Goal: Task Accomplishment & Management: Manage account settings

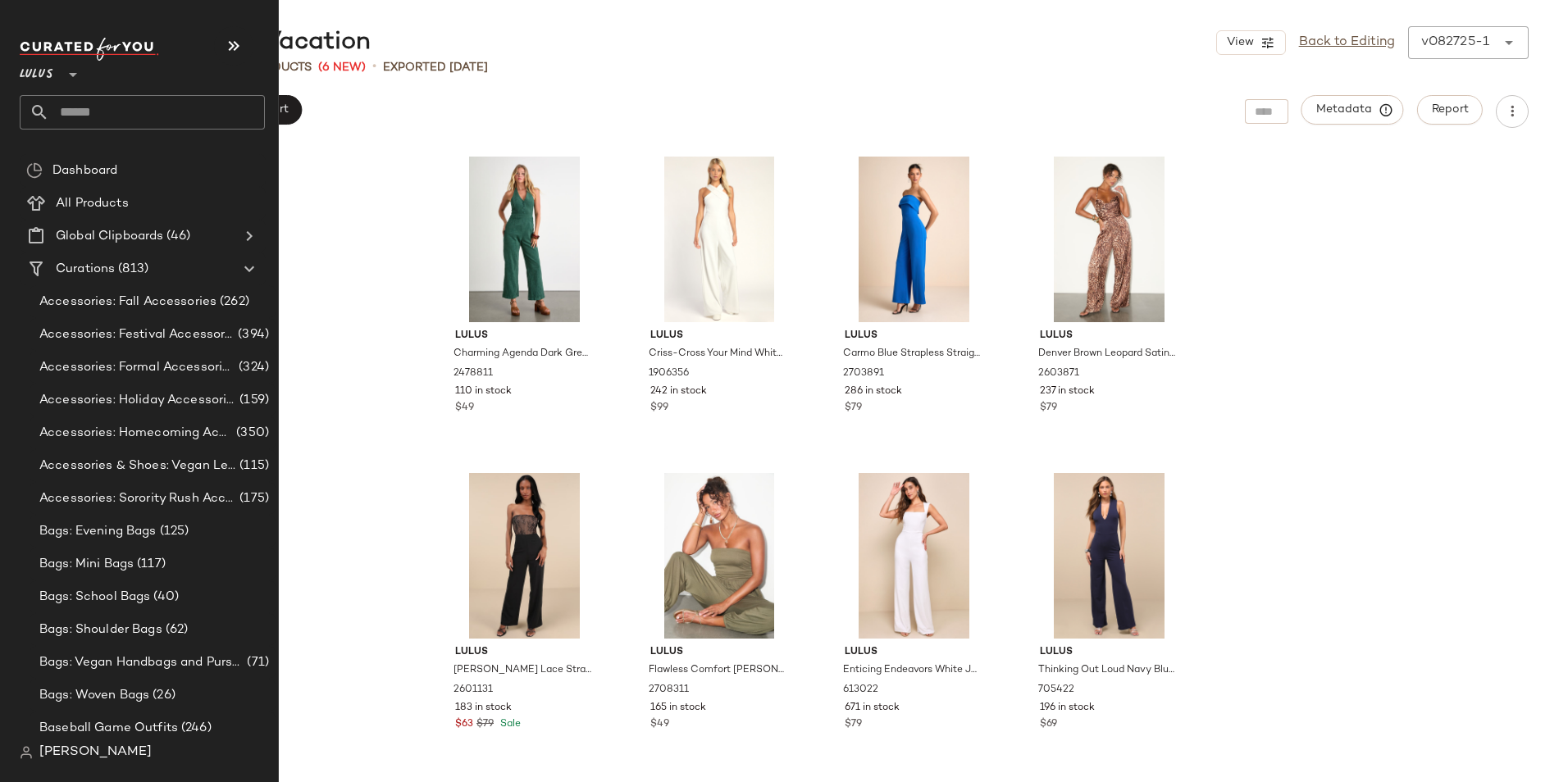
click at [130, 105] on input "text" at bounding box center [158, 112] width 216 height 35
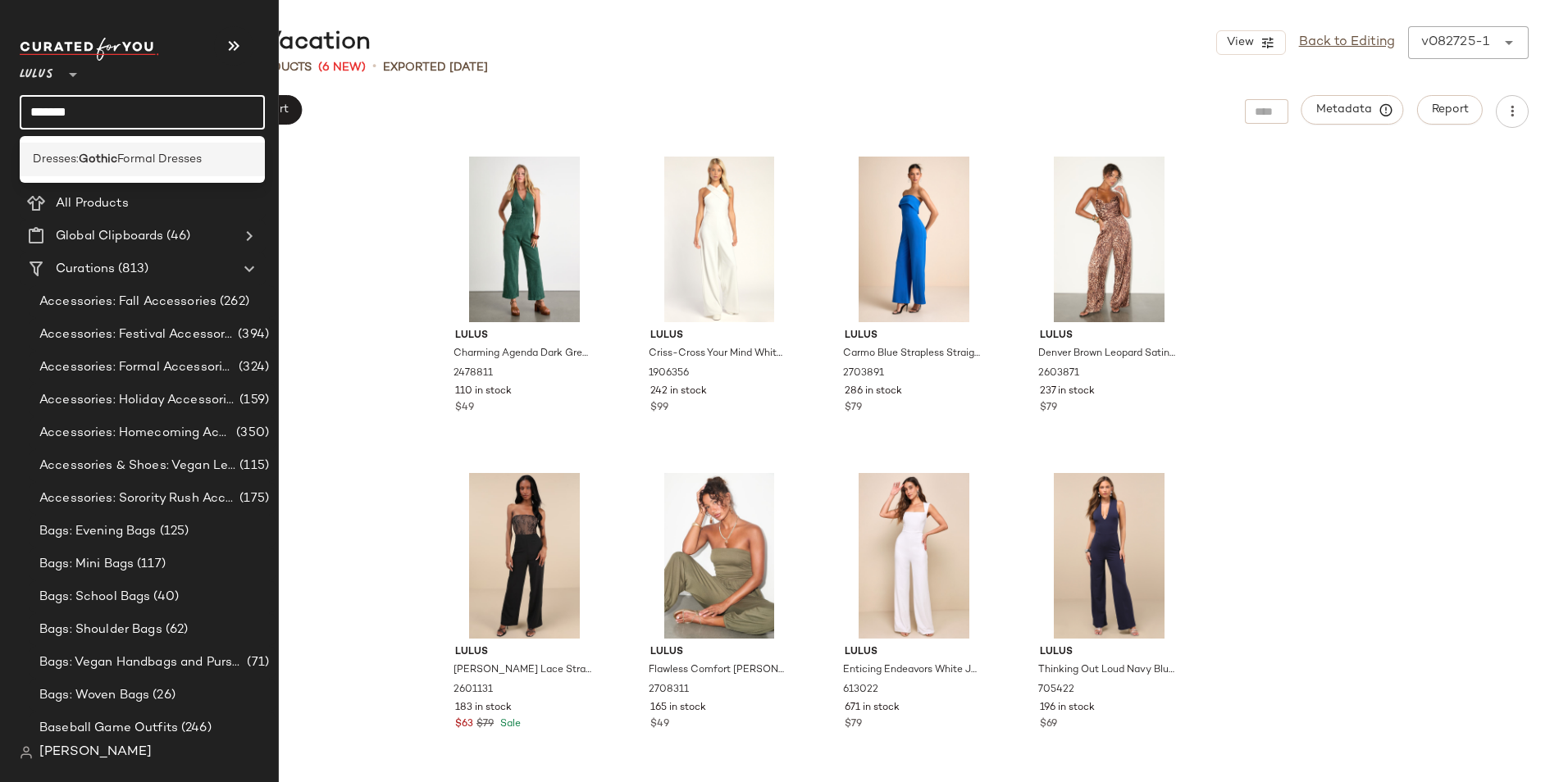
type input "******"
click at [134, 159] on span "Formal Dresses" at bounding box center [159, 159] width 84 height 17
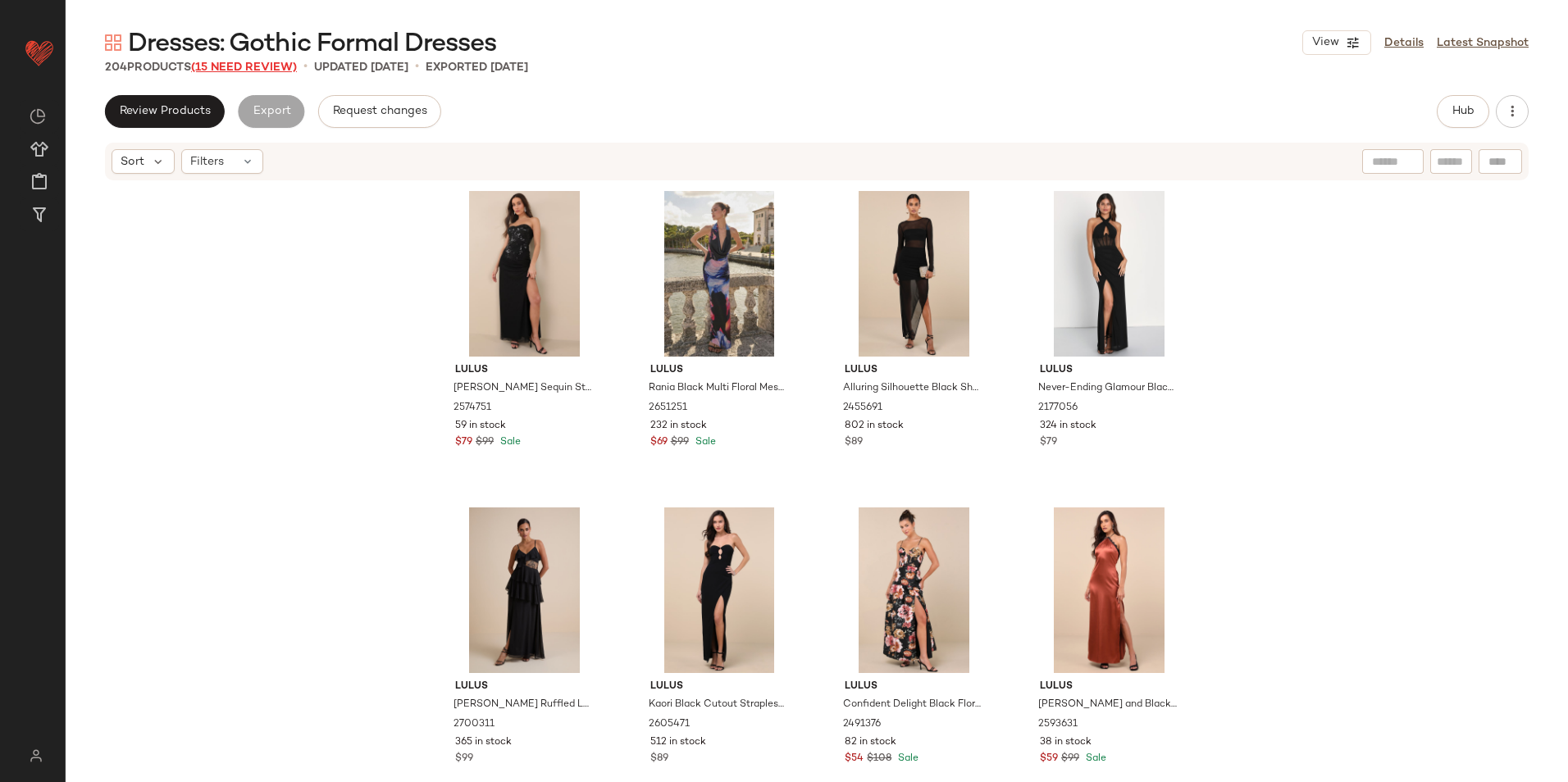
click at [249, 69] on span "(15 Need Review)" at bounding box center [243, 68] width 105 height 12
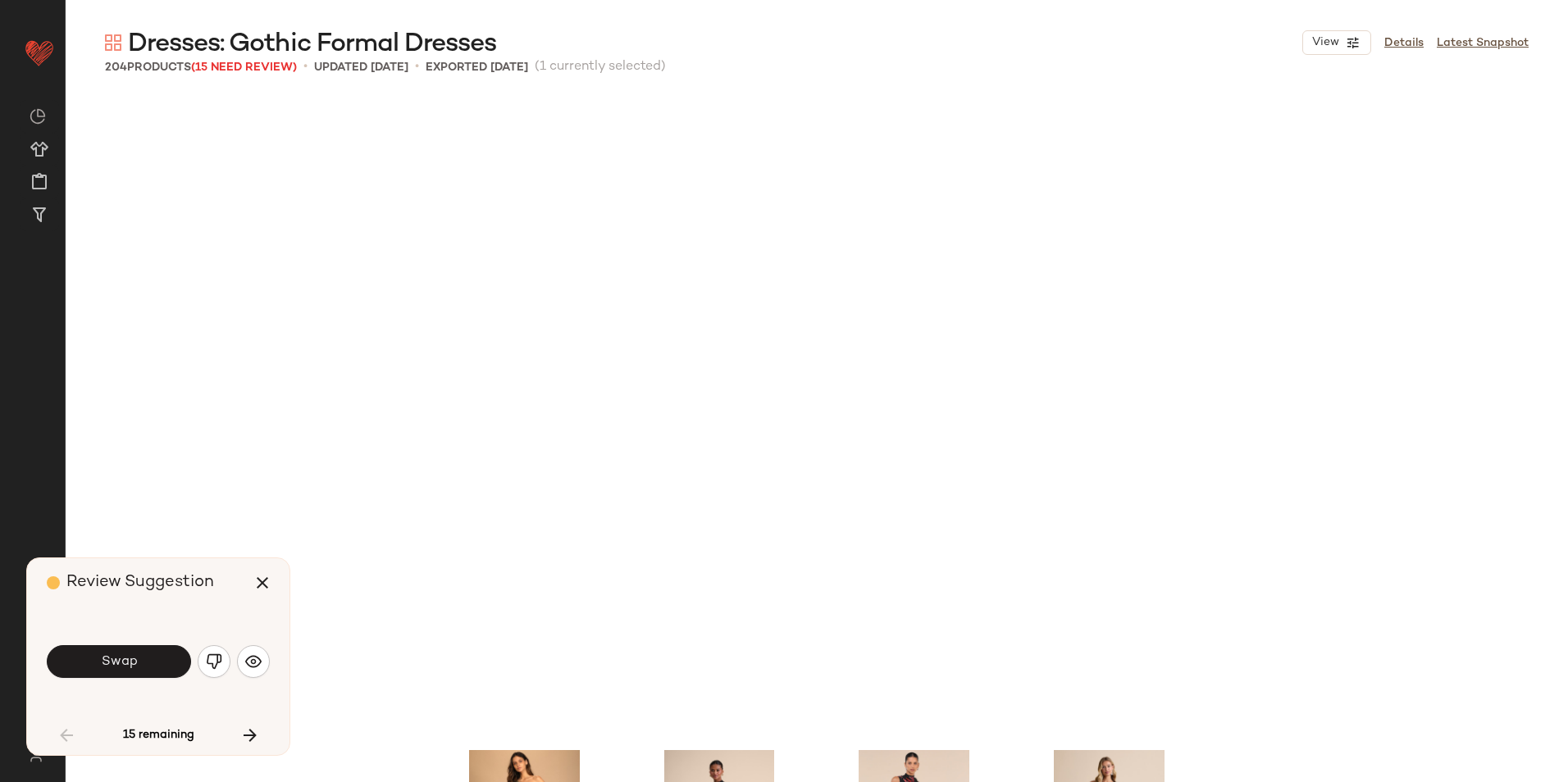
scroll to position [646, 0]
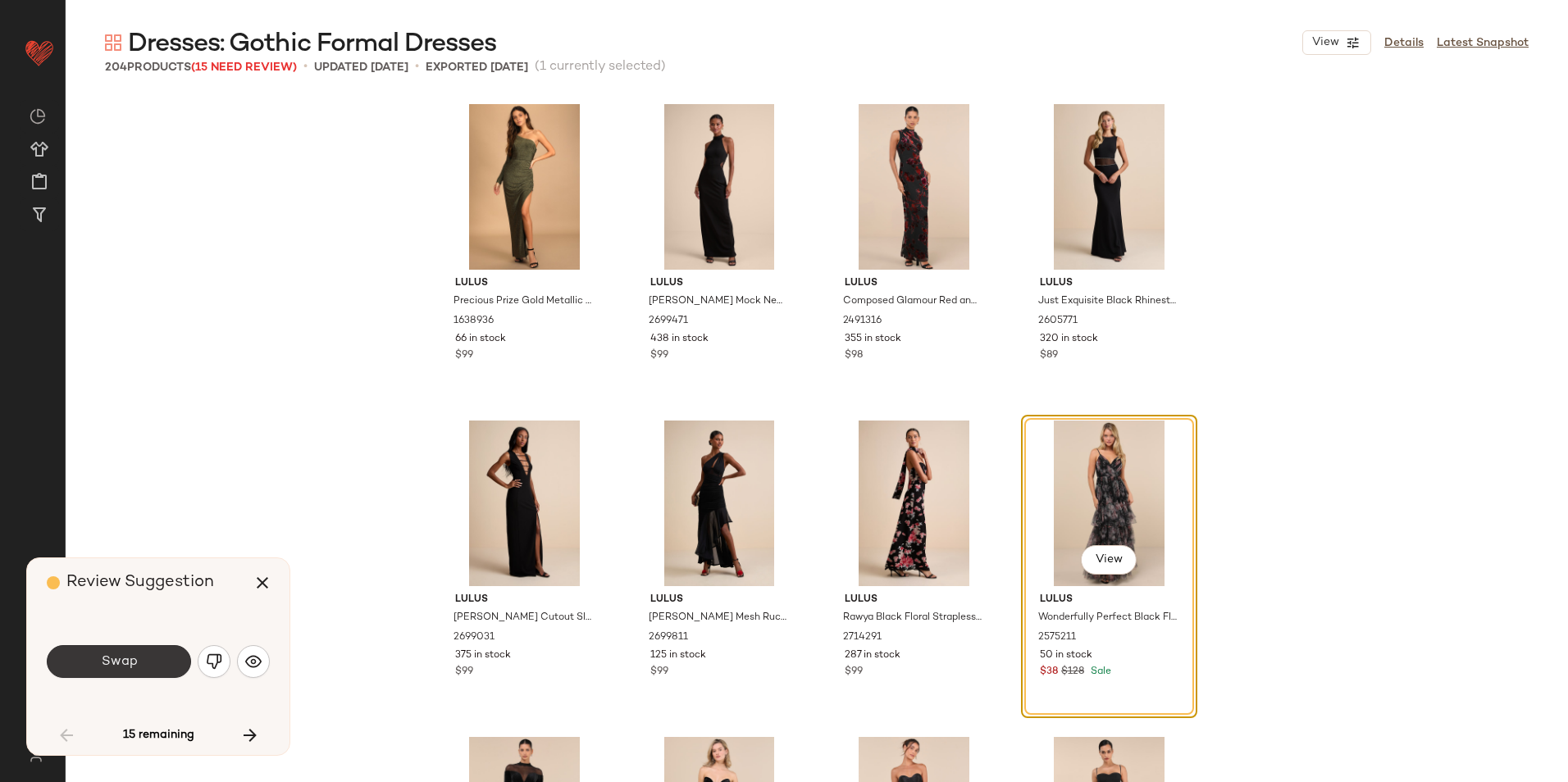
drag, startPoint x: 157, startPoint y: 659, endPoint x: 178, endPoint y: 651, distance: 22.5
click at [157, 660] on button "Swap" at bounding box center [119, 662] width 145 height 33
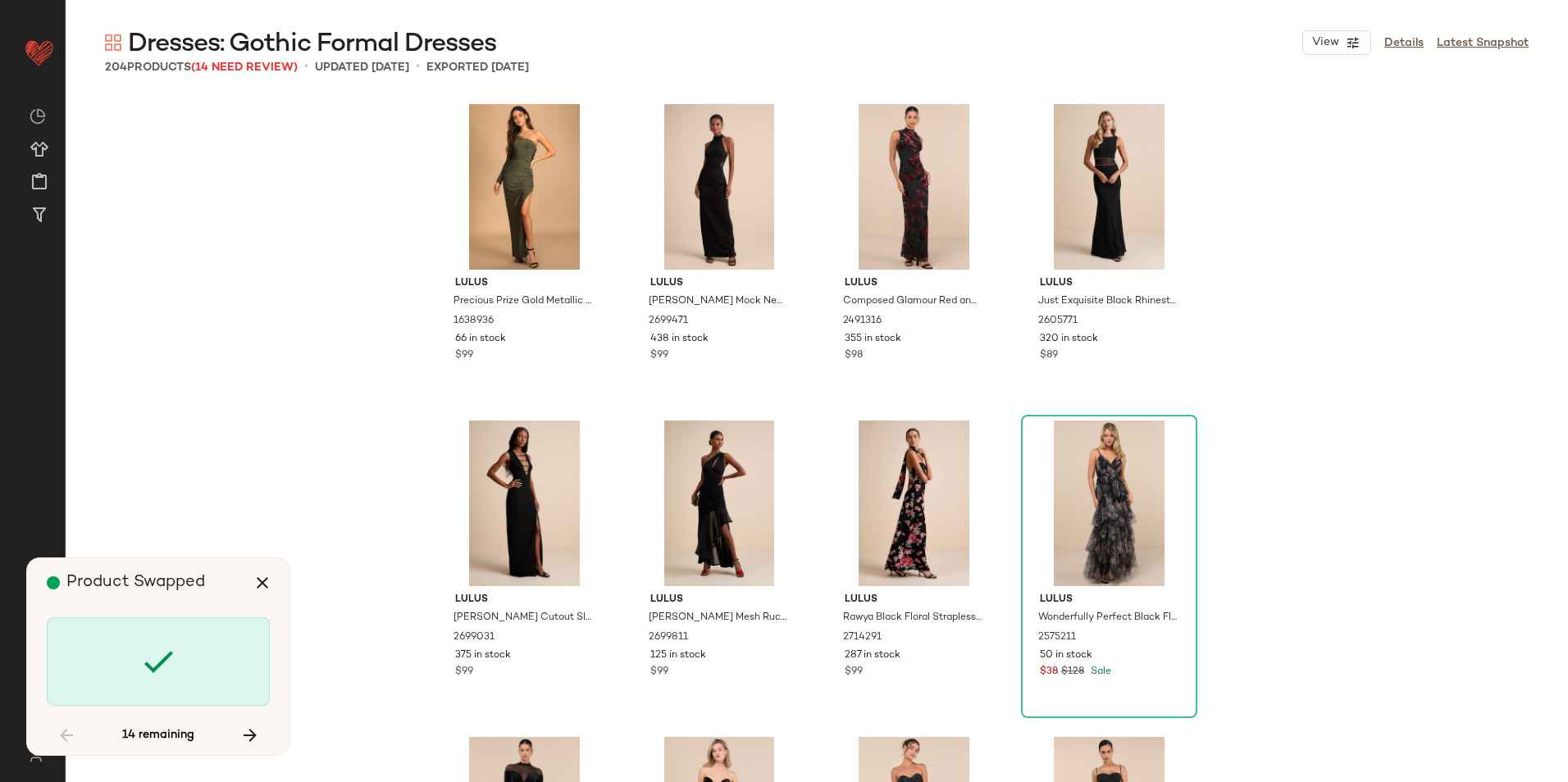
scroll to position [6648, 0]
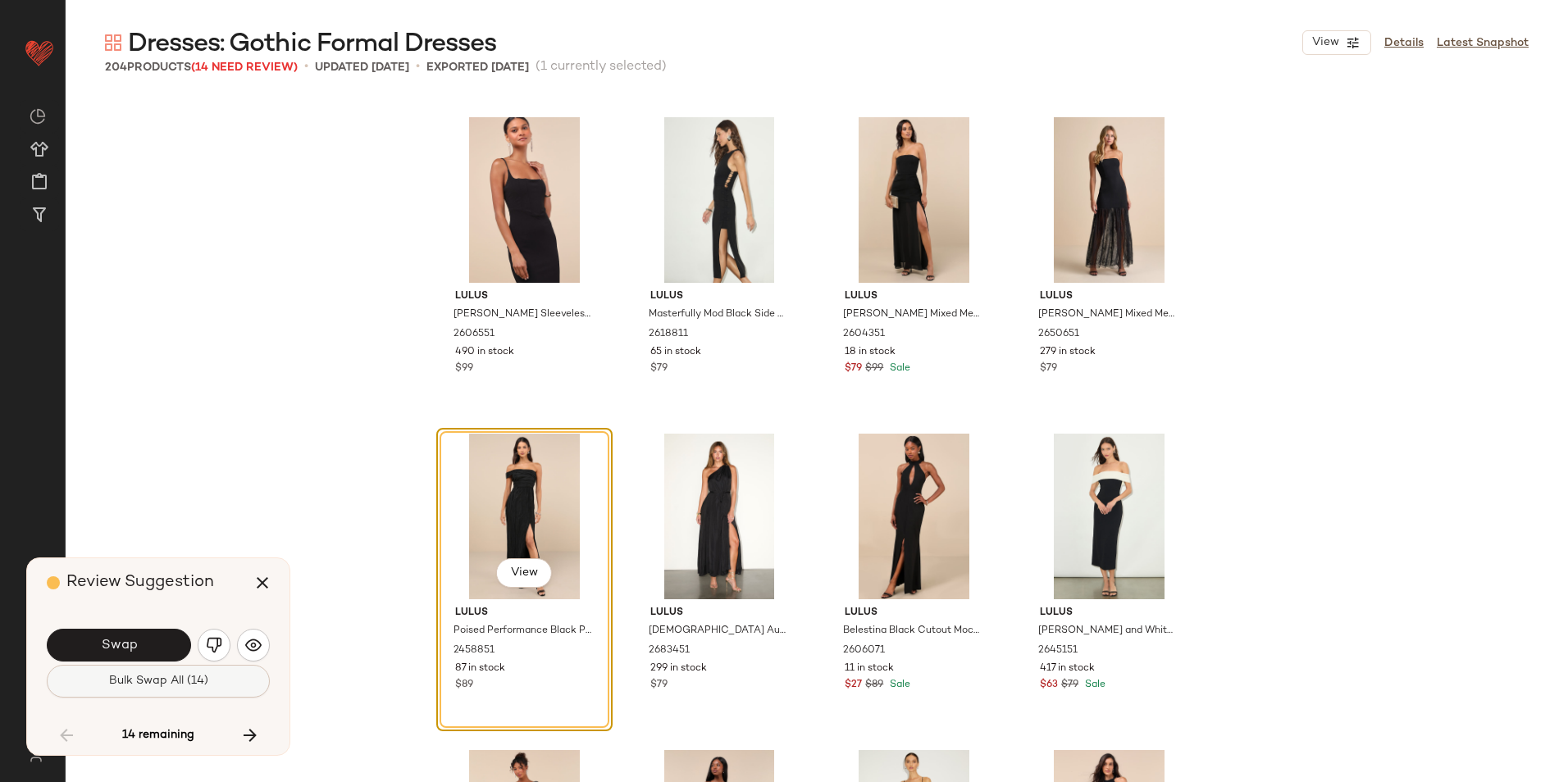
click at [178, 679] on span "Bulk Swap All (14)" at bounding box center [158, 681] width 100 height 13
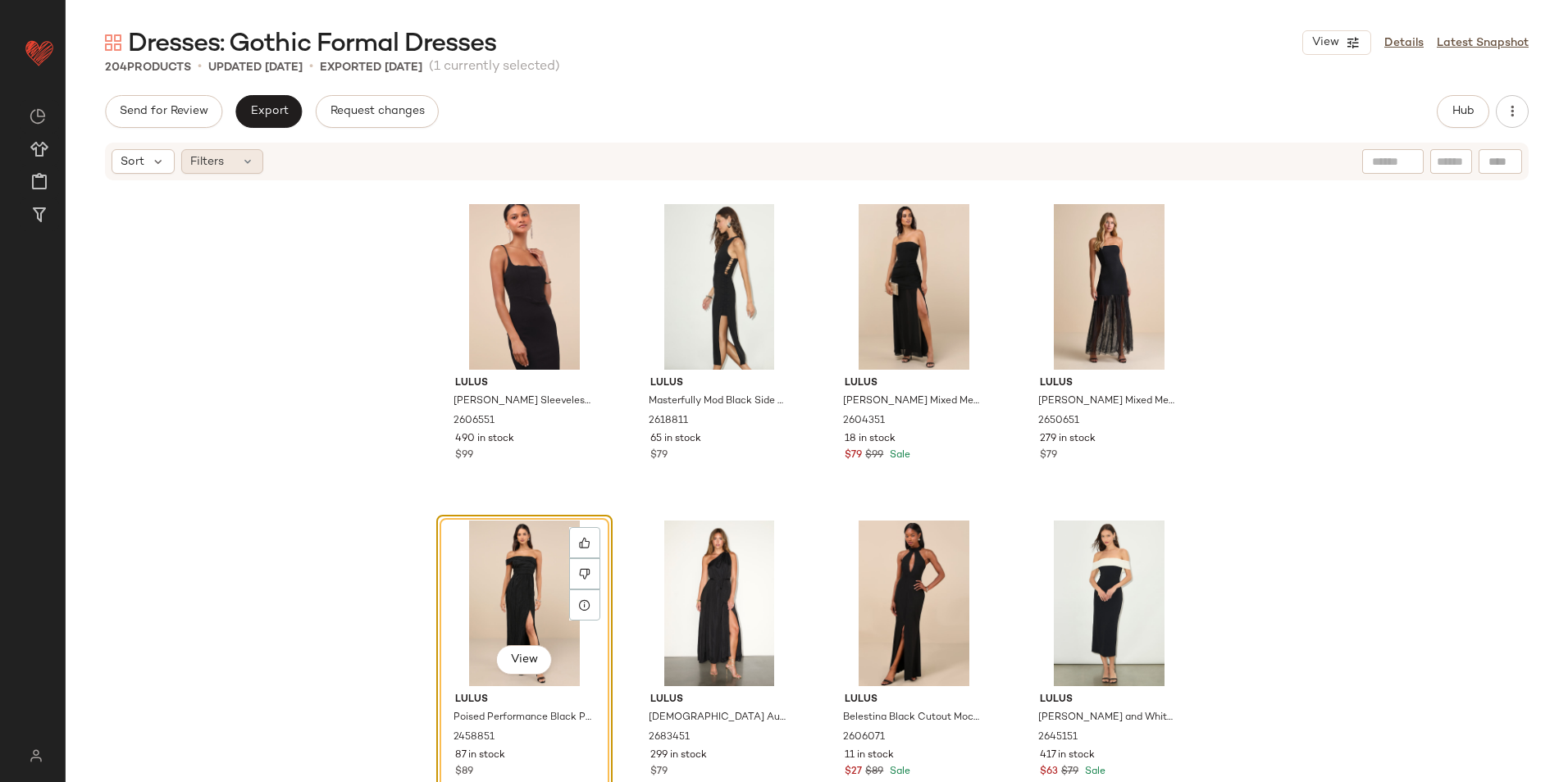
click at [219, 164] on span "Filters" at bounding box center [207, 162] width 34 height 17
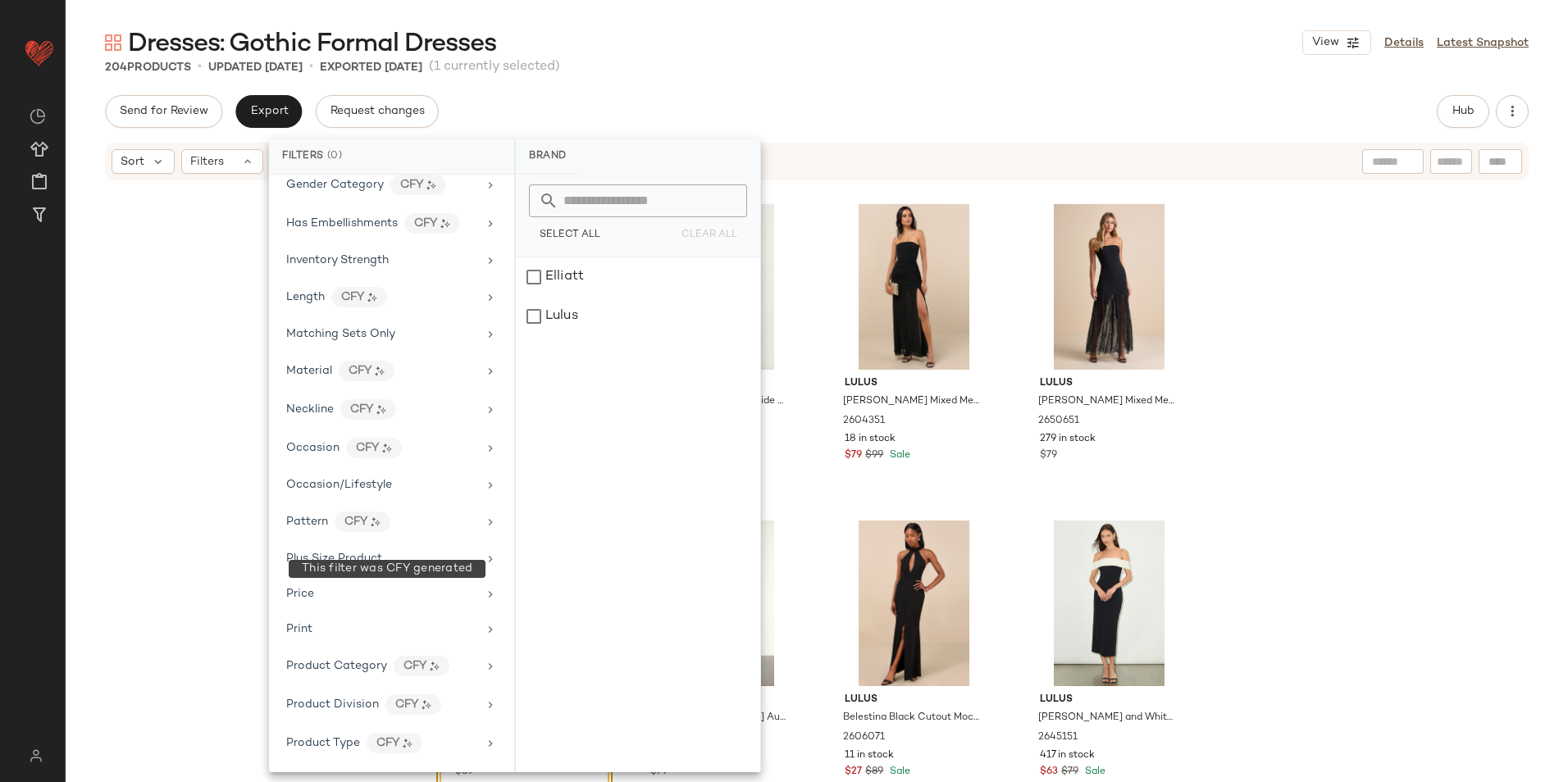
scroll to position [846, 0]
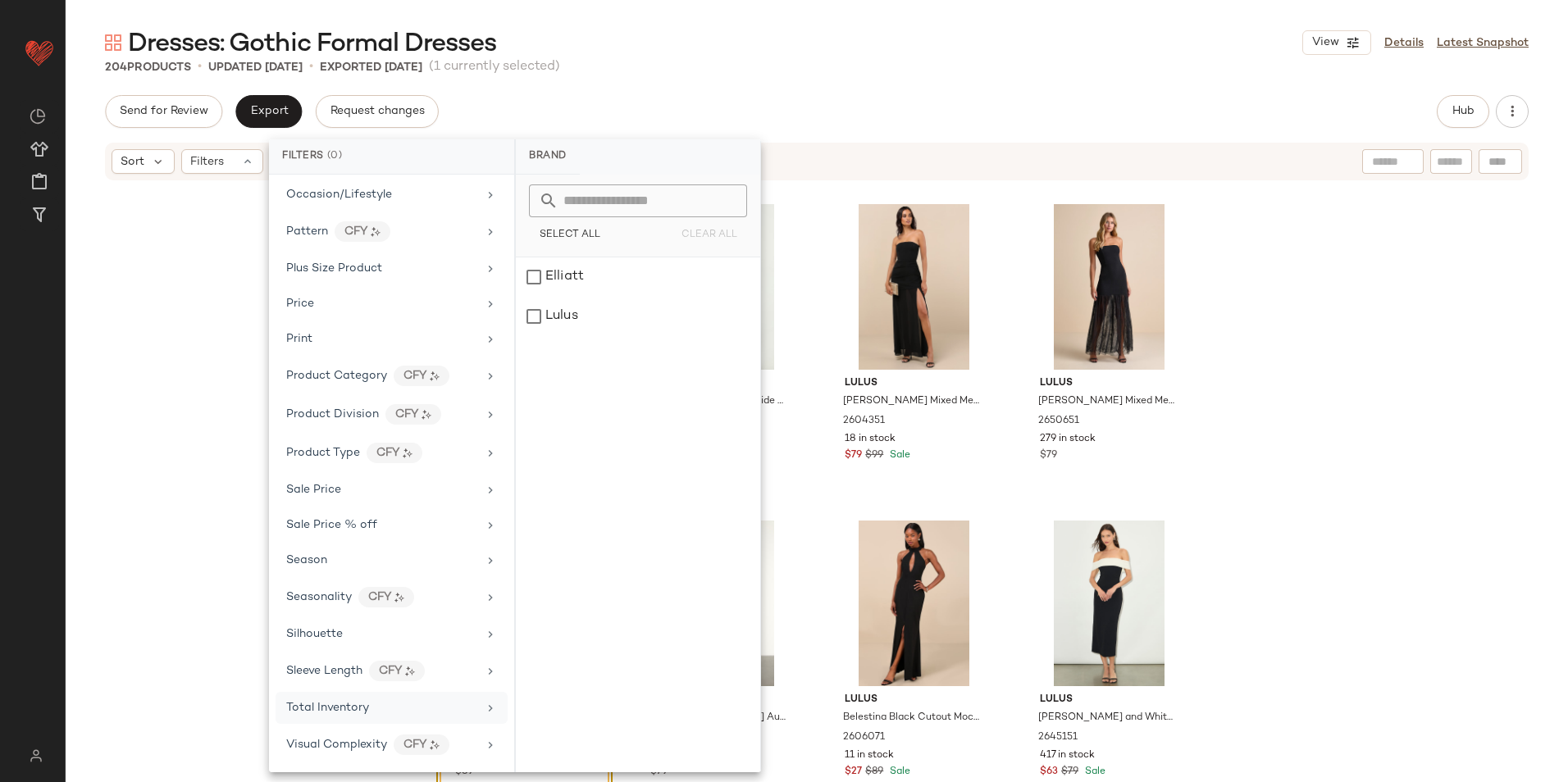
click at [352, 704] on span "Total Inventory" at bounding box center [327, 708] width 83 height 12
click at [675, 315] on input "Max" at bounding box center [683, 308] width 98 height 33
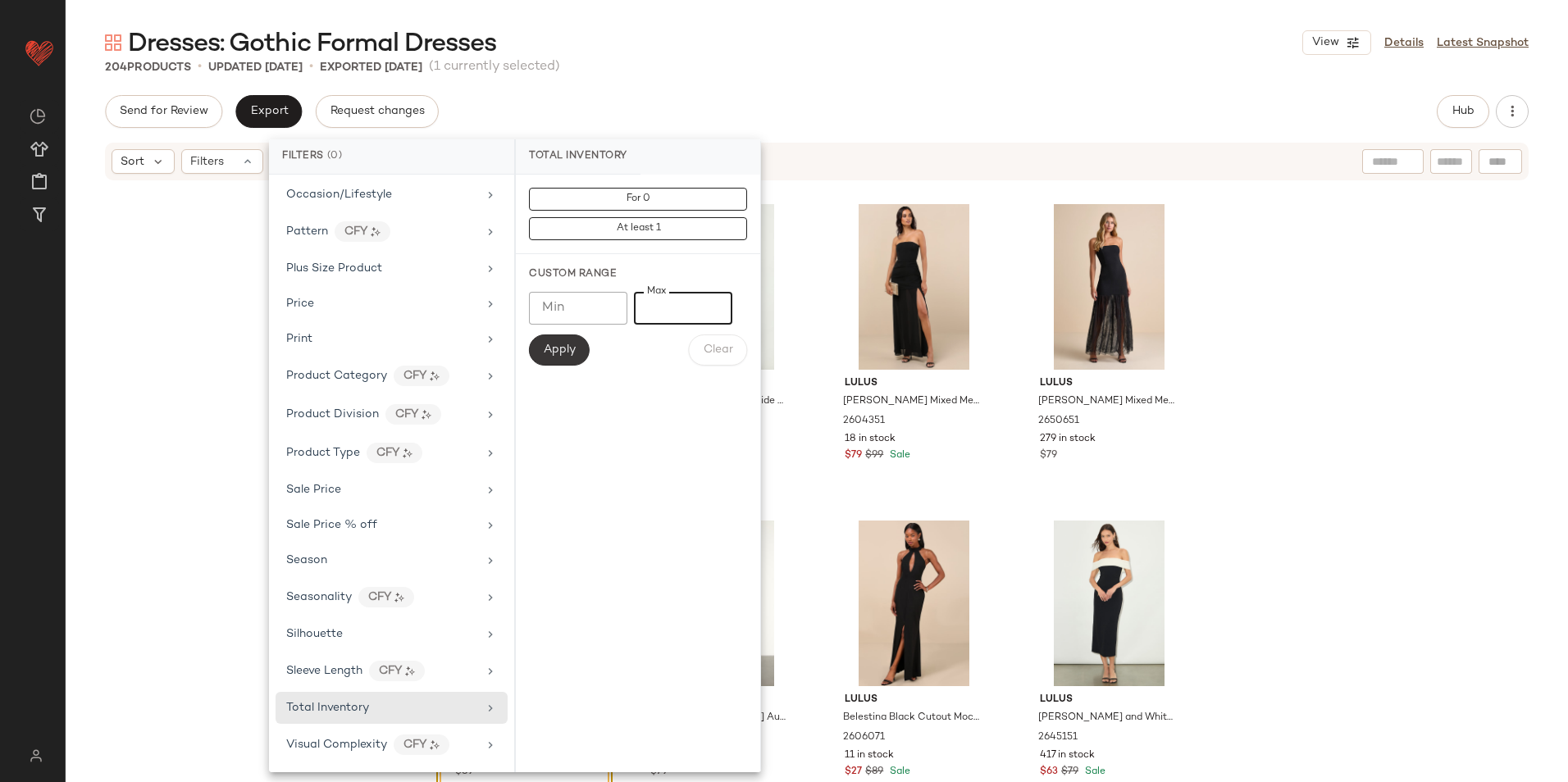
type input "**"
click at [558, 348] on span "Apply" at bounding box center [559, 350] width 33 height 13
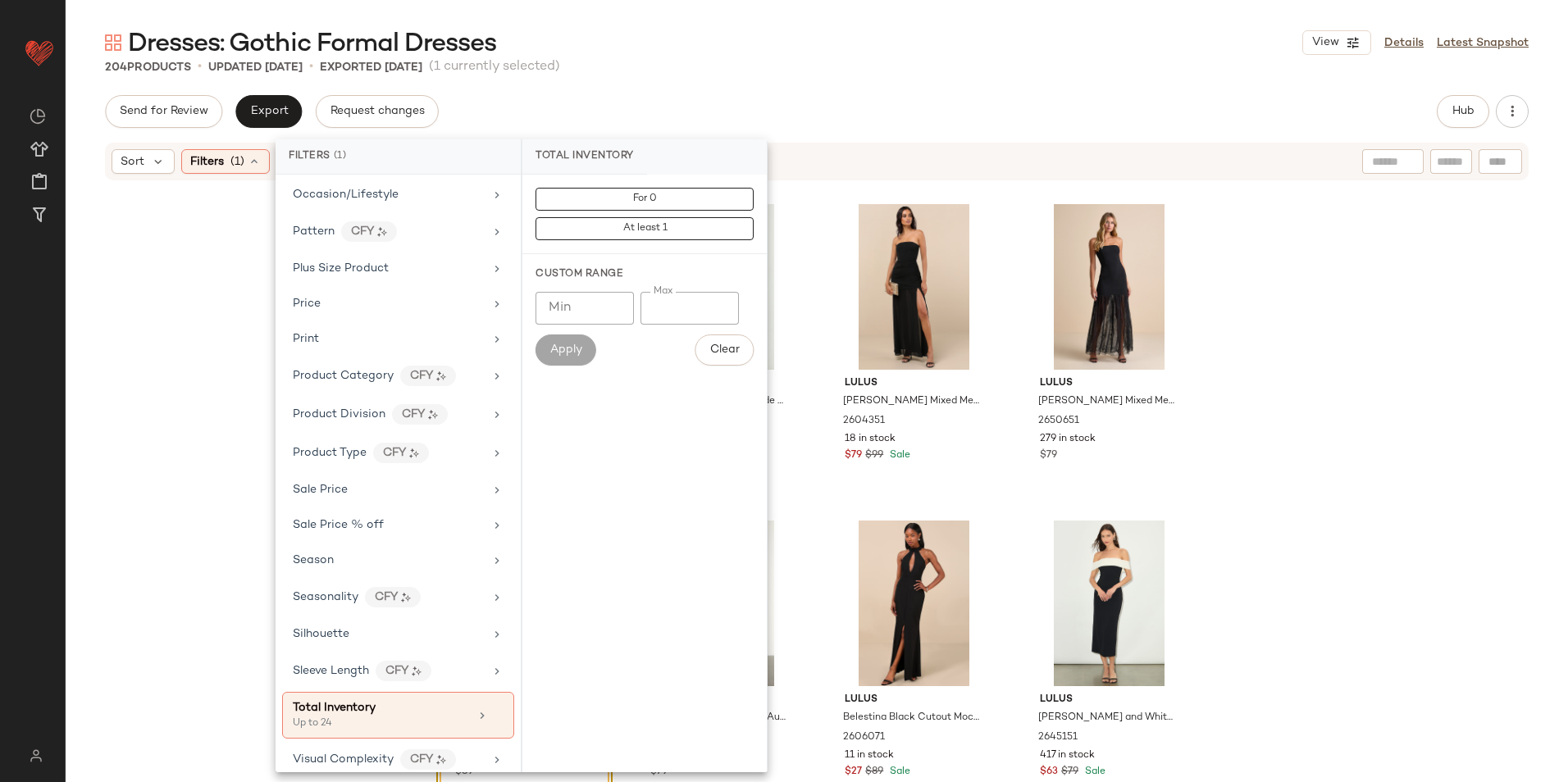
click at [758, 103] on div "Send for Review Export Request changes Hub" at bounding box center [817, 111] width 1423 height 33
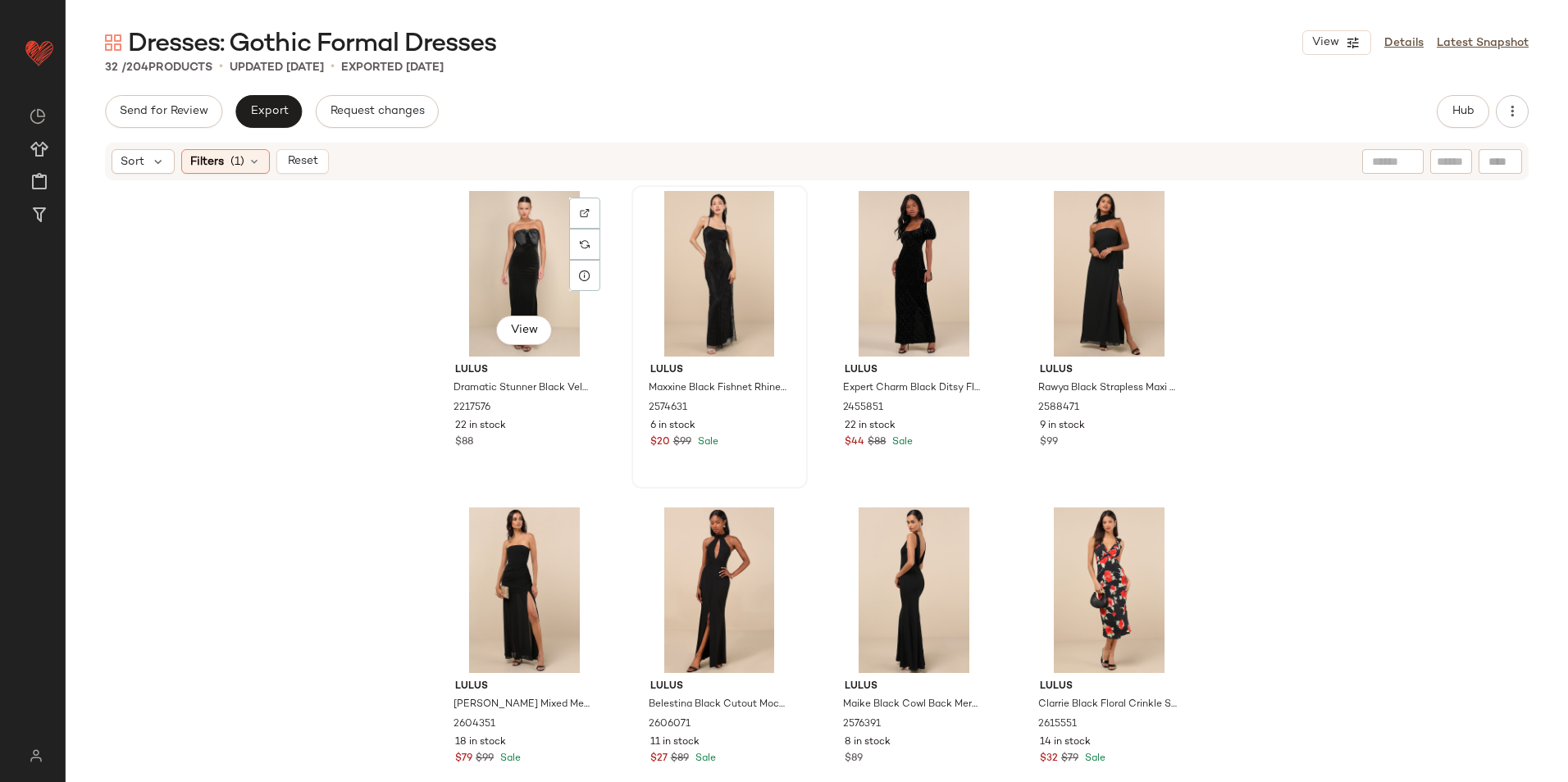
drag, startPoint x: 535, startPoint y: 275, endPoint x: 754, endPoint y: 311, distance: 221.9
click at [535, 275] on div "View" at bounding box center [524, 273] width 165 height 165
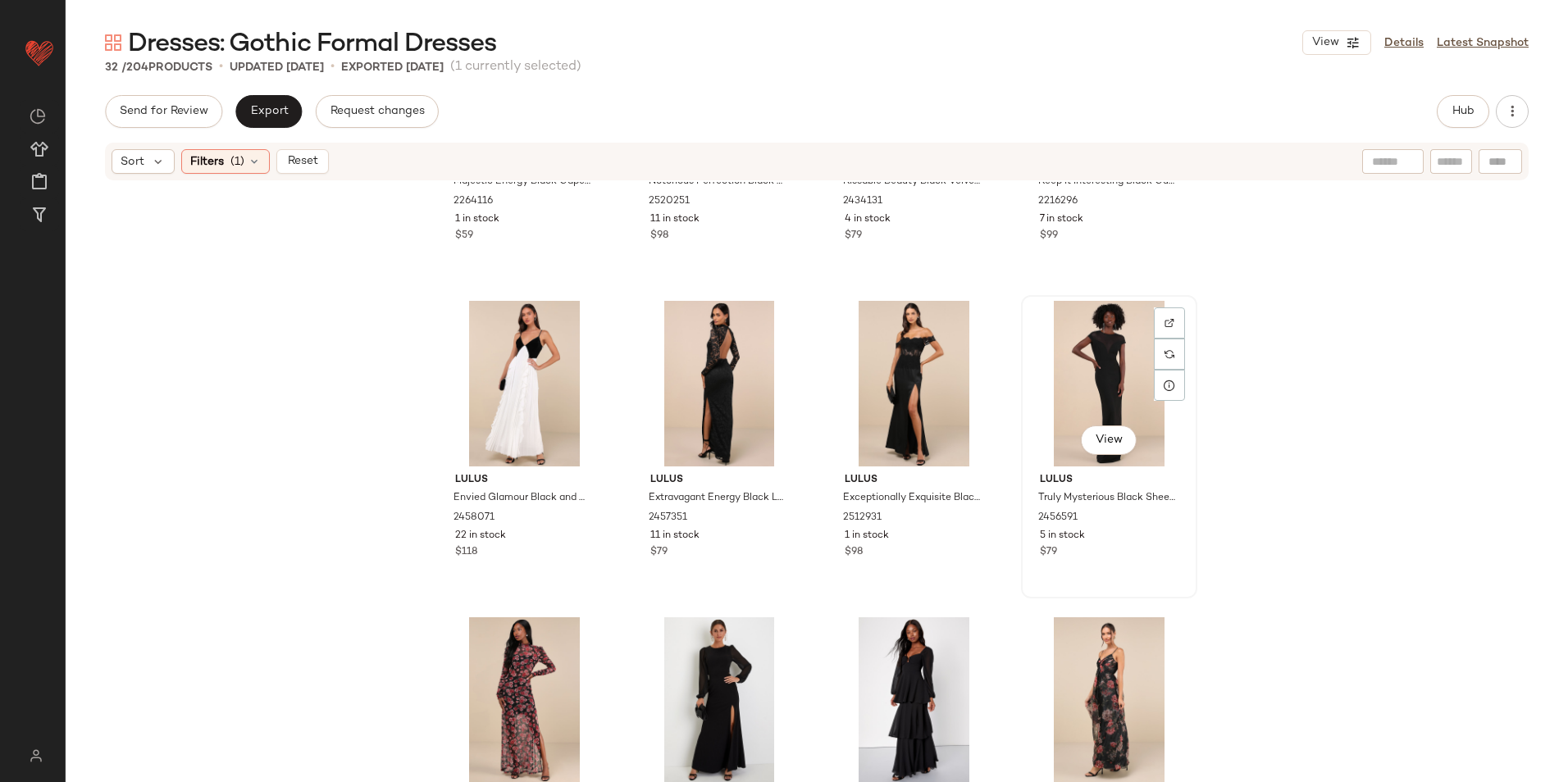
scroll to position [1886, 0]
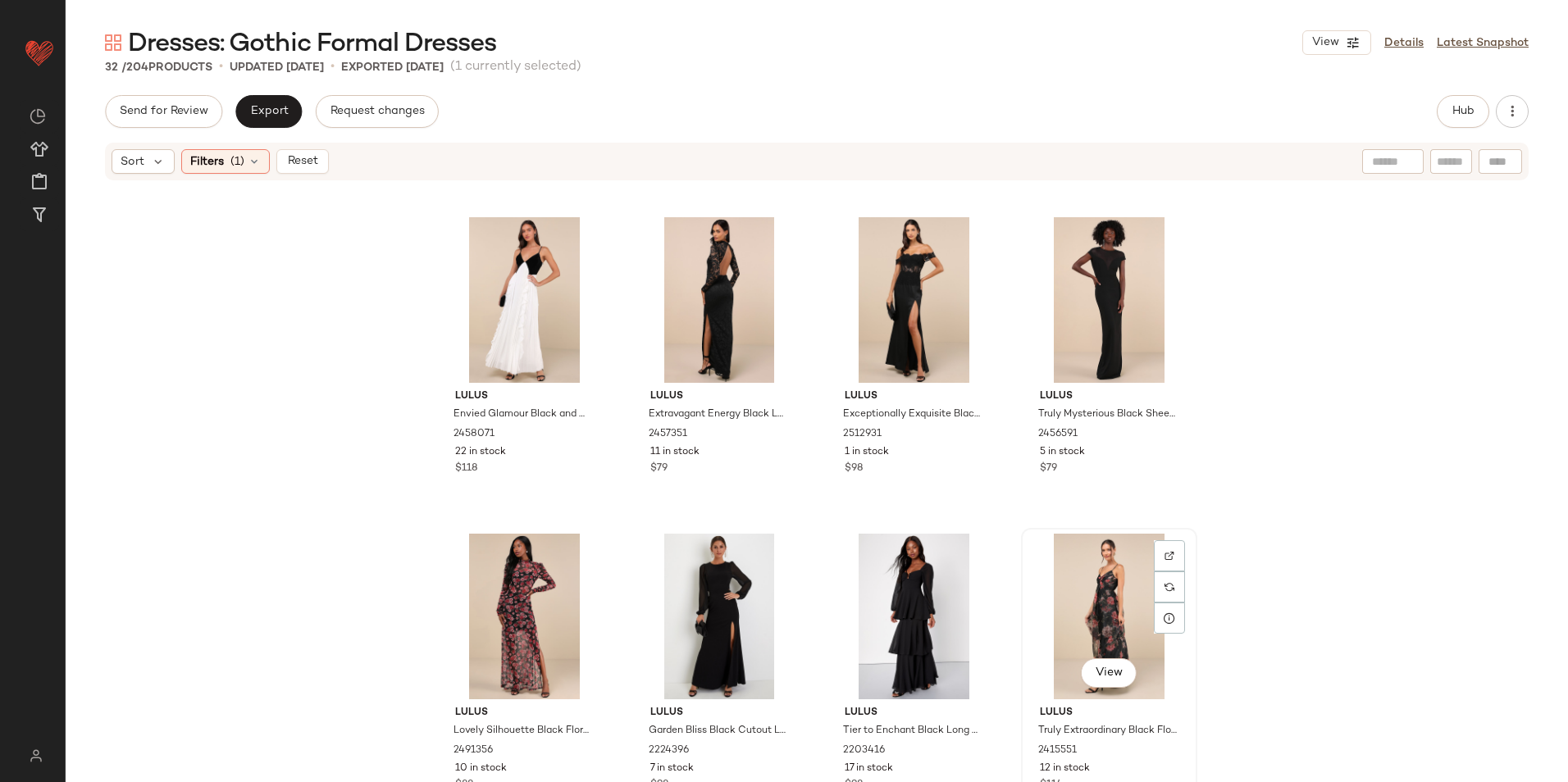
click at [1108, 615] on div "View" at bounding box center [1108, 617] width 165 height 165
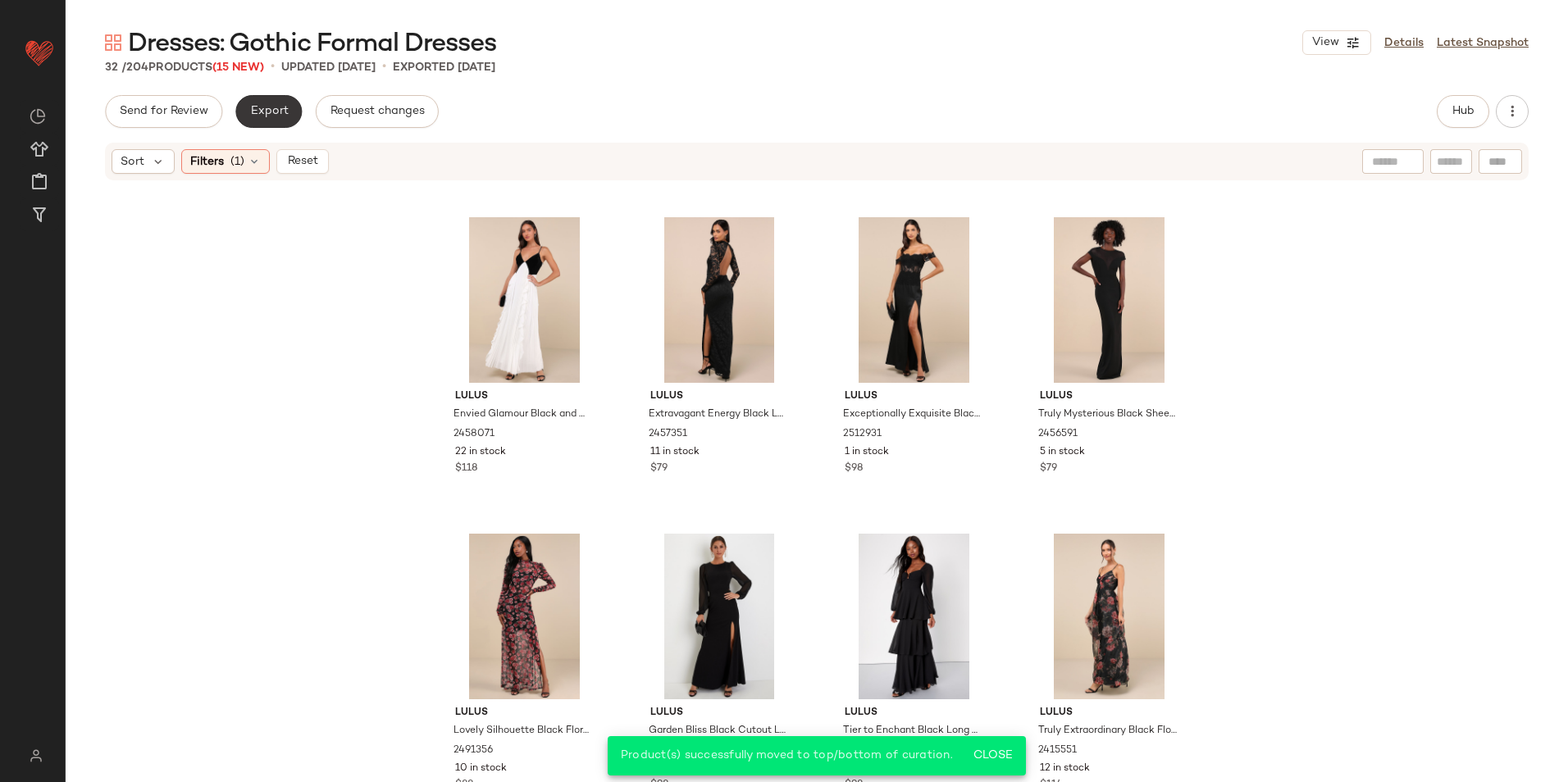
click at [266, 112] on span "Export" at bounding box center [268, 111] width 38 height 13
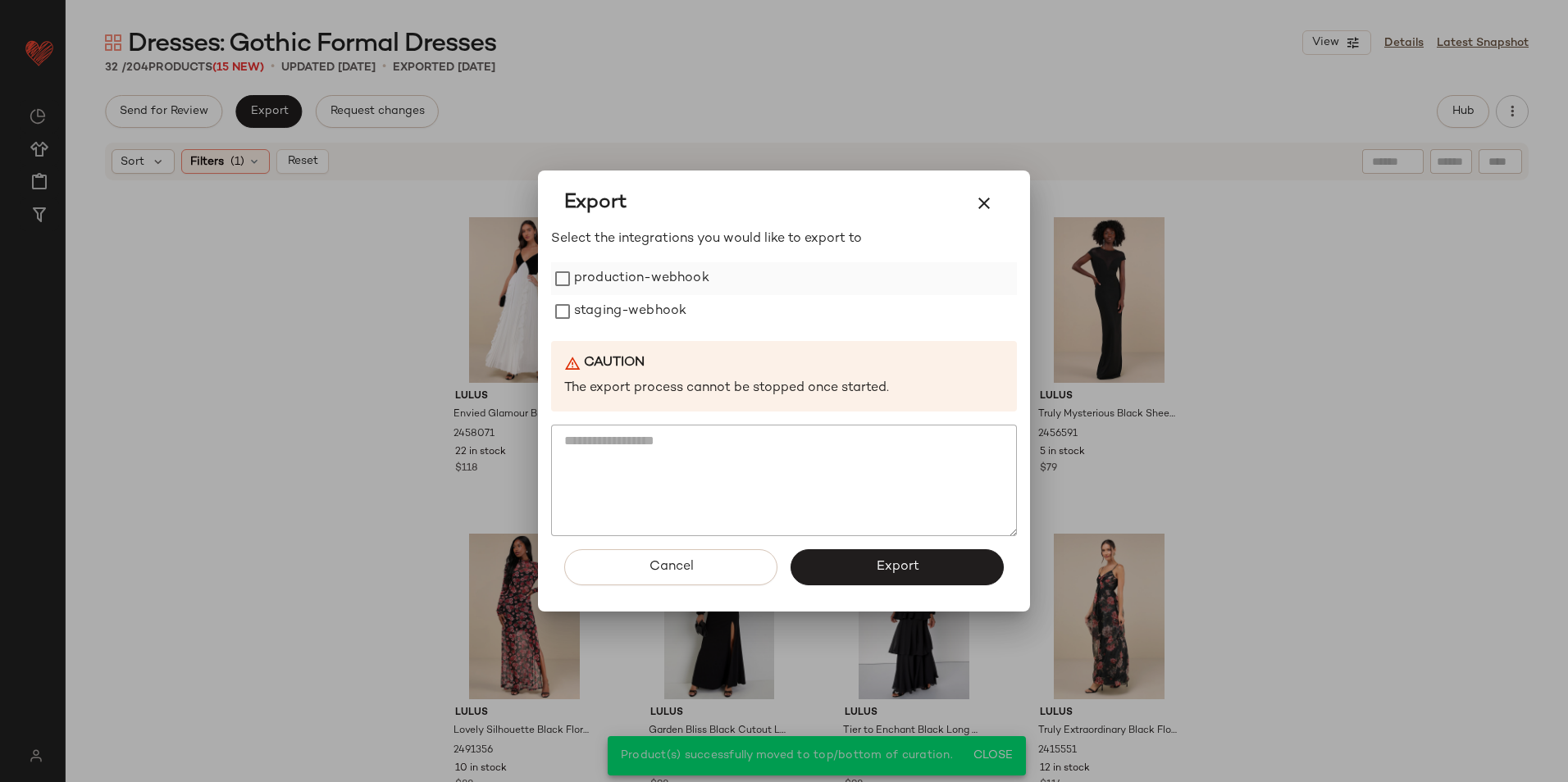
click at [597, 275] on label "production-webhook" at bounding box center [641, 279] width 135 height 33
click at [597, 311] on label "staging-webhook" at bounding box center [629, 312] width 112 height 33
click at [869, 566] on button "Export" at bounding box center [897, 567] width 213 height 36
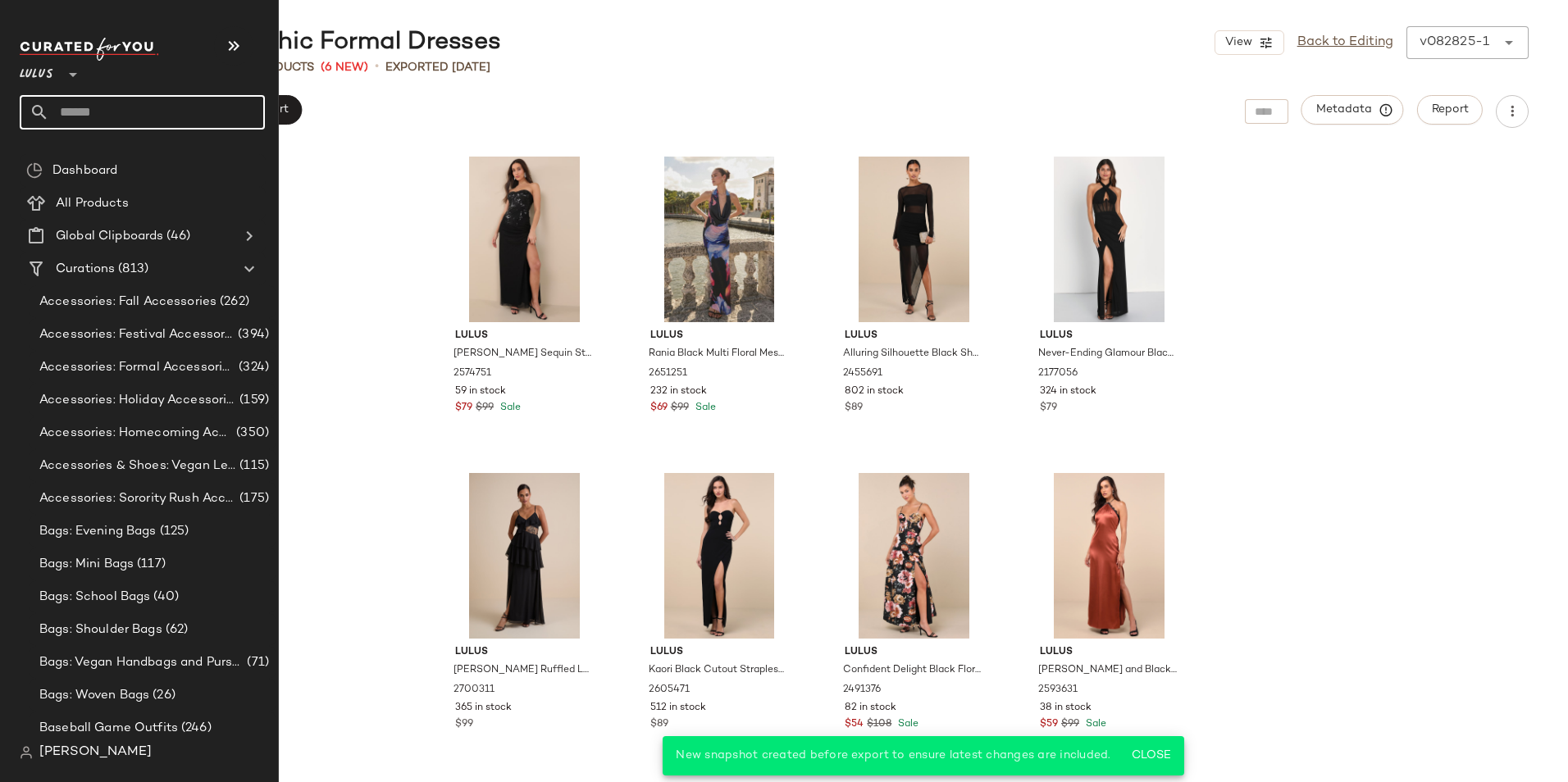
click at [82, 108] on input "text" at bounding box center [158, 112] width 216 height 35
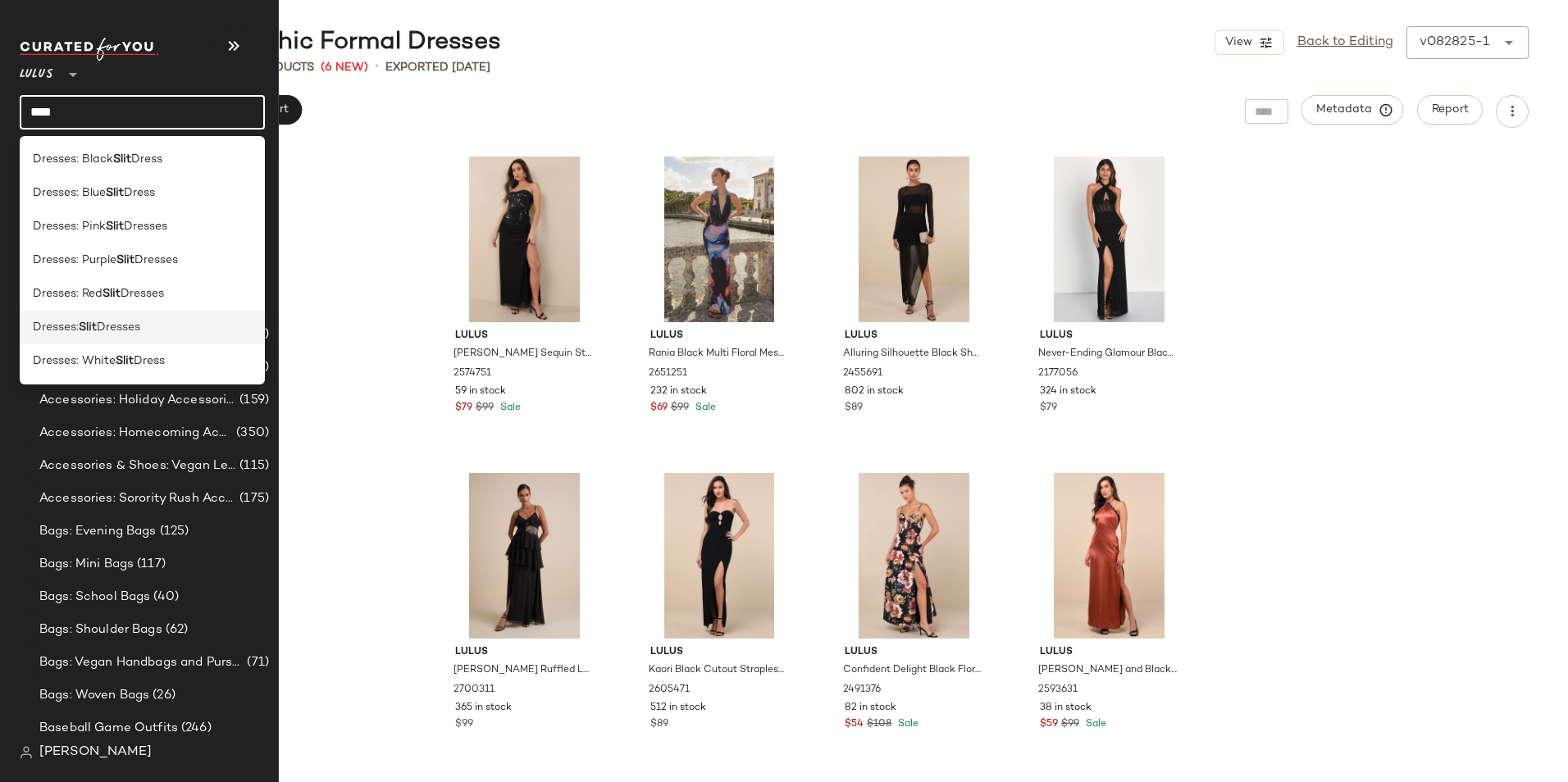
type input "****"
click at [125, 321] on span "Dresses" at bounding box center [118, 327] width 44 height 17
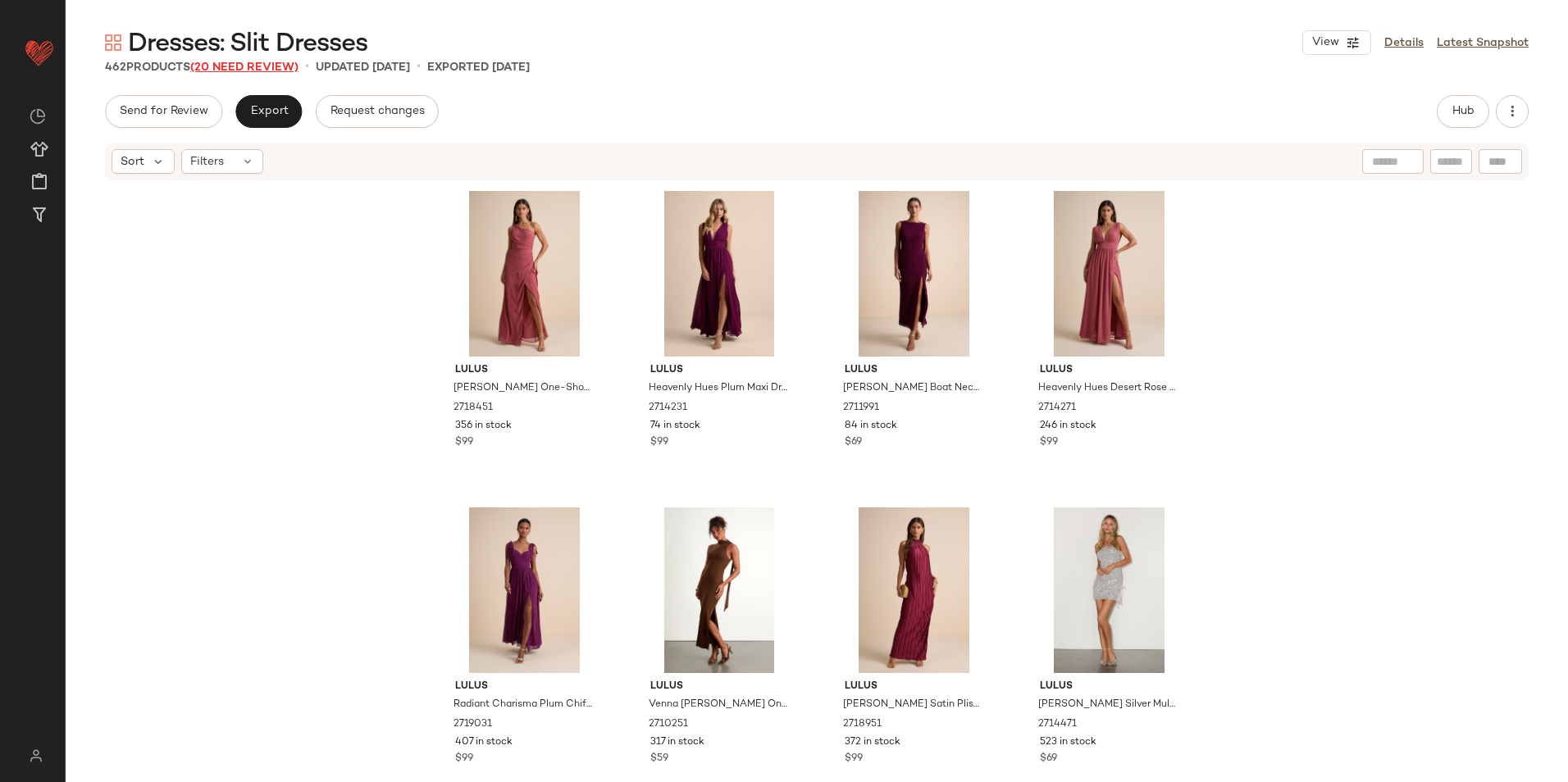
click at [259, 72] on span "(20 Need Review)" at bounding box center [245, 68] width 108 height 12
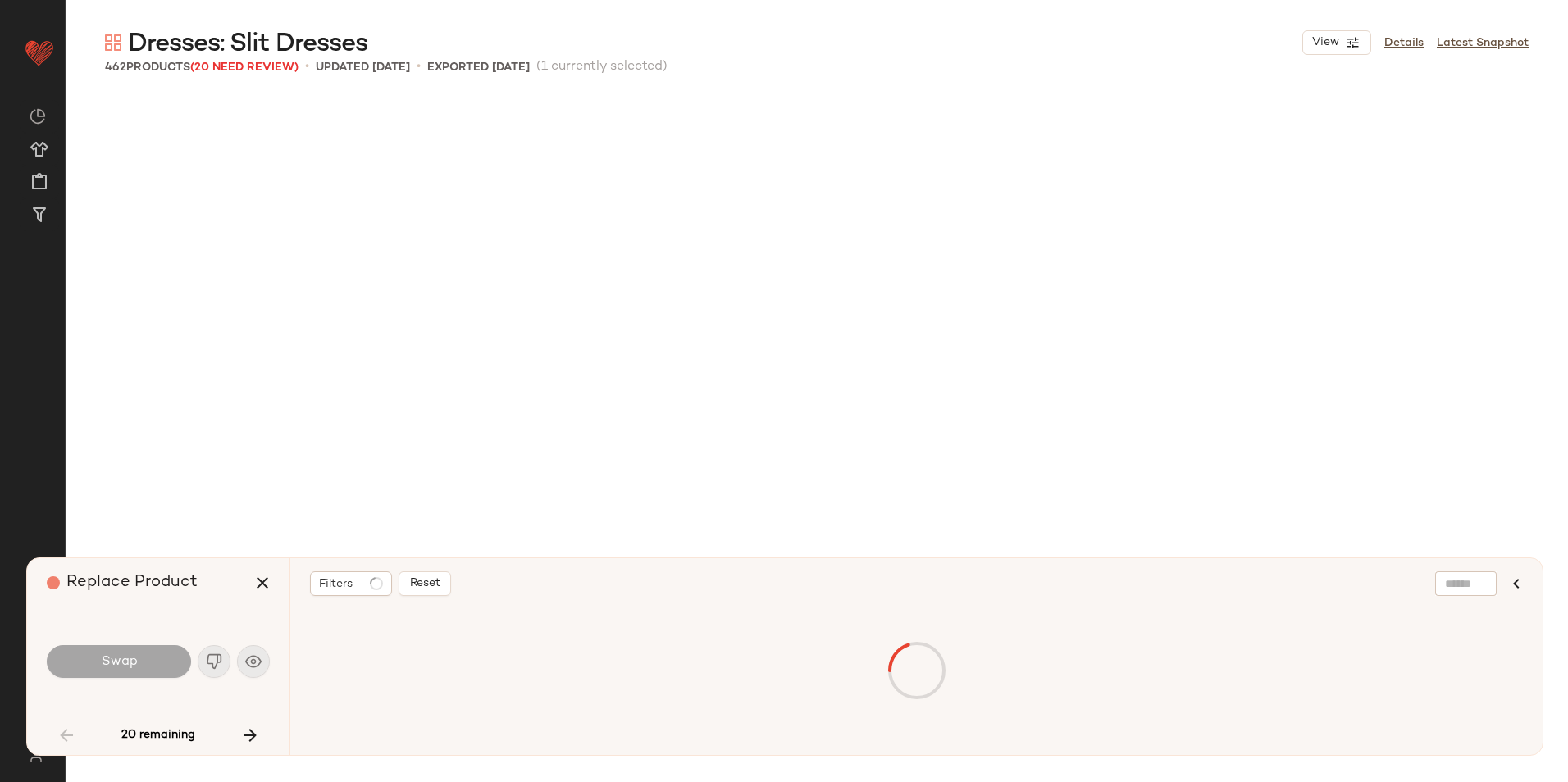
scroll to position [2216, 0]
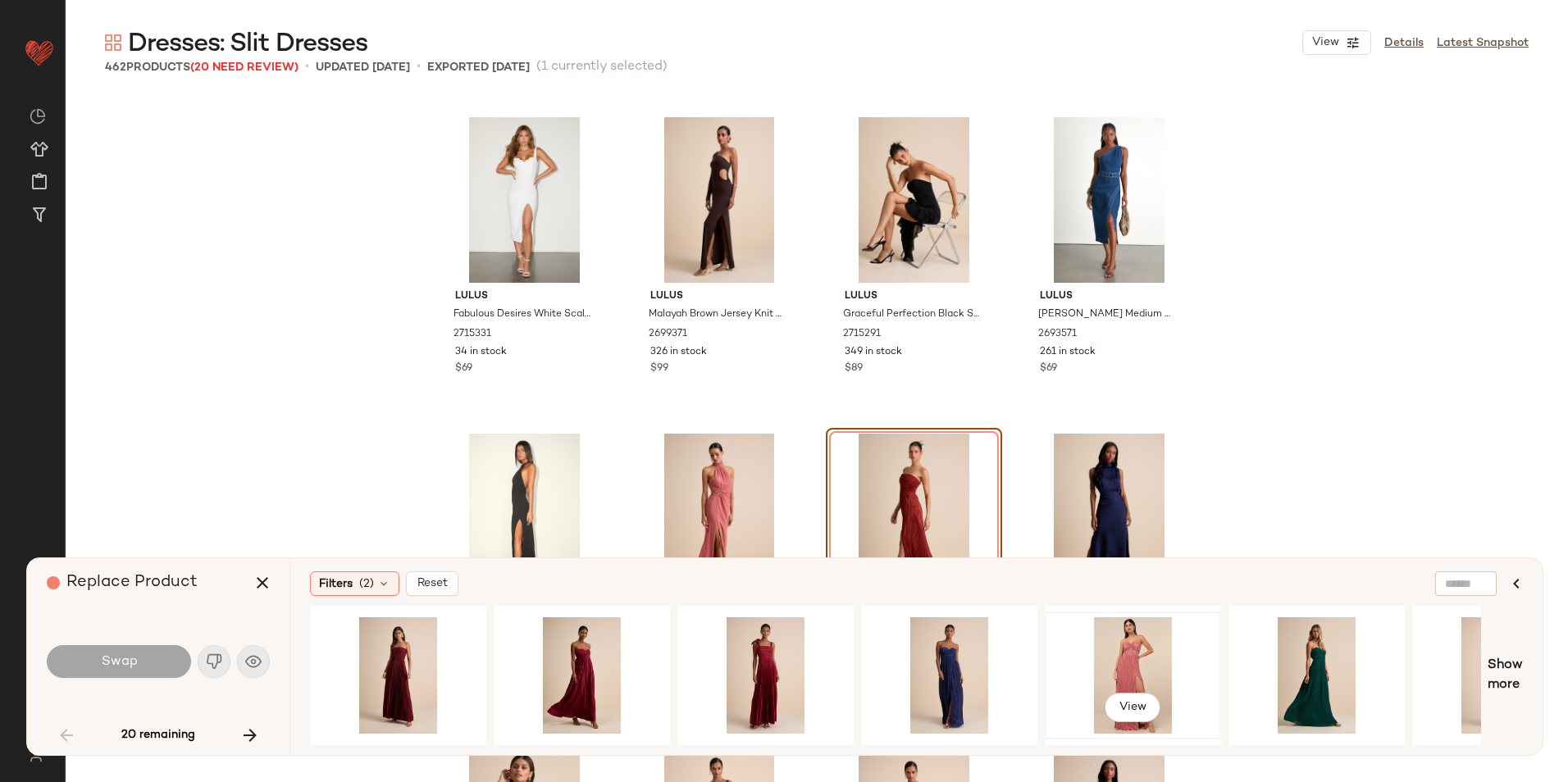
click at [1151, 666] on div "View" at bounding box center [1132, 676] width 165 height 117
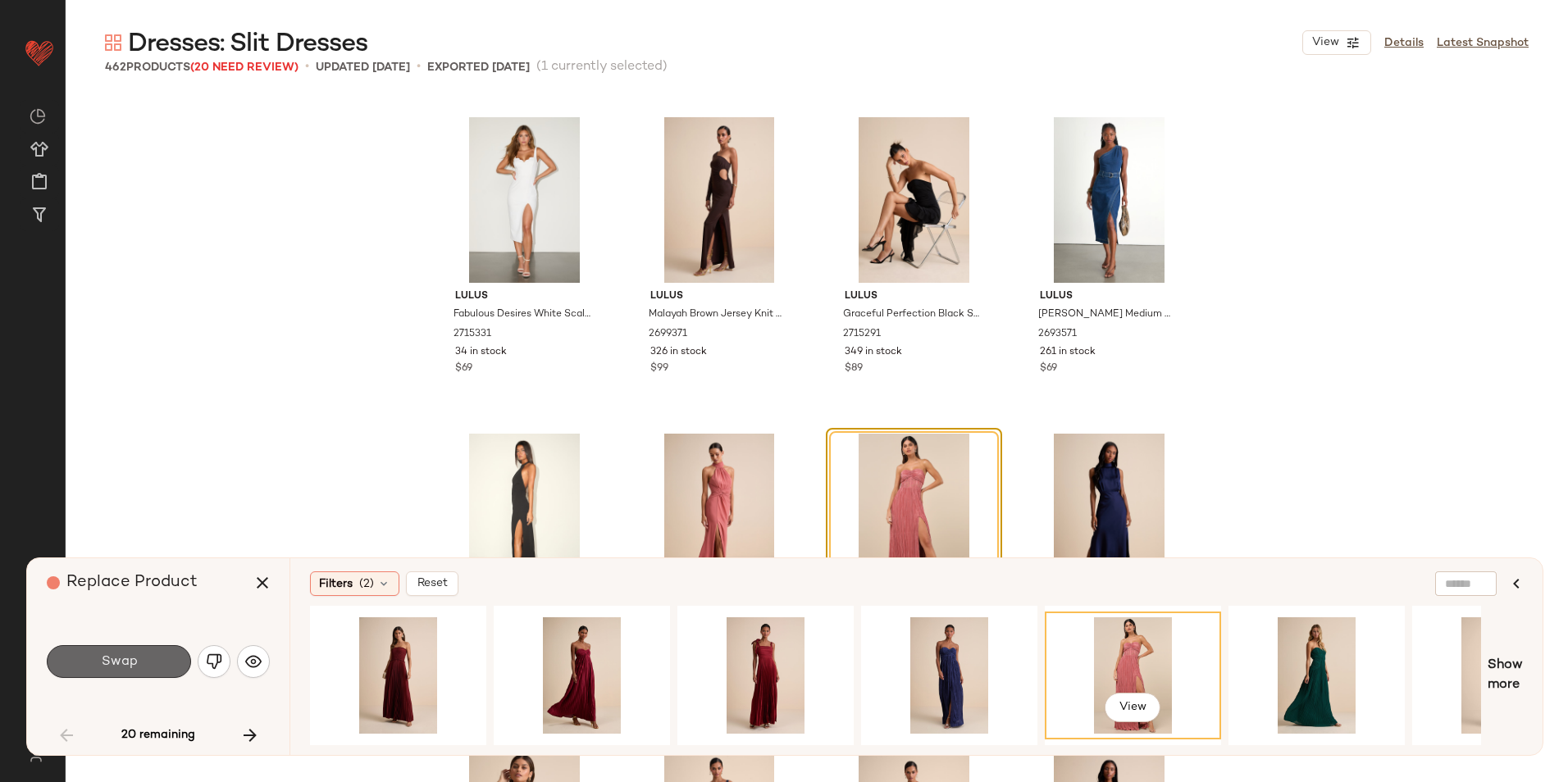
click at [111, 664] on span "Swap" at bounding box center [118, 663] width 37 height 16
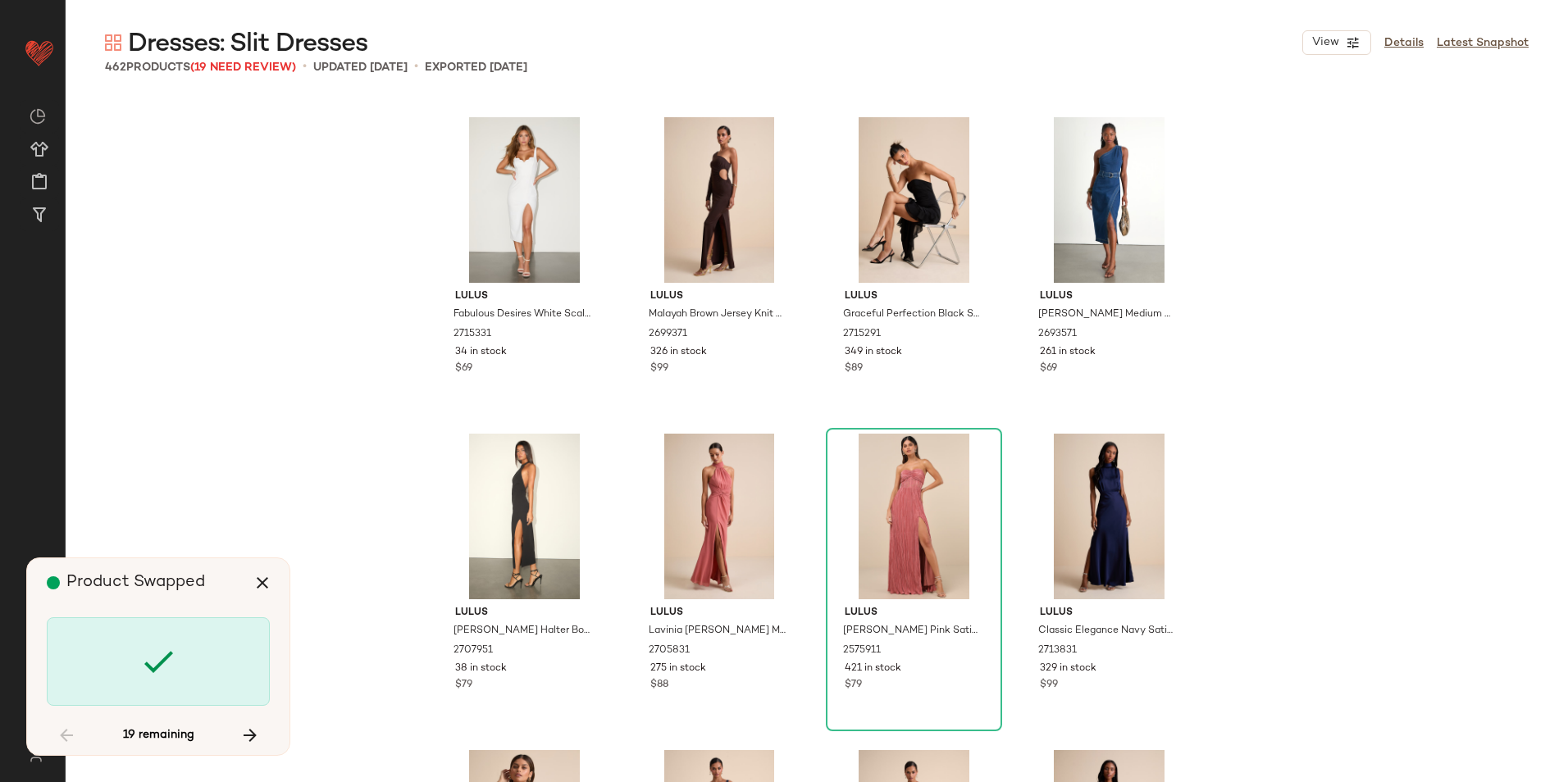
scroll to position [3482, 0]
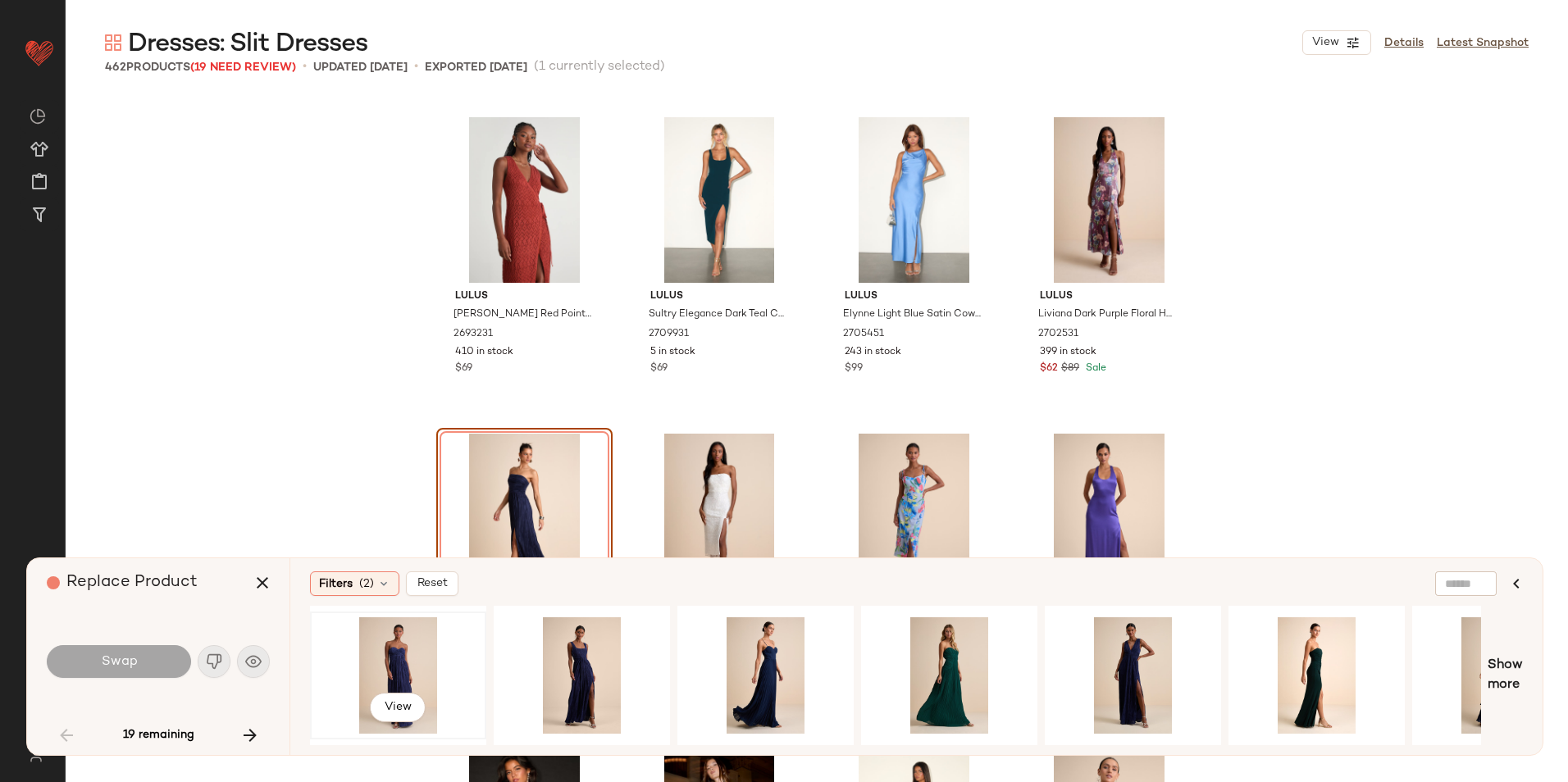
drag, startPoint x: 373, startPoint y: 664, endPoint x: 333, endPoint y: 655, distance: 41.0
click at [373, 665] on div "View" at bounding box center [398, 676] width 165 height 117
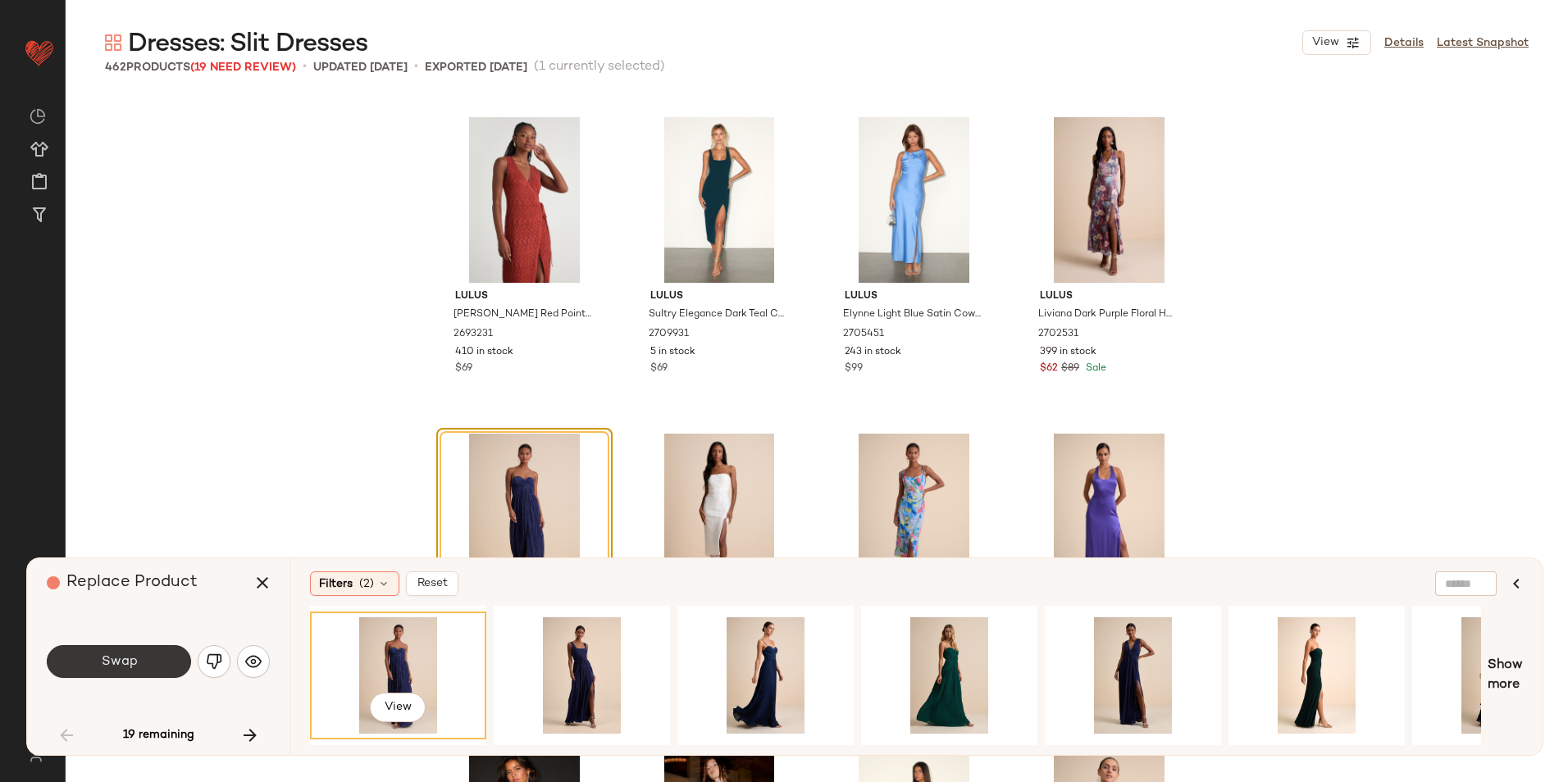
click at [165, 662] on button "Swap" at bounding box center [119, 662] width 145 height 33
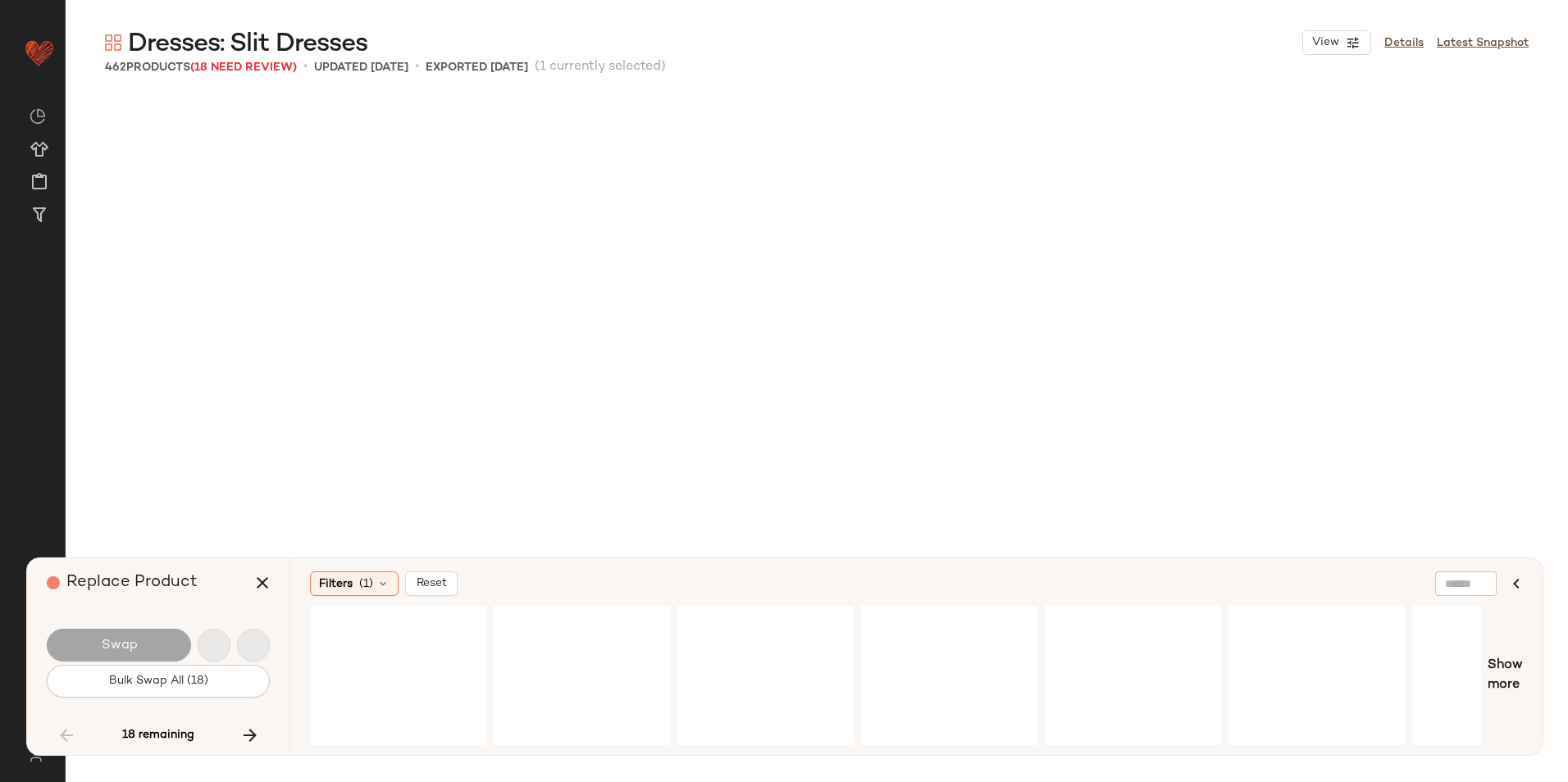
scroll to position [10447, 0]
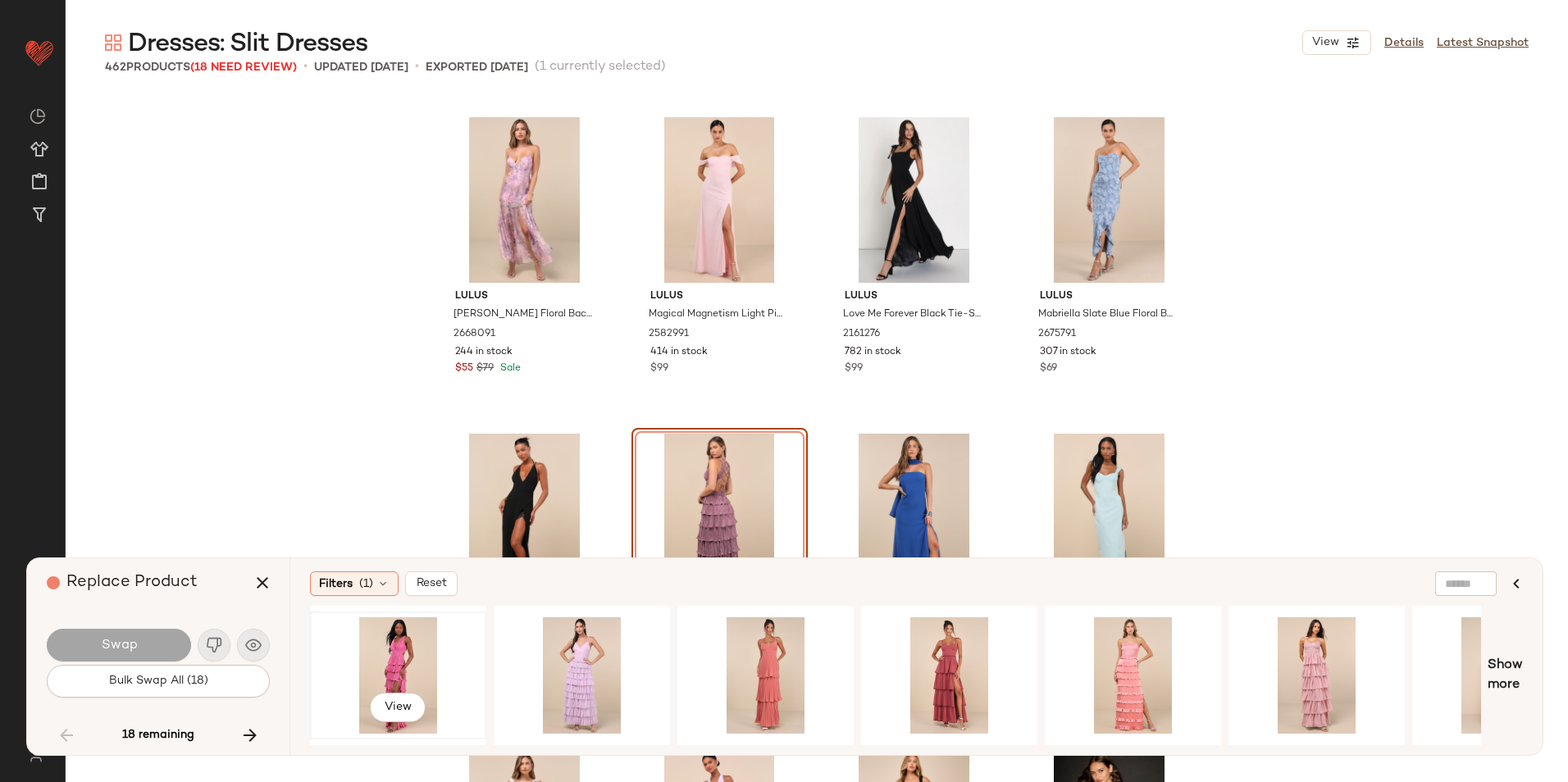
click at [385, 656] on div "View" at bounding box center [398, 676] width 165 height 117
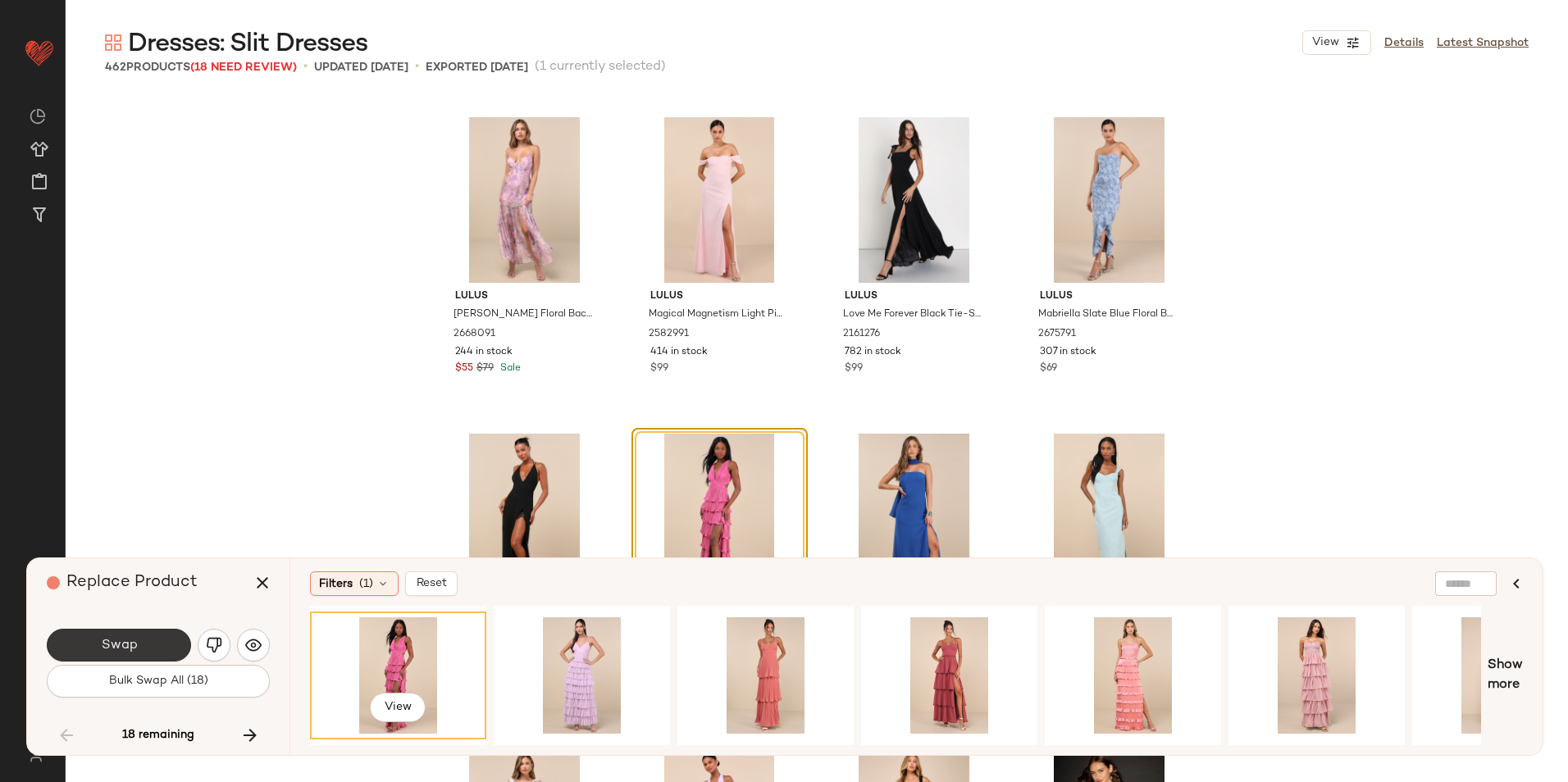
click at [120, 649] on span "Swap" at bounding box center [118, 646] width 37 height 16
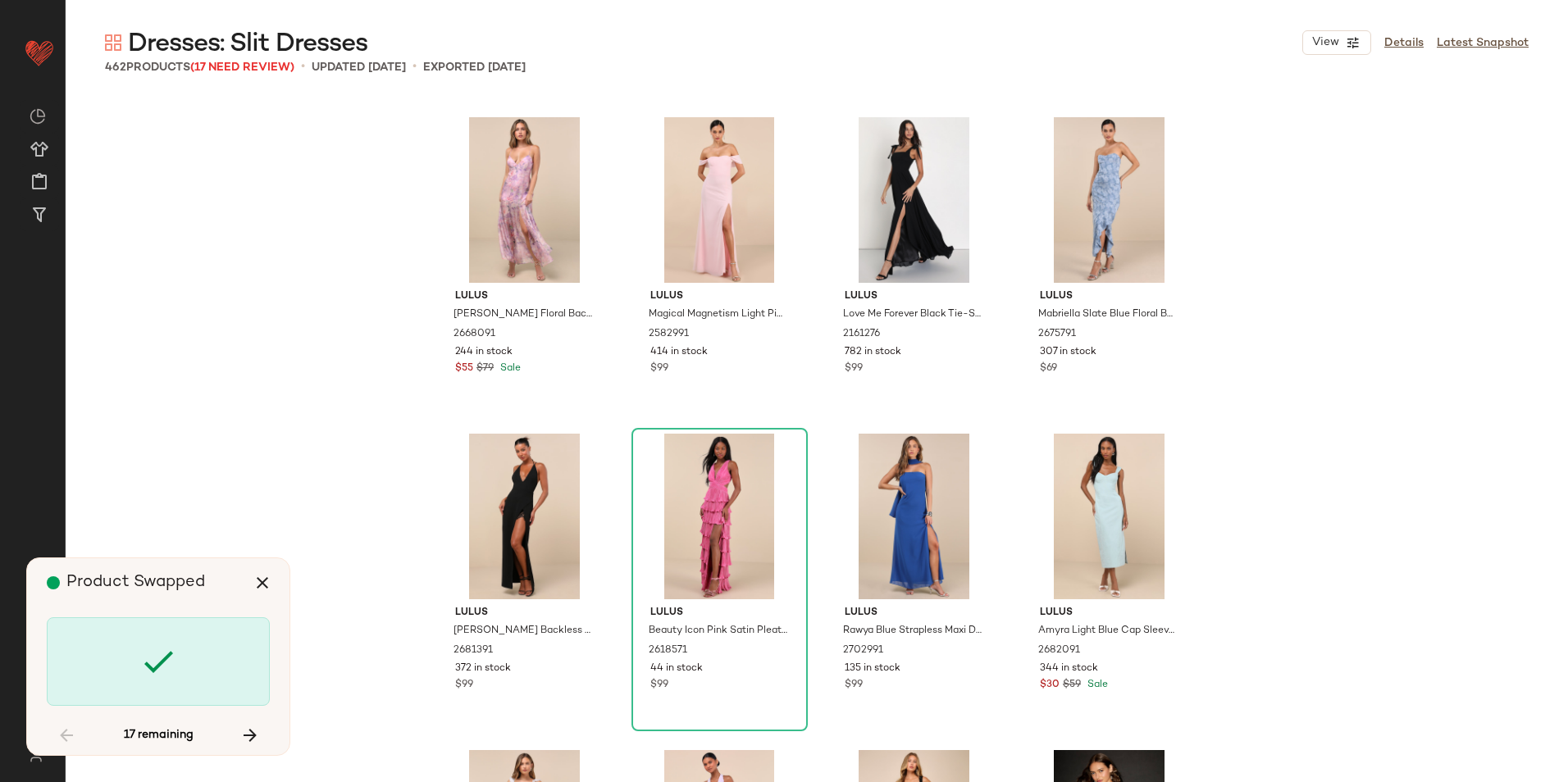
scroll to position [12030, 0]
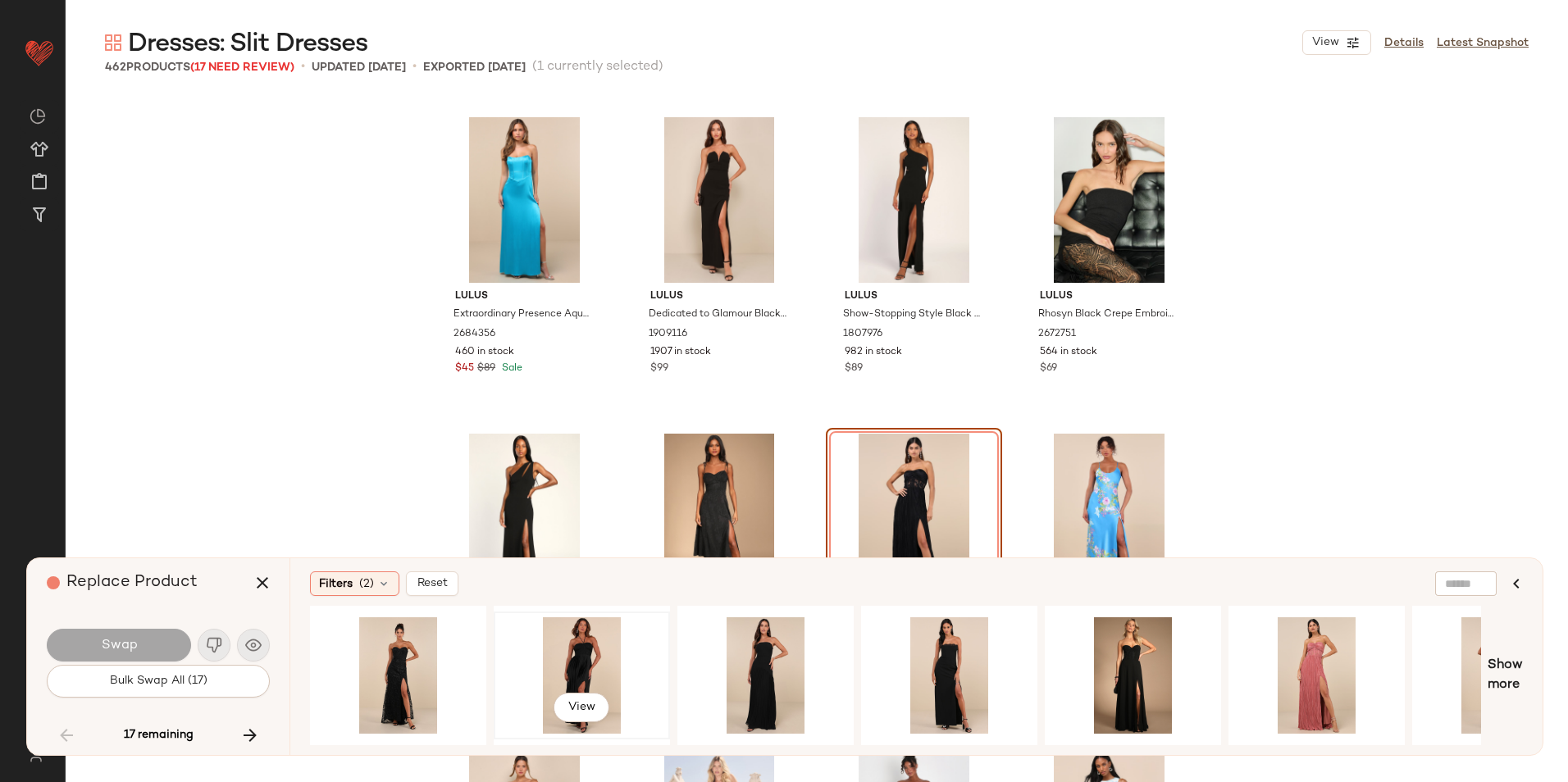
click at [547, 632] on div "View" at bounding box center [582, 676] width 165 height 117
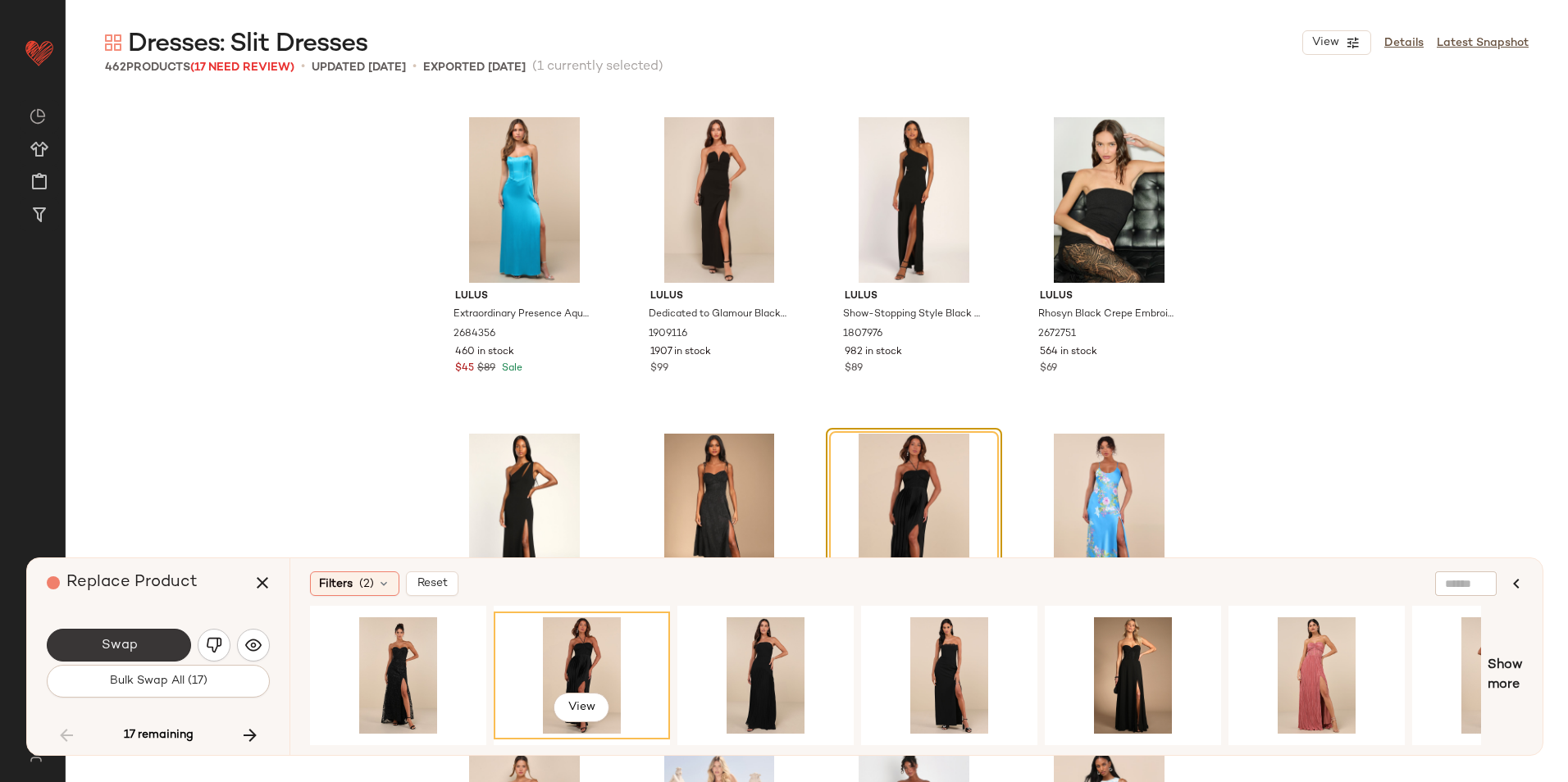
click at [126, 641] on span "Swap" at bounding box center [118, 646] width 37 height 16
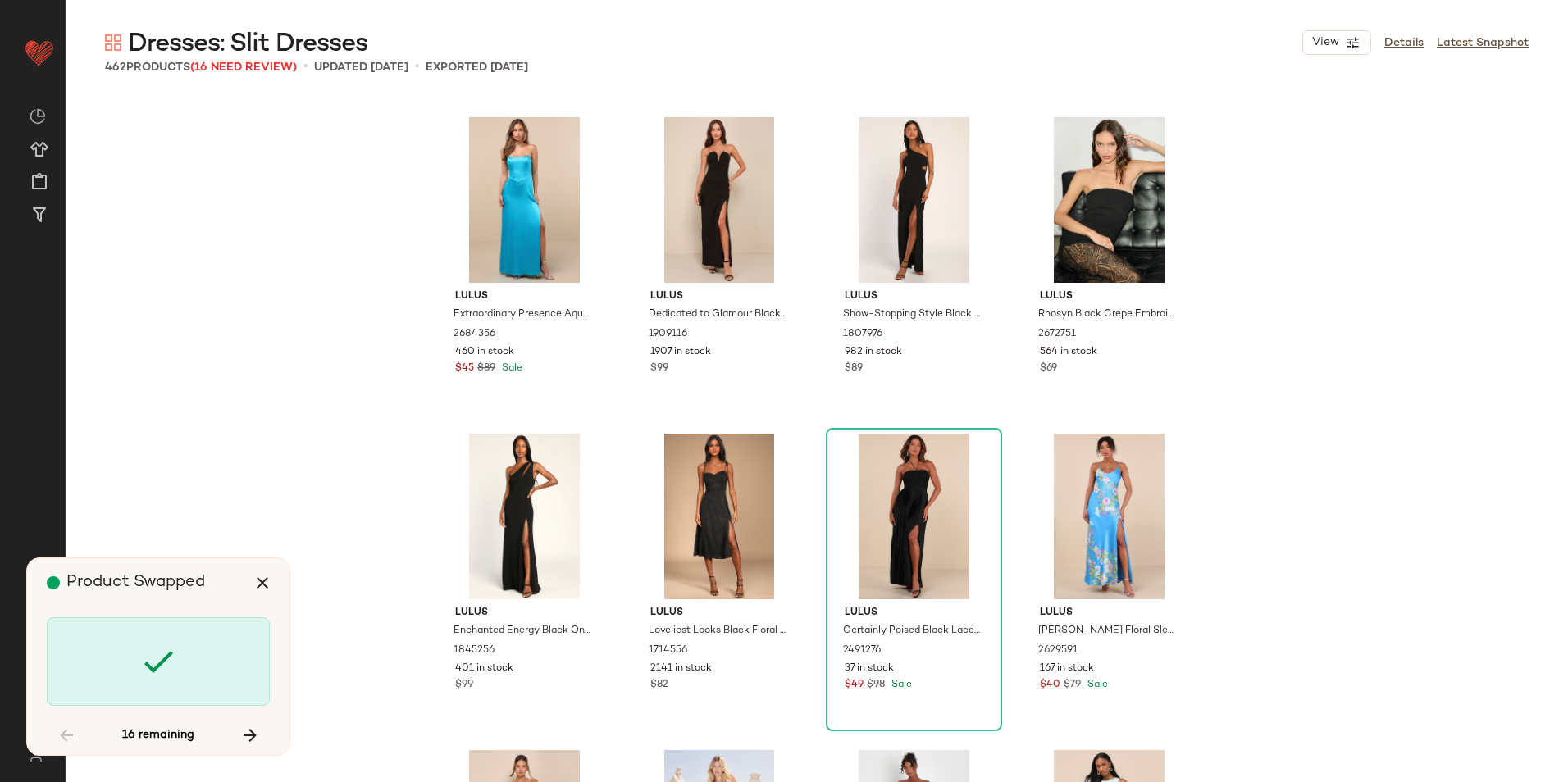
scroll to position [17412, 0]
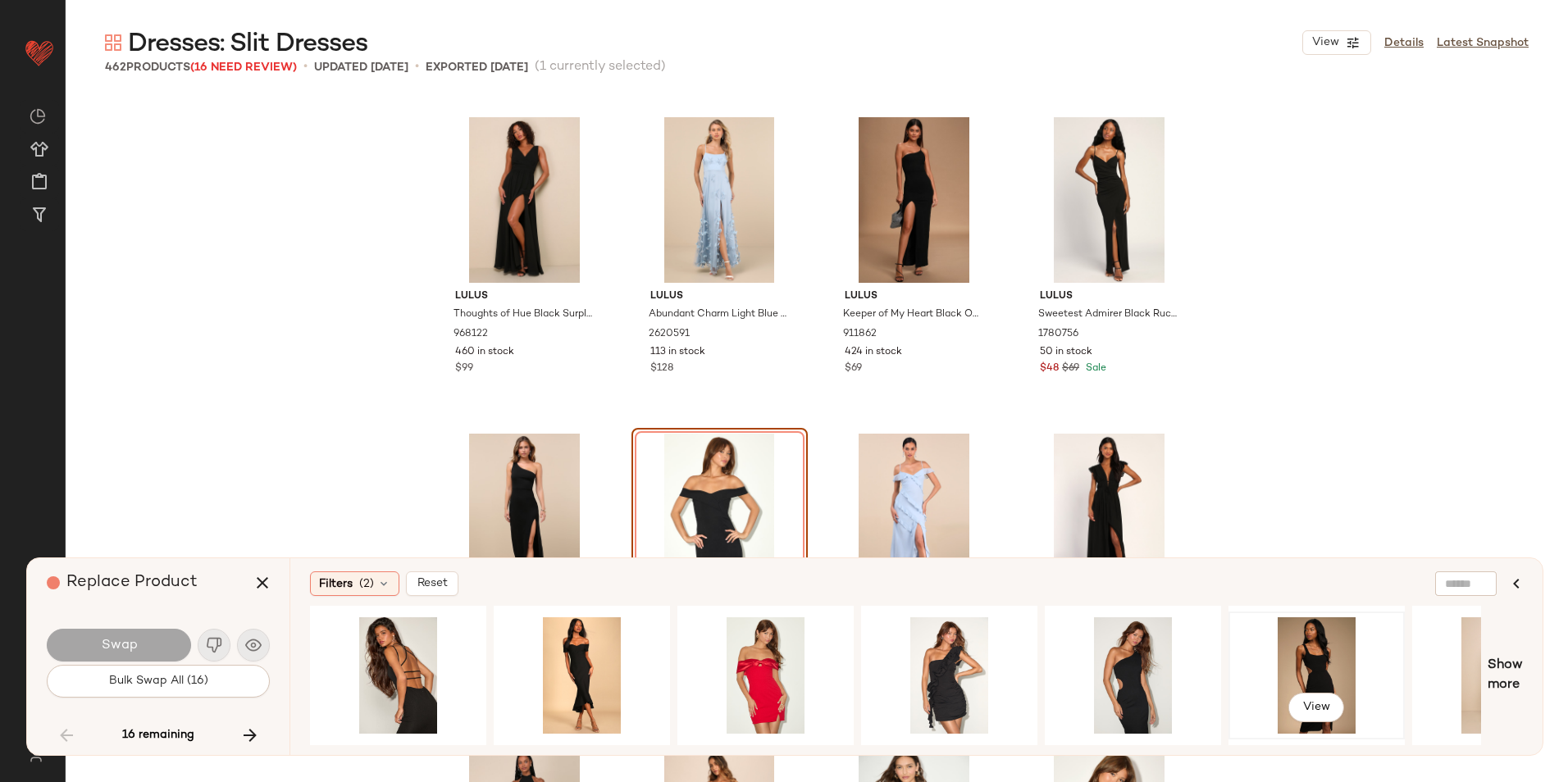
click at [1322, 651] on div "View" at bounding box center [1316, 676] width 165 height 117
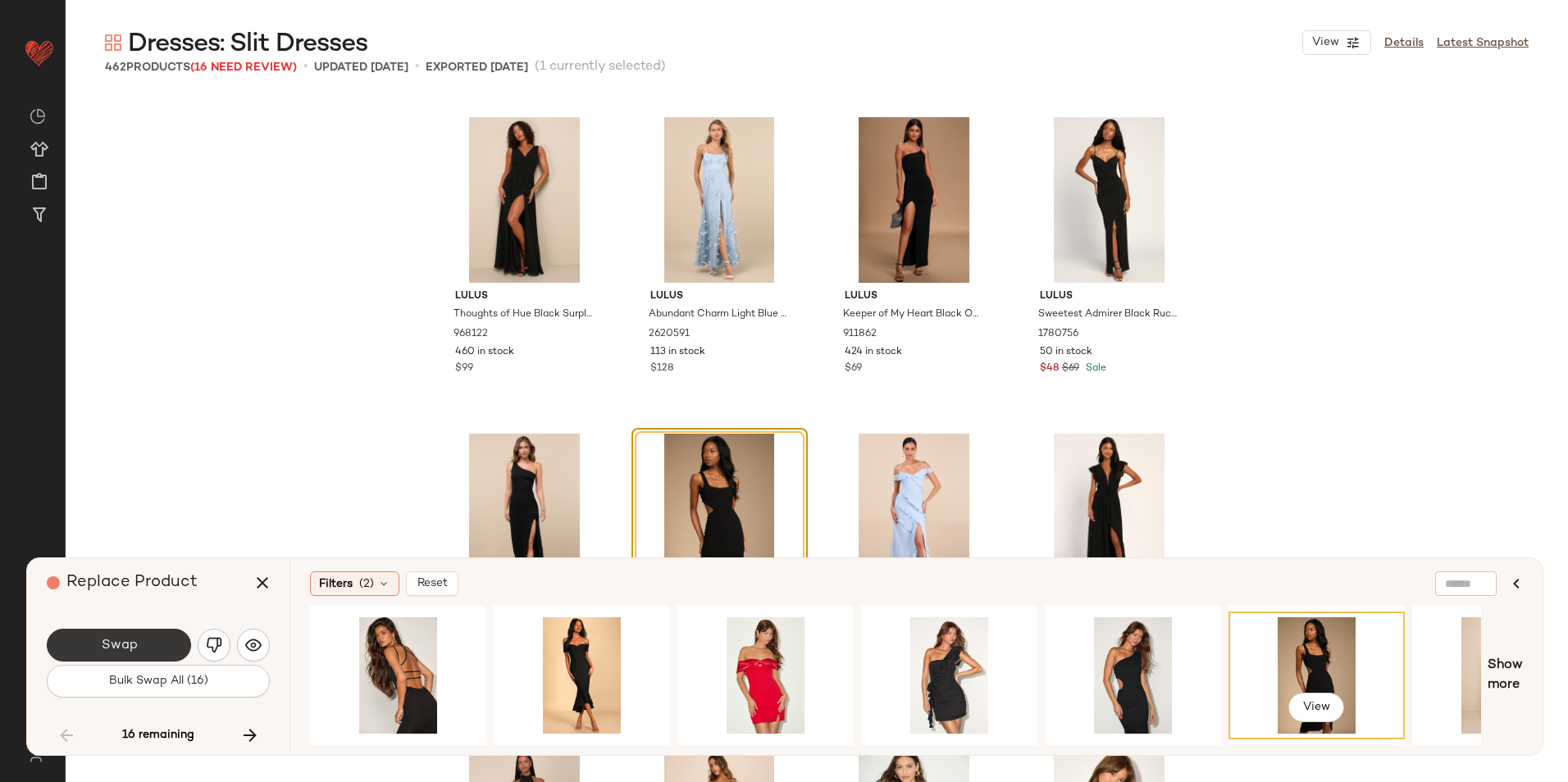
click at [158, 652] on button "Swap" at bounding box center [119, 645] width 145 height 33
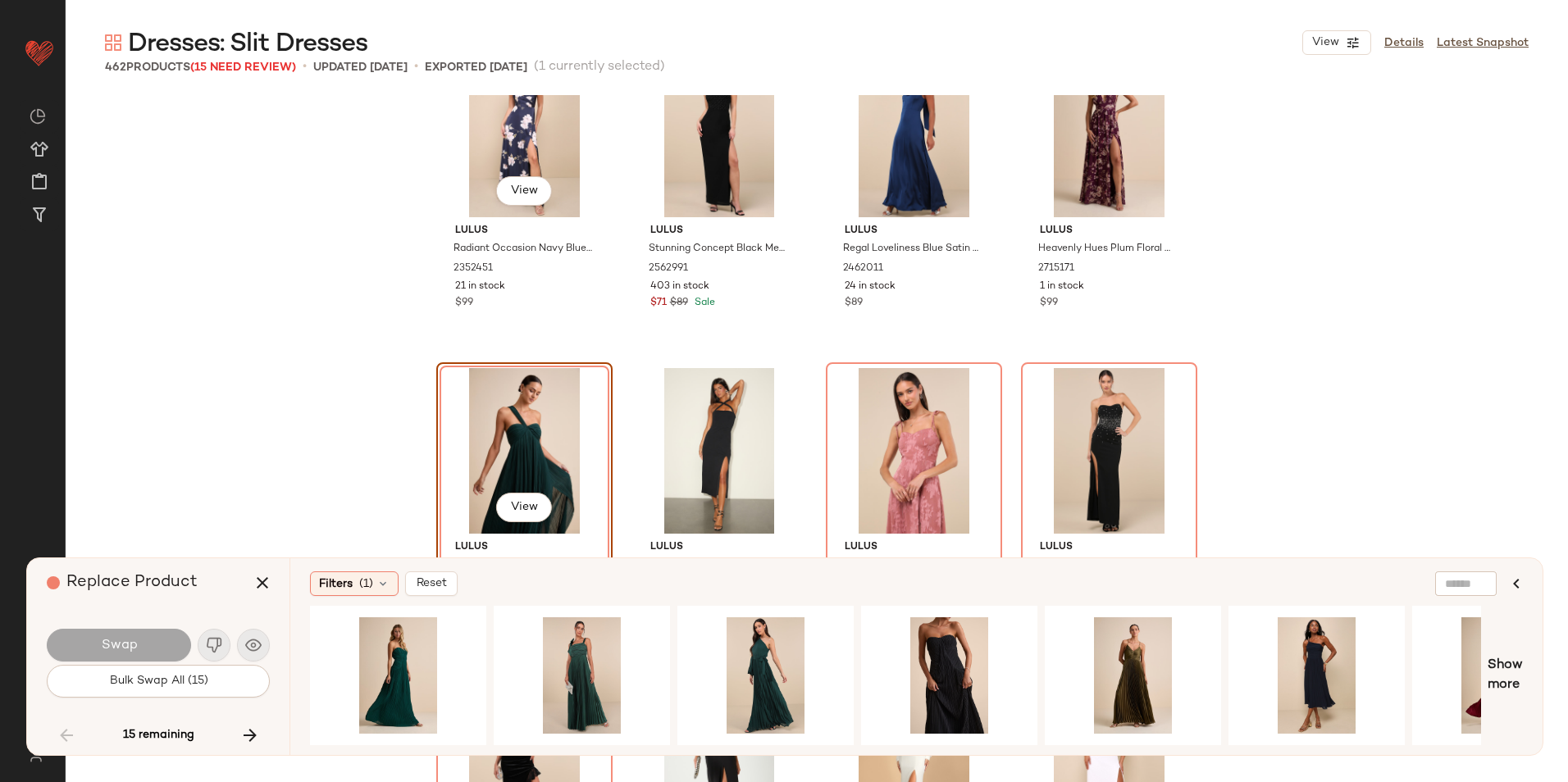
scroll to position [30872, 0]
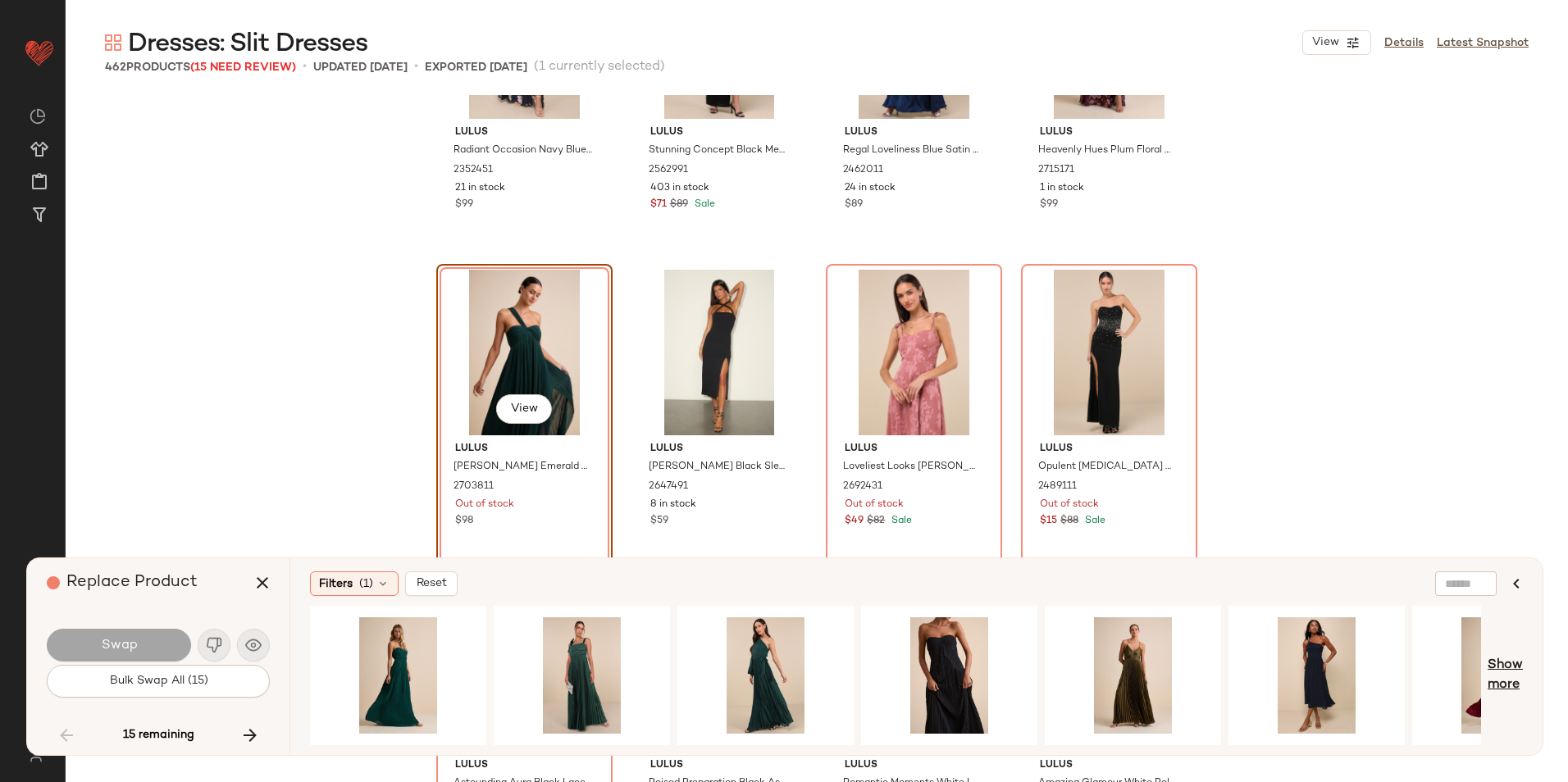
click at [1510, 661] on span "Show more" at bounding box center [1504, 675] width 35 height 39
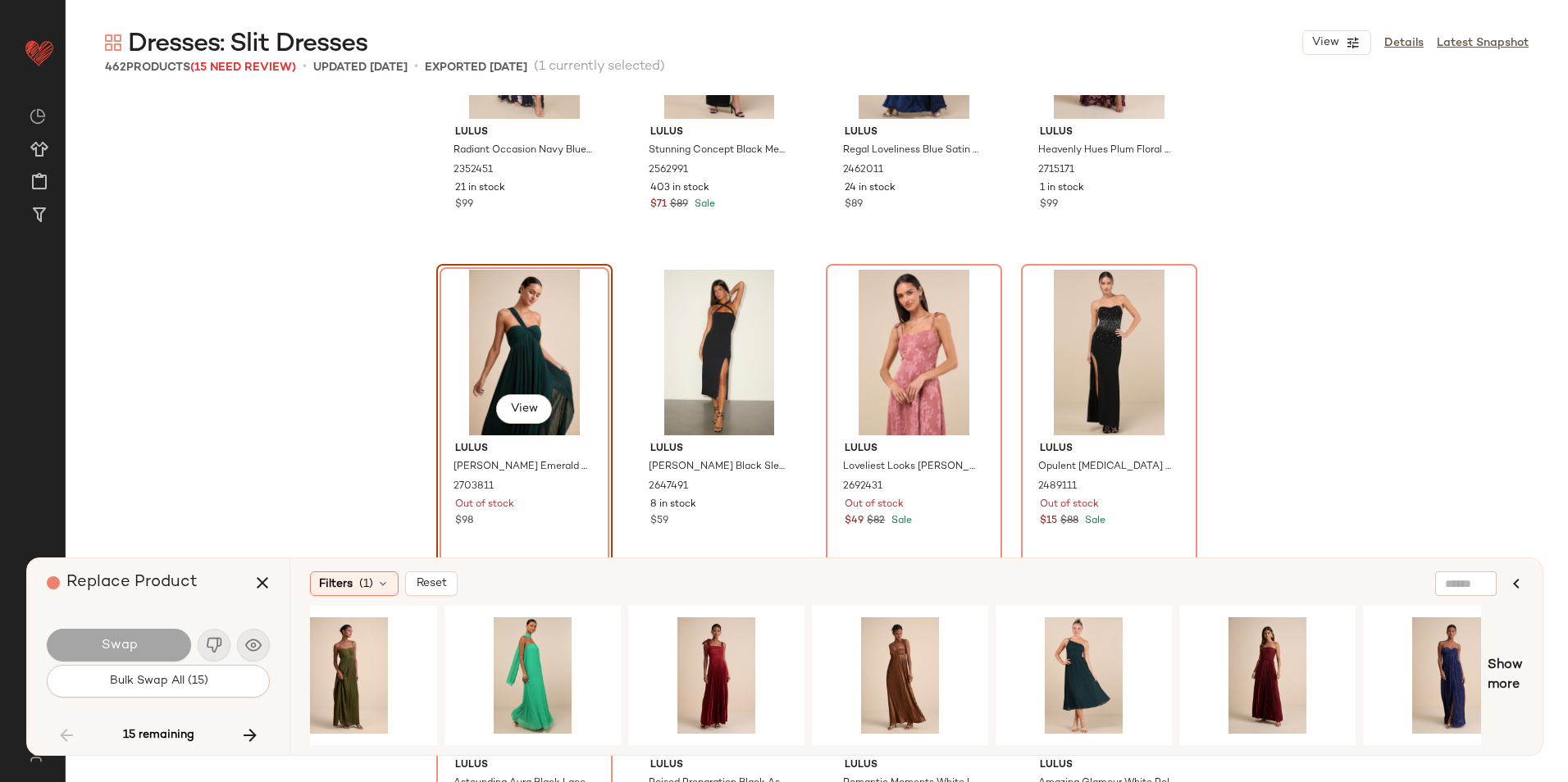
scroll to position [0, 2278]
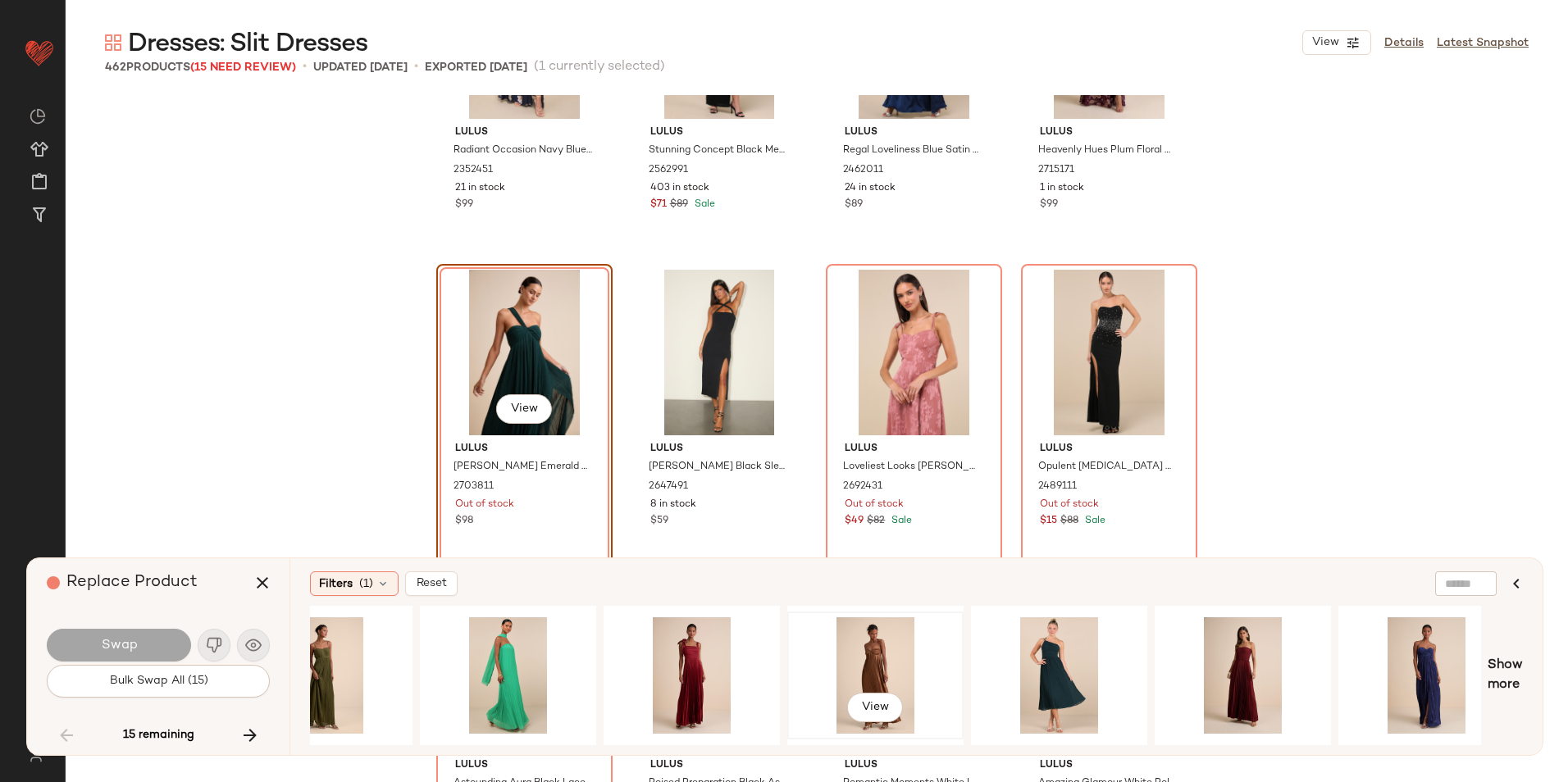
click at [858, 679] on div "View" at bounding box center [875, 676] width 165 height 117
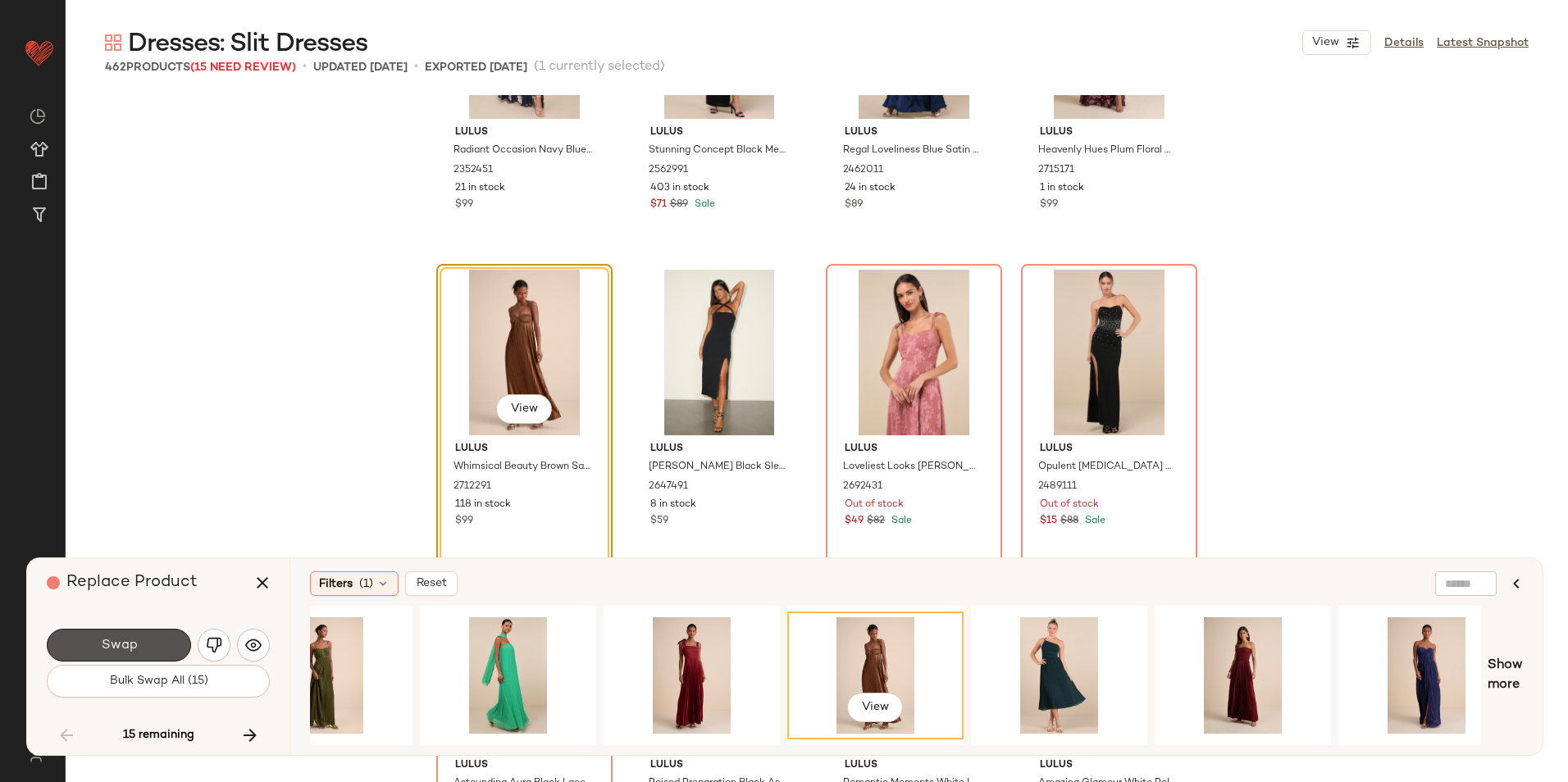
drag, startPoint x: 115, startPoint y: 642, endPoint x: 130, endPoint y: 644, distance: 15.1
click at [115, 650] on span "Swap" at bounding box center [118, 646] width 37 height 16
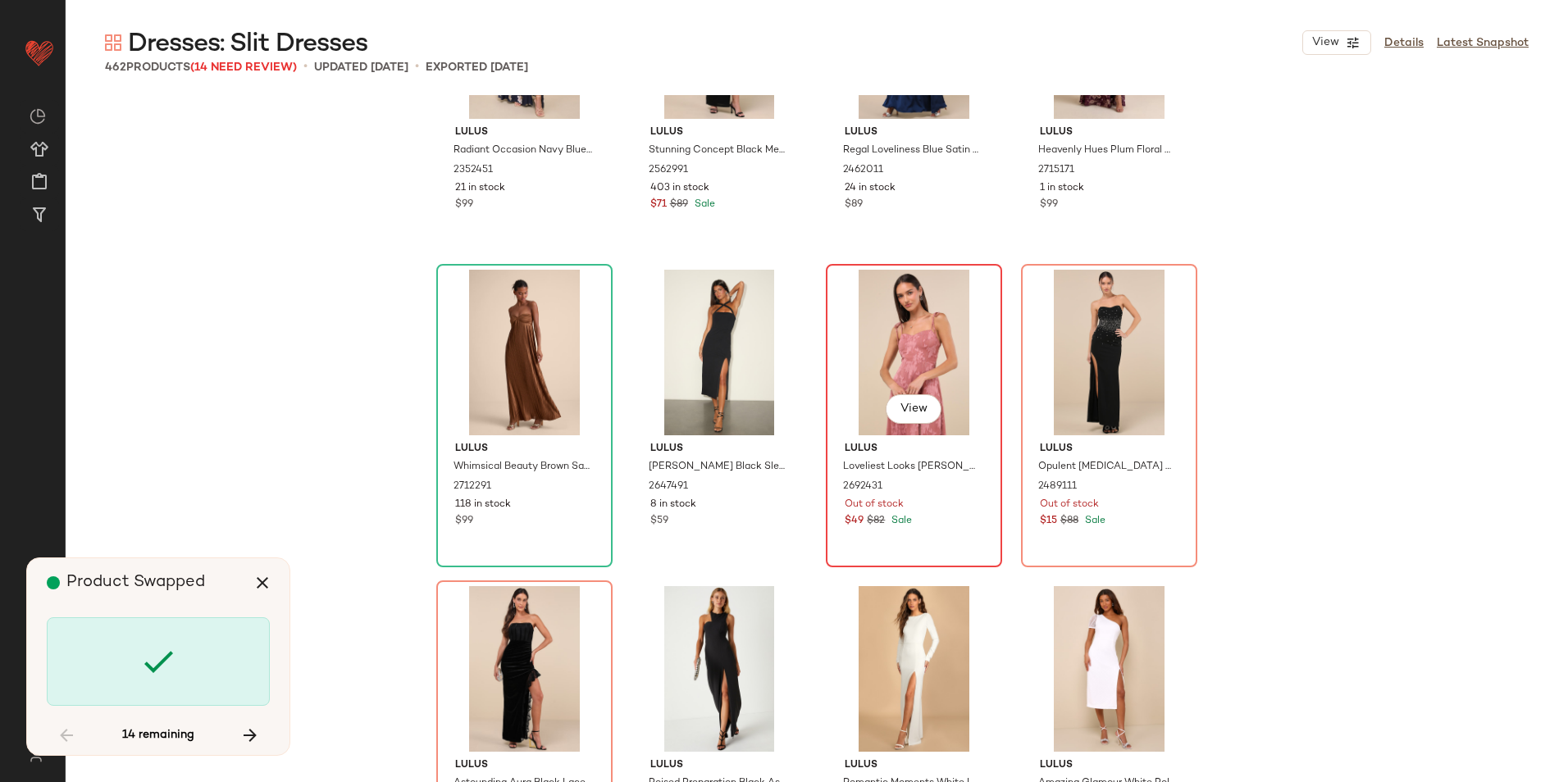
scroll to position [30708, 0]
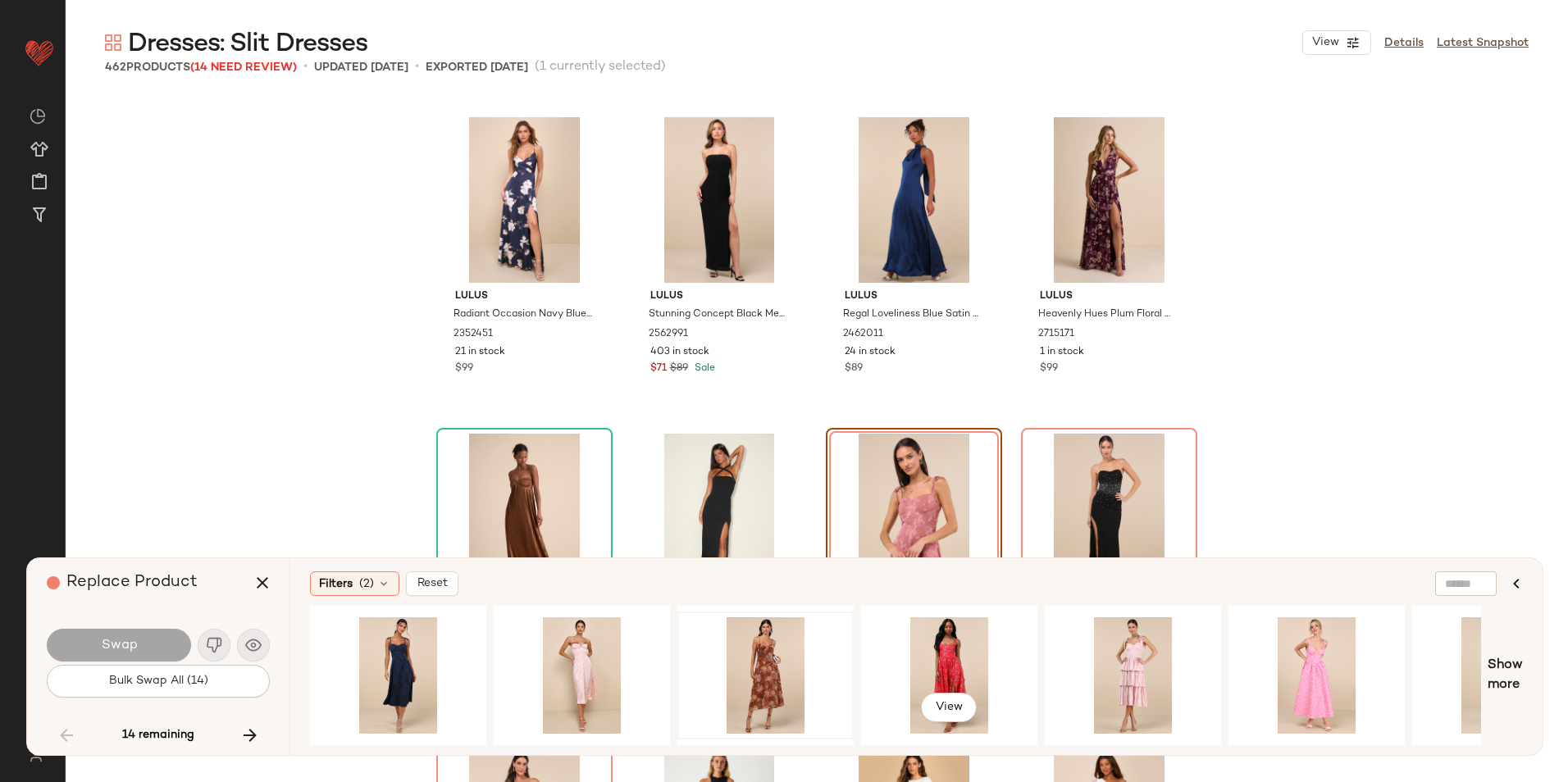
drag, startPoint x: 946, startPoint y: 646, endPoint x: 757, endPoint y: 677, distance: 191.5
click at [945, 645] on div "View" at bounding box center [948, 676] width 165 height 117
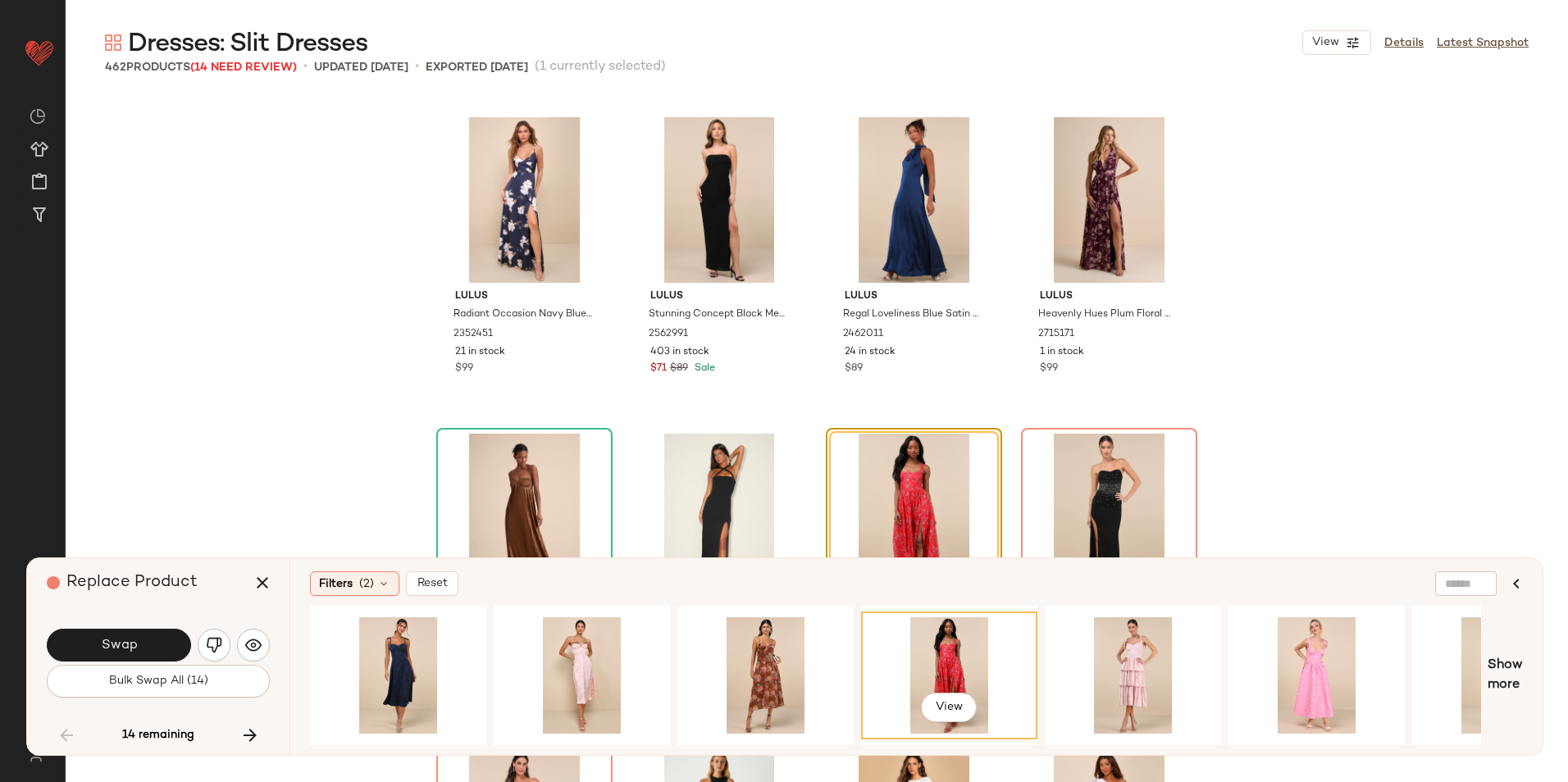
click at [94, 641] on button "Swap" at bounding box center [119, 645] width 145 height 33
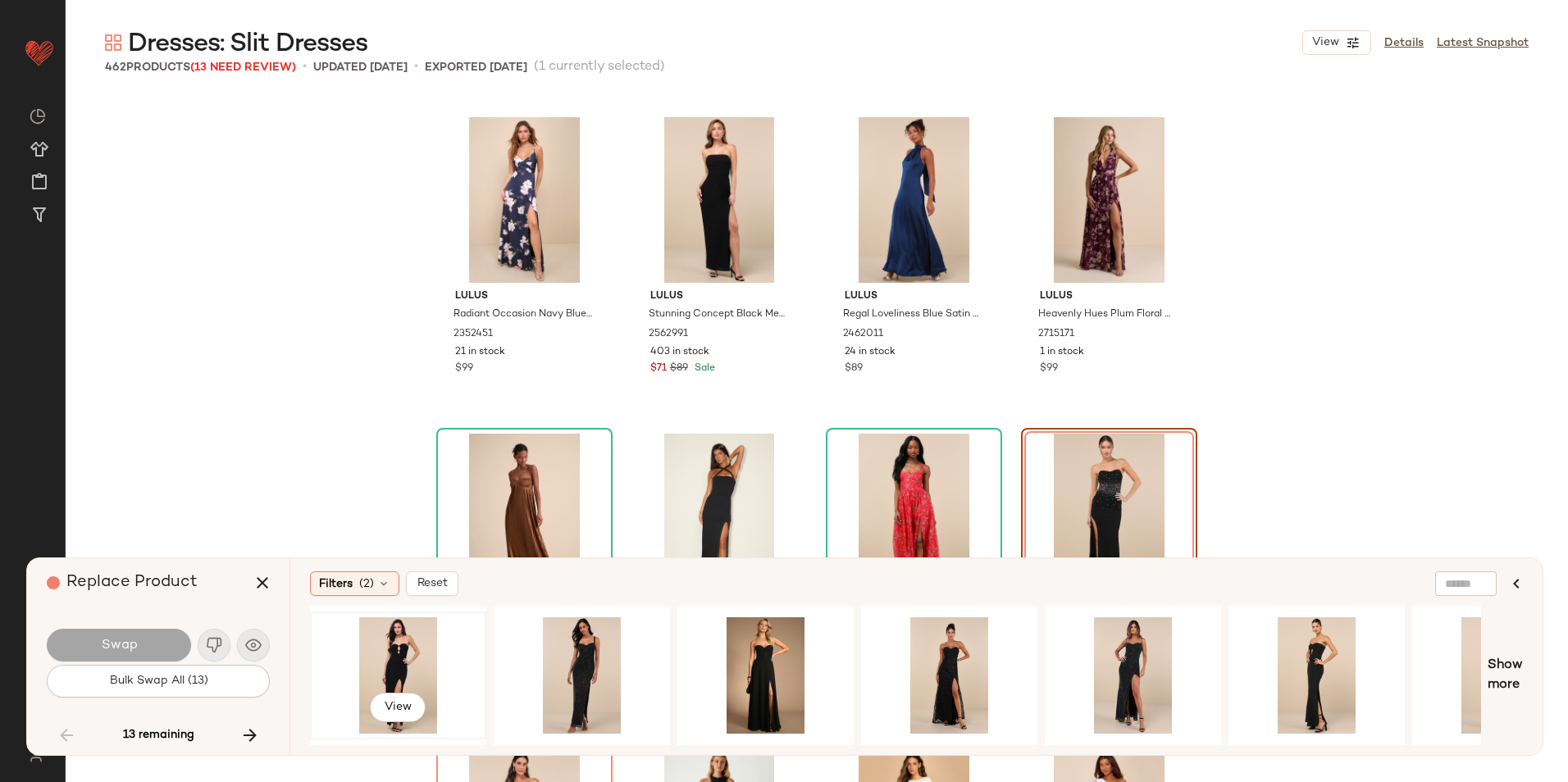
click at [407, 651] on div "View" at bounding box center [398, 676] width 165 height 117
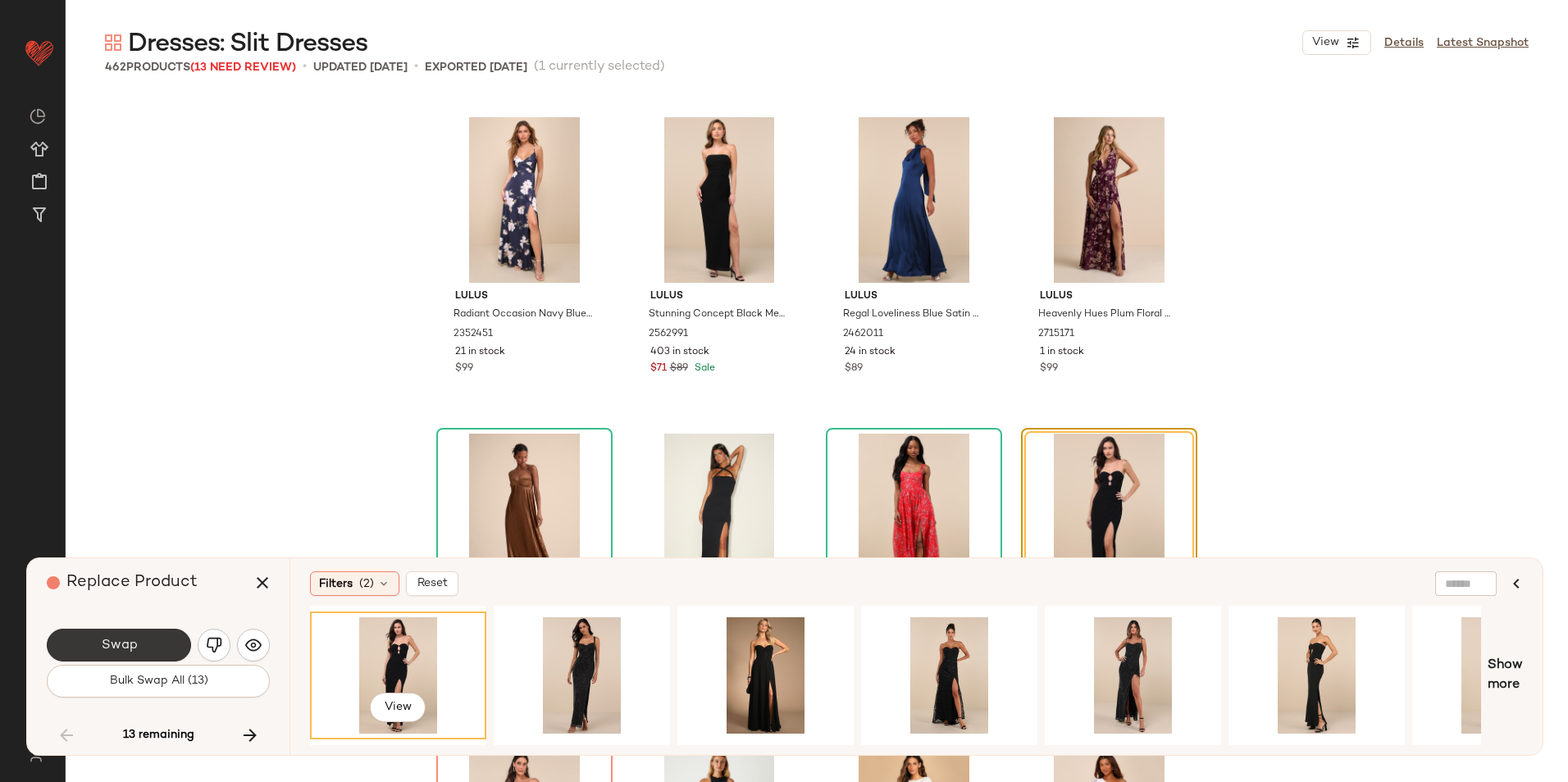
click at [126, 647] on span "Swap" at bounding box center [118, 646] width 37 height 16
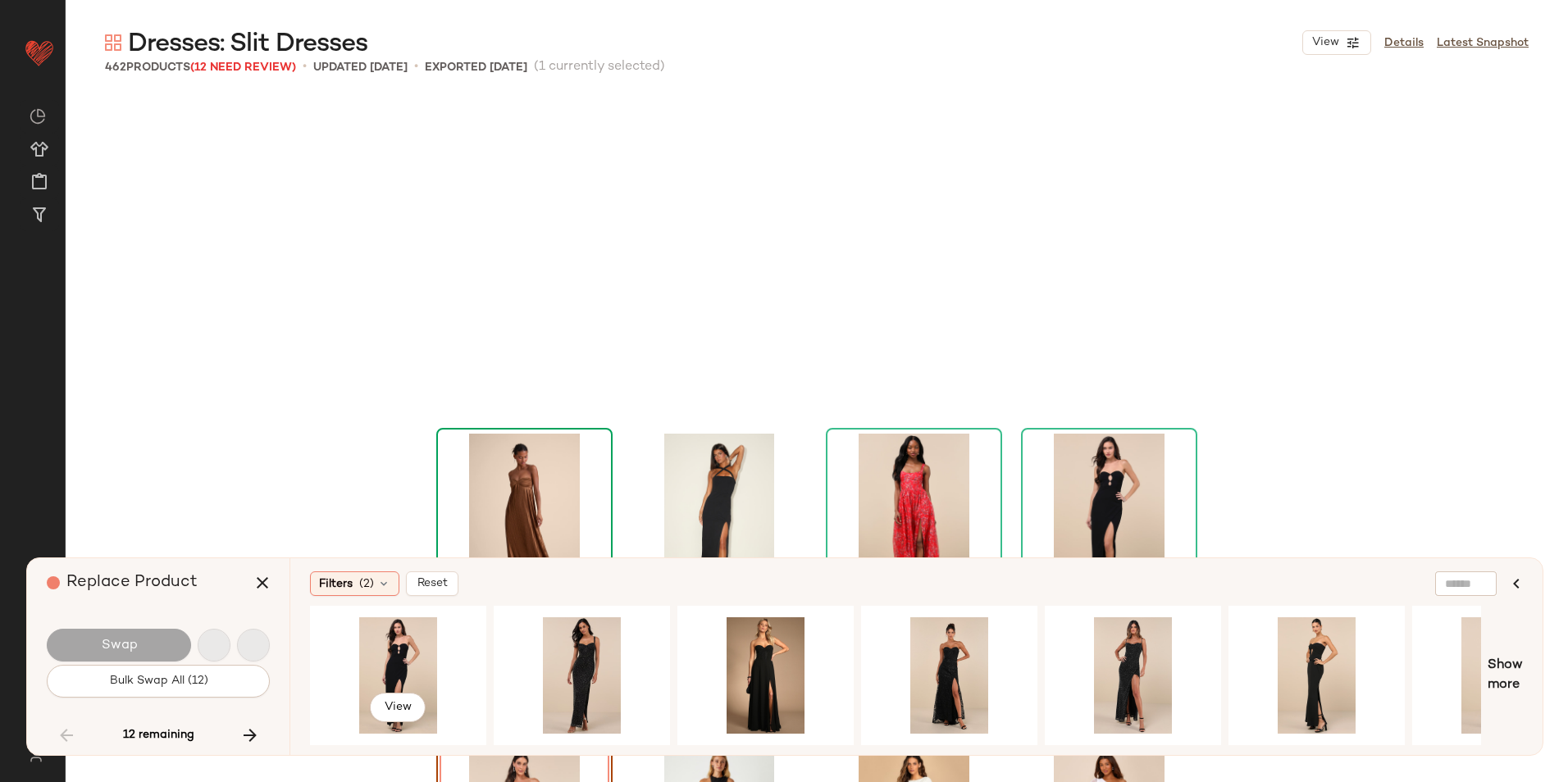
scroll to position [31025, 0]
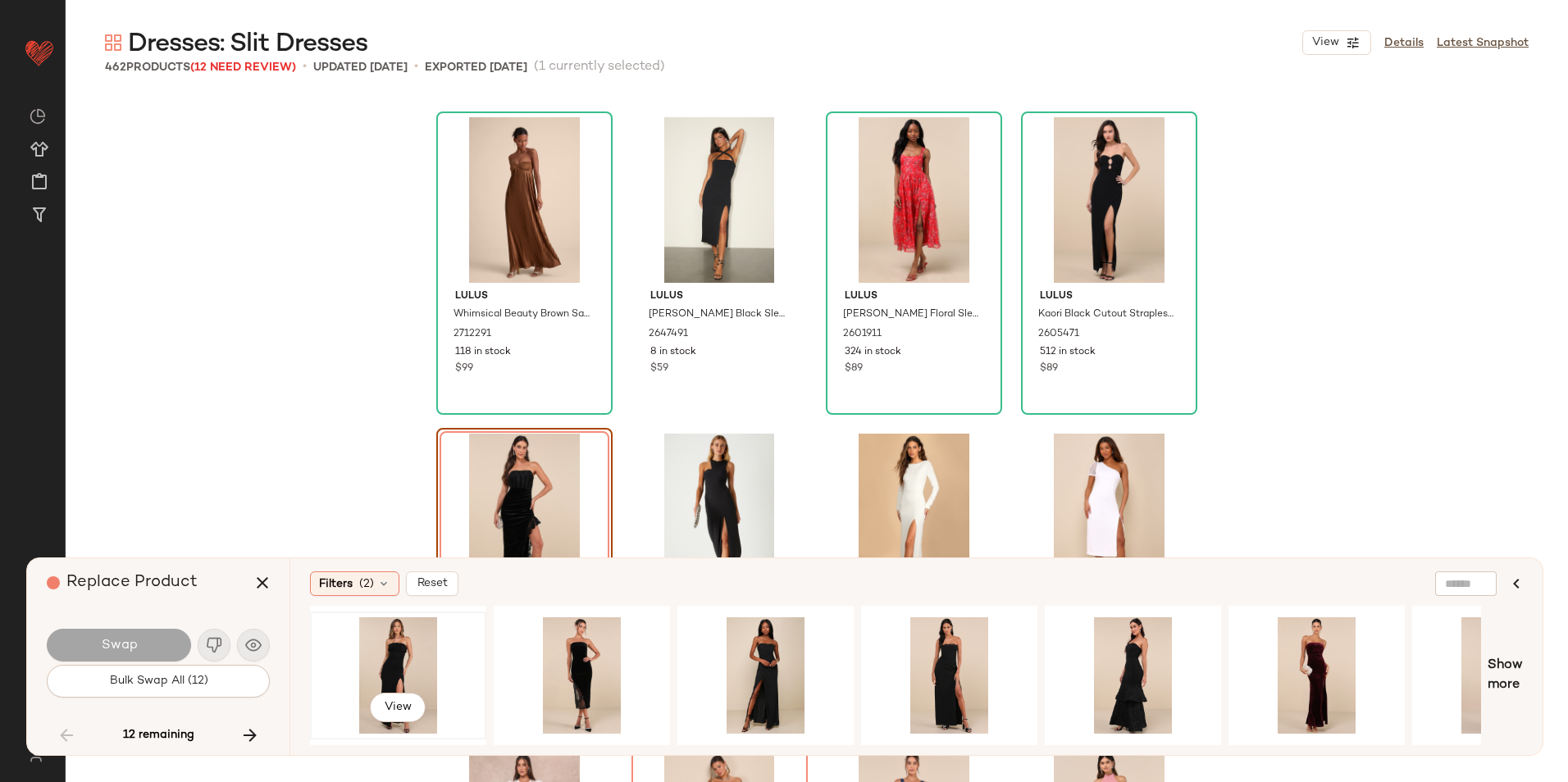
click at [400, 670] on div "View" at bounding box center [398, 676] width 165 height 117
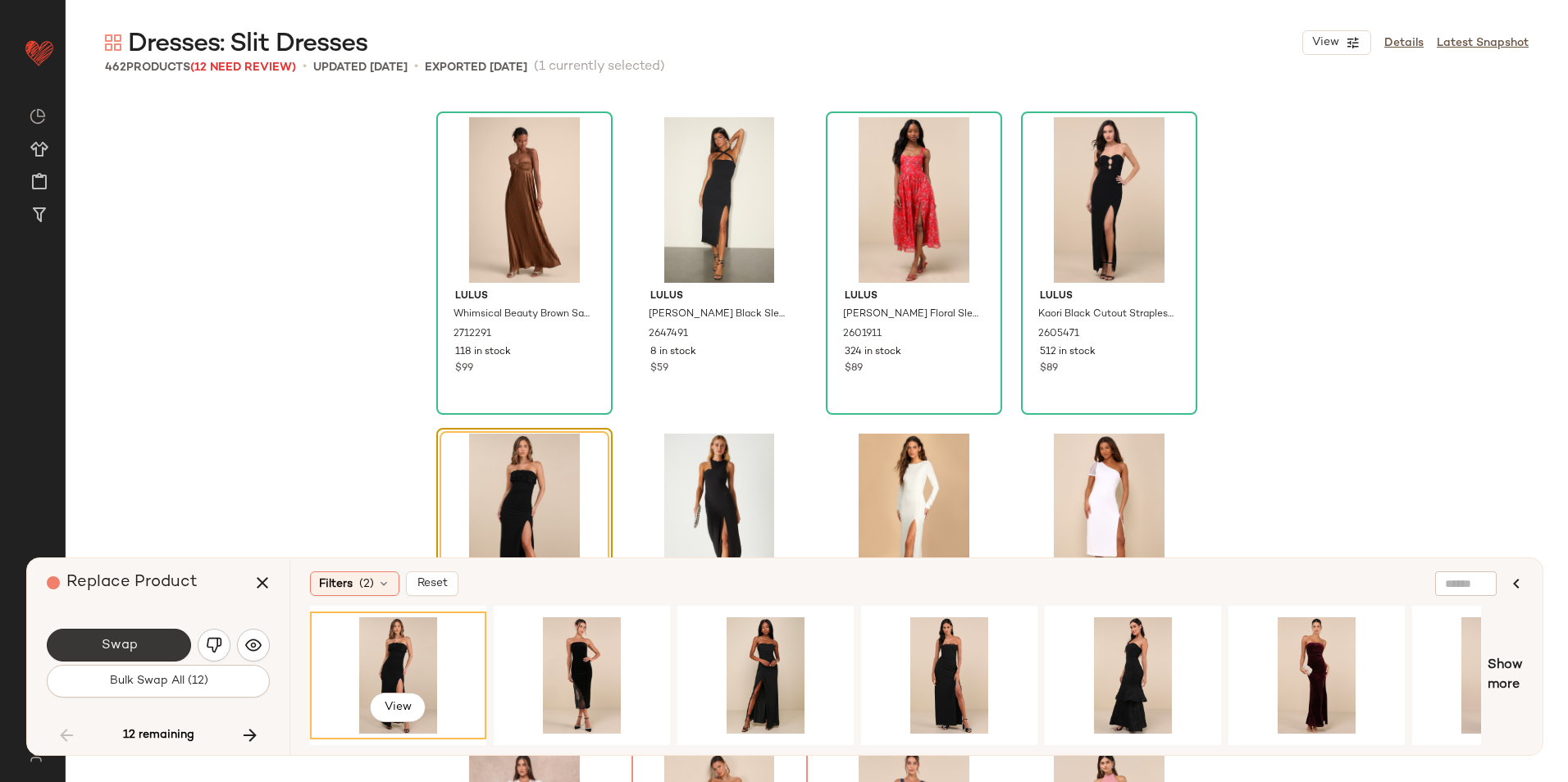
click at [150, 637] on button "Swap" at bounding box center [119, 645] width 145 height 33
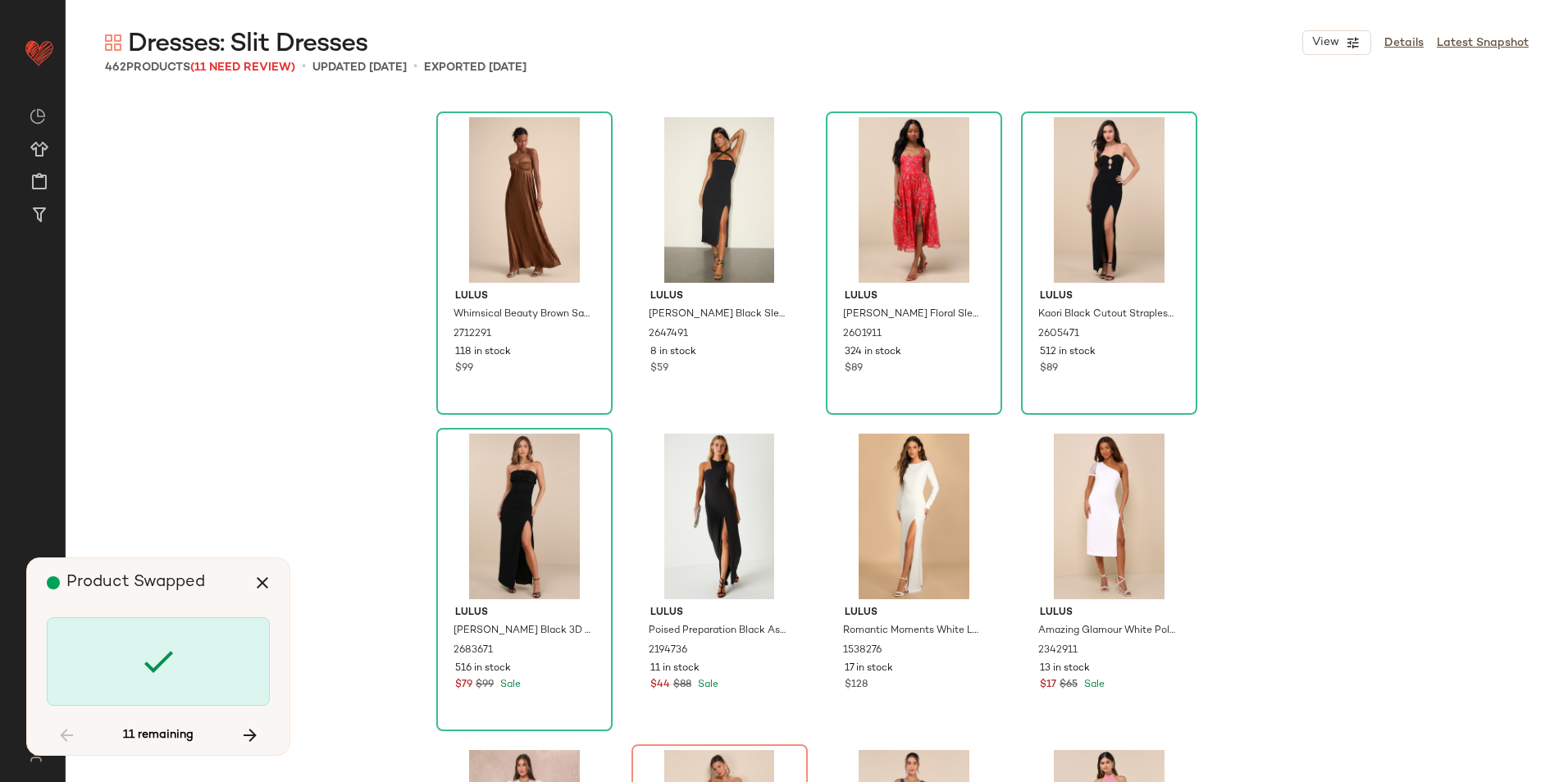
scroll to position [31341, 0]
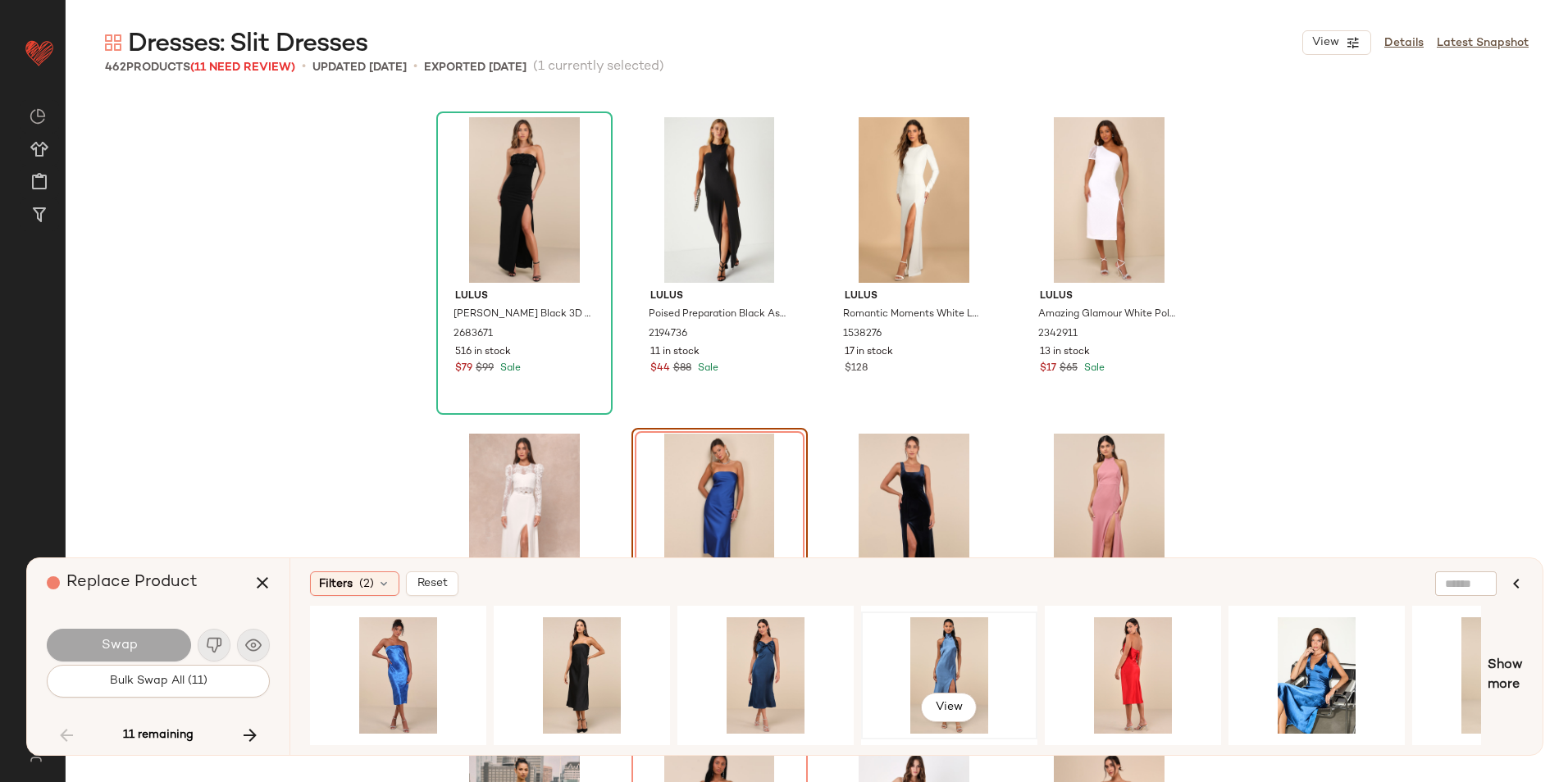
click at [954, 634] on div "View" at bounding box center [948, 676] width 165 height 117
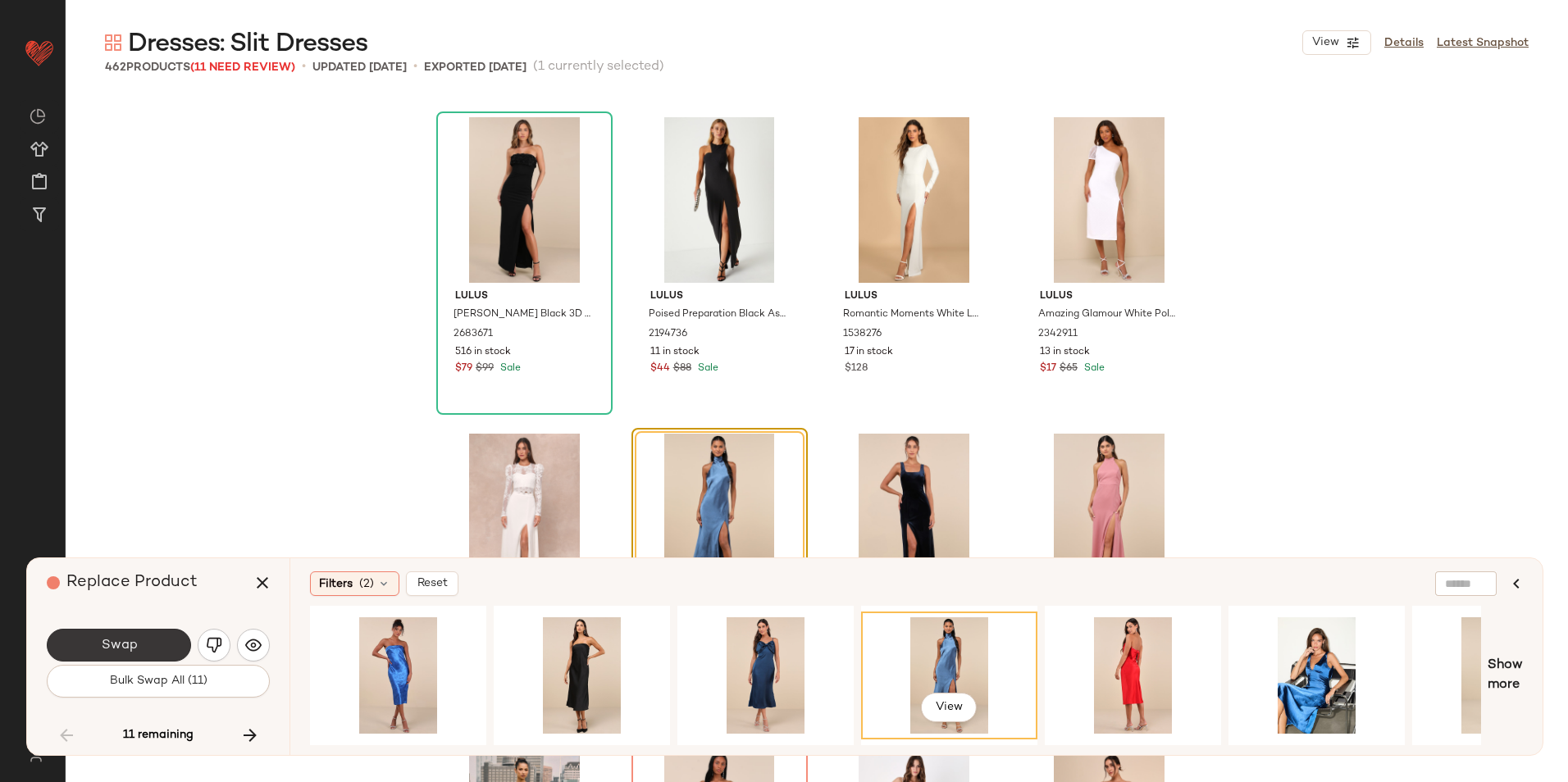
click at [134, 642] on span "Swap" at bounding box center [118, 646] width 37 height 16
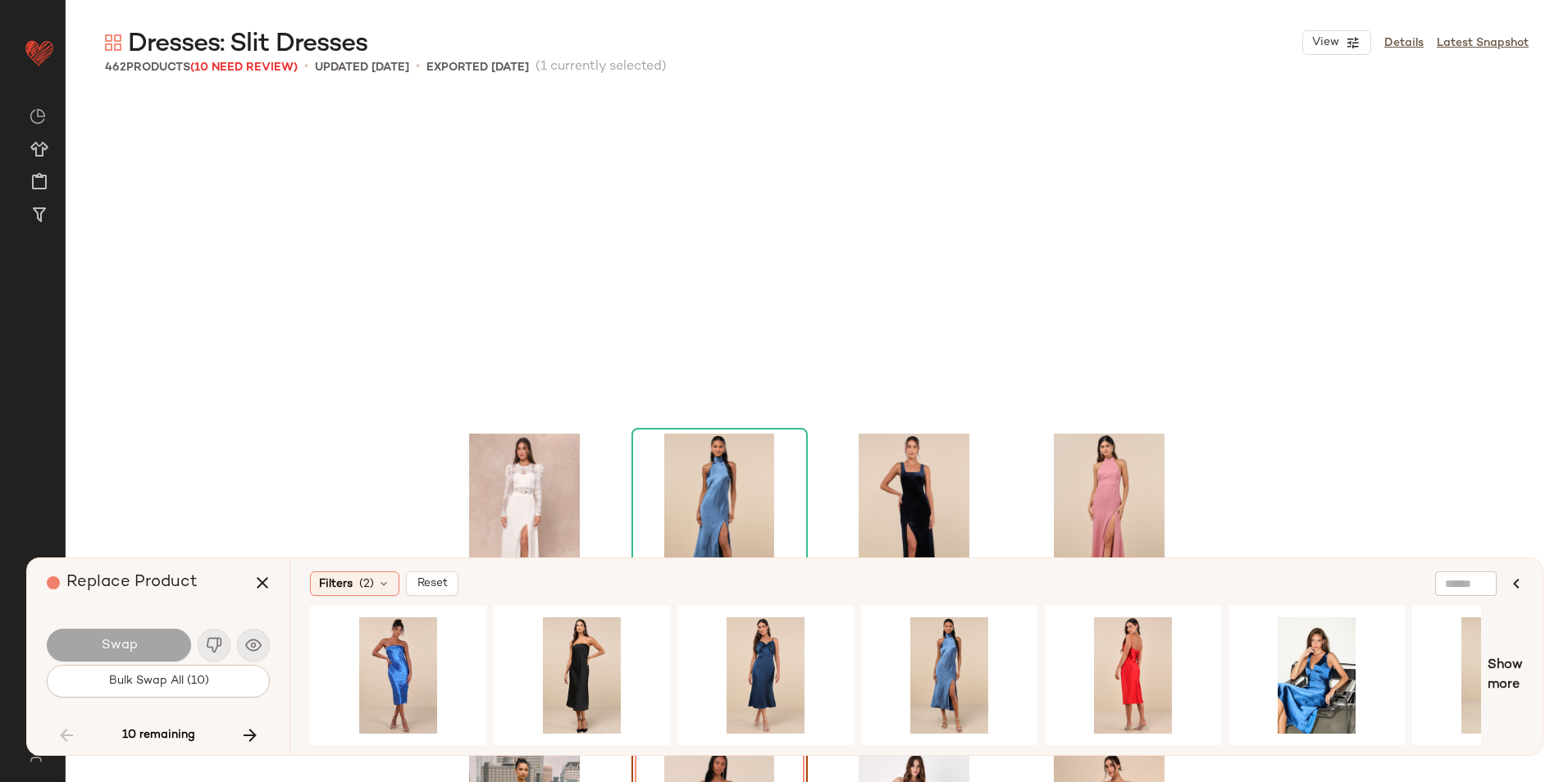
scroll to position [31658, 0]
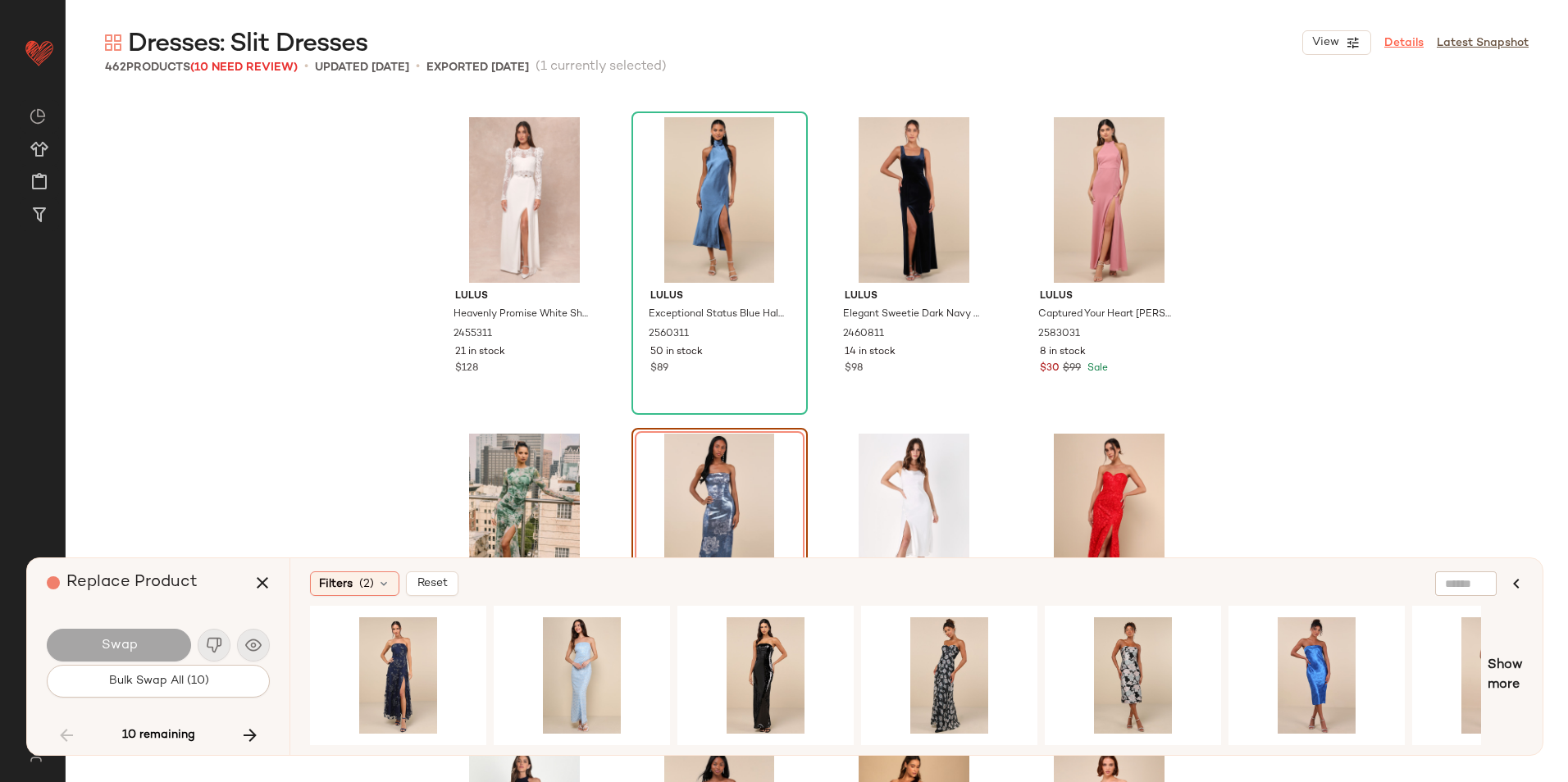
click at [1409, 46] on link "Details" at bounding box center [1403, 44] width 39 height 17
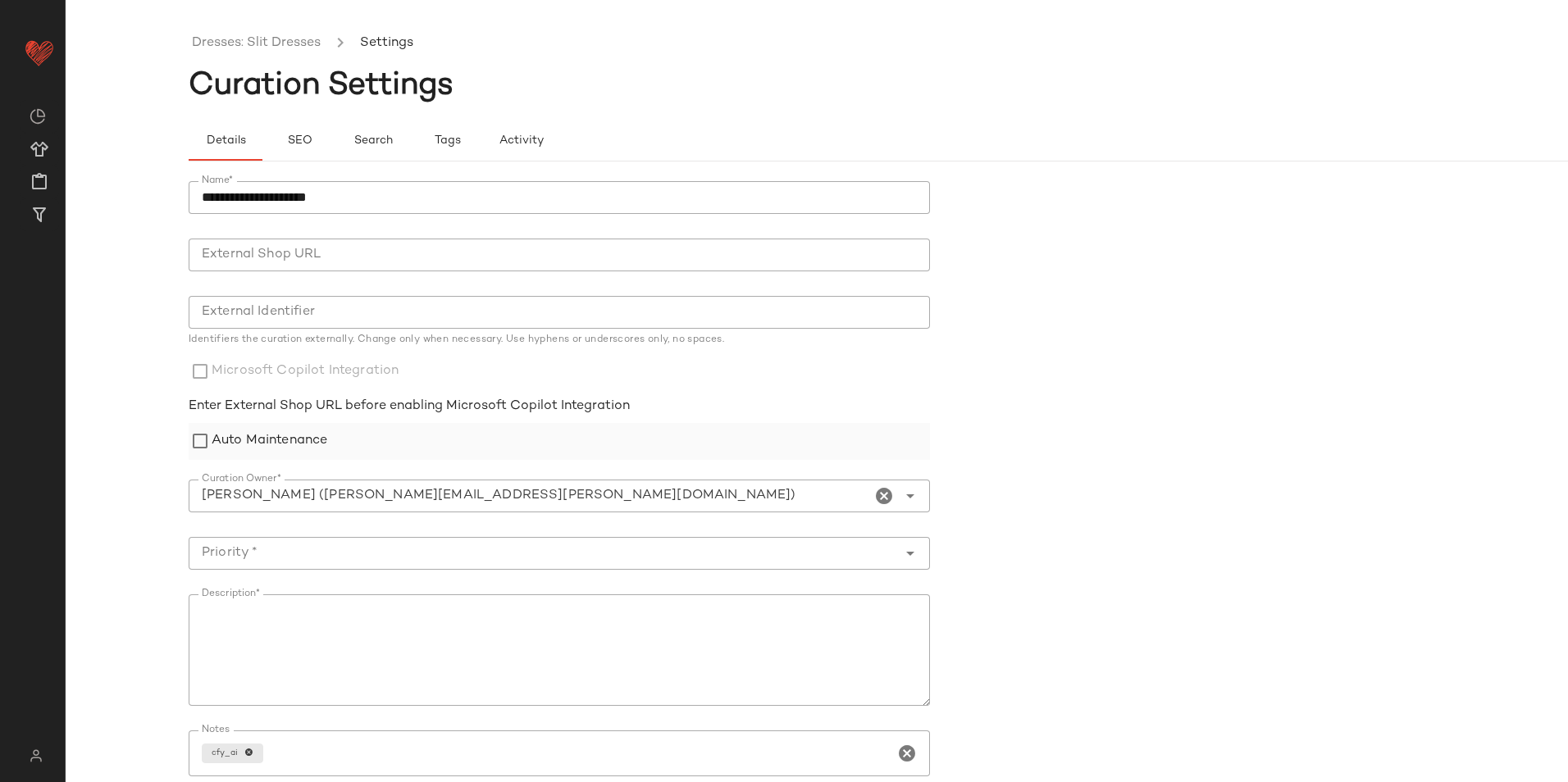
click at [259, 439] on label "Auto Maintenance" at bounding box center [269, 442] width 116 height 37
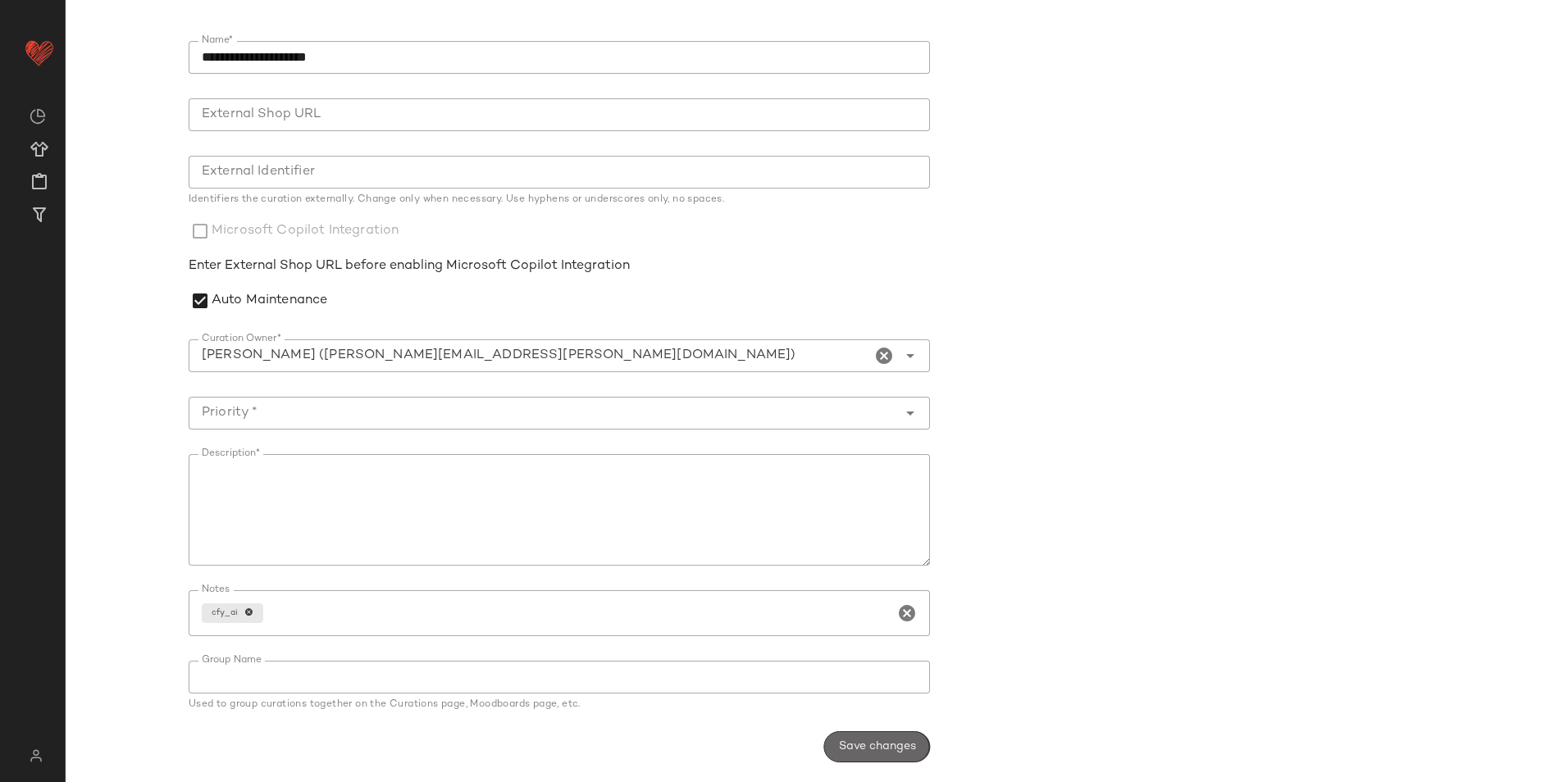
click at [865, 752] on span "Save changes" at bounding box center [877, 746] width 77 height 13
click at [601, 415] on input "Priority *" at bounding box center [543, 413] width 709 height 20
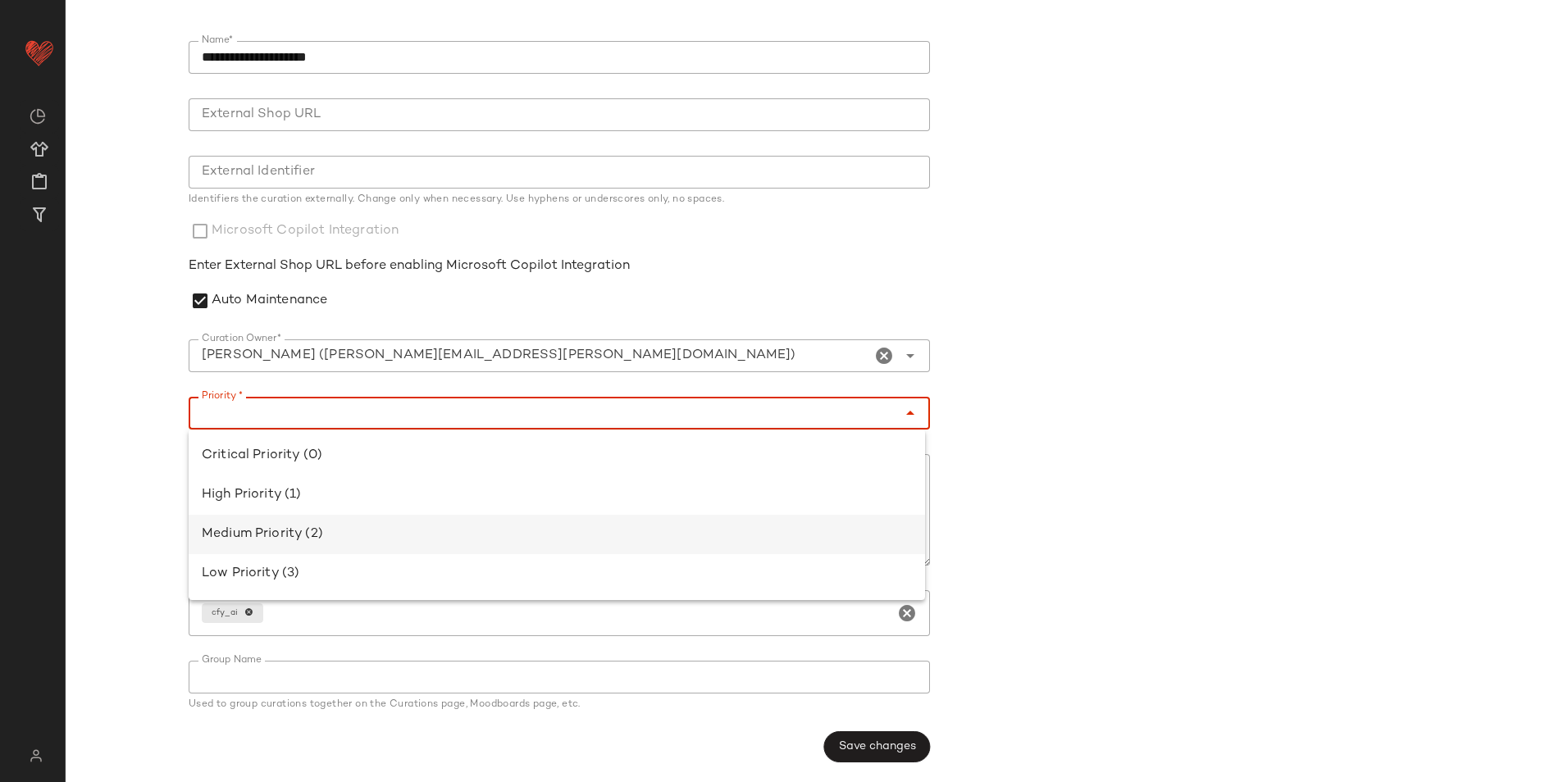
click at [248, 543] on div "Medium Priority (2)" at bounding box center [557, 535] width 710 height 20
type input "**********"
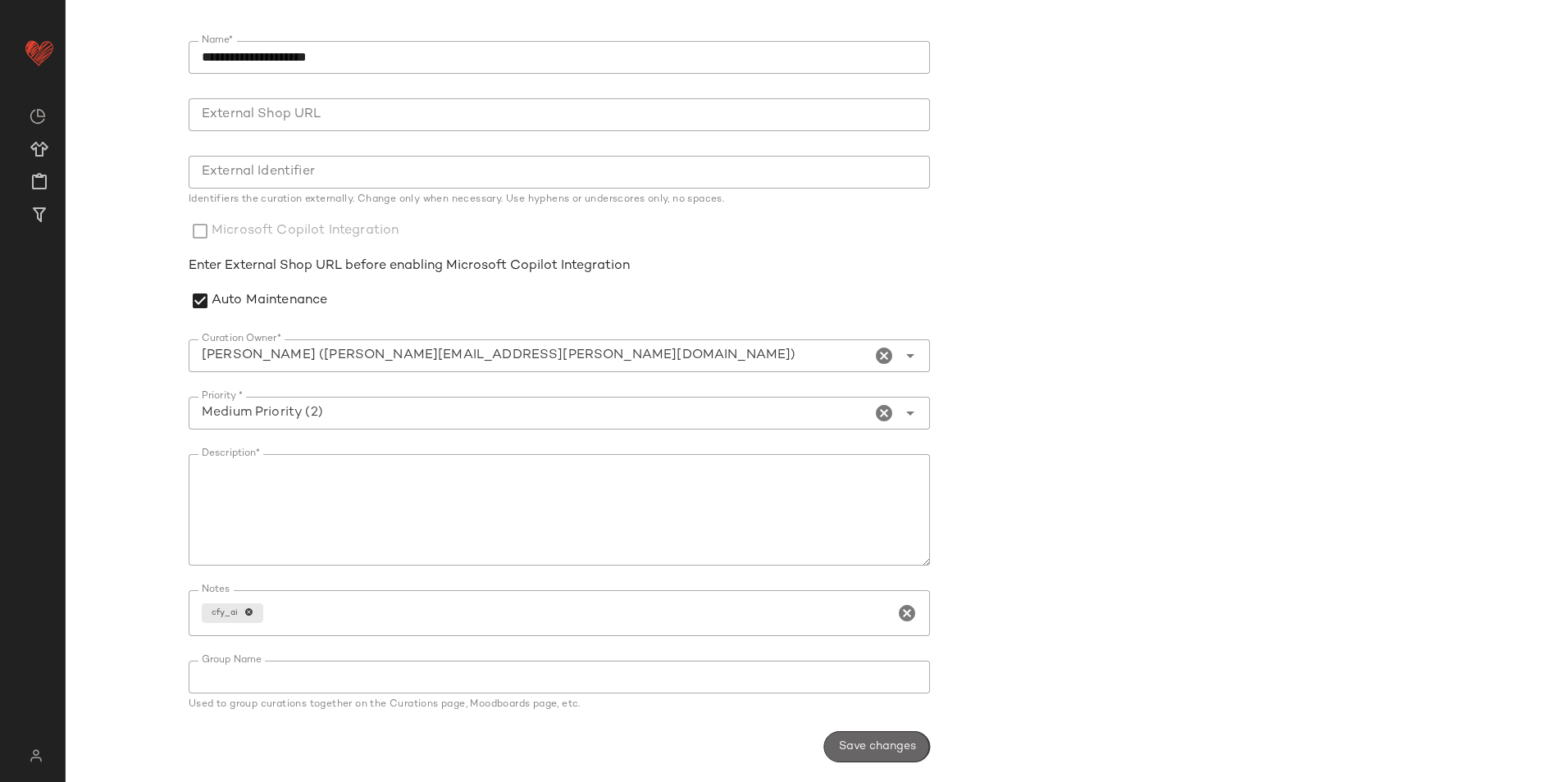
click at [847, 750] on span "Save changes" at bounding box center [877, 746] width 77 height 13
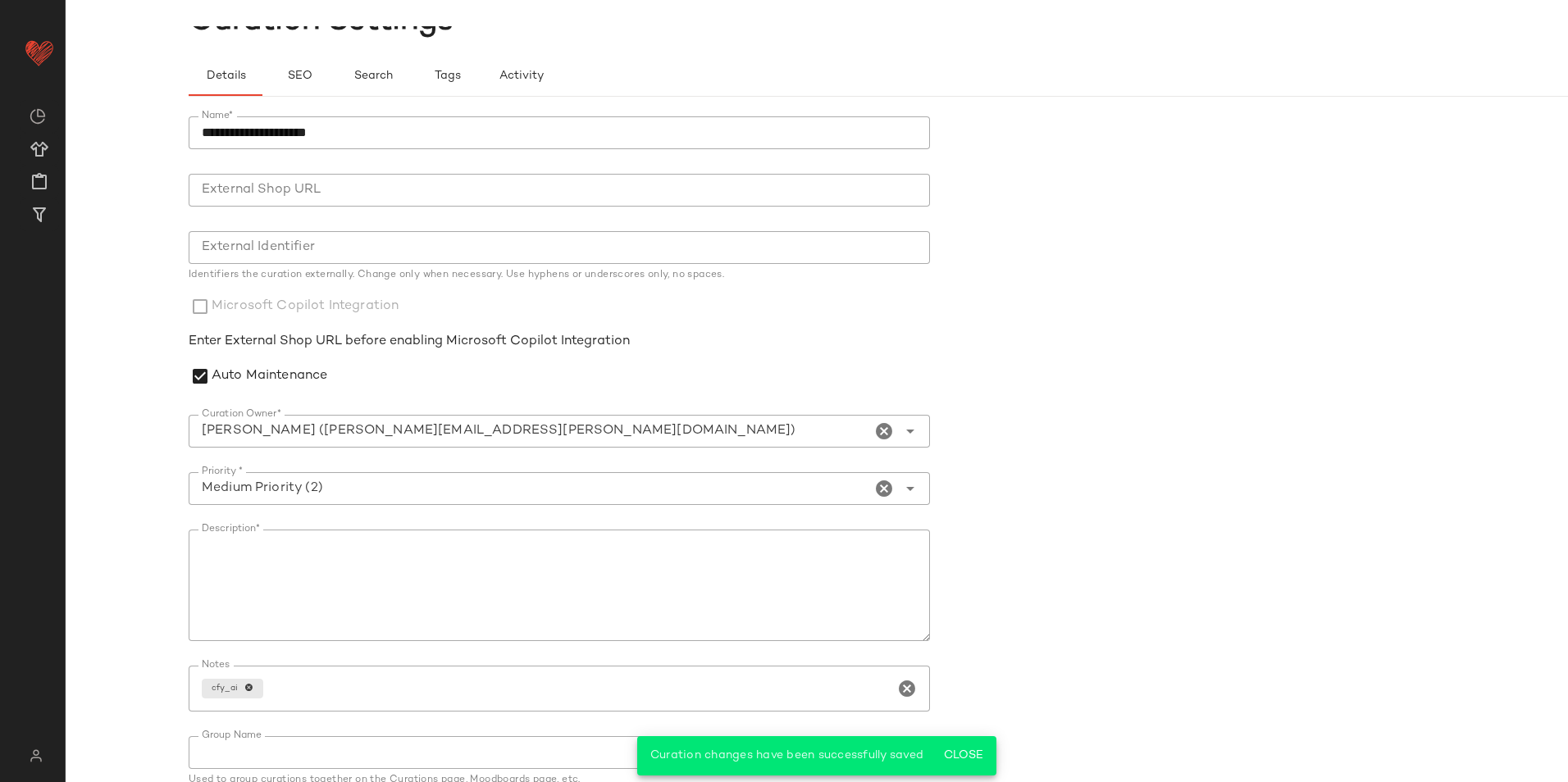
scroll to position [0, 0]
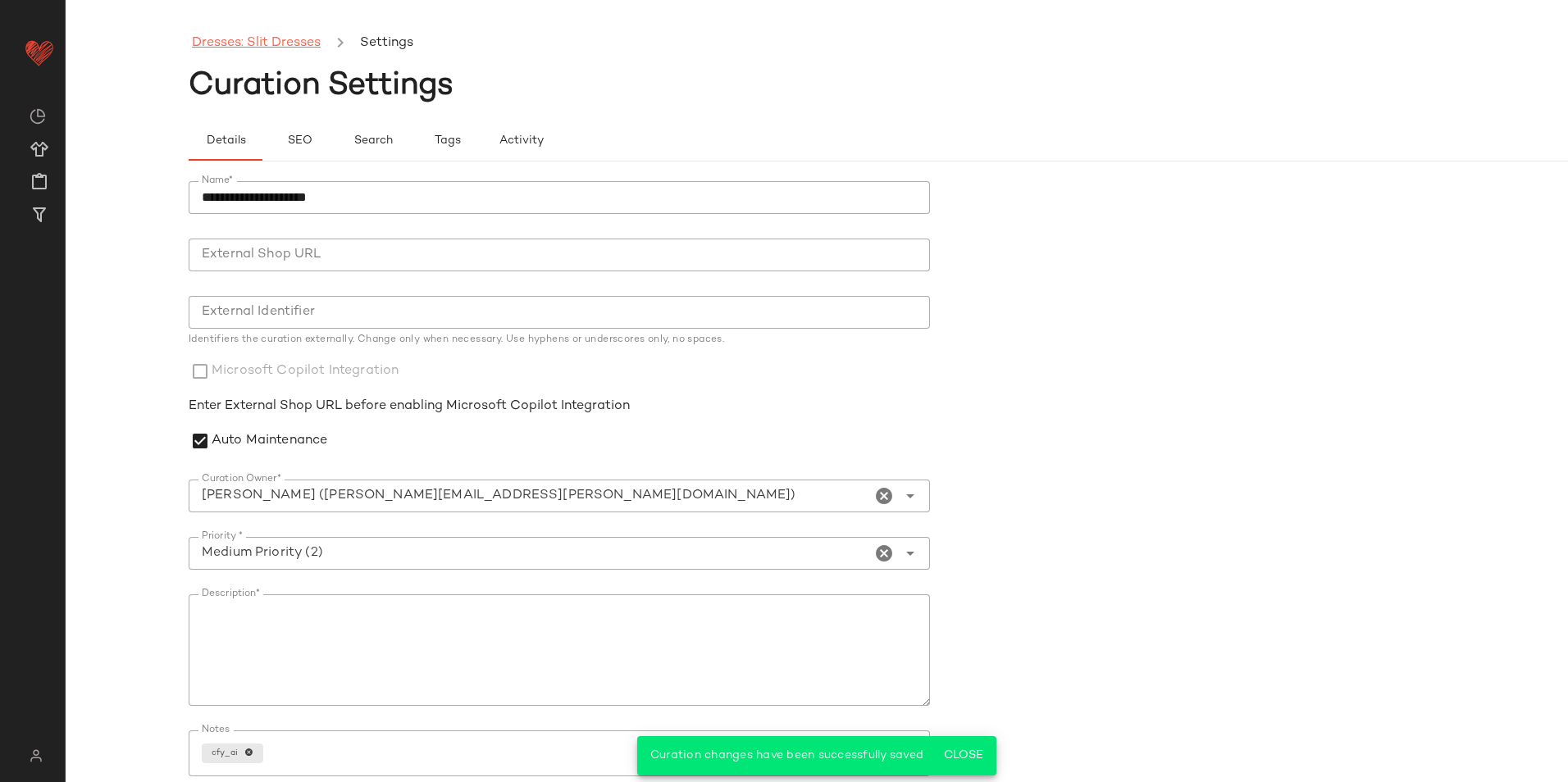
click at [305, 48] on link "Dresses: Slit Dresses" at bounding box center [256, 44] width 129 height 21
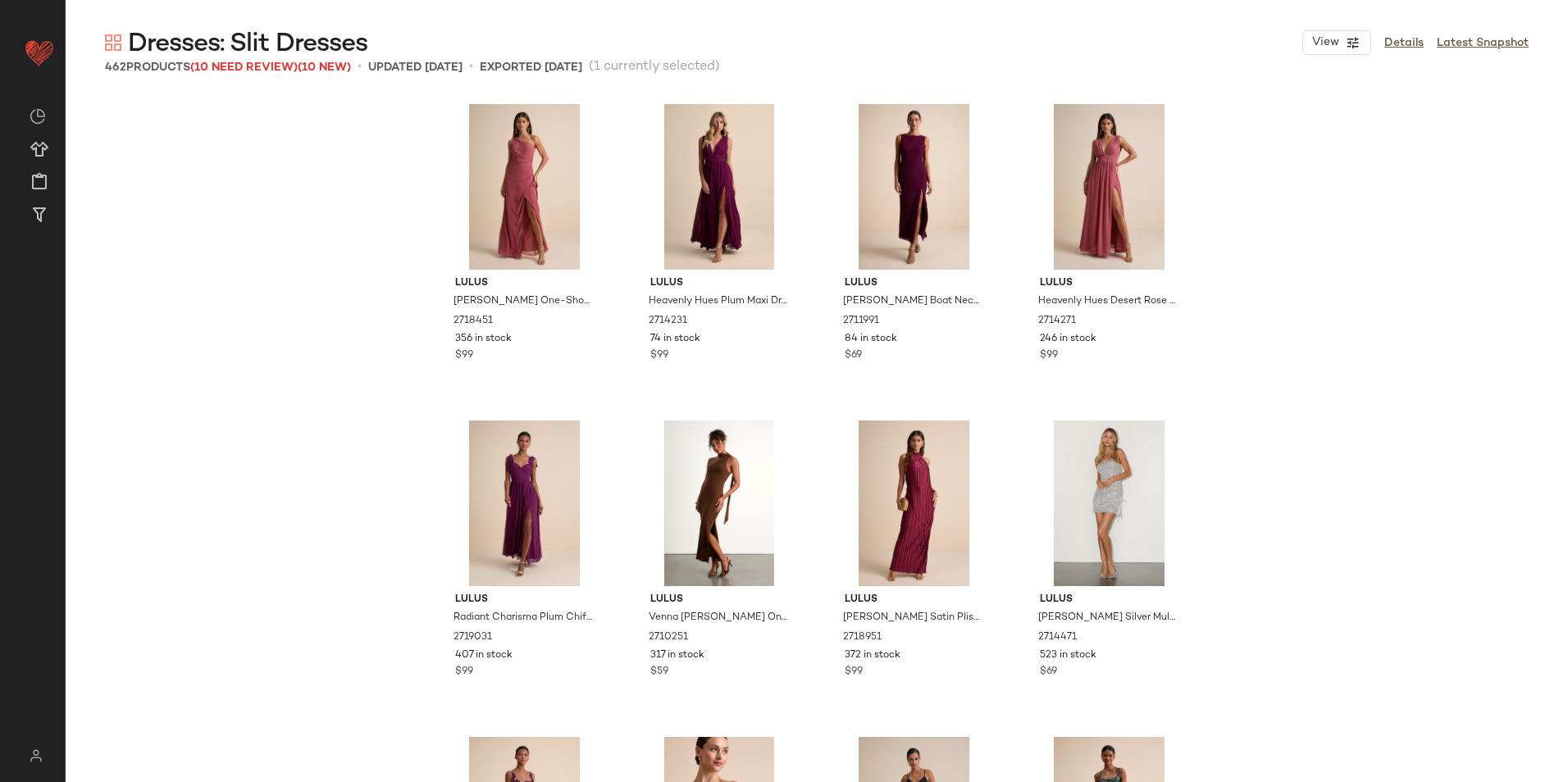
scroll to position [31658, 0]
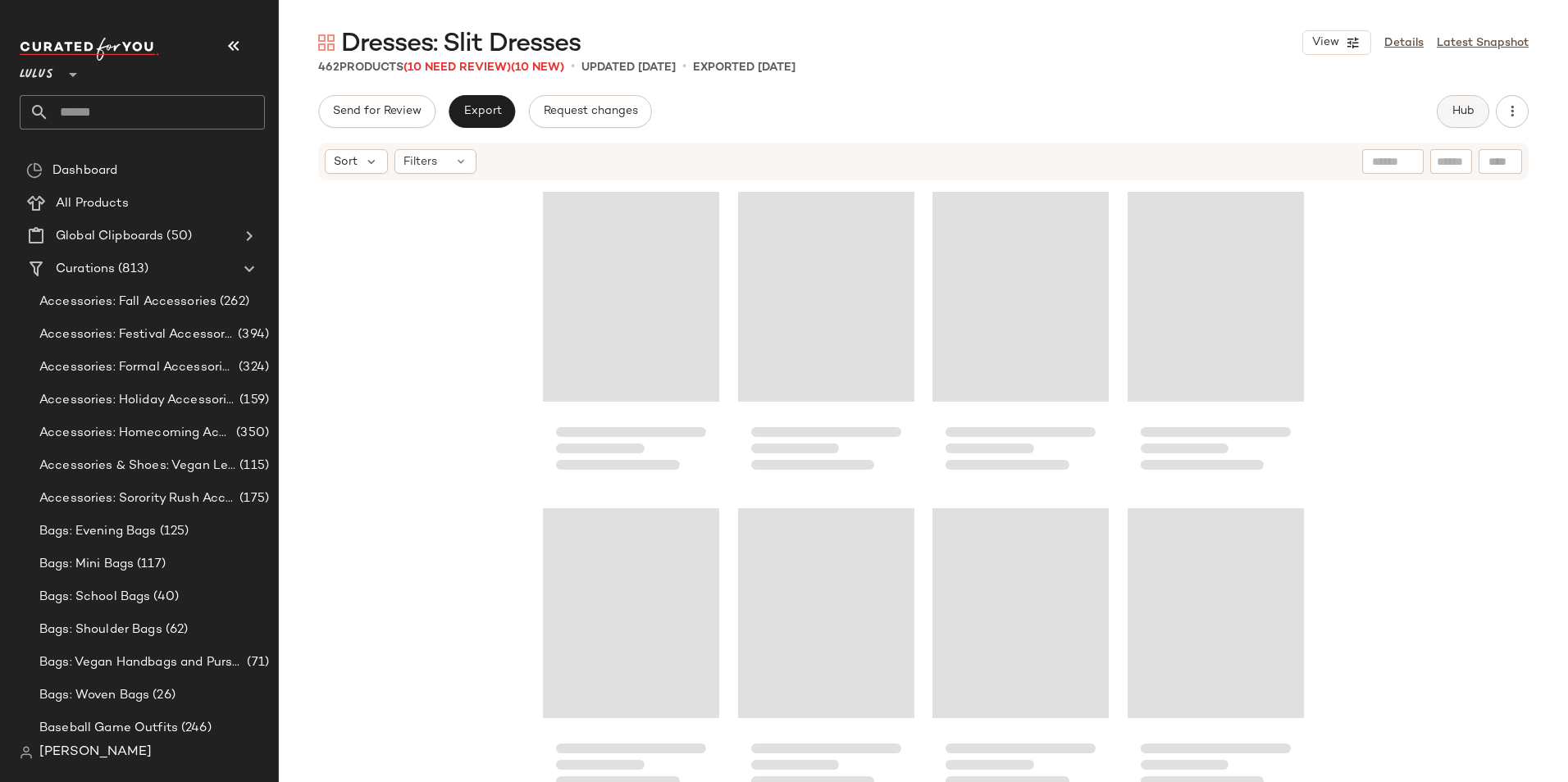
click at [1455, 108] on span "Hub" at bounding box center [1463, 111] width 23 height 13
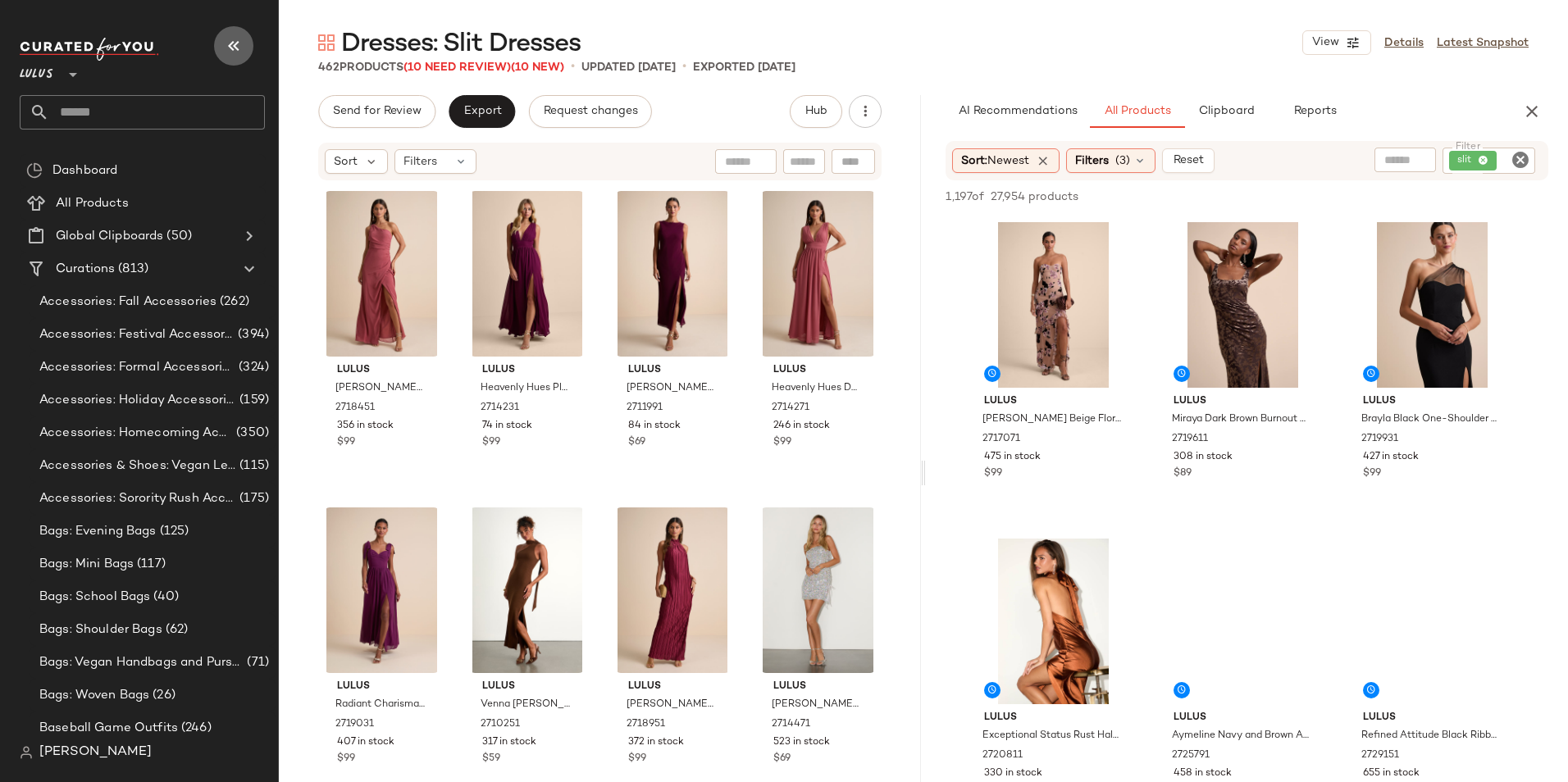
drag, startPoint x: 238, startPoint y: 43, endPoint x: 310, endPoint y: 64, distance: 75.0
click at [240, 44] on icon "button" at bounding box center [233, 45] width 20 height 20
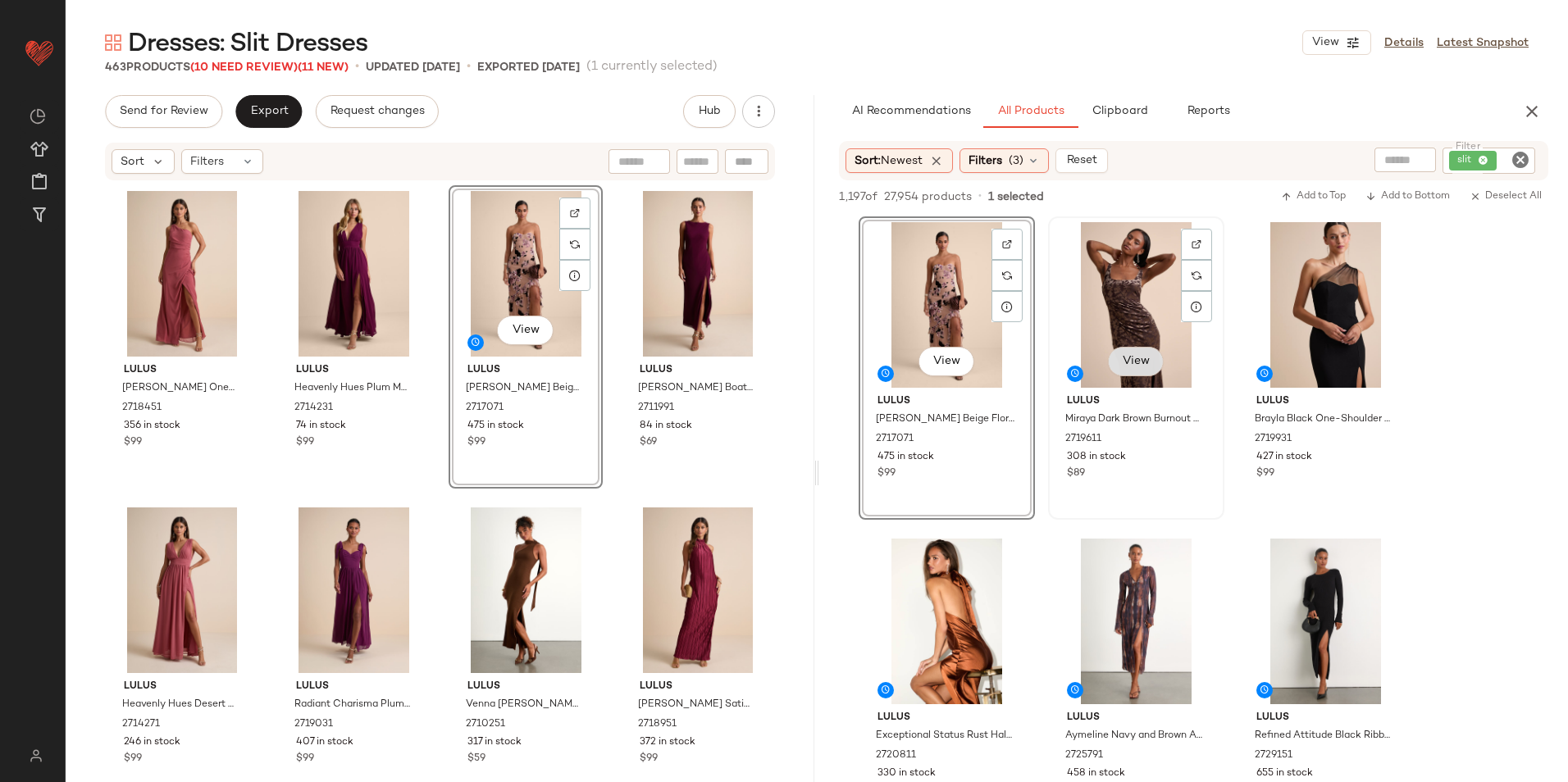
click at [1143, 366] on span "View" at bounding box center [1135, 361] width 28 height 13
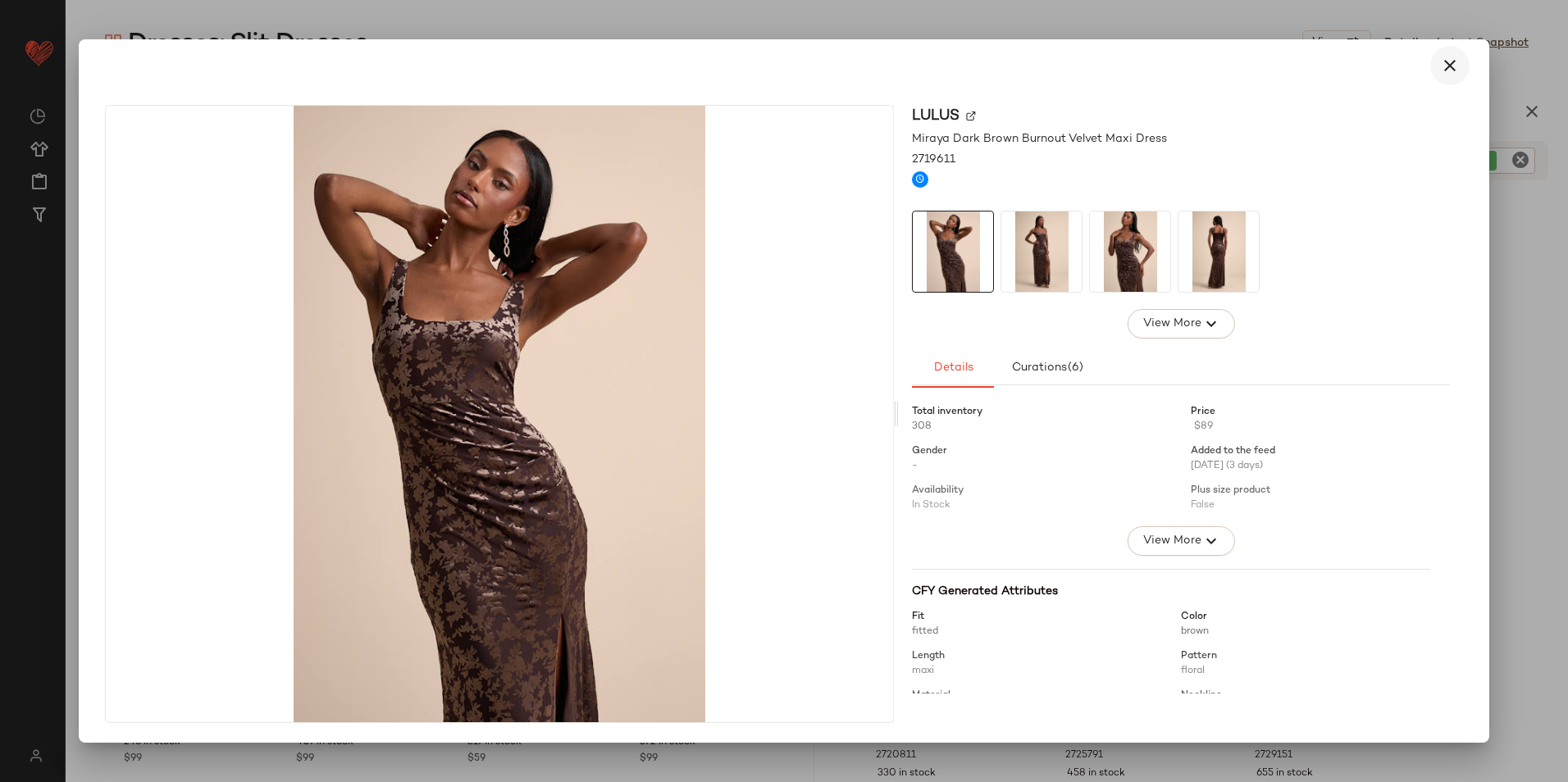
click at [1444, 58] on icon "button" at bounding box center [1450, 65] width 20 height 20
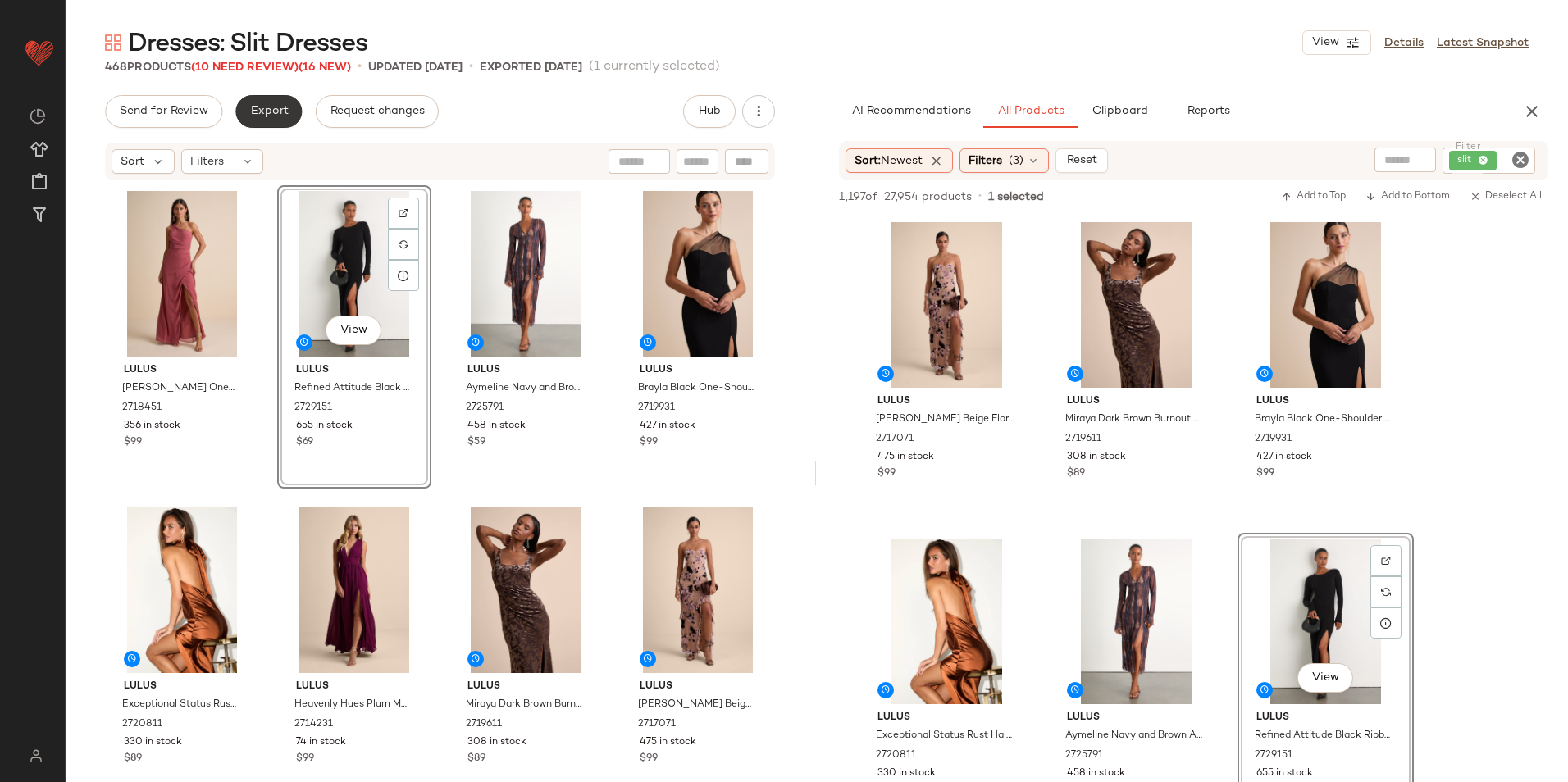
click at [262, 102] on button "Export" at bounding box center [268, 111] width 66 height 33
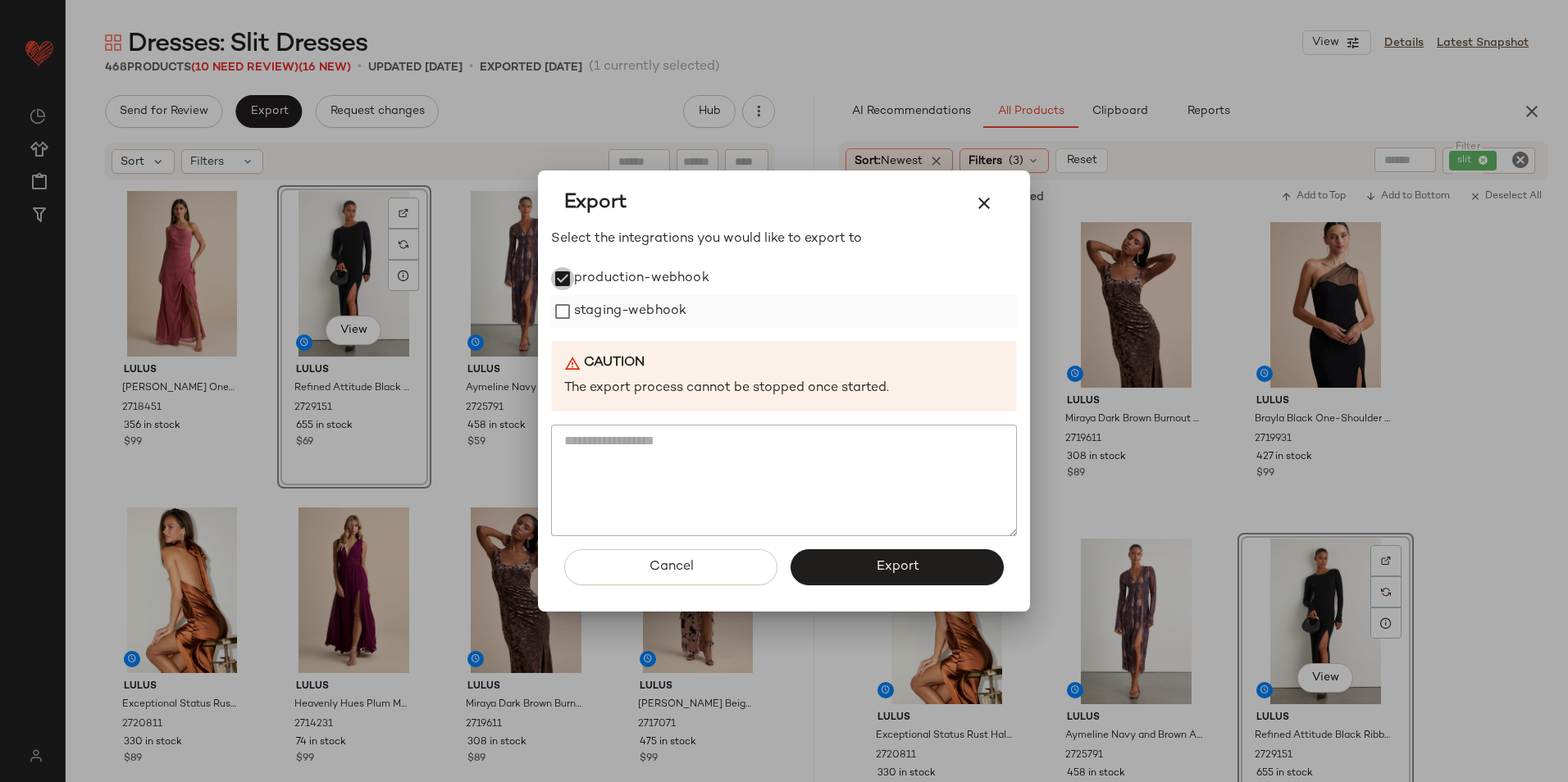
drag, startPoint x: 579, startPoint y: 310, endPoint x: 596, endPoint y: 320, distance: 19.7
click at [582, 311] on label "staging-webhook" at bounding box center [629, 312] width 112 height 33
click at [992, 205] on icon "button" at bounding box center [984, 203] width 20 height 20
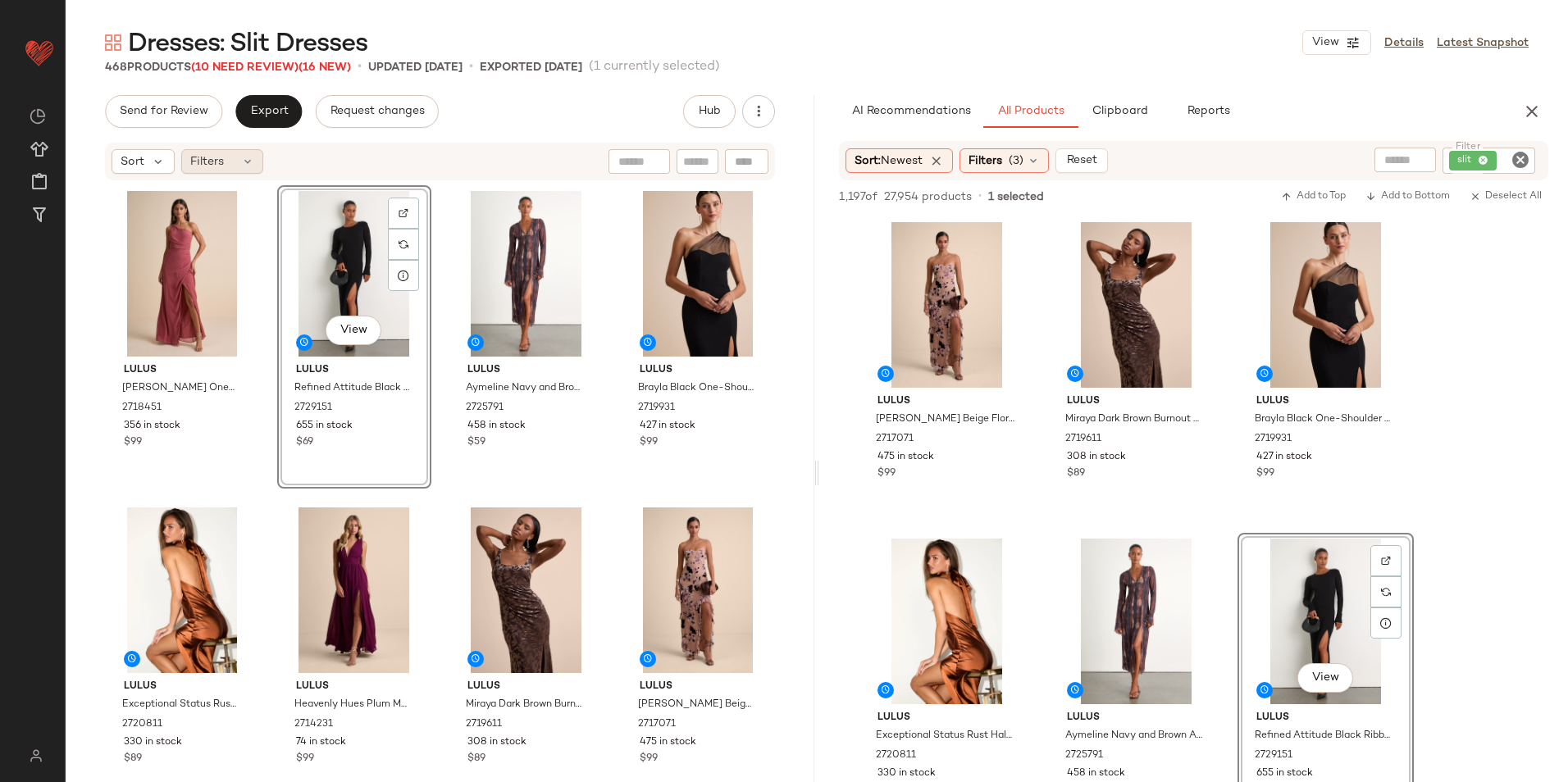
click at [218, 158] on span "Filters" at bounding box center [207, 162] width 34 height 17
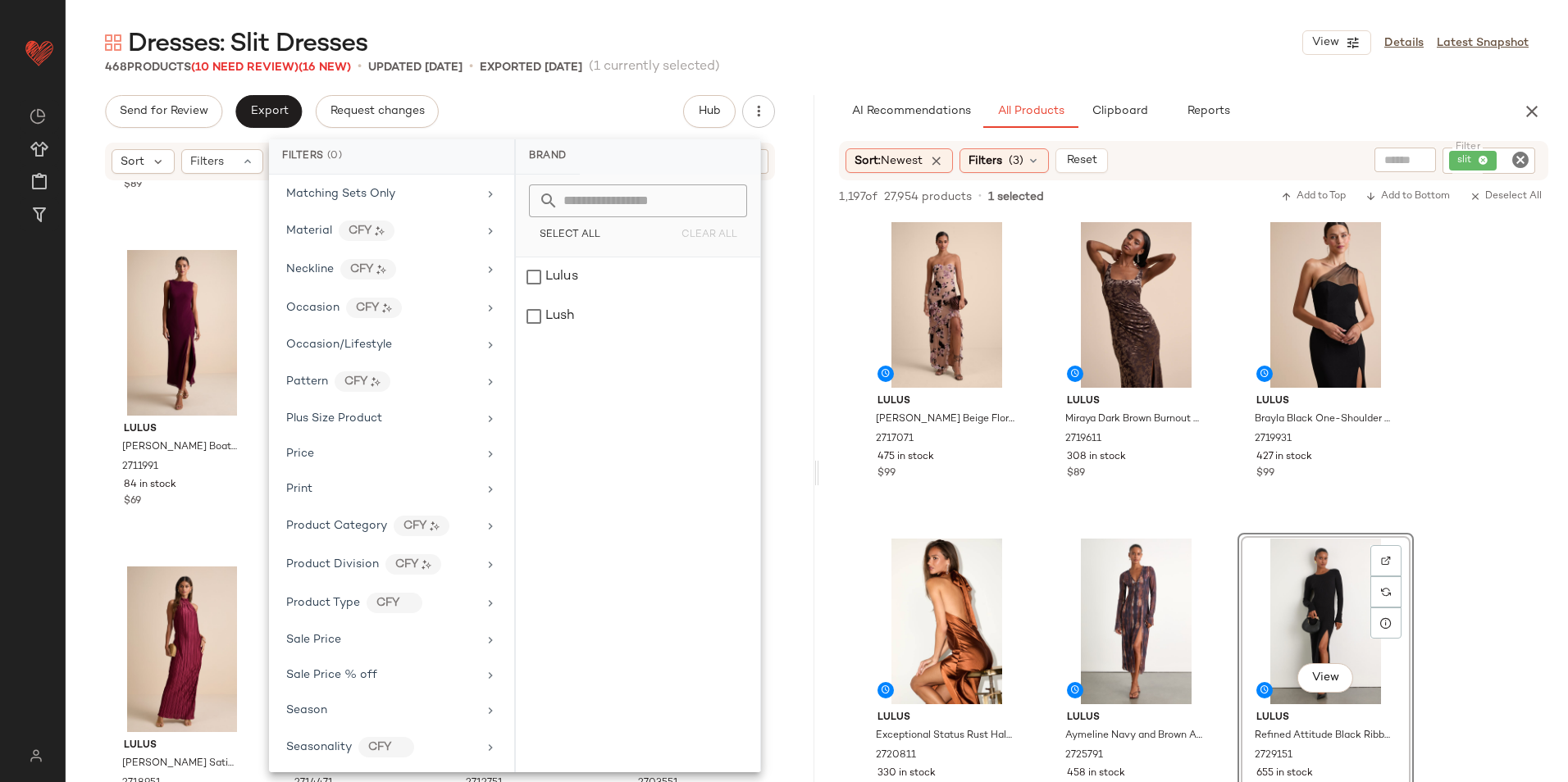
scroll to position [846, 0]
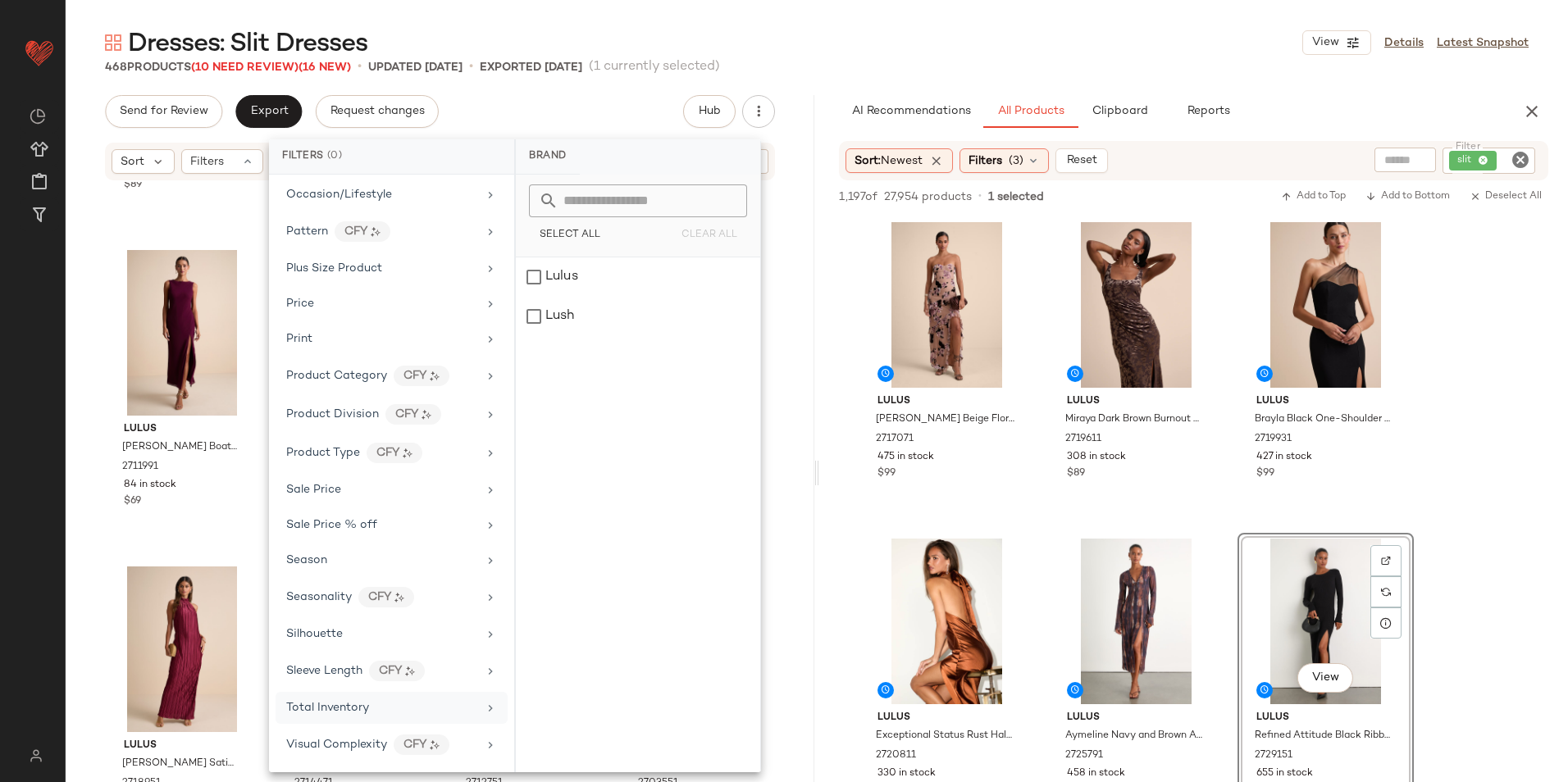
click at [339, 709] on span "Total Inventory" at bounding box center [327, 708] width 83 height 12
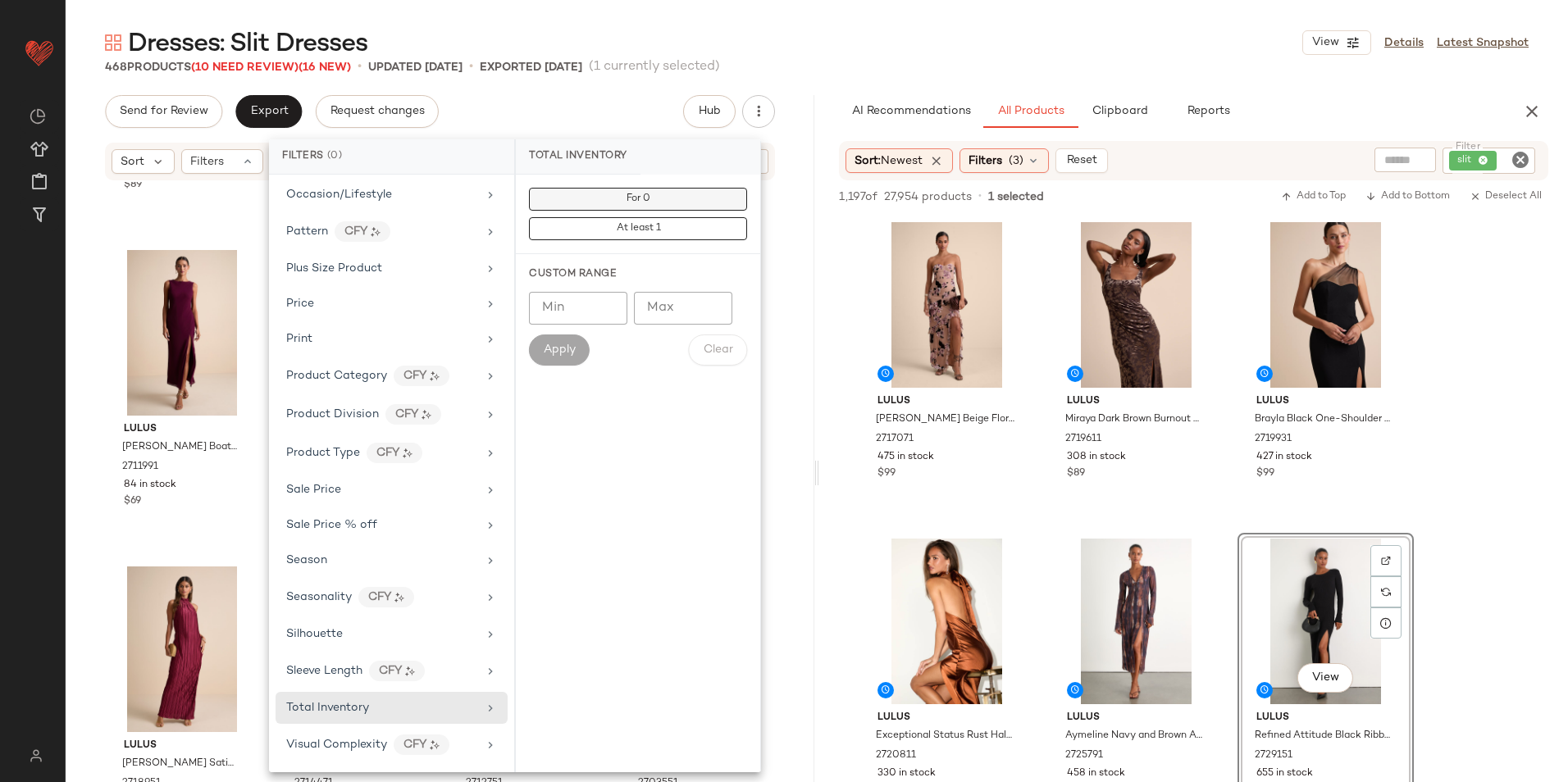
click at [669, 200] on button "For 0" at bounding box center [637, 199] width 219 height 23
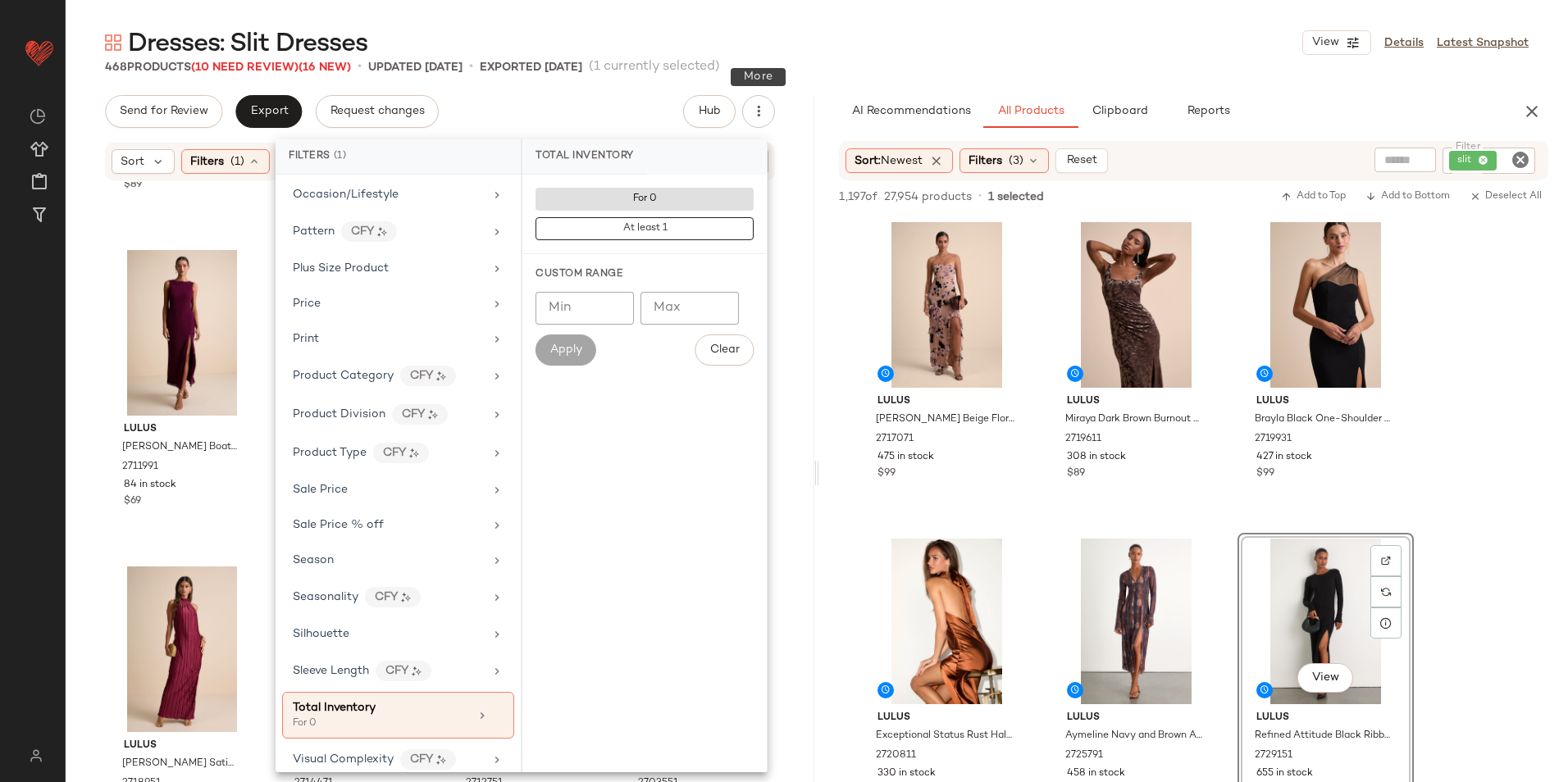
click at [832, 73] on div "468 Products (10 Need Review) (16 New) • updated [DATE] • Exported [DATE] (1 cu…" at bounding box center [816, 67] width 1502 height 17
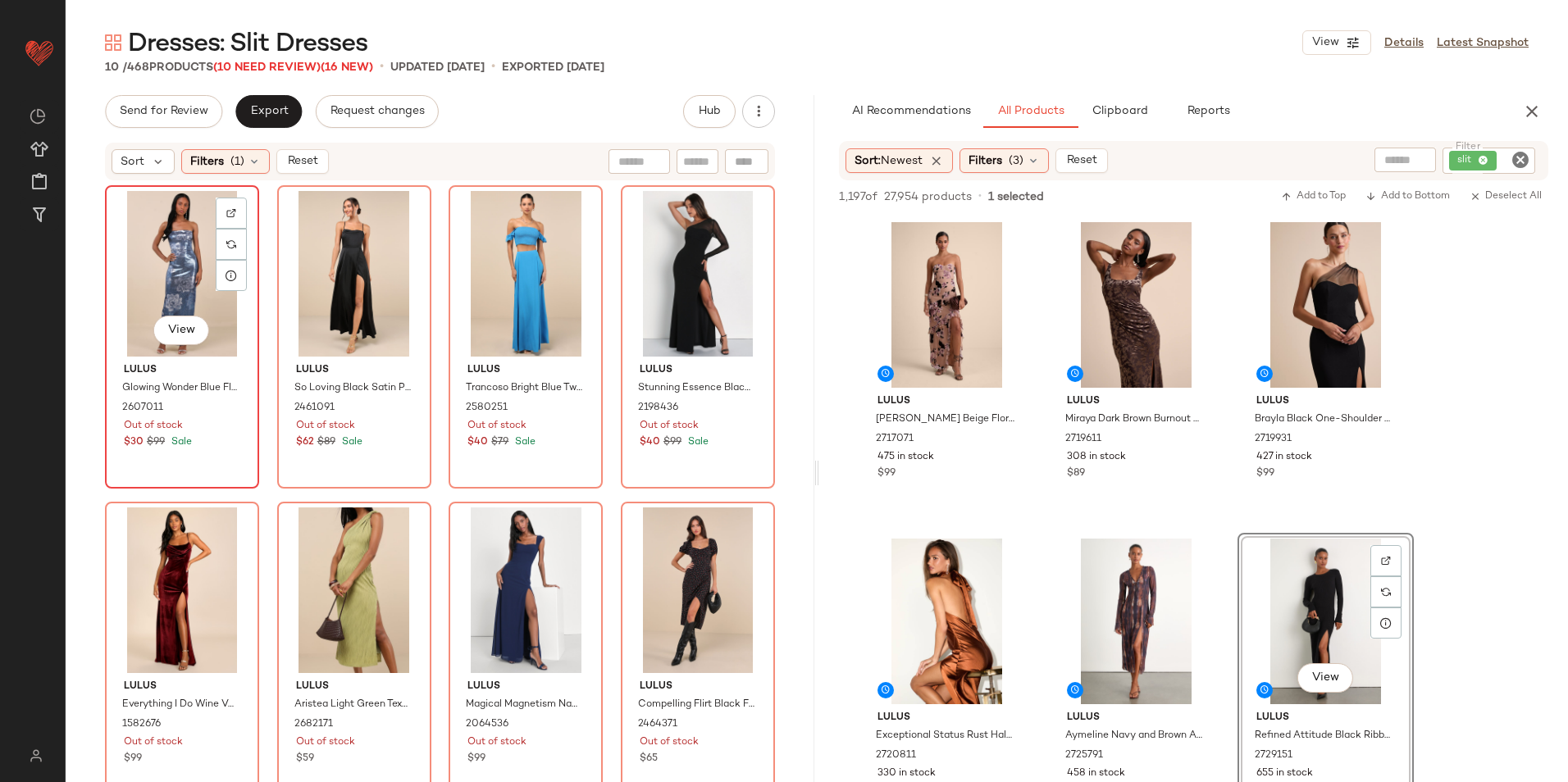
click at [200, 250] on div "View" at bounding box center [182, 273] width 143 height 165
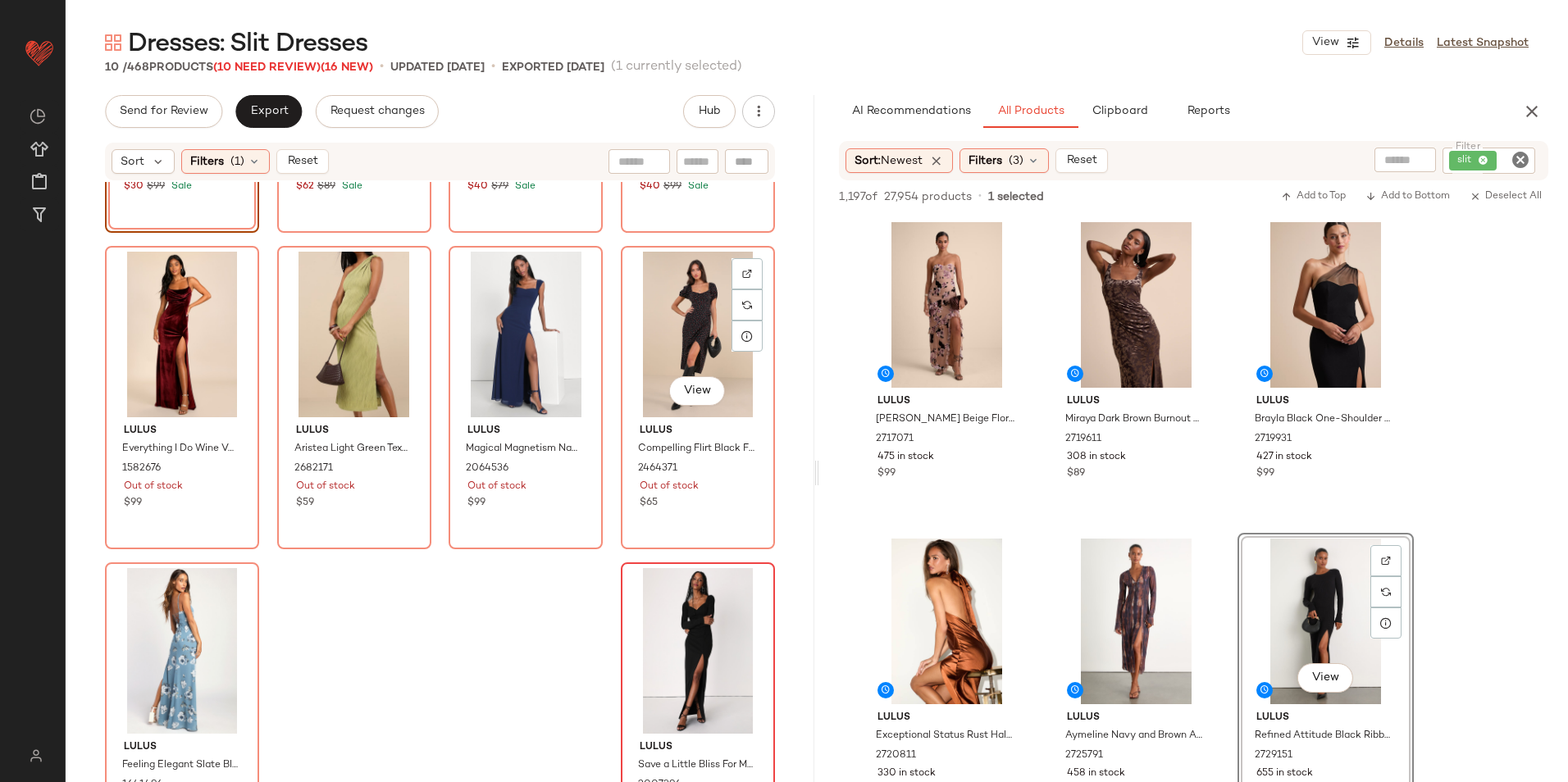
scroll to position [290, 0]
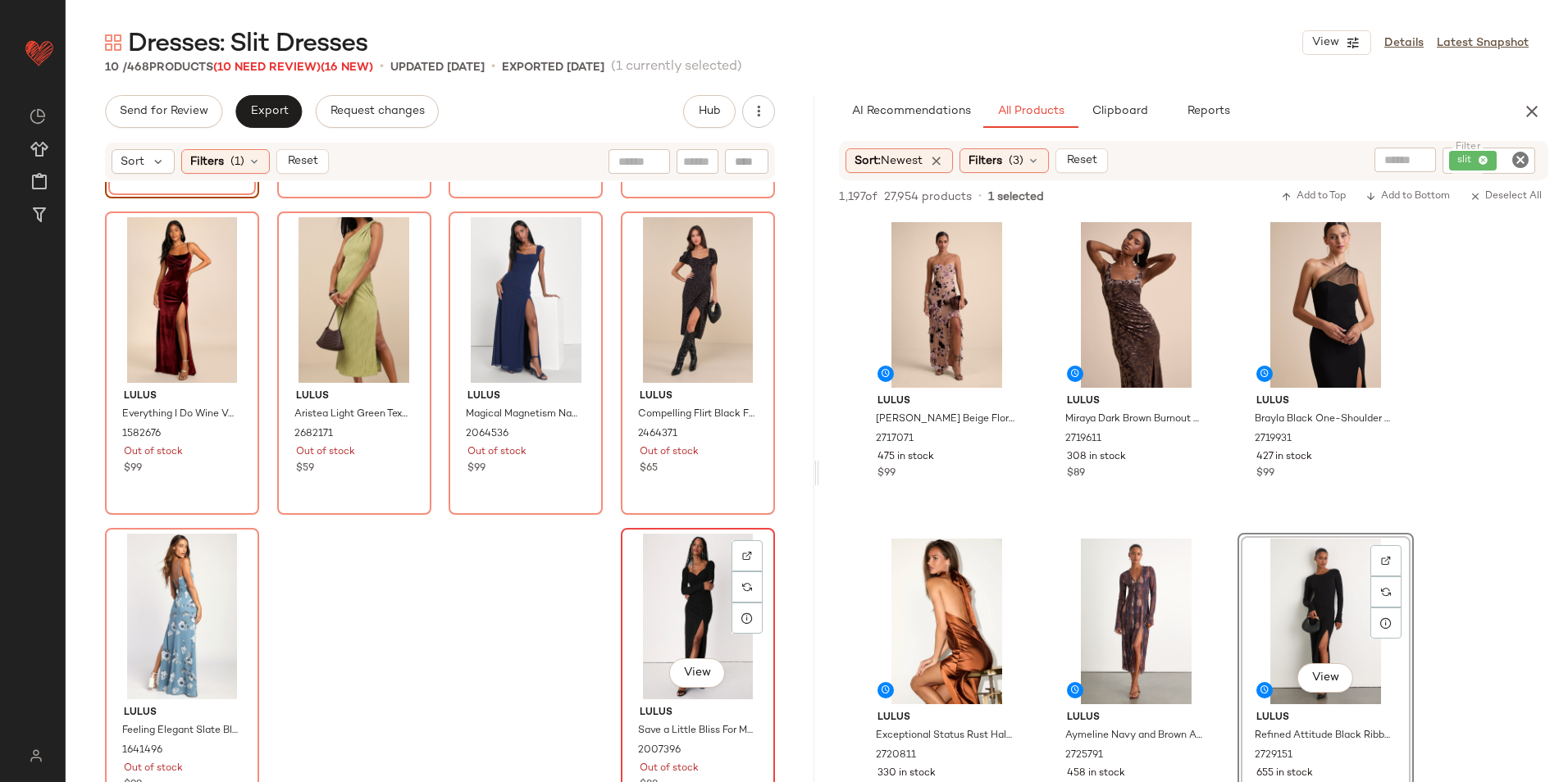
click at [701, 623] on div "View" at bounding box center [698, 617] width 143 height 165
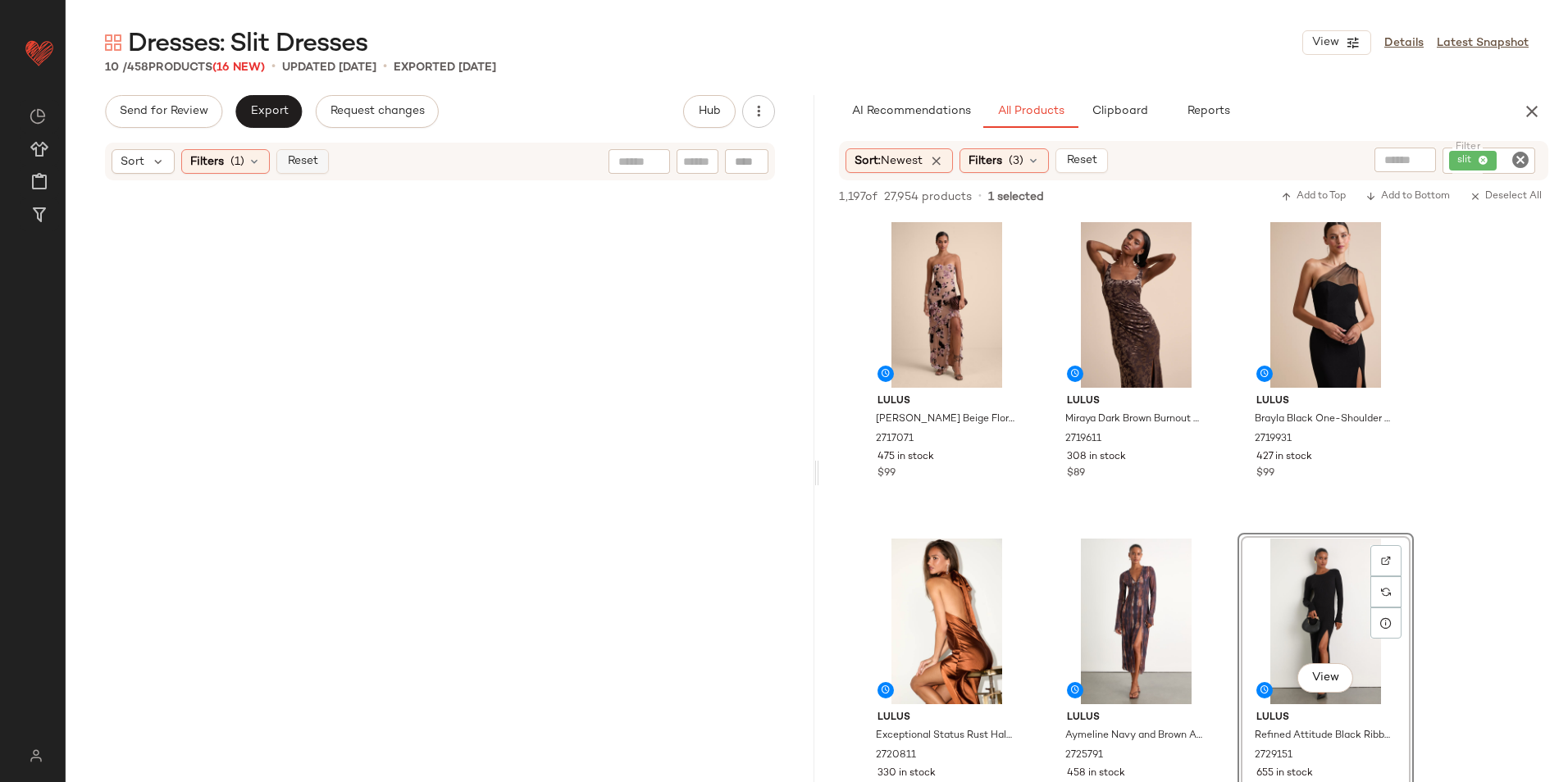
click at [298, 155] on span "Reset" at bounding box center [302, 161] width 31 height 13
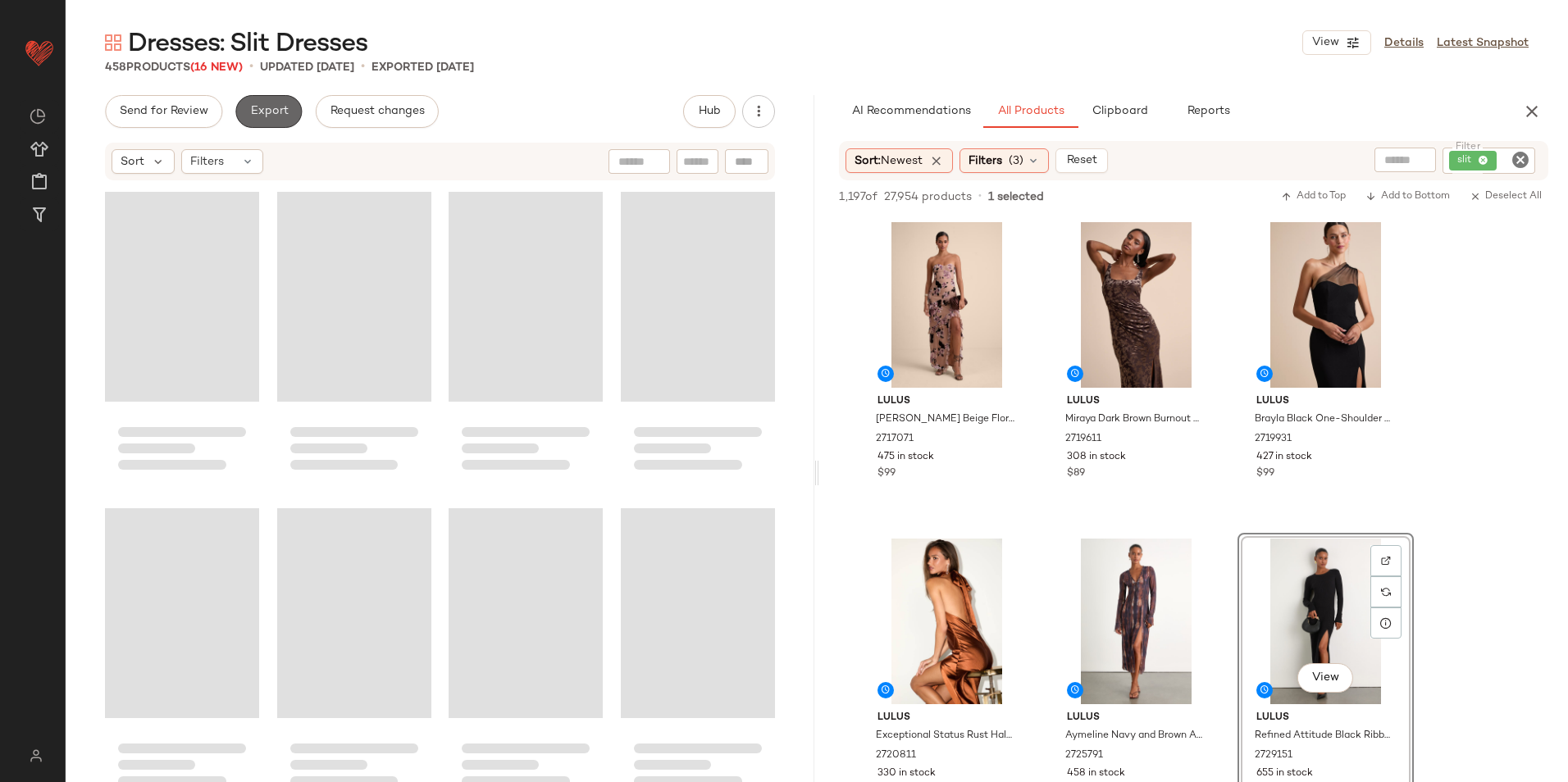
click at [267, 101] on button "Export" at bounding box center [268, 111] width 66 height 33
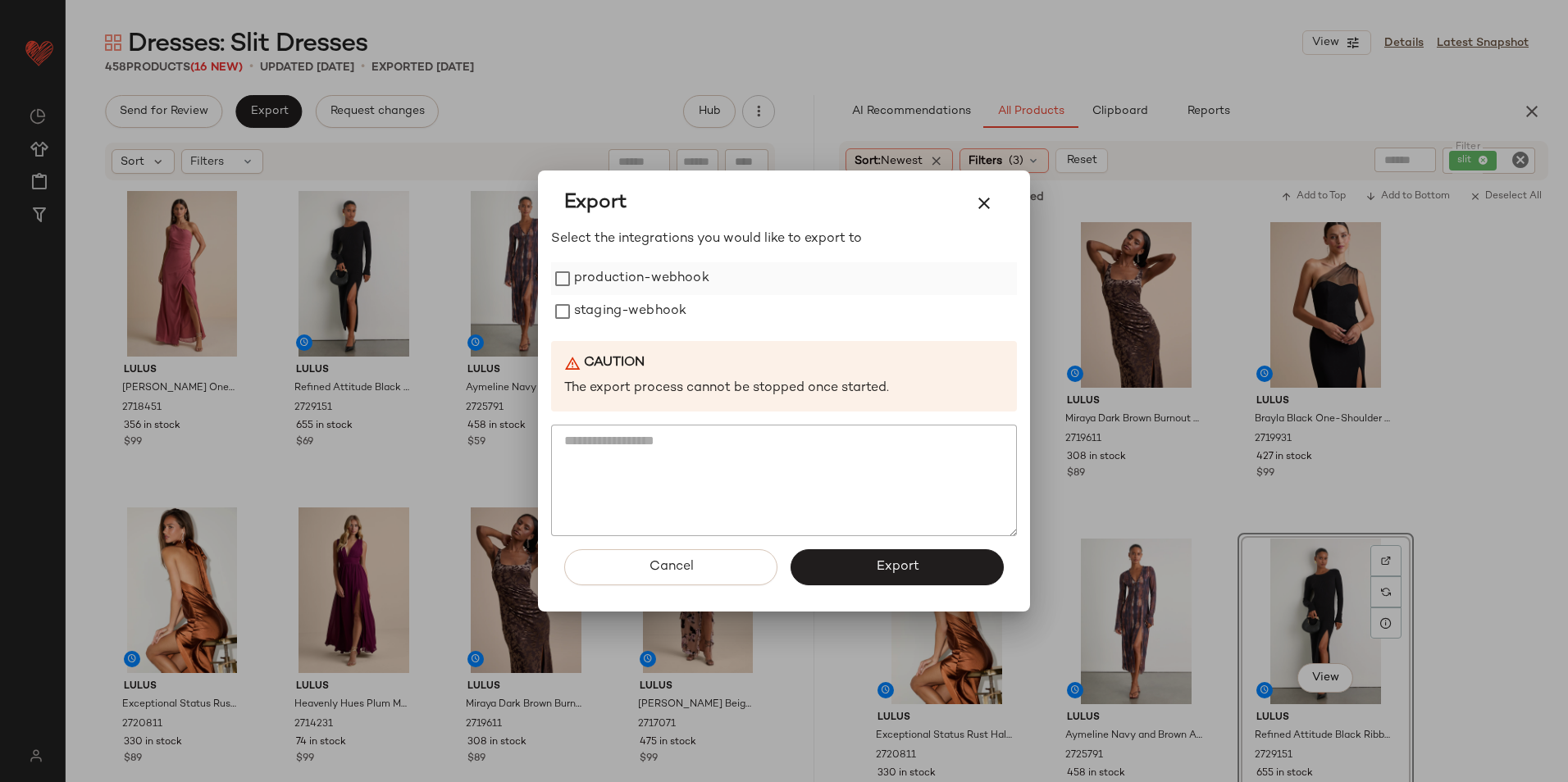
click at [643, 273] on label "production-webhook" at bounding box center [641, 279] width 135 height 33
click at [634, 310] on label "staging-webhook" at bounding box center [629, 312] width 112 height 33
click at [847, 567] on button "Export" at bounding box center [897, 567] width 213 height 36
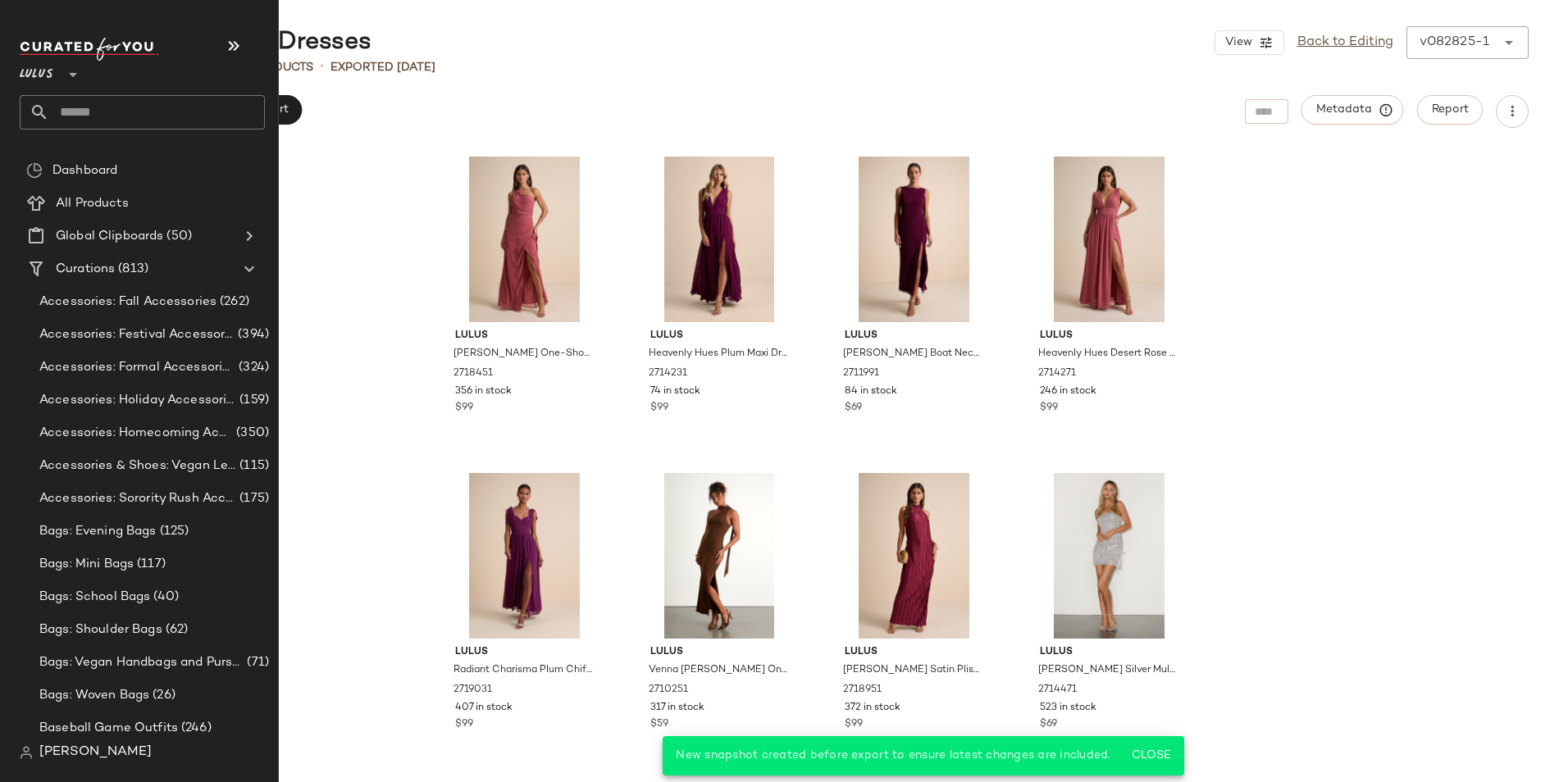
click at [67, 111] on input "text" at bounding box center [158, 112] width 216 height 35
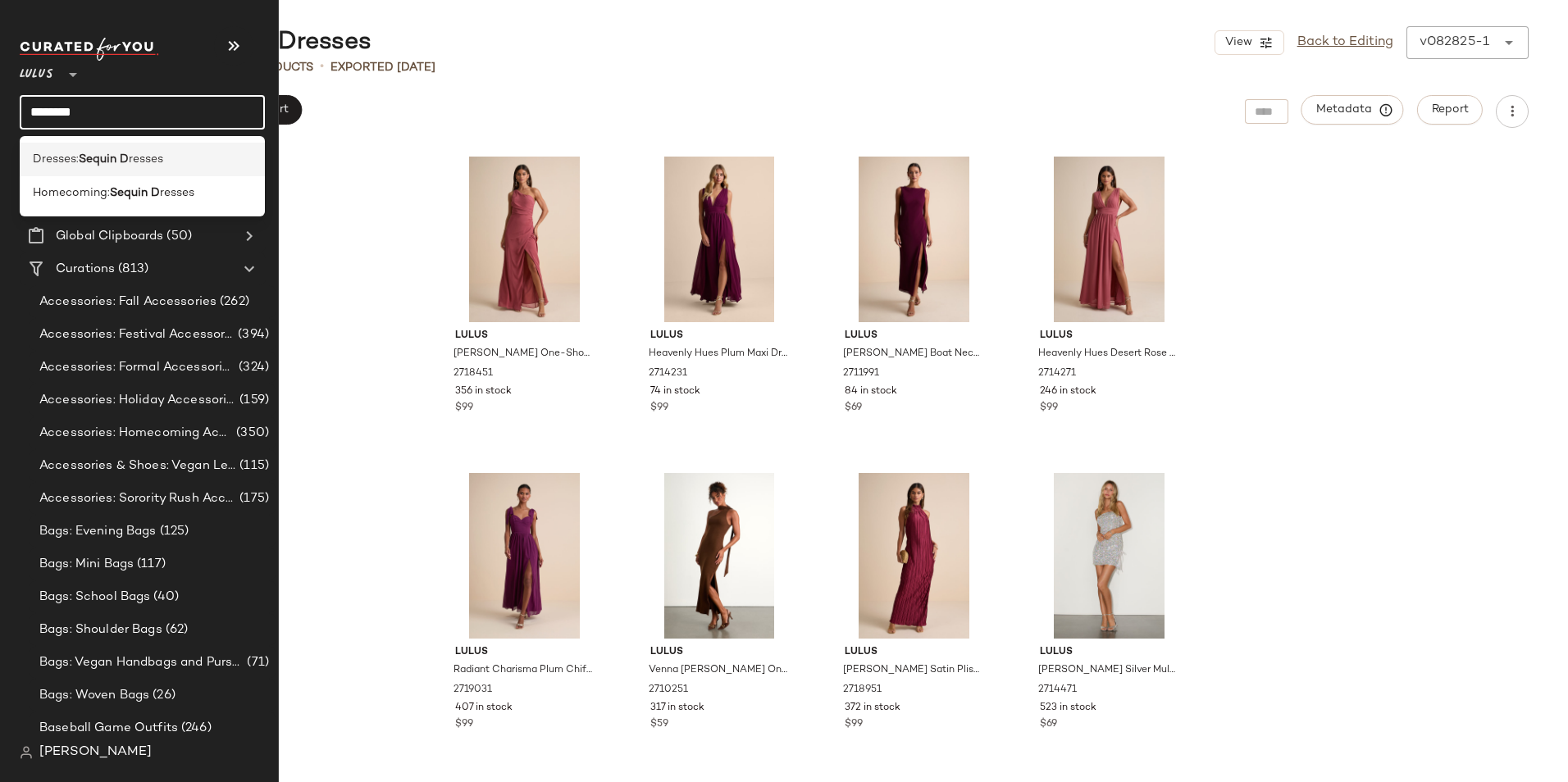
type input "********"
click at [104, 157] on b "Sequin D" at bounding box center [103, 159] width 50 height 17
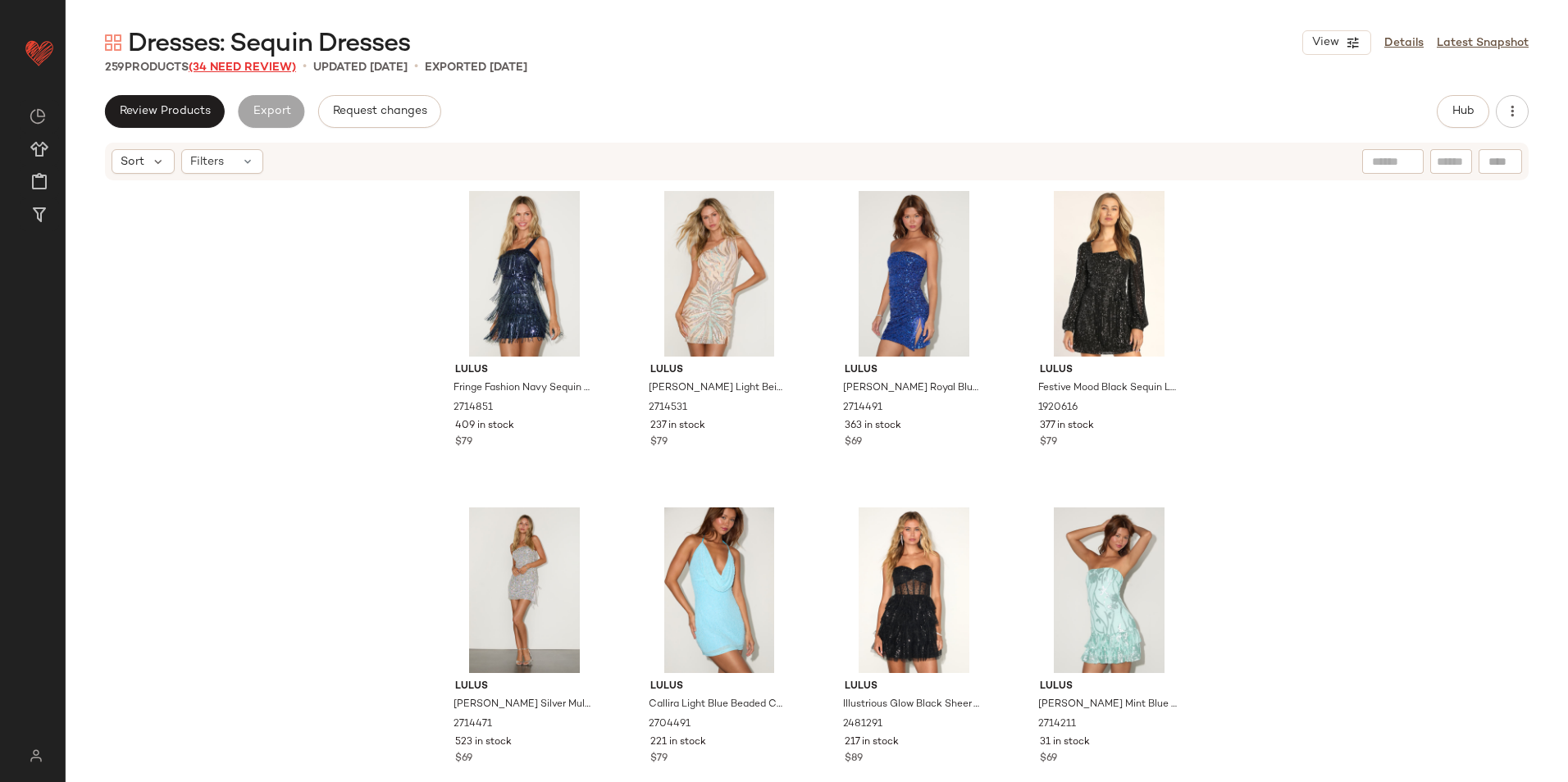
click at [269, 65] on span "(34 Need Review)" at bounding box center [242, 68] width 107 height 12
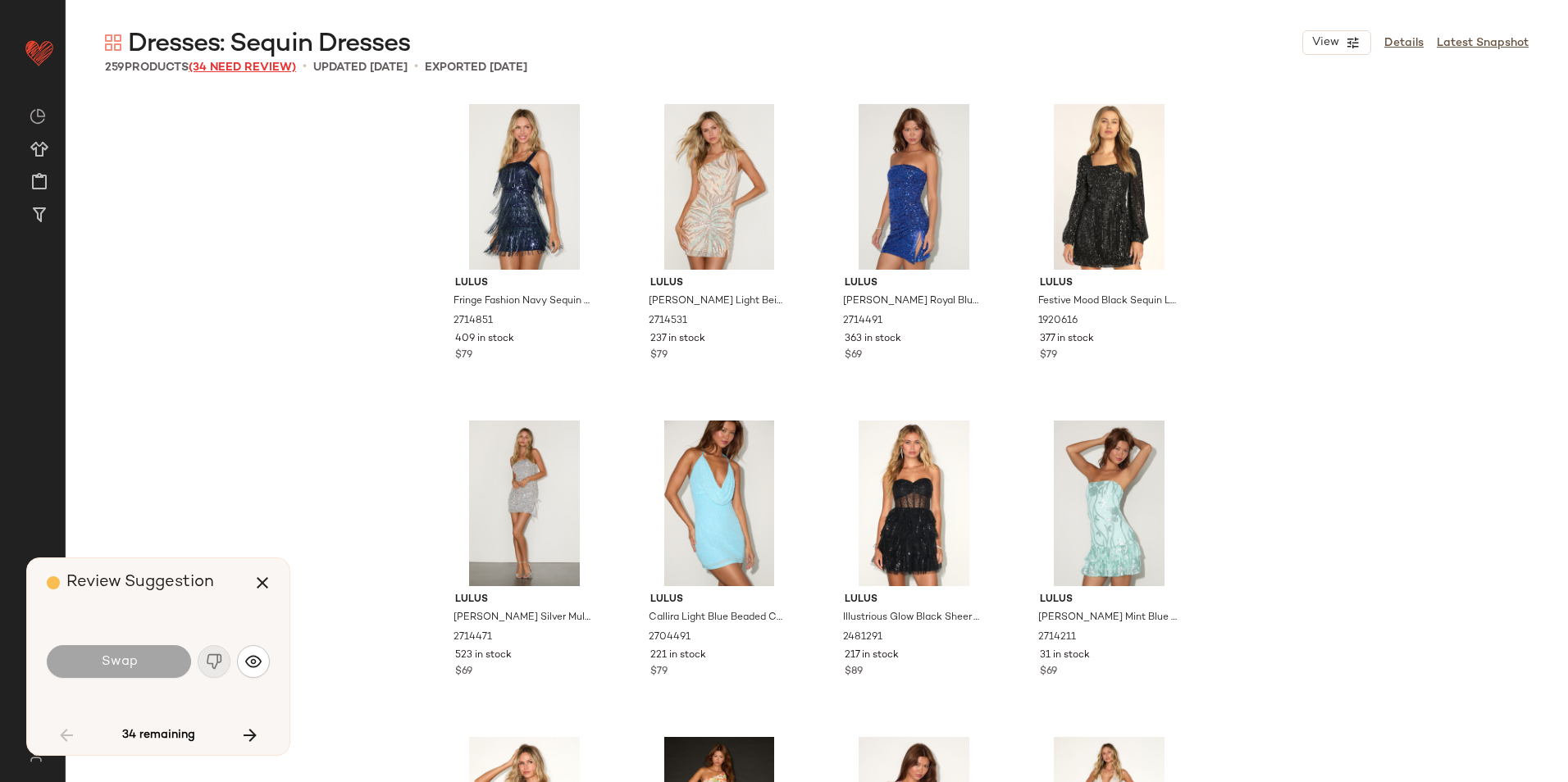
scroll to position [646, 0]
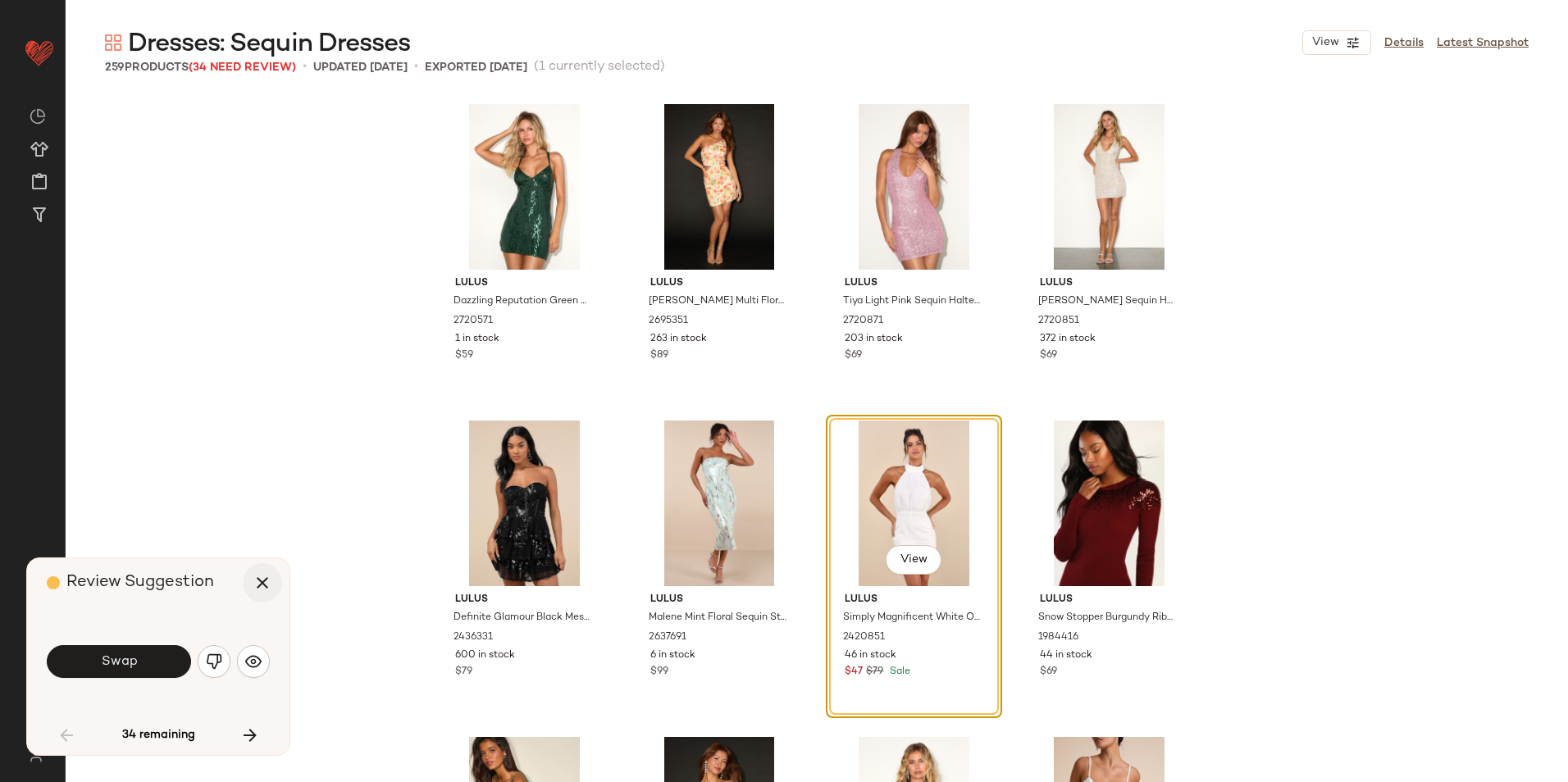
click at [259, 585] on icon "button" at bounding box center [262, 583] width 20 height 20
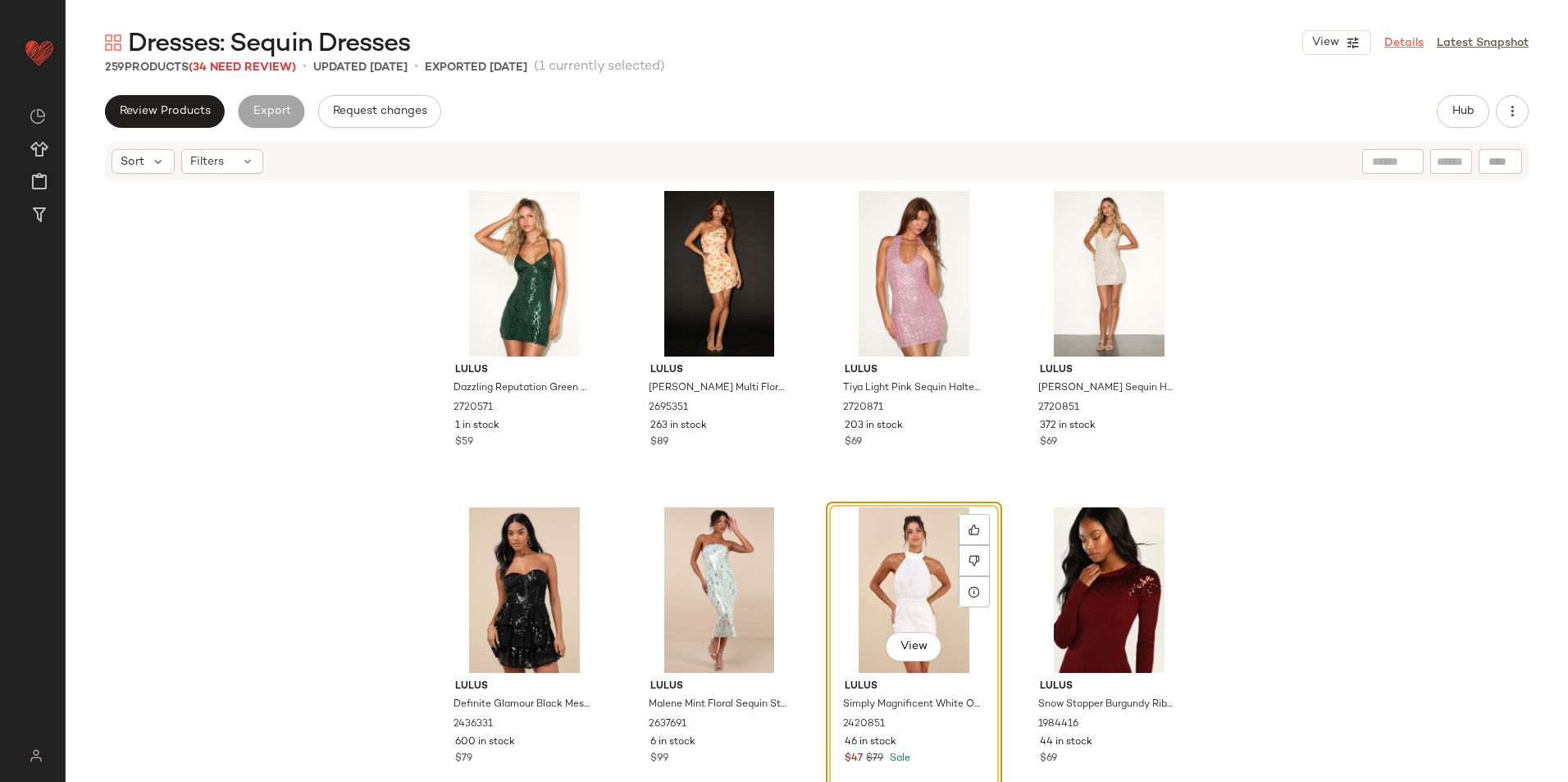
click at [1397, 40] on link "Details" at bounding box center [1403, 44] width 39 height 17
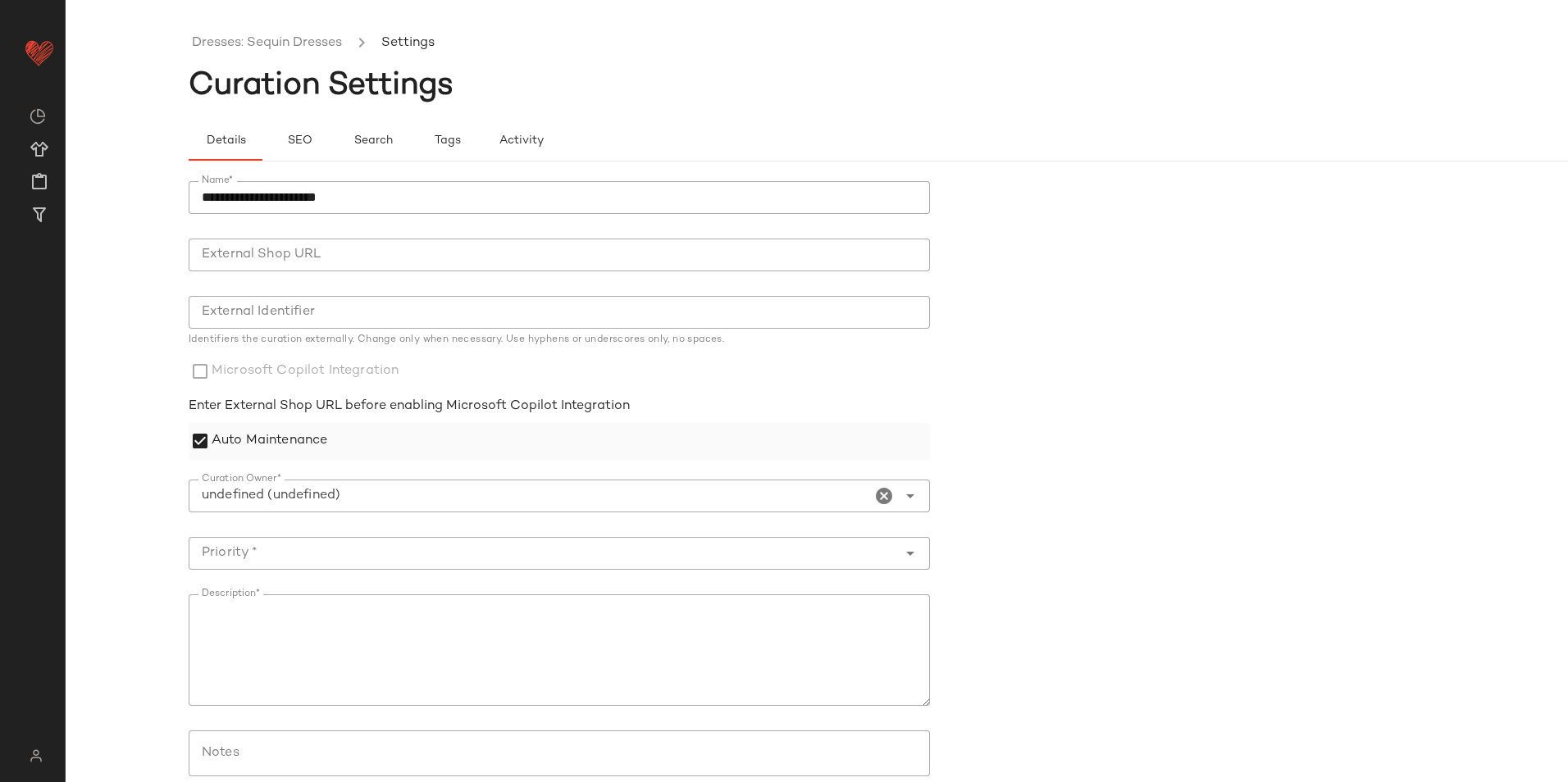
click at [273, 435] on label "Auto Maintenance" at bounding box center [269, 442] width 116 height 37
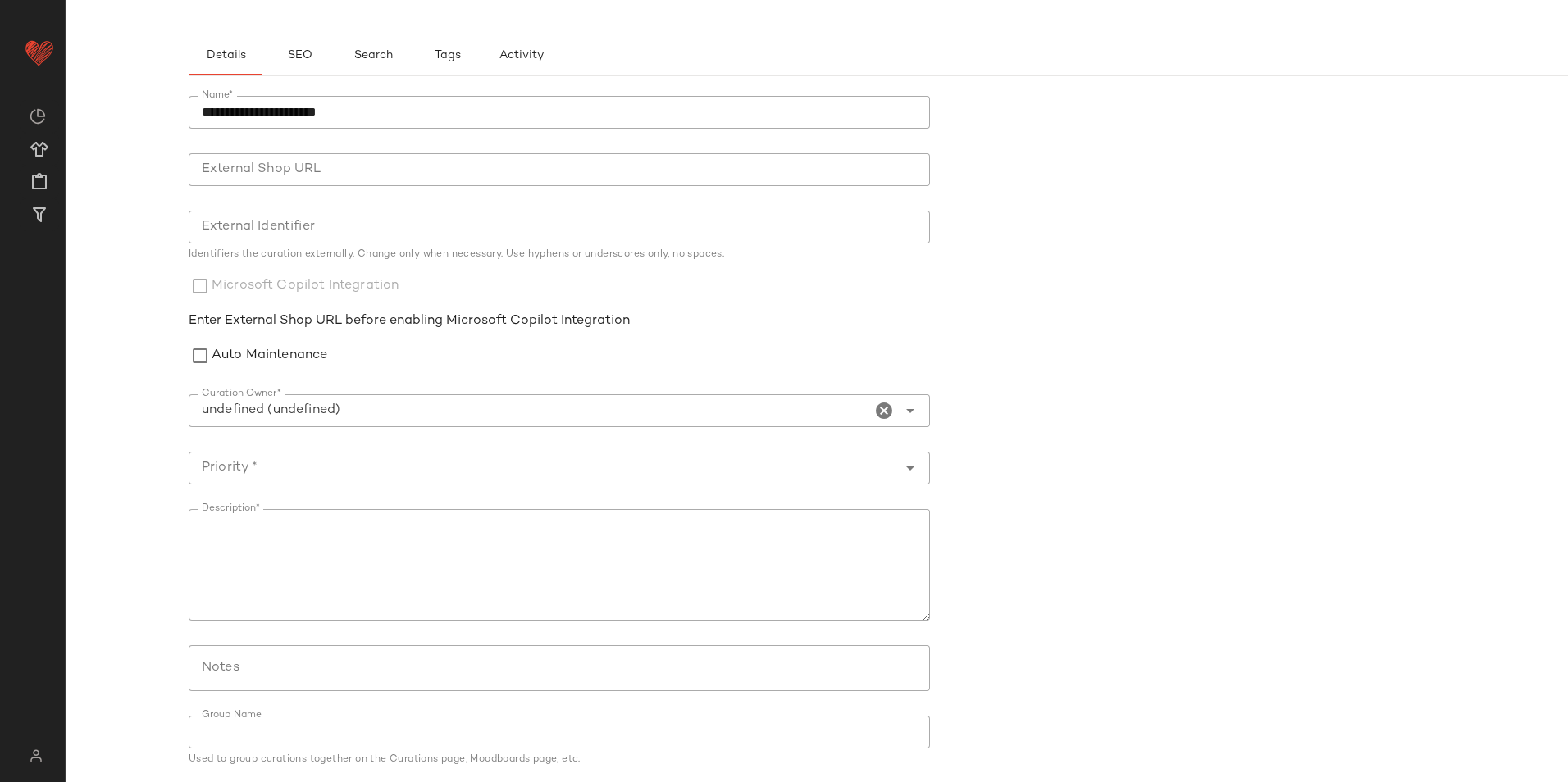
scroll to position [141, 0]
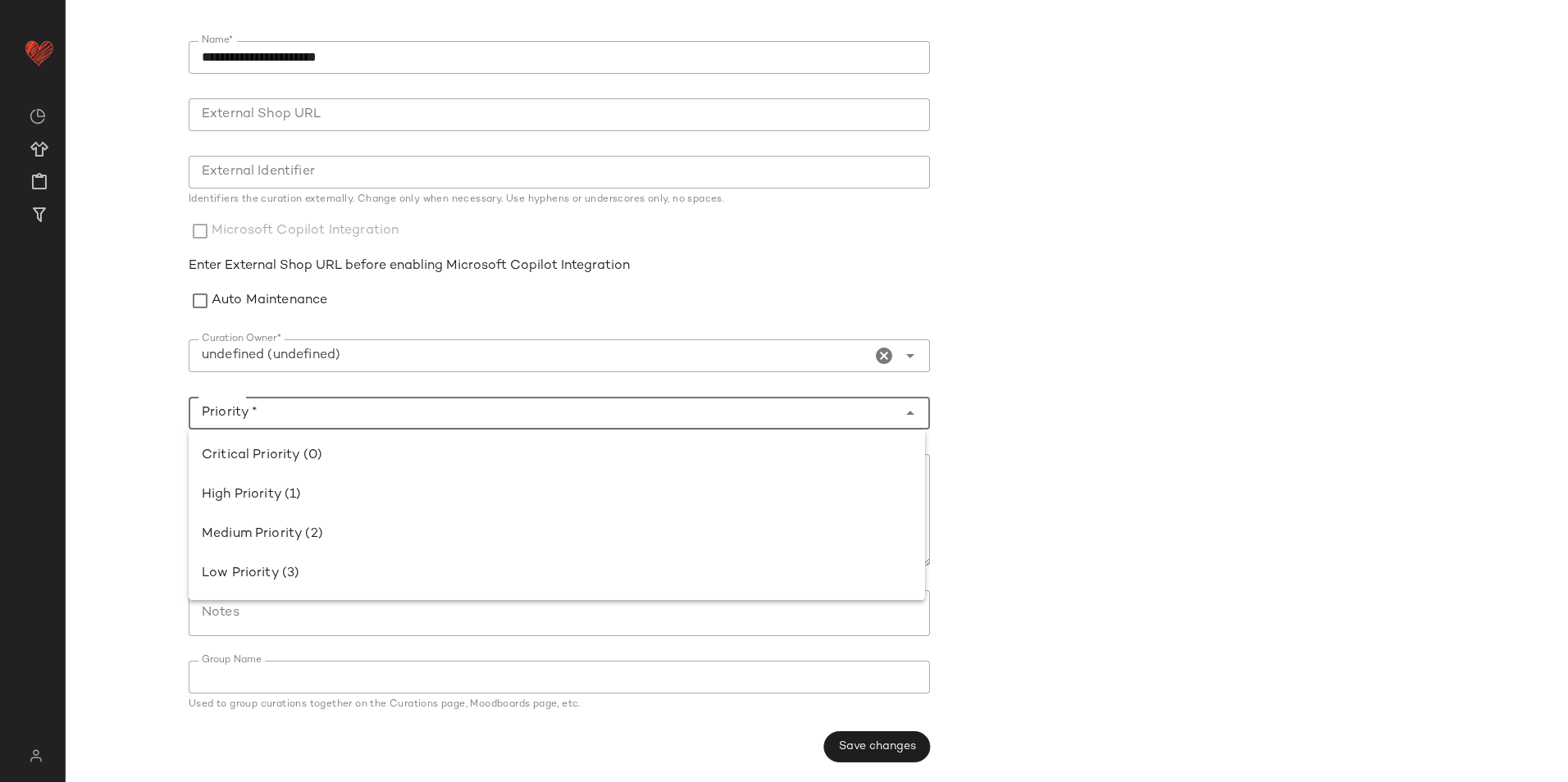
click at [689, 409] on input "Priority *" at bounding box center [543, 413] width 709 height 20
click at [433, 528] on div "Medium Priority (2)" at bounding box center [557, 535] width 710 height 20
type input "**********"
click at [865, 746] on span "Save changes" at bounding box center [877, 746] width 77 height 13
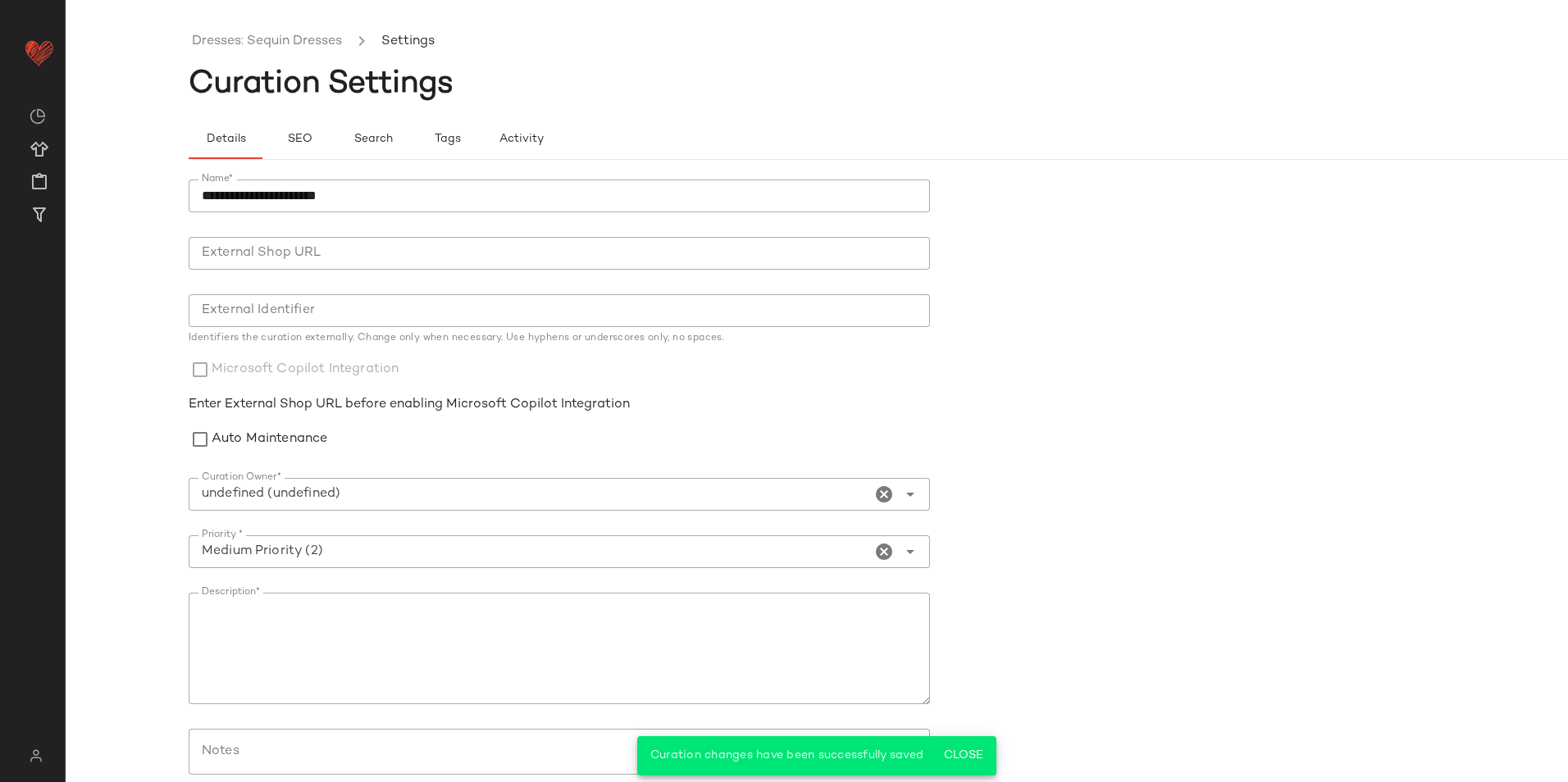
scroll to position [0, 0]
click at [306, 27] on ul "Dresses: Sequin Dresses Settings" at bounding box center [939, 43] width 1502 height 37
click at [309, 43] on link "Dresses: Sequin Dresses" at bounding box center [266, 44] width 150 height 21
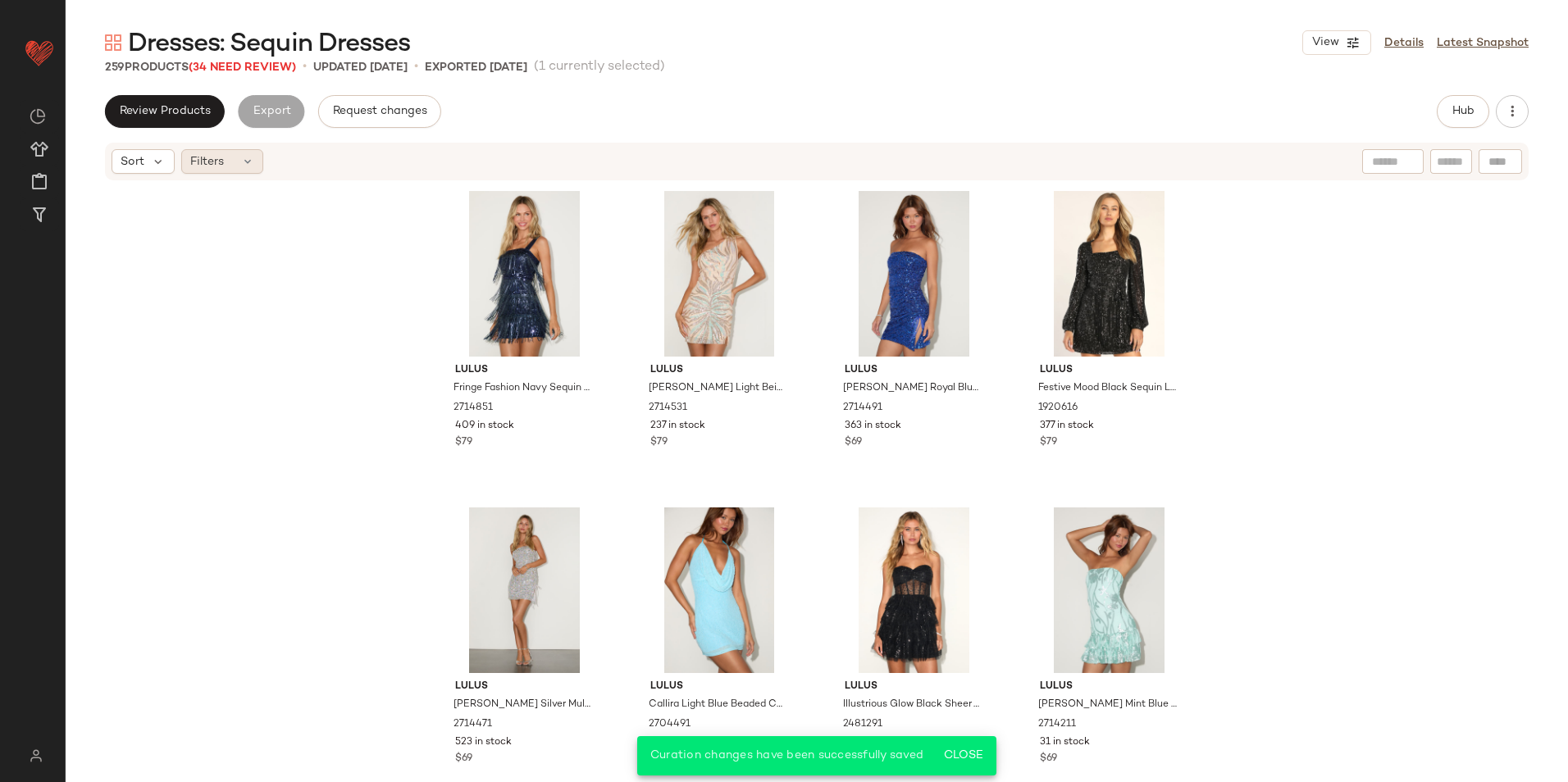
click at [253, 161] on icon at bounding box center [247, 161] width 13 height 13
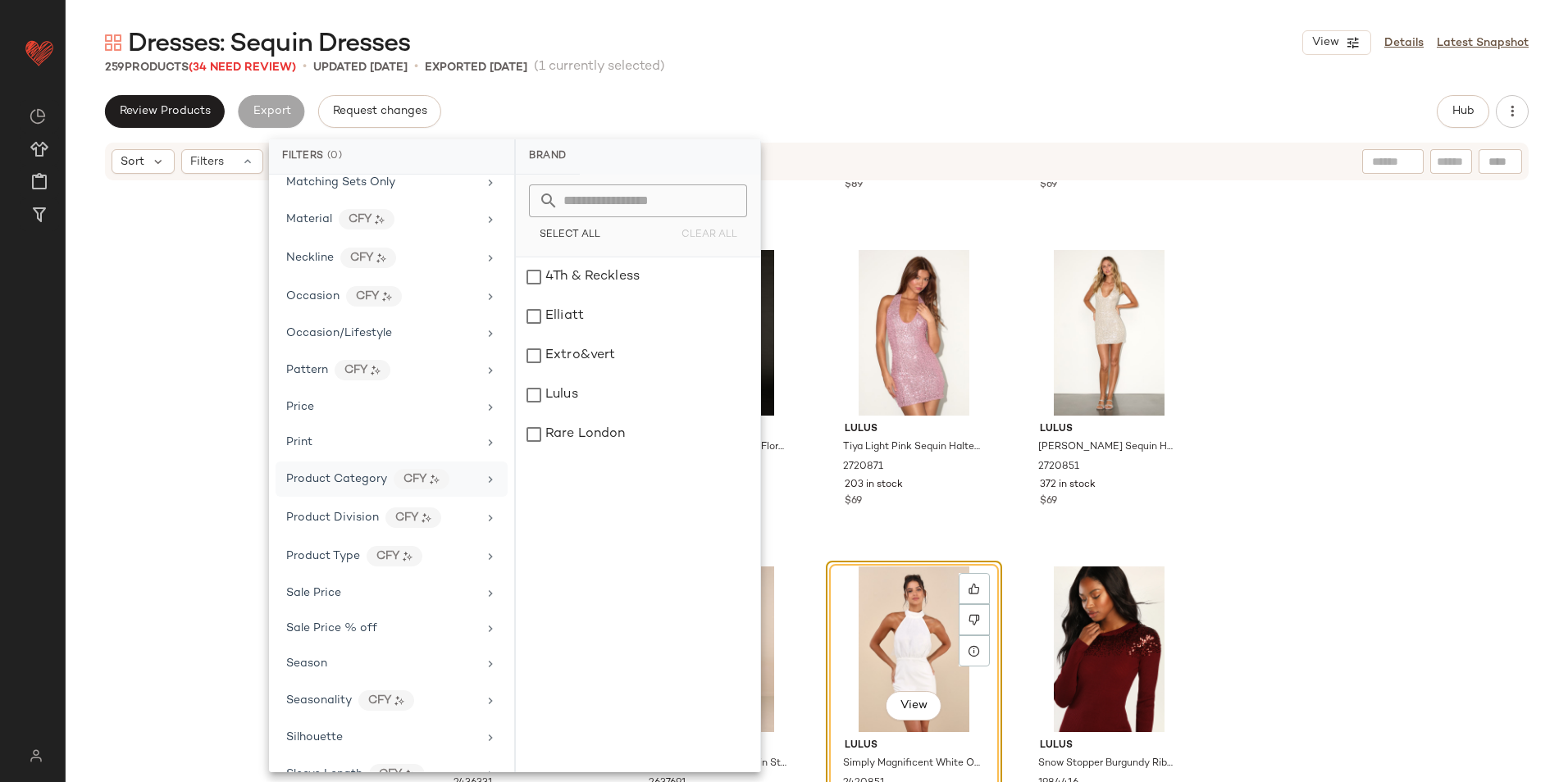
scroll to position [811, 0]
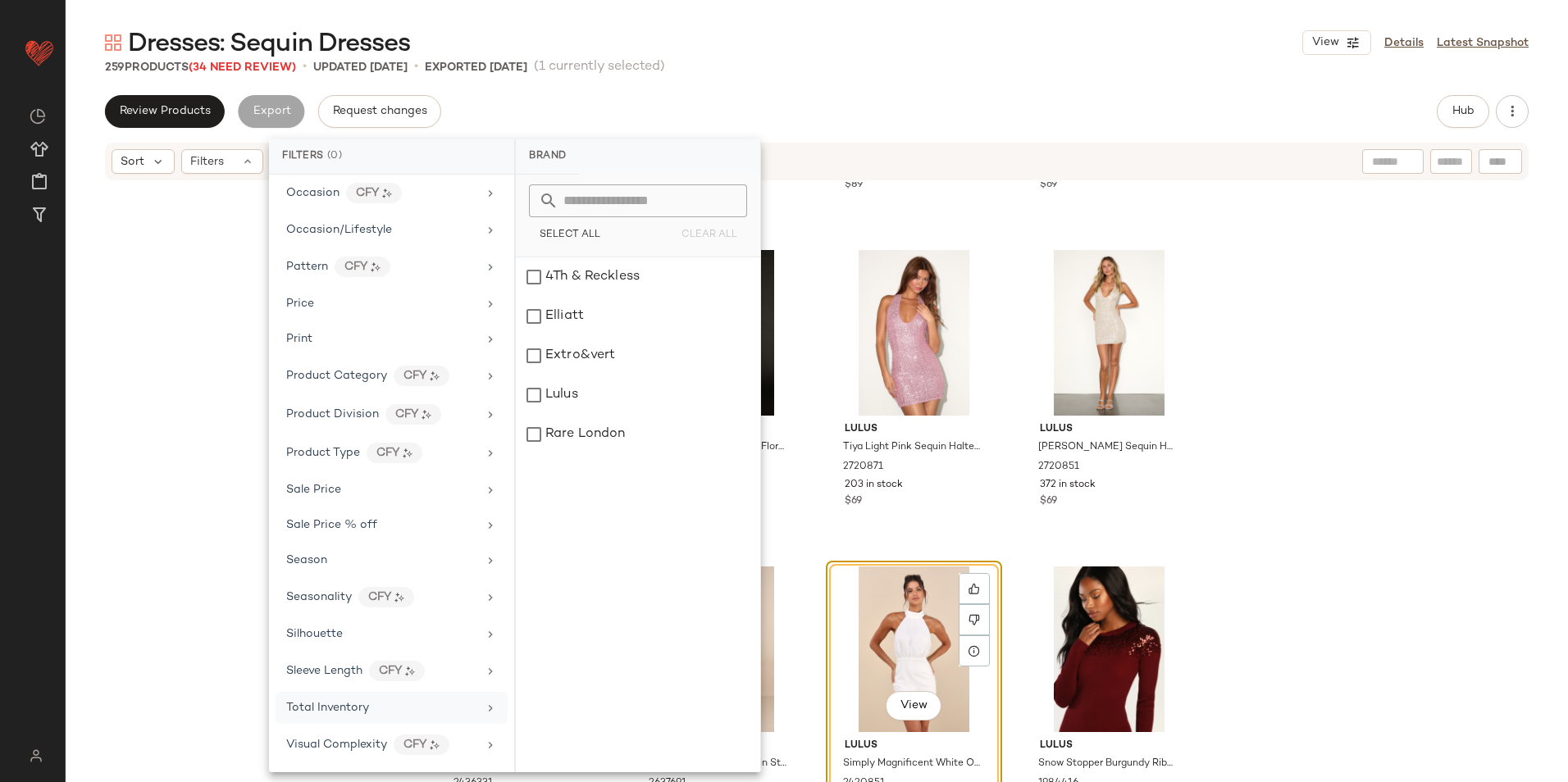
click at [327, 720] on div "Total Inventory" at bounding box center [391, 708] width 232 height 32
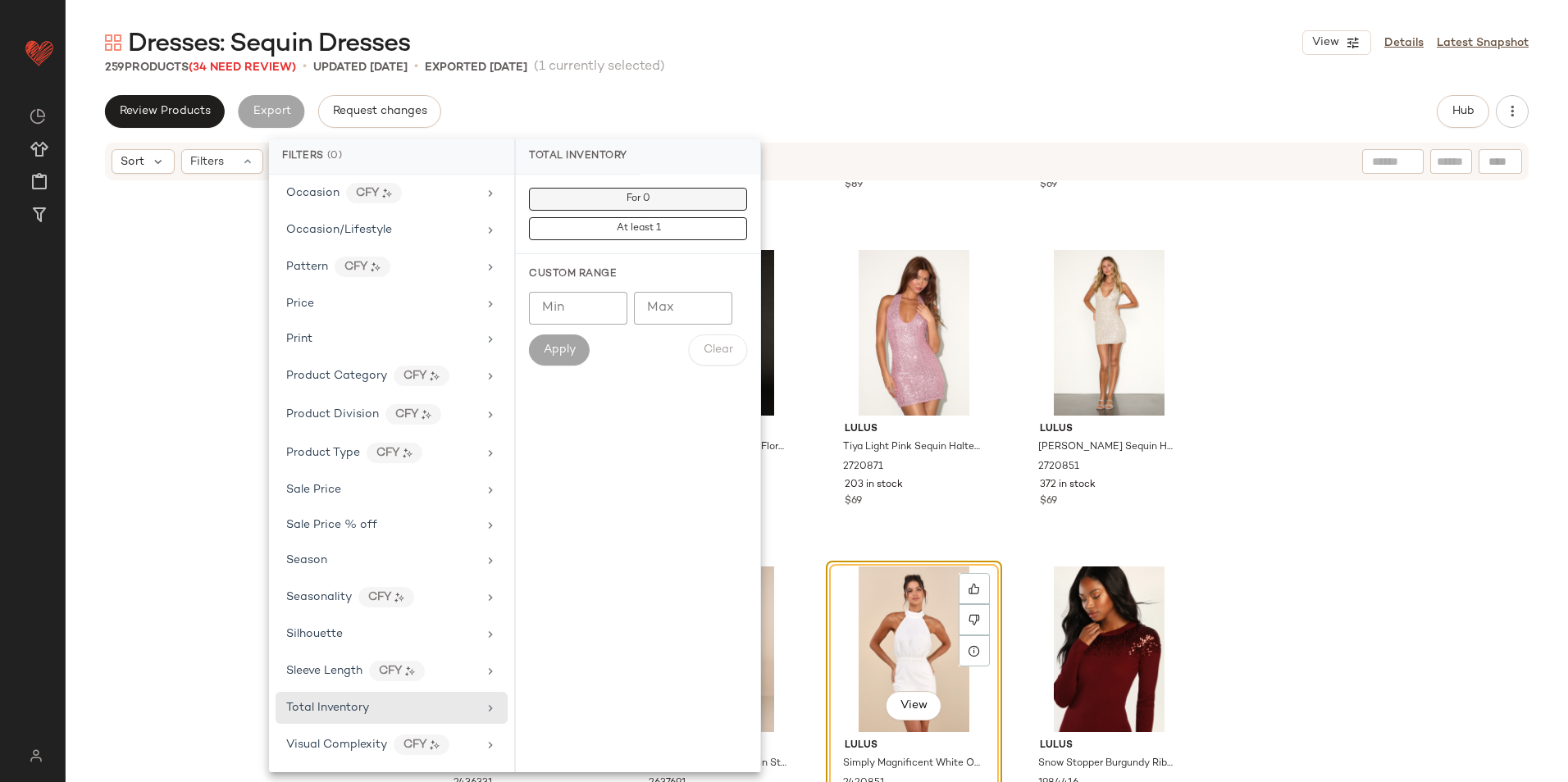
click at [645, 193] on span "For 0" at bounding box center [638, 199] width 24 height 11
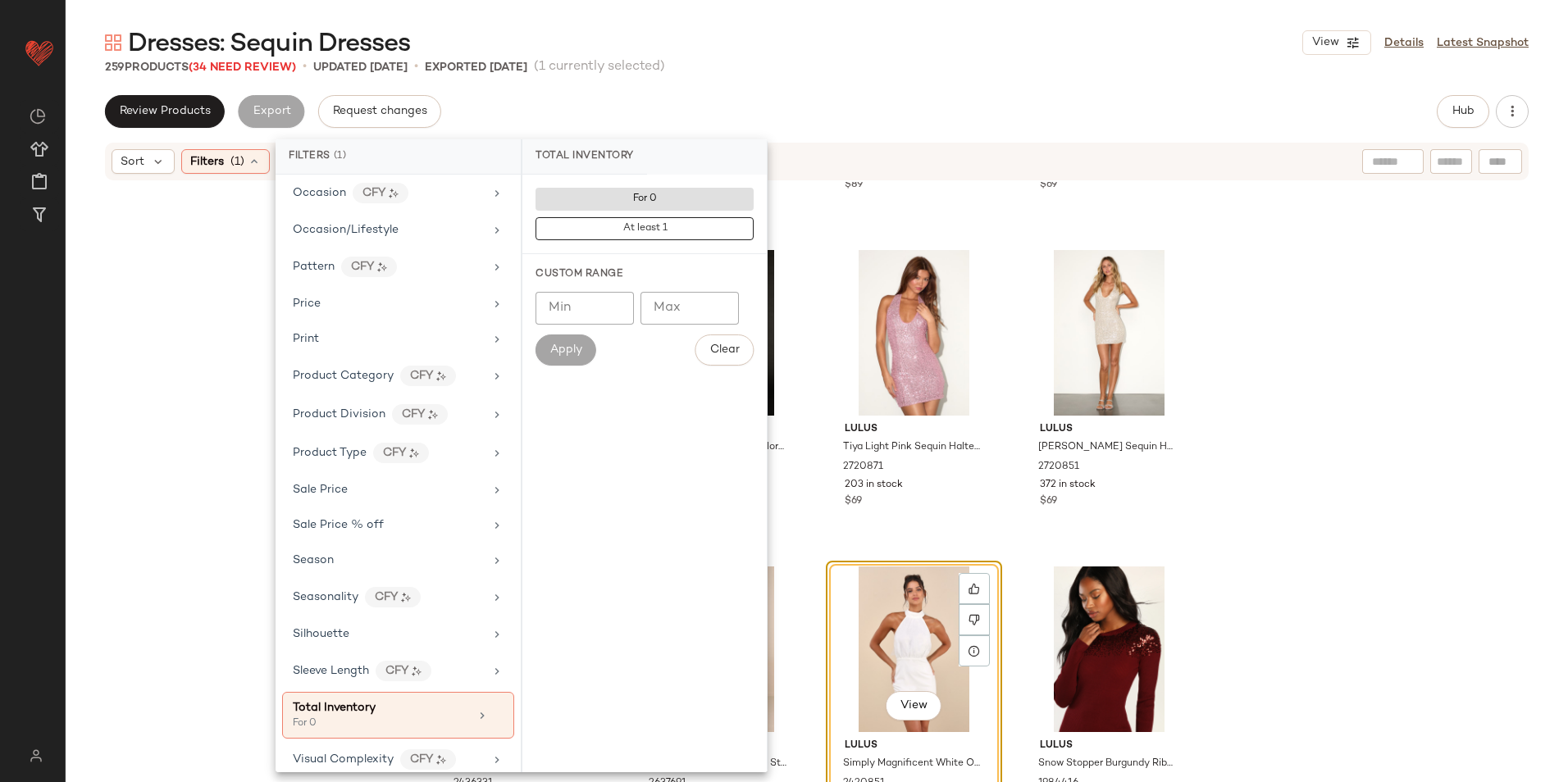
click at [830, 76] on div "Dresses: Sequin Dresses View Details Latest Snapshot 259 Products (34 Need Revi…" at bounding box center [816, 404] width 1502 height 756
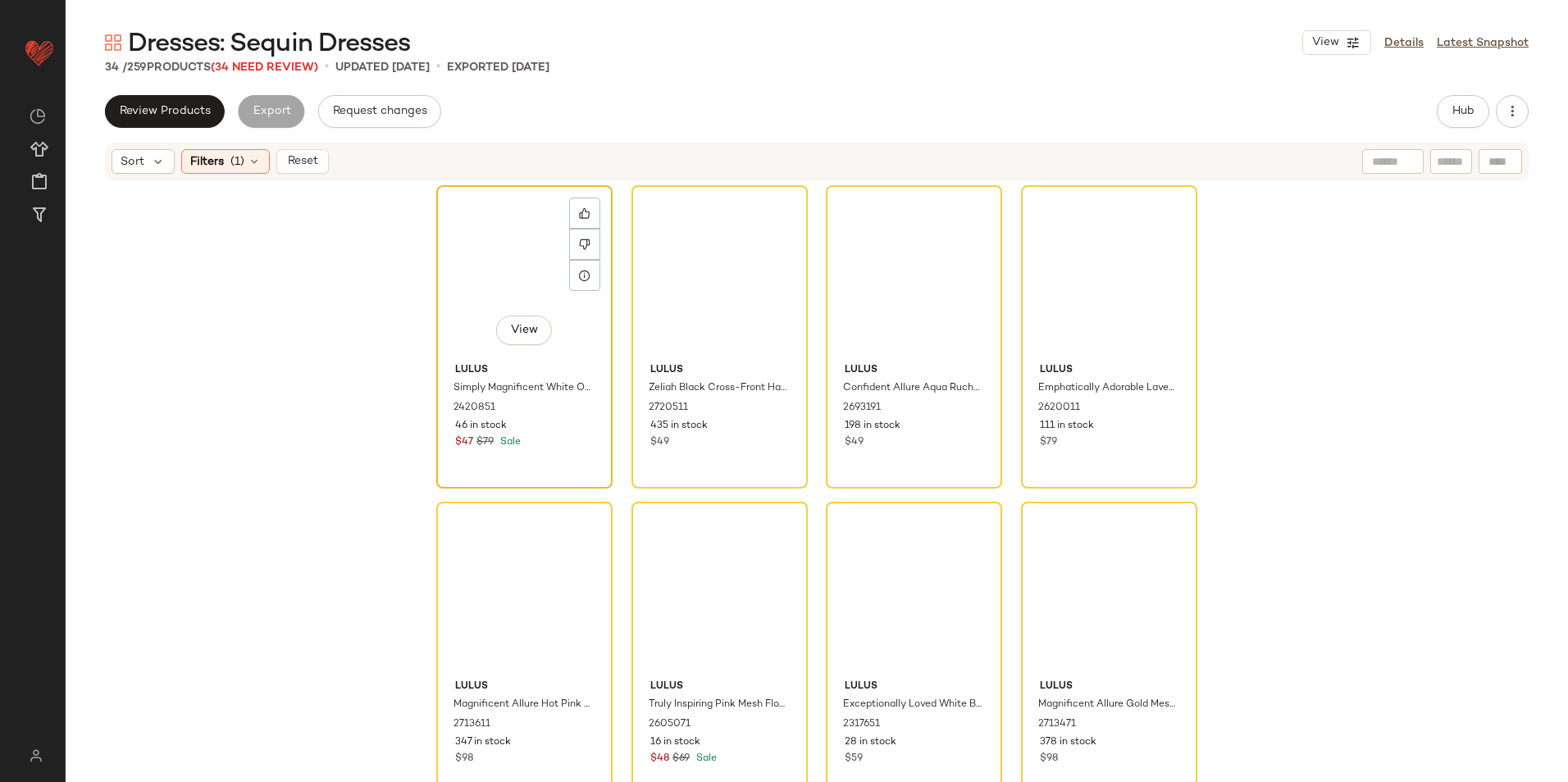
click at [509, 265] on div "View" at bounding box center [524, 273] width 165 height 165
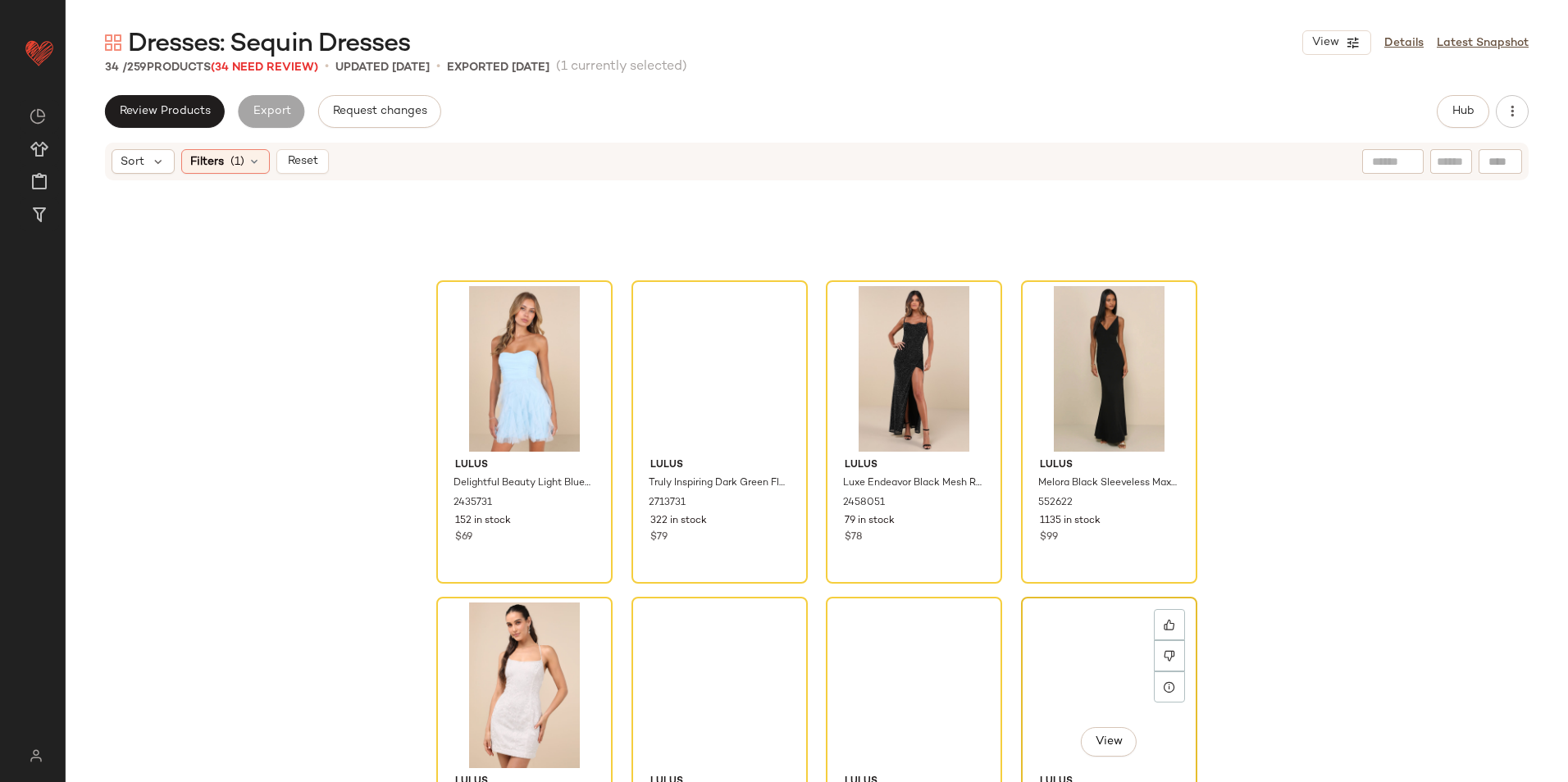
scroll to position [2203, 0]
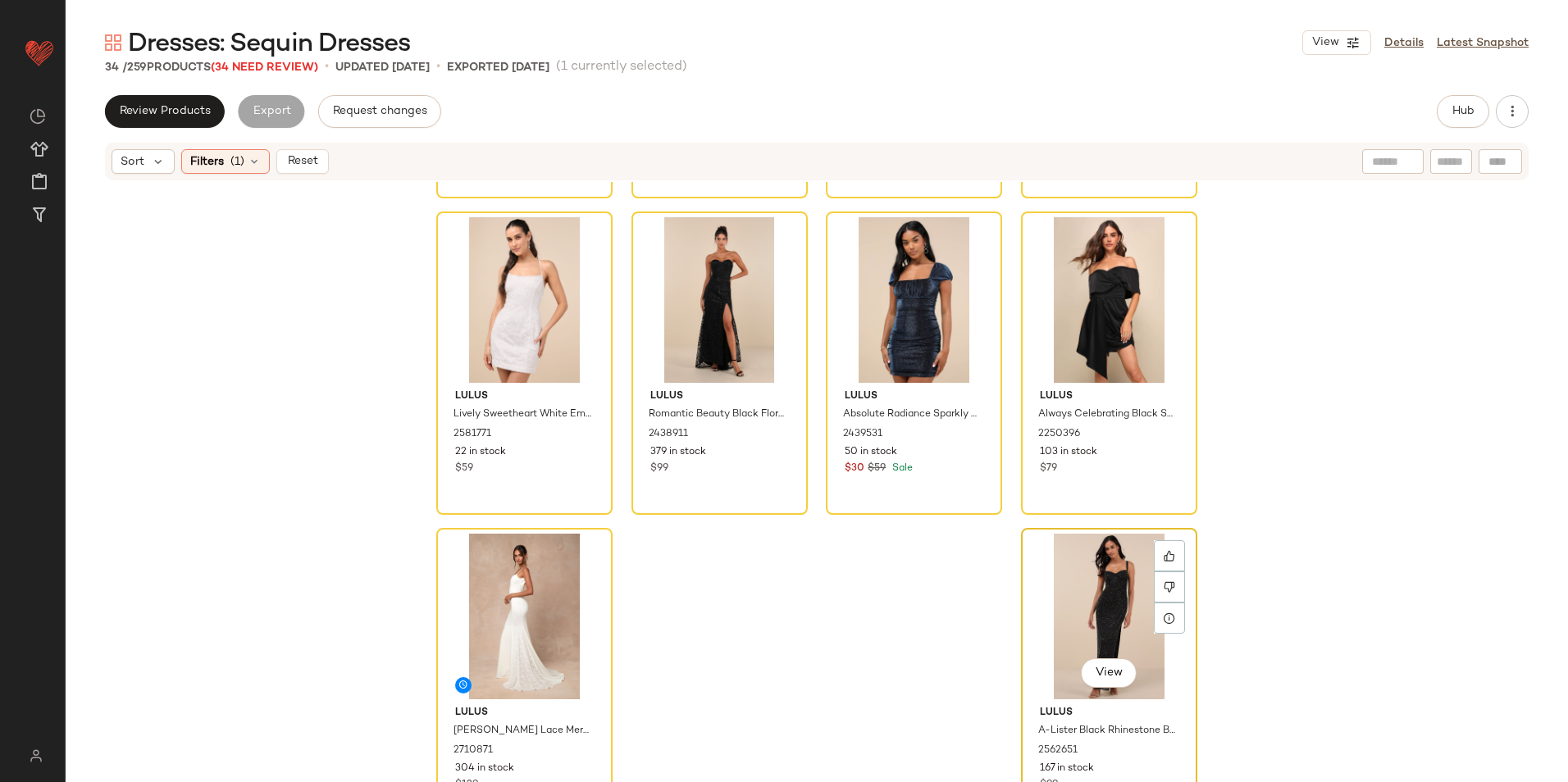
click at [1112, 563] on div "View" at bounding box center [1108, 617] width 165 height 165
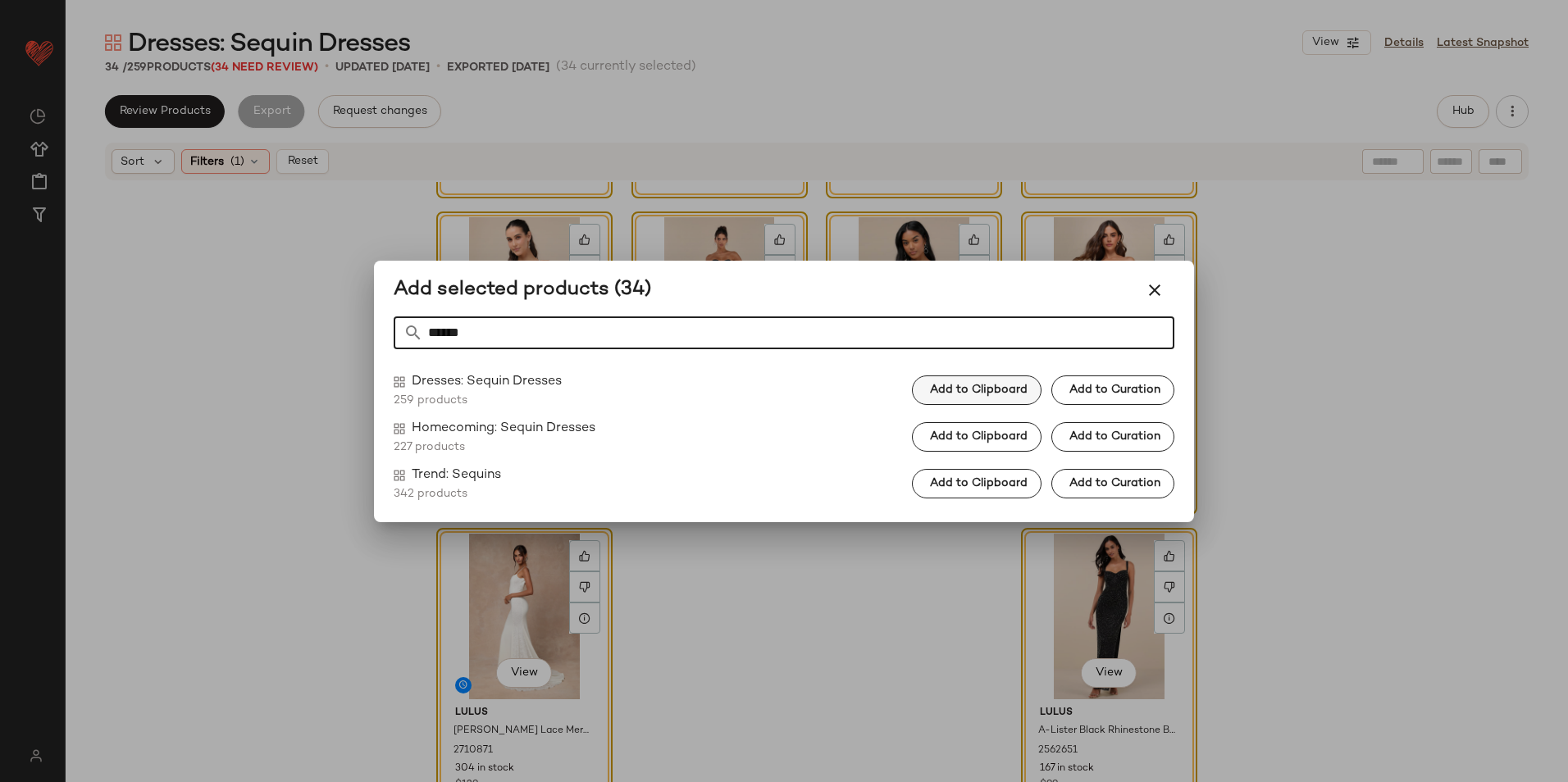
type input "******"
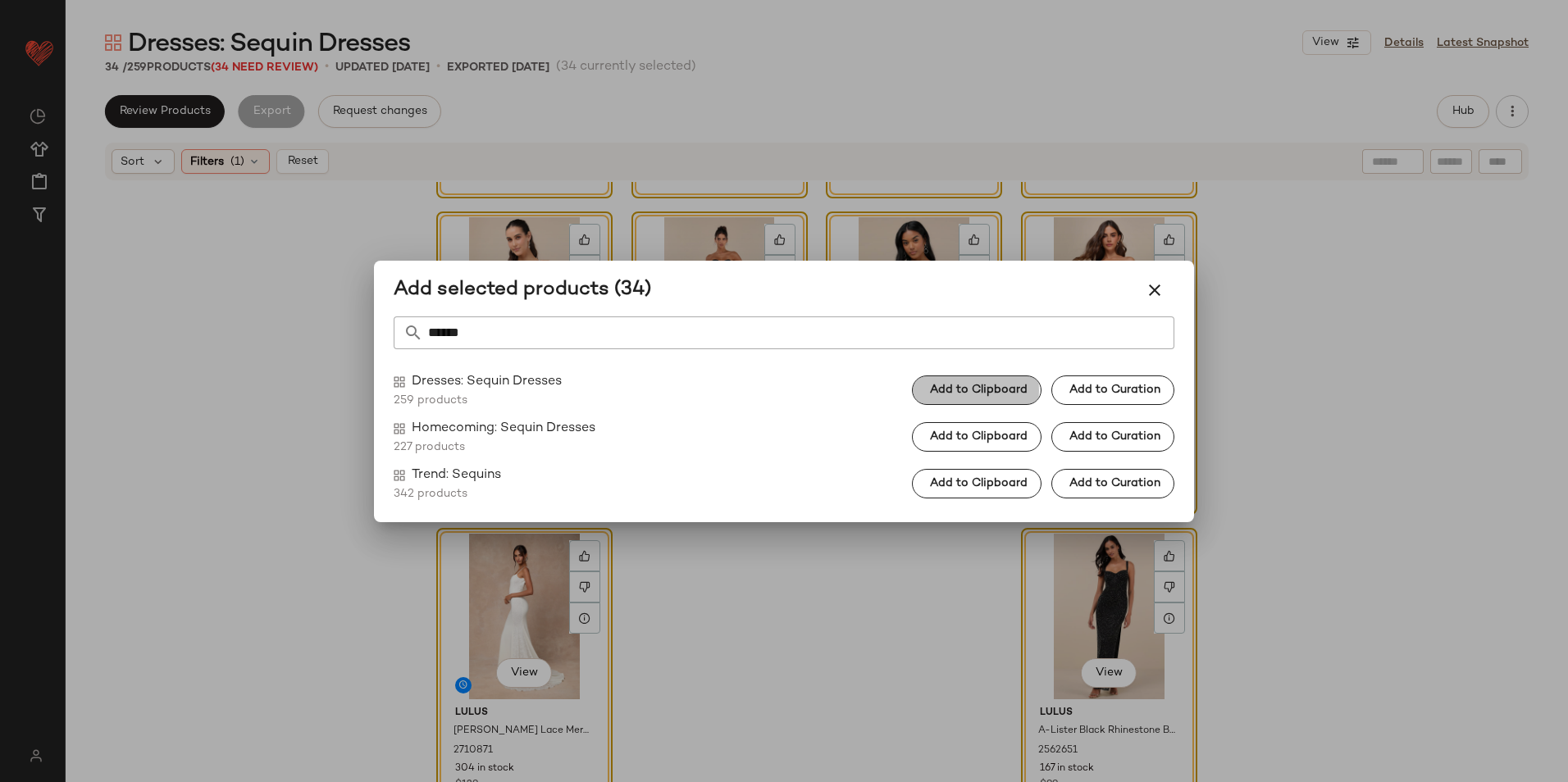
click at [1011, 384] on span "Add to Clipboard" at bounding box center [978, 390] width 98 height 13
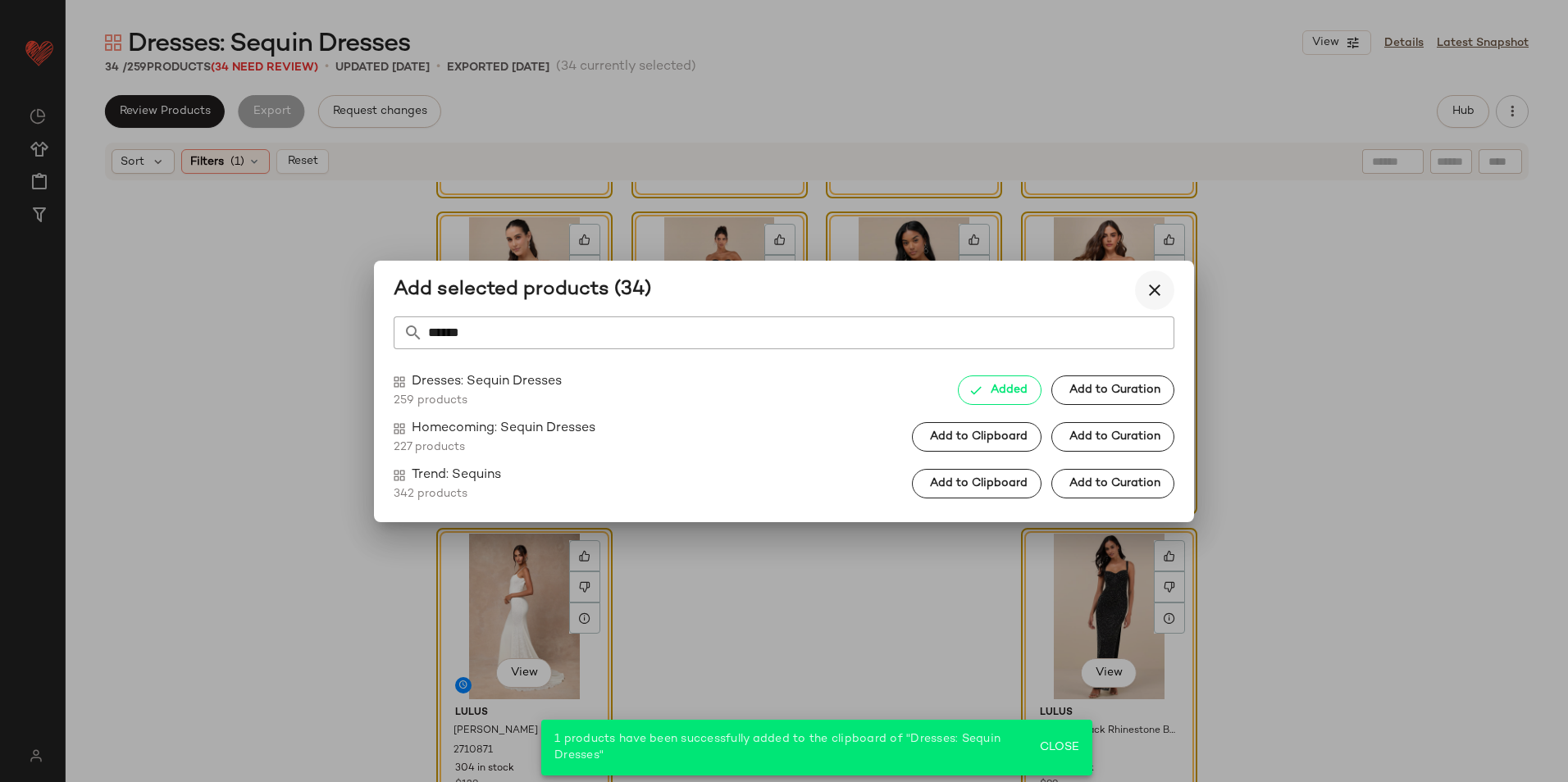
click at [1154, 286] on icon "button" at bounding box center [1154, 290] width 20 height 20
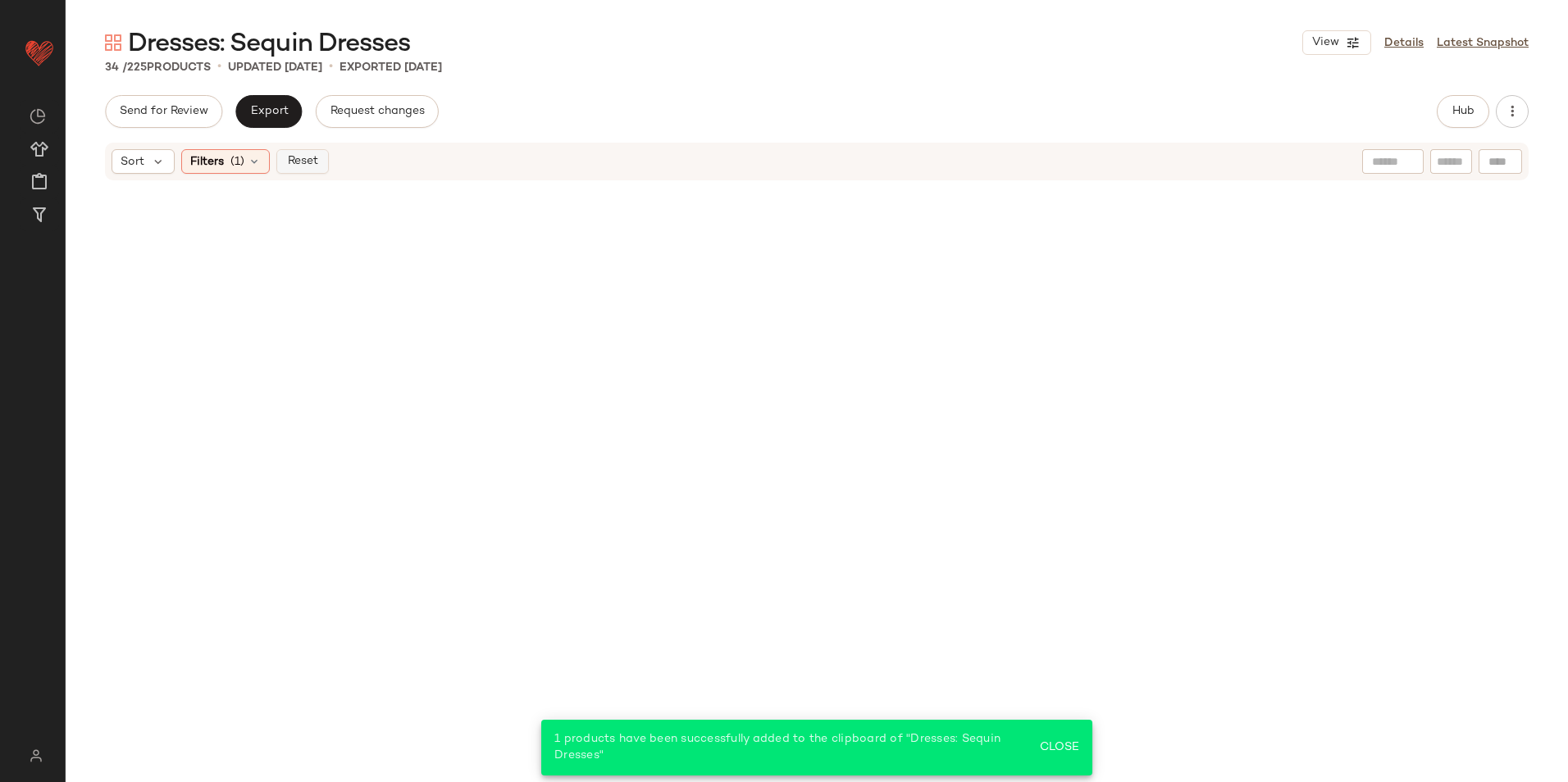
click at [310, 168] on span "Reset" at bounding box center [302, 161] width 31 height 13
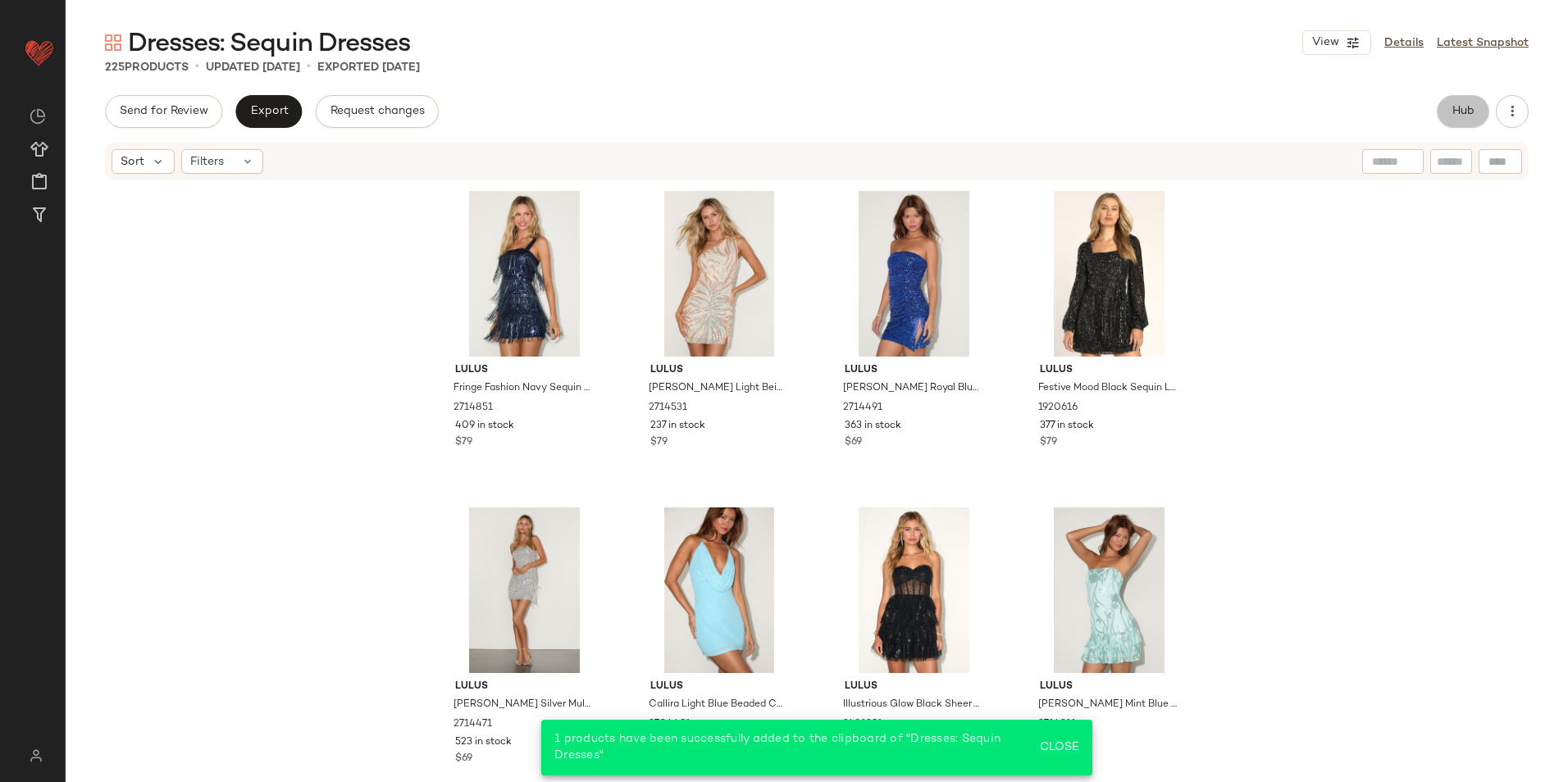
click at [1445, 111] on button "Hub" at bounding box center [1463, 111] width 52 height 33
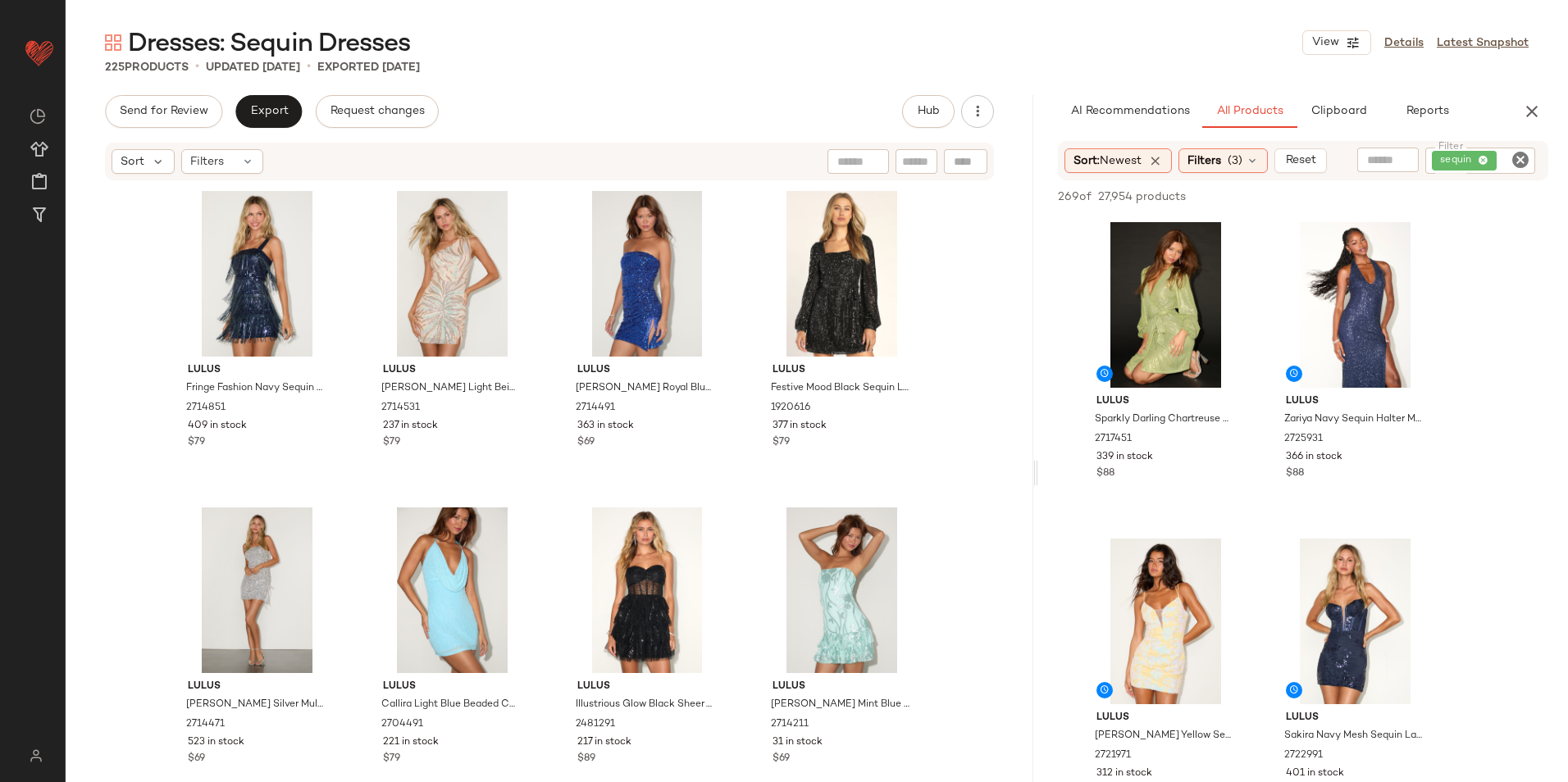
drag, startPoint x: 818, startPoint y: 469, endPoint x: 1090, endPoint y: 476, distance: 272.1
click at [1090, 476] on div "Dresses: Sequin Dresses View Details Latest Snapshot 225 Products • updated [DA…" at bounding box center [816, 404] width 1502 height 756
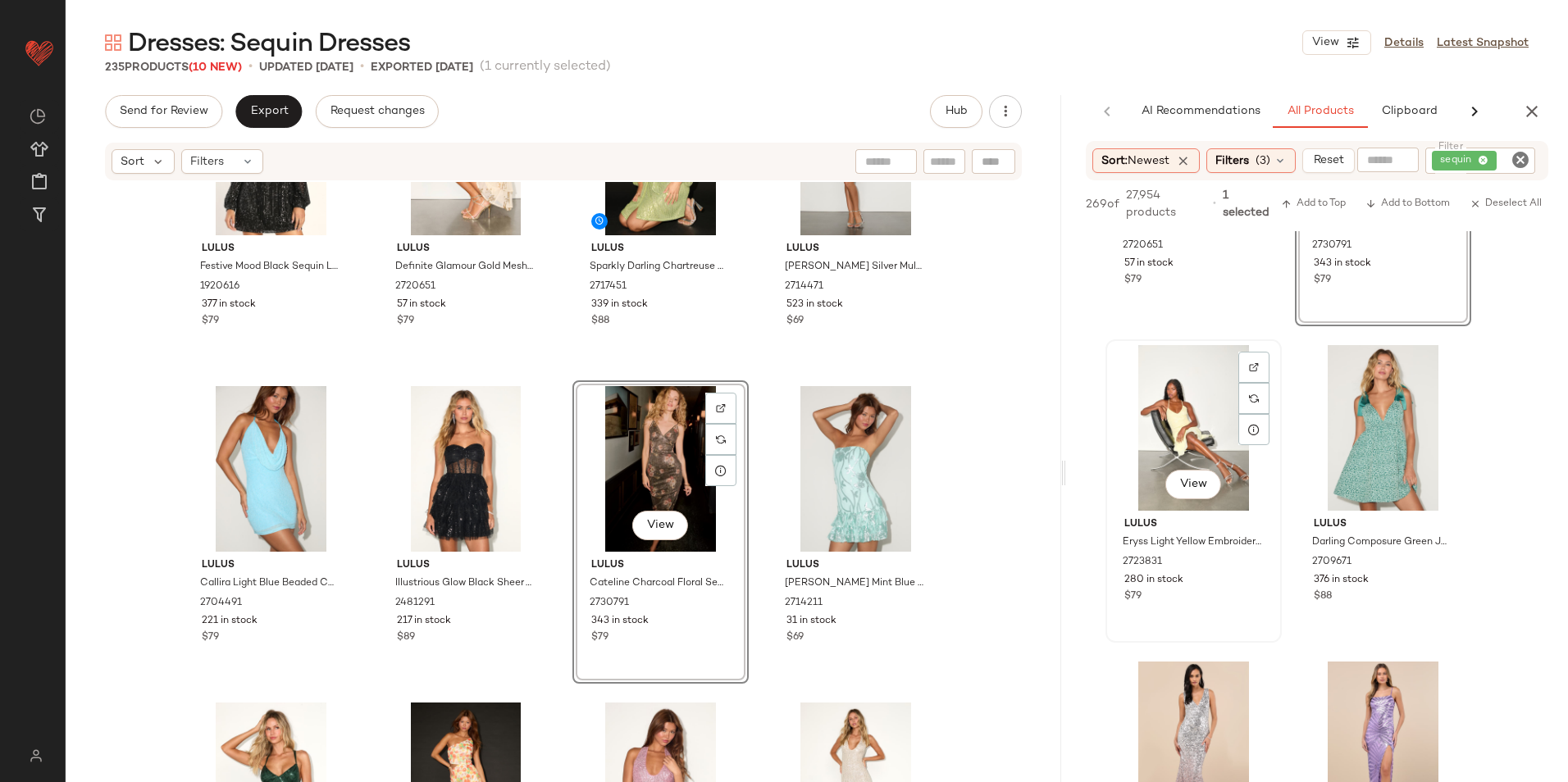
scroll to position [1476, 0]
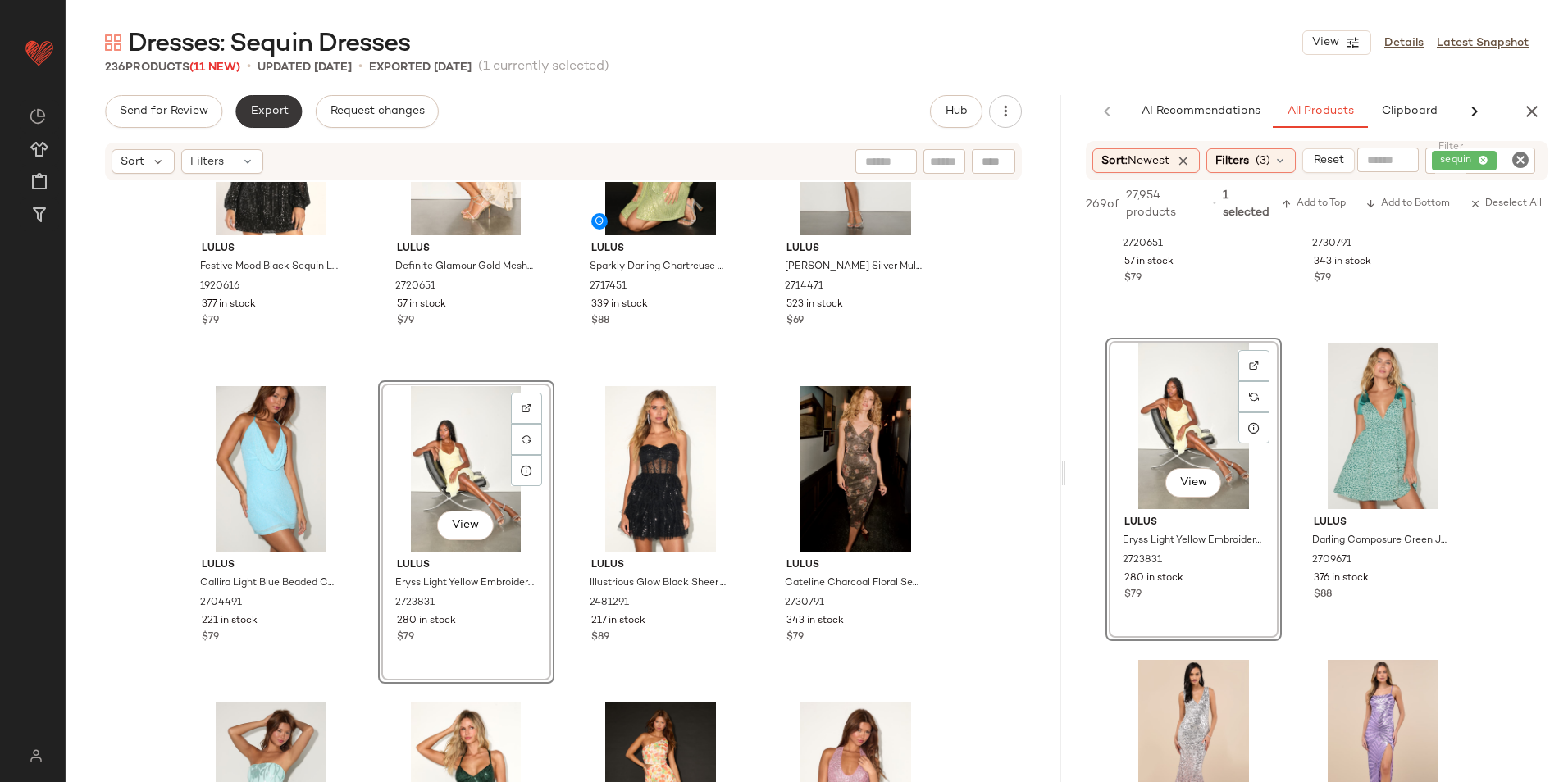
click at [266, 101] on button "Export" at bounding box center [268, 111] width 66 height 33
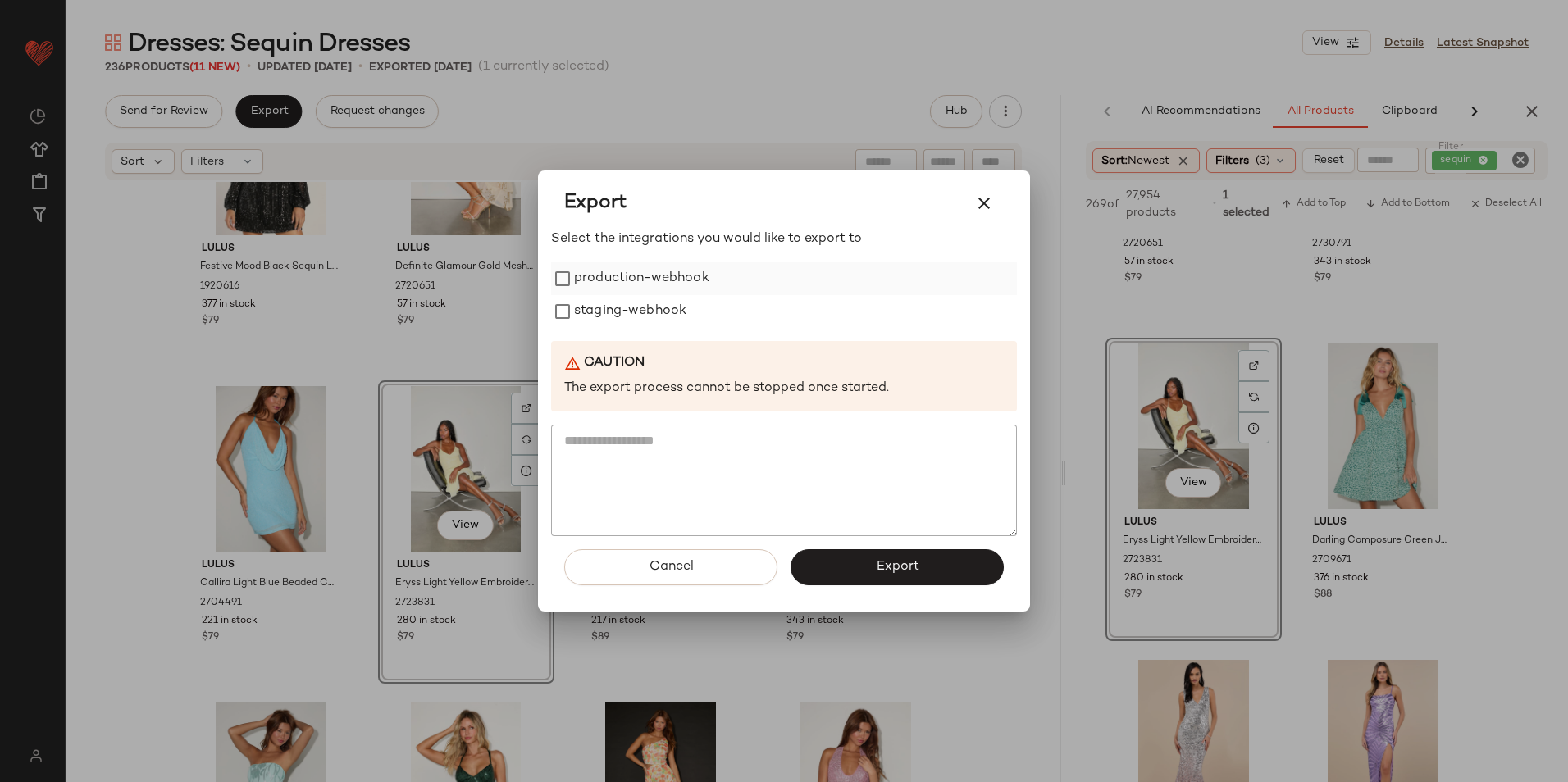
click at [637, 281] on label "production-webhook" at bounding box center [641, 279] width 135 height 33
click at [634, 308] on label "staging-webhook" at bounding box center [629, 312] width 112 height 33
click at [897, 561] on span "Export" at bounding box center [897, 567] width 44 height 16
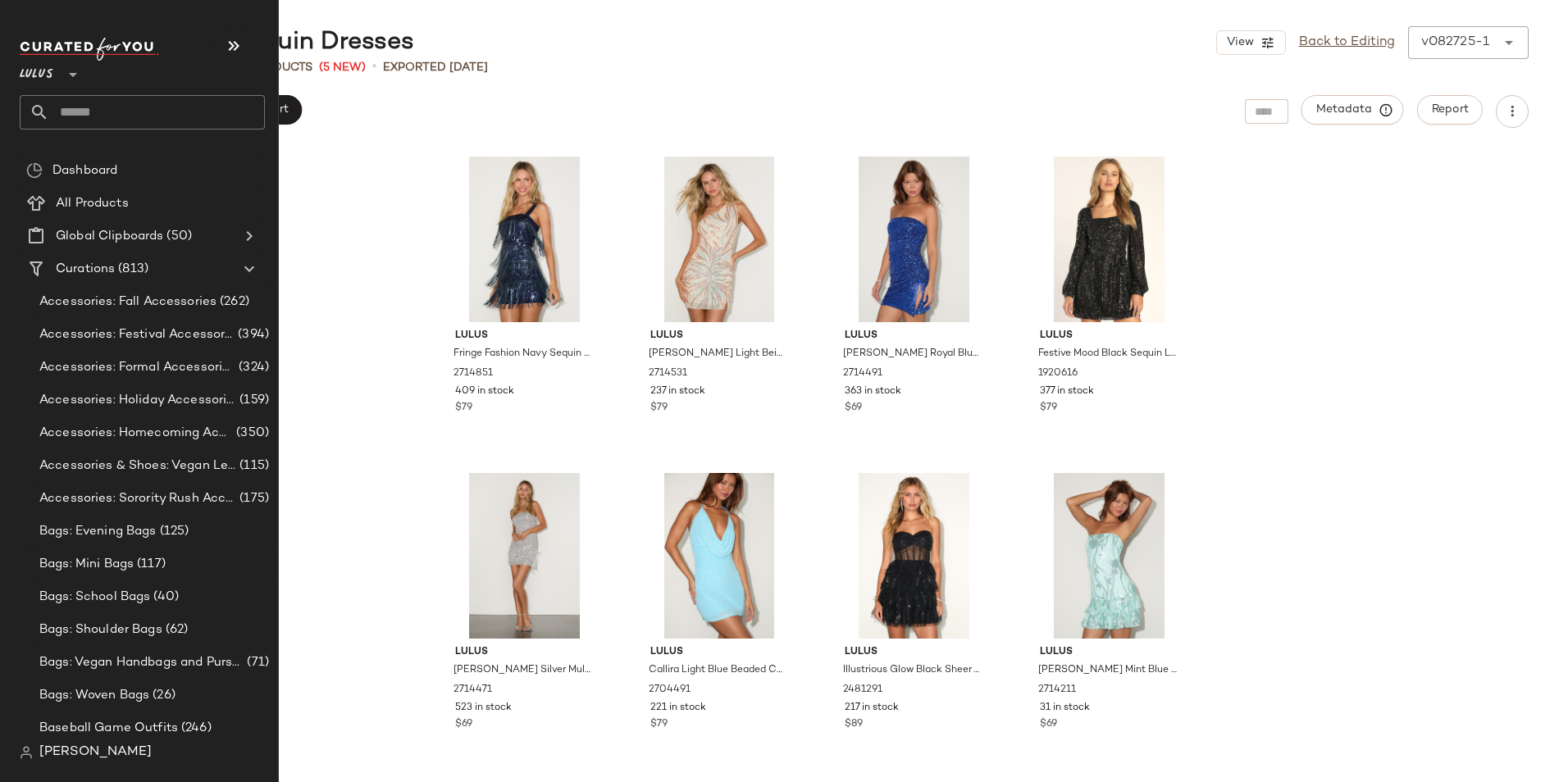
click at [97, 110] on input "text" at bounding box center [158, 112] width 216 height 35
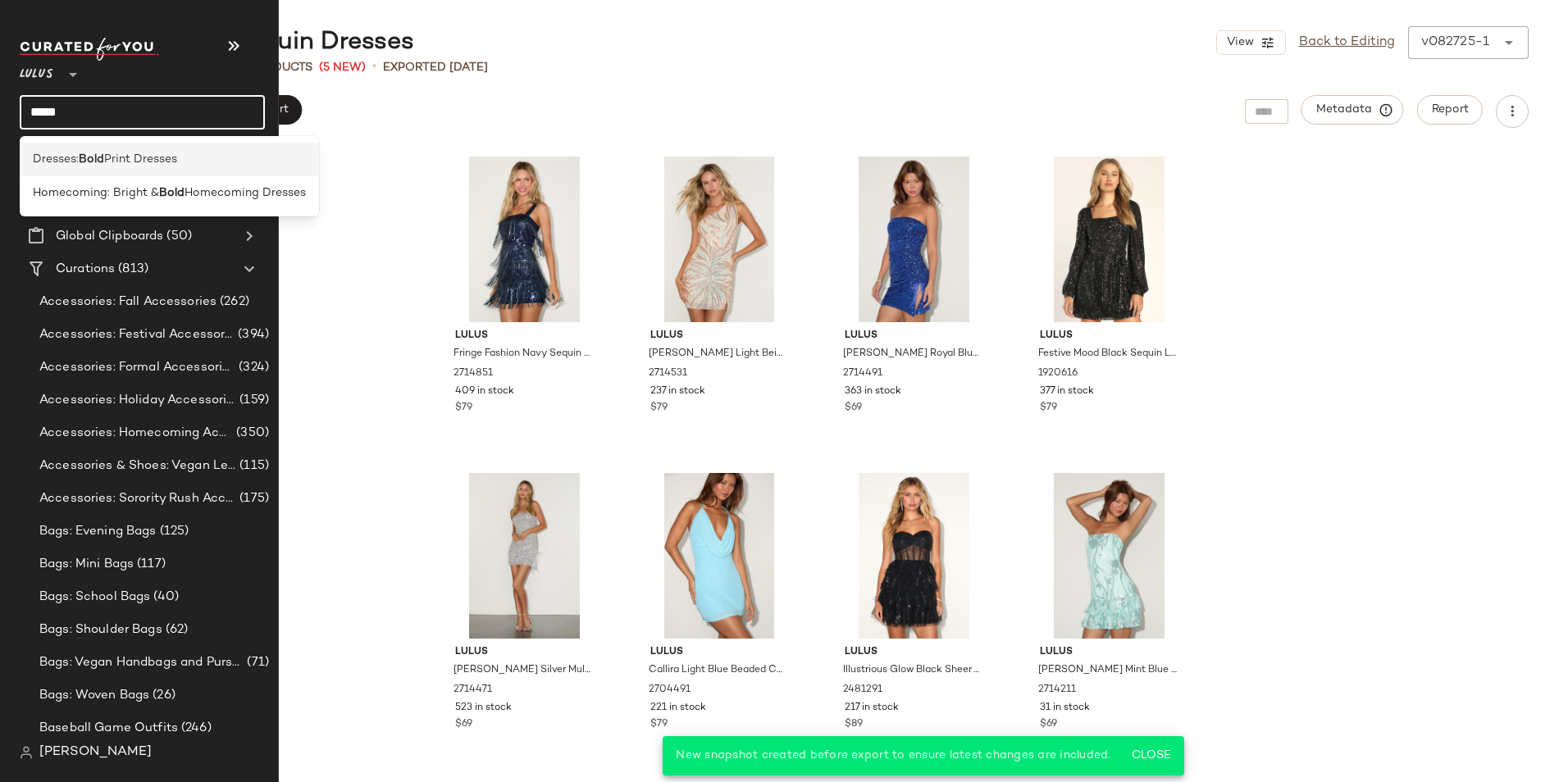
type input "****"
click at [103, 162] on b "Bold" at bounding box center [91, 159] width 25 height 17
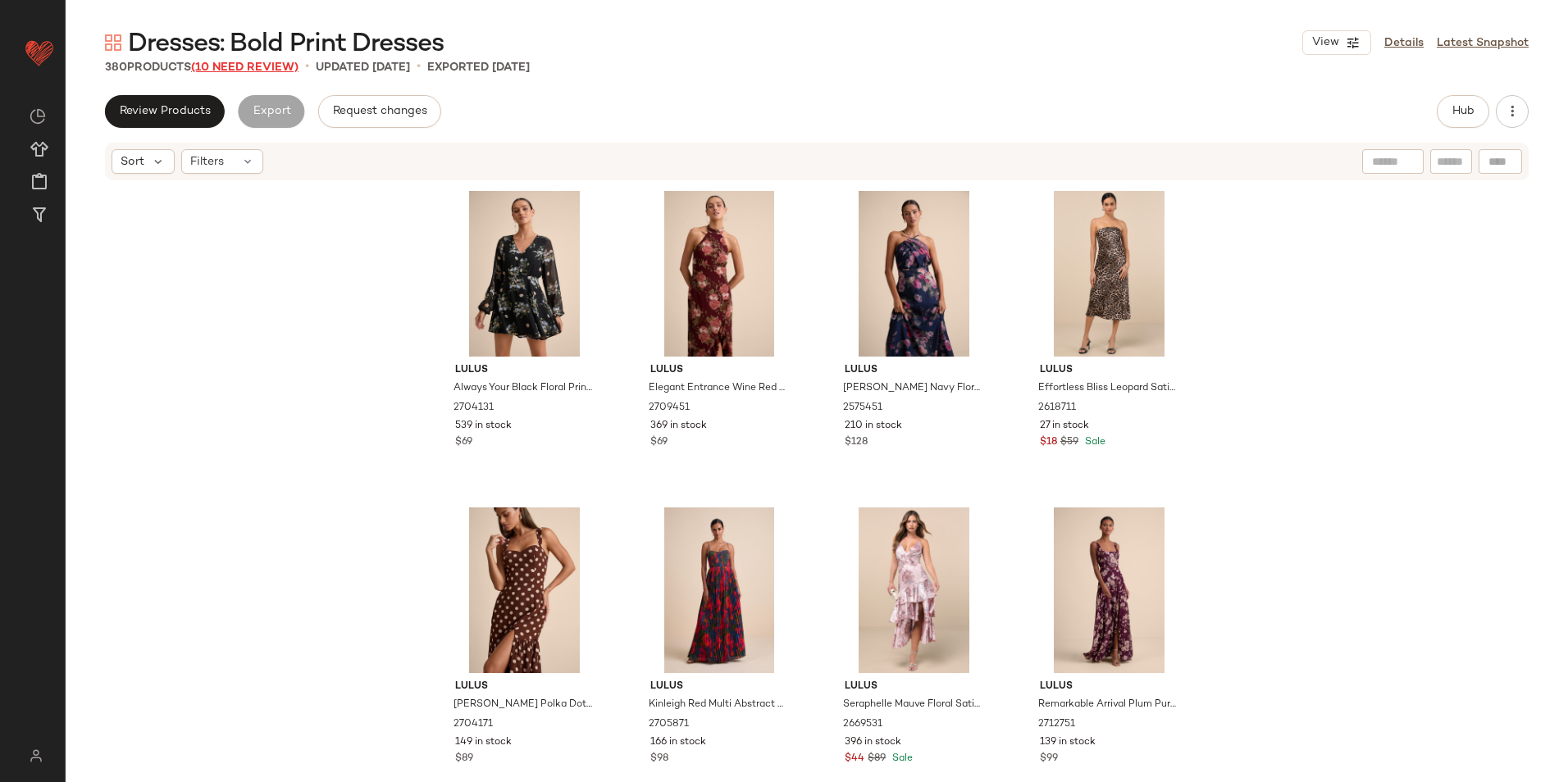
click at [238, 67] on span "(10 Need Review)" at bounding box center [244, 68] width 107 height 12
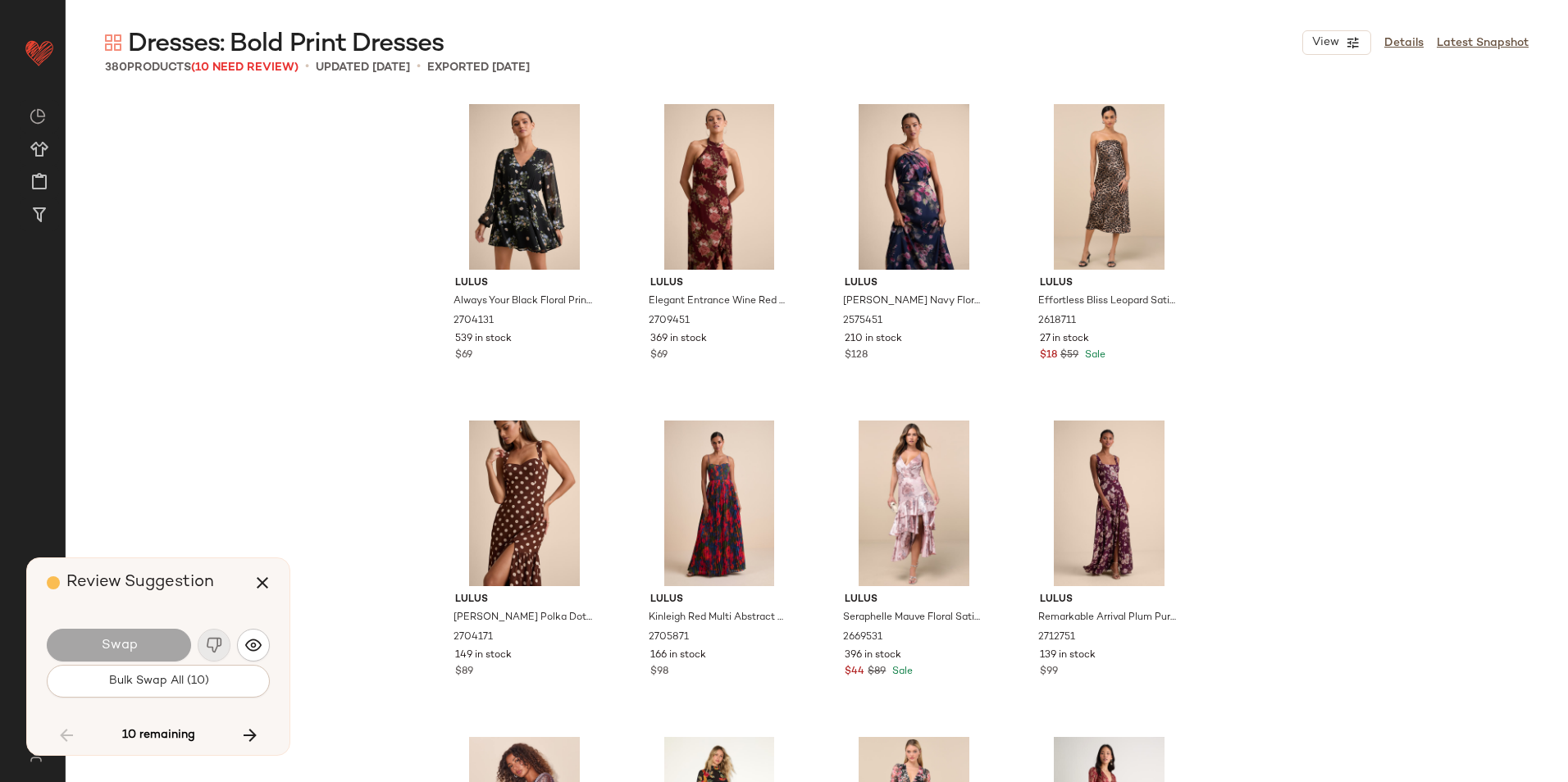
scroll to position [14563, 0]
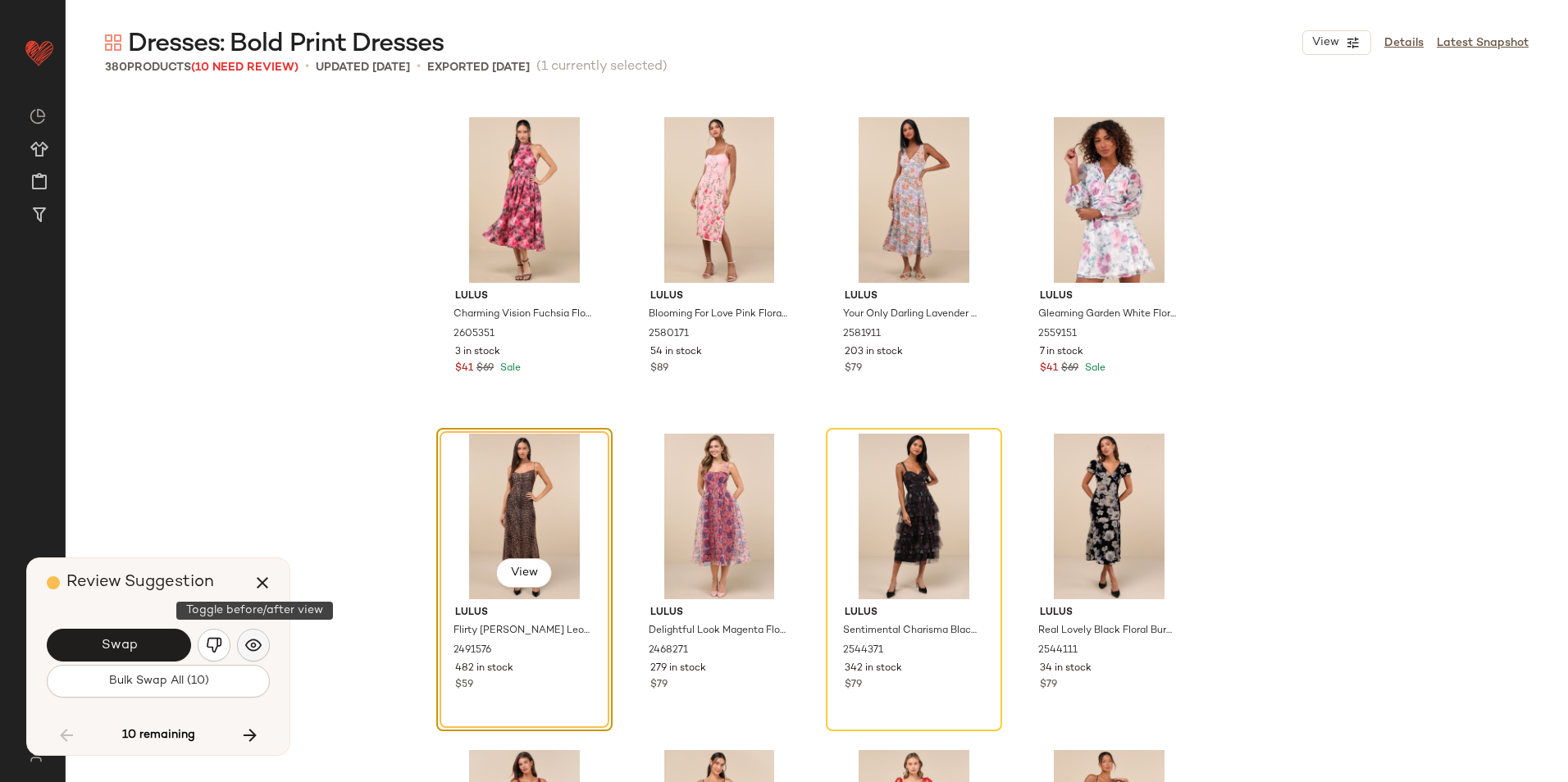
click at [241, 641] on button "button" at bounding box center [253, 645] width 33 height 33
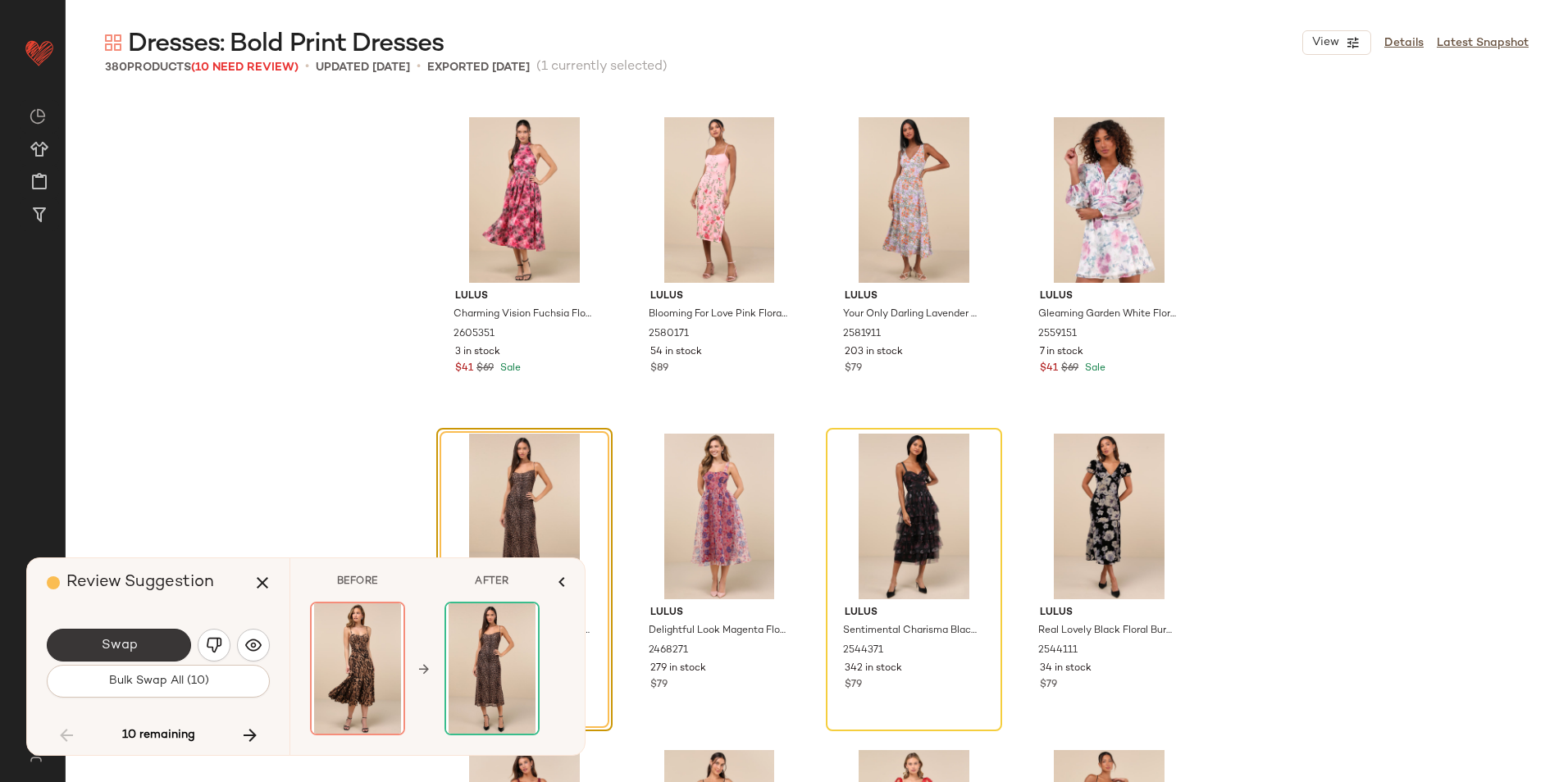
click at [174, 642] on button "Swap" at bounding box center [119, 645] width 145 height 33
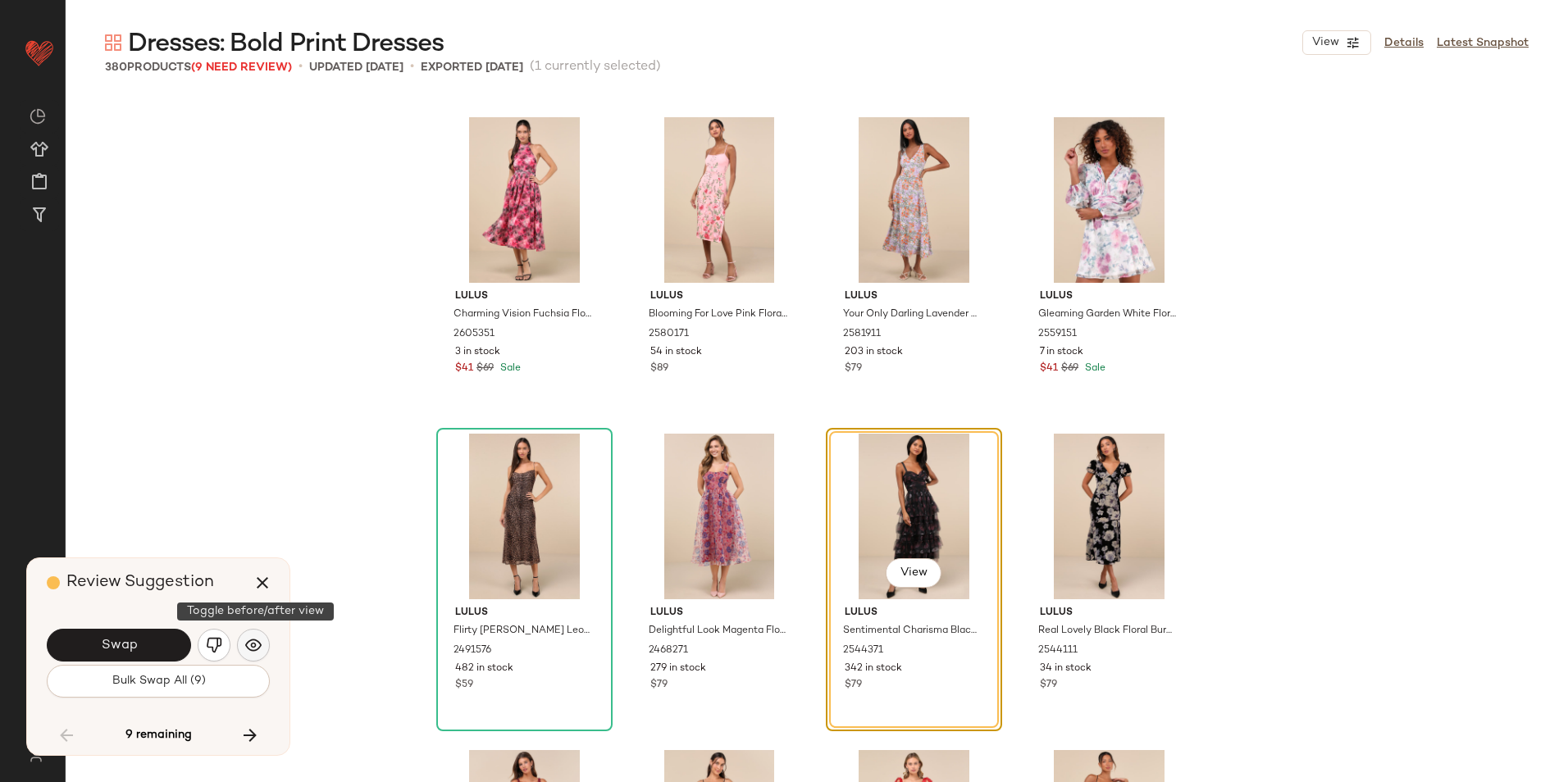
click at [259, 649] on img "button" at bounding box center [253, 645] width 17 height 17
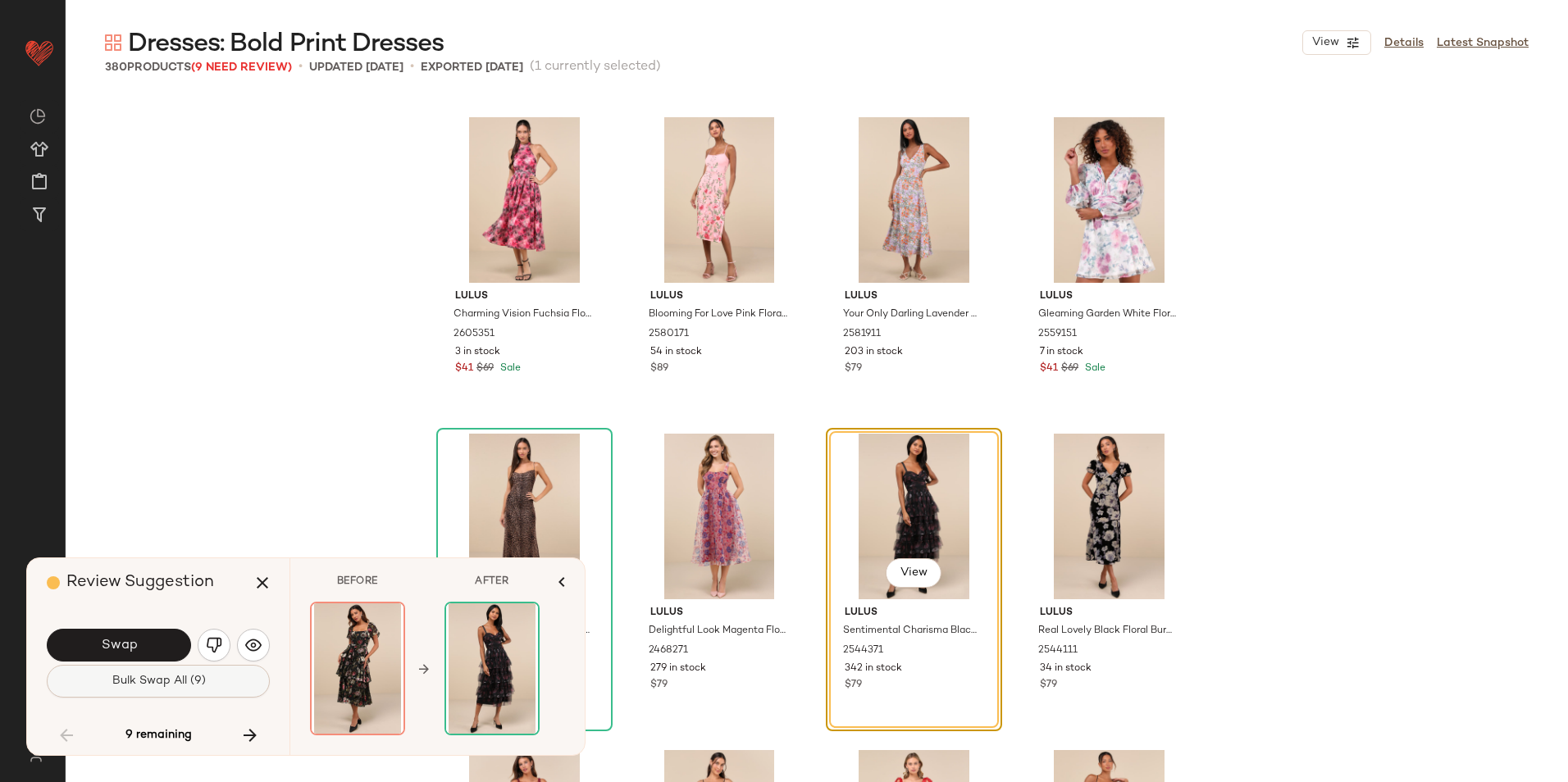
click at [150, 687] on span "Bulk Swap All (9)" at bounding box center [158, 681] width 94 height 13
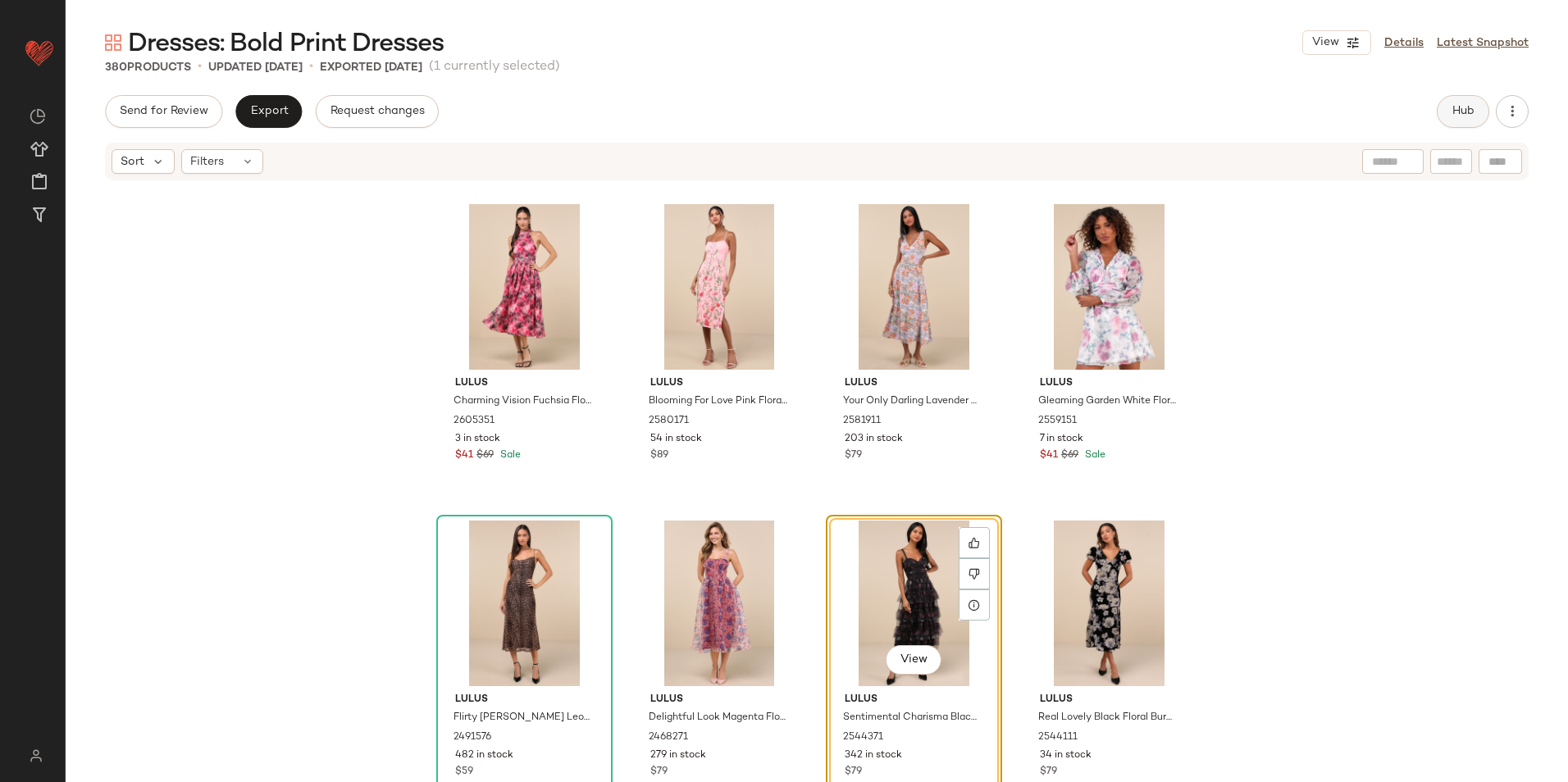
click at [1460, 111] on span "Hub" at bounding box center [1463, 111] width 23 height 13
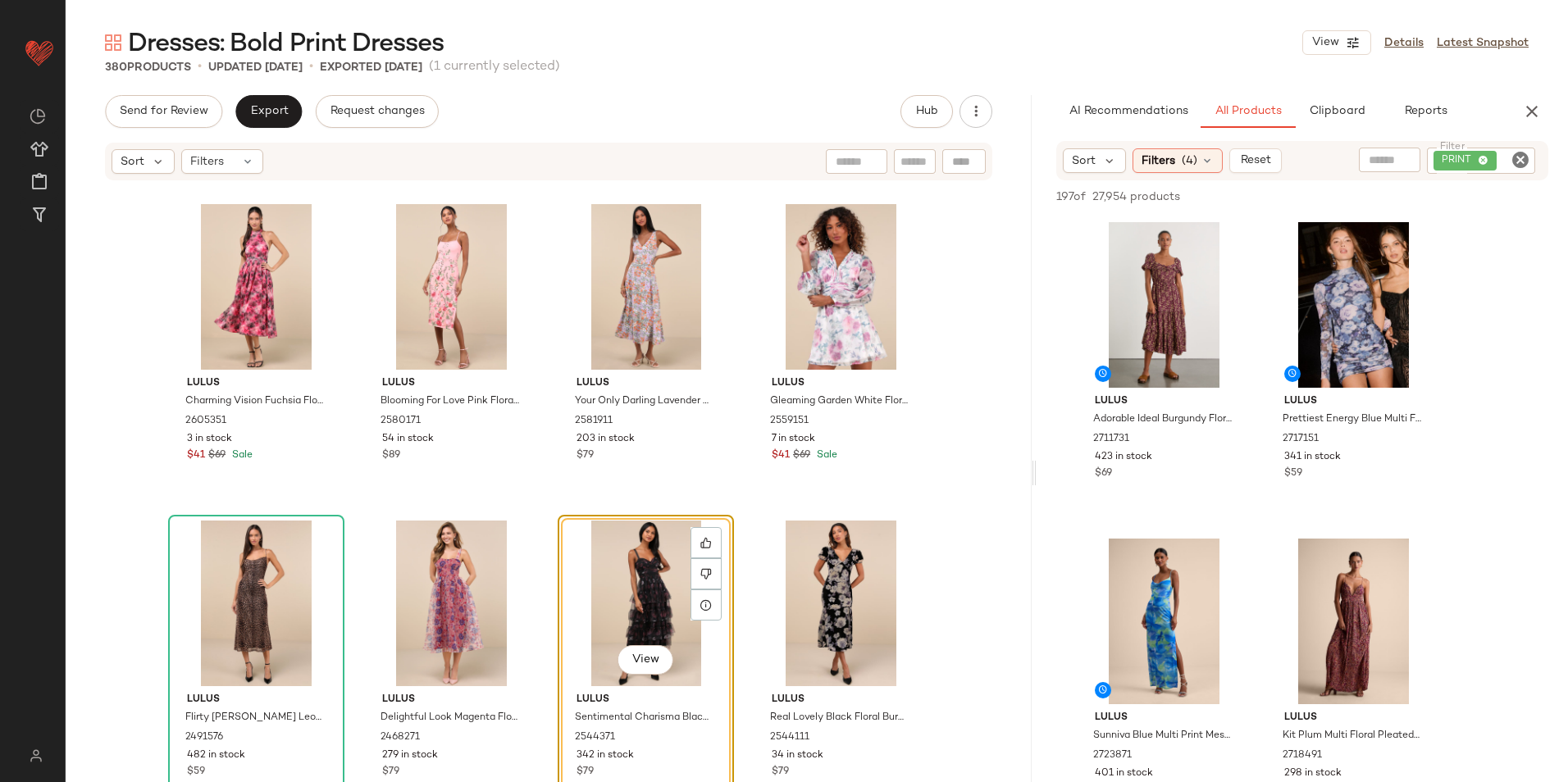
drag, startPoint x: 815, startPoint y: 470, endPoint x: 1037, endPoint y: 468, distance: 222.0
click at [1037, 468] on div "Dresses: Bold Print Dresses View Details Latest Snapshot 380 Products • updated…" at bounding box center [816, 404] width 1502 height 756
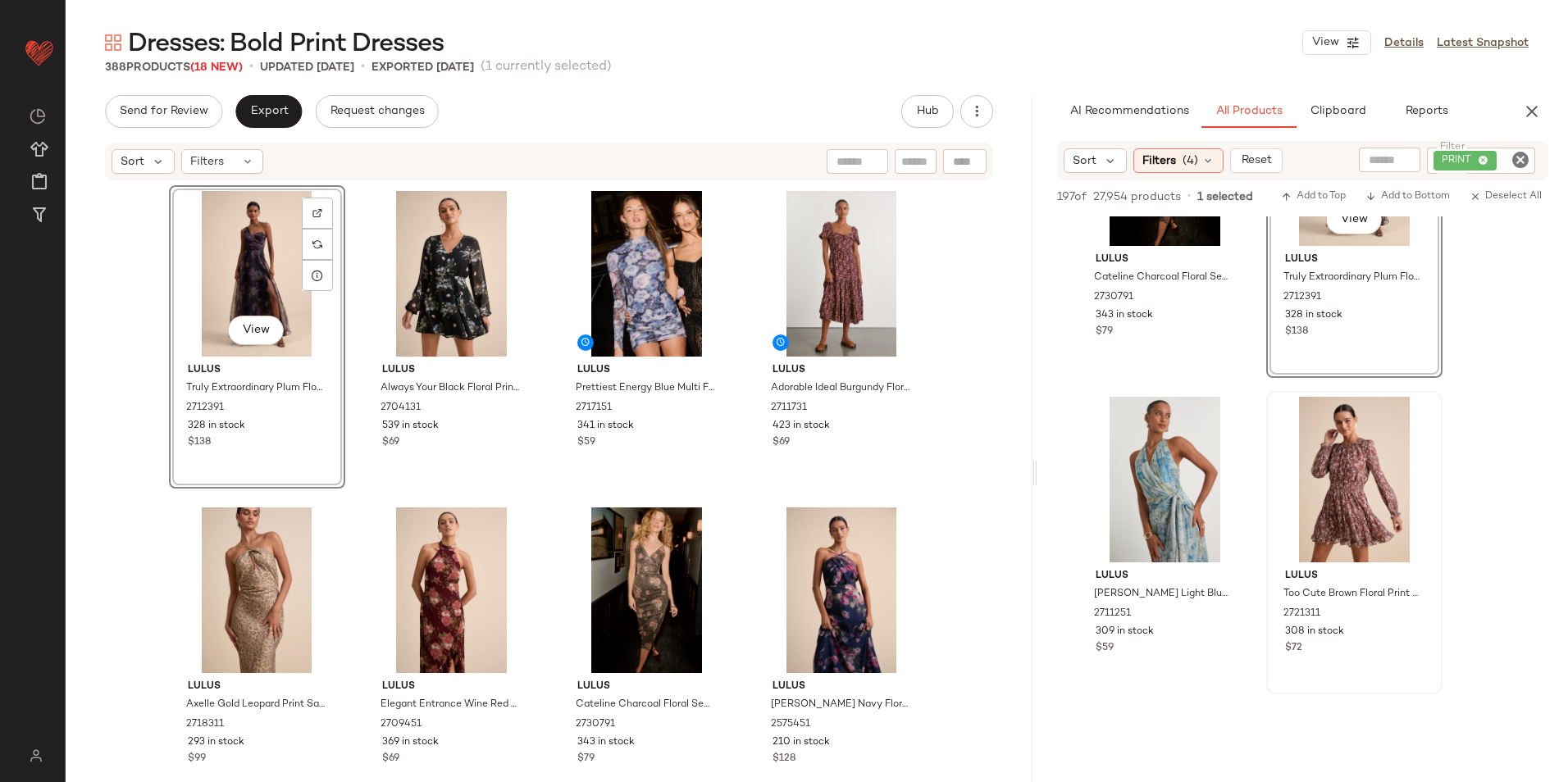
scroll to position [1149, 0]
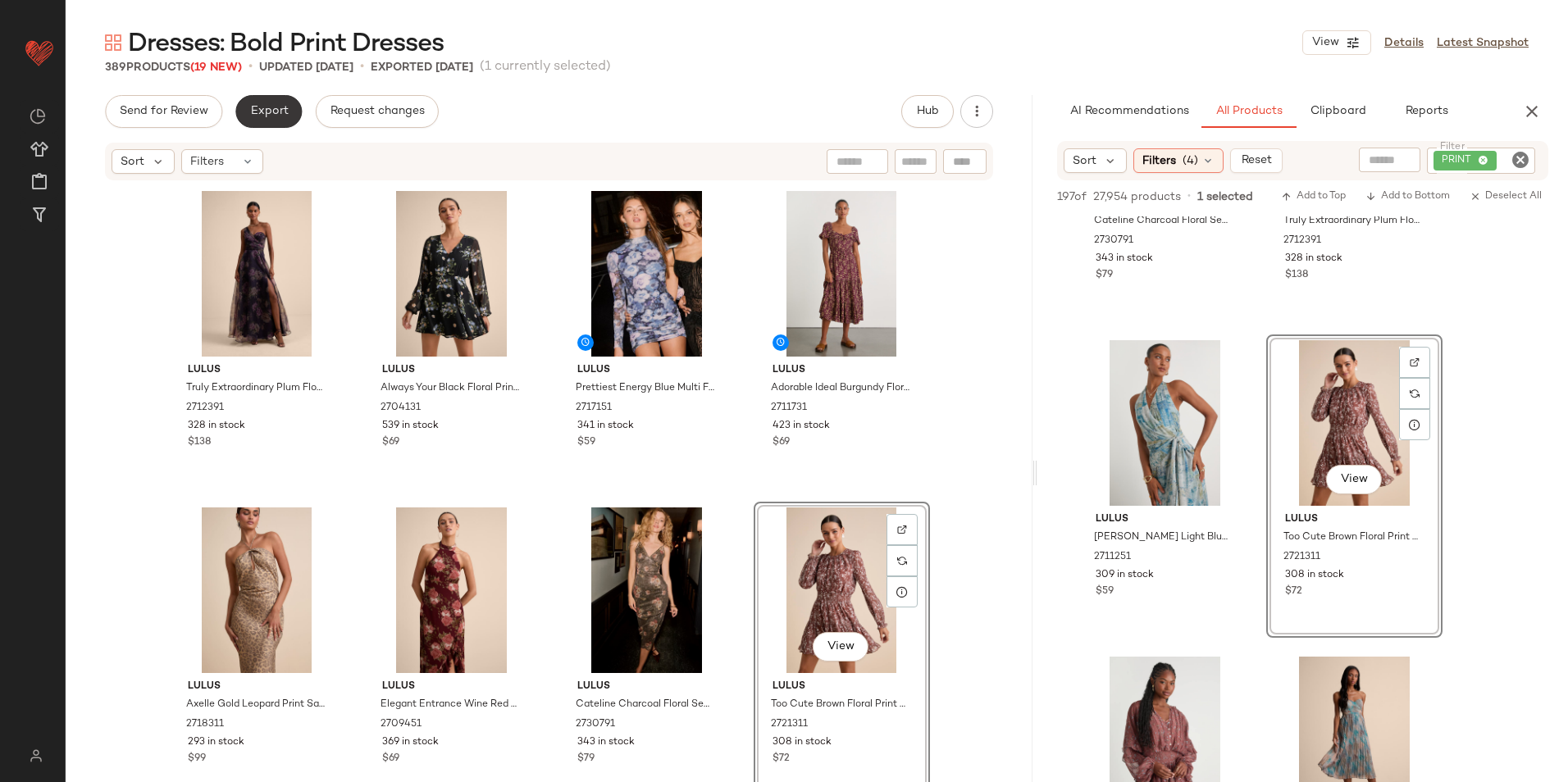
click at [260, 101] on button "Export" at bounding box center [268, 111] width 66 height 33
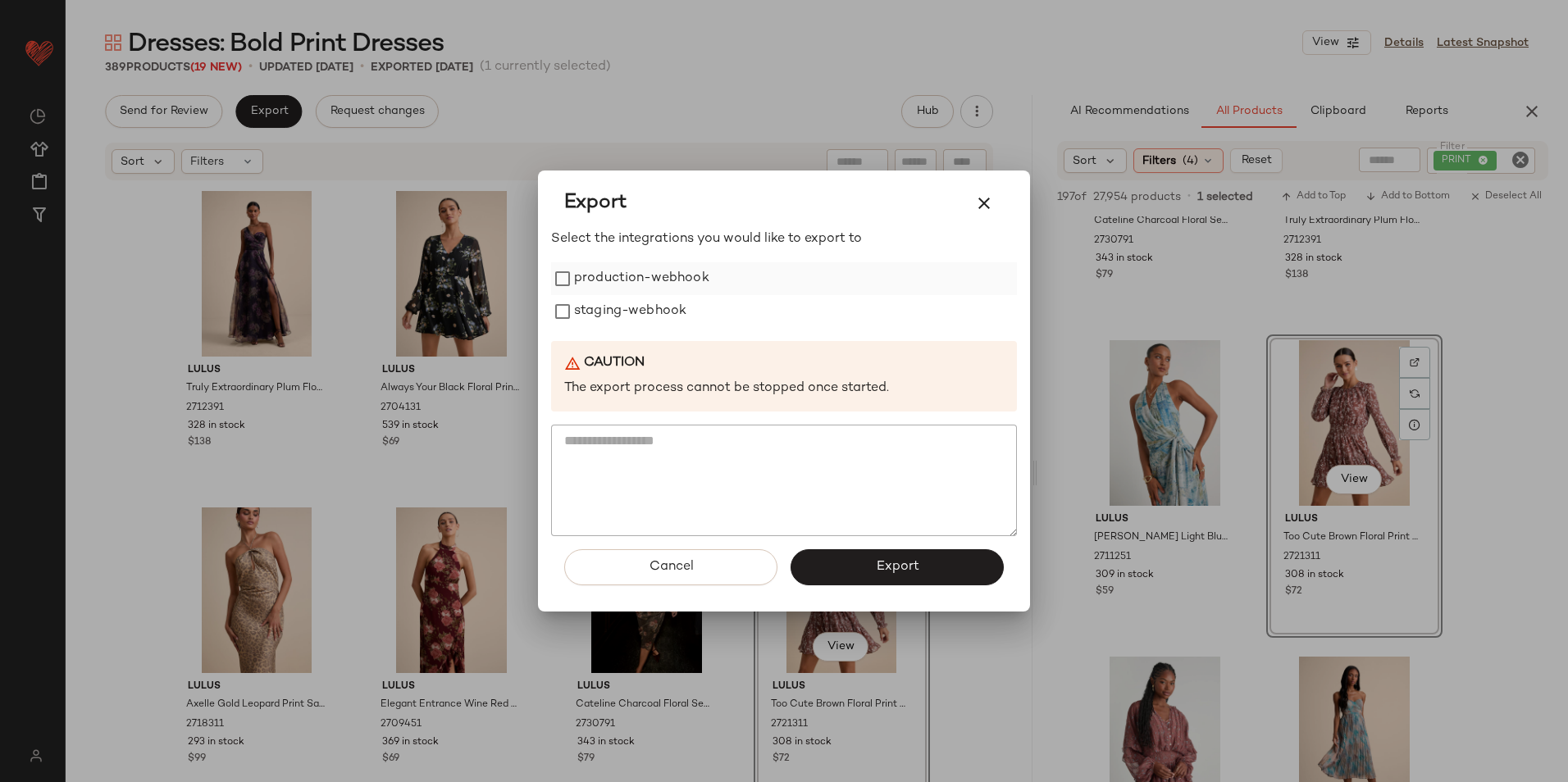
click at [601, 287] on label "production-webhook" at bounding box center [641, 279] width 135 height 33
click at [592, 307] on label "staging-webhook" at bounding box center [629, 312] width 112 height 33
click at [883, 570] on span "Export" at bounding box center [897, 567] width 44 height 16
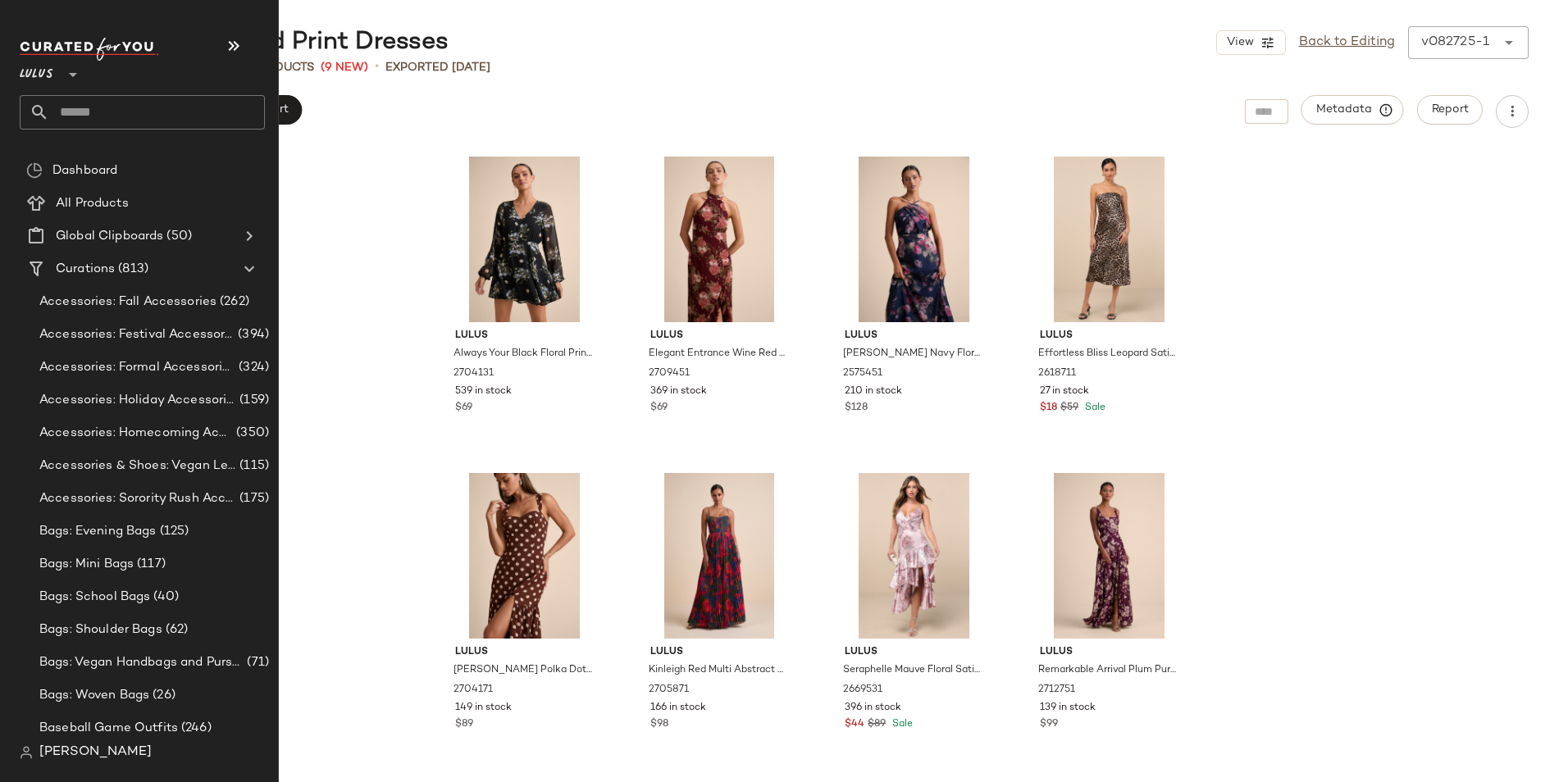
click at [88, 108] on input "text" at bounding box center [158, 112] width 216 height 35
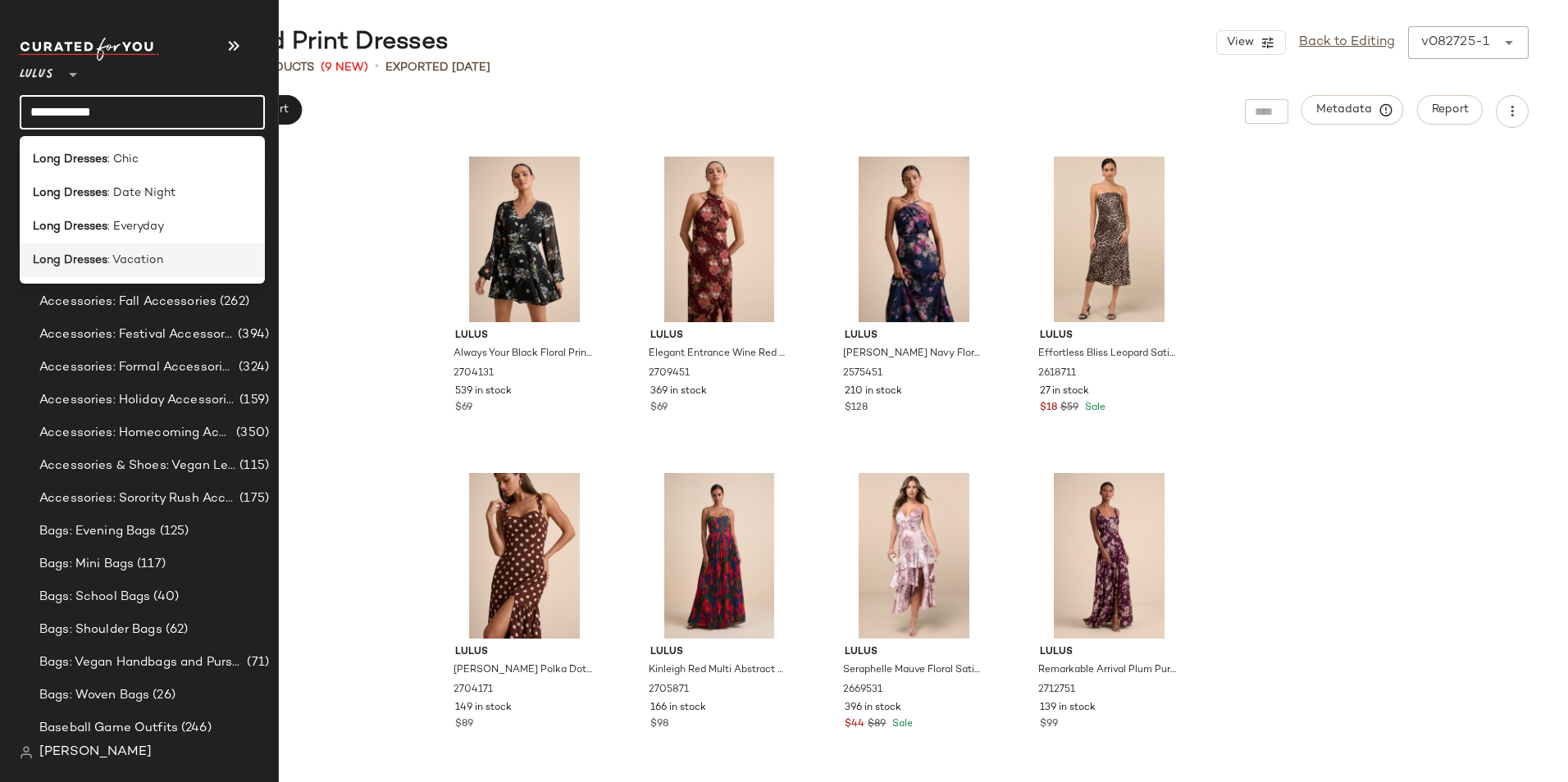
type input "**********"
click at [155, 260] on span ": Vacation" at bounding box center [135, 260] width 56 height 17
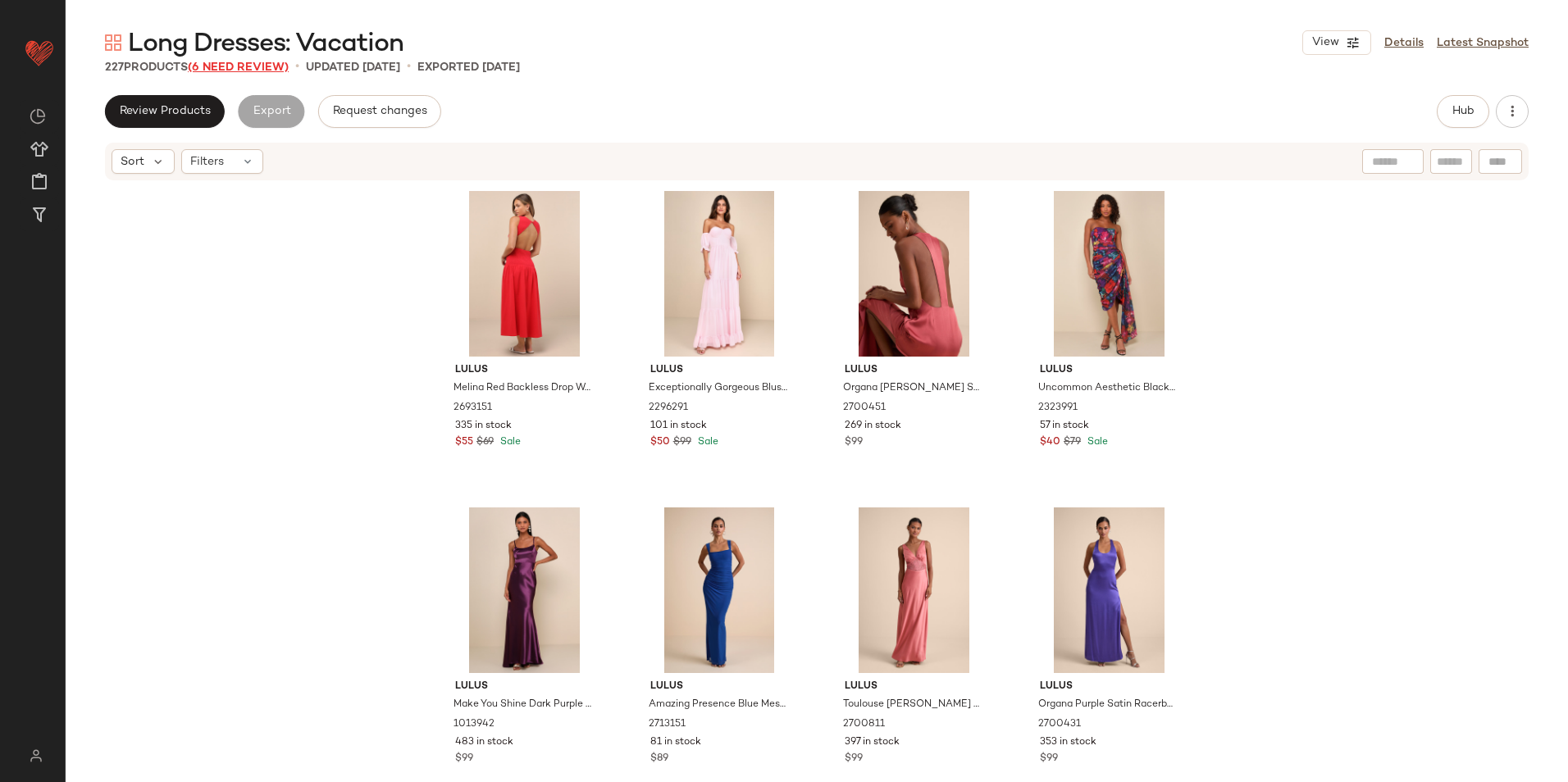
click at [272, 67] on span "(6 Need Review)" at bounding box center [239, 68] width 101 height 12
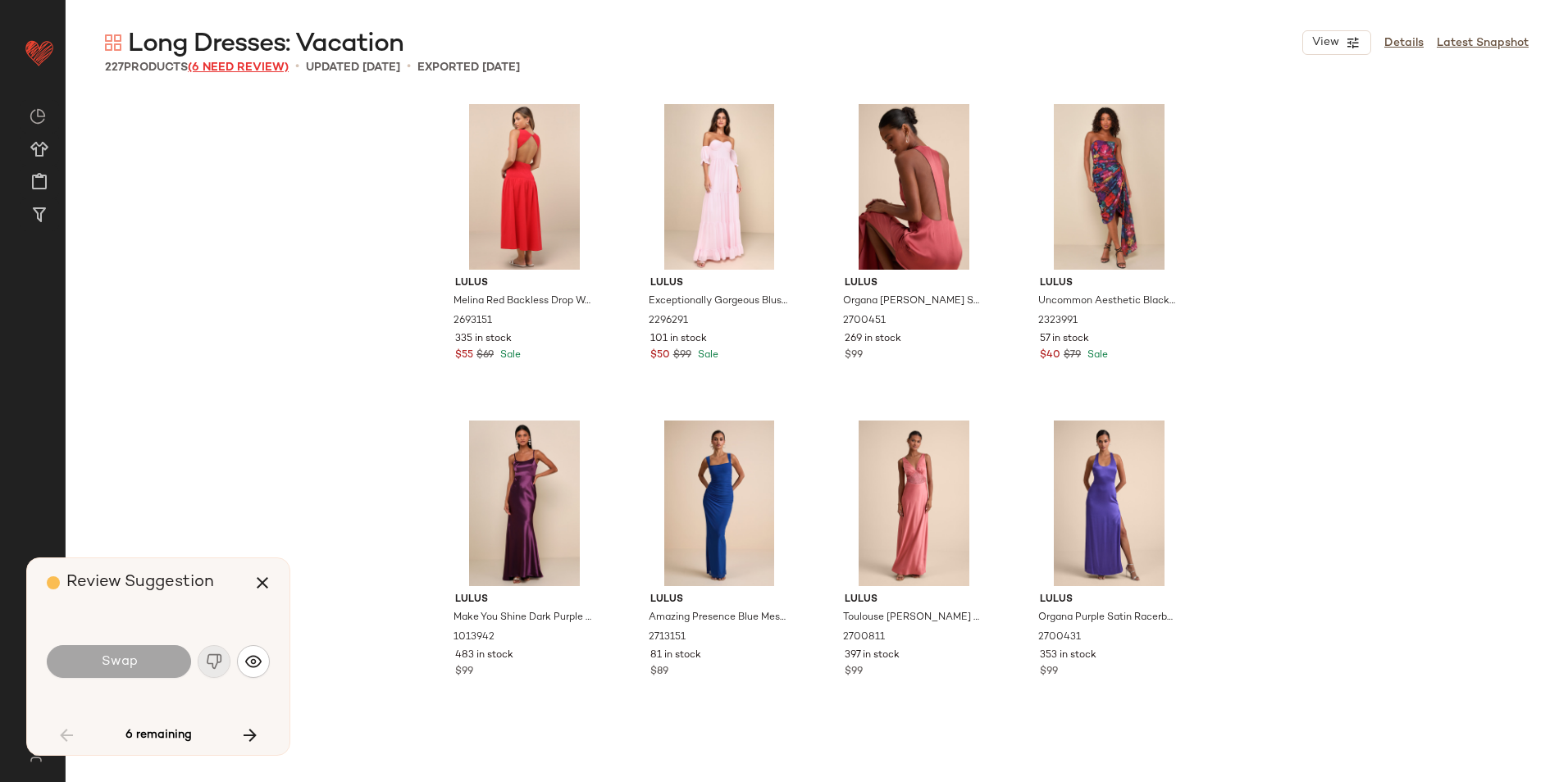
scroll to position [1279, 0]
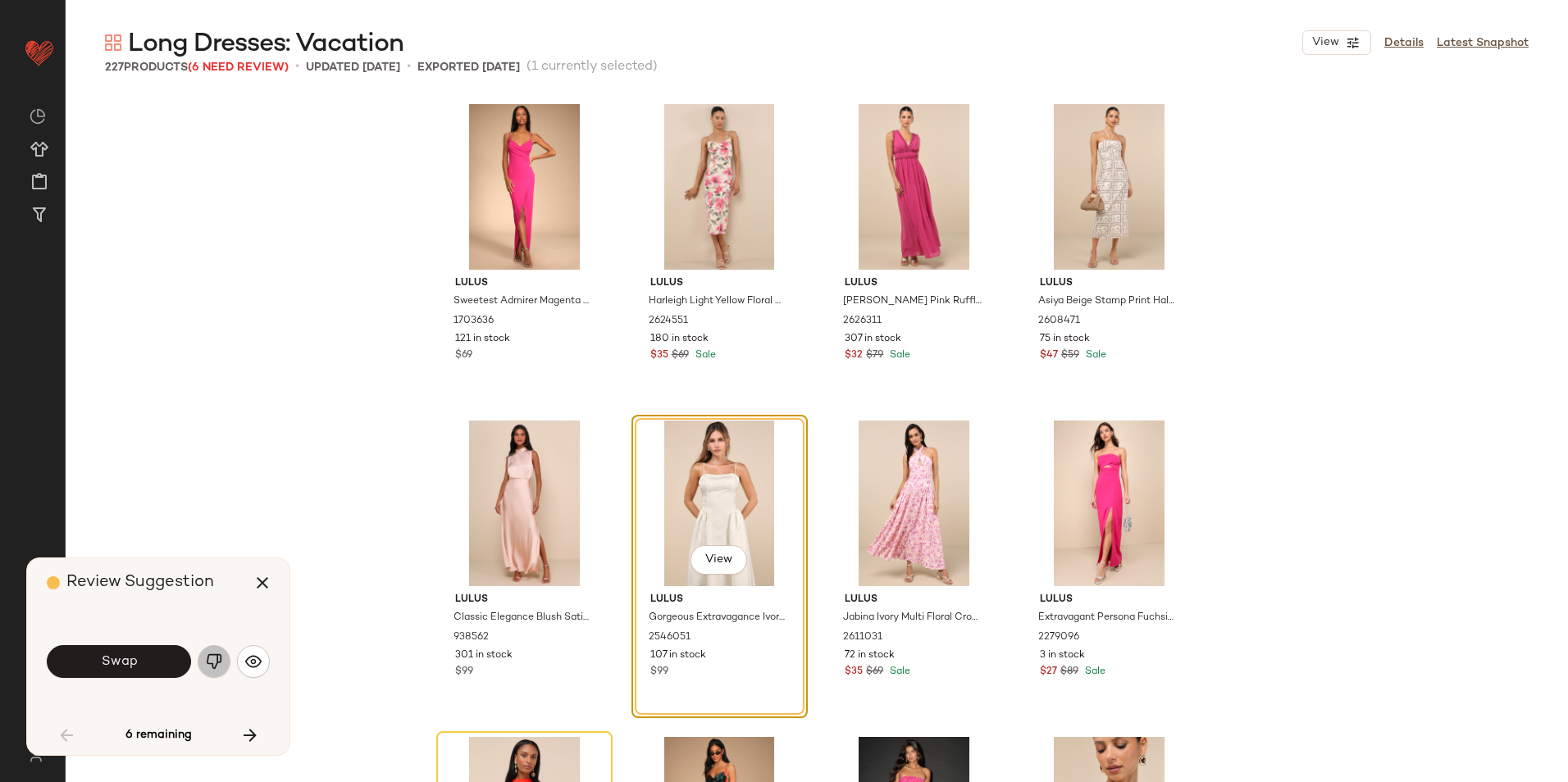
click at [212, 659] on img "button" at bounding box center [213, 662] width 17 height 17
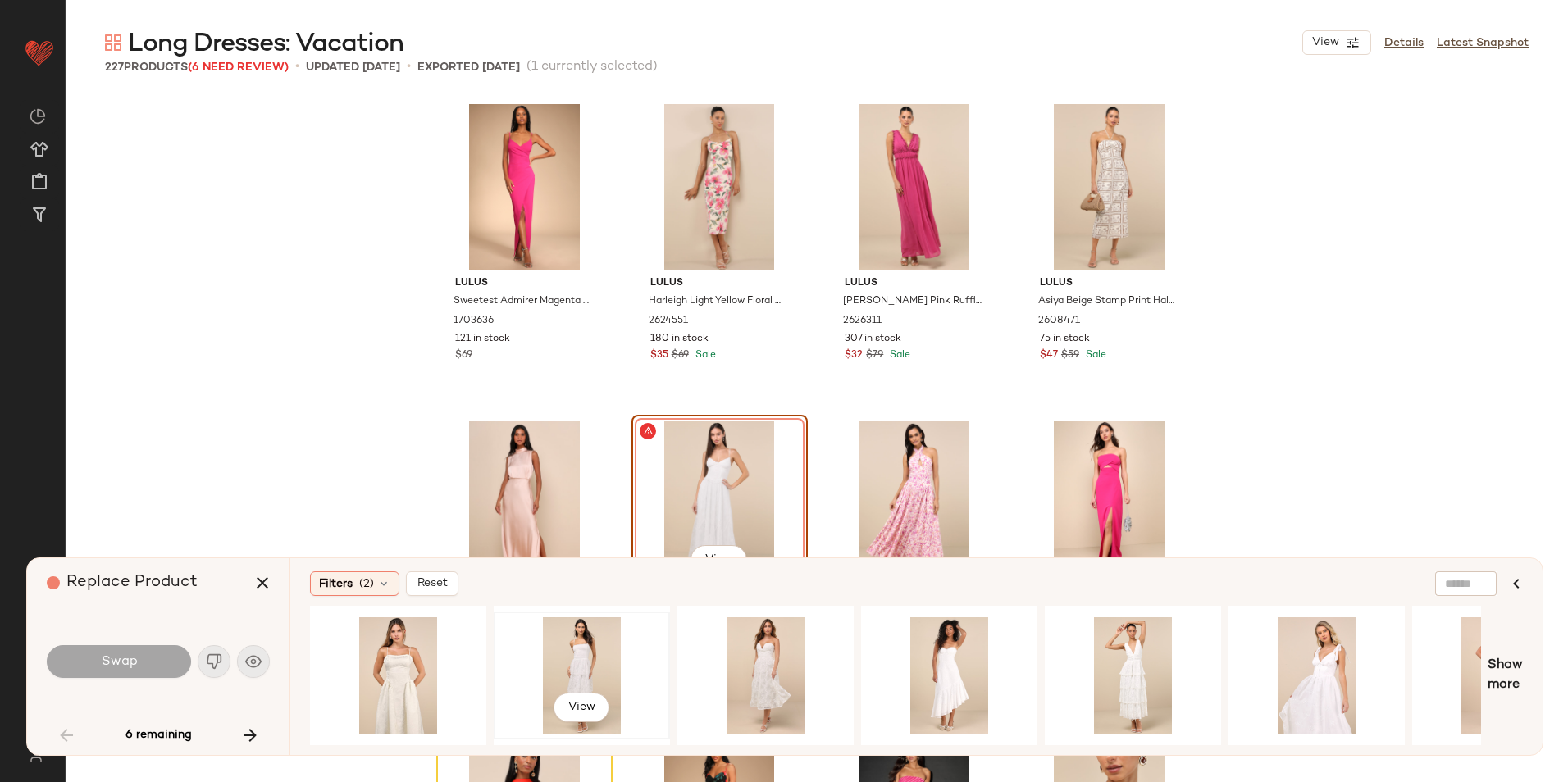
click at [580, 661] on div "View" at bounding box center [582, 676] width 165 height 117
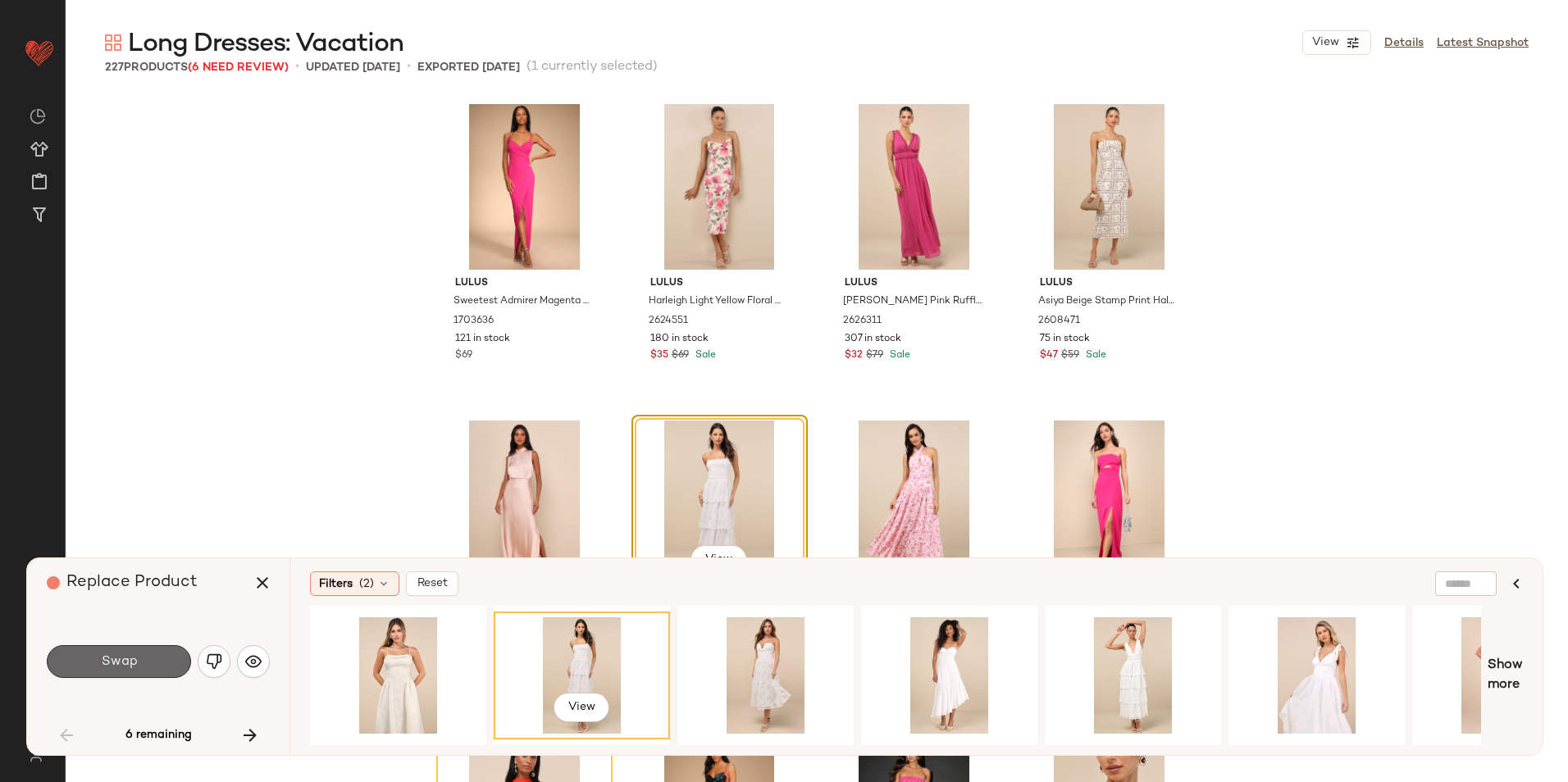
click at [146, 658] on button "Swap" at bounding box center [119, 662] width 145 height 33
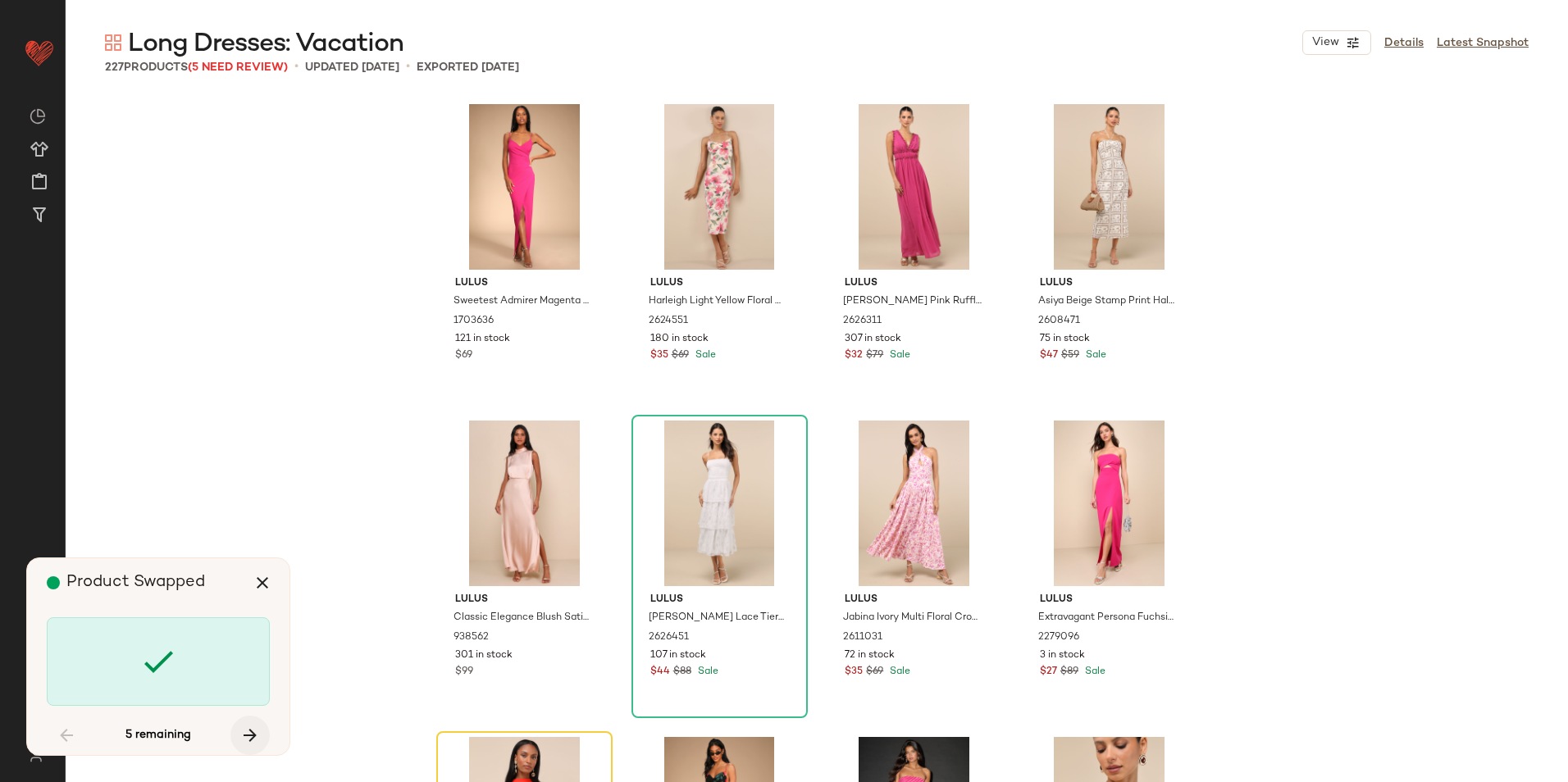
click at [256, 732] on icon "button" at bounding box center [250, 736] width 20 height 20
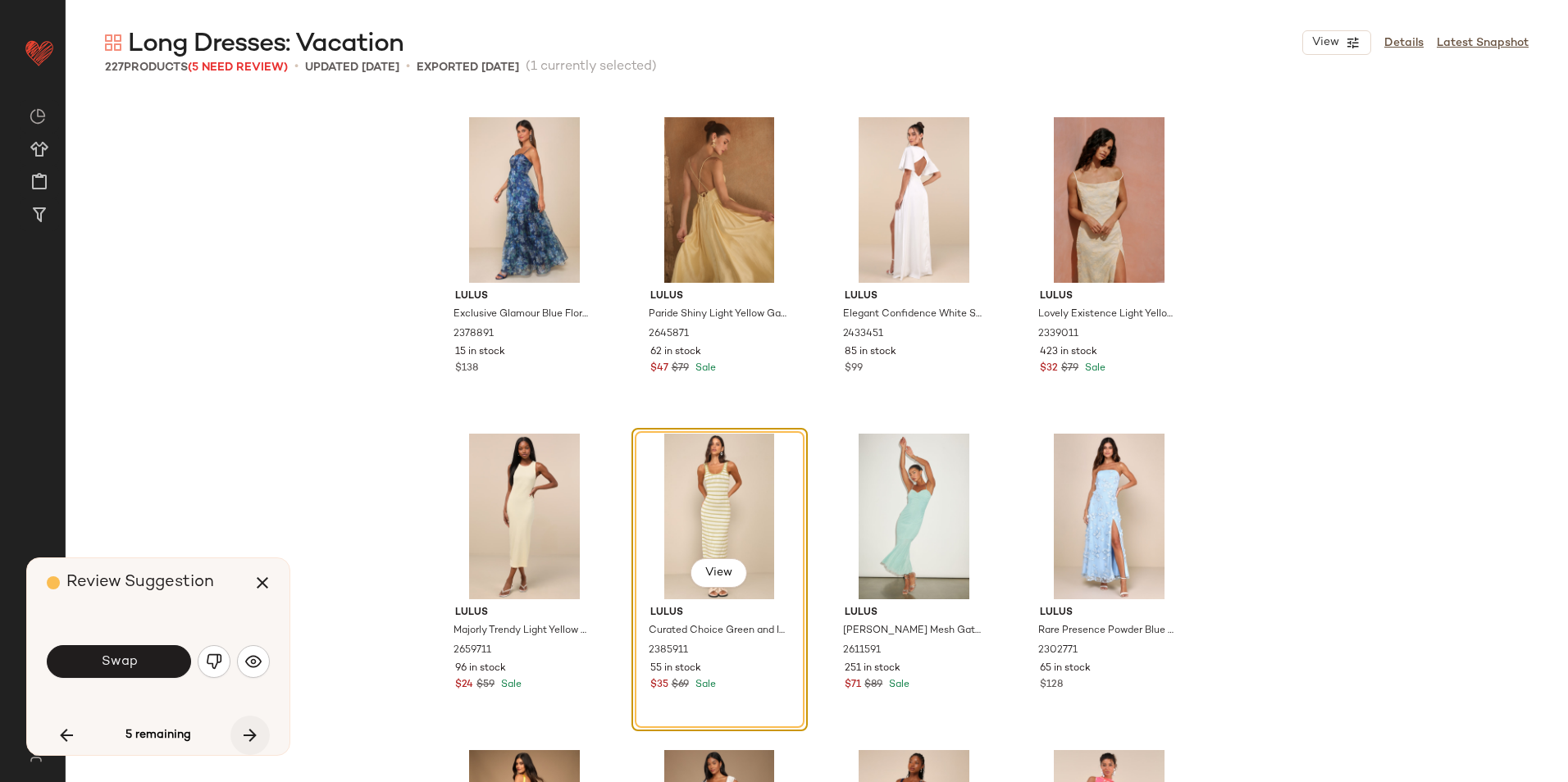
drag, startPoint x: 246, startPoint y: 732, endPoint x: 242, endPoint y: 722, distance: 10.8
click at [247, 732] on icon "button" at bounding box center [250, 736] width 20 height 20
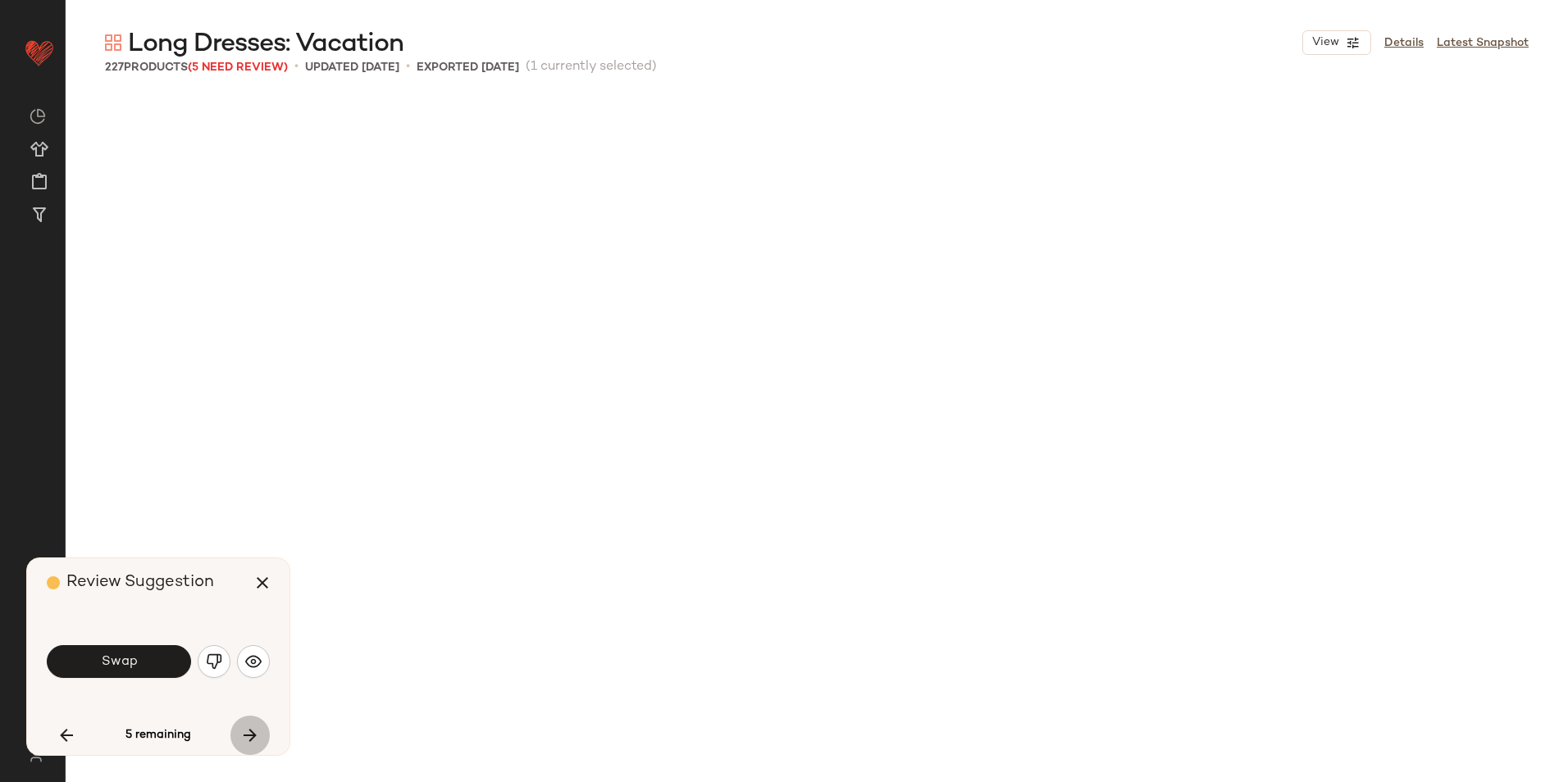
scroll to position [16145, 0]
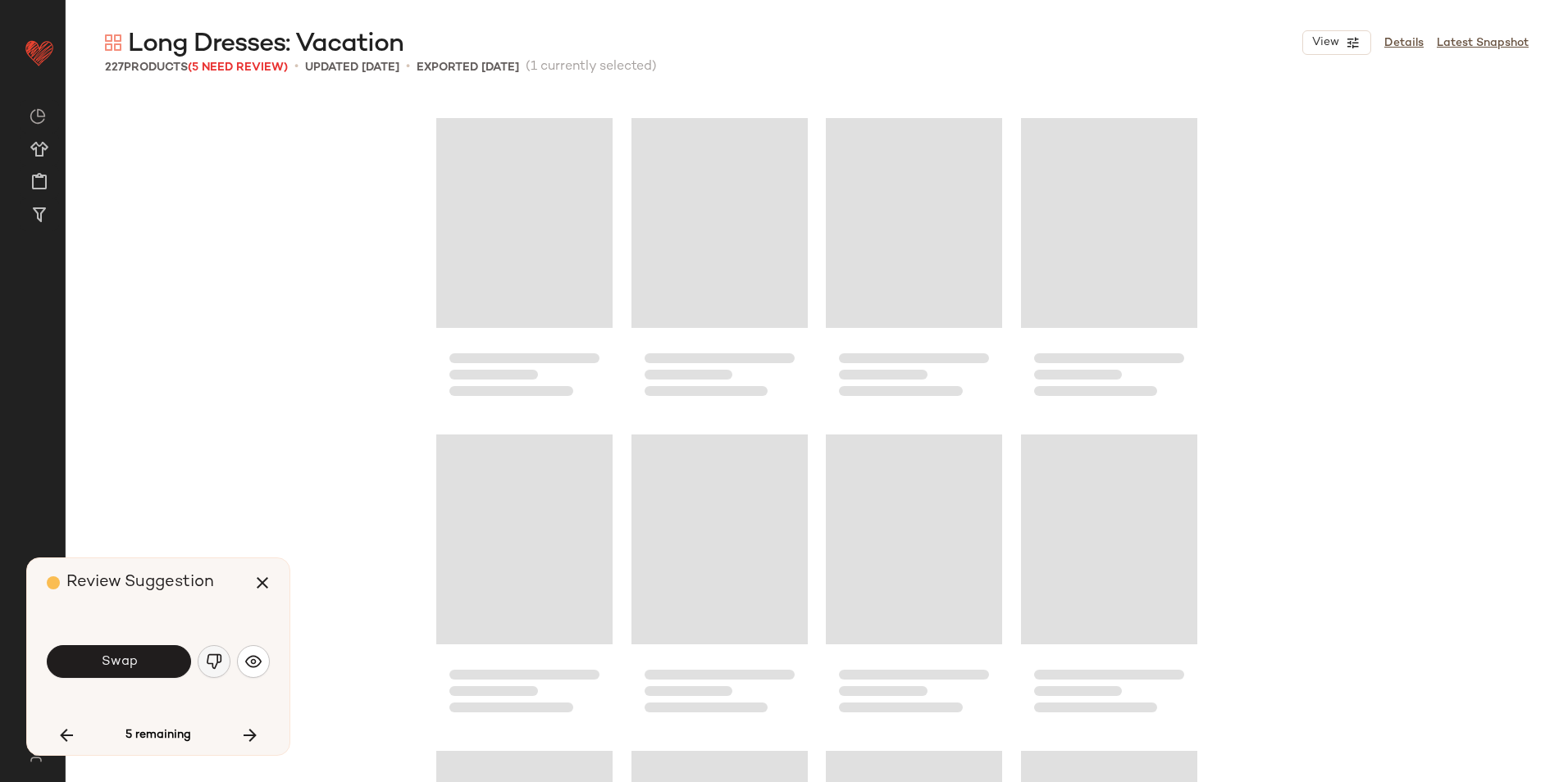
click at [219, 663] on img "button" at bounding box center [213, 662] width 17 height 17
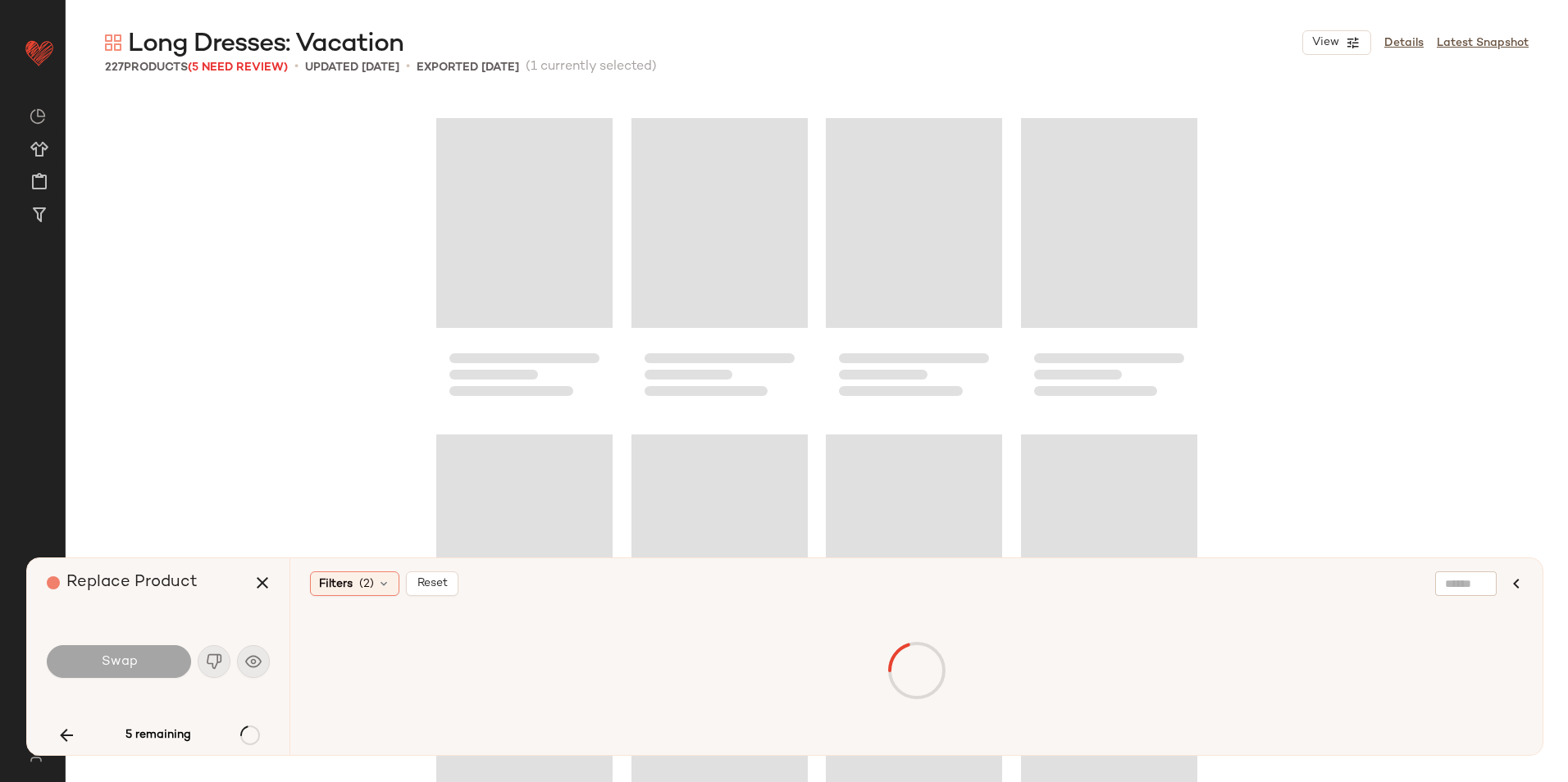
click at [240, 729] on div "5 remaining" at bounding box center [158, 735] width 223 height 39
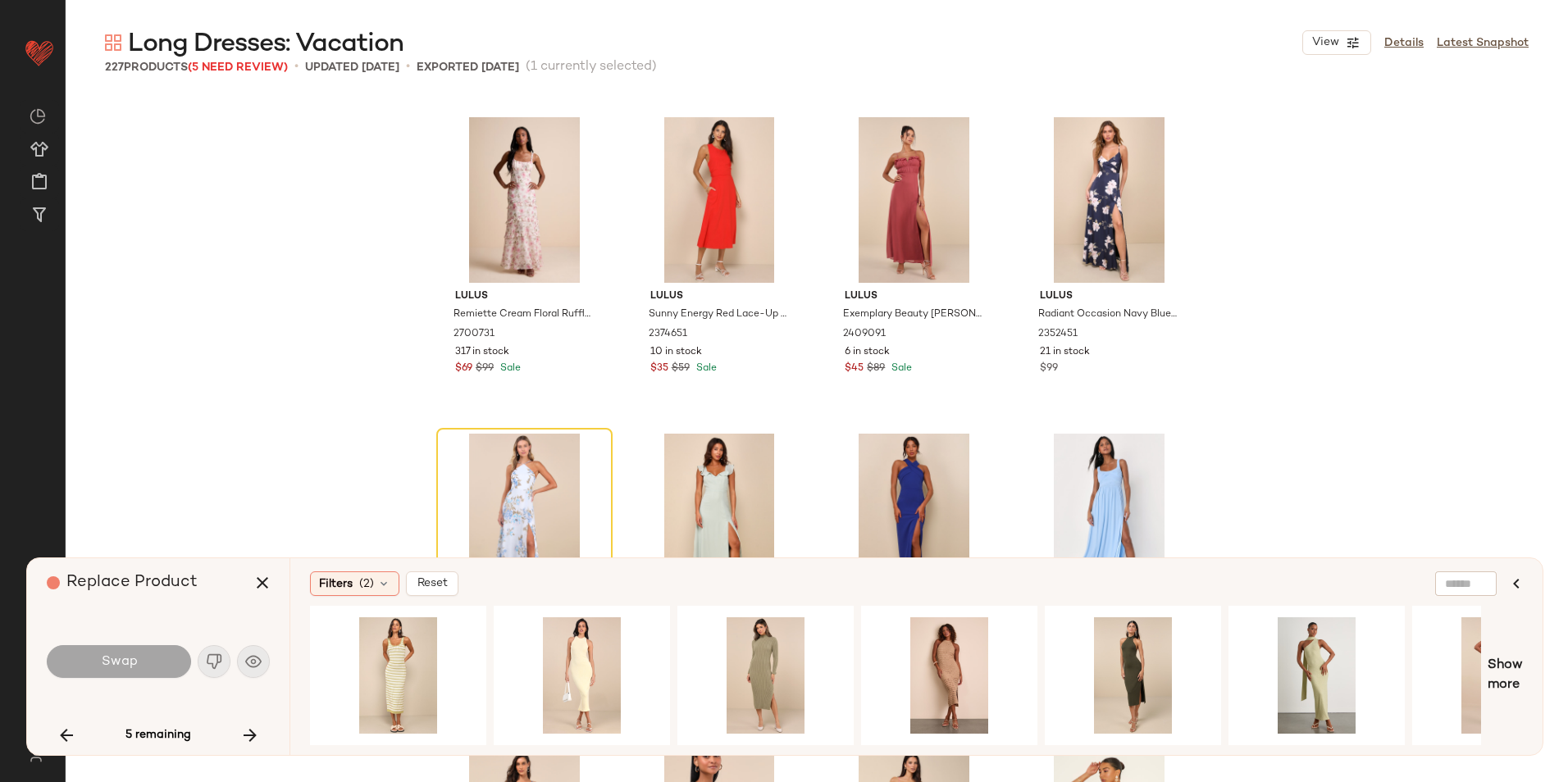
click at [209, 664] on div "Swap" at bounding box center [158, 661] width 223 height 39
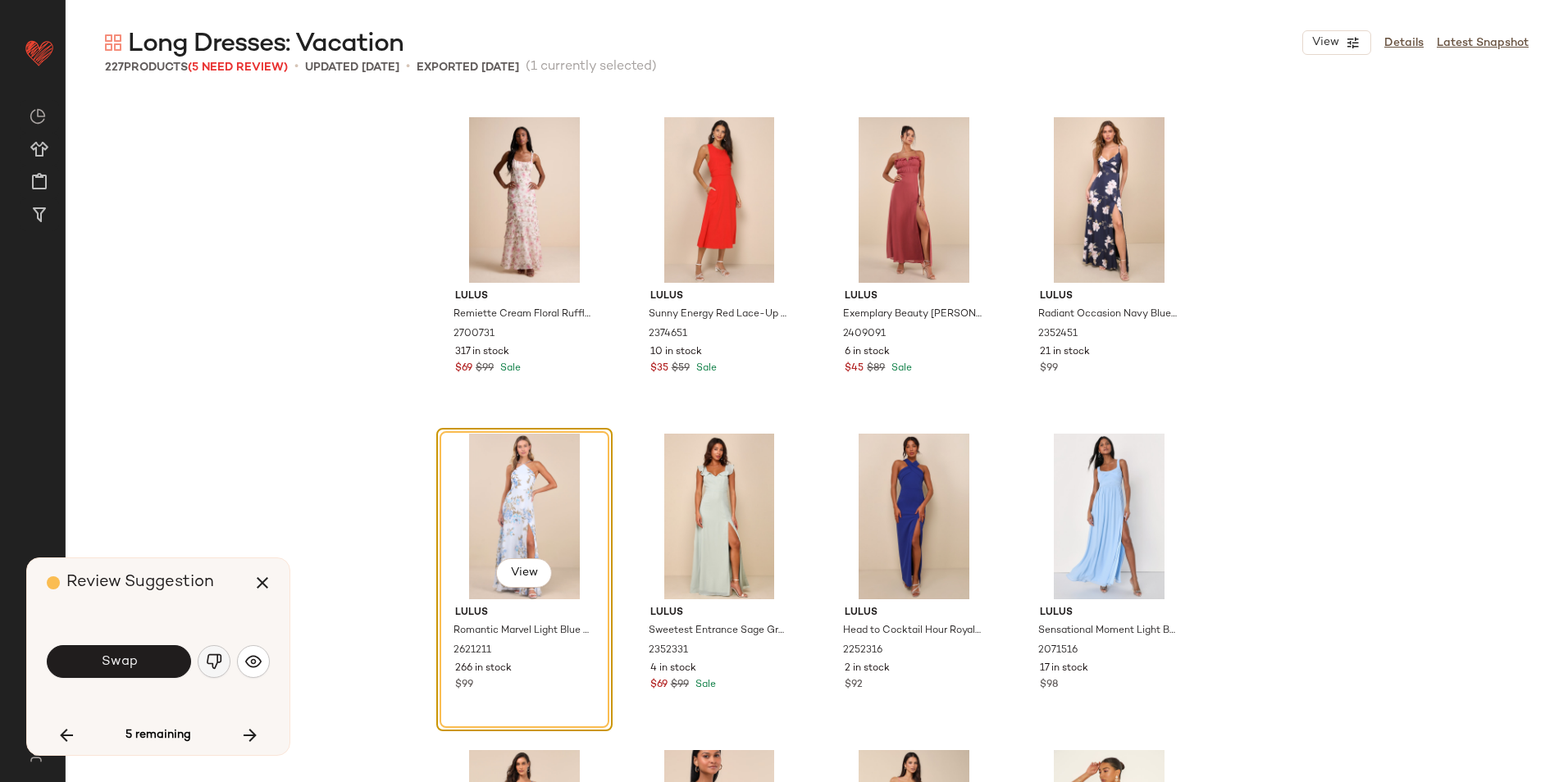
click at [219, 648] on button "button" at bounding box center [214, 662] width 33 height 33
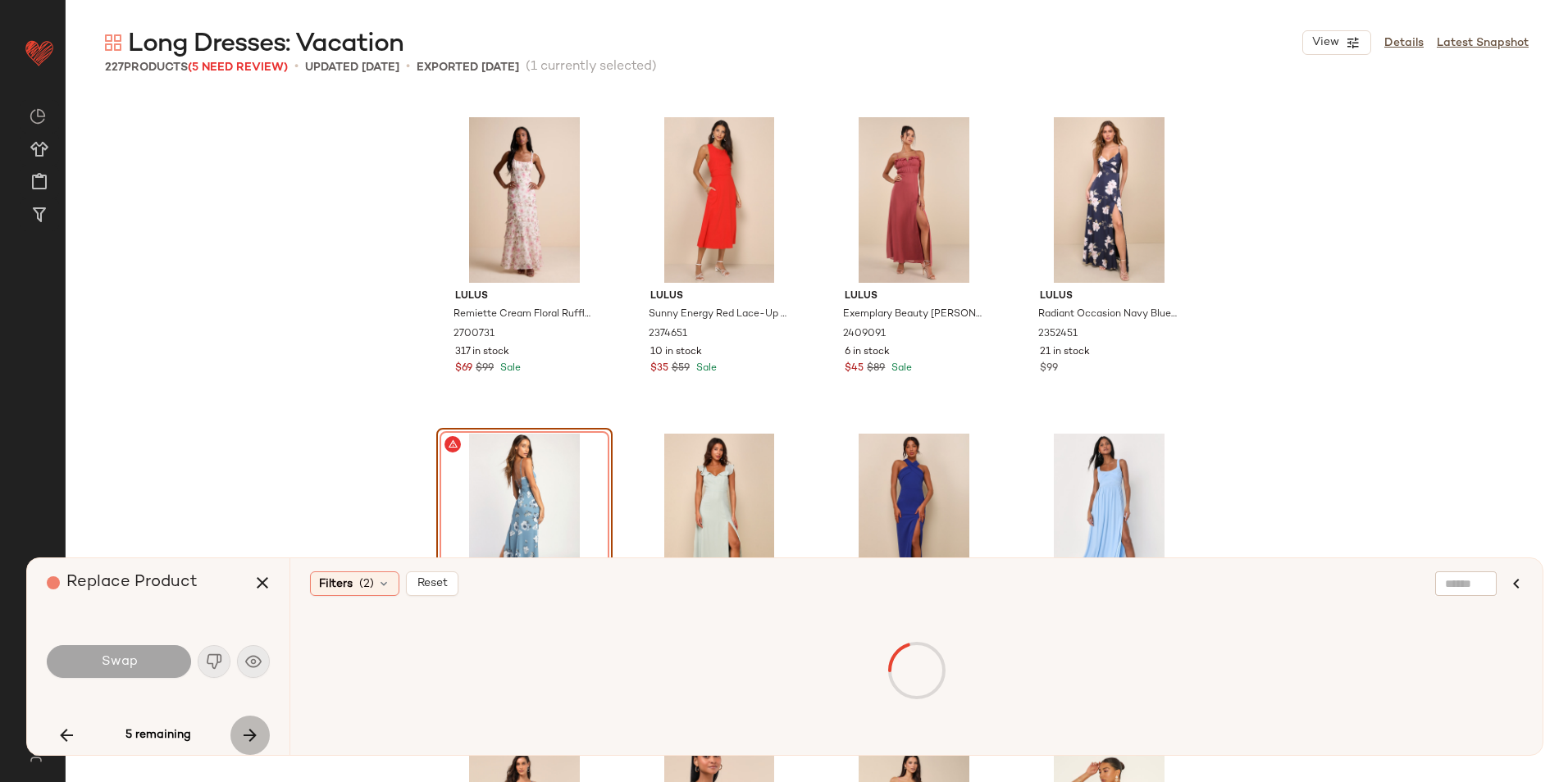
click at [242, 724] on button "button" at bounding box center [250, 735] width 39 height 39
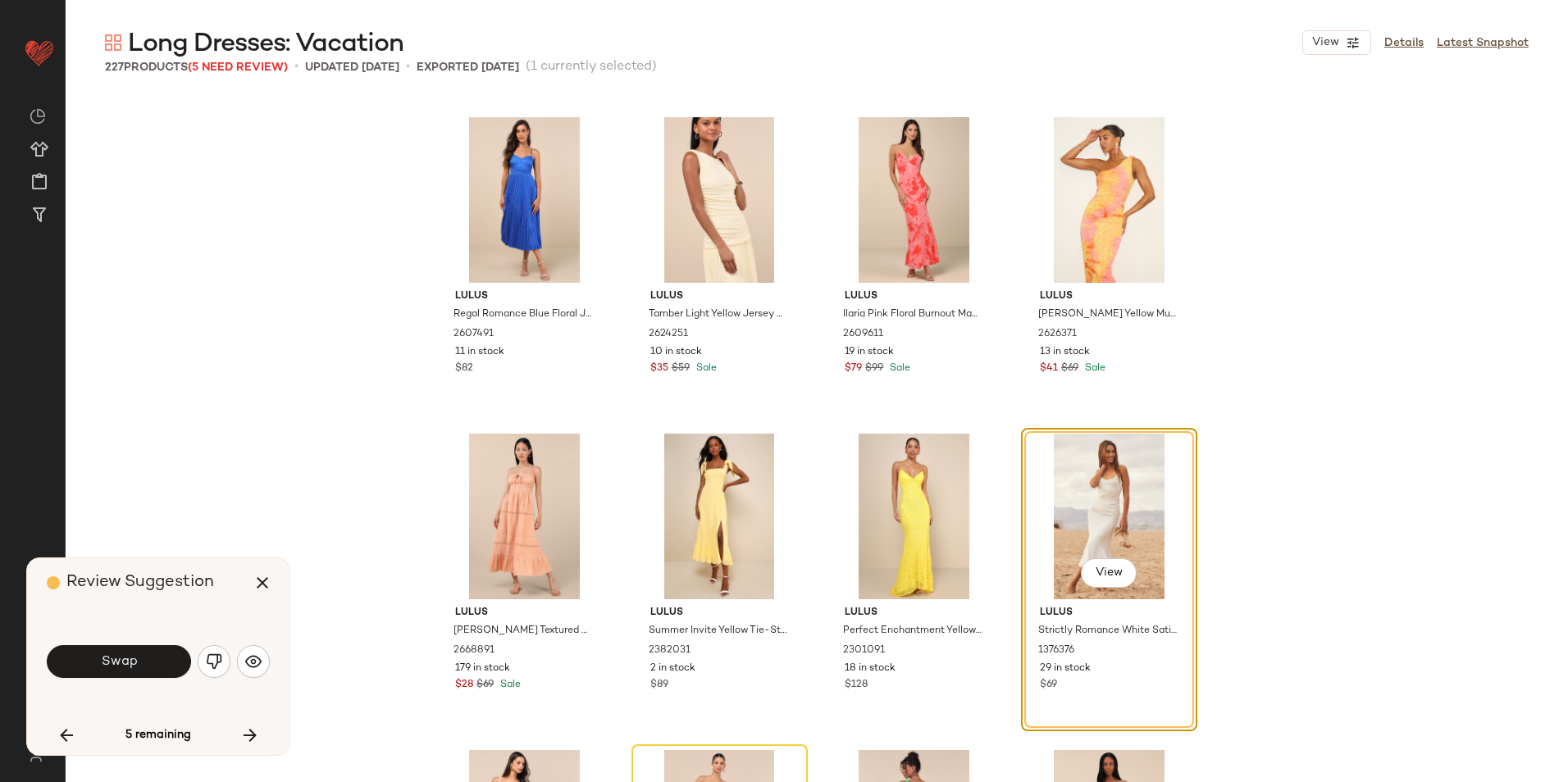
click at [211, 659] on button "button" at bounding box center [214, 662] width 33 height 33
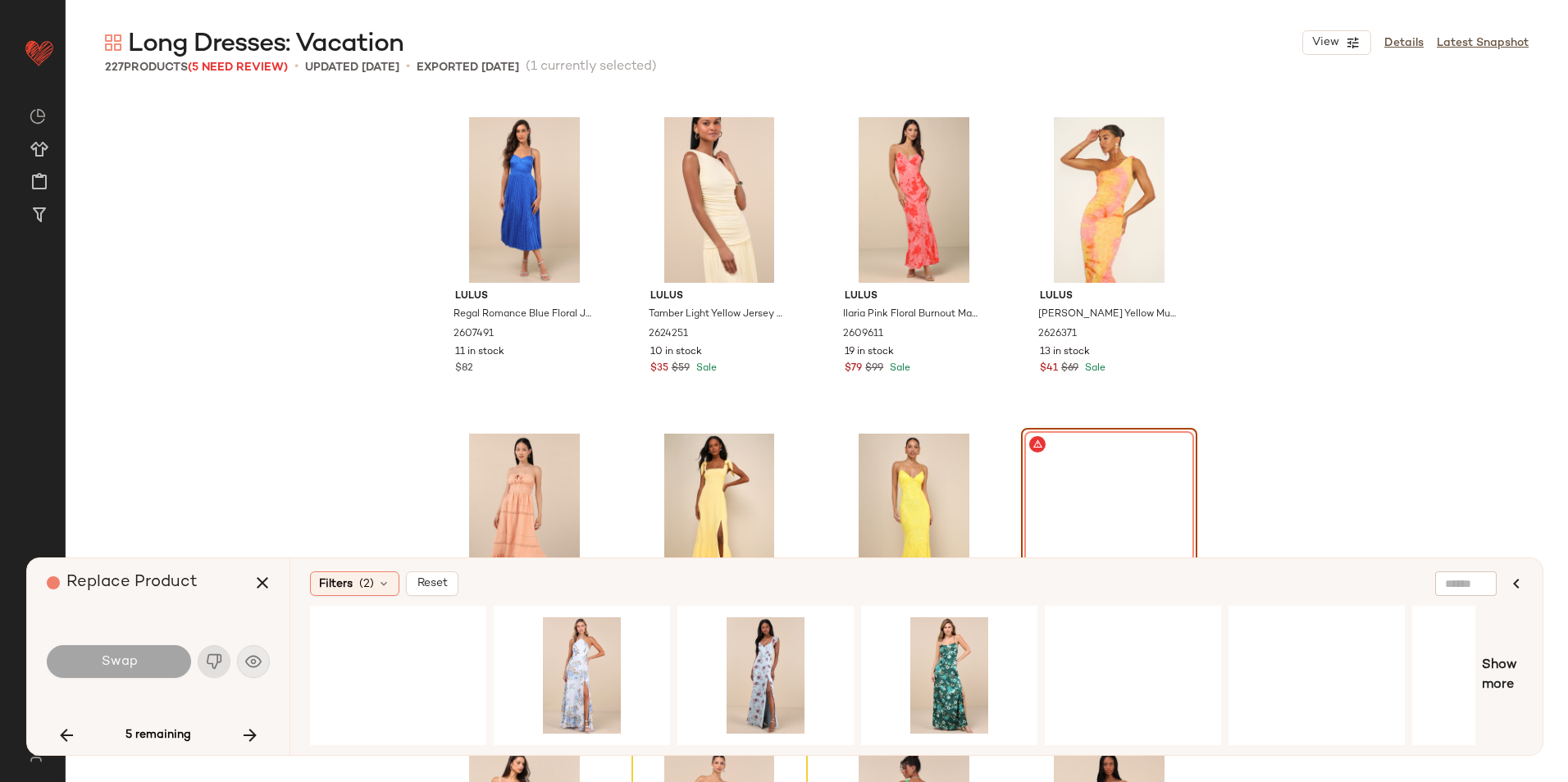
click at [211, 667] on div "Swap" at bounding box center [158, 661] width 223 height 39
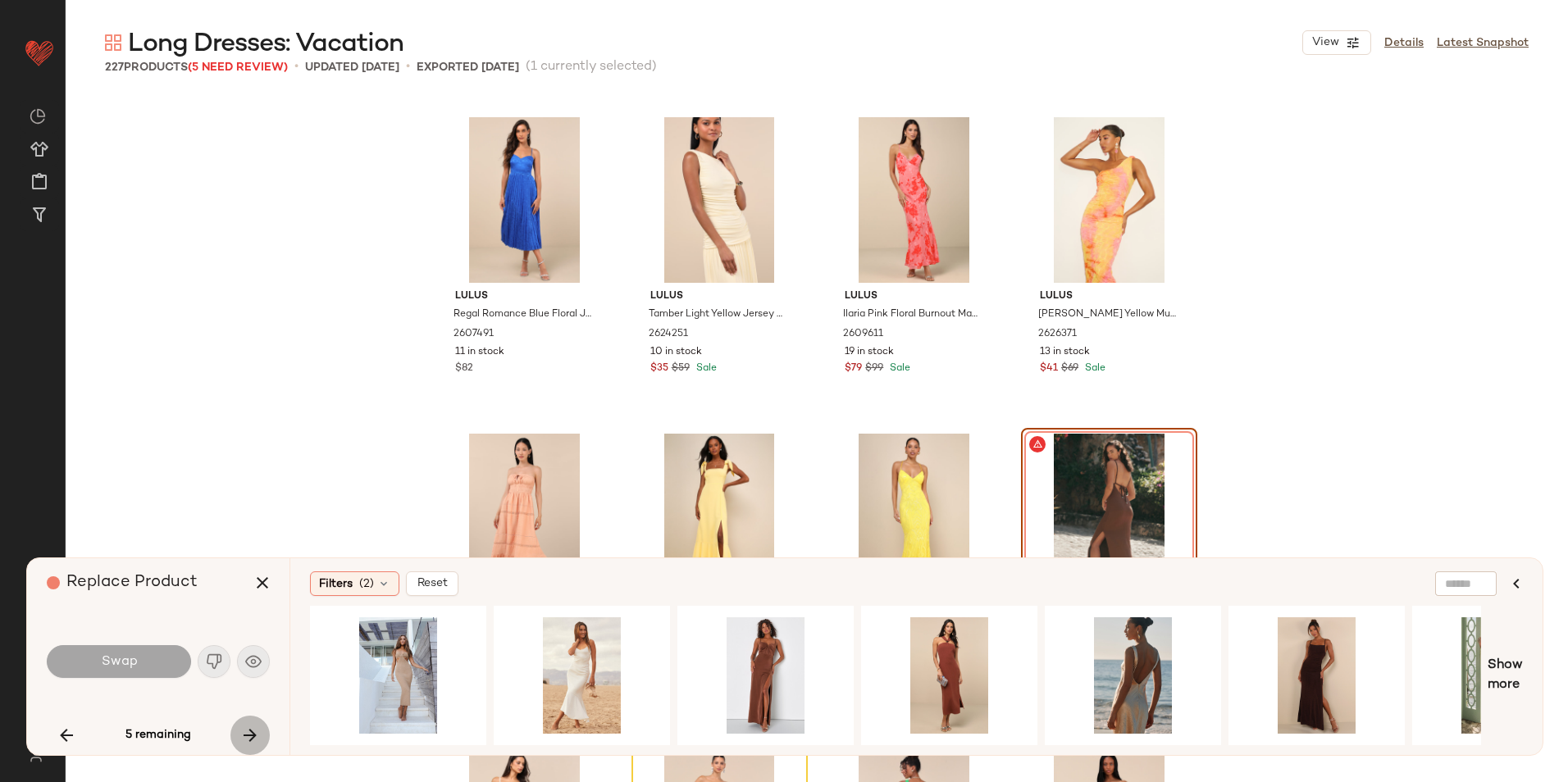
click at [251, 734] on icon "button" at bounding box center [250, 736] width 20 height 20
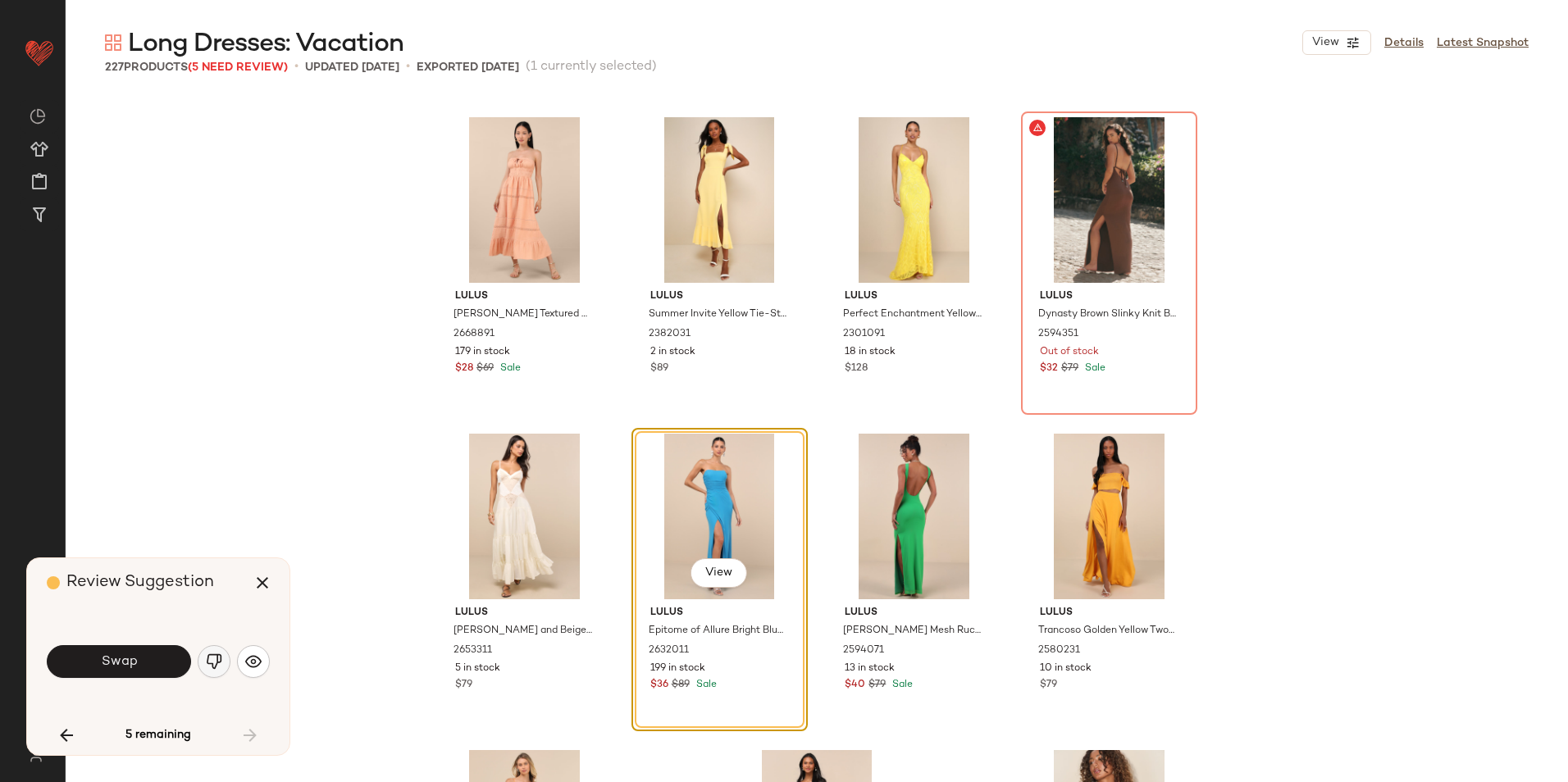
click at [220, 673] on button "button" at bounding box center [214, 662] width 33 height 33
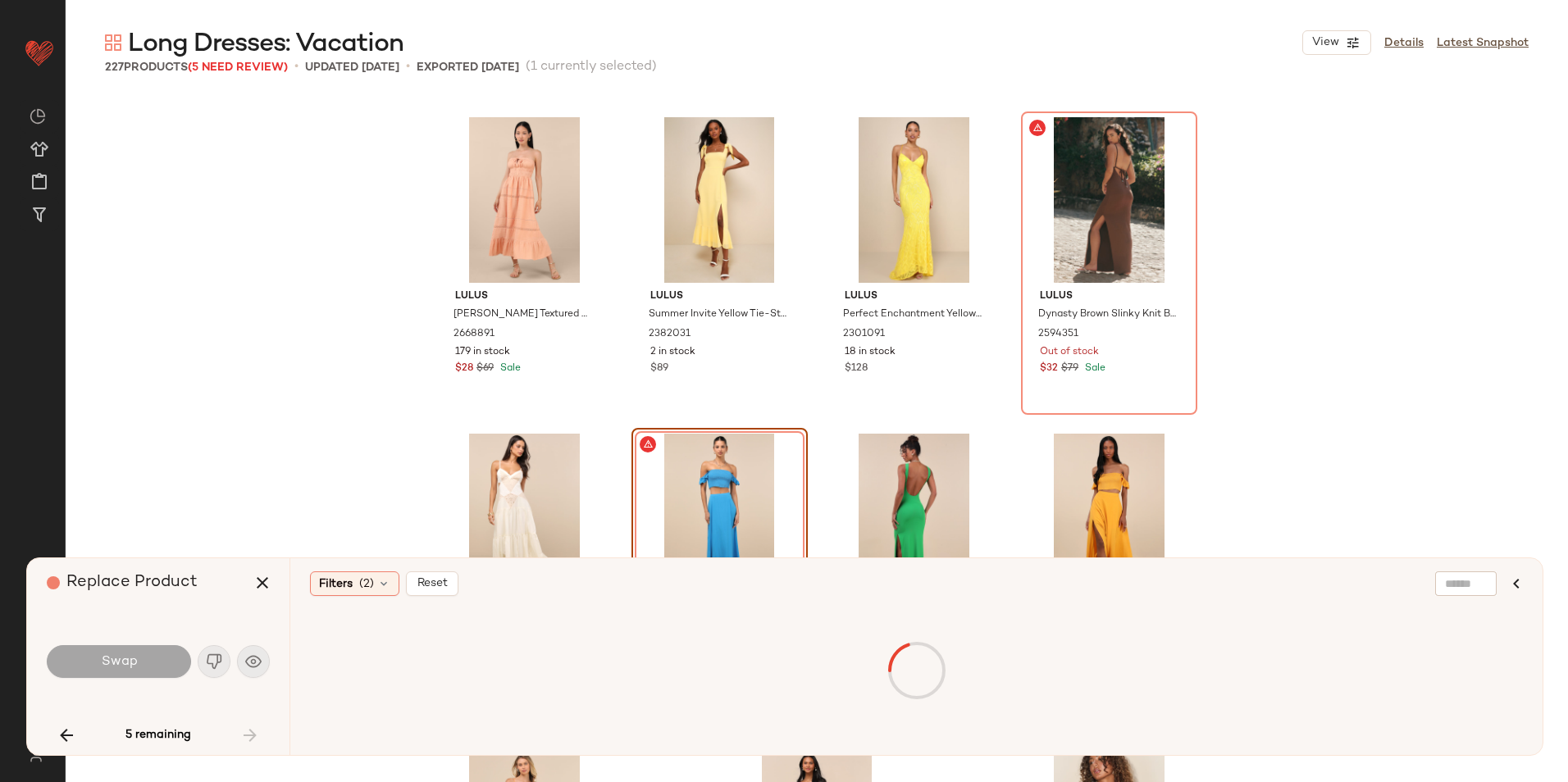
click at [260, 732] on div "5 remaining" at bounding box center [158, 735] width 223 height 39
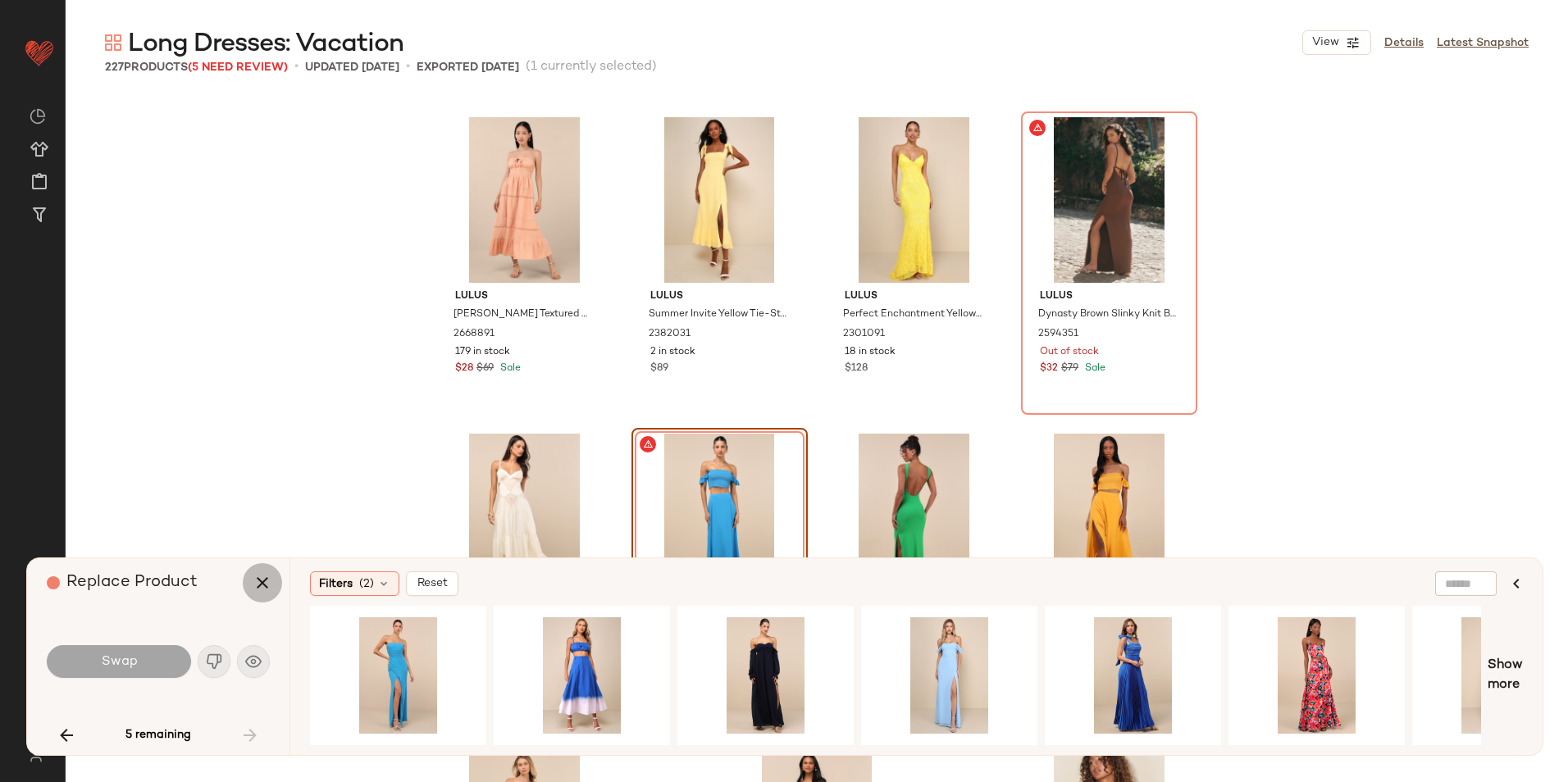
click at [265, 587] on icon "button" at bounding box center [262, 583] width 20 height 20
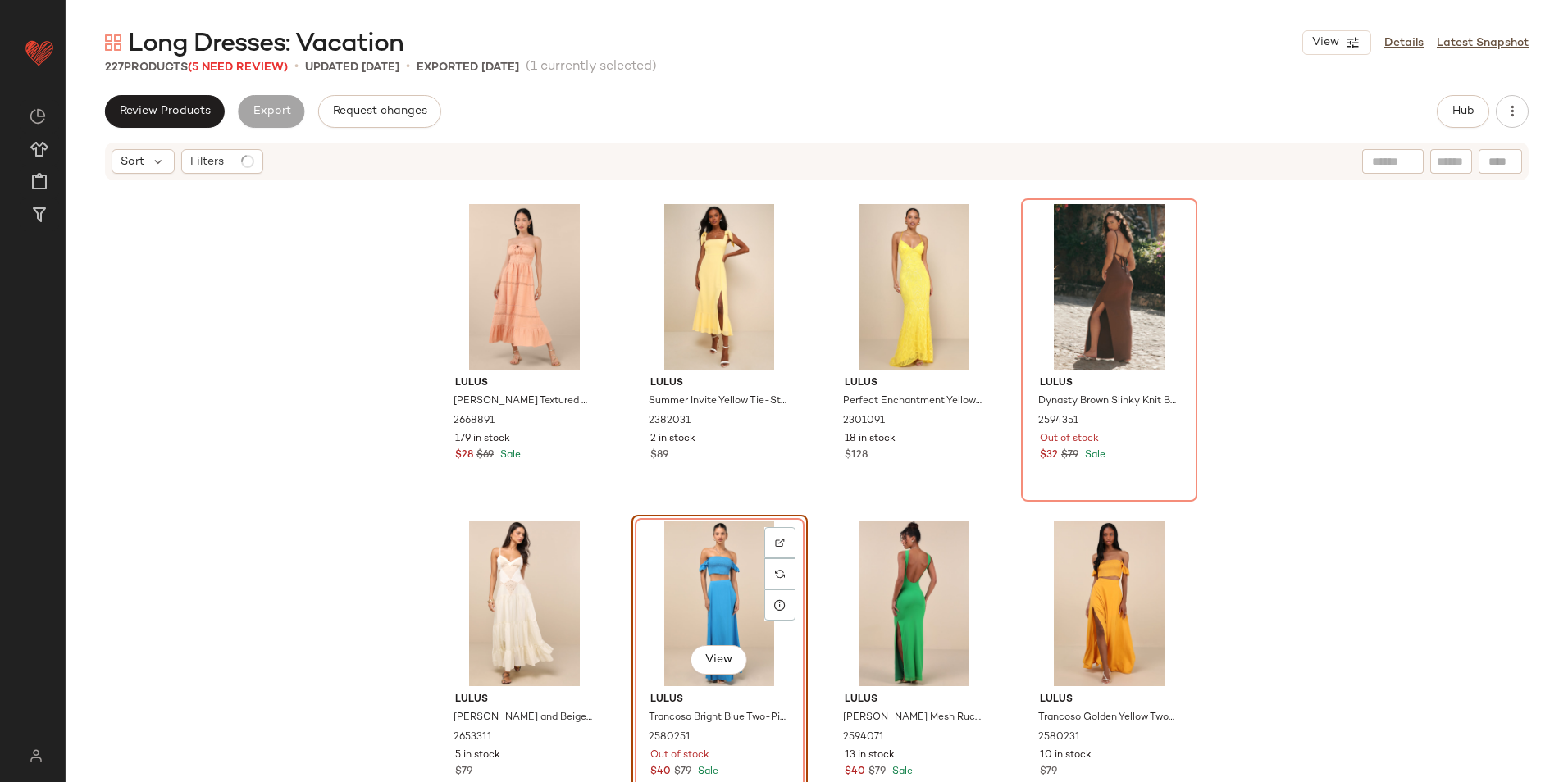
click at [319, 416] on div "Lulus [PERSON_NAME] Textured Strapless Midi Dress 2668891 179 in stock $28 $69 …" at bounding box center [816, 507] width 1502 height 650
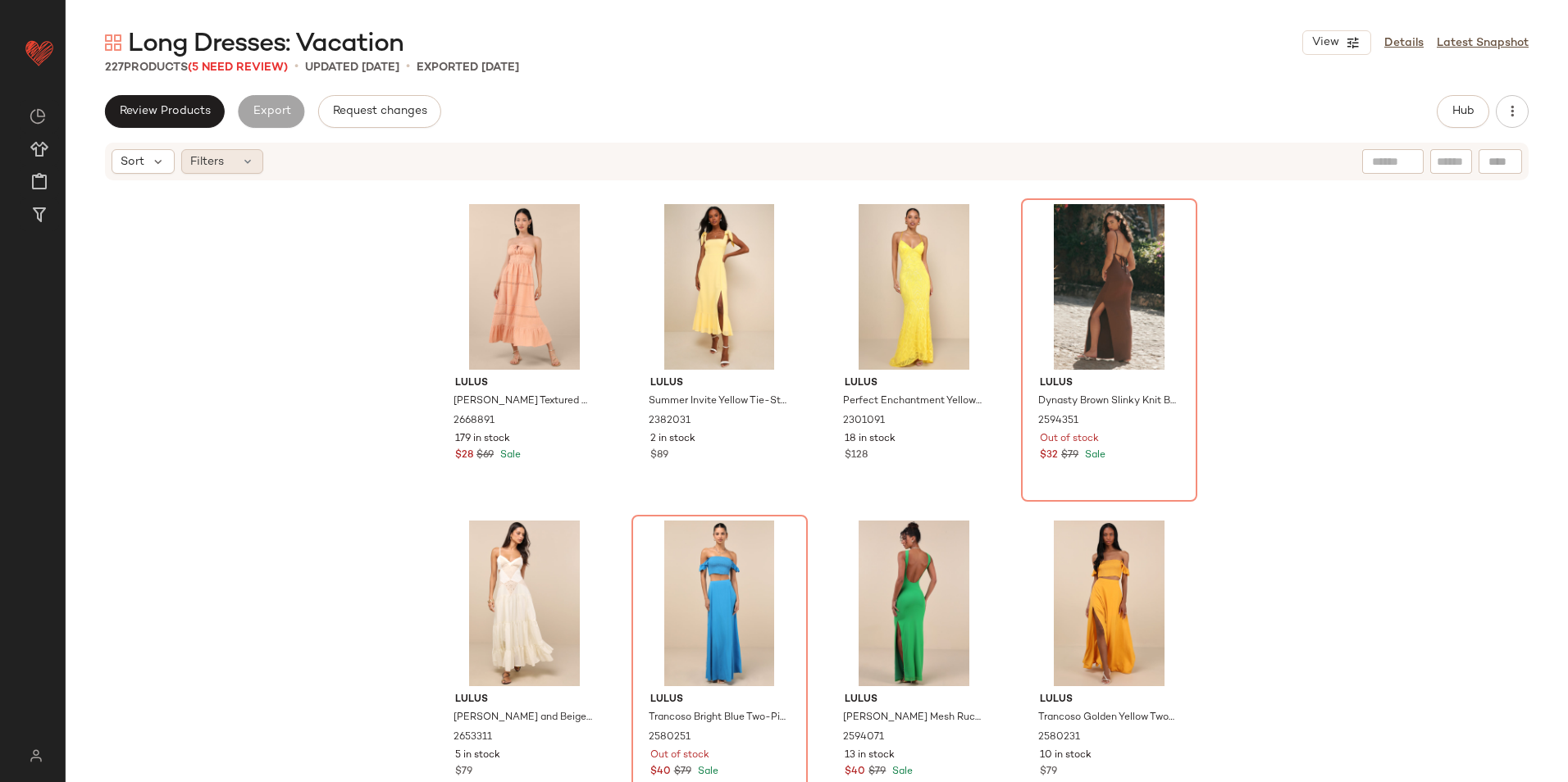
drag, startPoint x: 242, startPoint y: 179, endPoint x: 249, endPoint y: 171, distance: 10.6
click at [243, 176] on div "Sort Filters" at bounding box center [817, 161] width 1423 height 37
click at [251, 164] on icon at bounding box center [247, 161] width 13 height 13
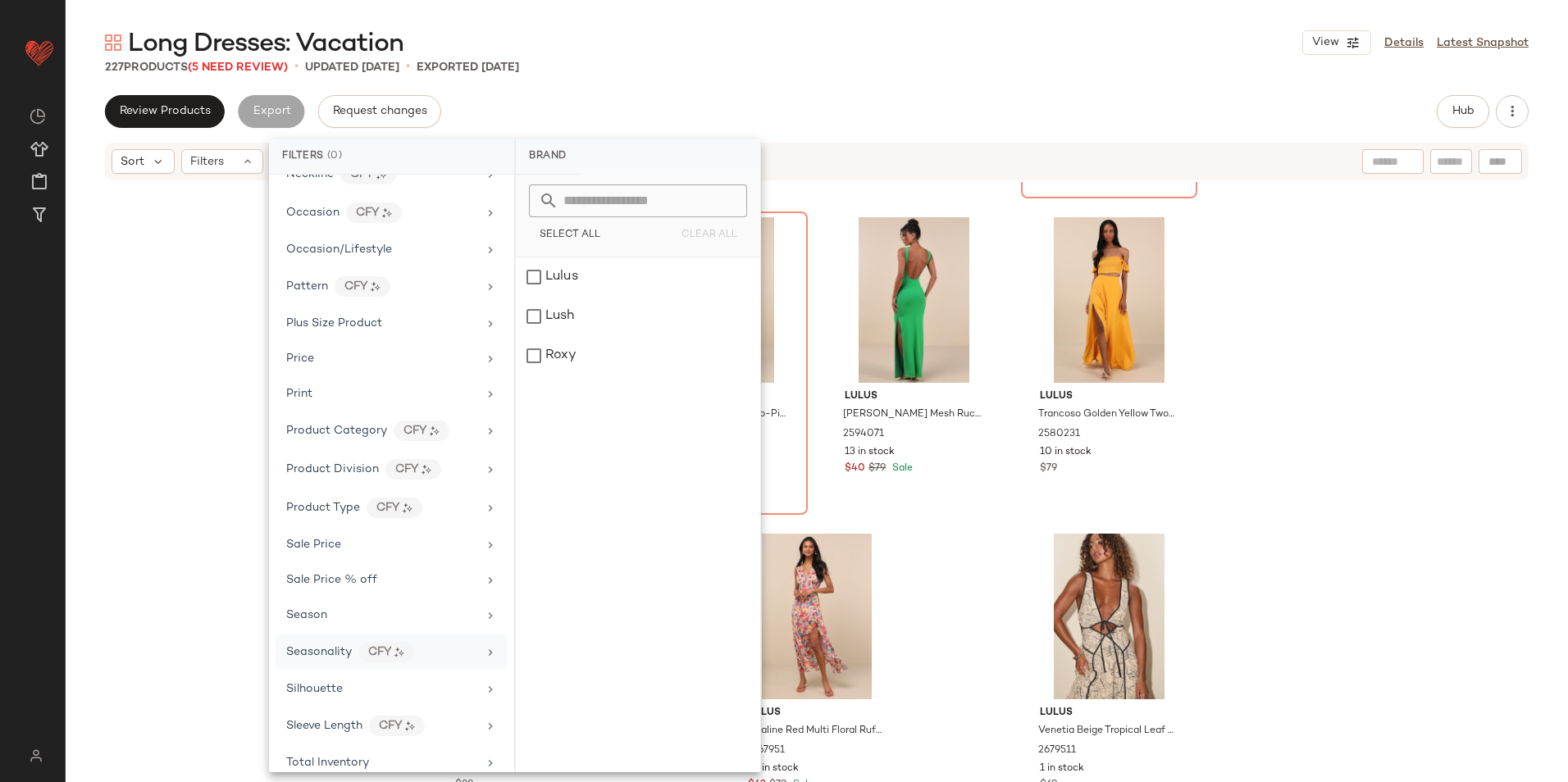
scroll to position [846, 0]
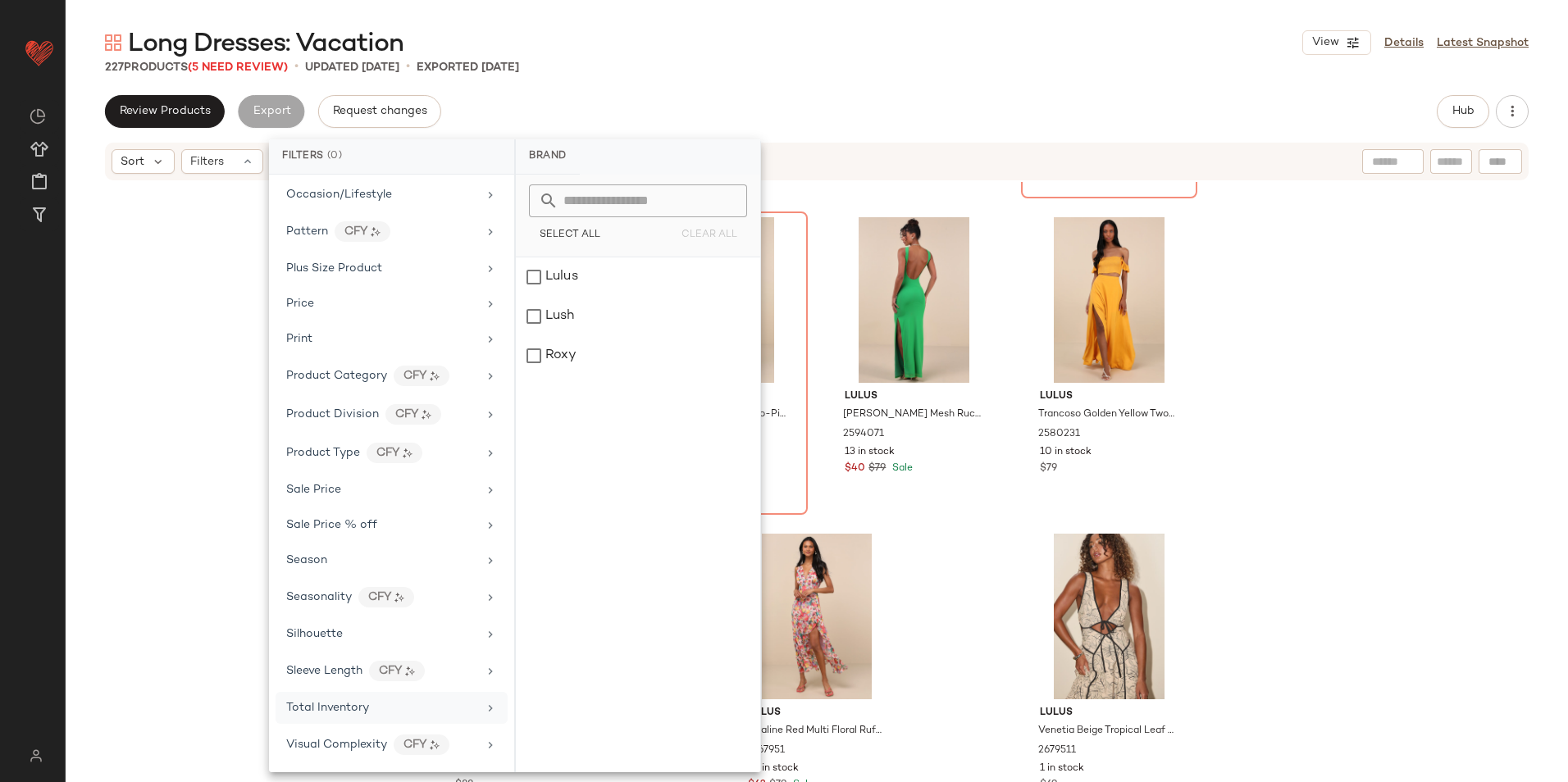
click at [341, 710] on span "Total Inventory" at bounding box center [327, 708] width 83 height 12
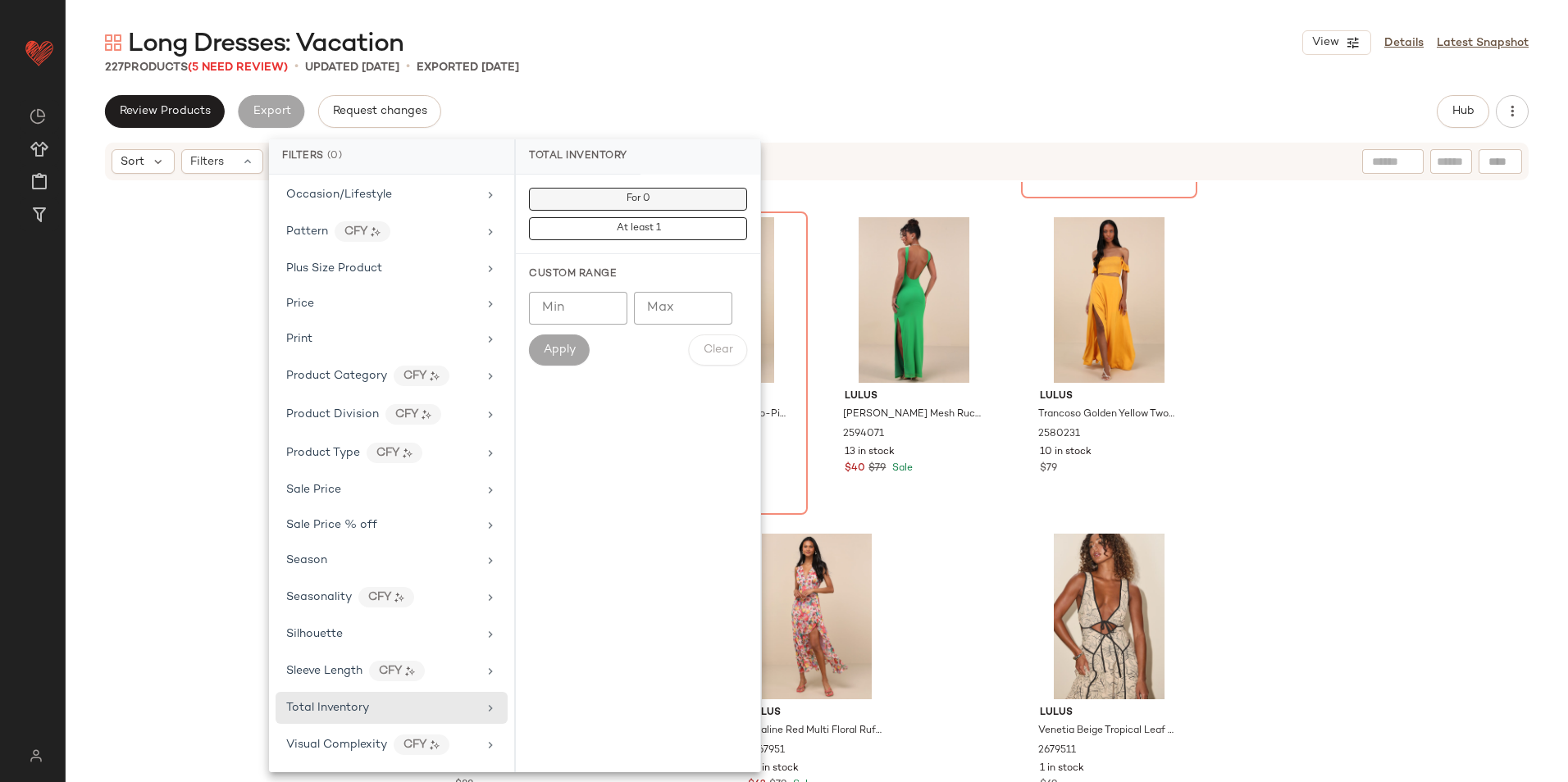
click at [635, 192] on button "For 0" at bounding box center [637, 199] width 219 height 23
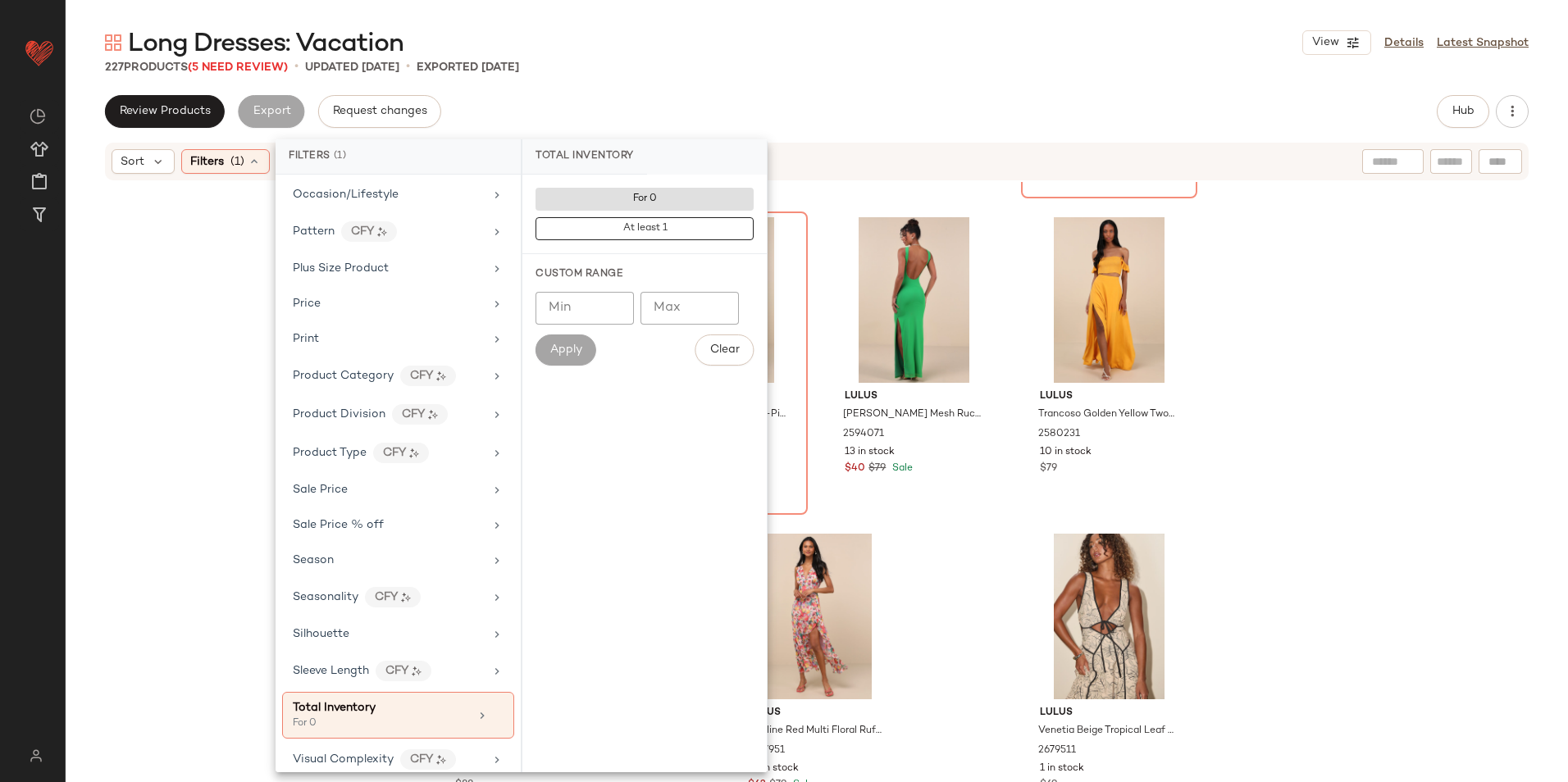
click at [817, 71] on div "227 Products (5 Need Review) • updated [DATE] • Exported [DATE]" at bounding box center [816, 67] width 1502 height 17
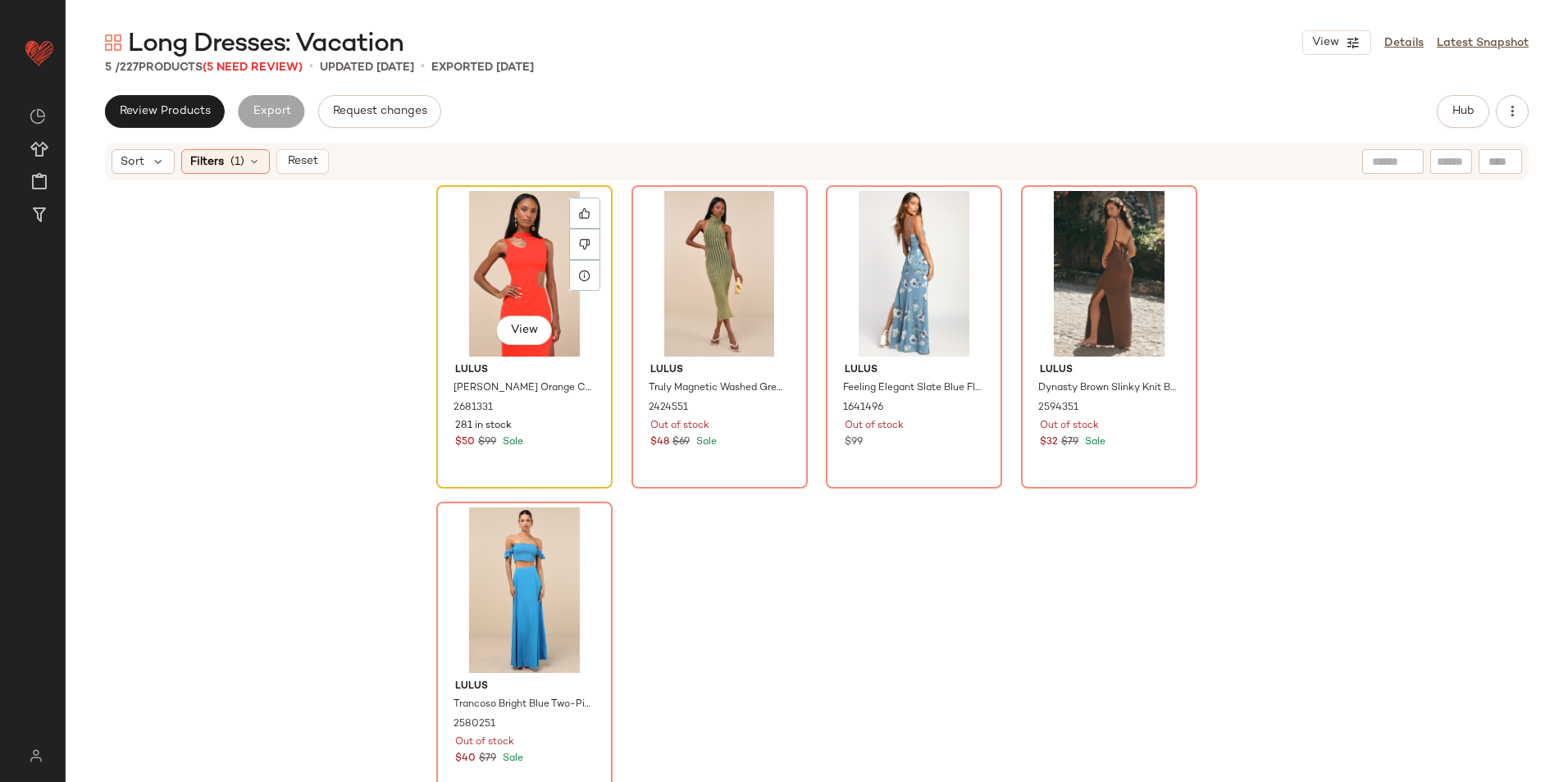
click at [530, 238] on div "View" at bounding box center [524, 273] width 165 height 165
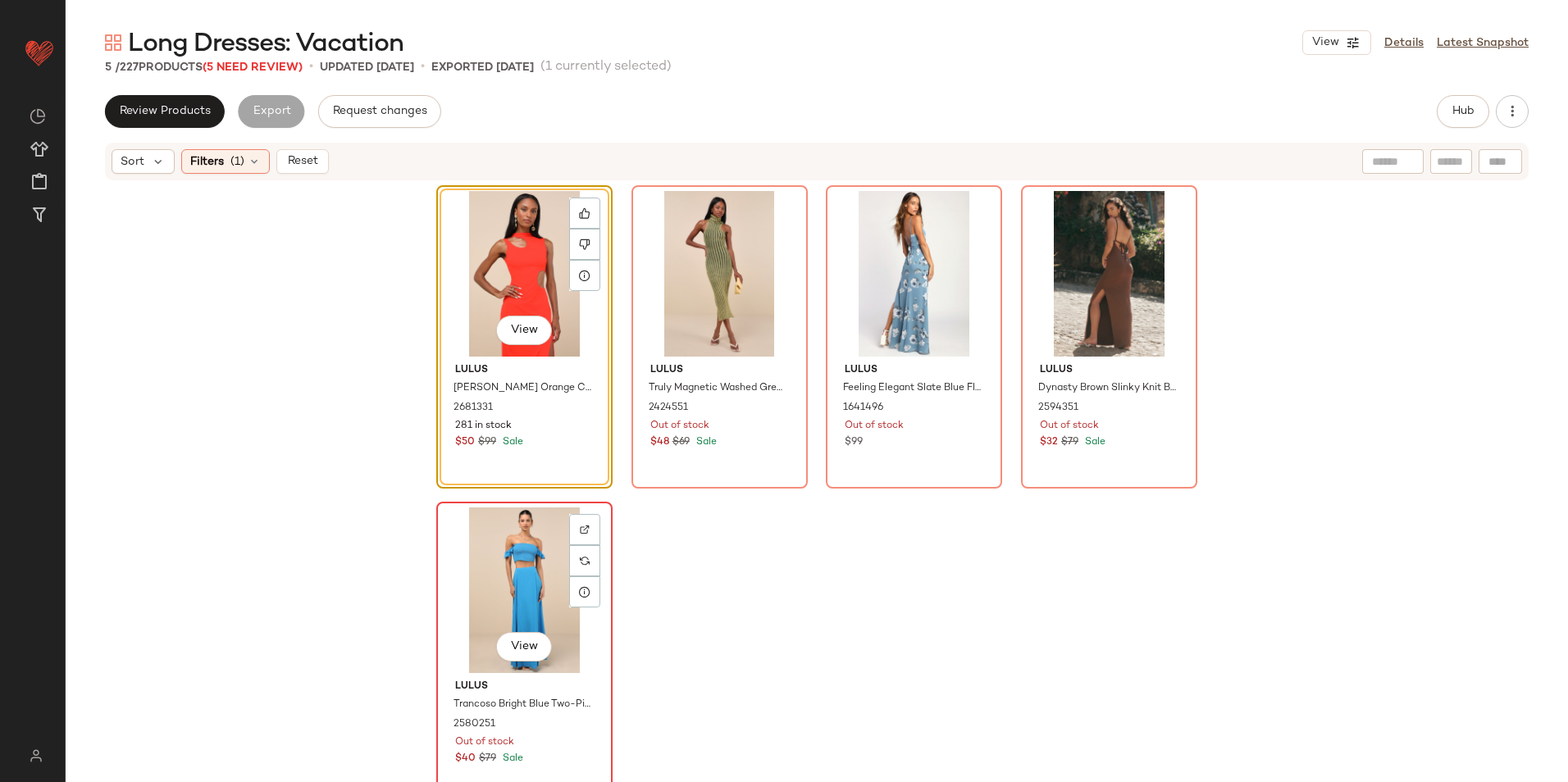
click at [500, 593] on div "View" at bounding box center [524, 590] width 165 height 165
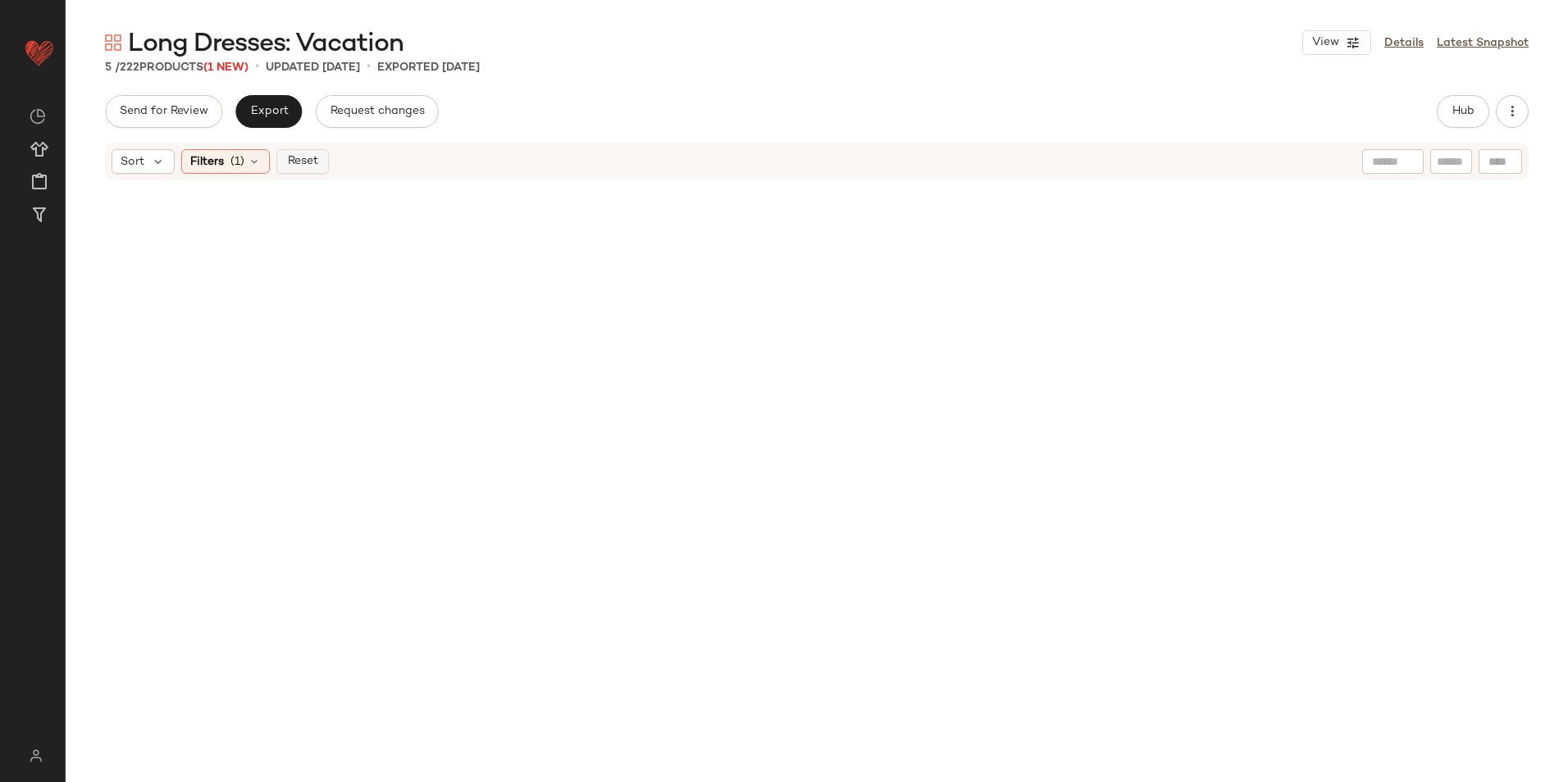
click at [303, 164] on span "Reset" at bounding box center [302, 161] width 31 height 13
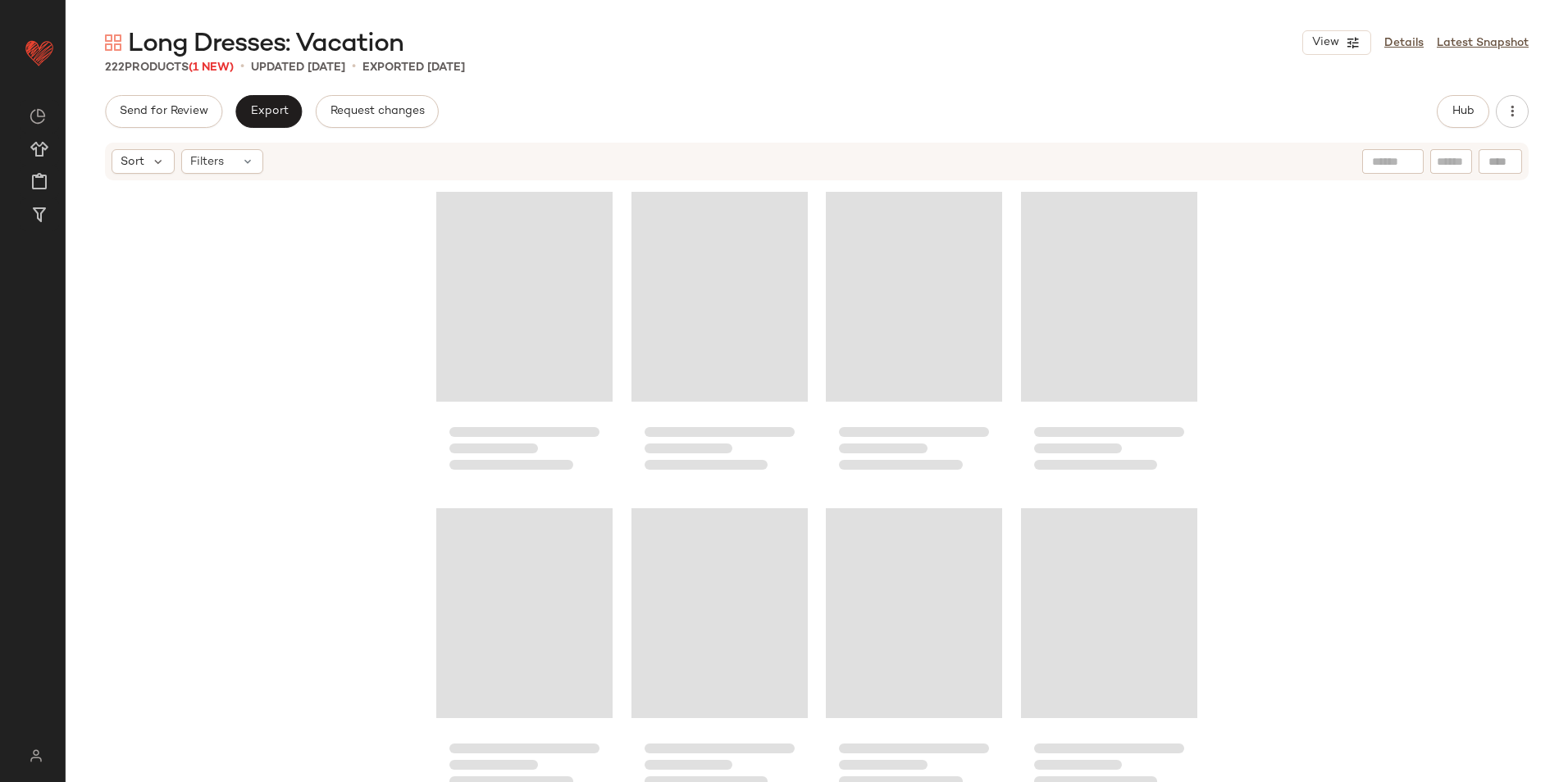
click at [790, 116] on div "Send for Review Export Request changes Hub" at bounding box center [817, 111] width 1423 height 33
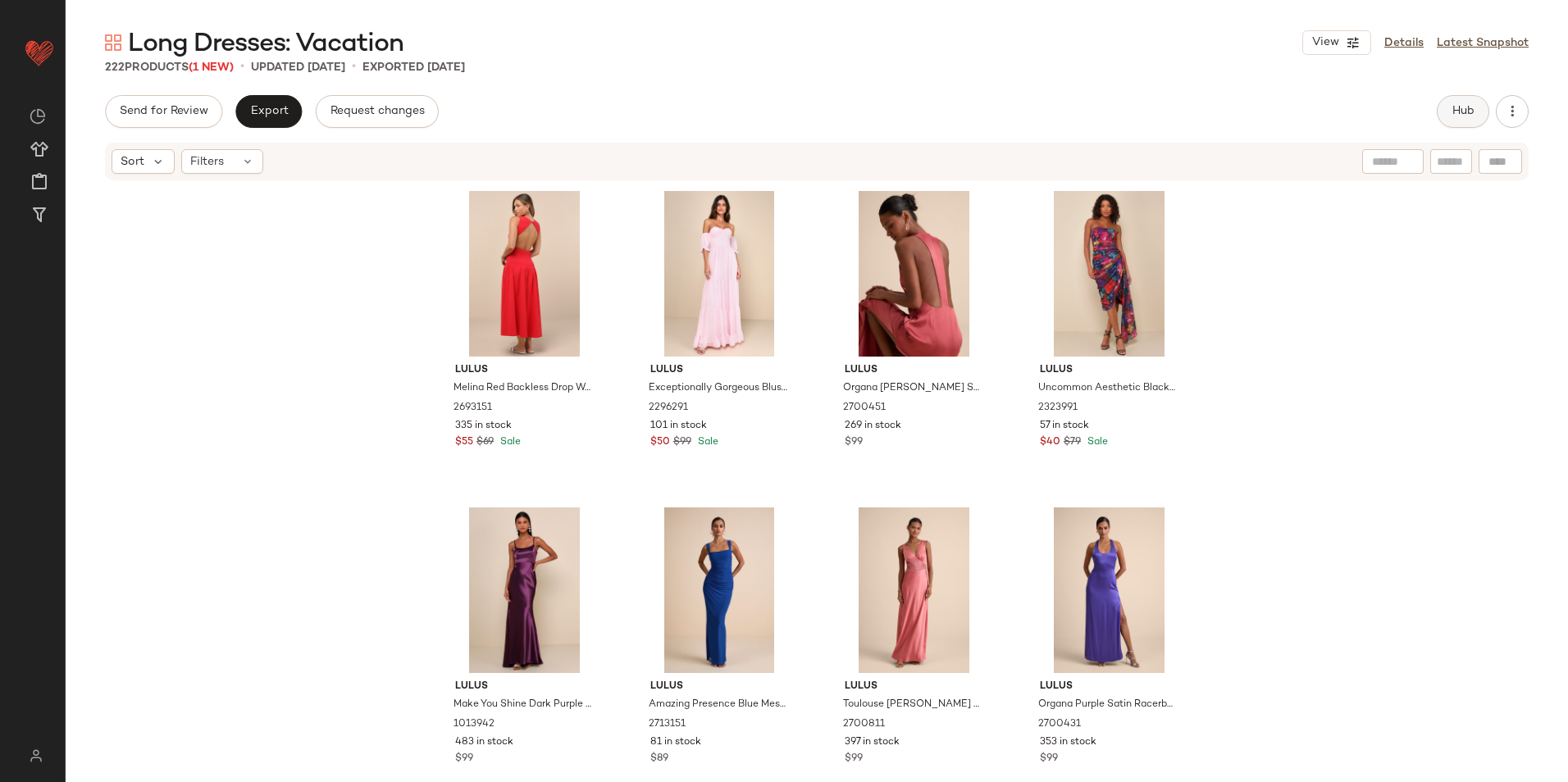
click at [1486, 109] on button "Hub" at bounding box center [1463, 111] width 52 height 33
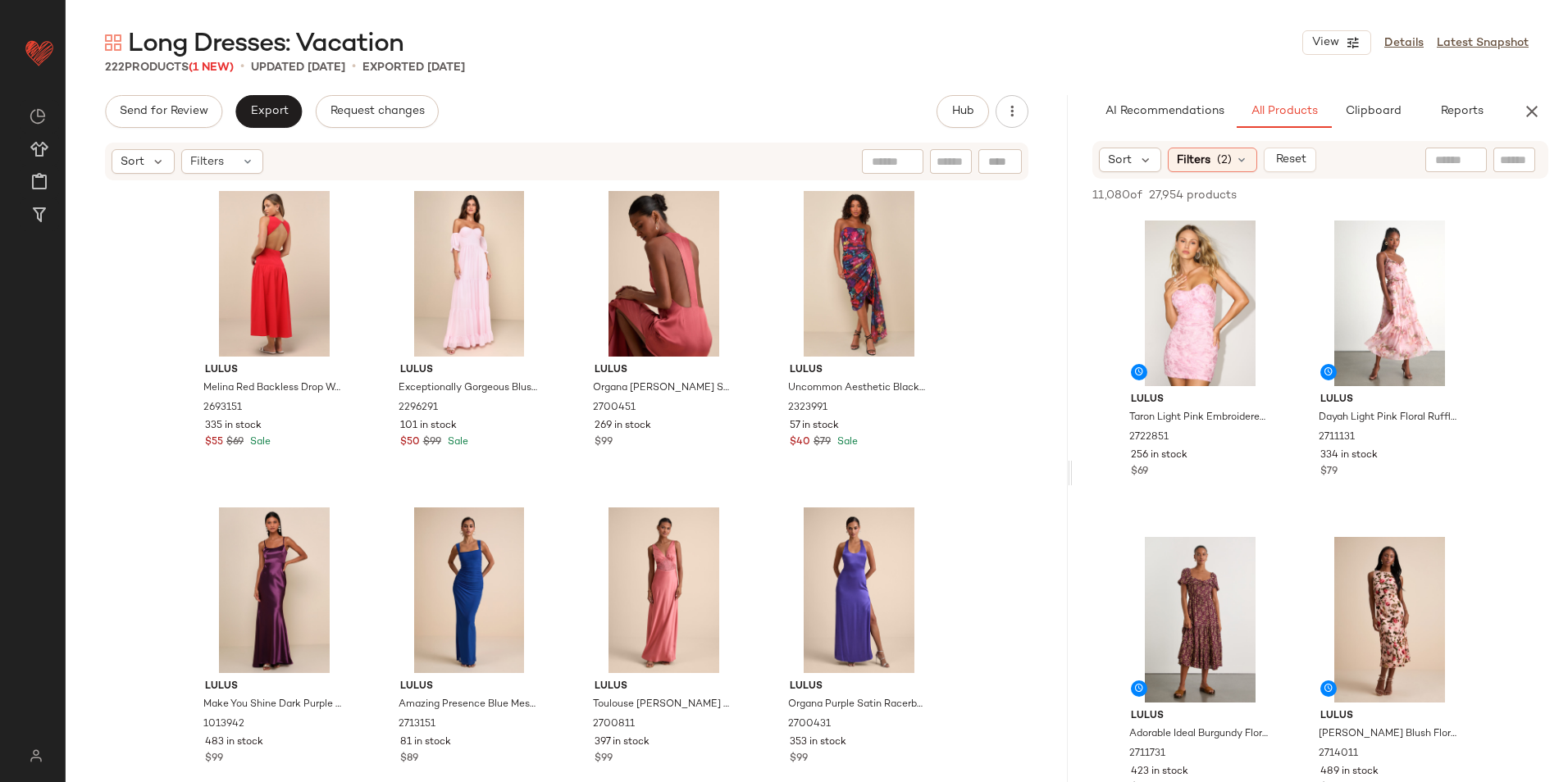
drag, startPoint x: 817, startPoint y: 472, endPoint x: 1074, endPoint y: 491, distance: 257.7
click at [1074, 491] on div "Long Dresses: Vacation View Details Latest Snapshot 222 Products (1 New) • upda…" at bounding box center [816, 404] width 1502 height 756
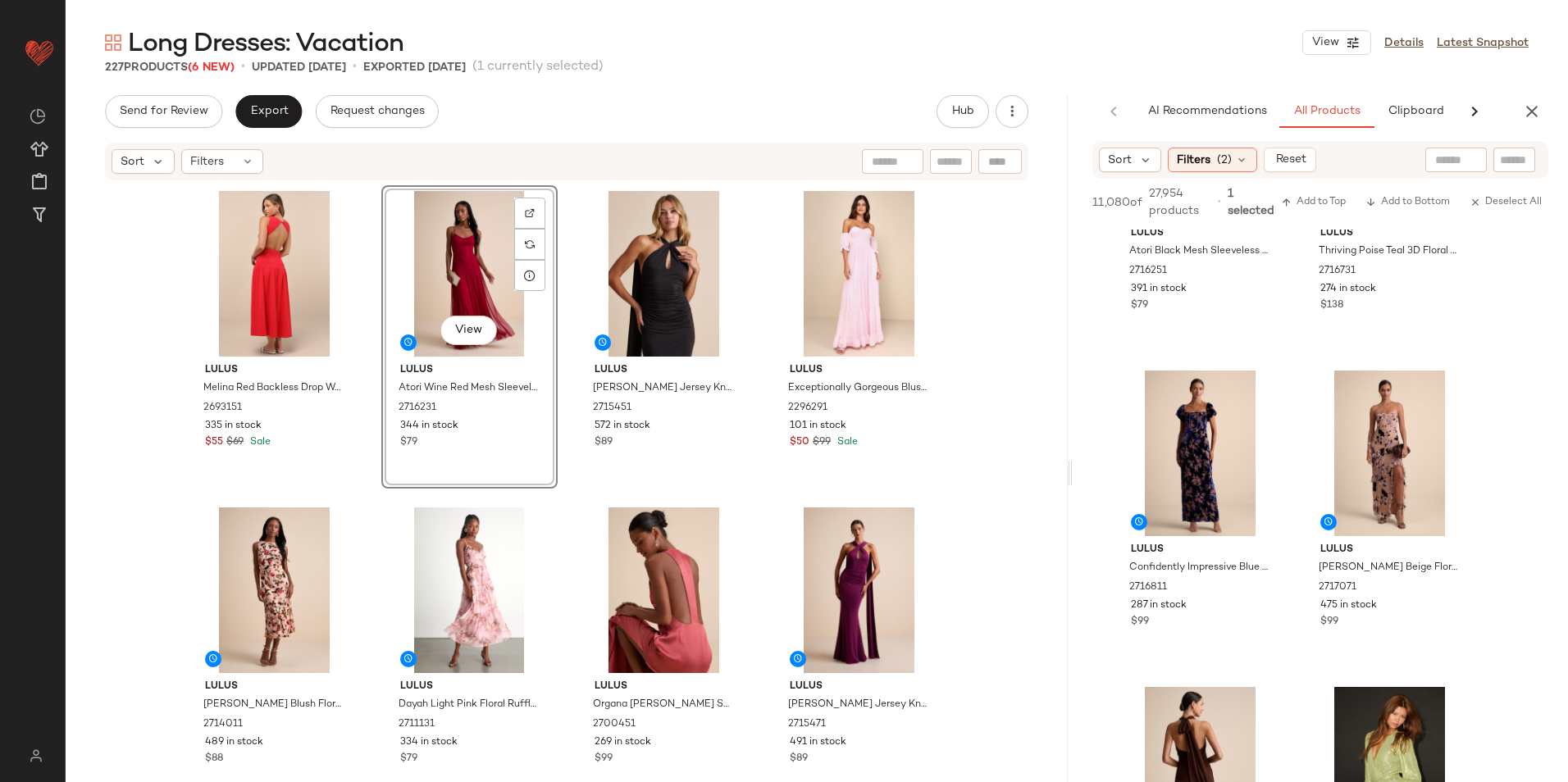
scroll to position [1476, 0]
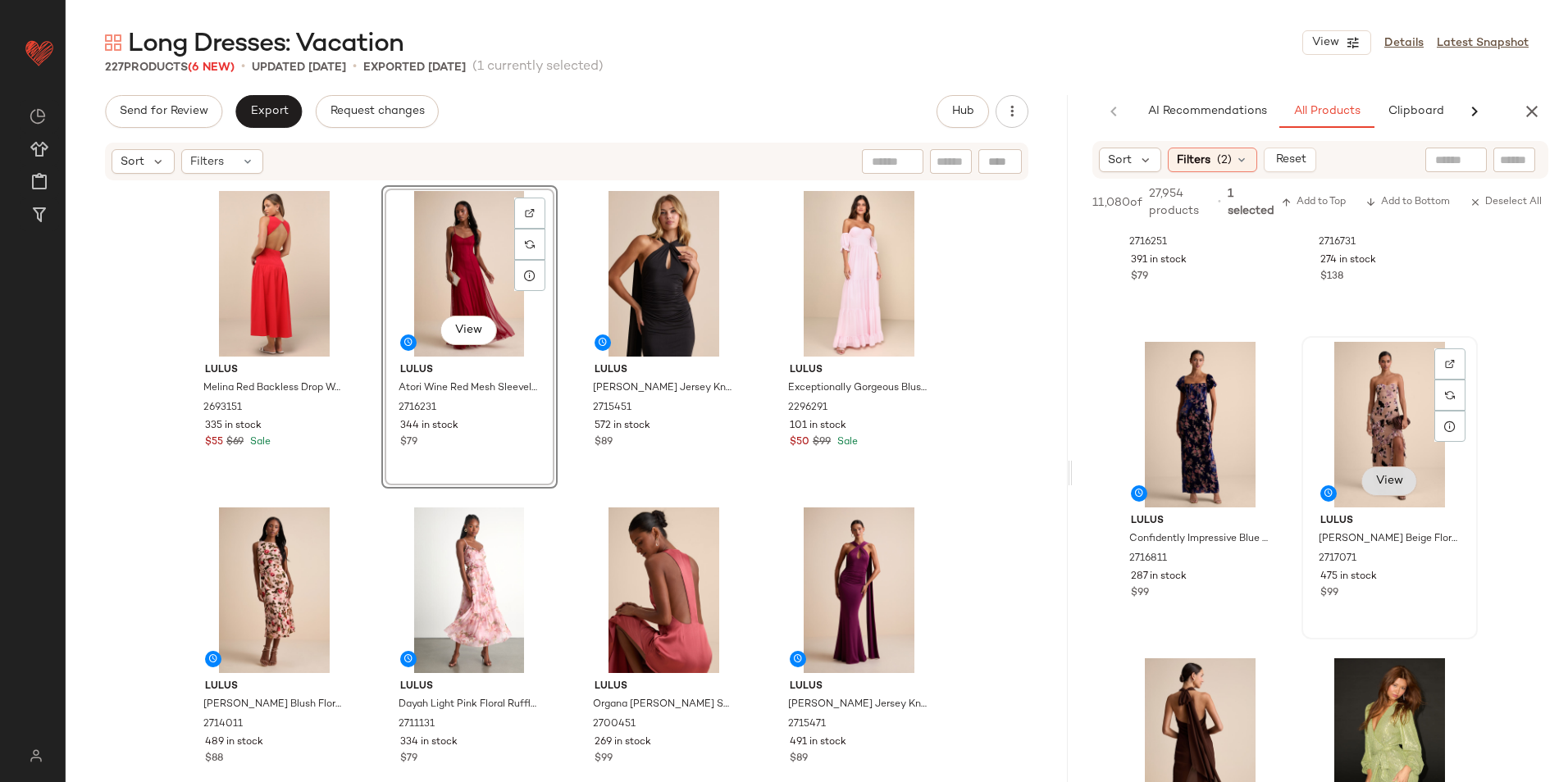
click at [1402, 472] on button "View" at bounding box center [1388, 482] width 56 height 30
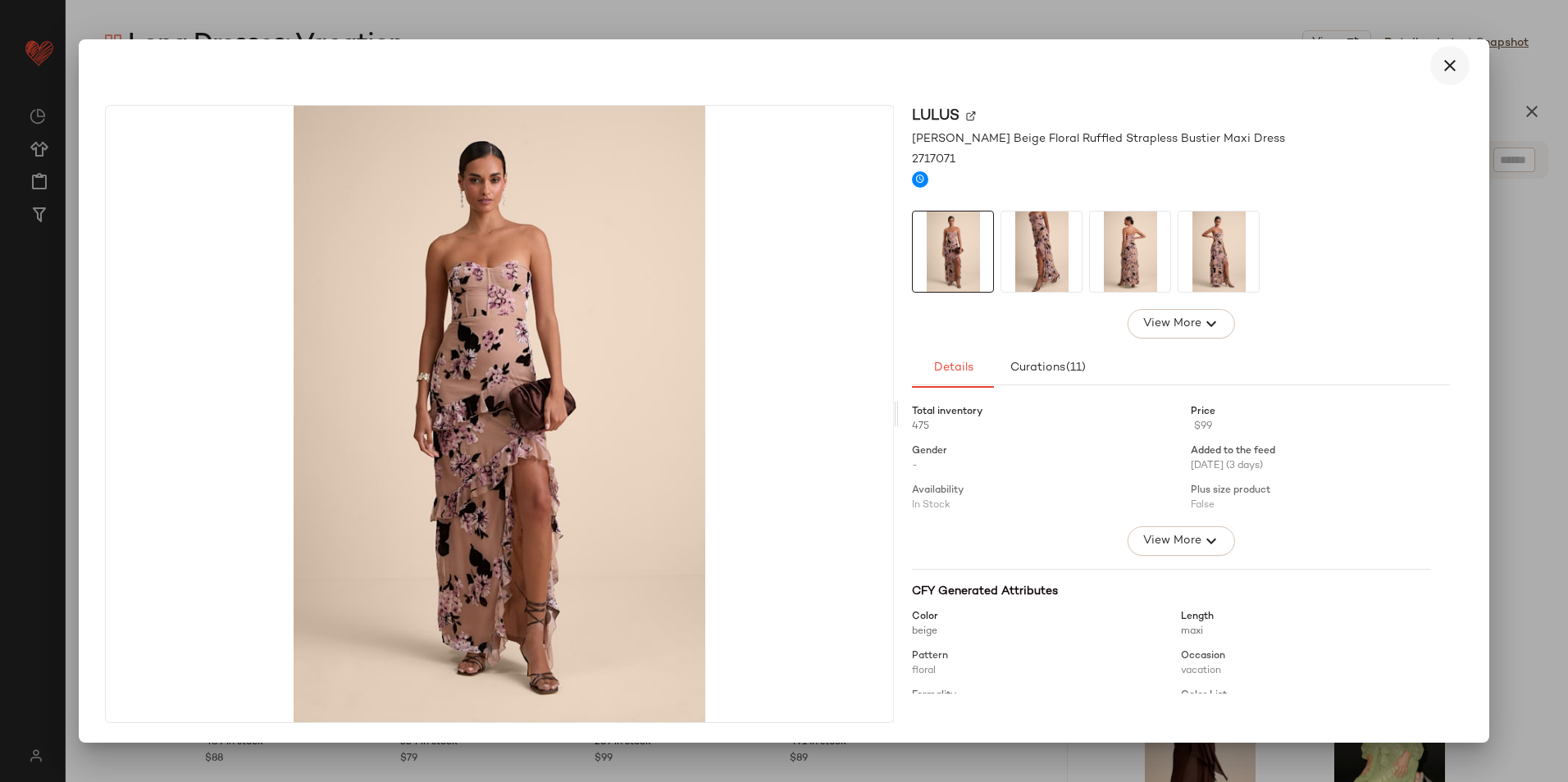
click at [1436, 63] on button "button" at bounding box center [1450, 65] width 39 height 39
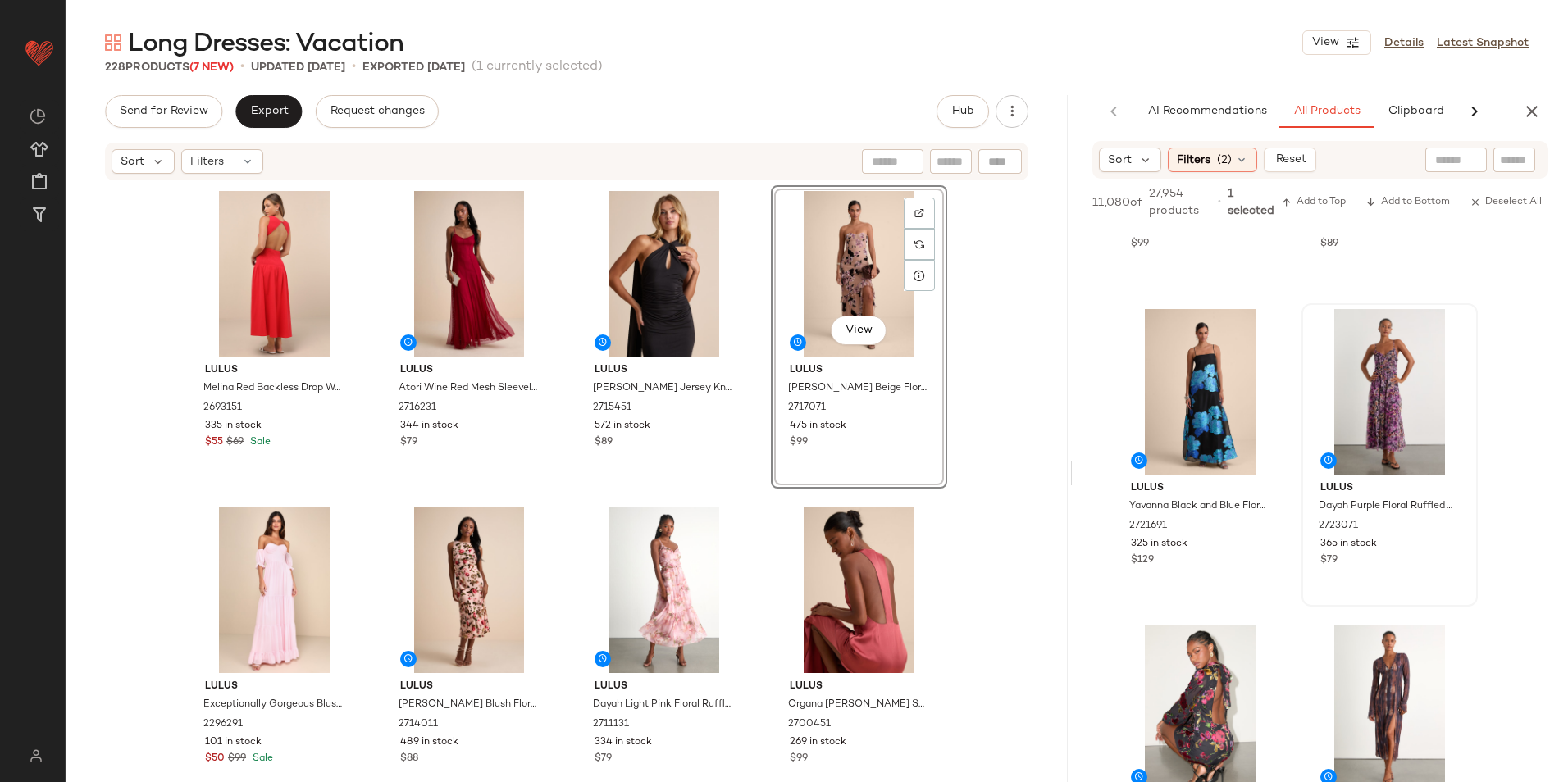
scroll to position [2870, 0]
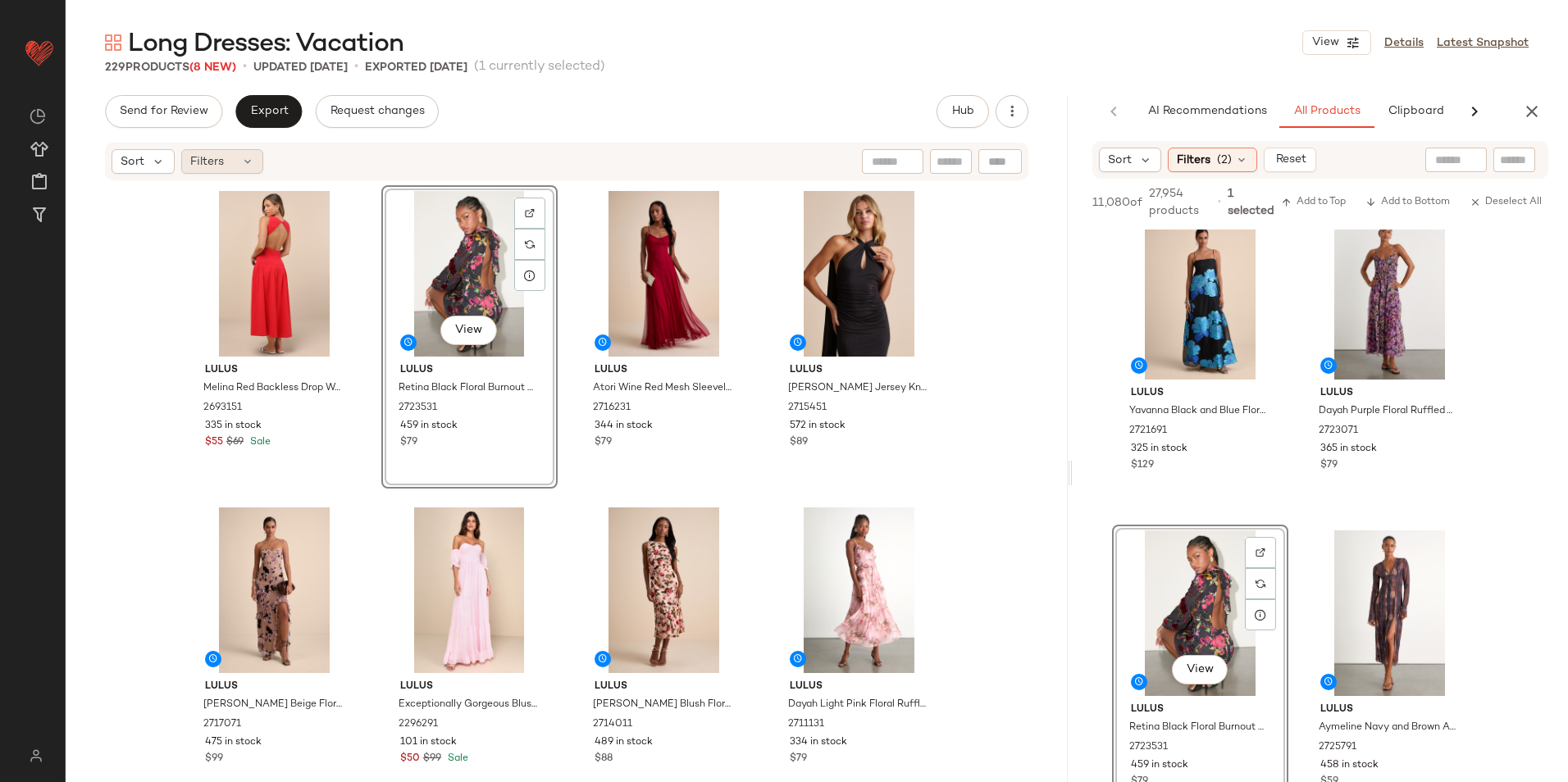
click at [252, 172] on div "Filters" at bounding box center [222, 161] width 82 height 24
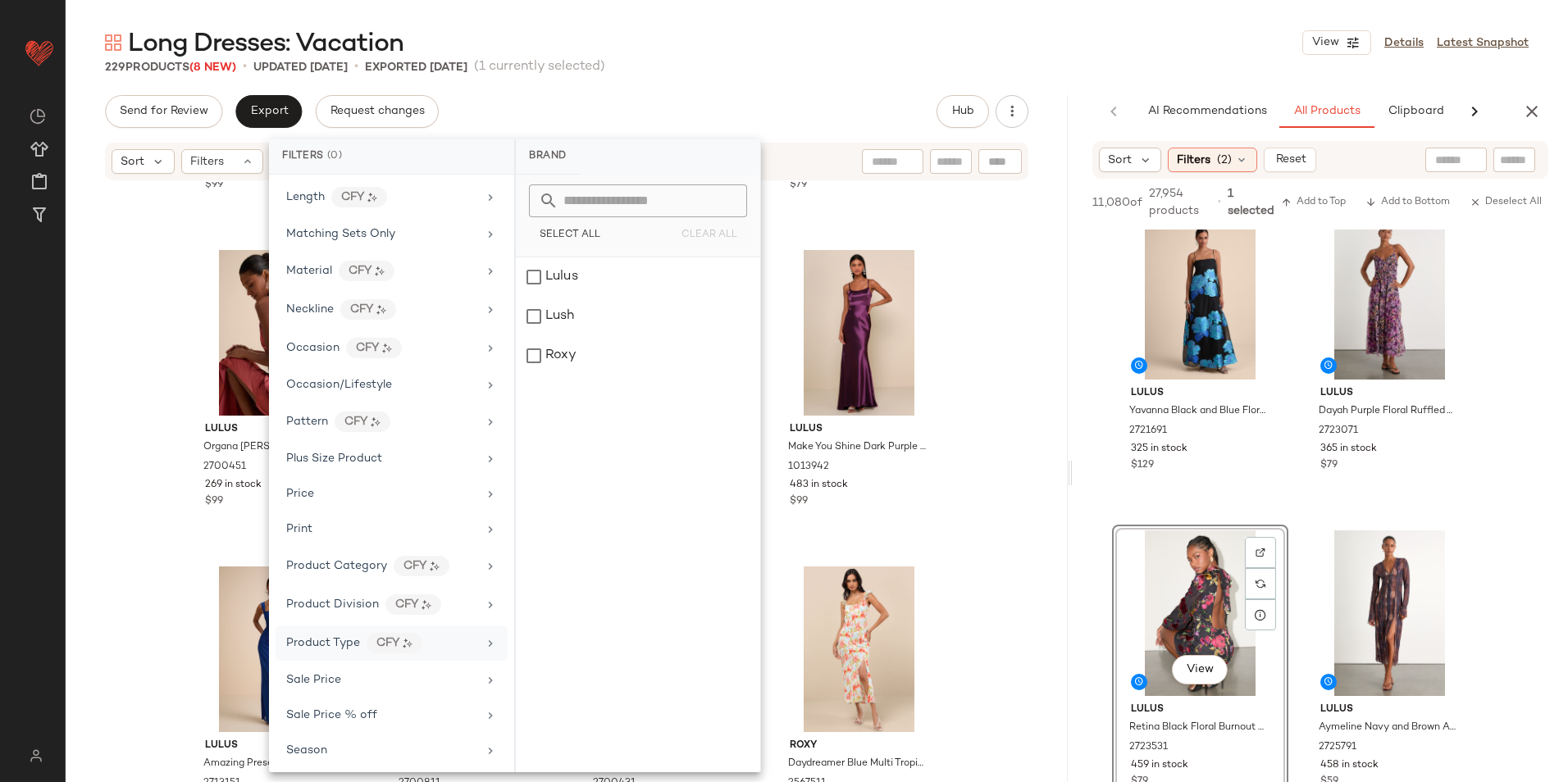
scroll to position [846, 0]
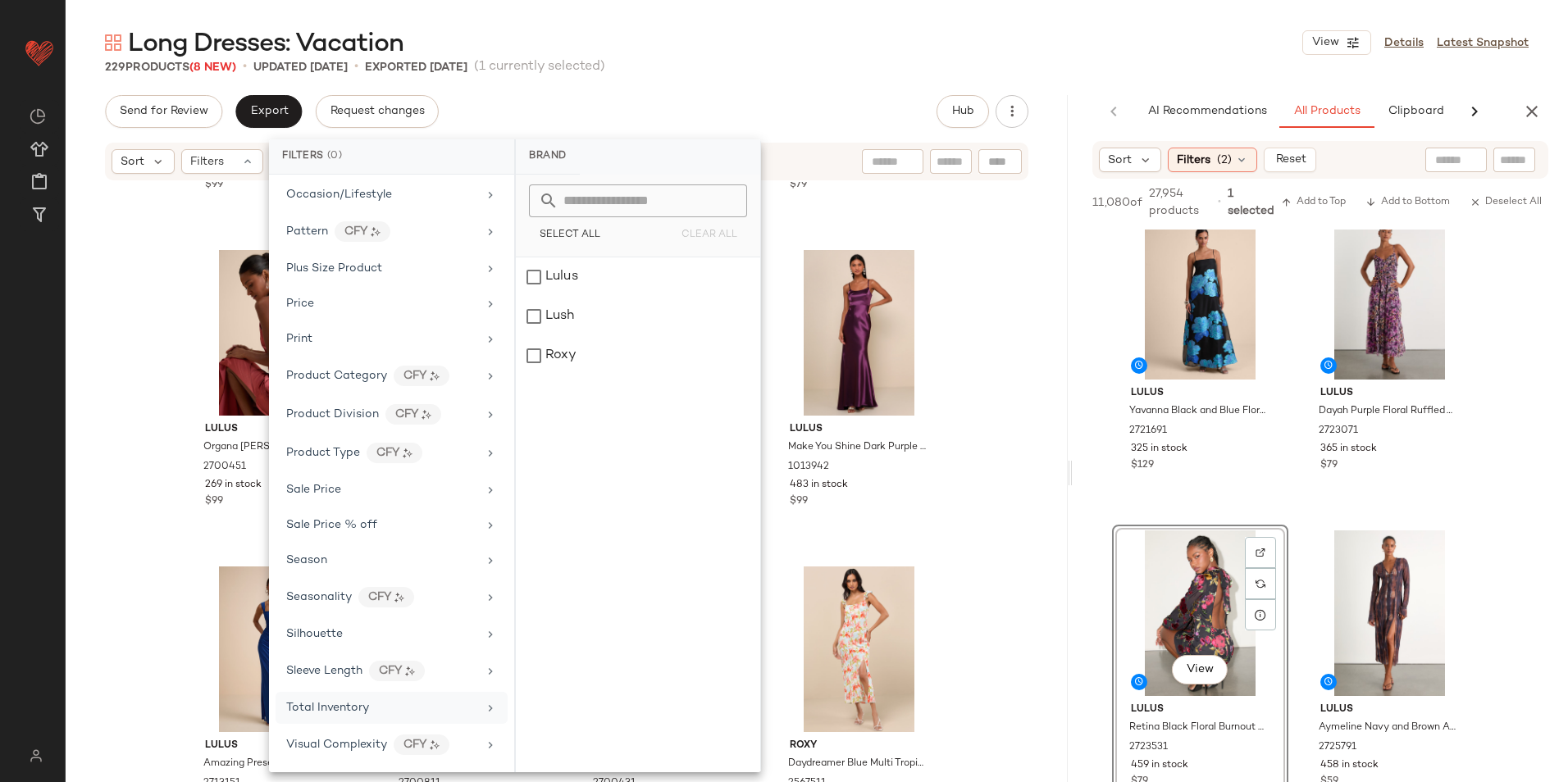
click at [339, 698] on div "Total Inventory" at bounding box center [391, 708] width 232 height 32
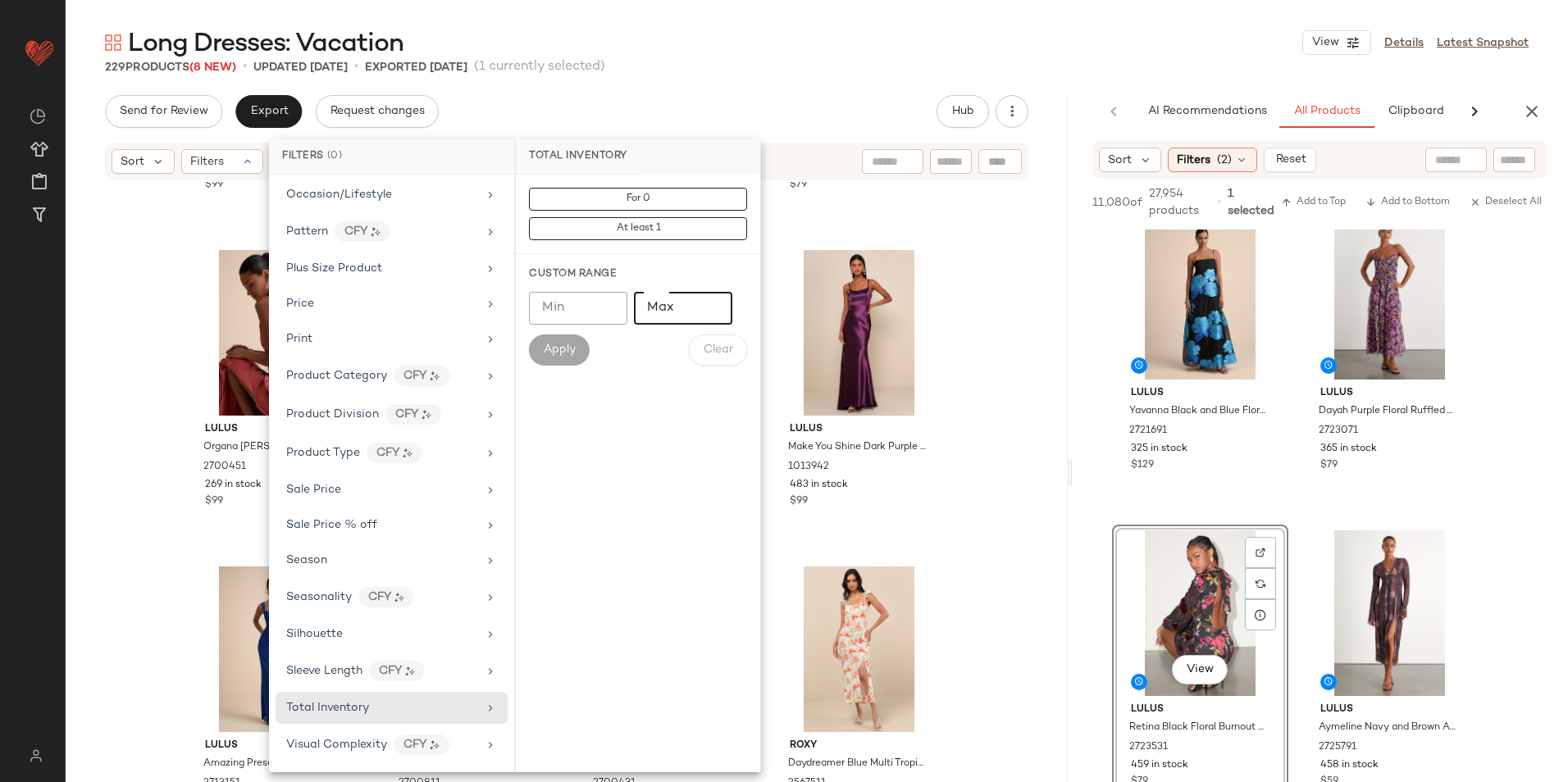
click at [655, 317] on input "Max" at bounding box center [683, 308] width 98 height 33
type input "**"
click at [570, 333] on div "Min Min Max ** Max Apply Clear" at bounding box center [637, 328] width 219 height 74
click at [570, 348] on span "Apply" at bounding box center [559, 350] width 33 height 13
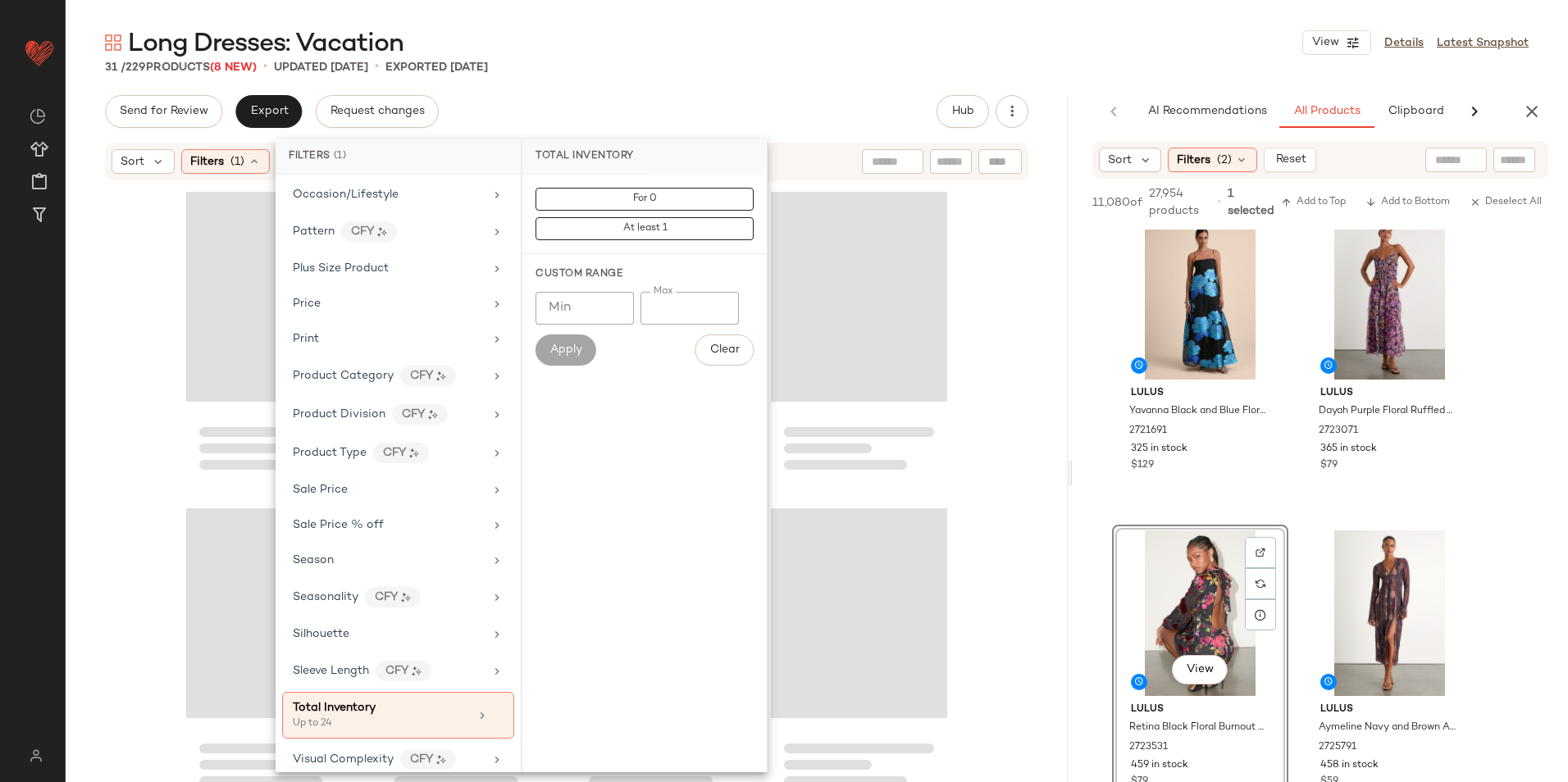
click at [738, 58] on div "Long Dresses: Vacation View Details Latest Snapshot" at bounding box center [816, 43] width 1502 height 33
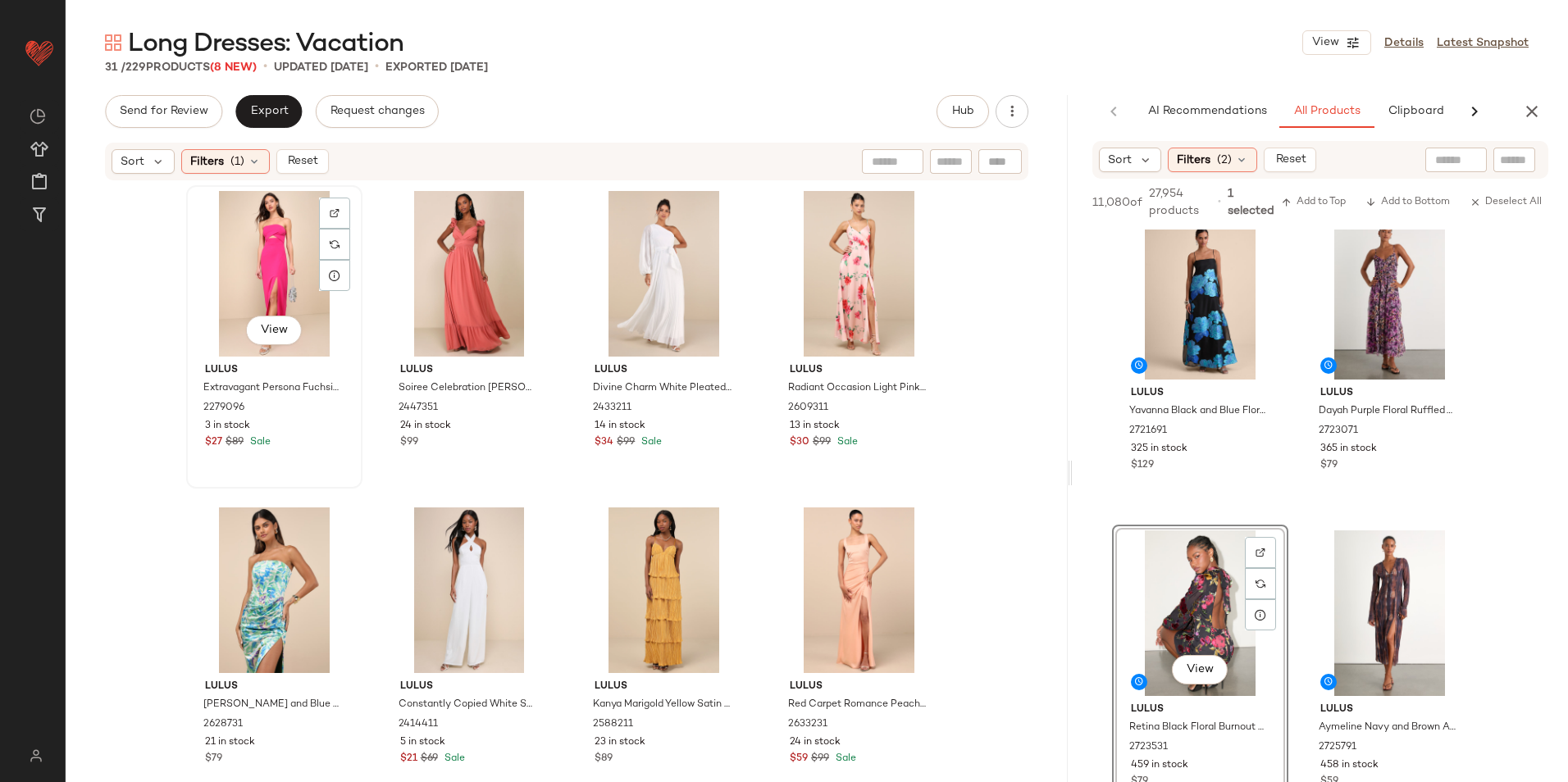
click at [246, 248] on div "View" at bounding box center [273, 273] width 165 height 165
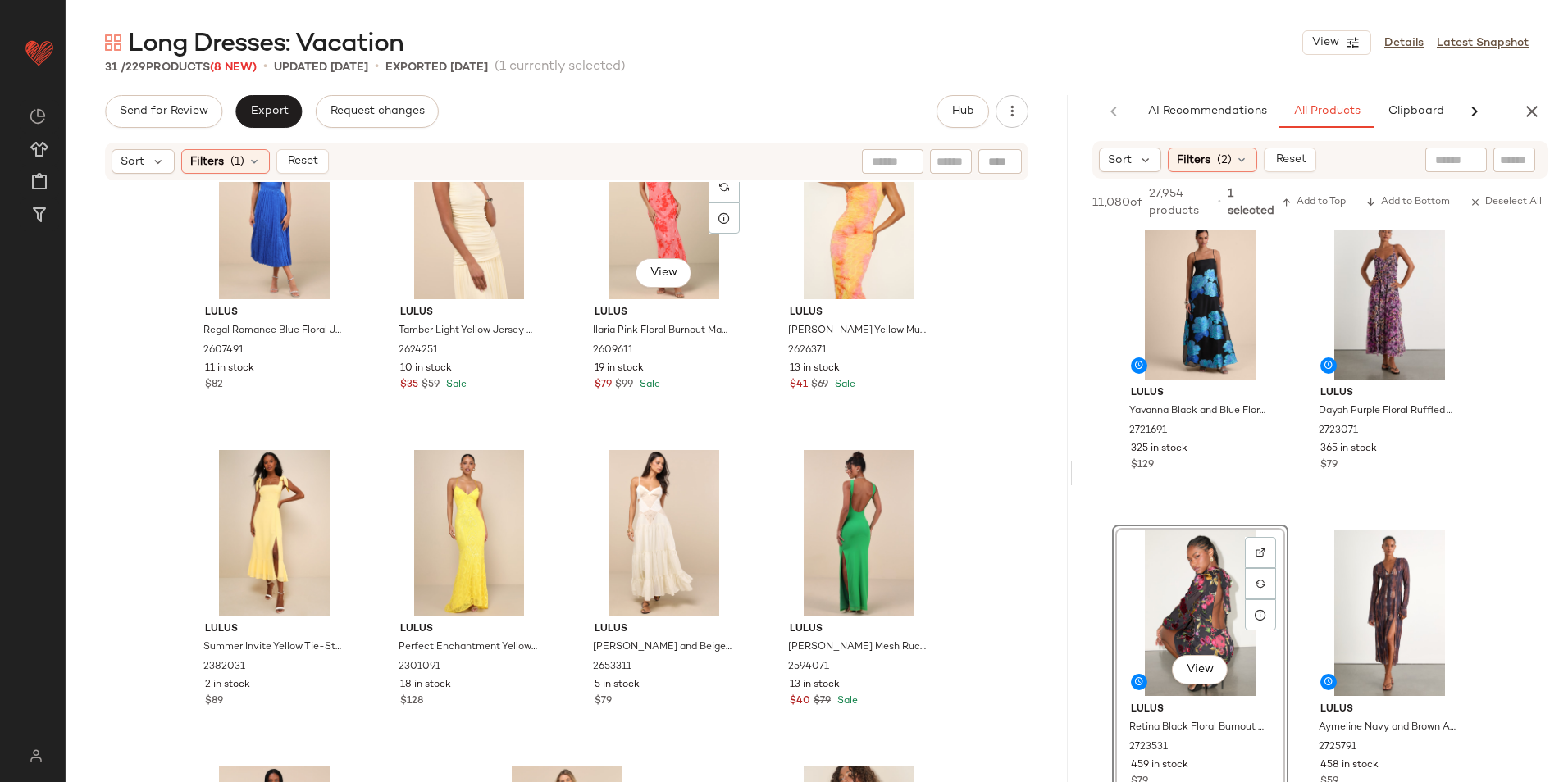
scroll to position [1886, 0]
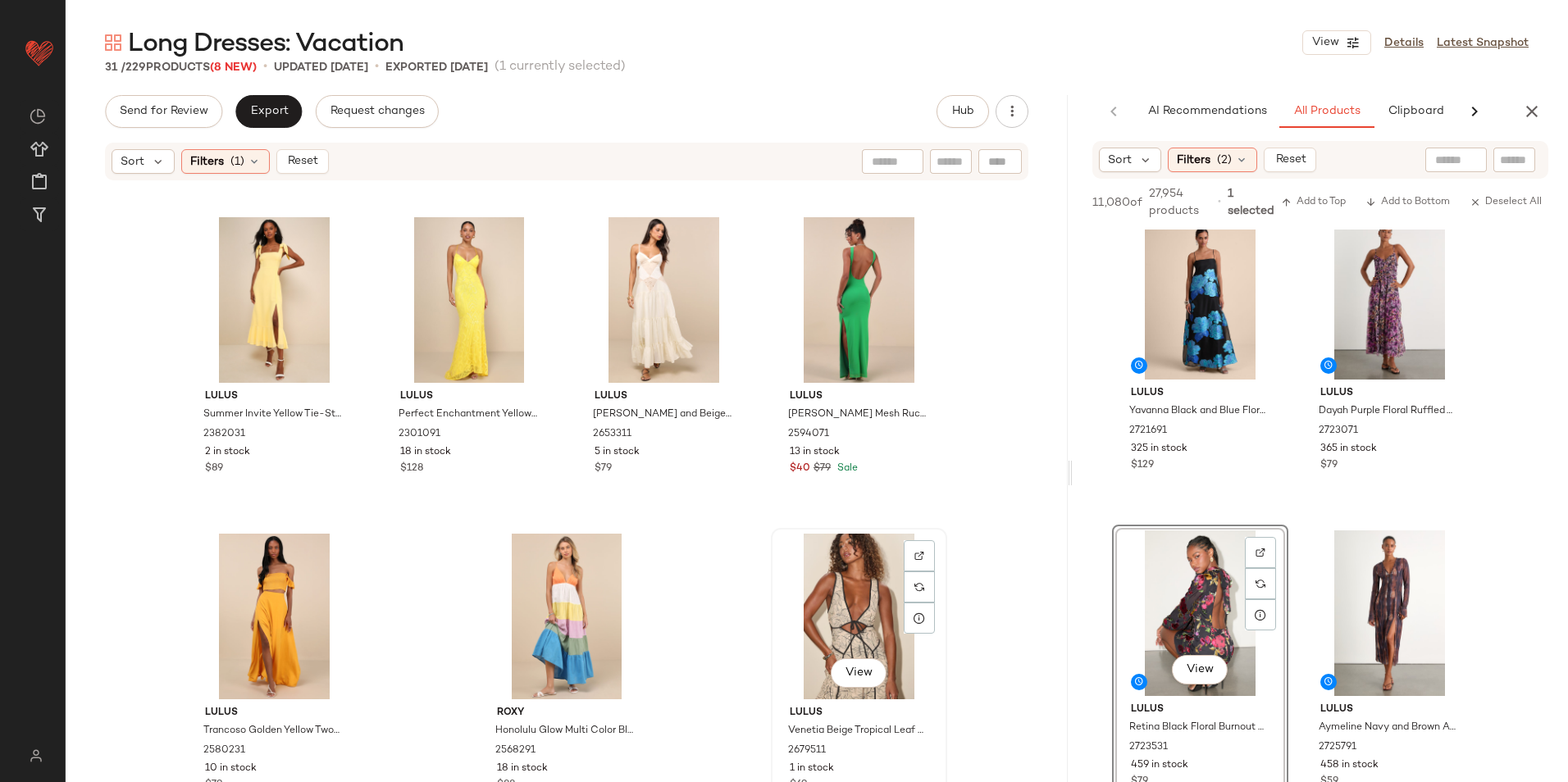
click at [871, 629] on div "View" at bounding box center [858, 617] width 165 height 165
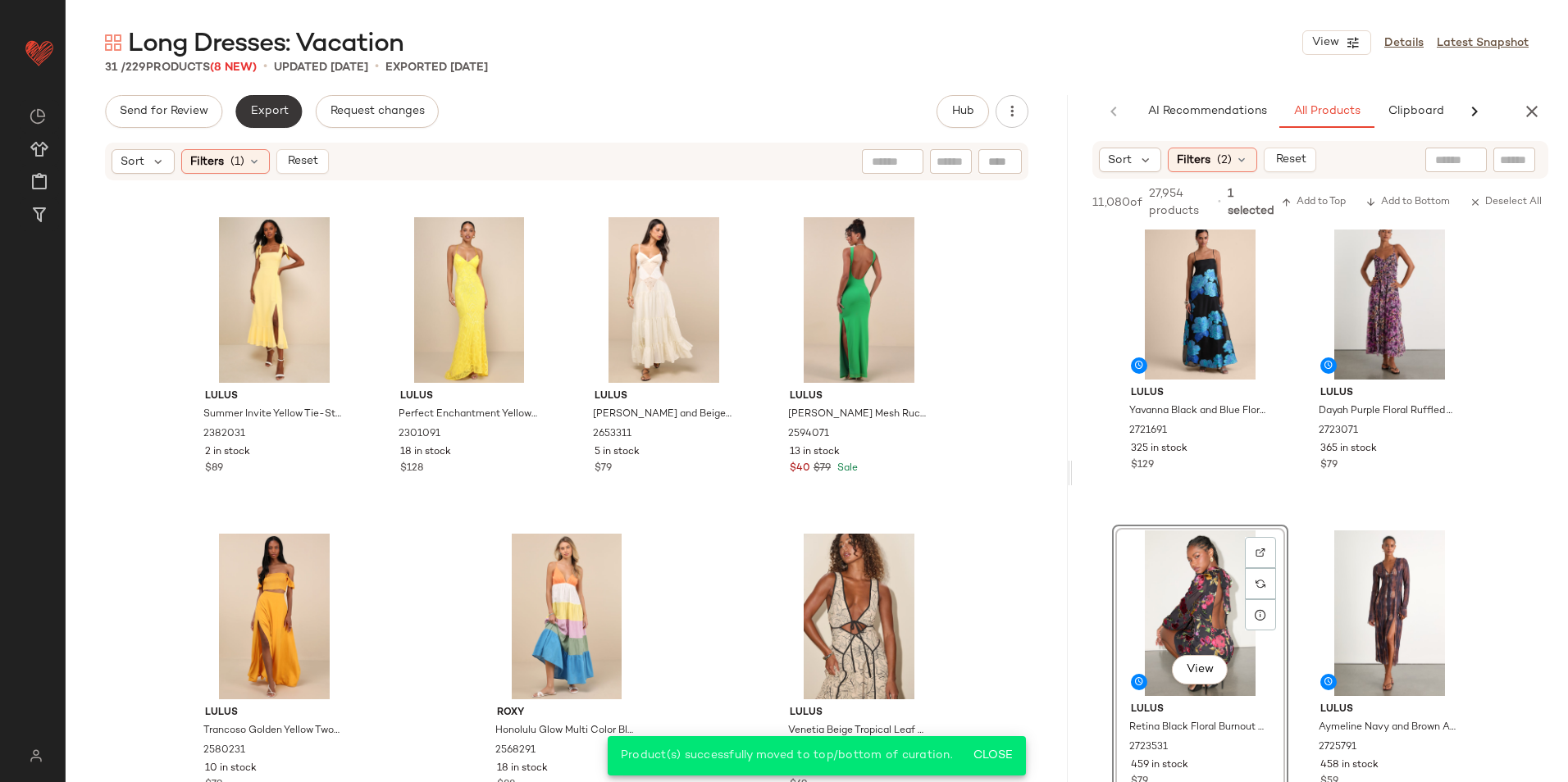
click at [271, 113] on span "Export" at bounding box center [268, 111] width 38 height 13
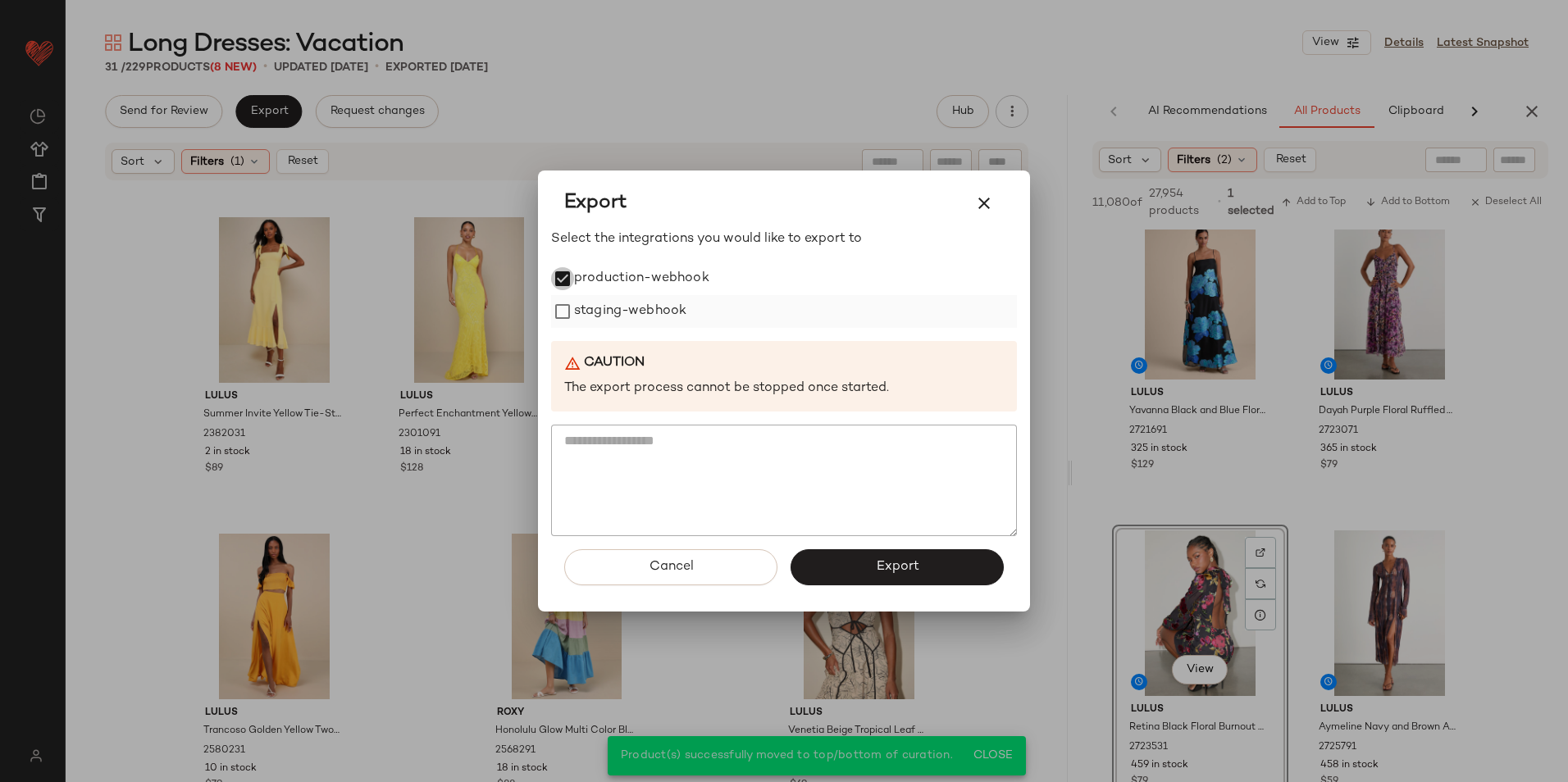
click at [591, 309] on label "staging-webhook" at bounding box center [629, 312] width 112 height 33
drag, startPoint x: 849, startPoint y: 561, endPoint x: 838, endPoint y: 535, distance: 28.2
click at [850, 562] on button "Export" at bounding box center [897, 567] width 213 height 36
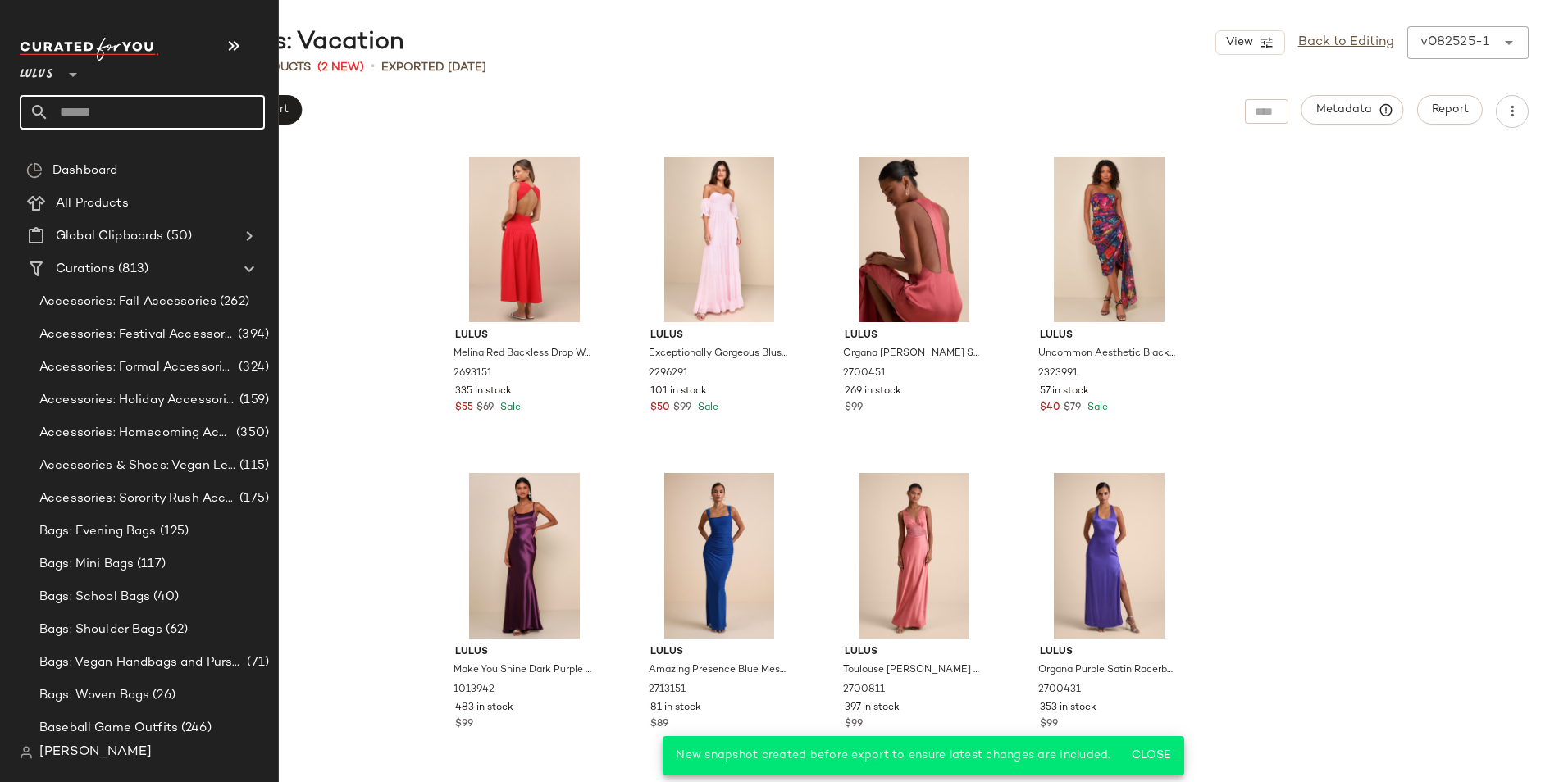
click at [93, 120] on input "text" at bounding box center [158, 112] width 216 height 35
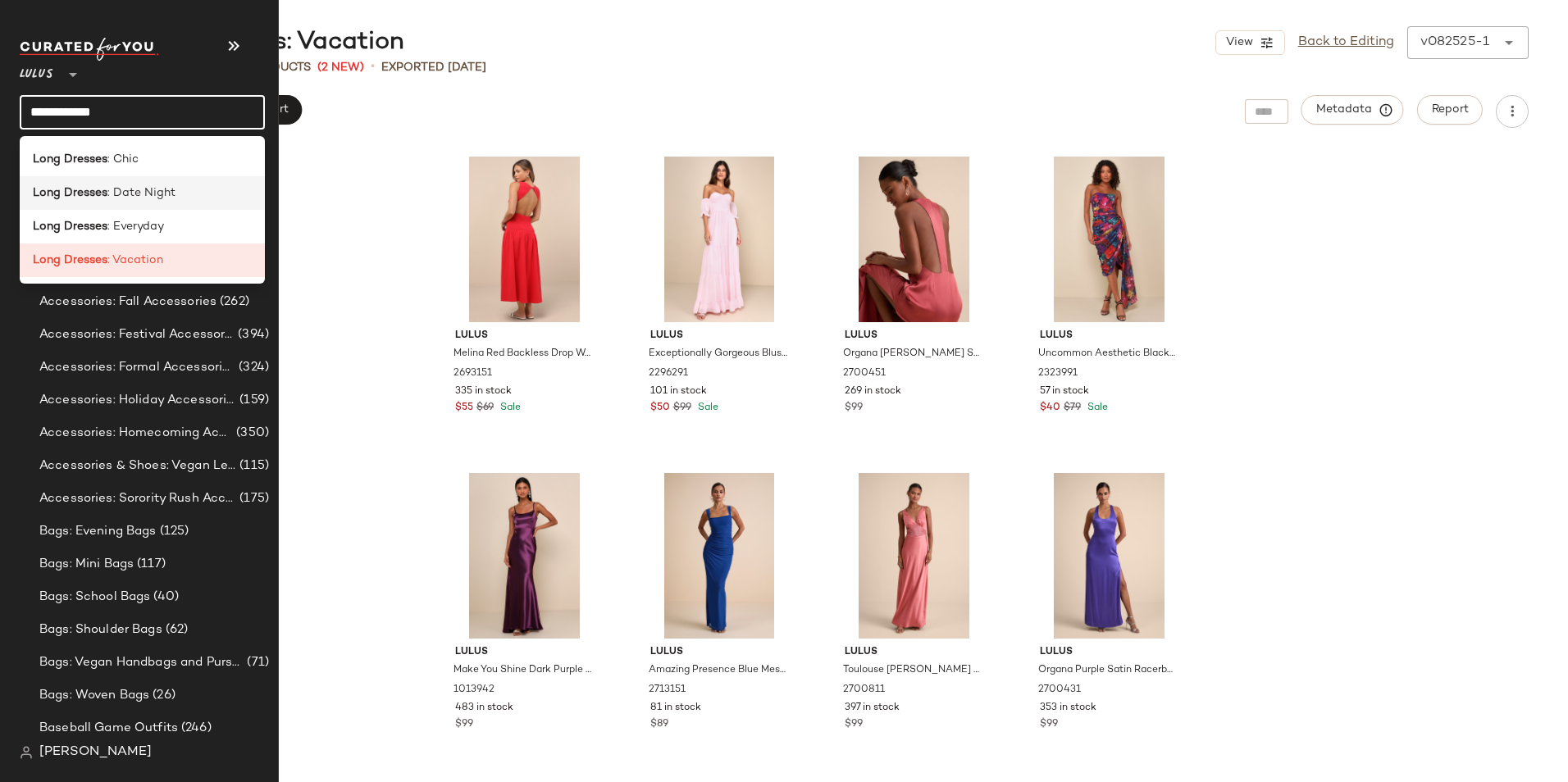
type input "**********"
click at [102, 198] on b "Long Dresses" at bounding box center [71, 193] width 75 height 17
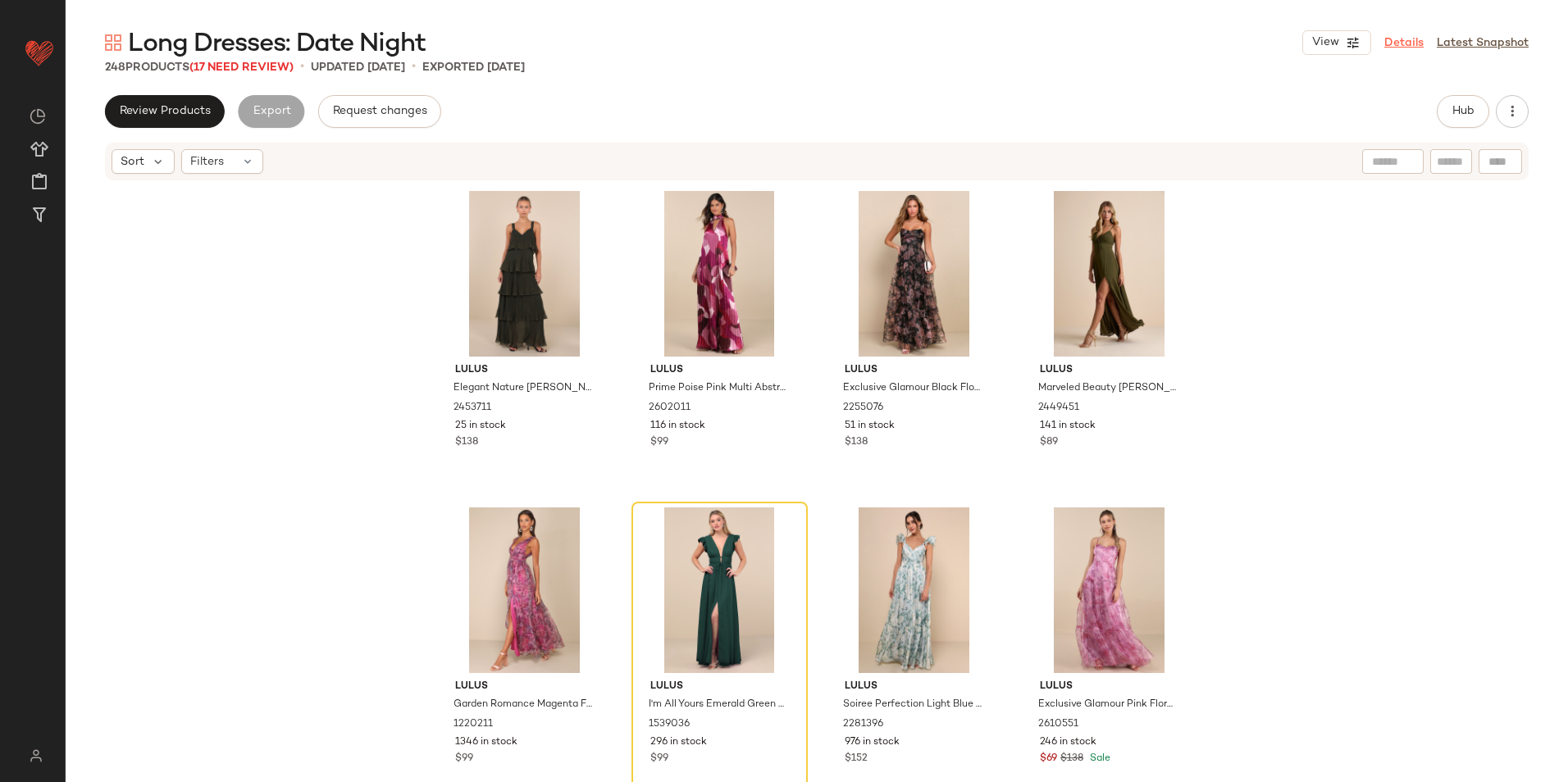
click at [1407, 44] on link "Details" at bounding box center [1403, 44] width 39 height 17
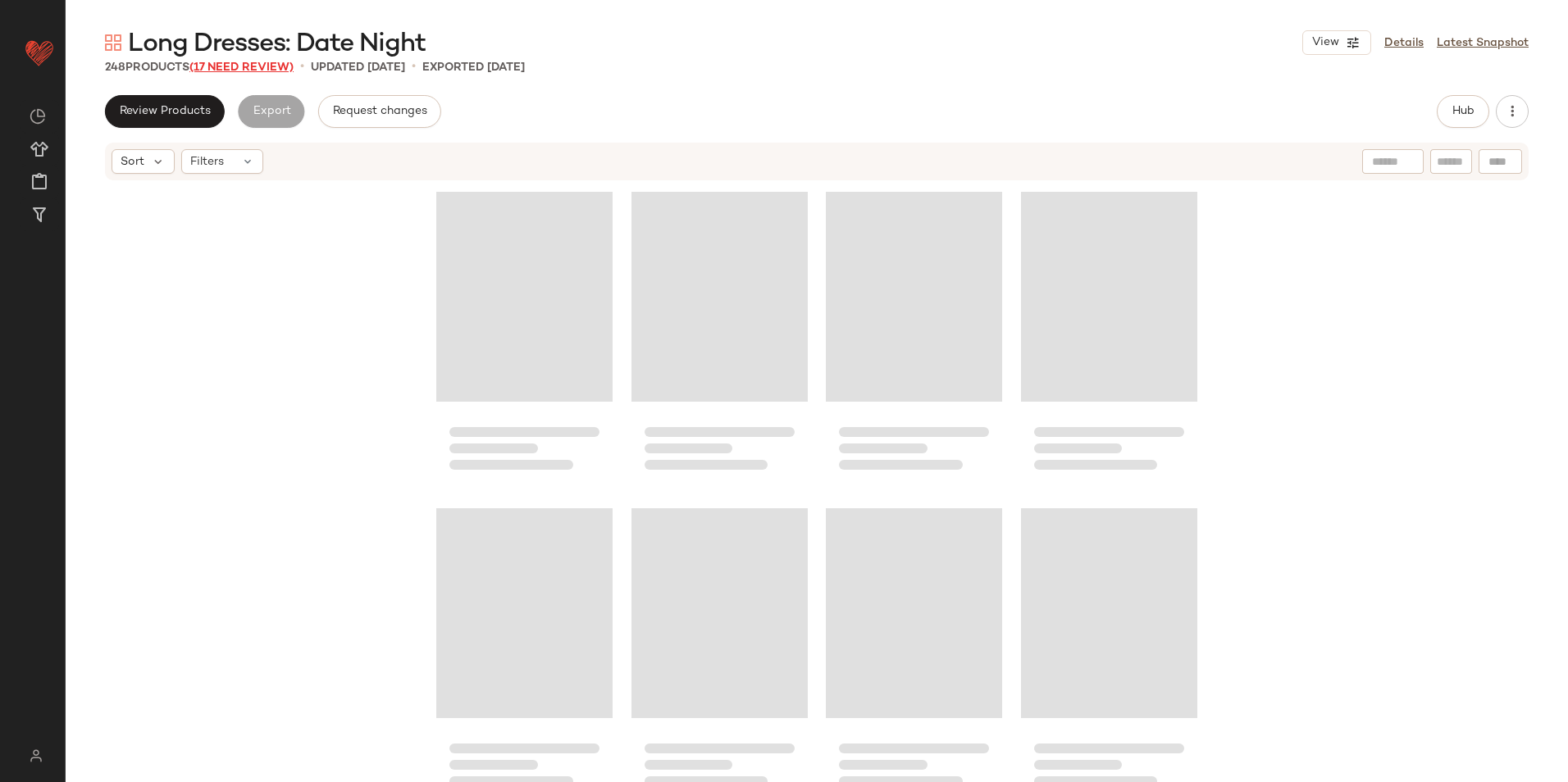
click at [246, 70] on span "(17 Need Review)" at bounding box center [242, 68] width 104 height 12
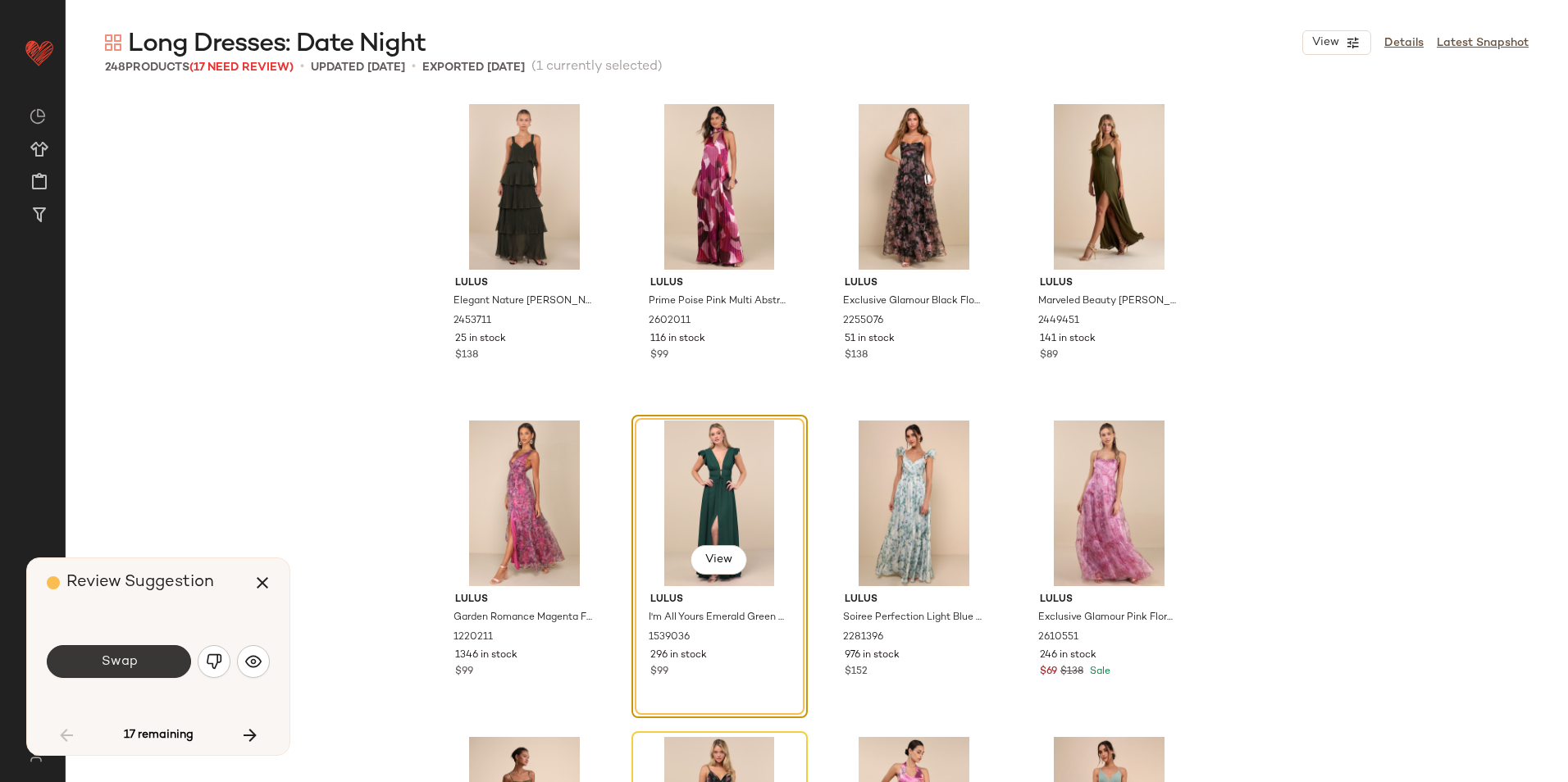
click at [185, 663] on button "Swap" at bounding box center [119, 662] width 145 height 33
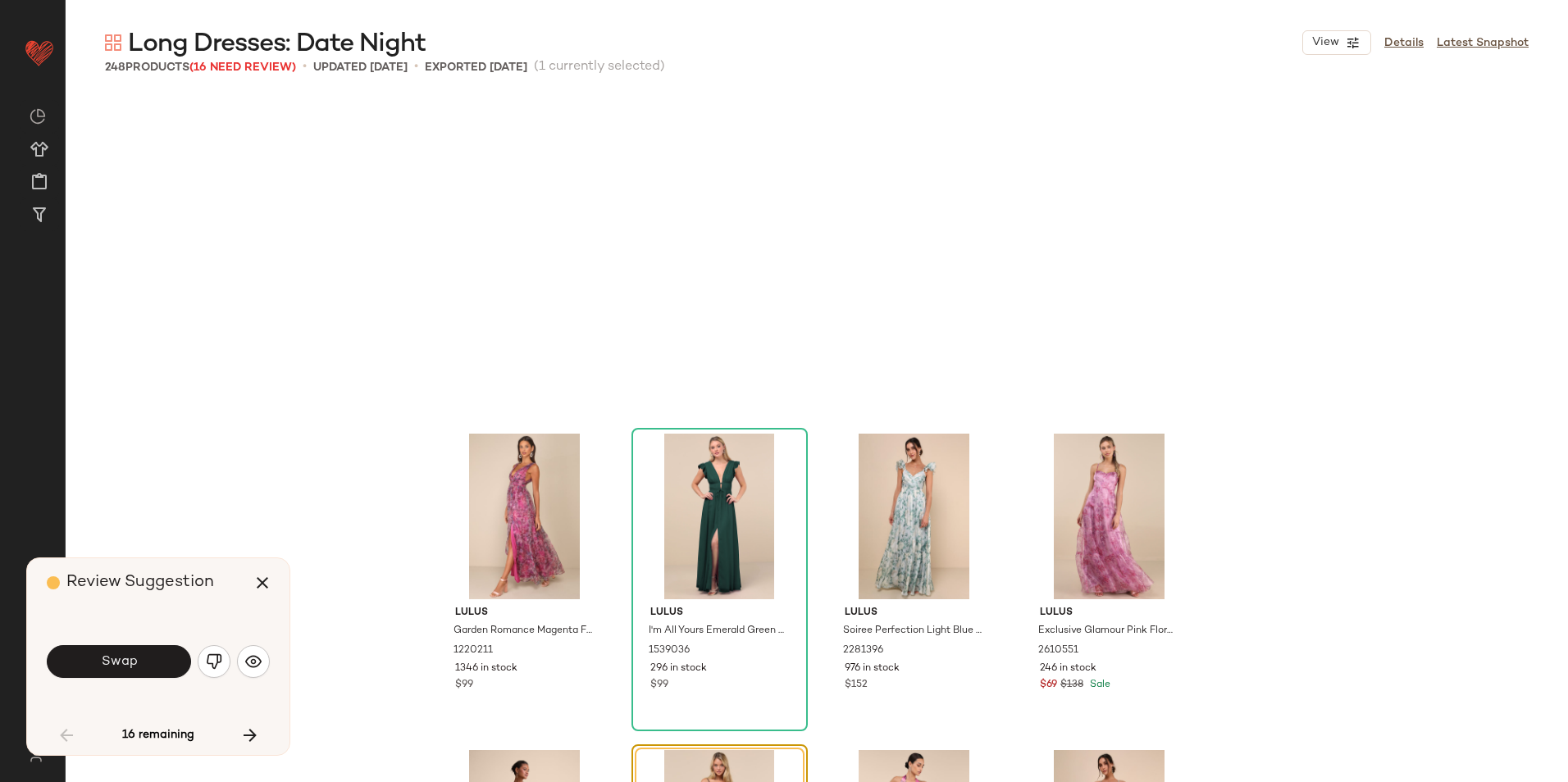
scroll to position [330, 0]
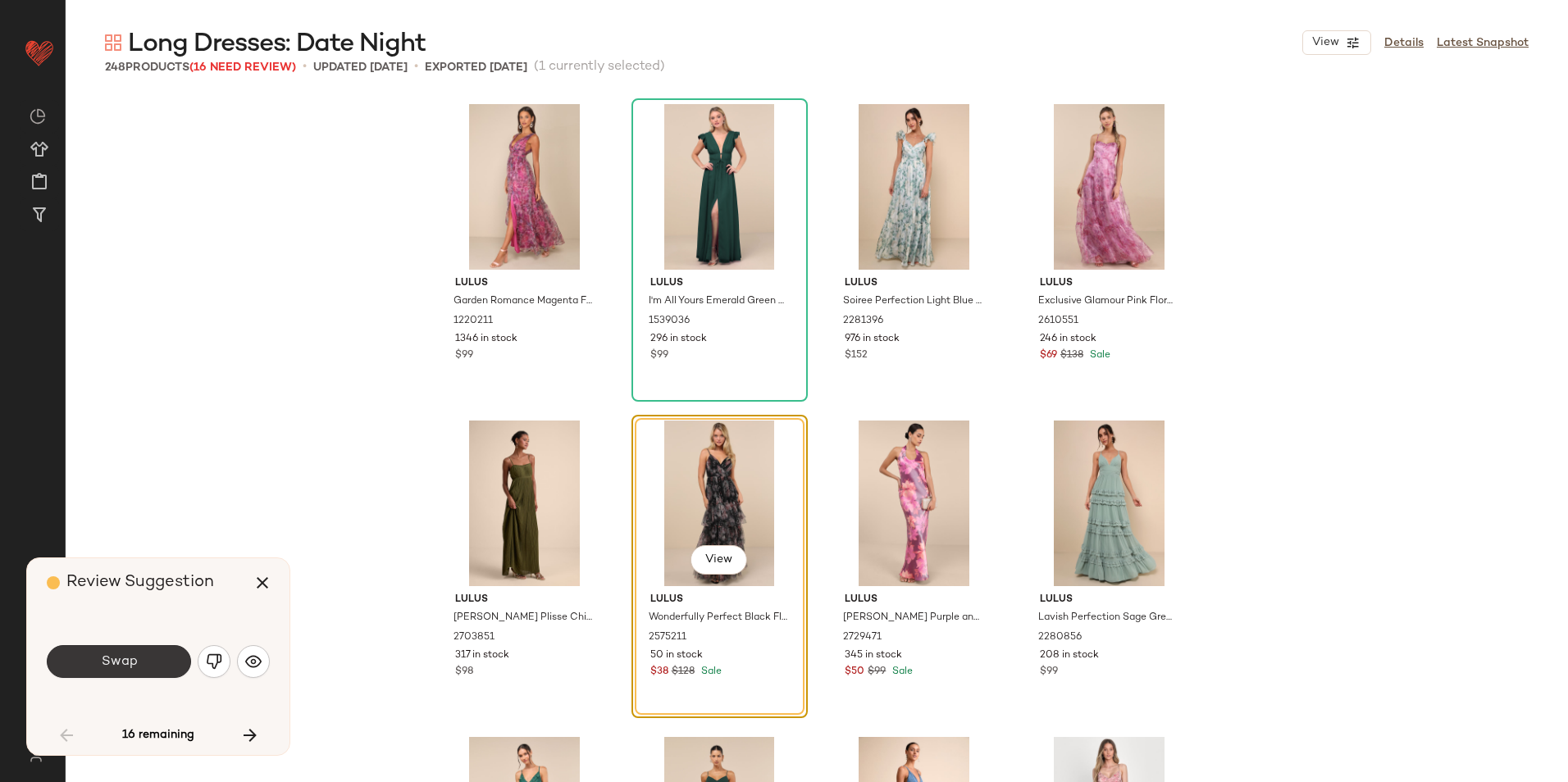
click at [150, 666] on button "Swap" at bounding box center [119, 662] width 145 height 33
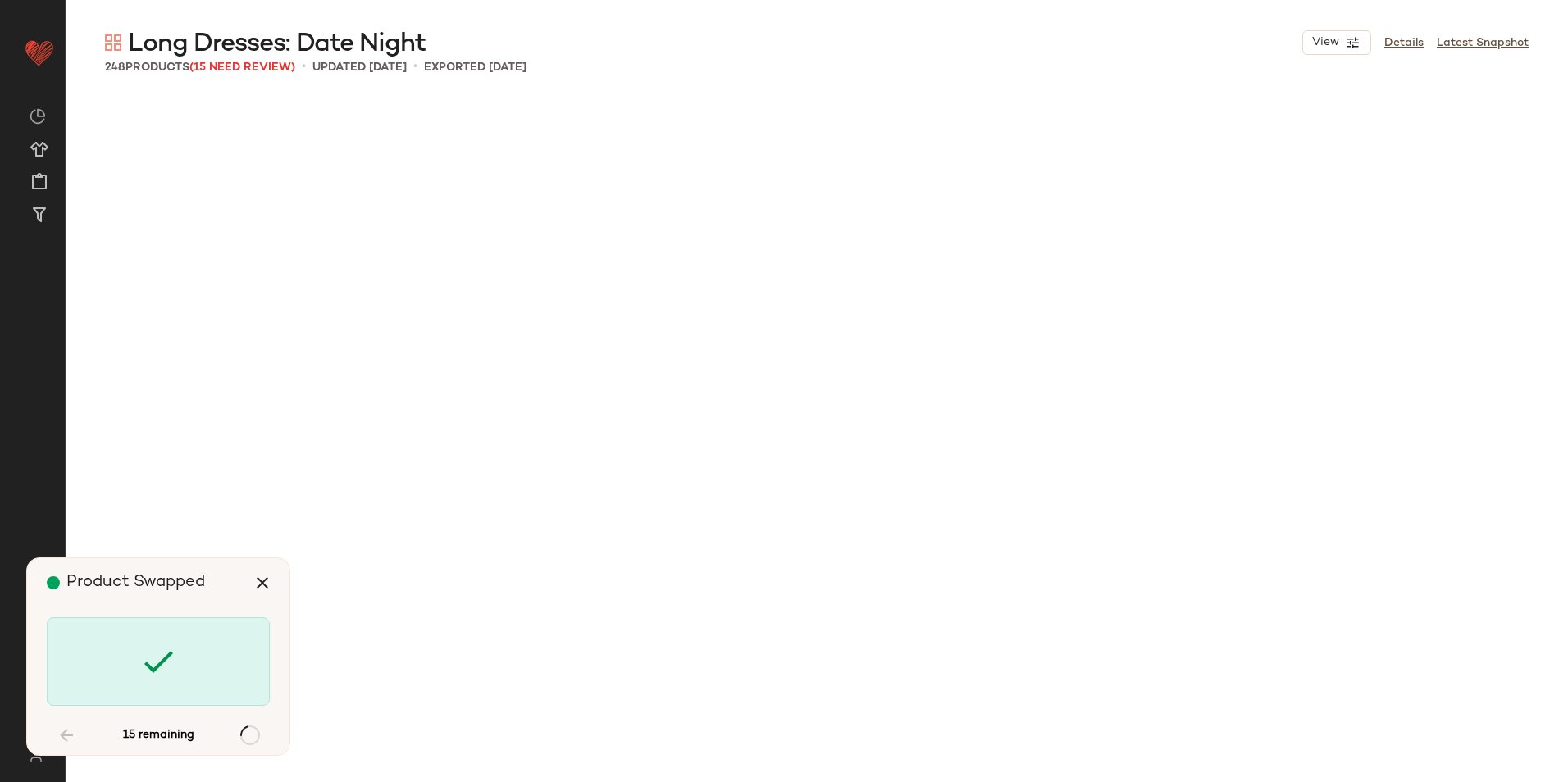
scroll to position [2216, 0]
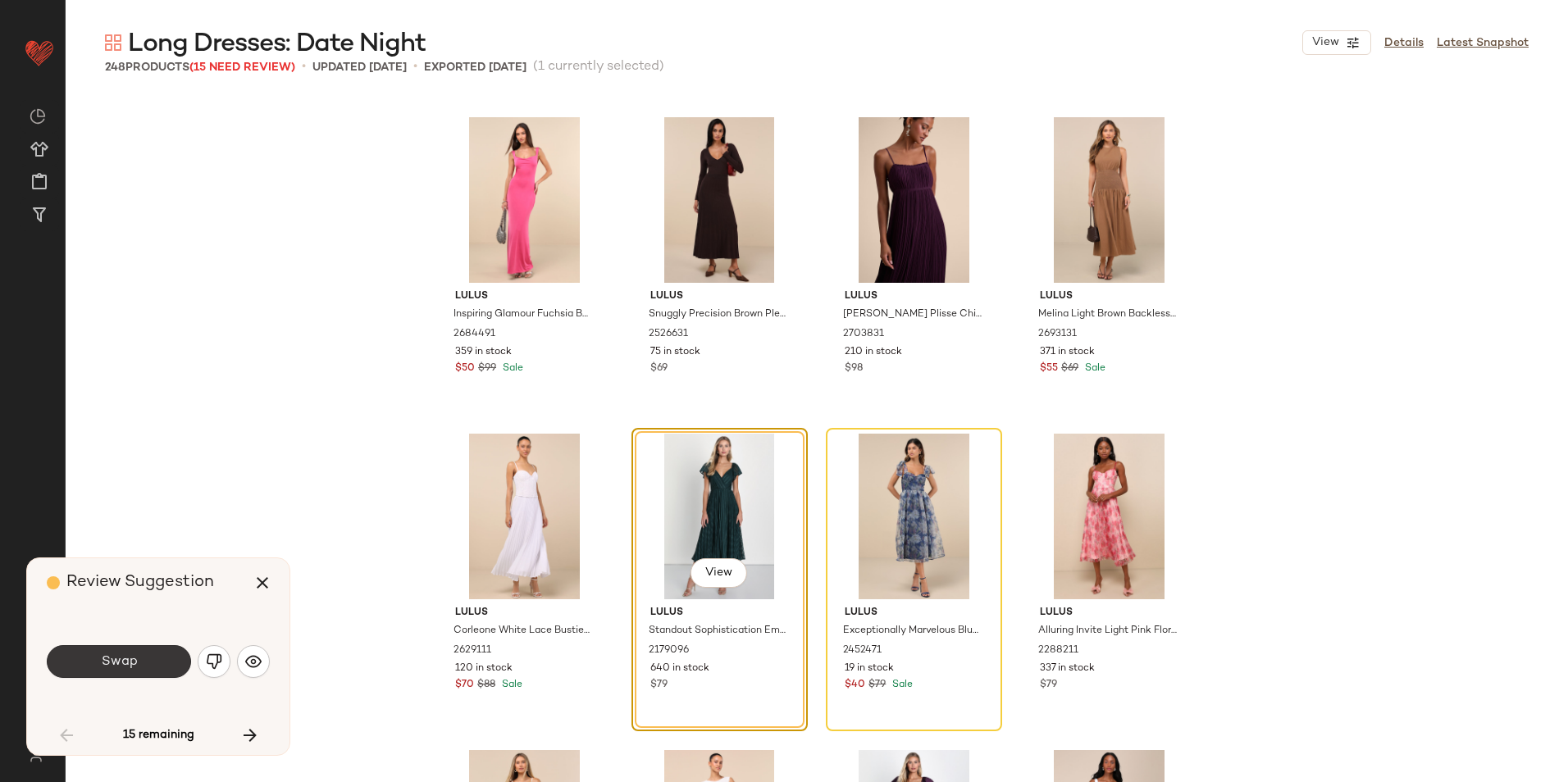
click at [151, 649] on button "Swap" at bounding box center [119, 662] width 145 height 33
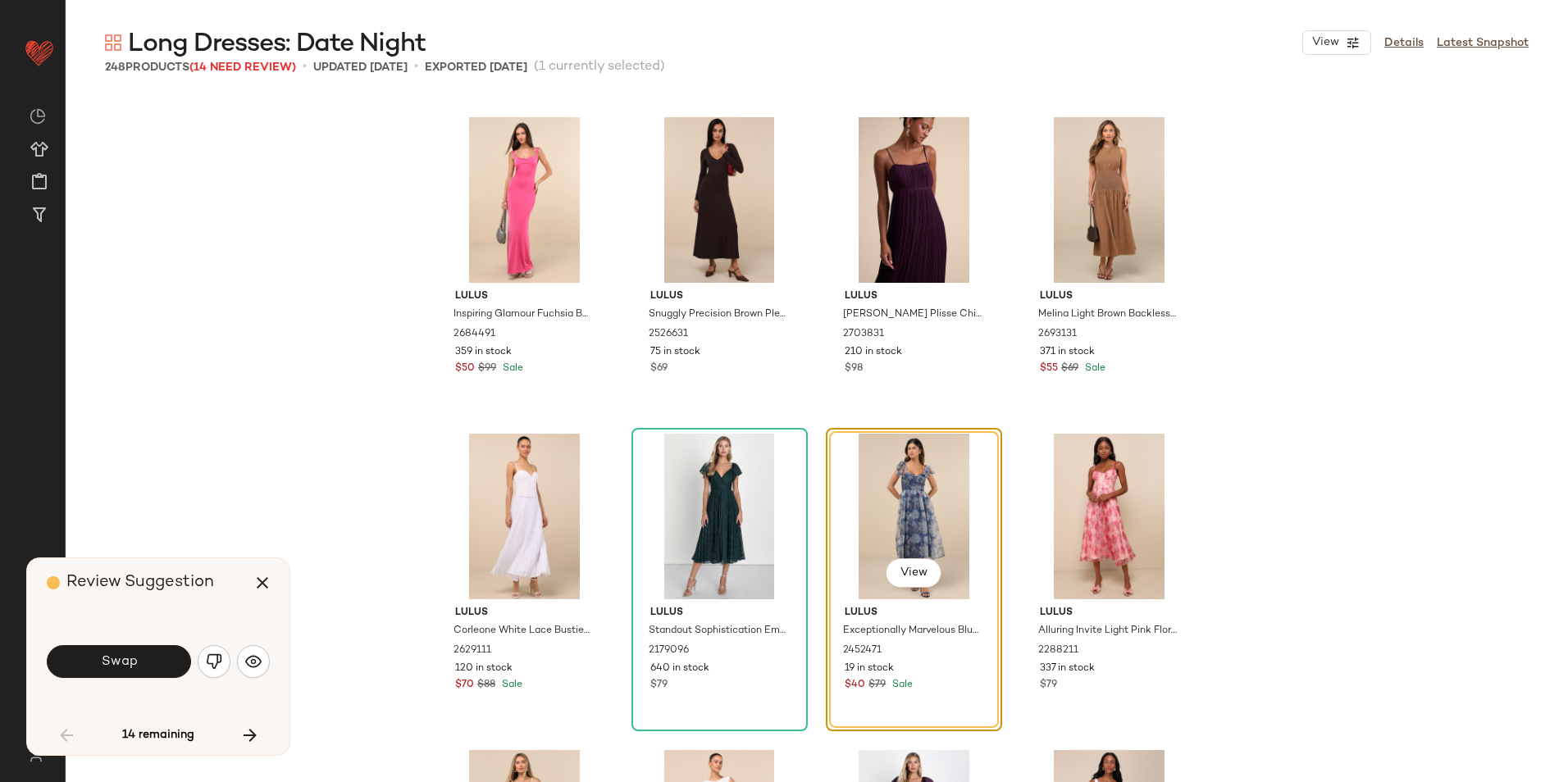
click at [176, 646] on button "Swap" at bounding box center [119, 662] width 145 height 33
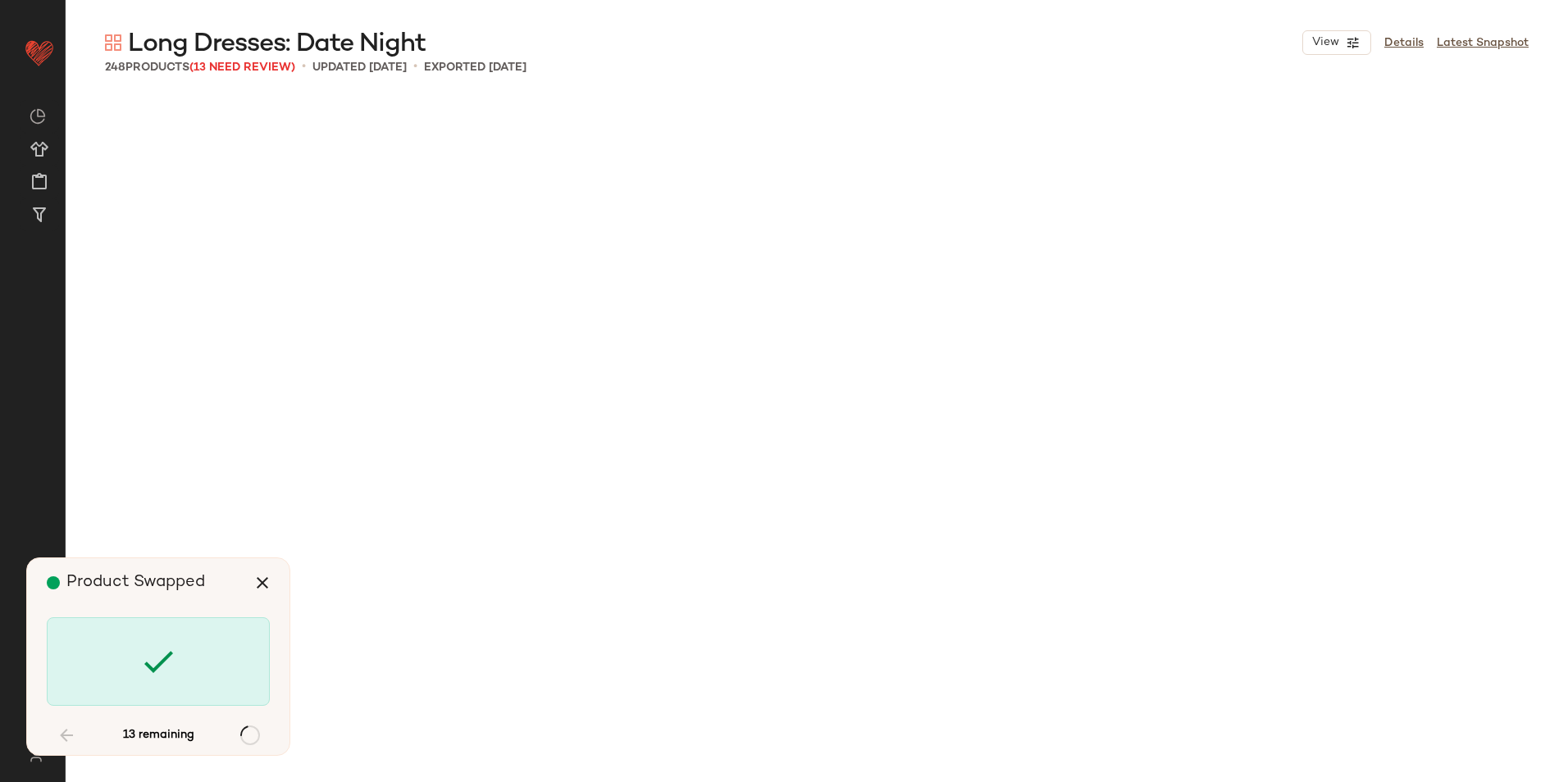
scroll to position [3799, 0]
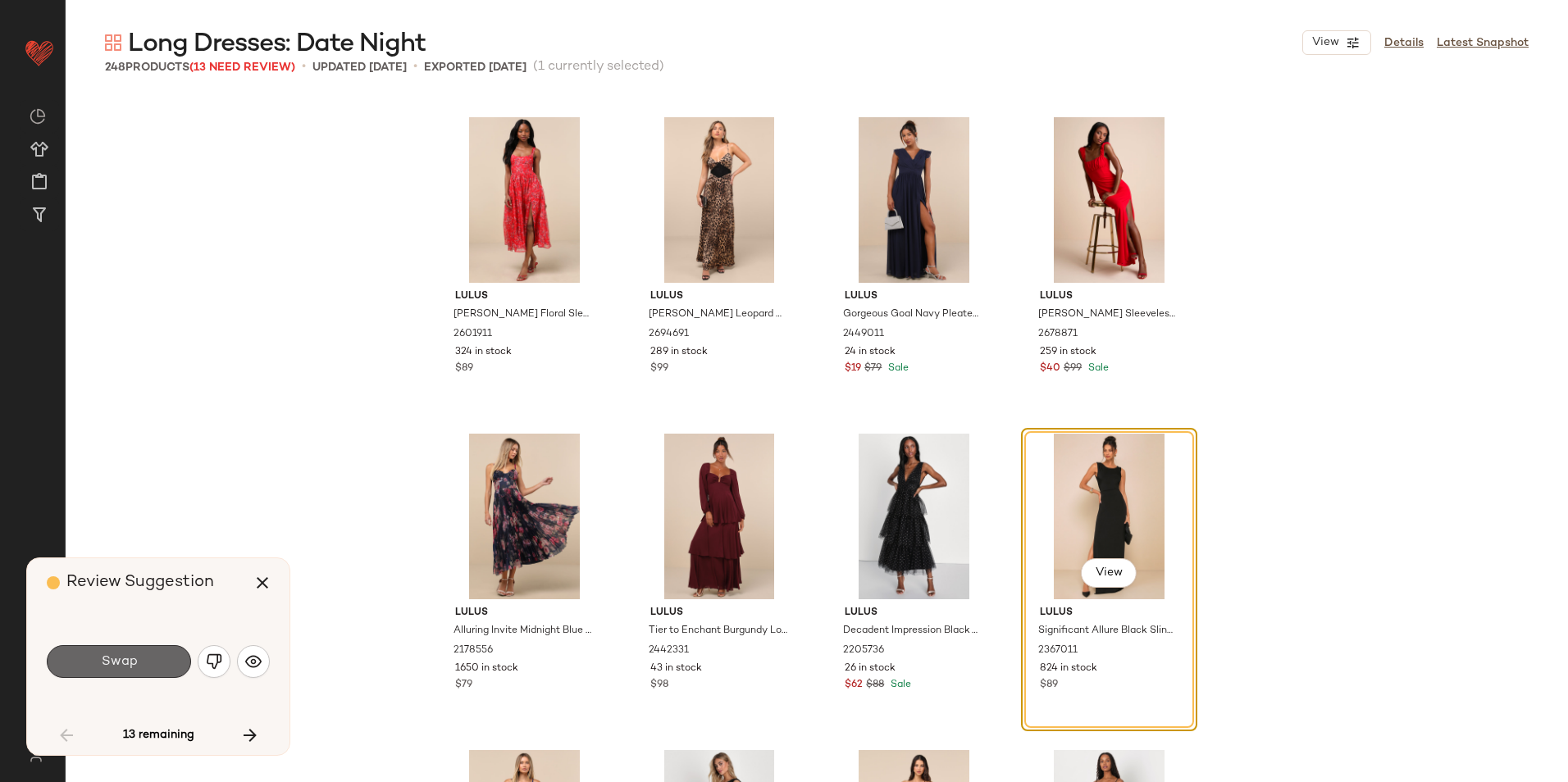
click at [150, 659] on button "Swap" at bounding box center [119, 662] width 145 height 33
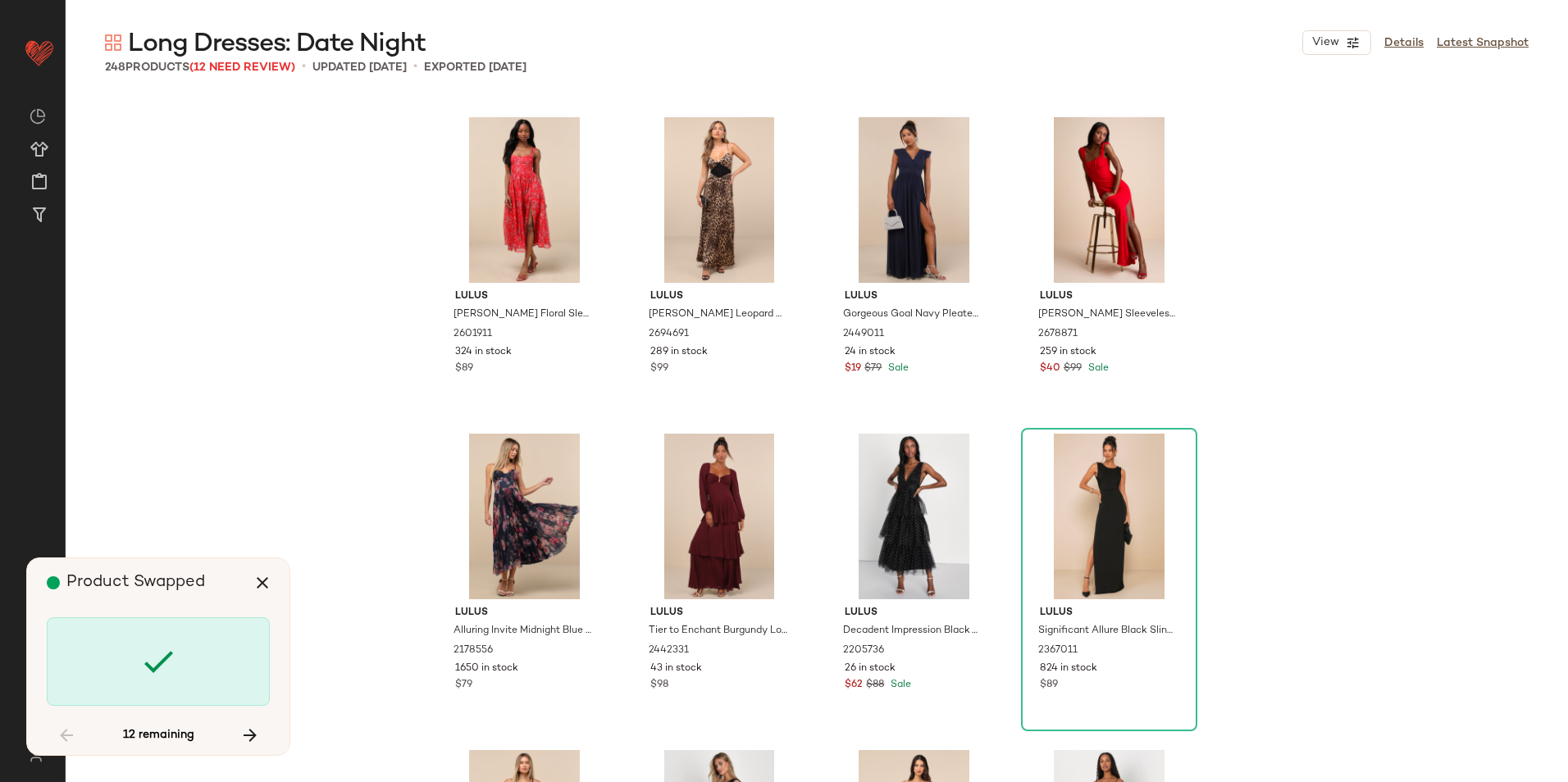
scroll to position [5699, 0]
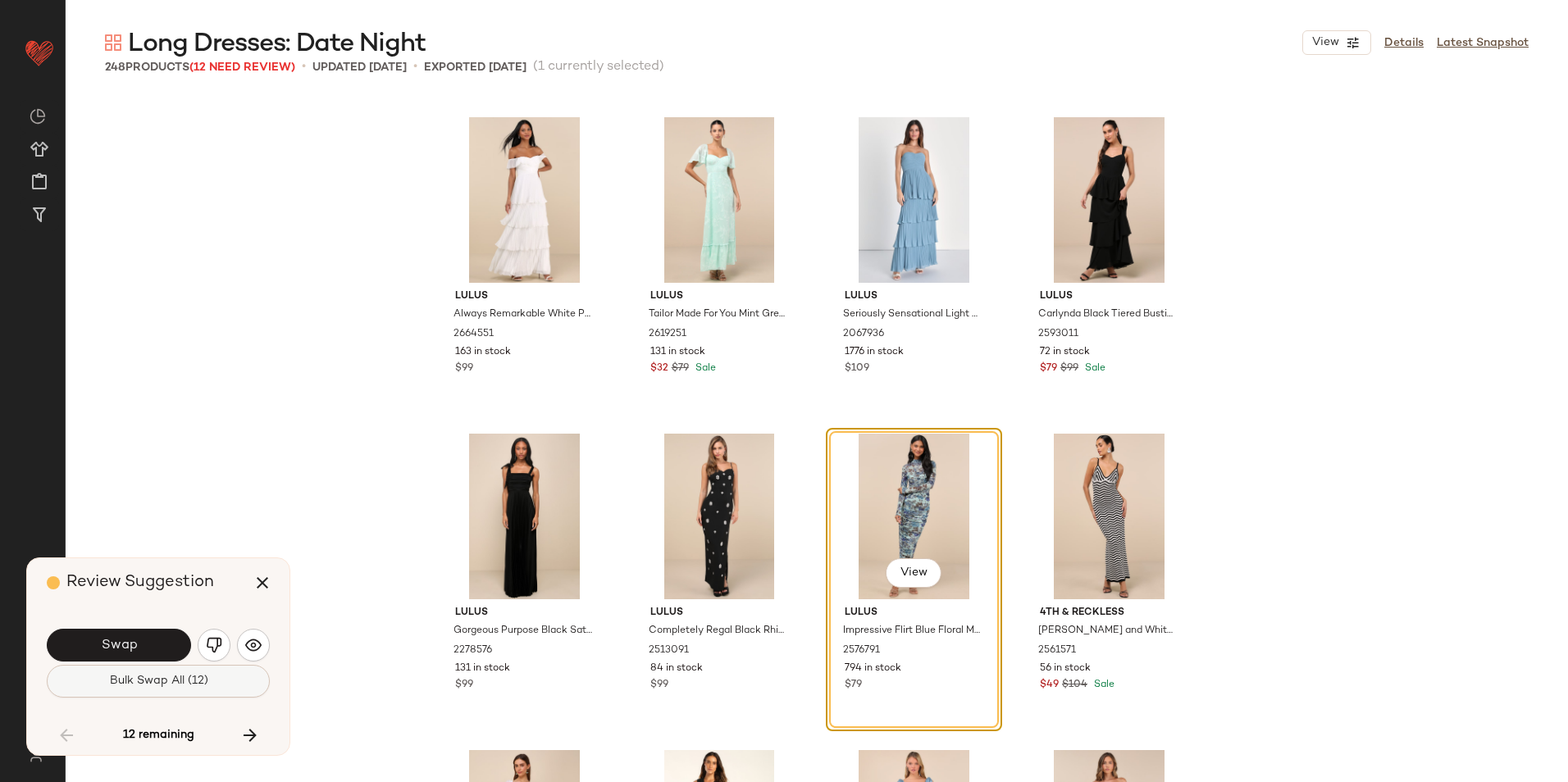
click at [172, 682] on span "Bulk Swap All (12)" at bounding box center [158, 681] width 99 height 13
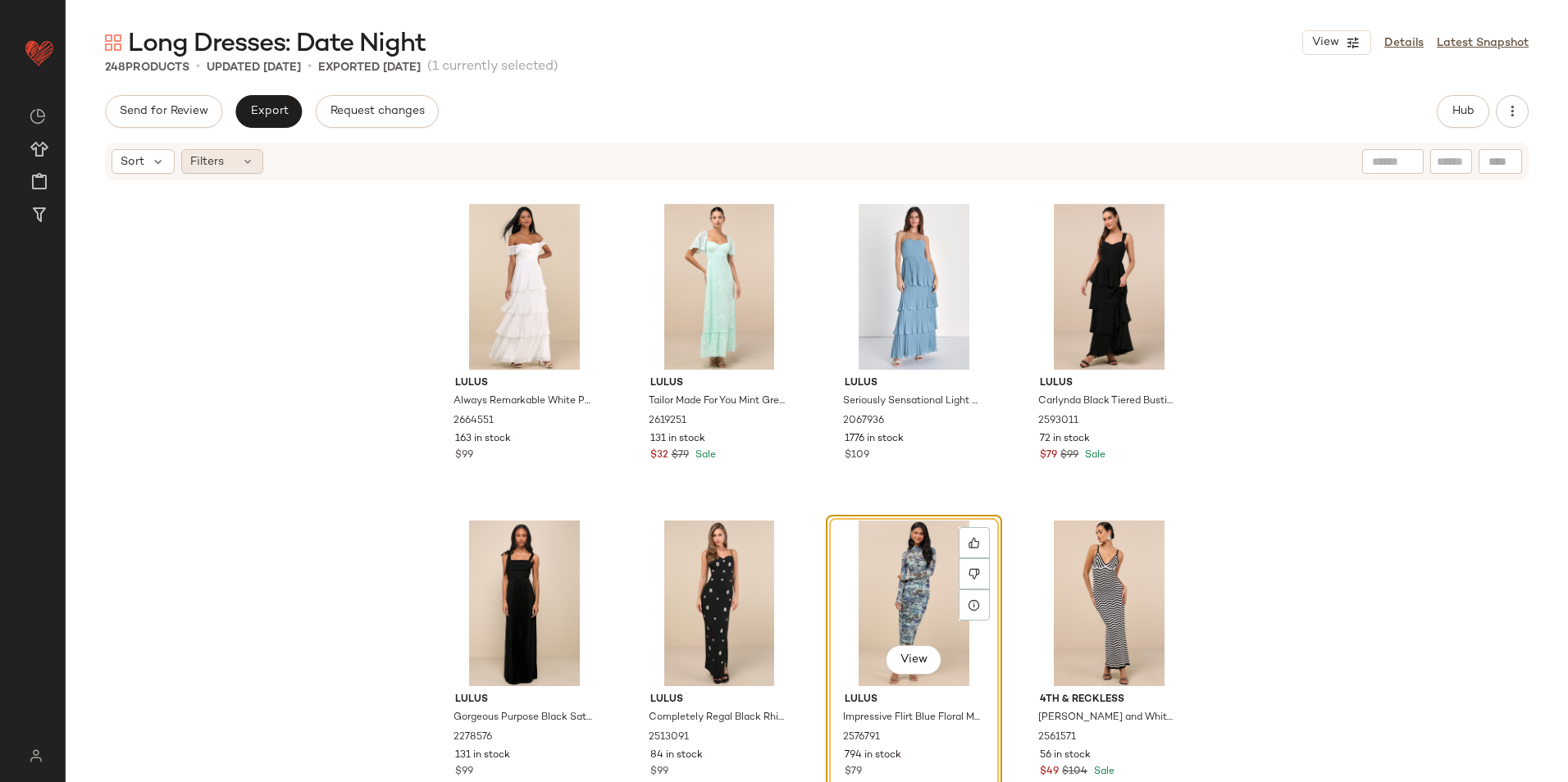
click at [246, 162] on icon at bounding box center [247, 161] width 13 height 13
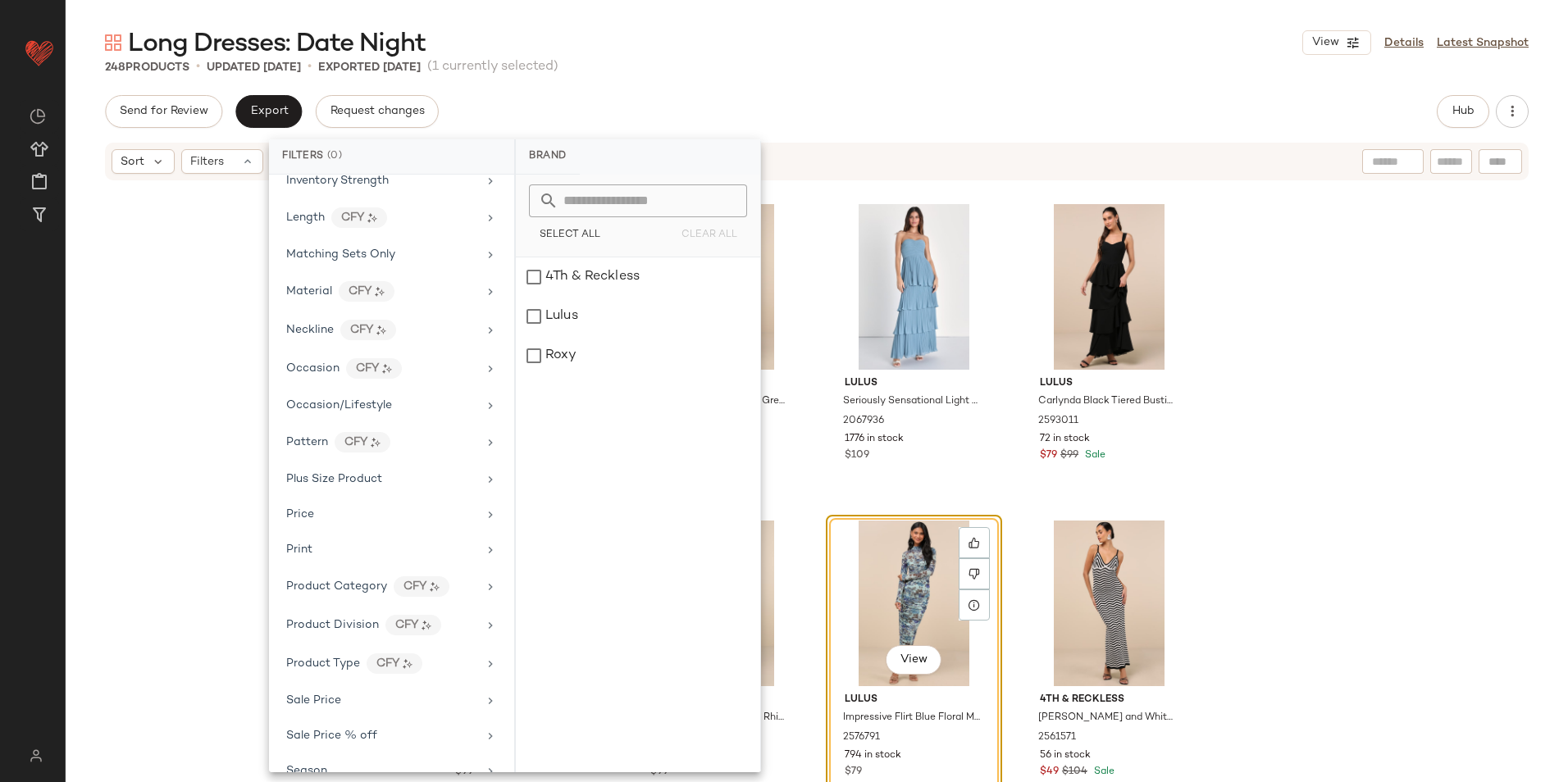
scroll to position [846, 0]
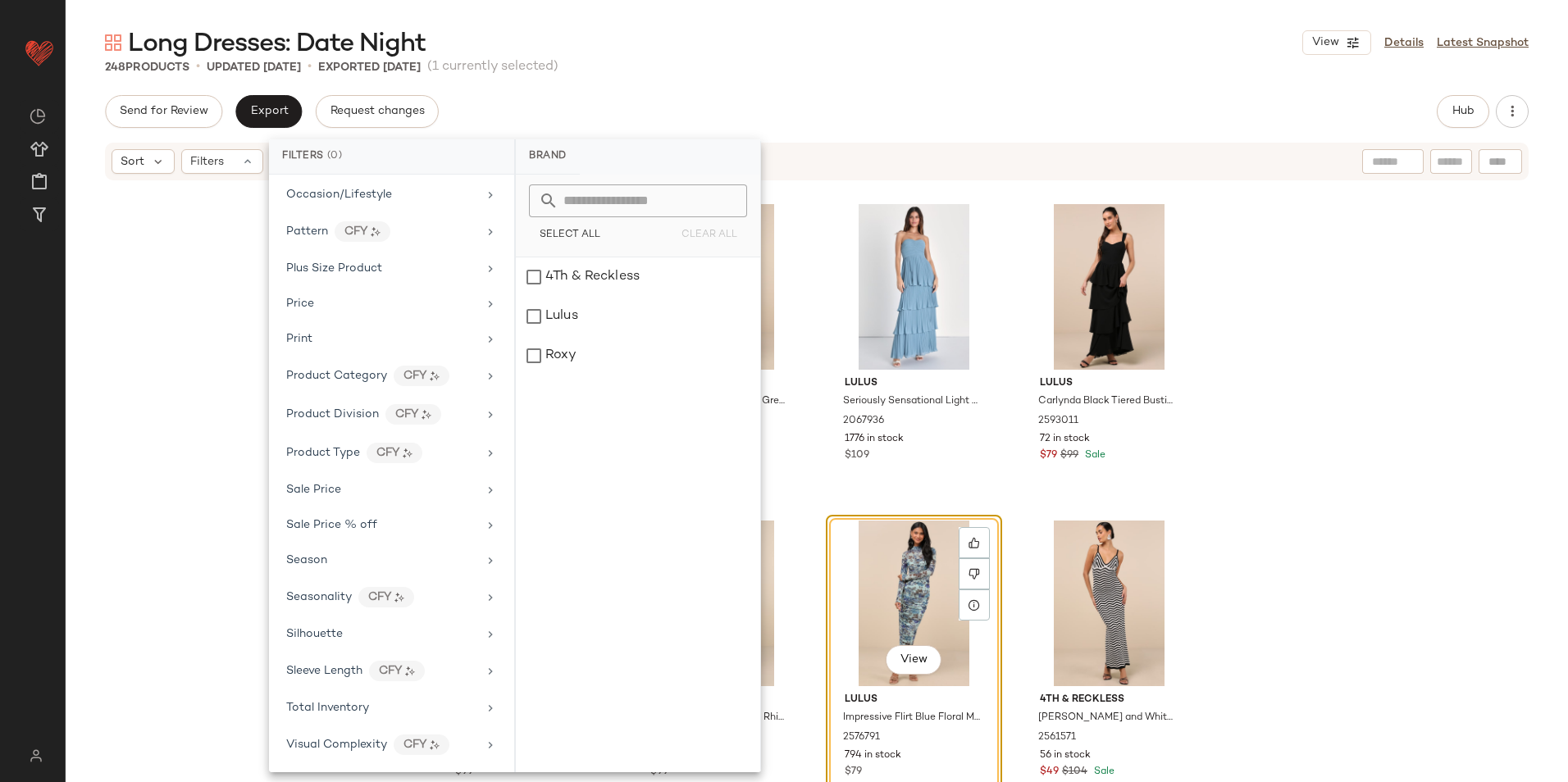
click at [343, 726] on div "Brand Category Actual Price AI Embeddings Availability Class Color CFY Color Pa…" at bounding box center [392, 474] width 246 height 598
click at [346, 702] on span "Total Inventory" at bounding box center [327, 708] width 83 height 12
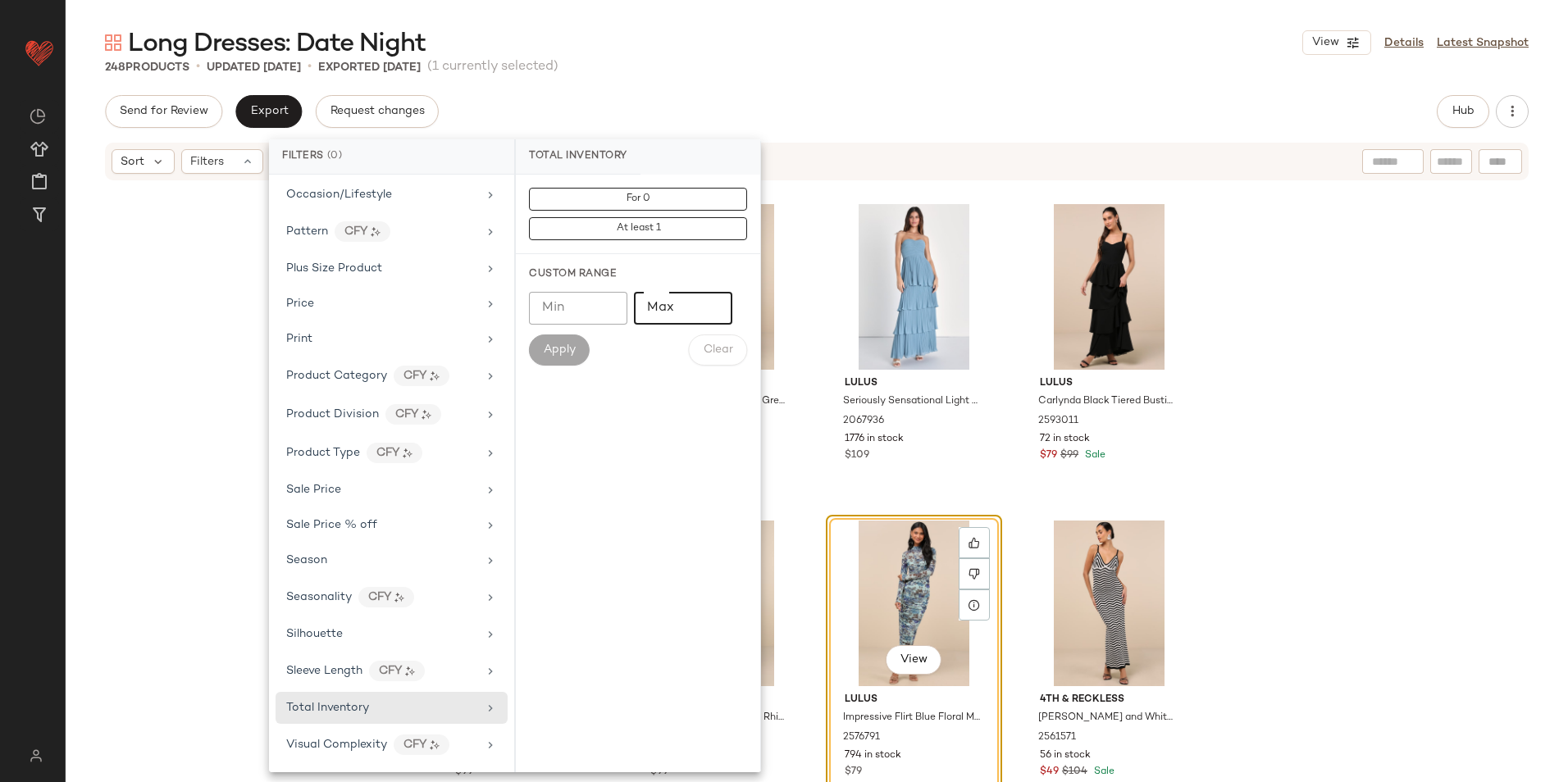
click at [651, 311] on input "Max" at bounding box center [683, 308] width 98 height 33
type input "**"
click at [569, 352] on span "Apply" at bounding box center [559, 350] width 33 height 13
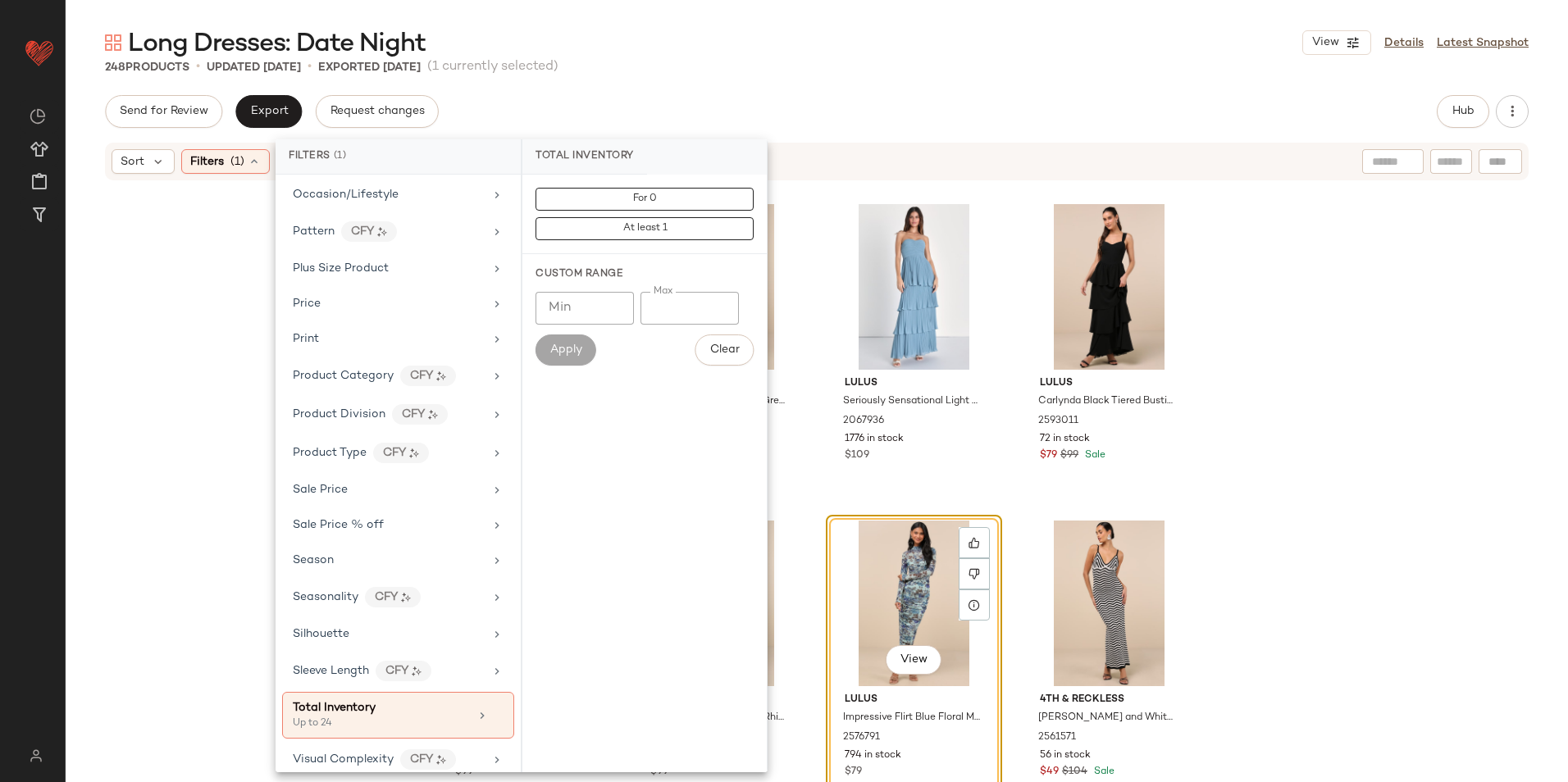
click at [815, 78] on div "Long Dresses: Date Night View Details Latest Snapshot 248 Products • updated [D…" at bounding box center [816, 404] width 1502 height 756
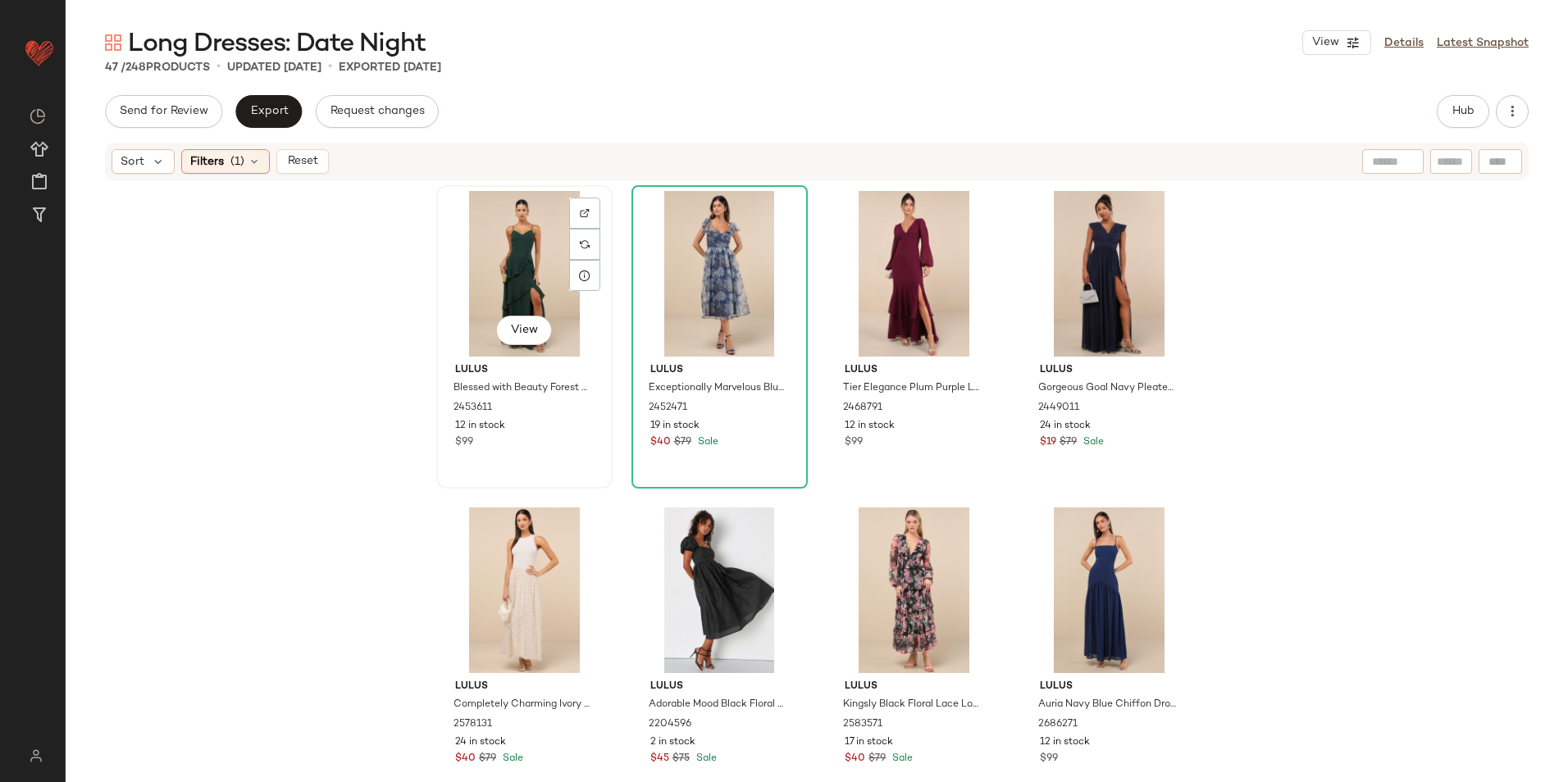
click at [492, 307] on div "View" at bounding box center [524, 273] width 165 height 165
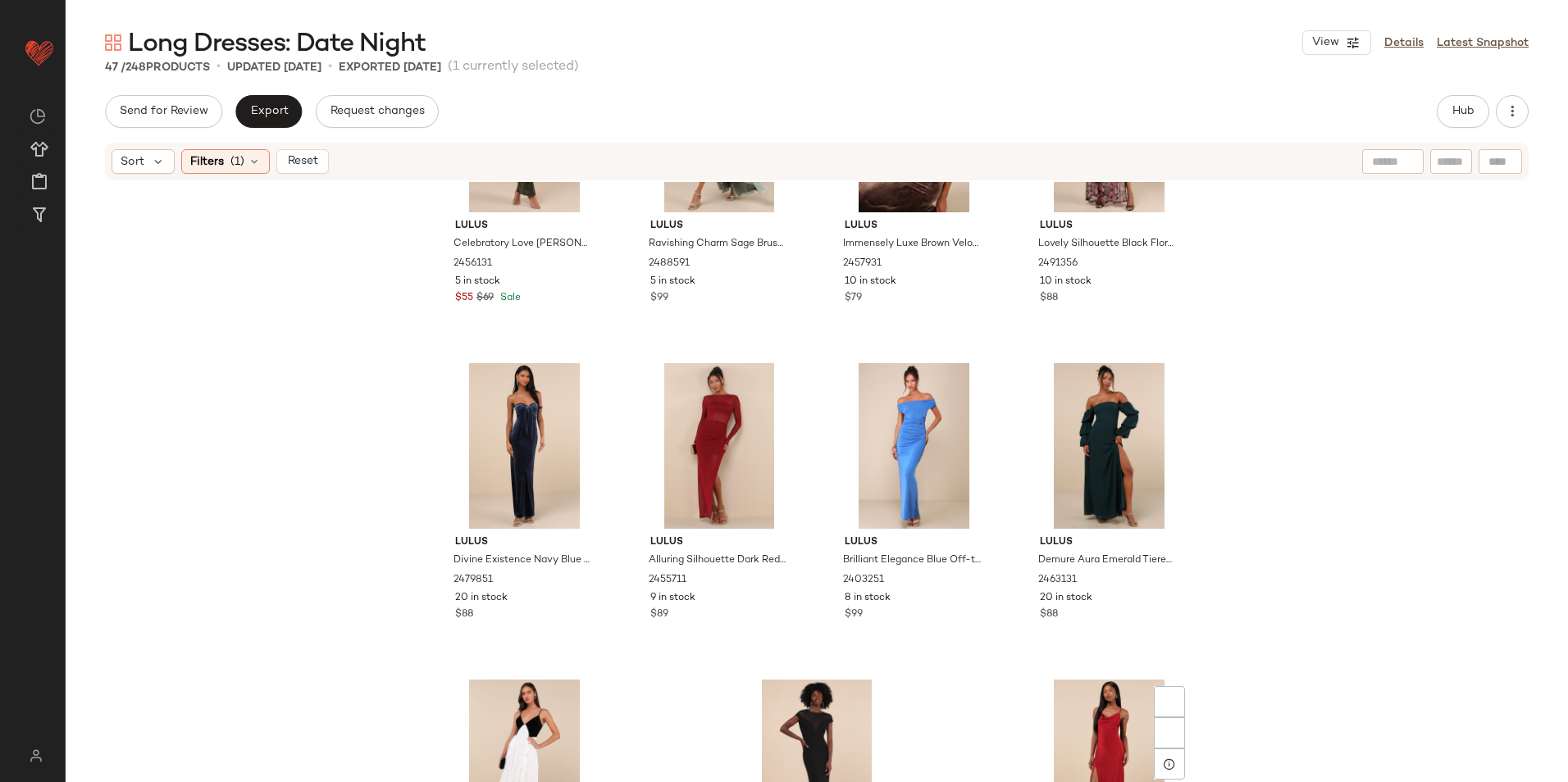
scroll to position [3152, 0]
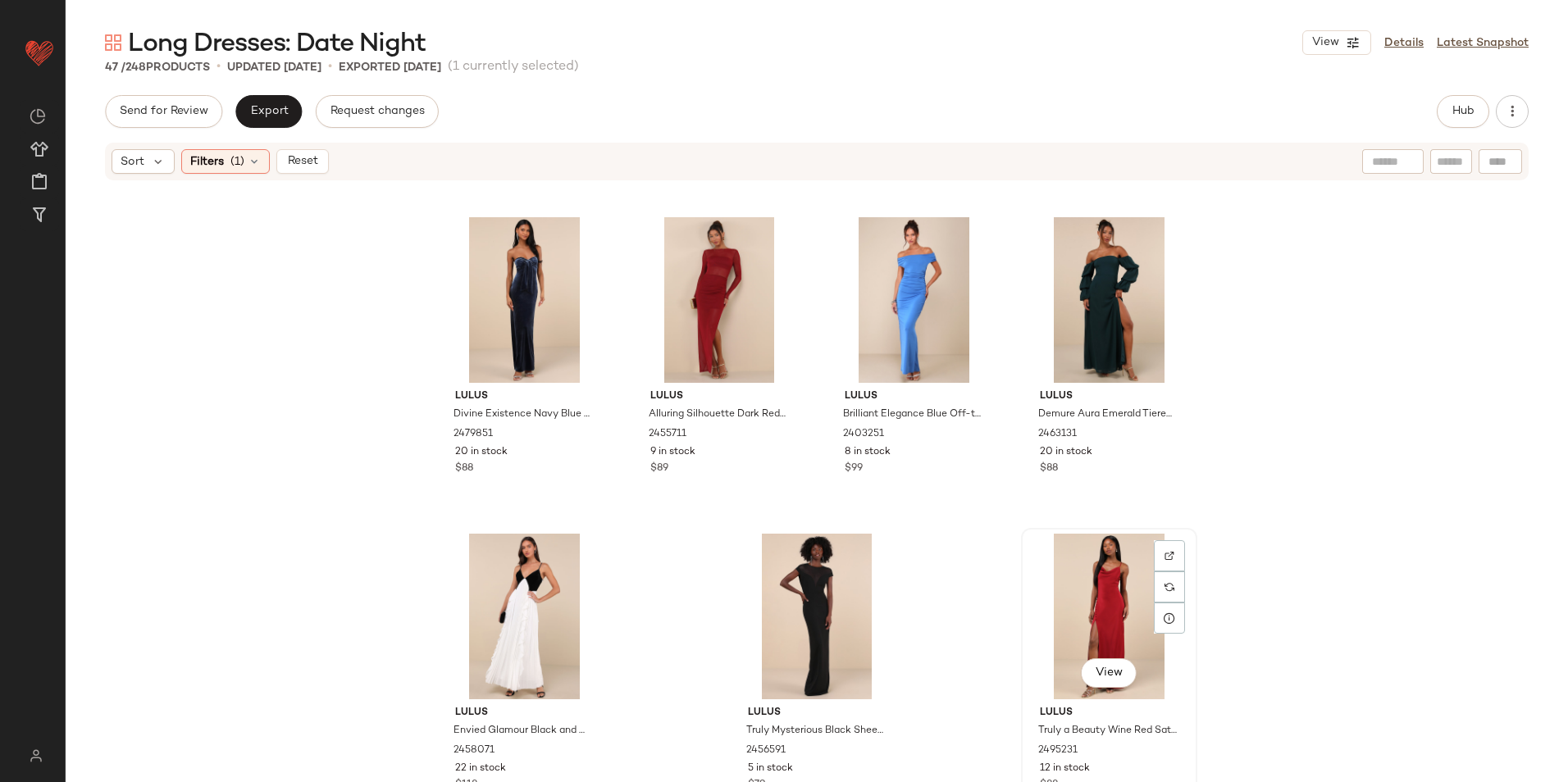
click at [1053, 563] on div "View" at bounding box center [1108, 617] width 165 height 165
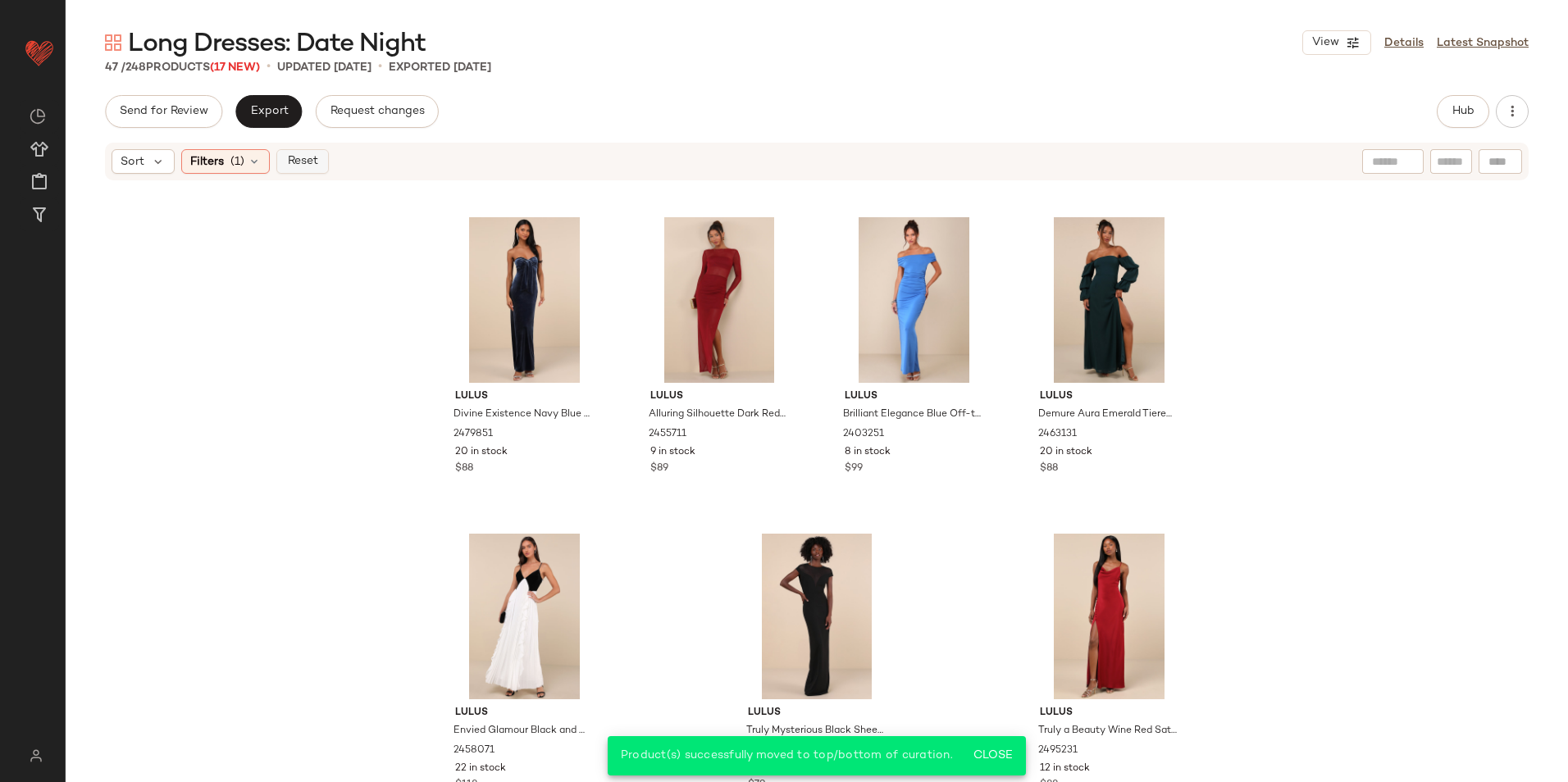
click at [301, 158] on span "Reset" at bounding box center [302, 161] width 31 height 13
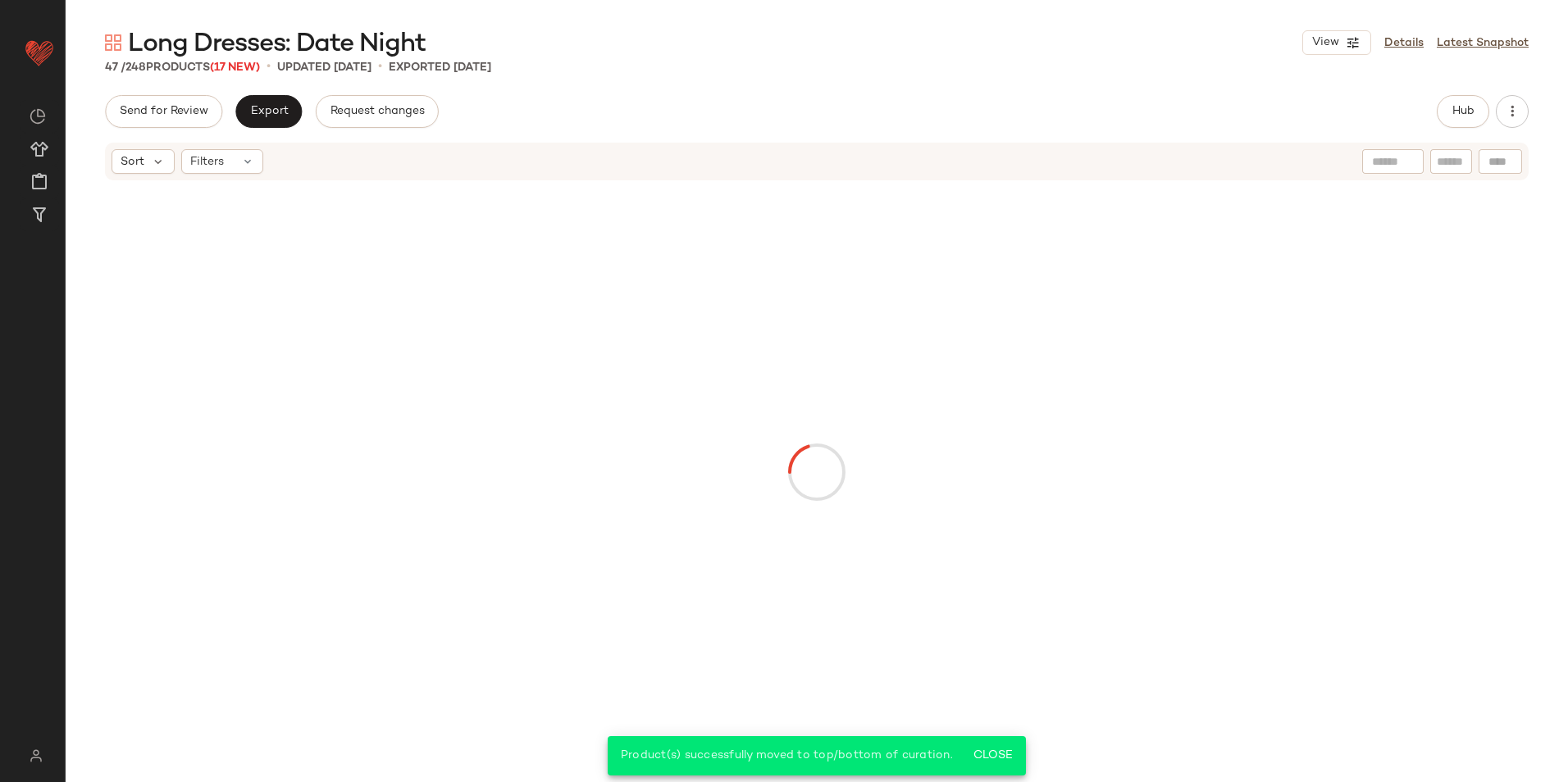
click at [670, 104] on div "Send for Review Export Request changes Hub" at bounding box center [817, 111] width 1423 height 33
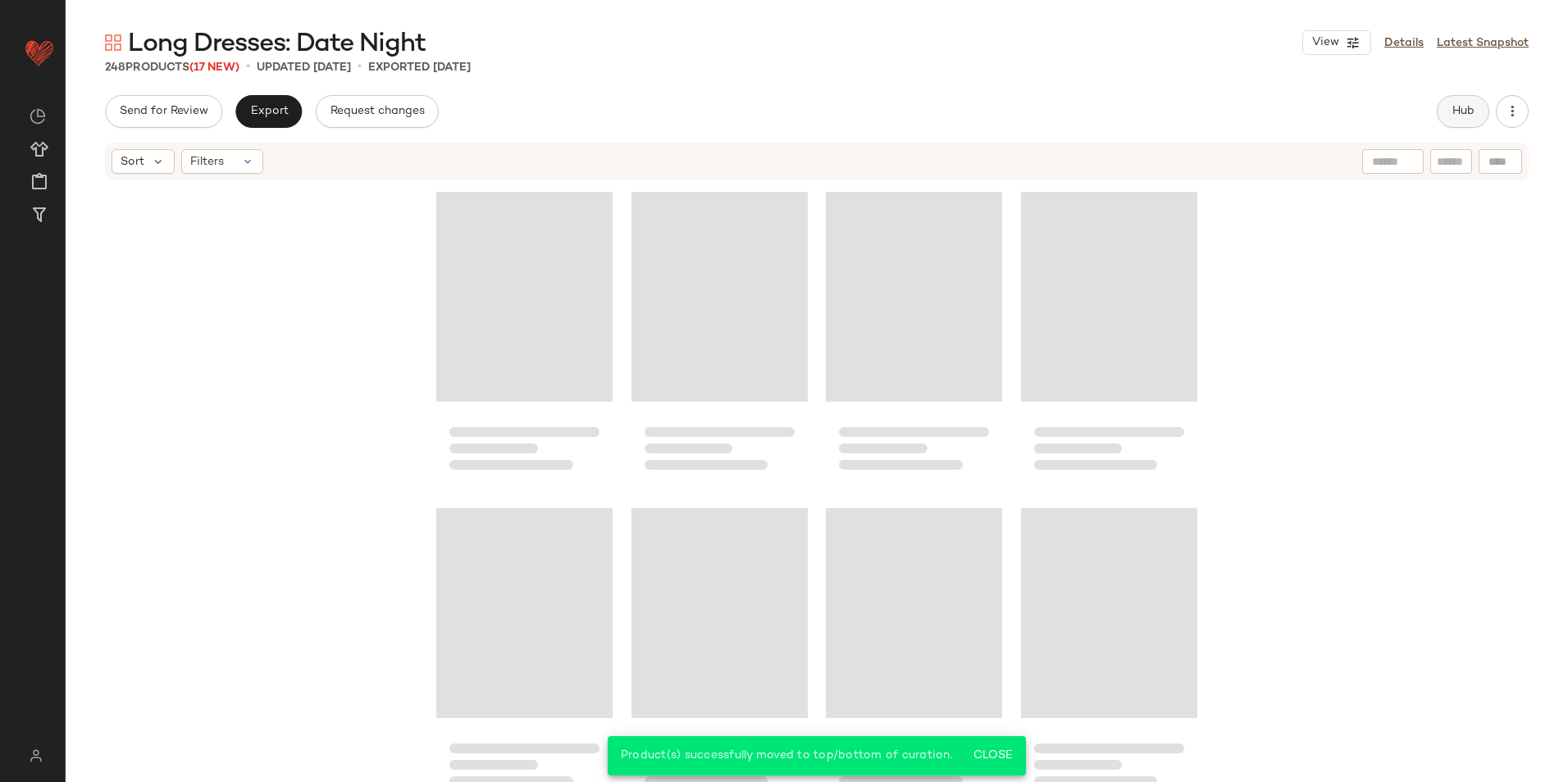
scroll to position [18981, 0]
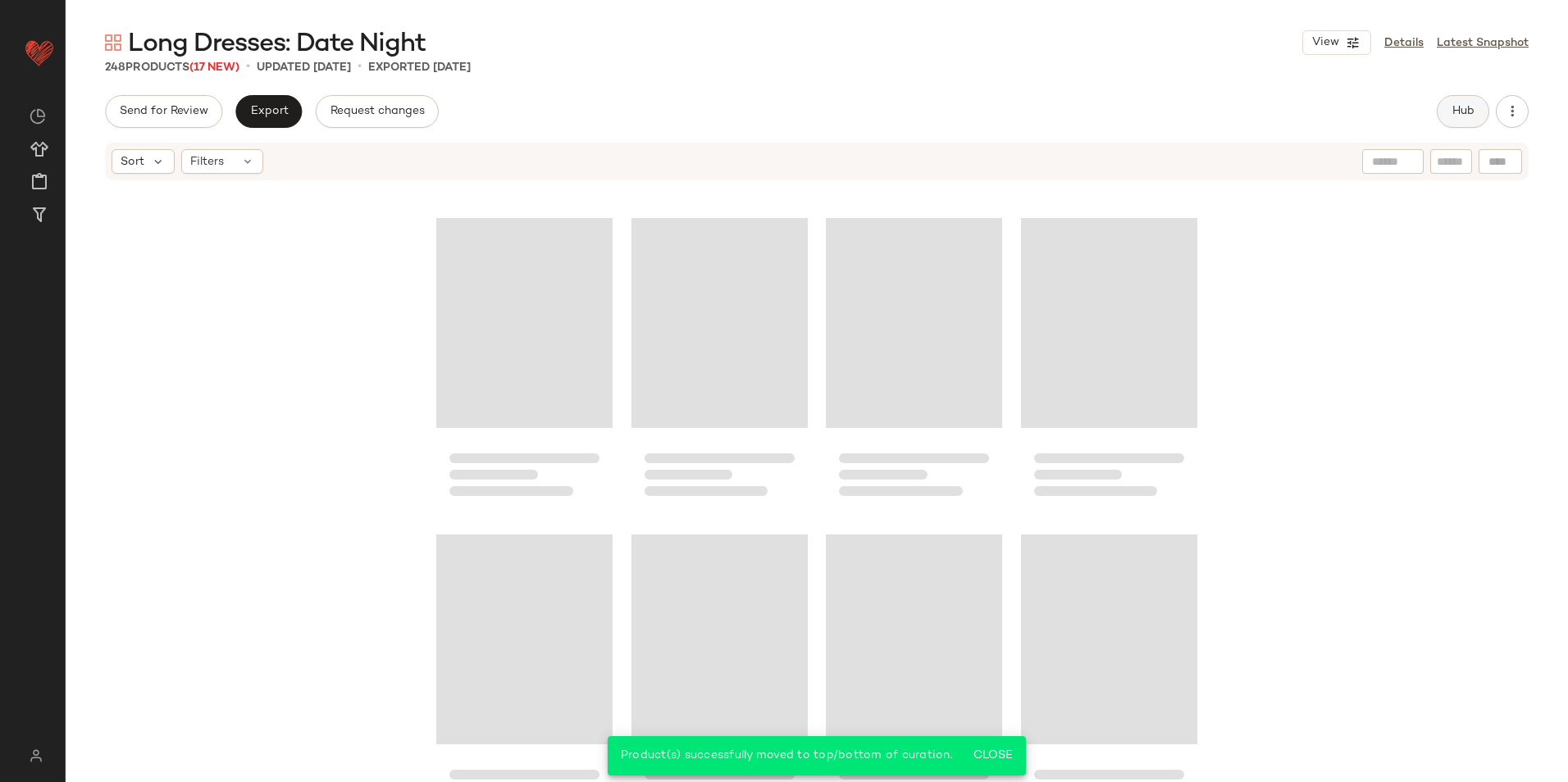
click at [1473, 113] on span "Hub" at bounding box center [1463, 111] width 23 height 13
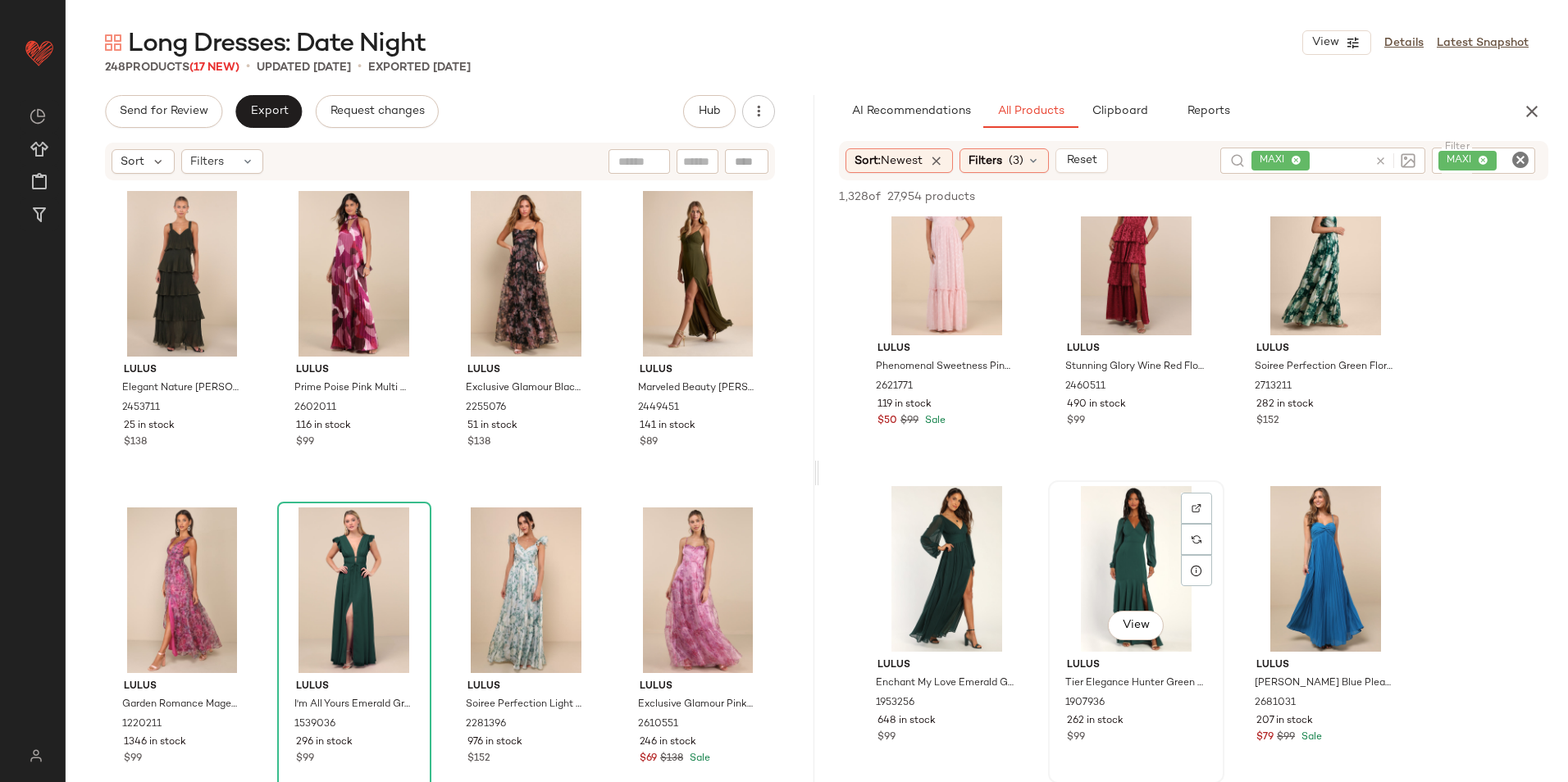
scroll to position [656, 0]
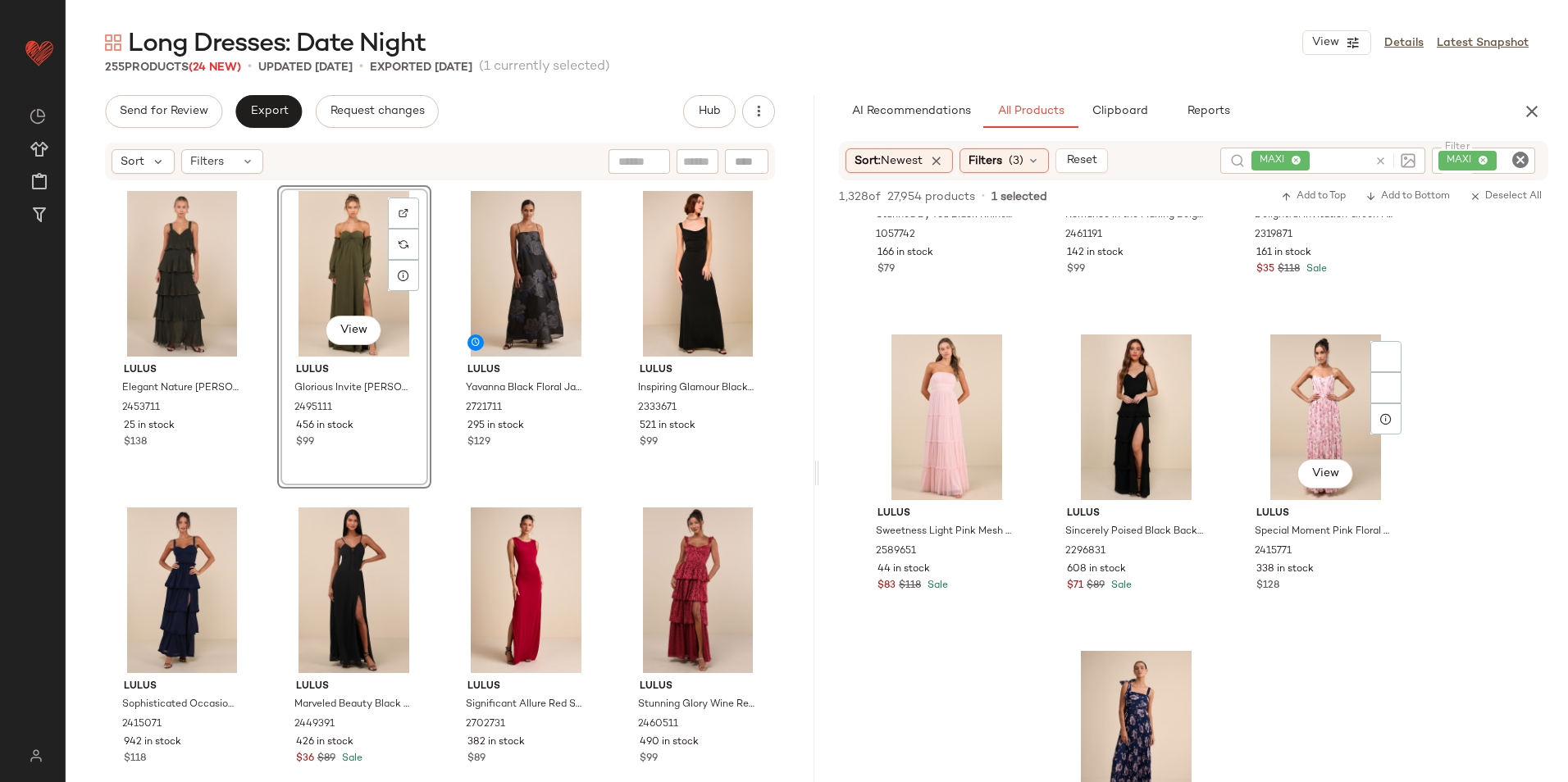
scroll to position [3117, 0]
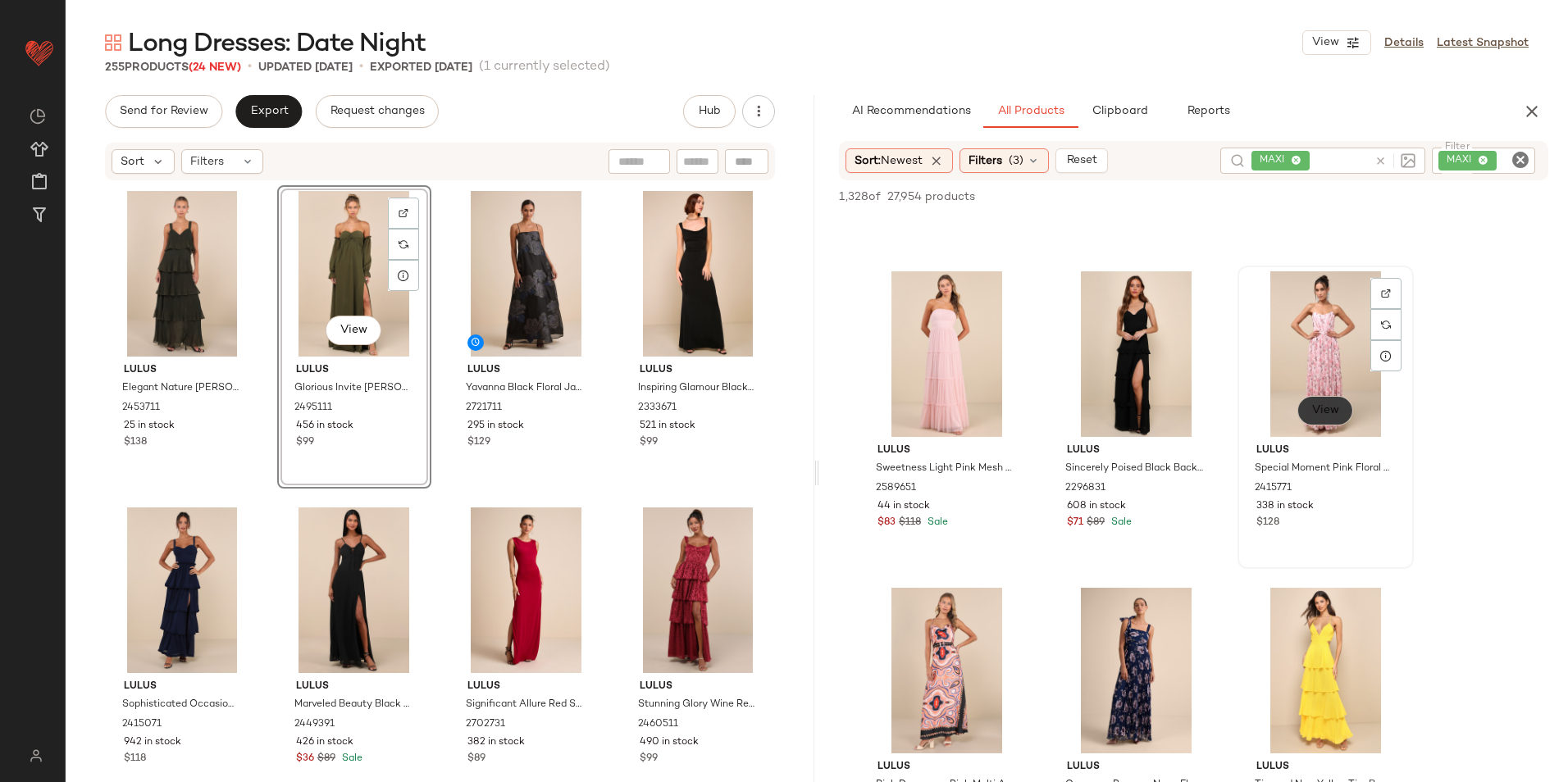
click at [1303, 407] on button "View" at bounding box center [1325, 411] width 56 height 30
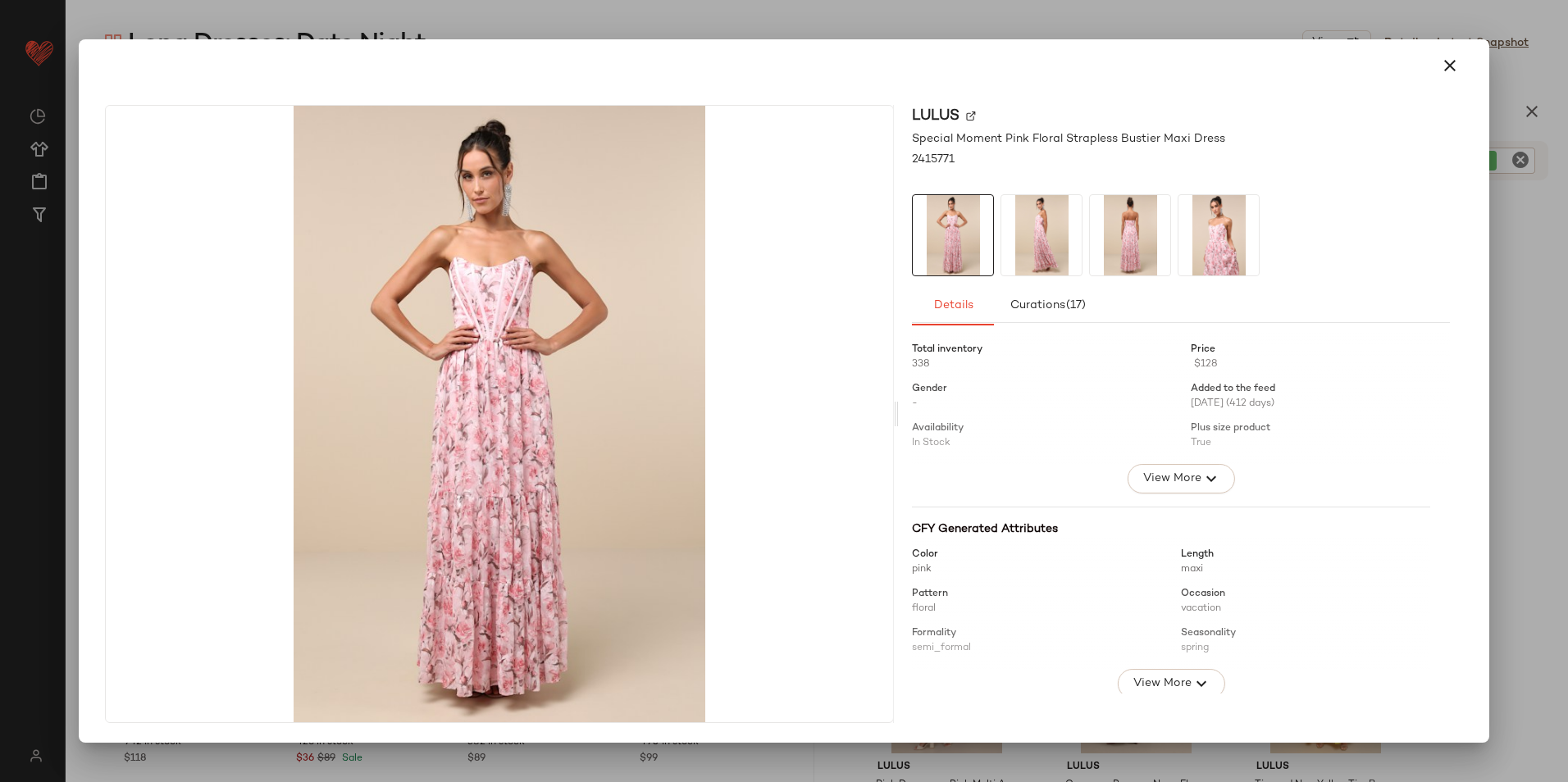
click at [1444, 64] on icon "button" at bounding box center [1450, 65] width 20 height 20
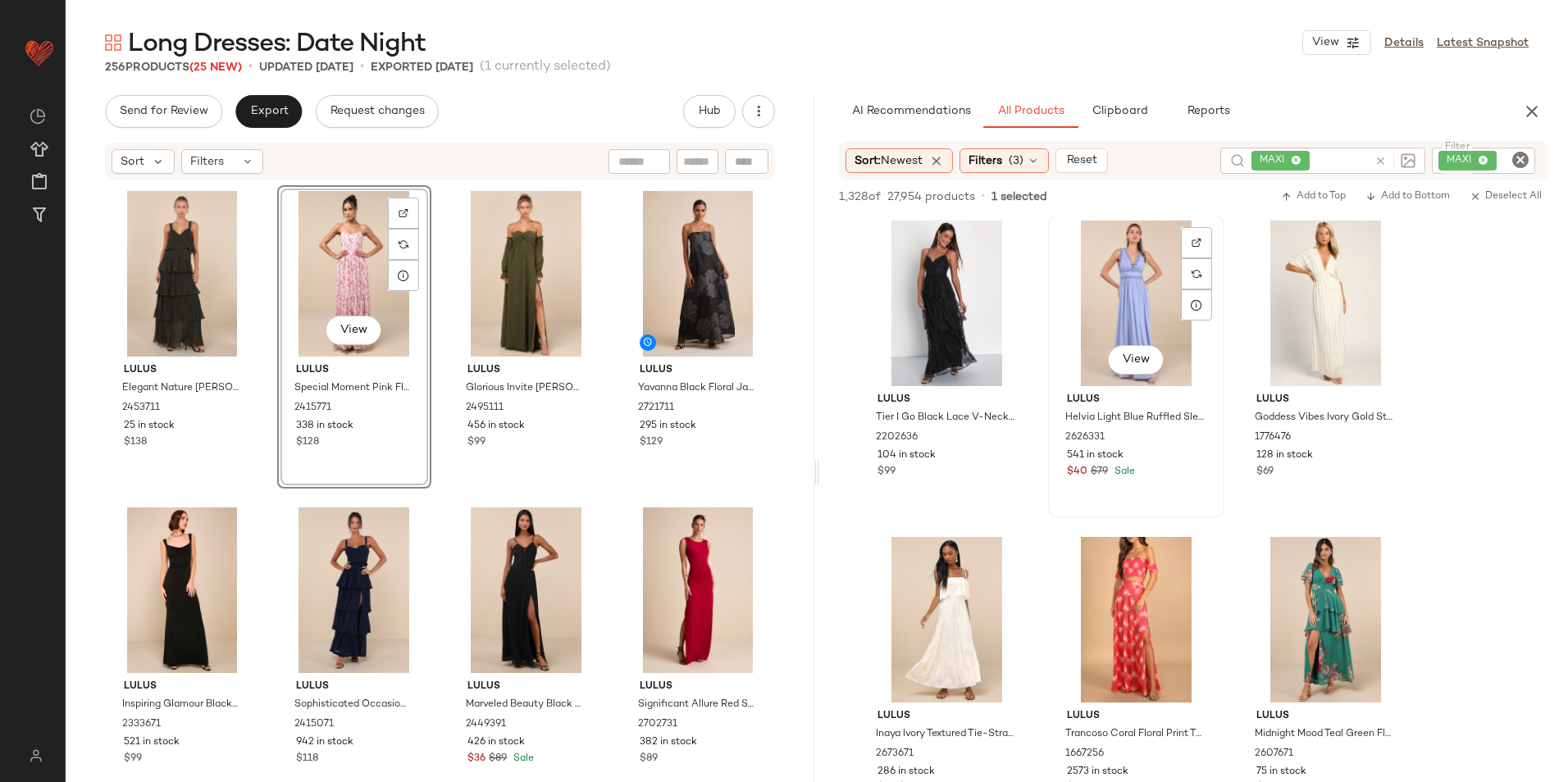
scroll to position [3772, 0]
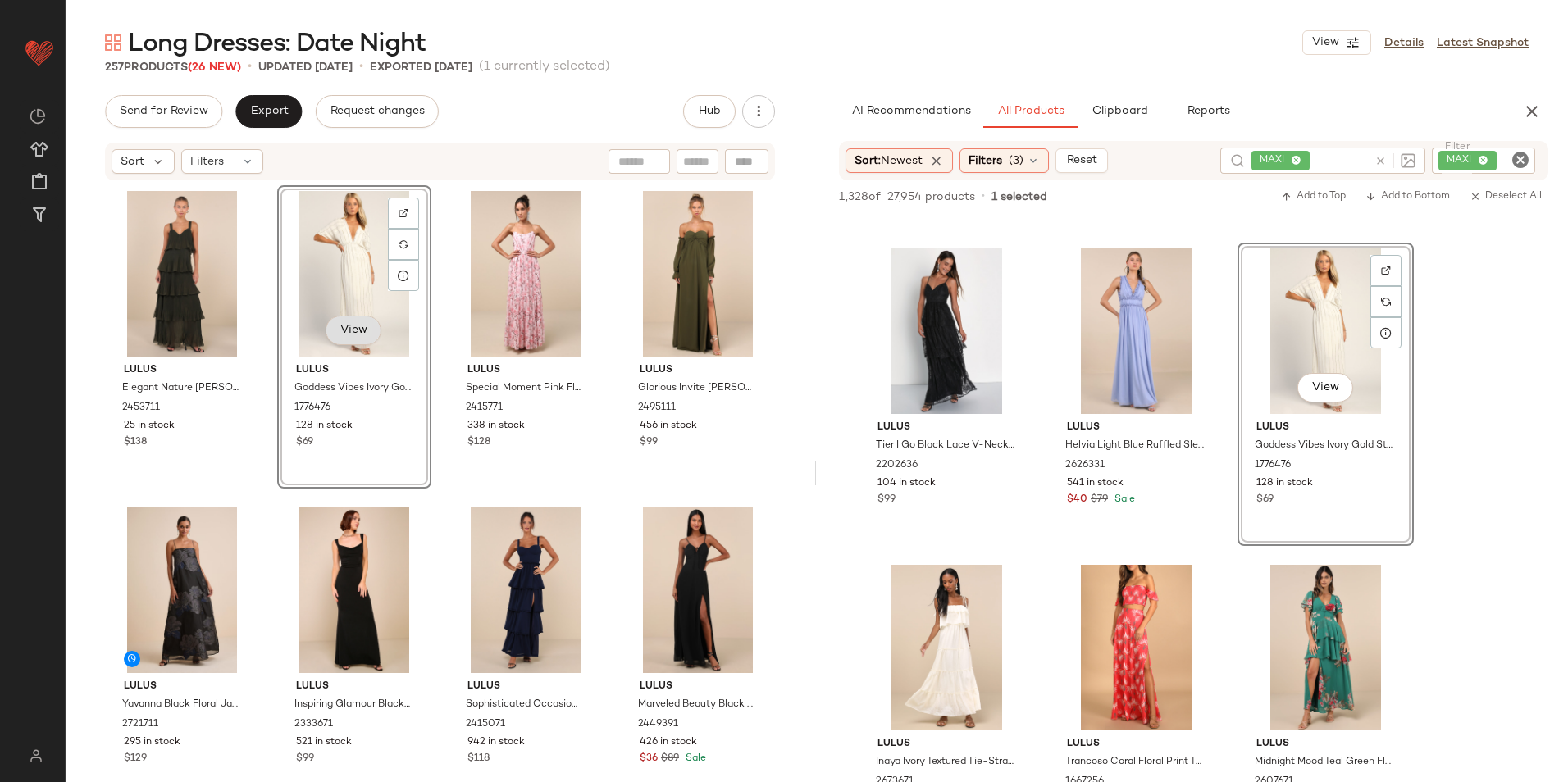
click at [340, 325] on span "View" at bounding box center [353, 330] width 28 height 13
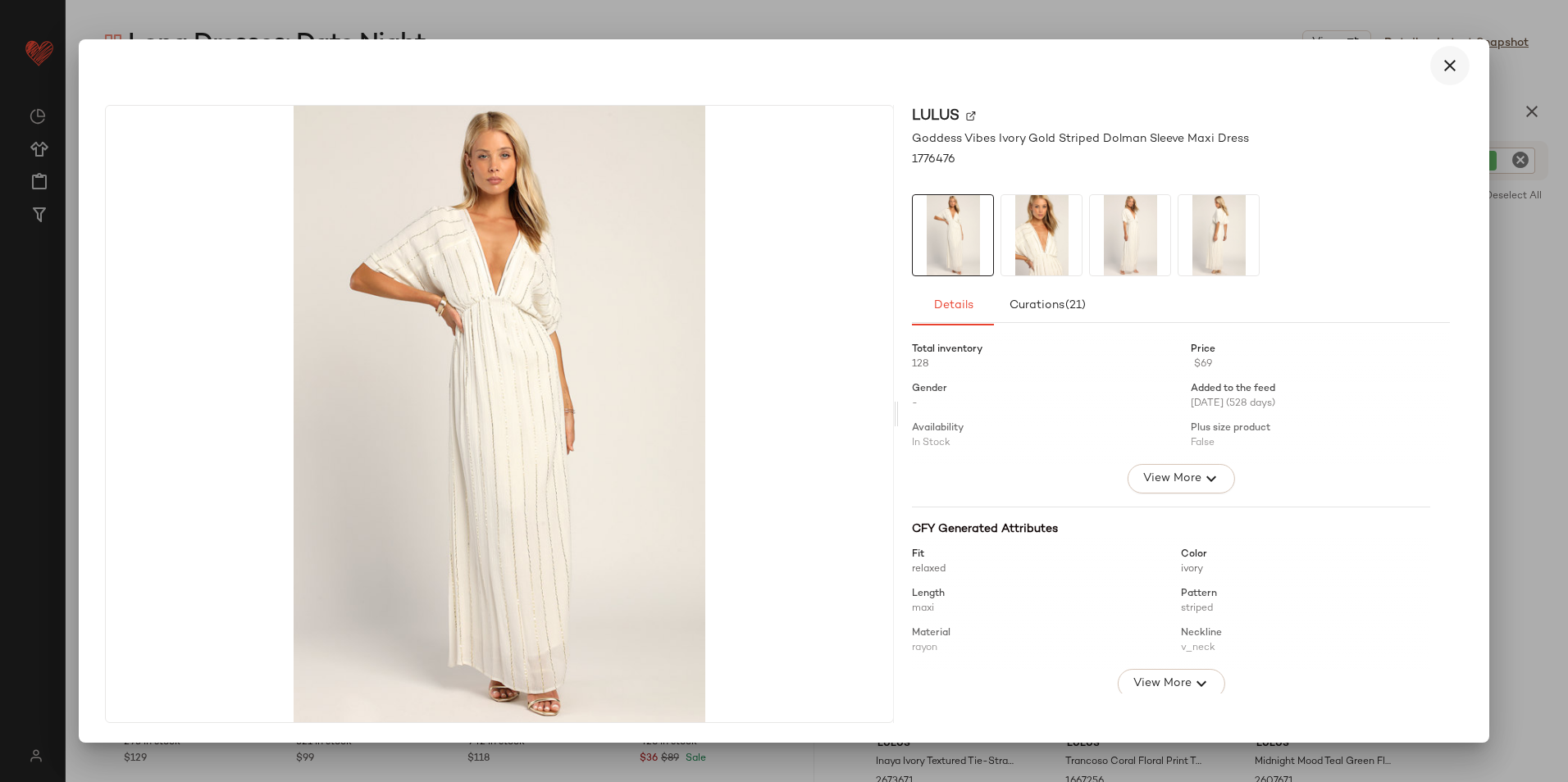
click at [1456, 63] on icon "button" at bounding box center [1450, 65] width 20 height 20
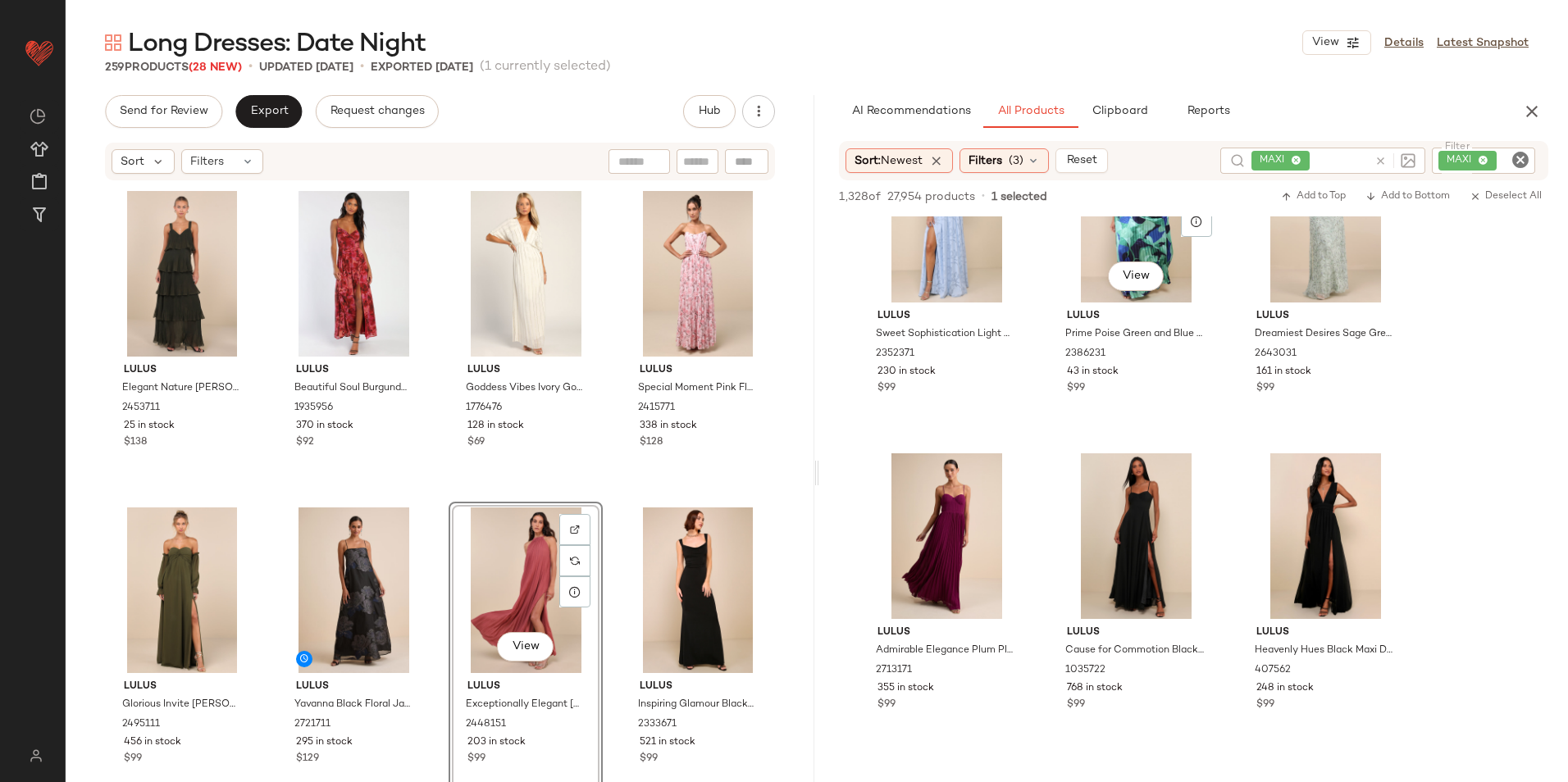
scroll to position [7381, 0]
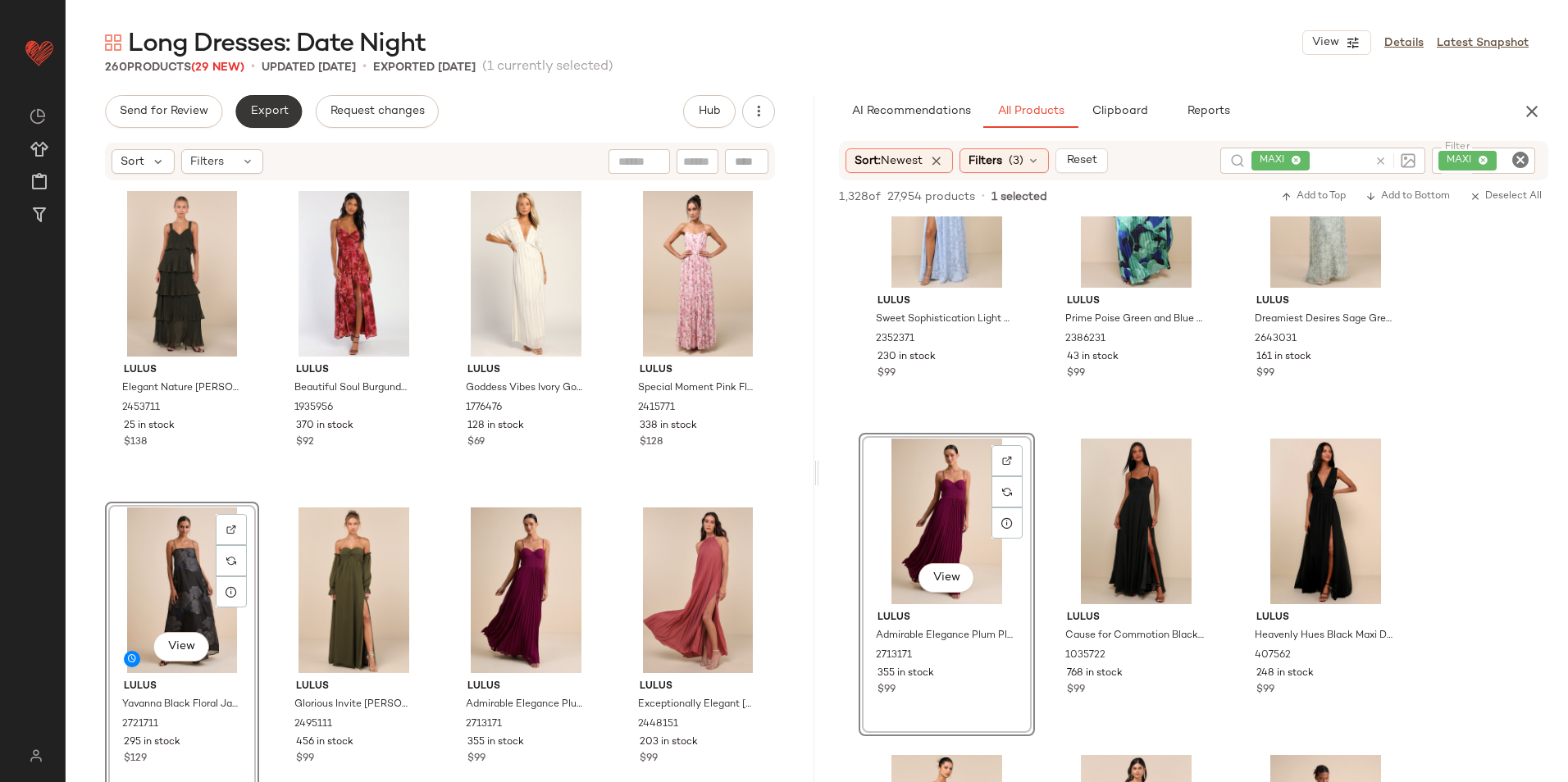
click at [267, 111] on span "Export" at bounding box center [268, 111] width 38 height 13
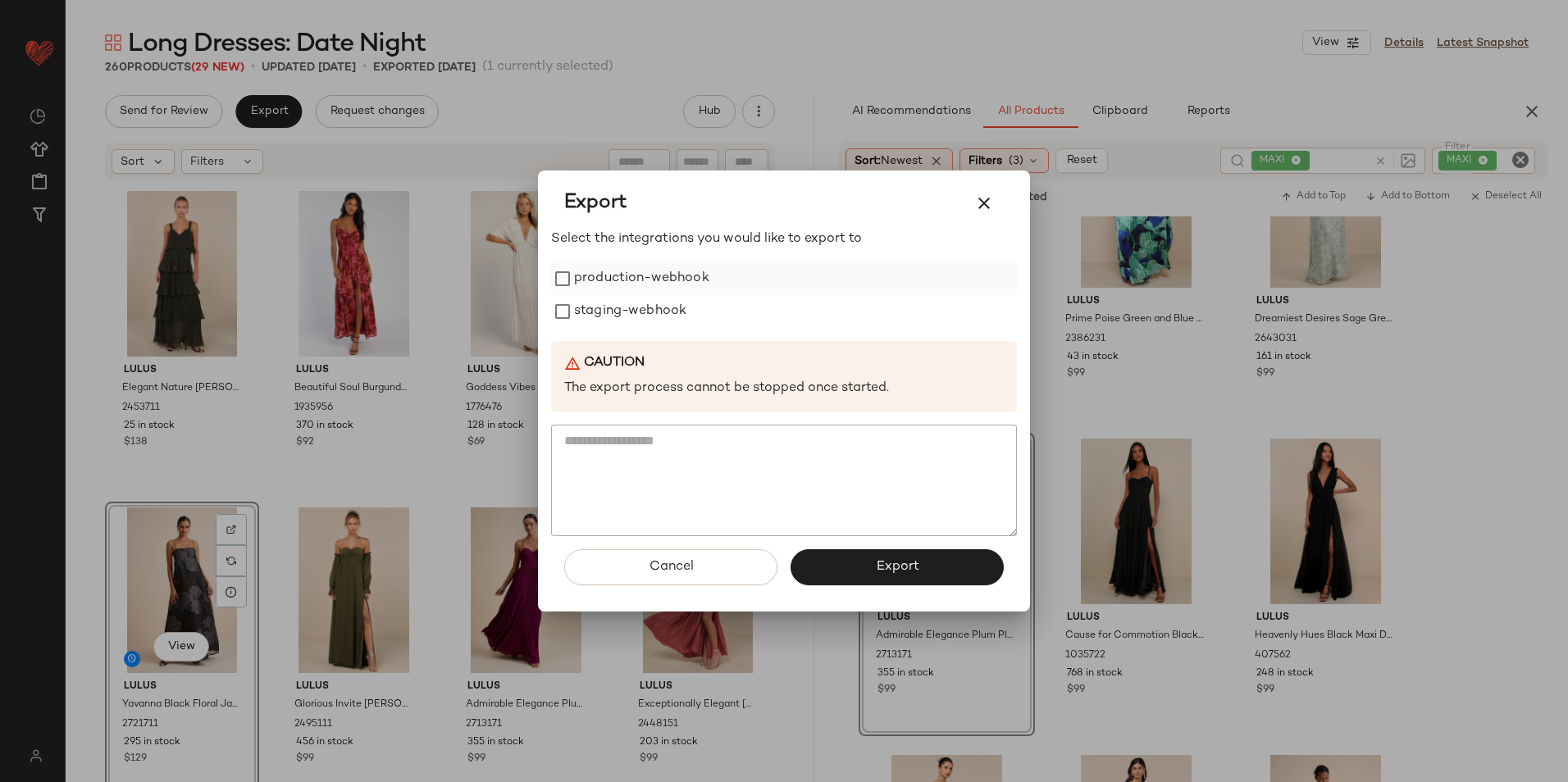
drag, startPoint x: 593, startPoint y: 276, endPoint x: 602, endPoint y: 293, distance: 19.2
click at [596, 284] on label "production-webhook" at bounding box center [641, 279] width 135 height 33
click at [608, 311] on label "staging-webhook" at bounding box center [629, 312] width 112 height 33
click at [892, 567] on span "Export" at bounding box center [897, 567] width 44 height 16
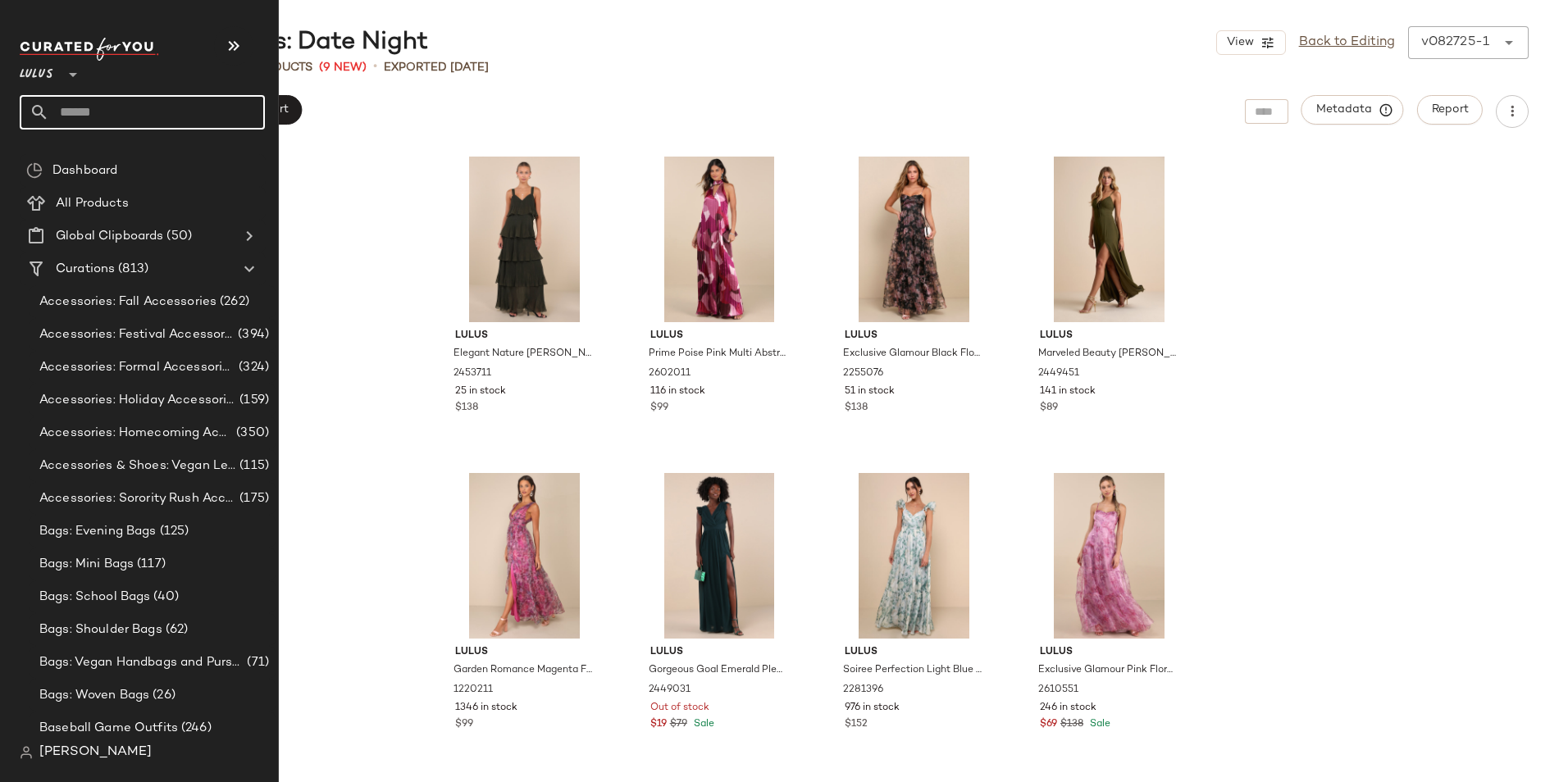
click at [84, 113] on input "text" at bounding box center [158, 112] width 216 height 35
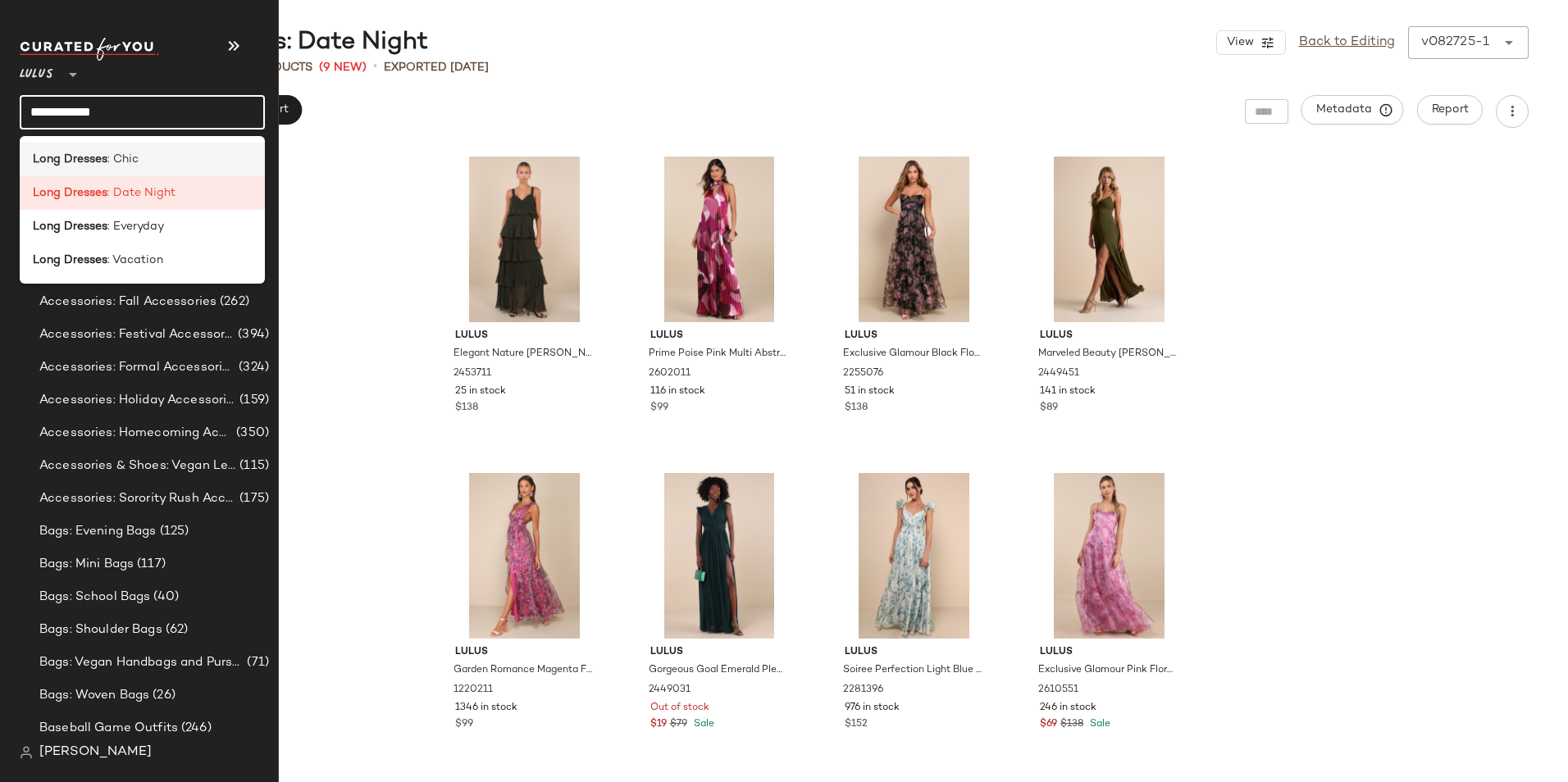
type input "**********"
click at [118, 163] on span ": Chic" at bounding box center [123, 159] width 31 height 17
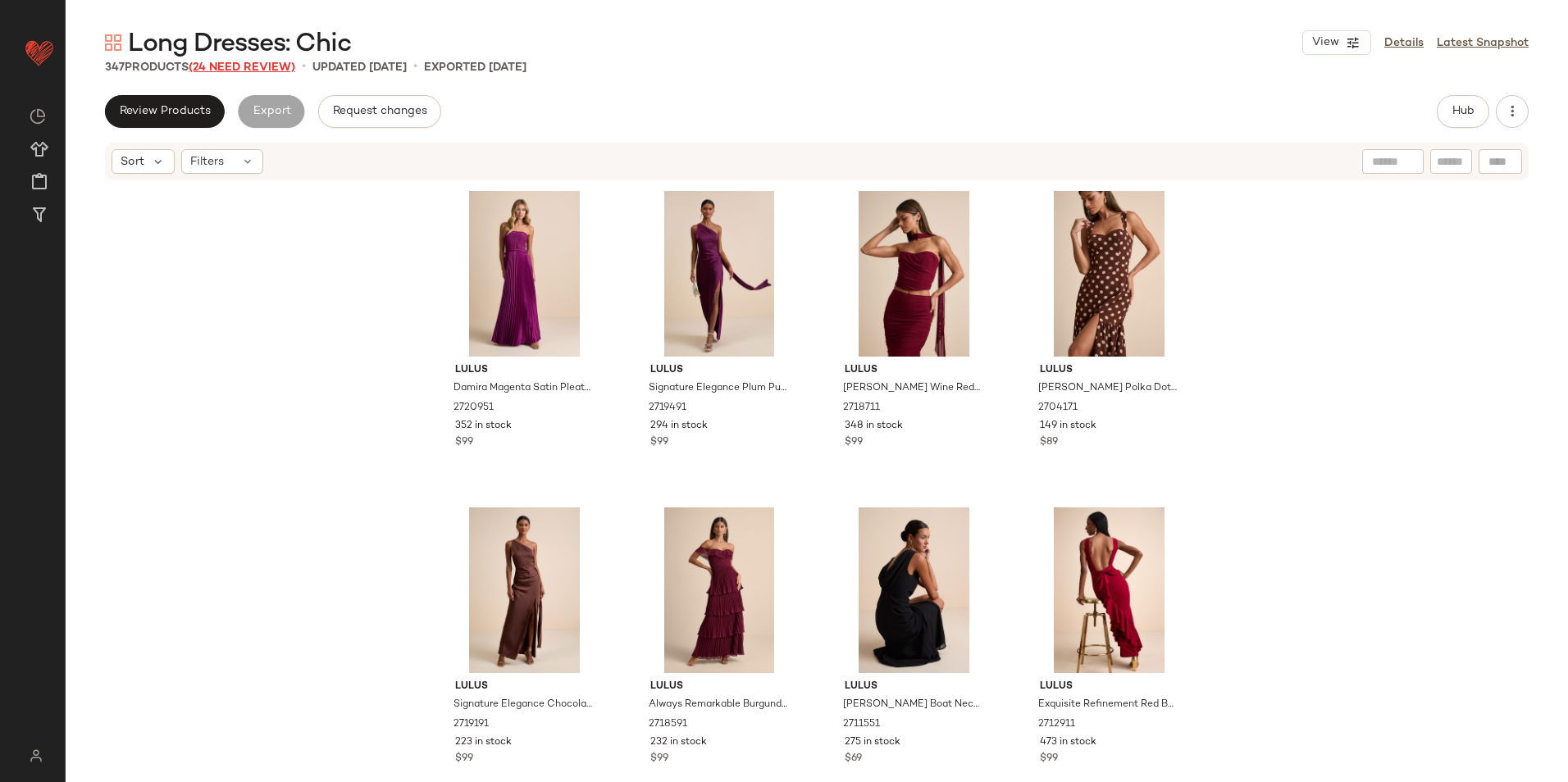
click at [241, 69] on span "(24 Need Review)" at bounding box center [242, 68] width 106 height 12
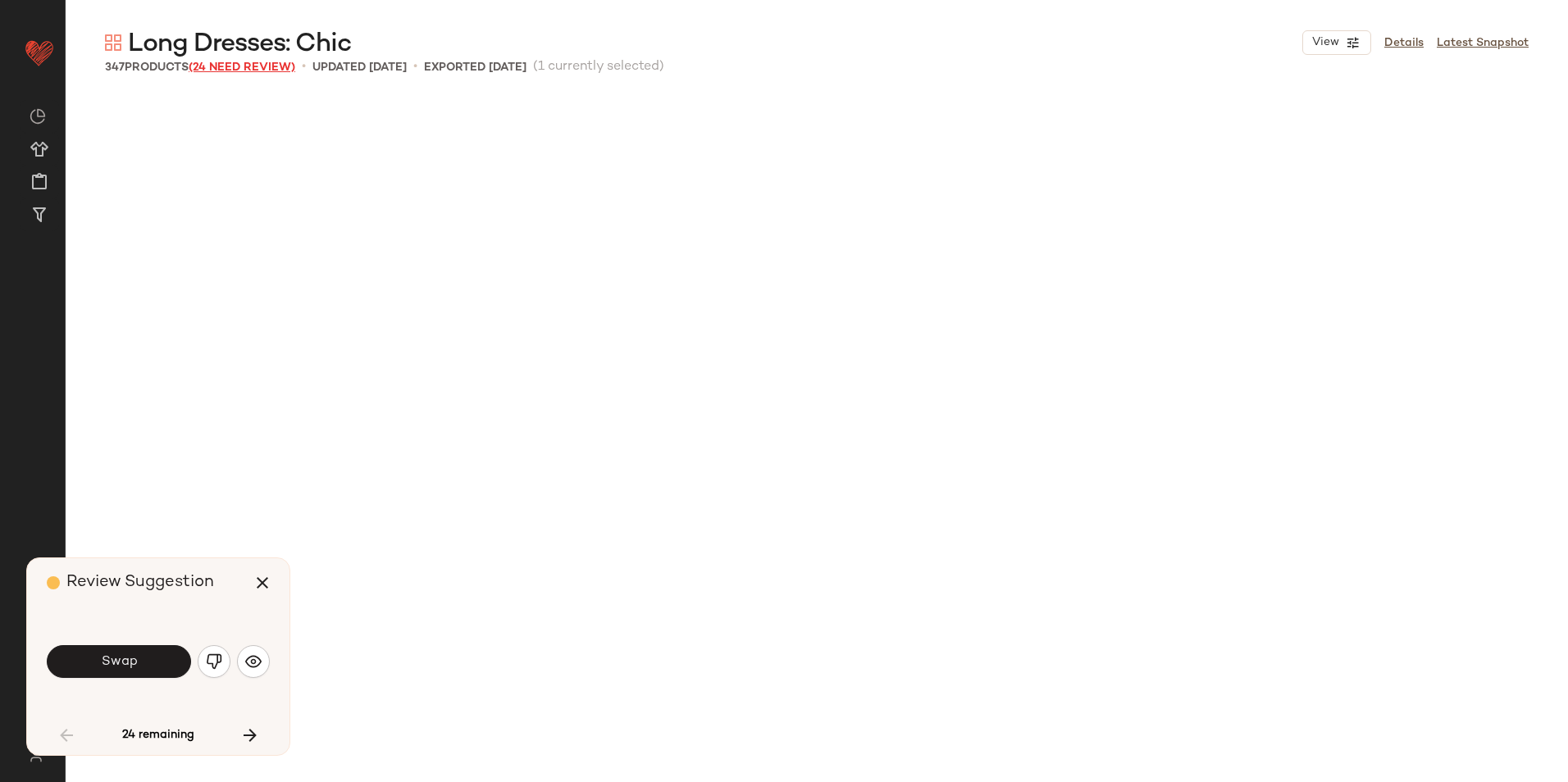
scroll to position [963, 0]
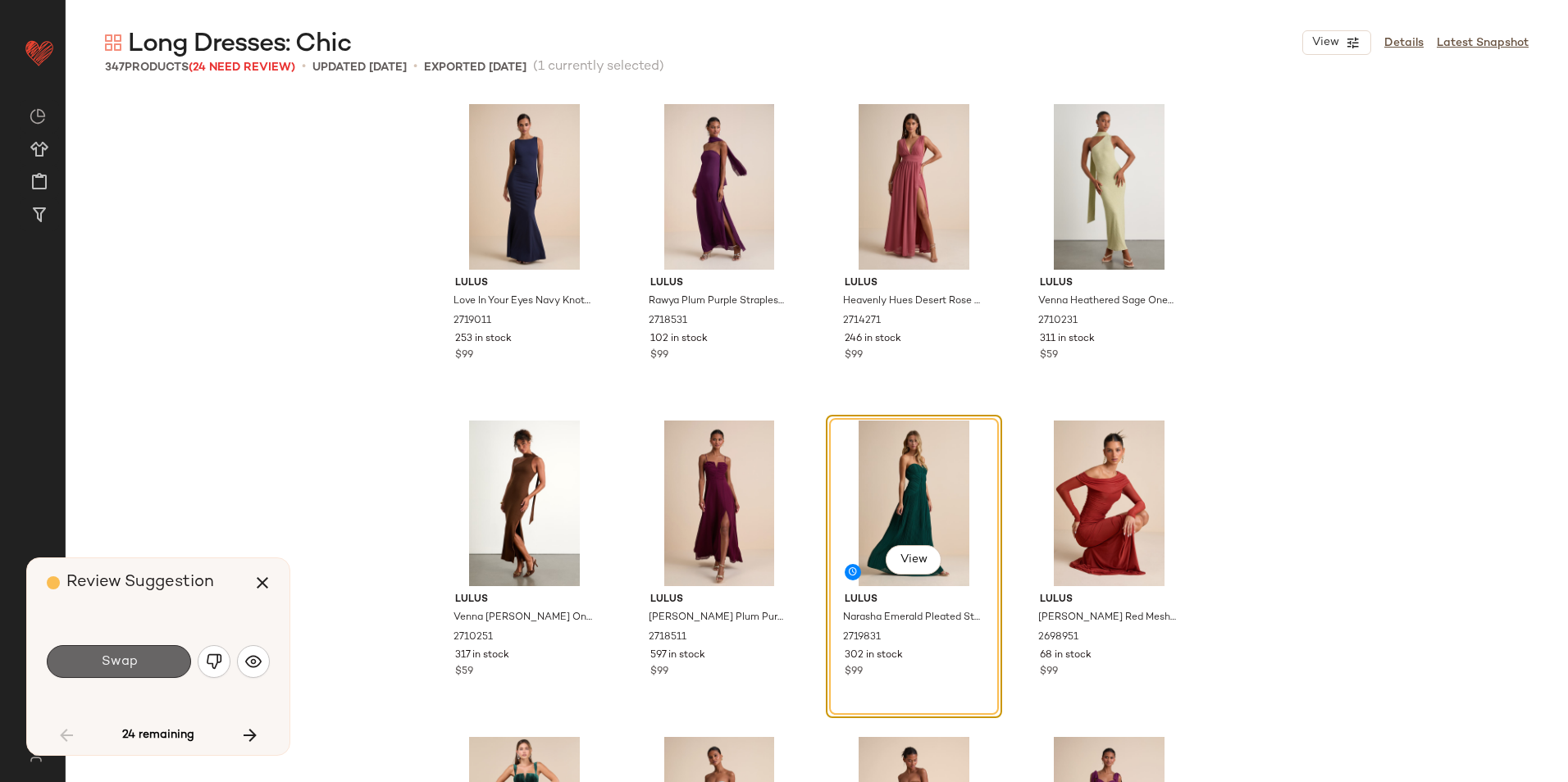
click at [156, 673] on button "Swap" at bounding box center [119, 662] width 145 height 33
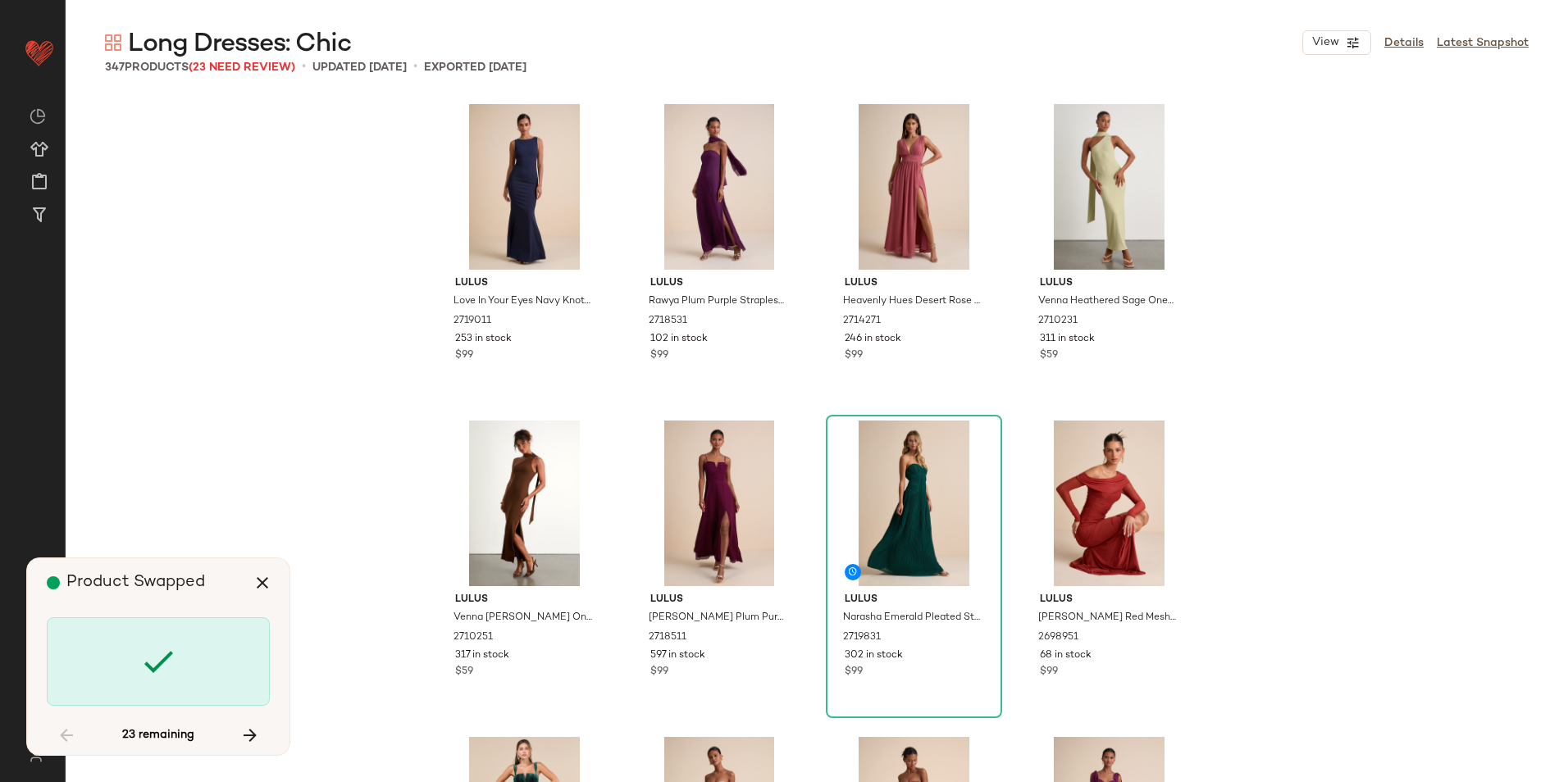
scroll to position [3482, 0]
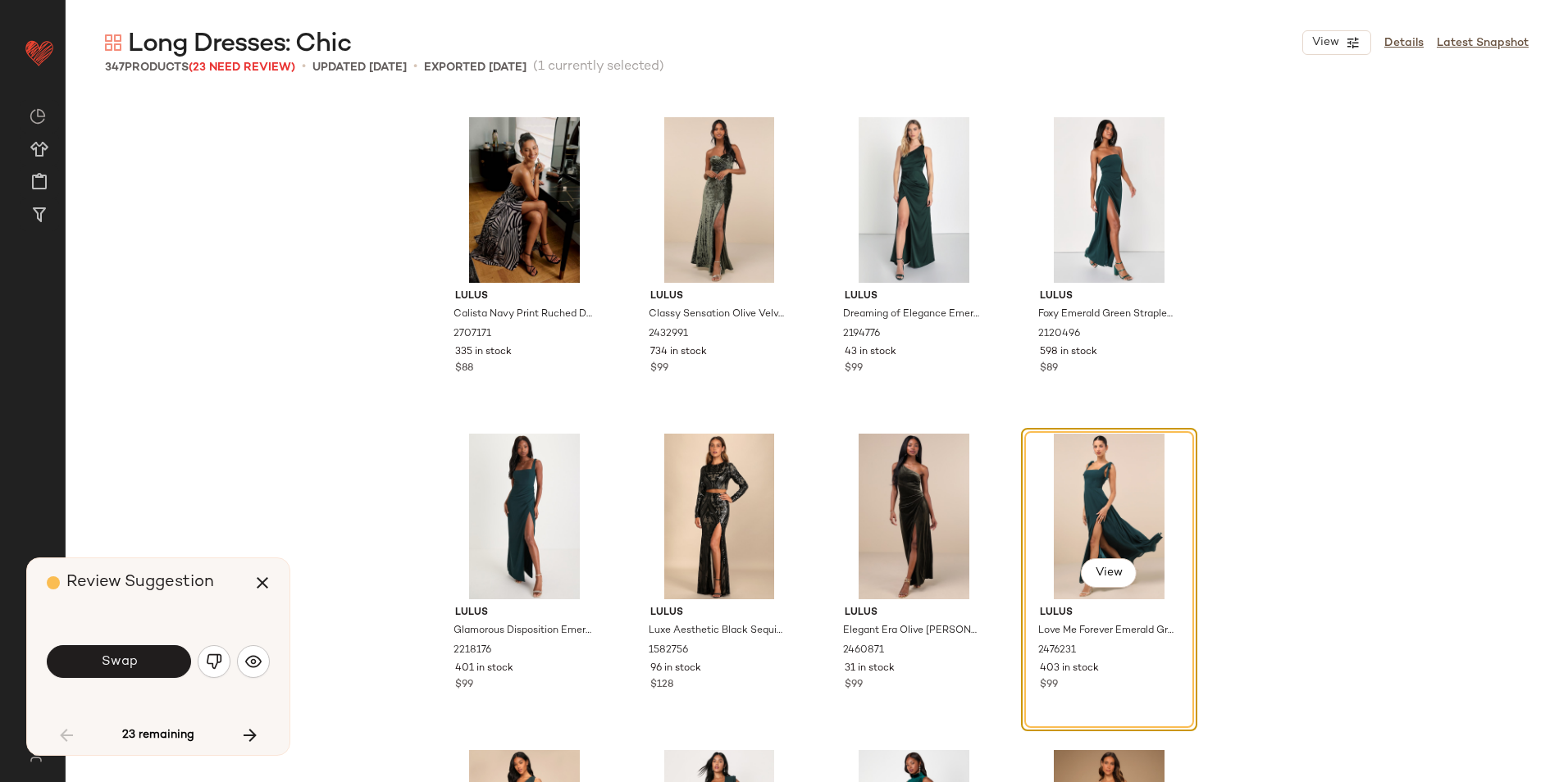
click at [139, 655] on button "Swap" at bounding box center [119, 662] width 145 height 33
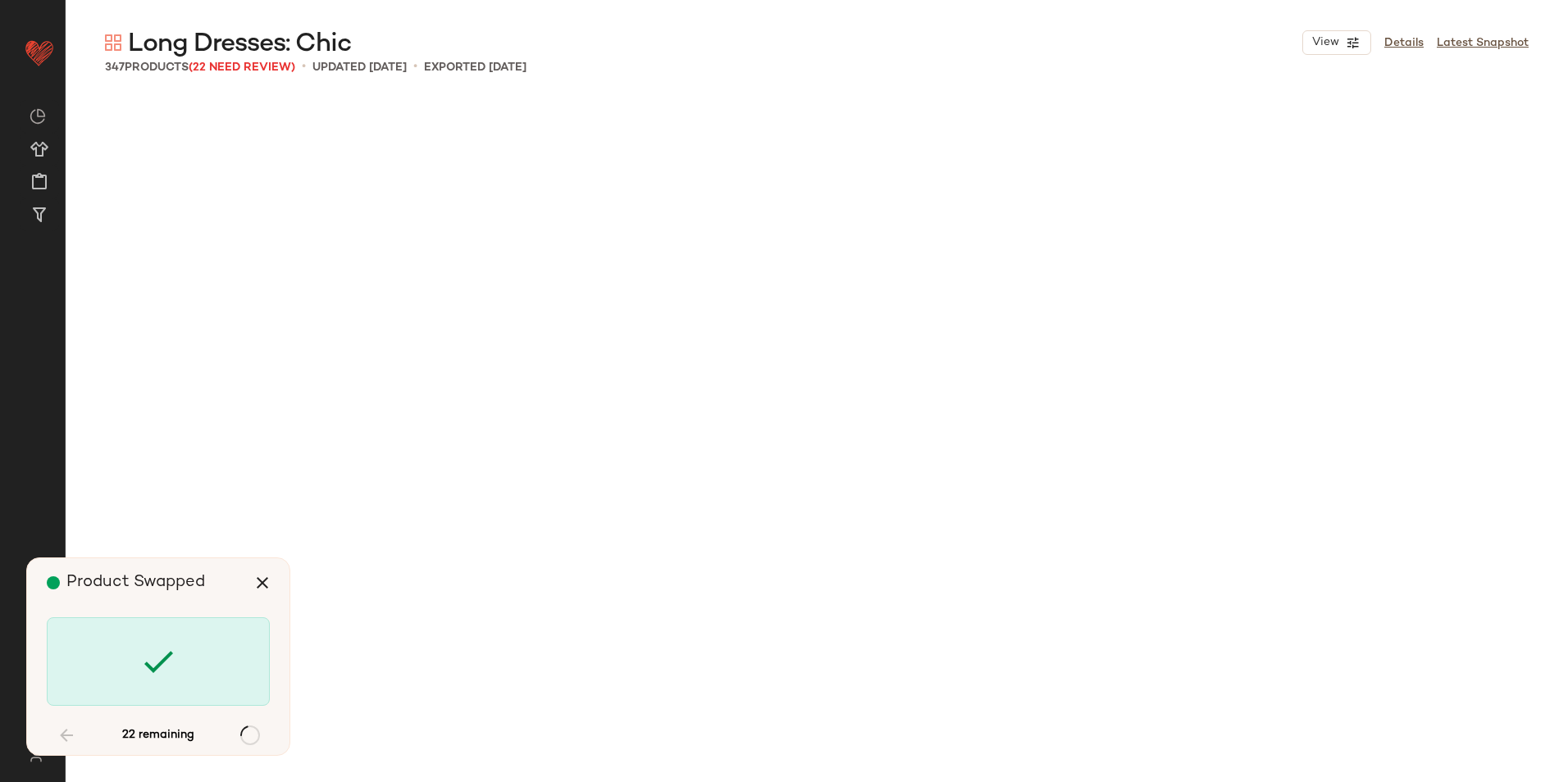
scroll to position [17728, 0]
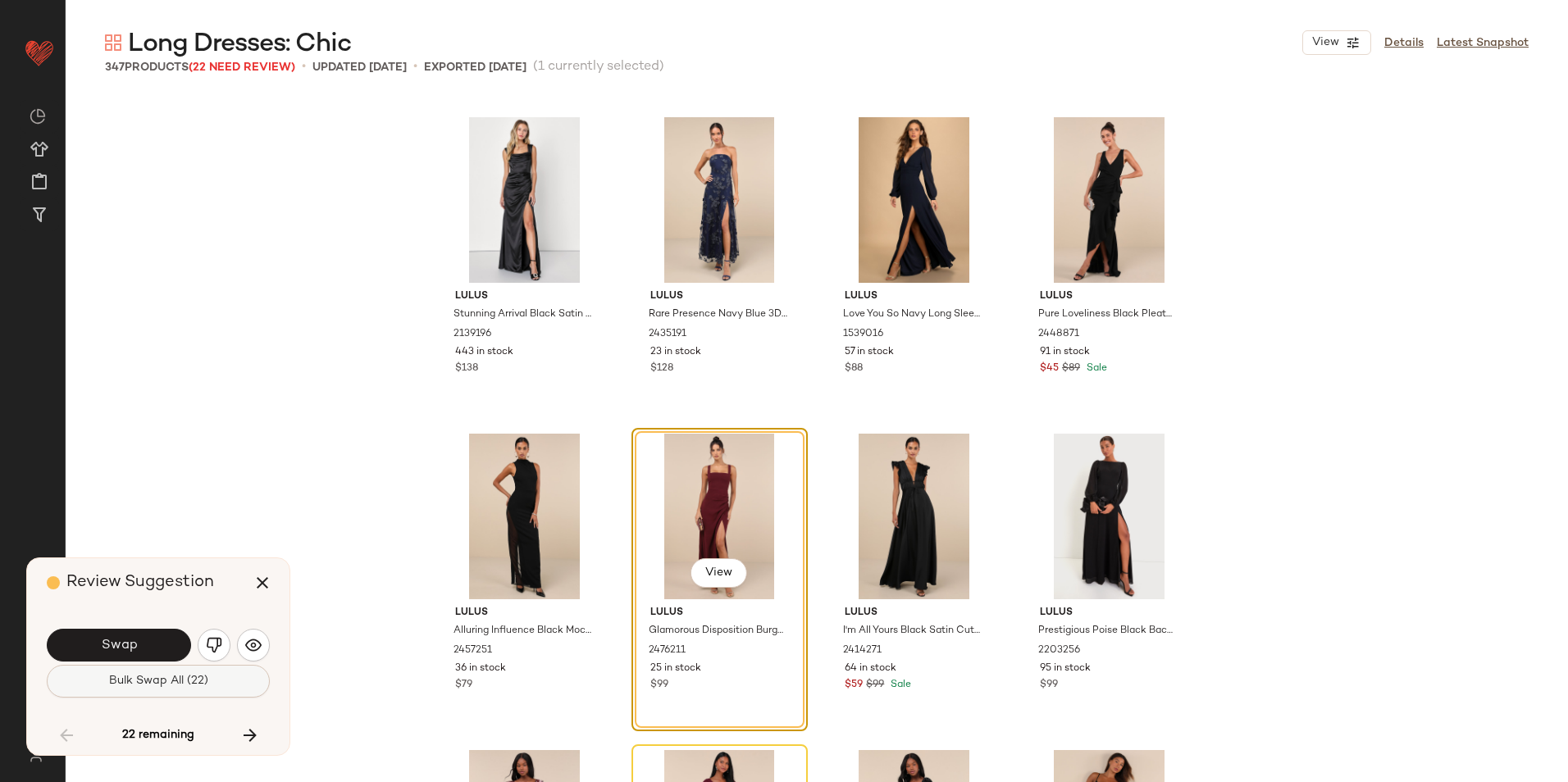
click at [174, 681] on span "Bulk Swap All (22)" at bounding box center [158, 681] width 100 height 13
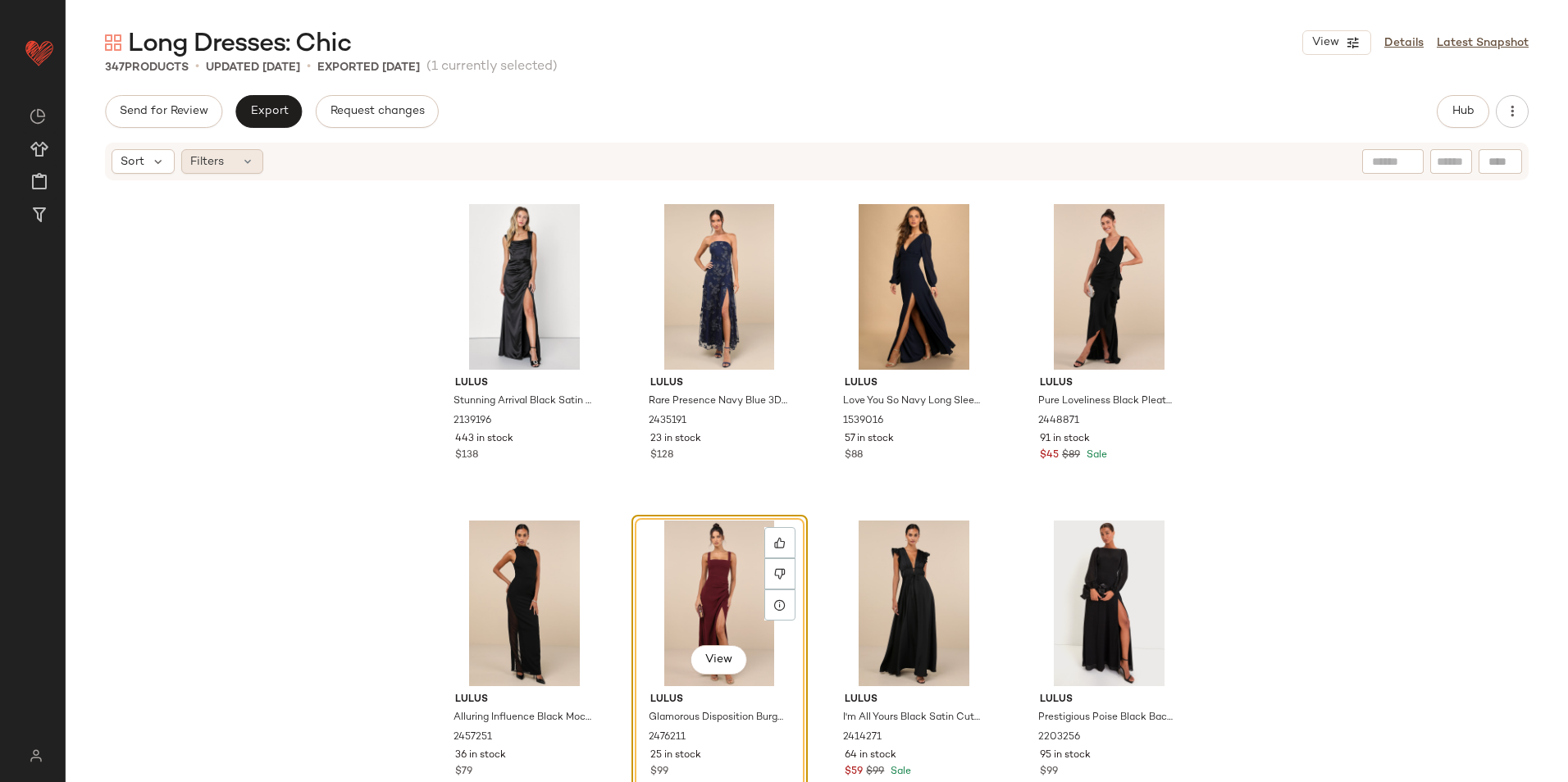
drag, startPoint x: 187, startPoint y: 173, endPoint x: 194, endPoint y: 168, distance: 8.6
click at [193, 169] on div "Filters" at bounding box center [222, 161] width 82 height 24
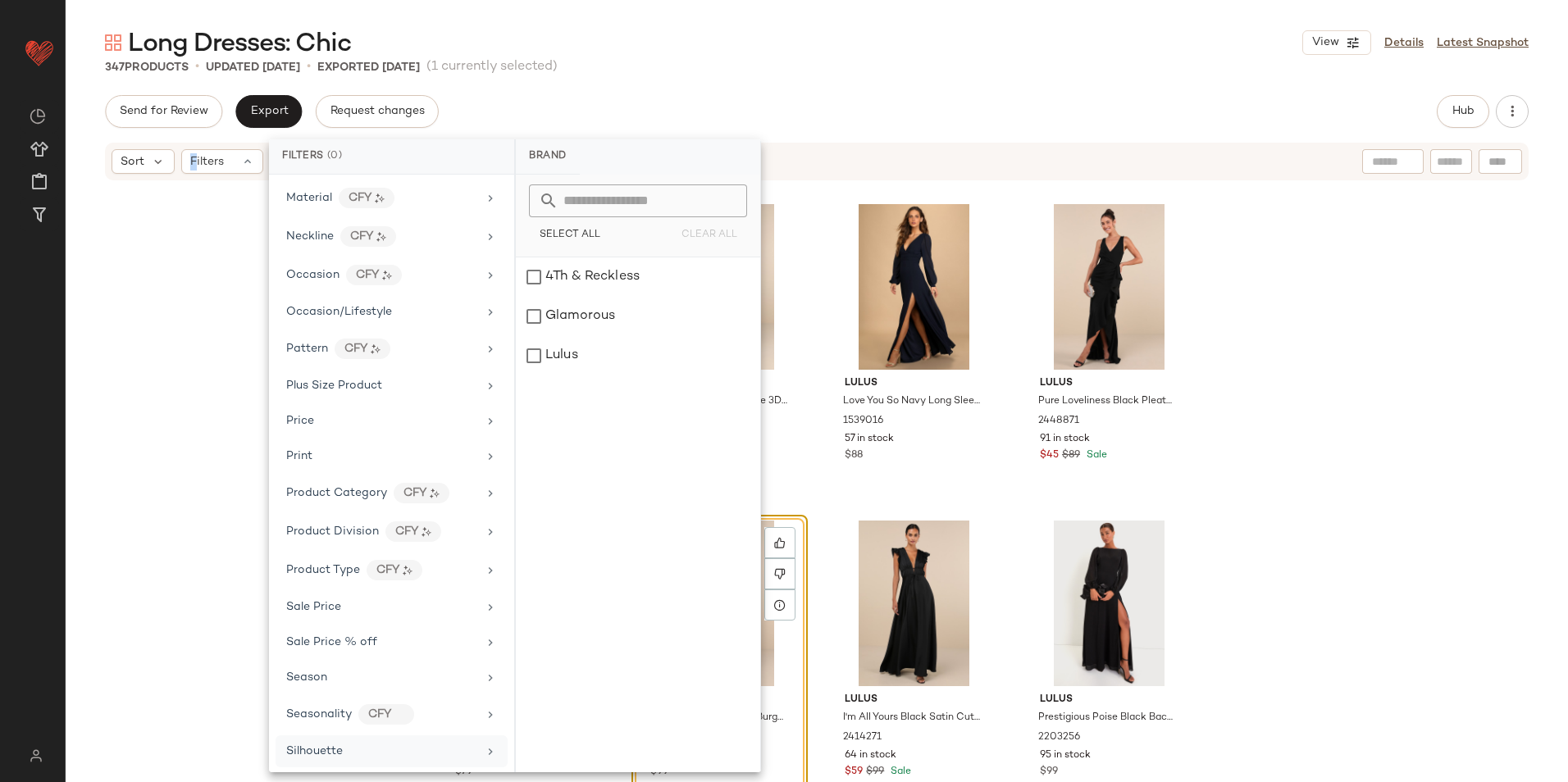
scroll to position [846, 0]
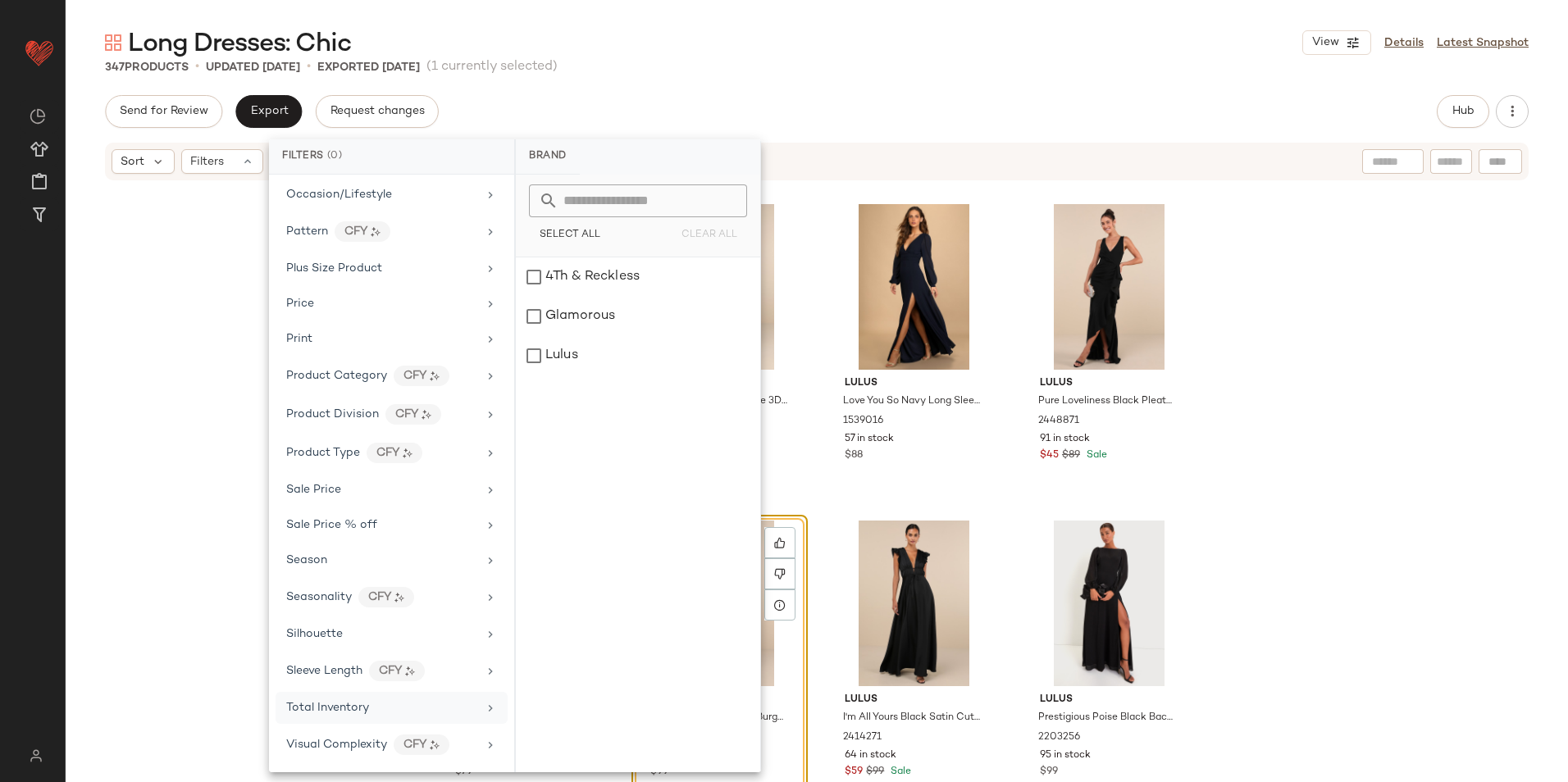
click at [382, 711] on div "Total Inventory" at bounding box center [381, 708] width 191 height 17
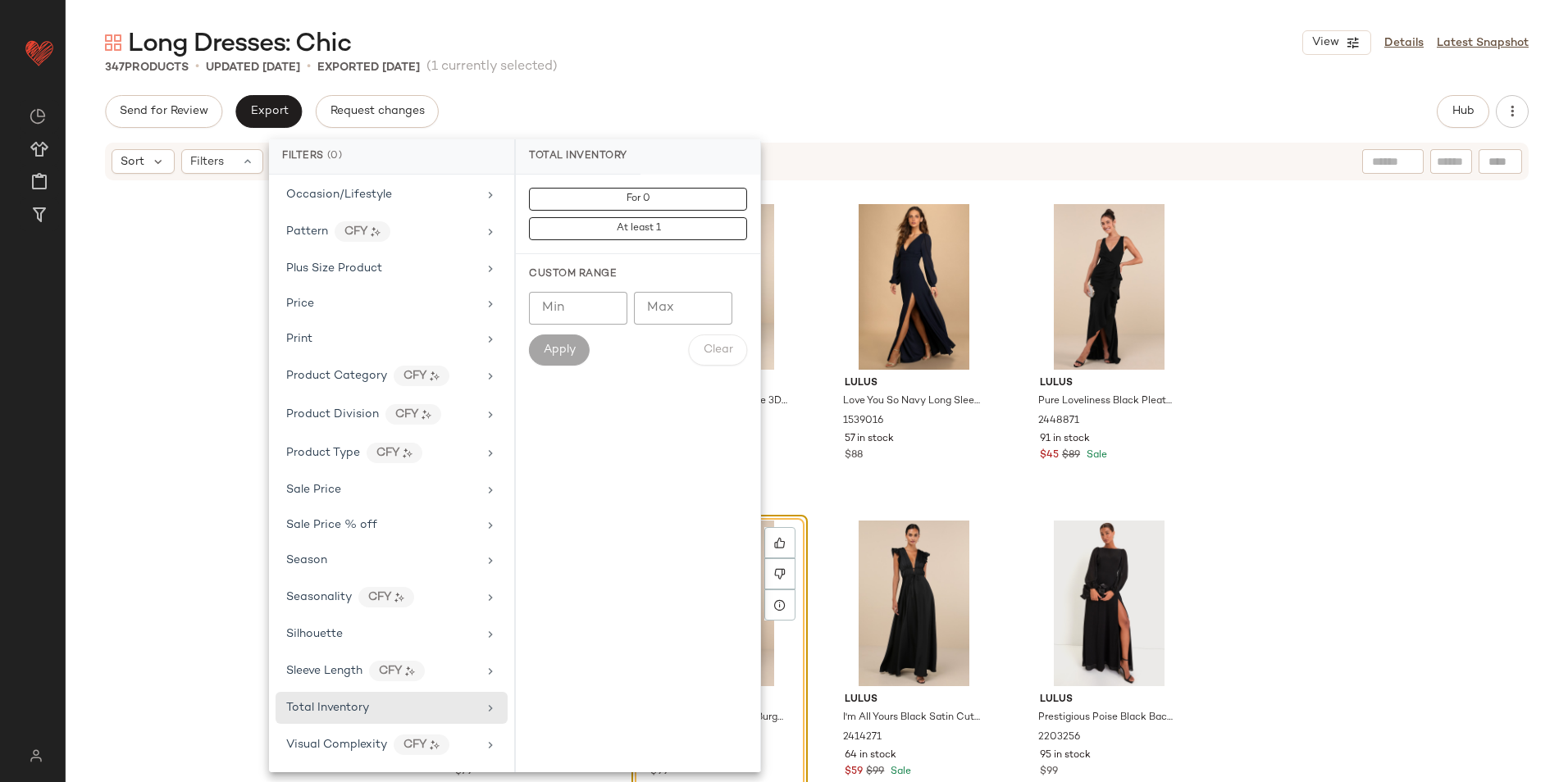
click at [659, 320] on input "Max" at bounding box center [683, 308] width 98 height 33
type input "**"
click at [544, 345] on span "Apply" at bounding box center [559, 350] width 33 height 13
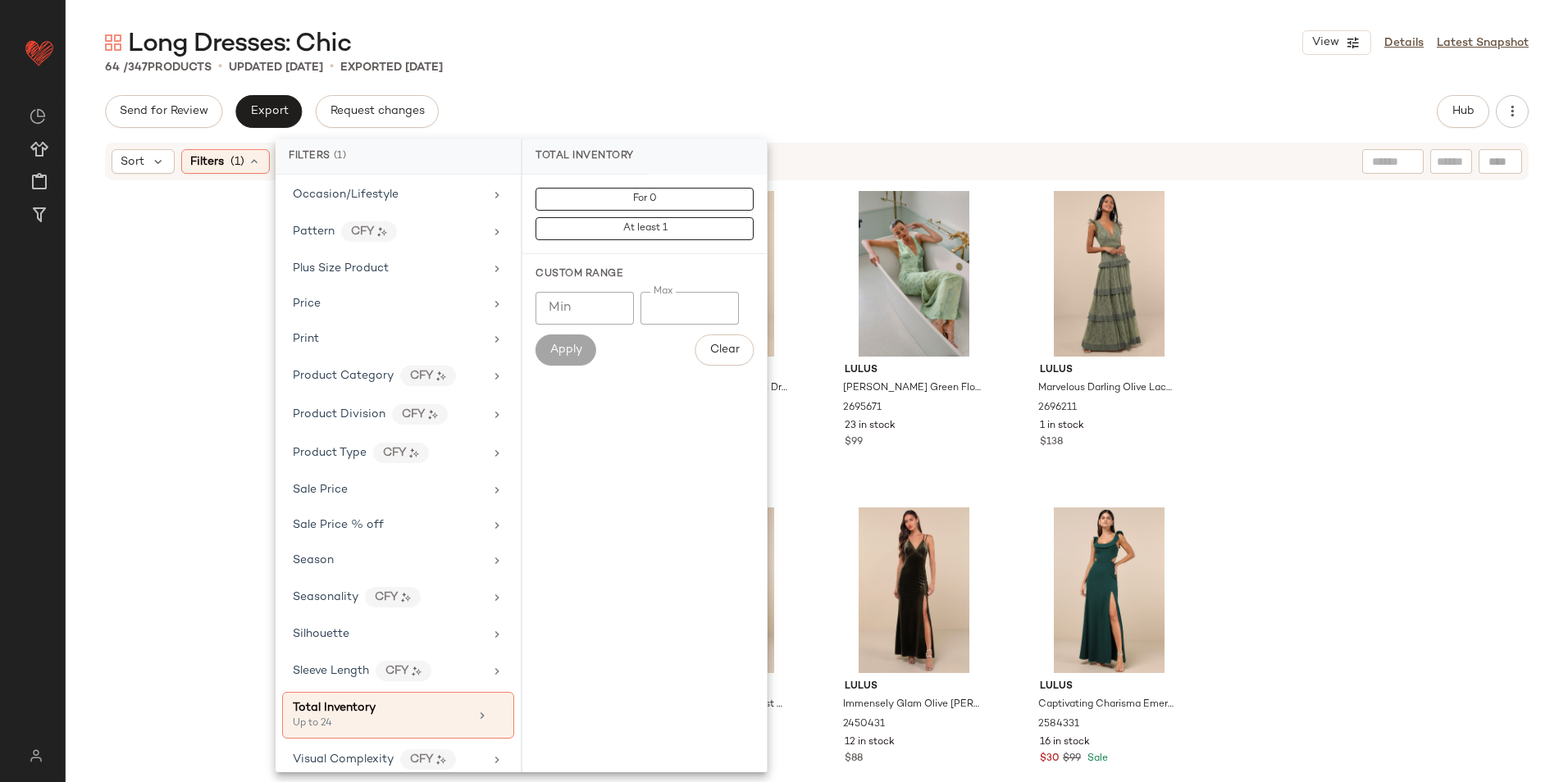
click at [731, 69] on div "64 / 347 Products • updated [DATE] • Exported [DATE]" at bounding box center [816, 67] width 1502 height 17
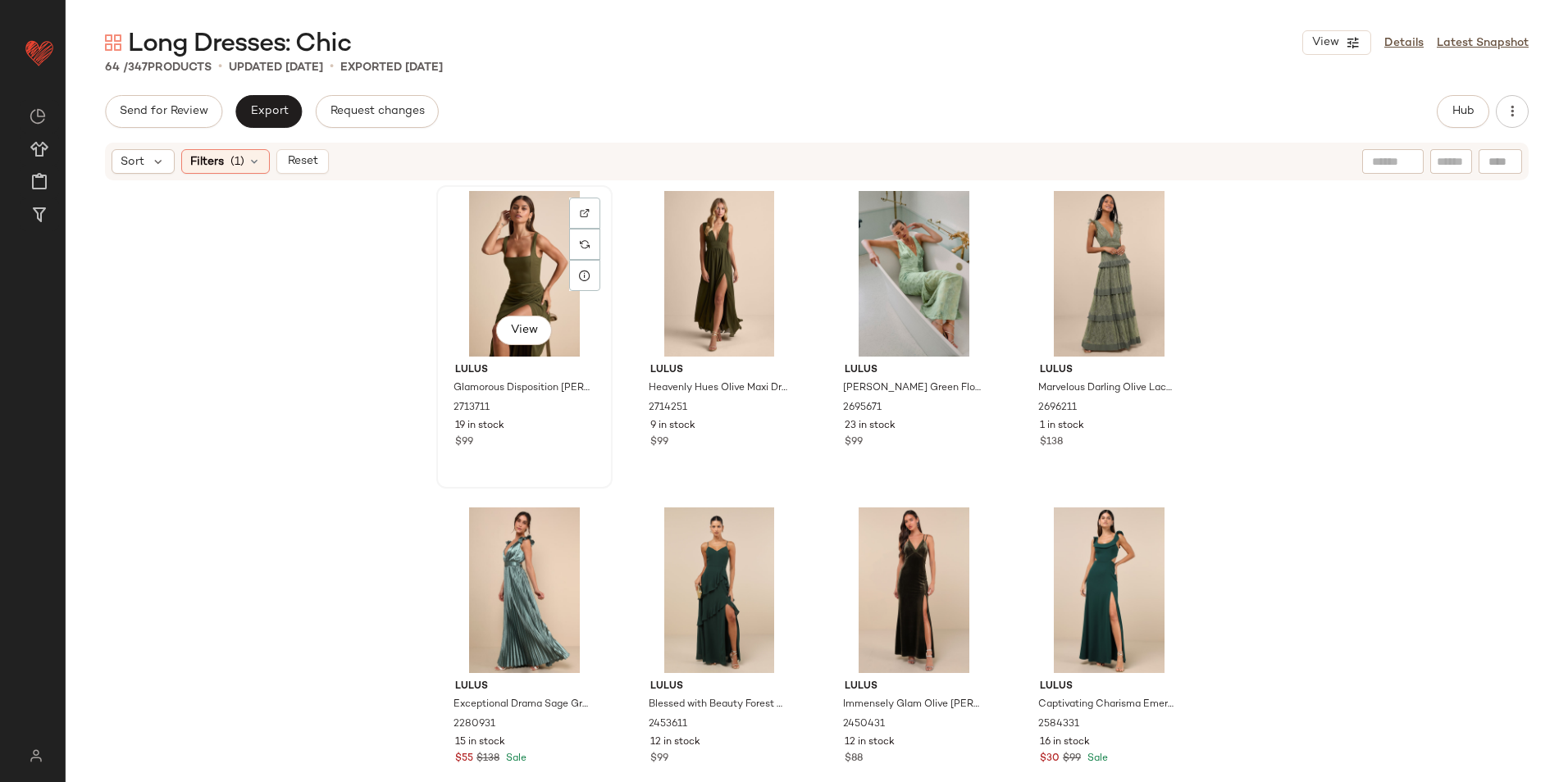
click at [494, 266] on div "View" at bounding box center [524, 273] width 165 height 165
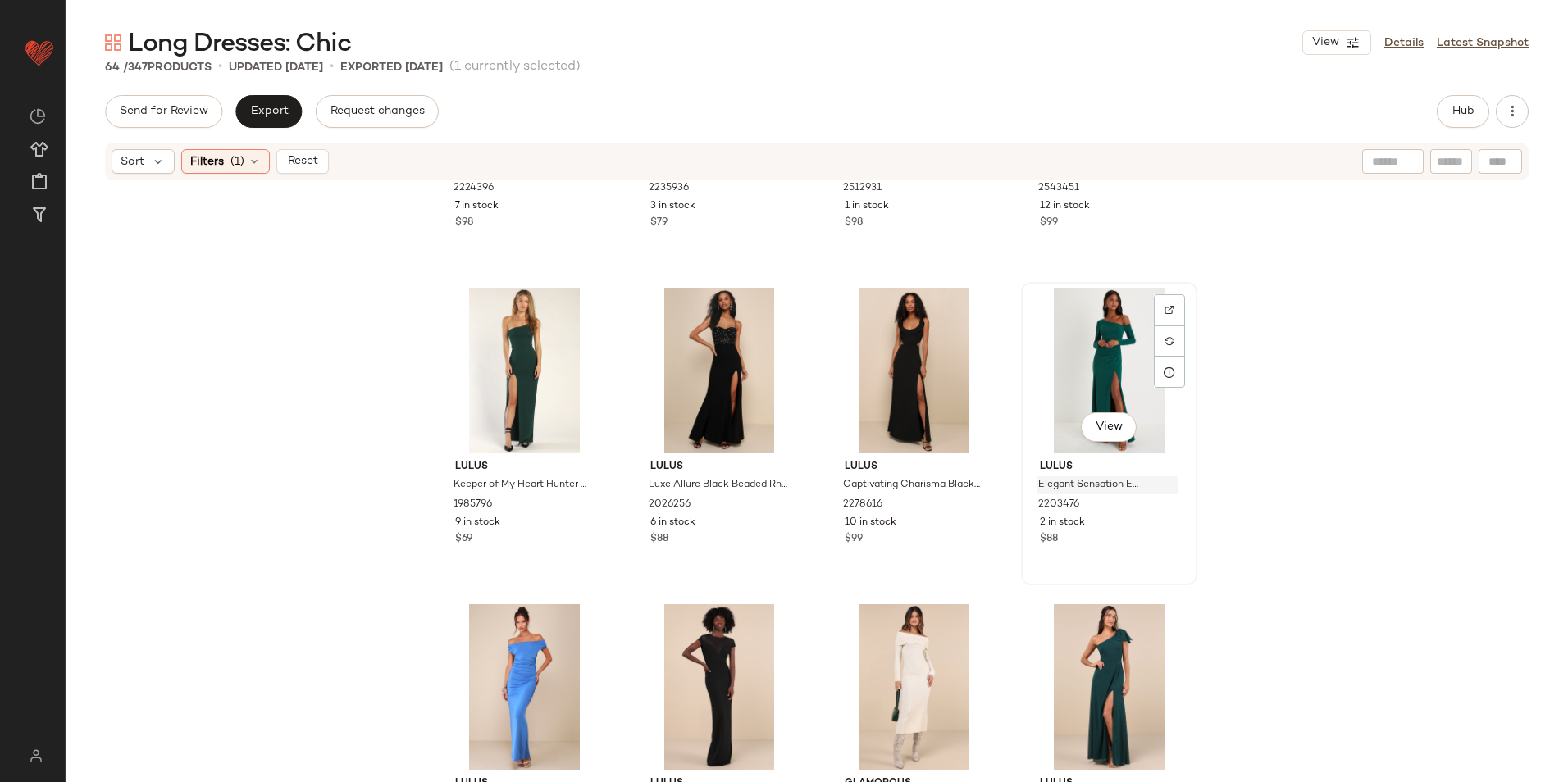
scroll to position [4419, 0]
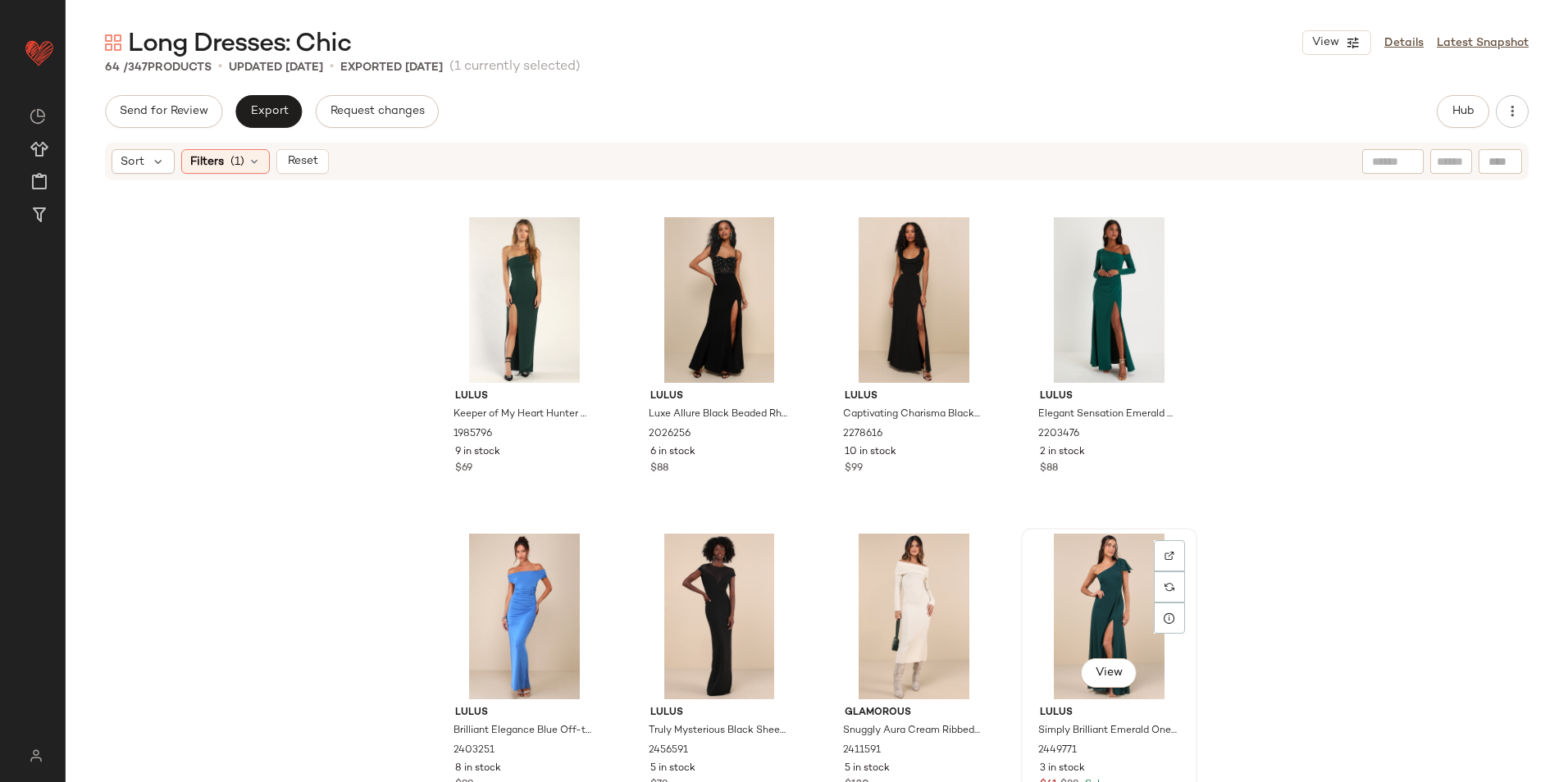
click at [1063, 603] on div "View" at bounding box center [1108, 617] width 165 height 165
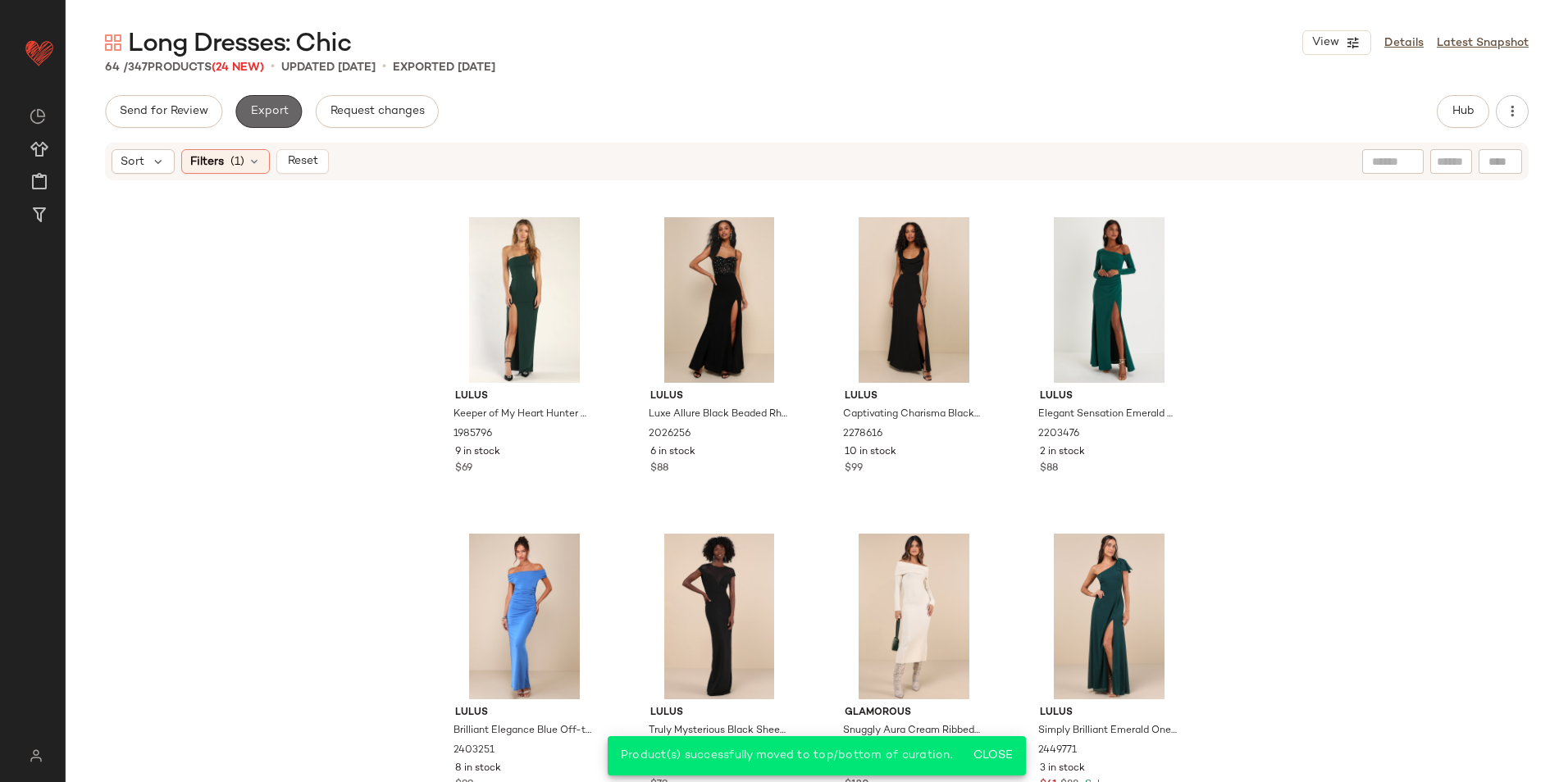
click at [274, 120] on button "Export" at bounding box center [268, 111] width 66 height 33
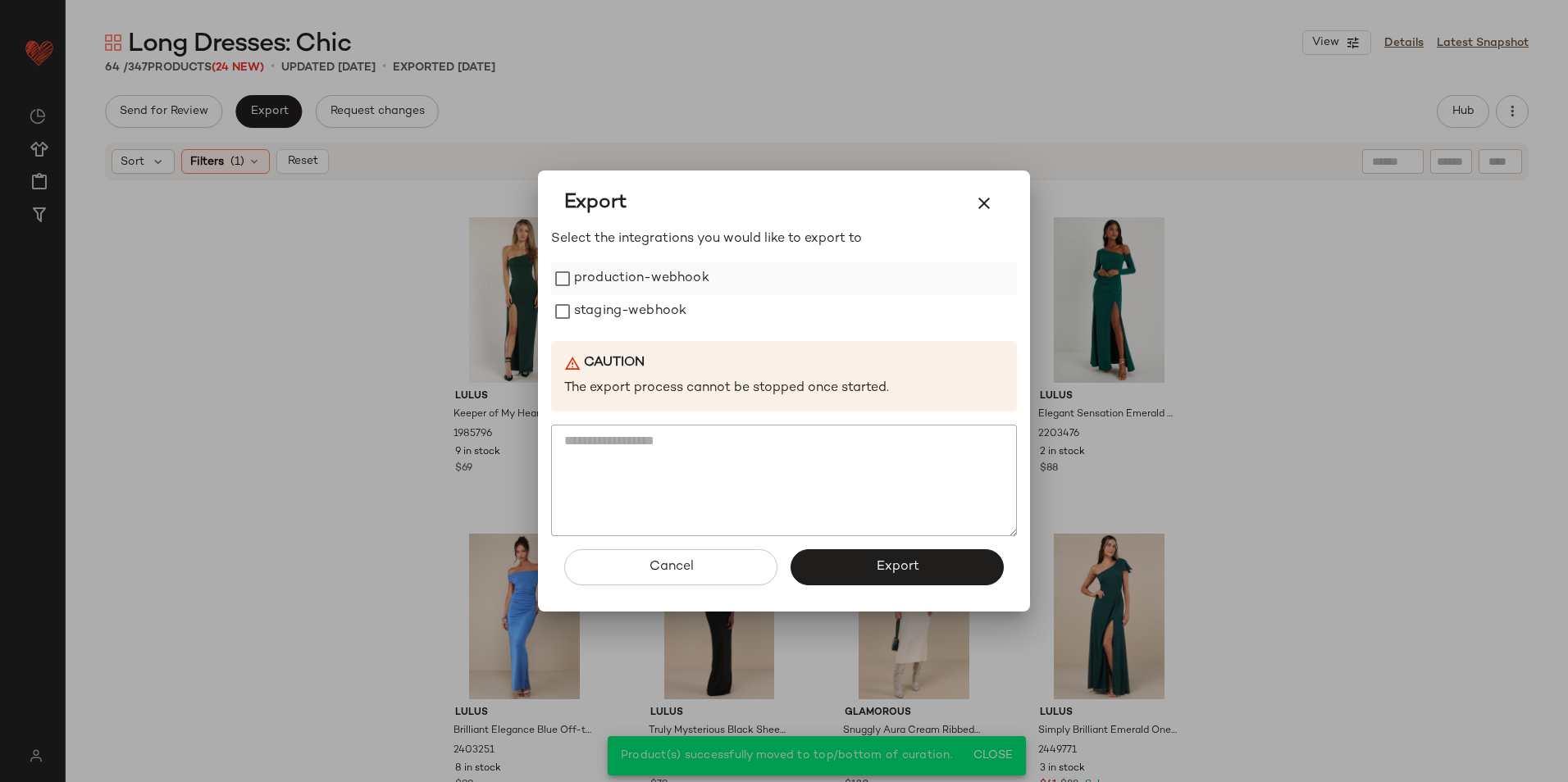
click at [640, 282] on label "production-webhook" at bounding box center [641, 279] width 135 height 33
click at [627, 313] on label "staging-webhook" at bounding box center [629, 312] width 112 height 33
click at [896, 556] on button "Export" at bounding box center [897, 567] width 213 height 36
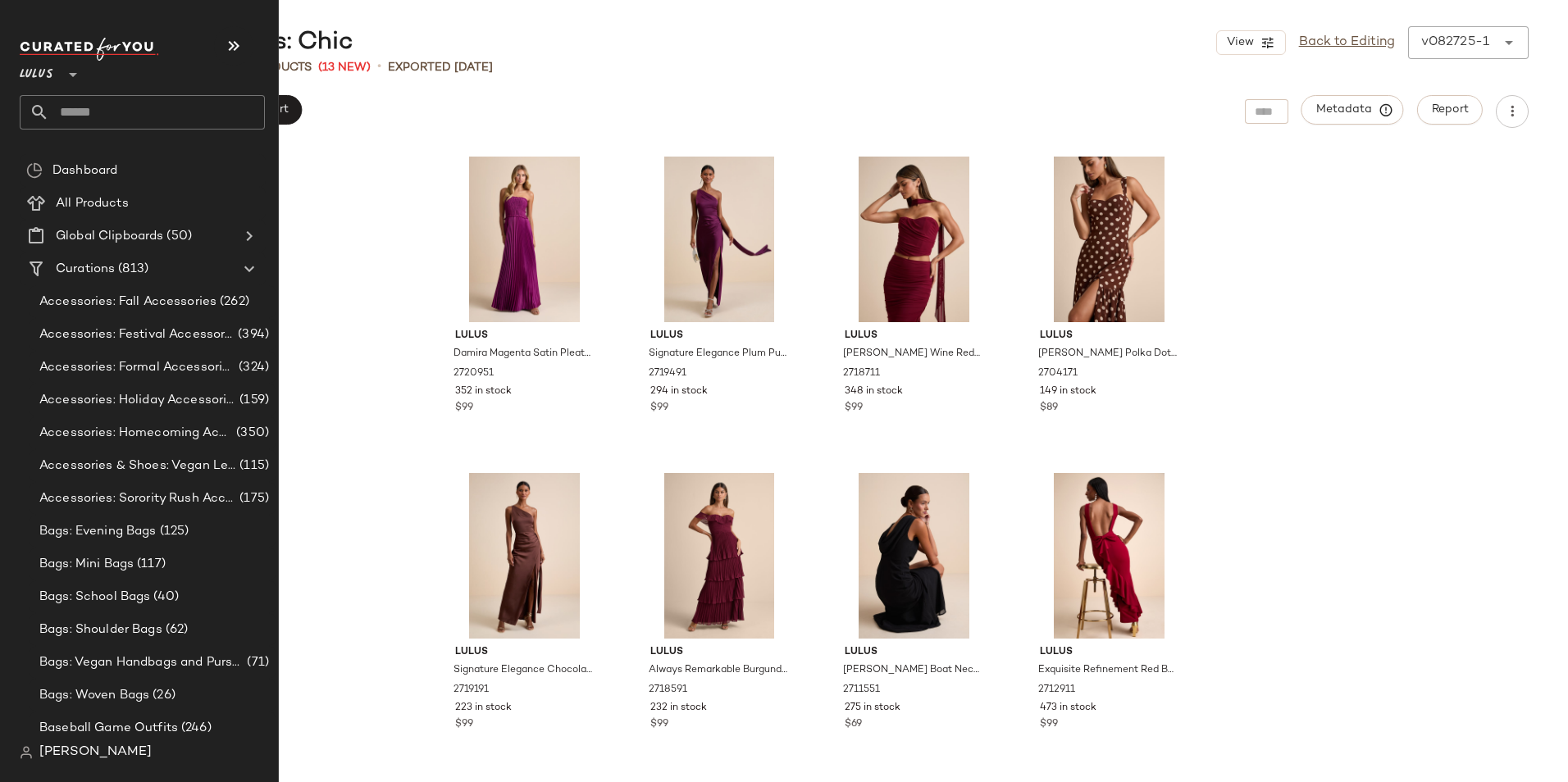
click at [82, 111] on input "text" at bounding box center [158, 112] width 216 height 35
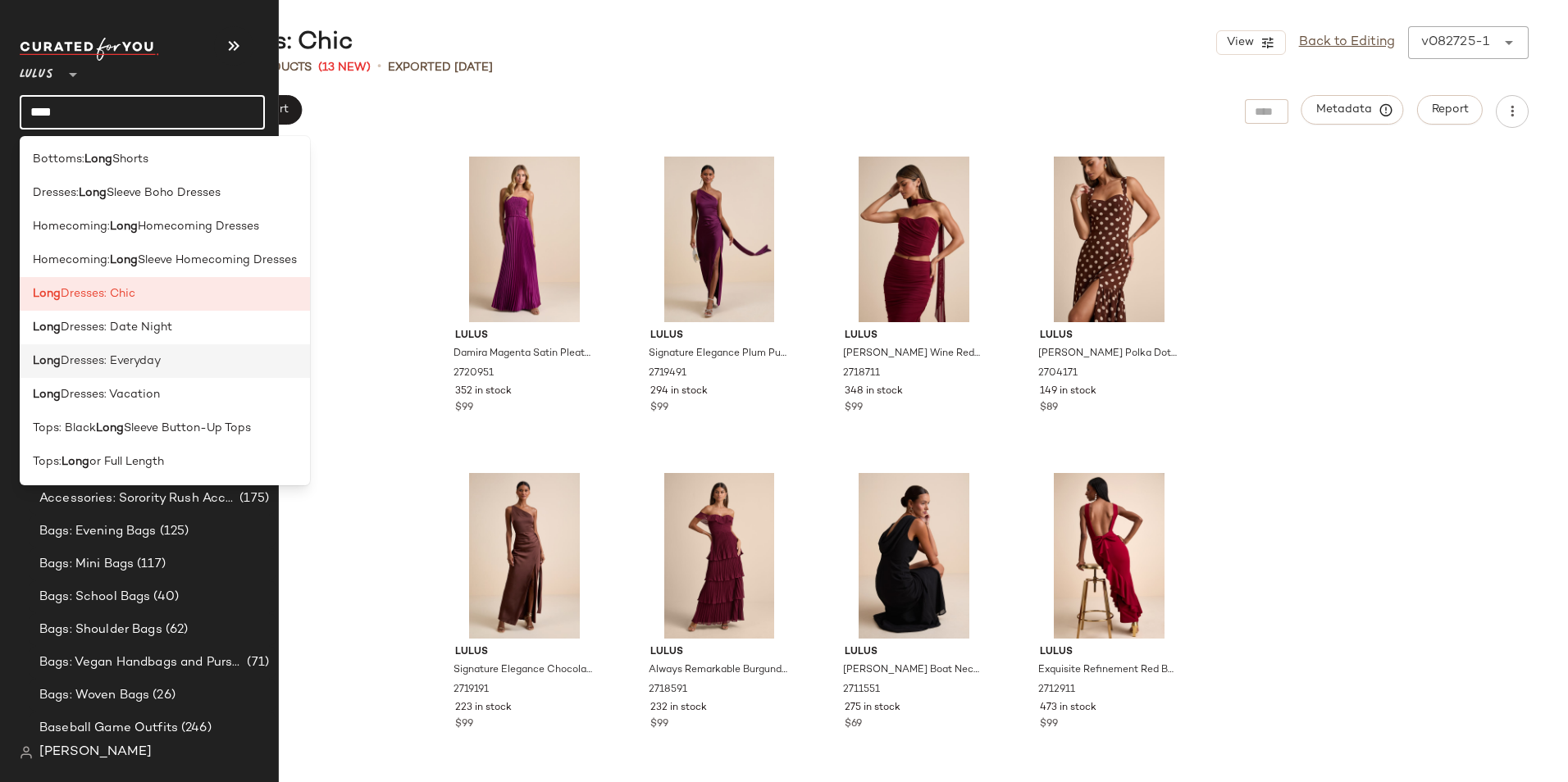
type input "****"
click at [161, 368] on span "Dresses: Everyday" at bounding box center [111, 361] width 100 height 17
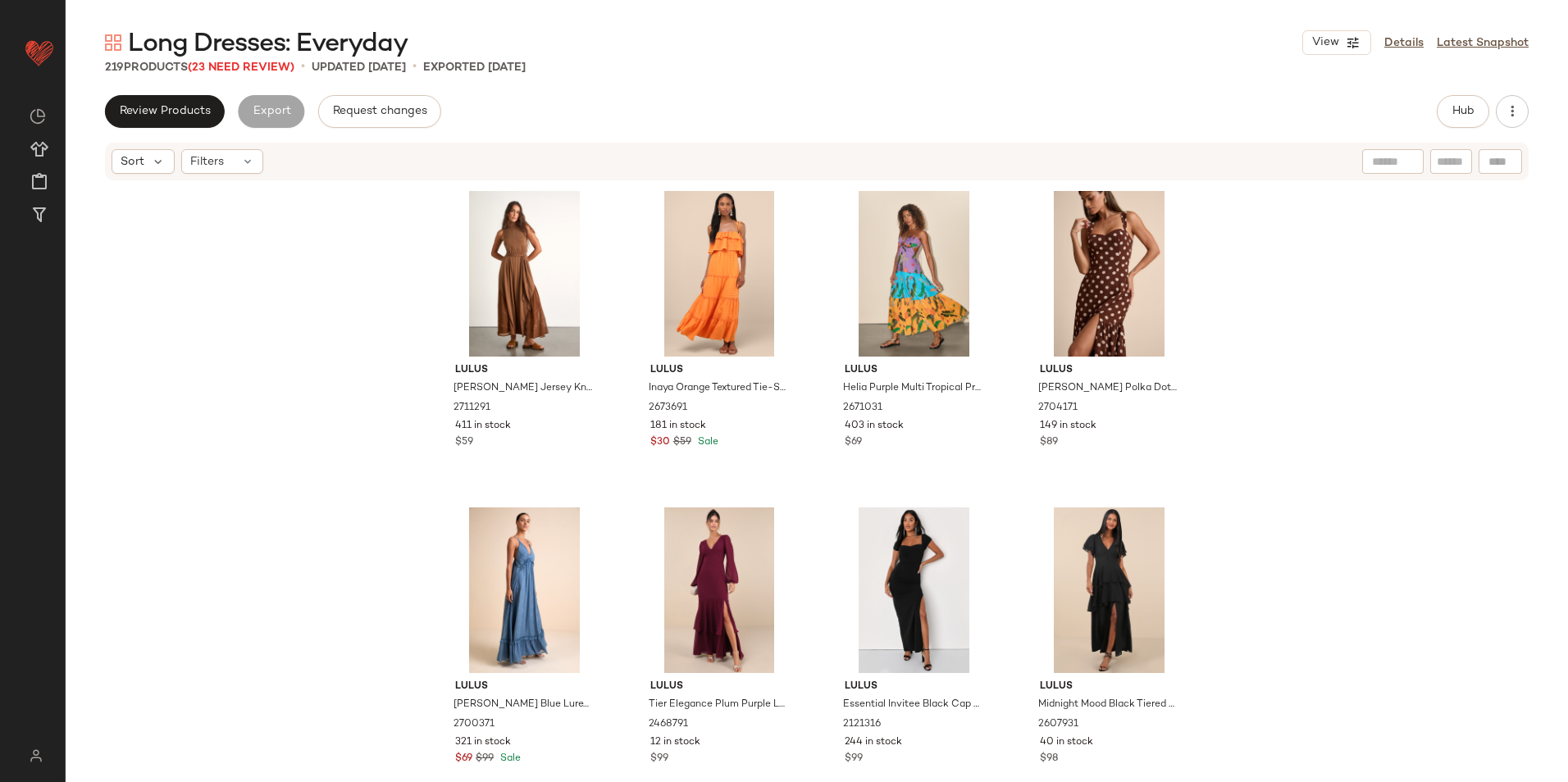
click at [259, 61] on span "Long Dresses: Everyday" at bounding box center [267, 44] width 279 height 33
click at [262, 74] on span "(23 Need Review)" at bounding box center [241, 68] width 106 height 12
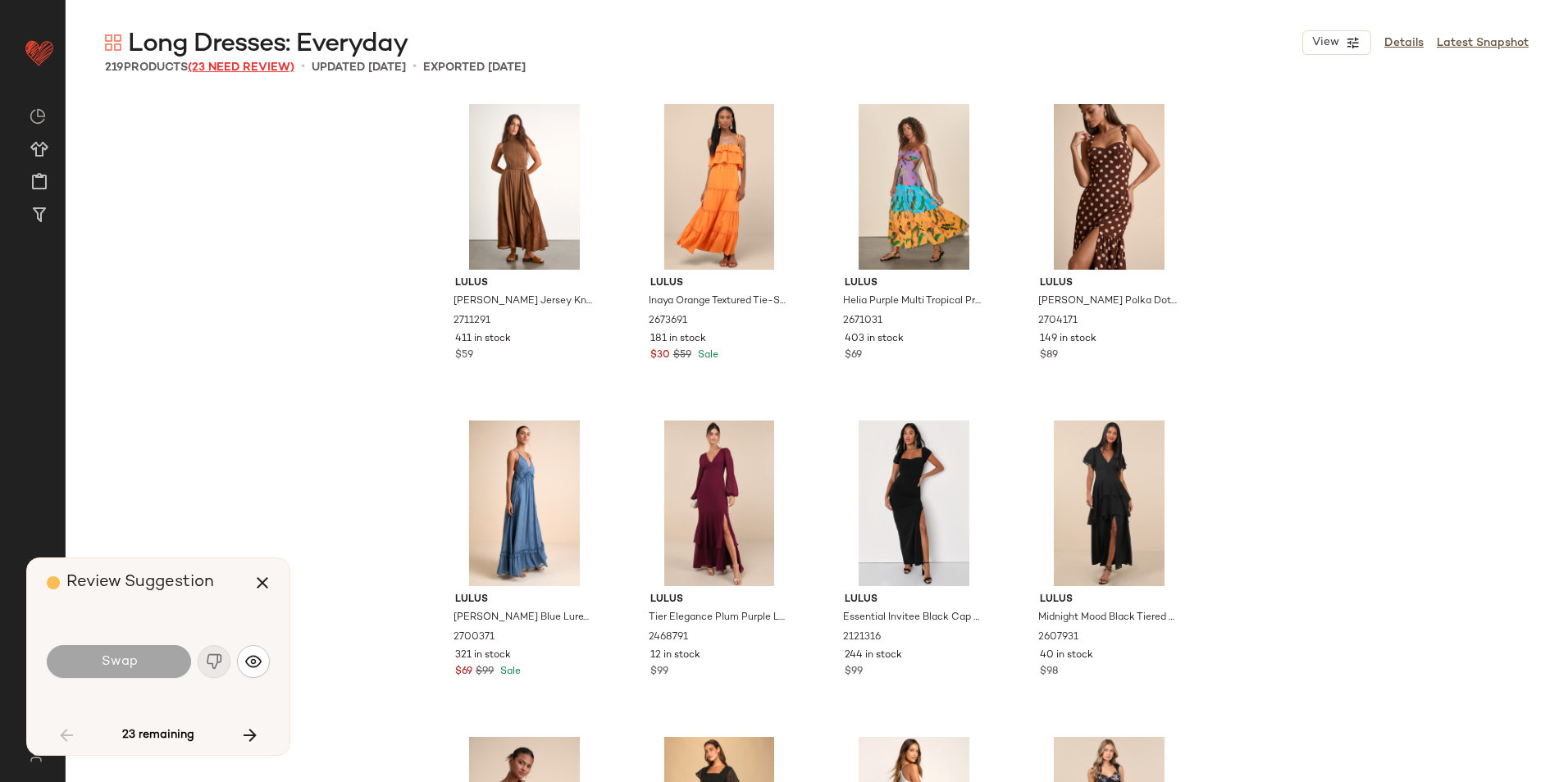
scroll to position [963, 0]
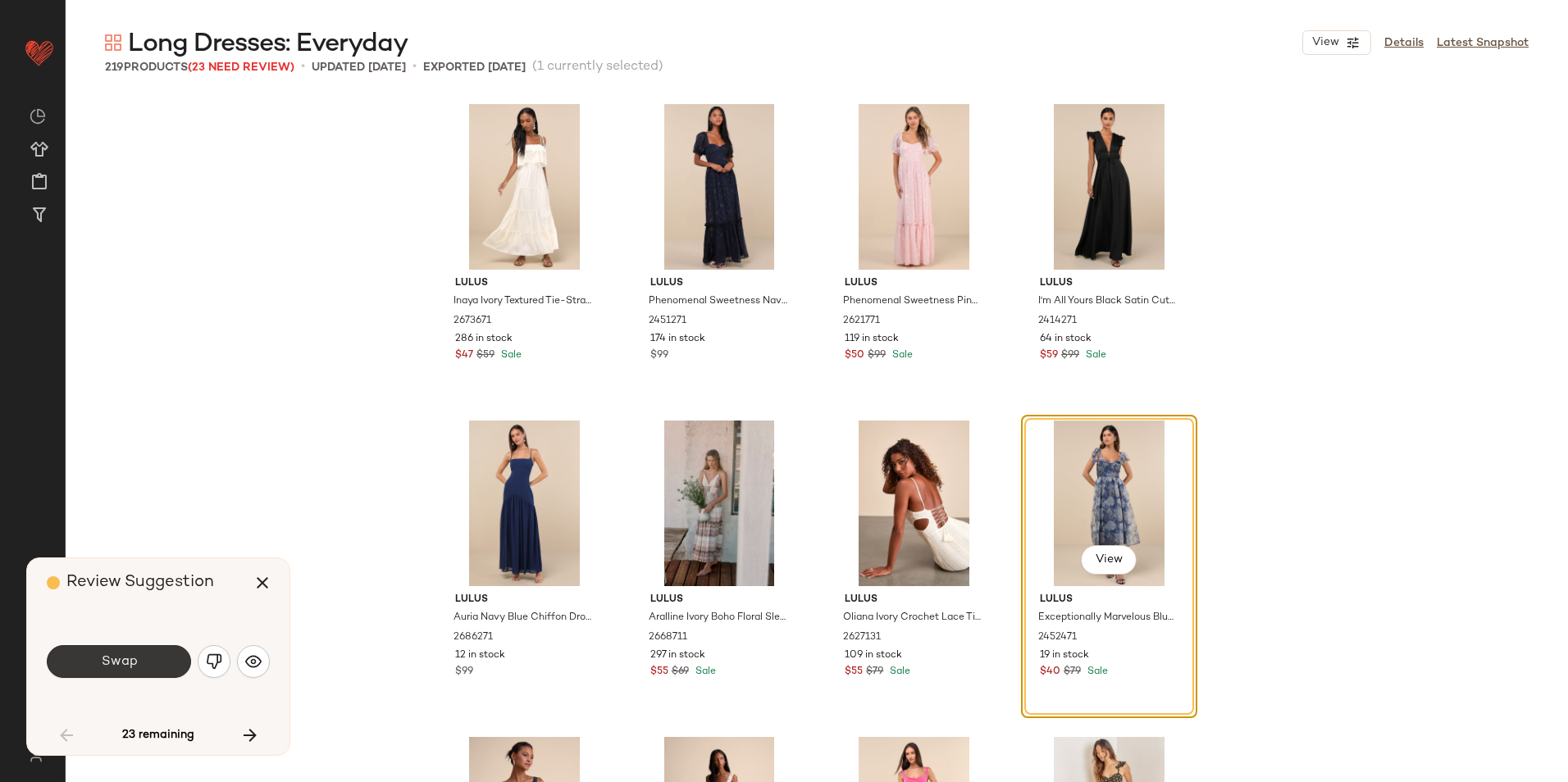
click at [145, 669] on button "Swap" at bounding box center [119, 662] width 145 height 33
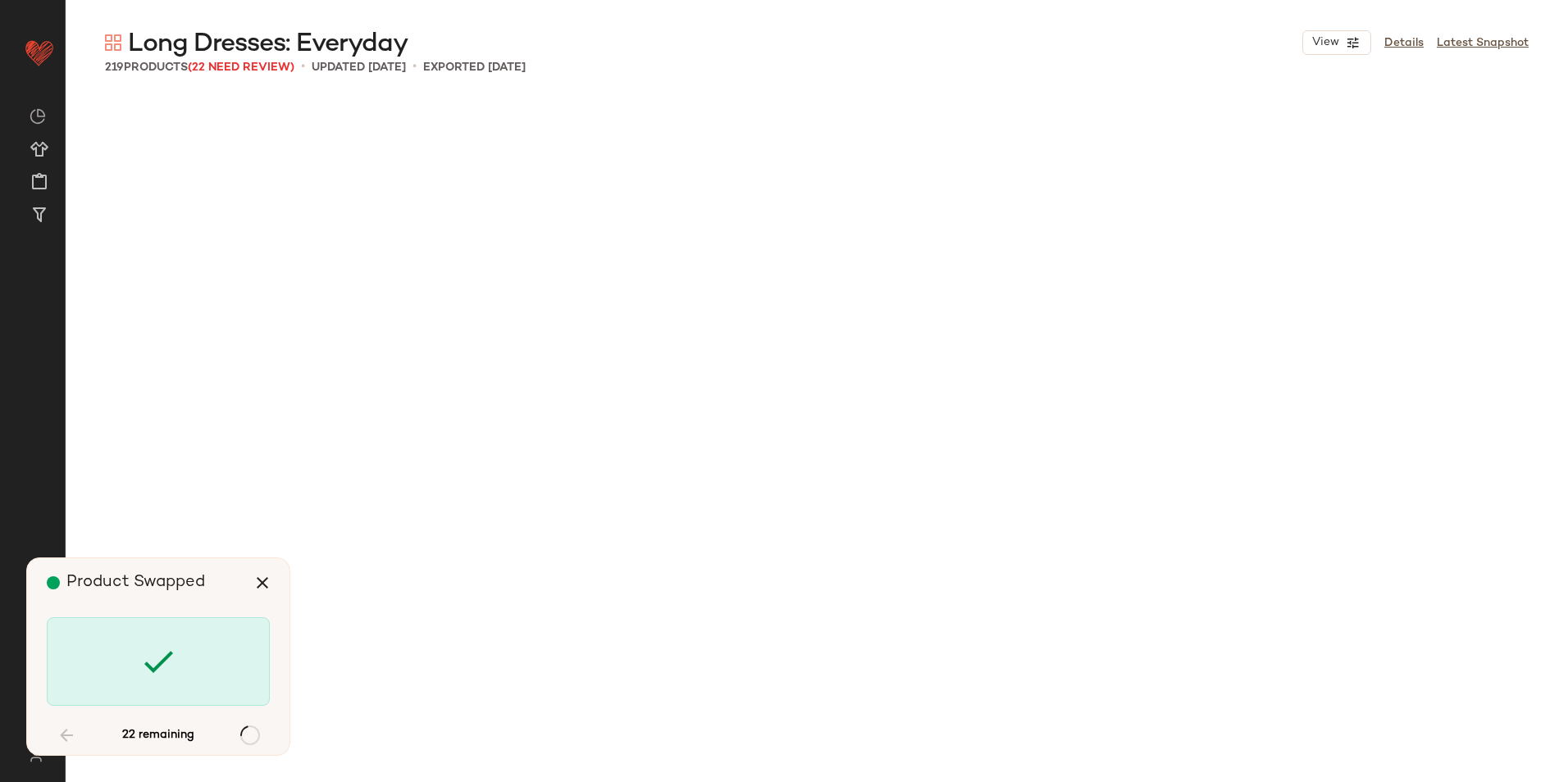
scroll to position [4116, 0]
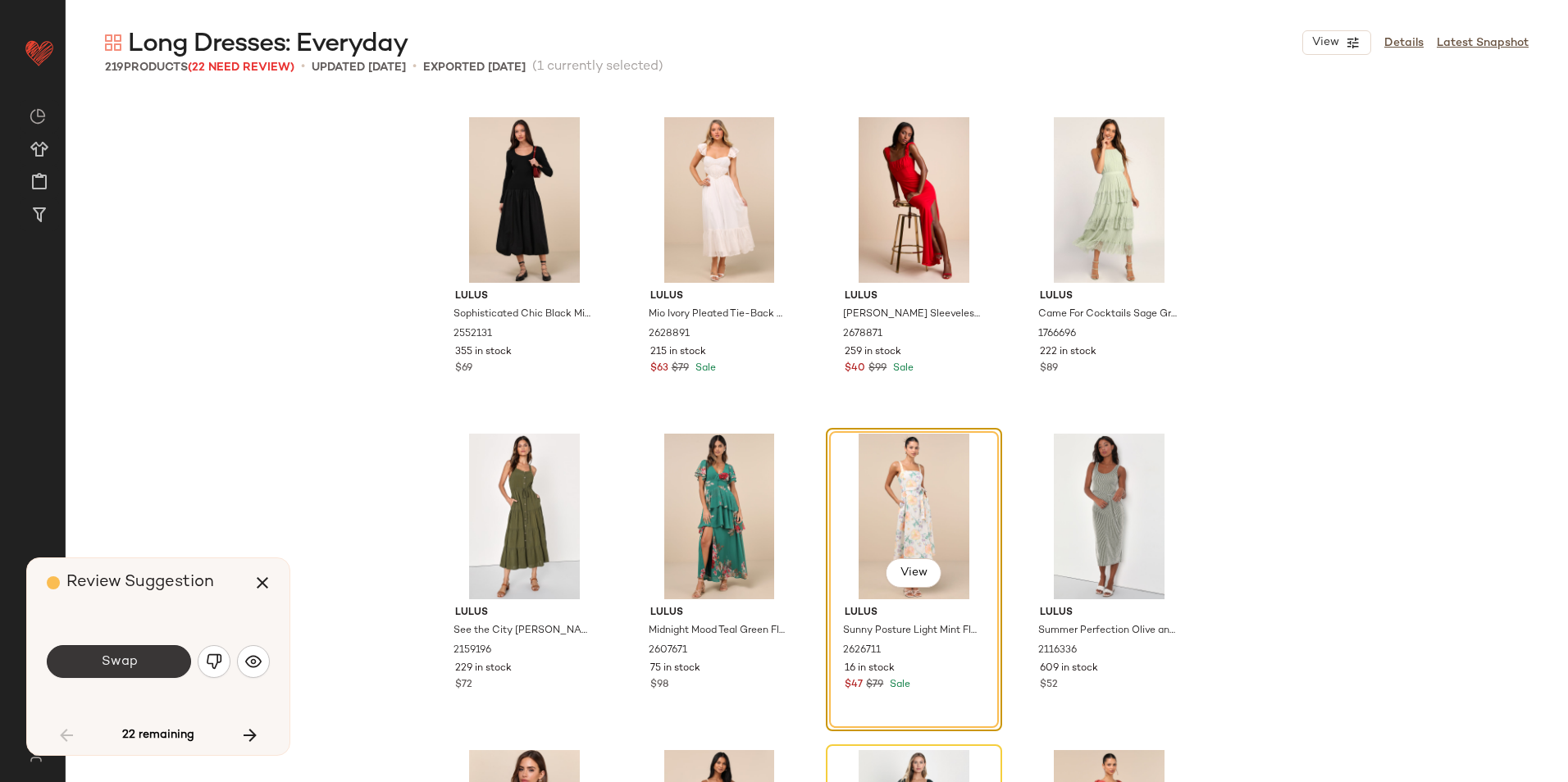
click at [158, 660] on button "Swap" at bounding box center [119, 662] width 145 height 33
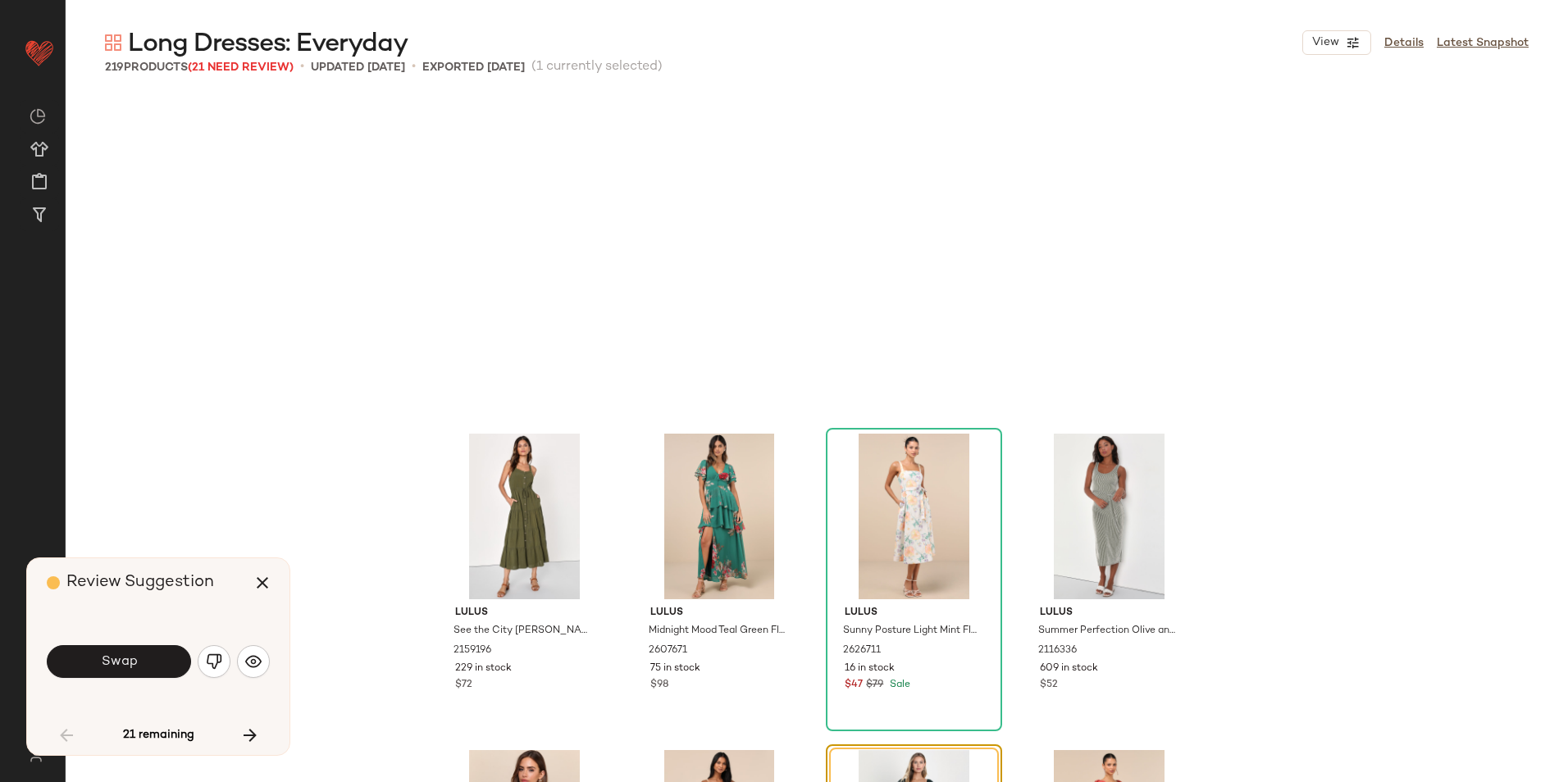
scroll to position [4432, 0]
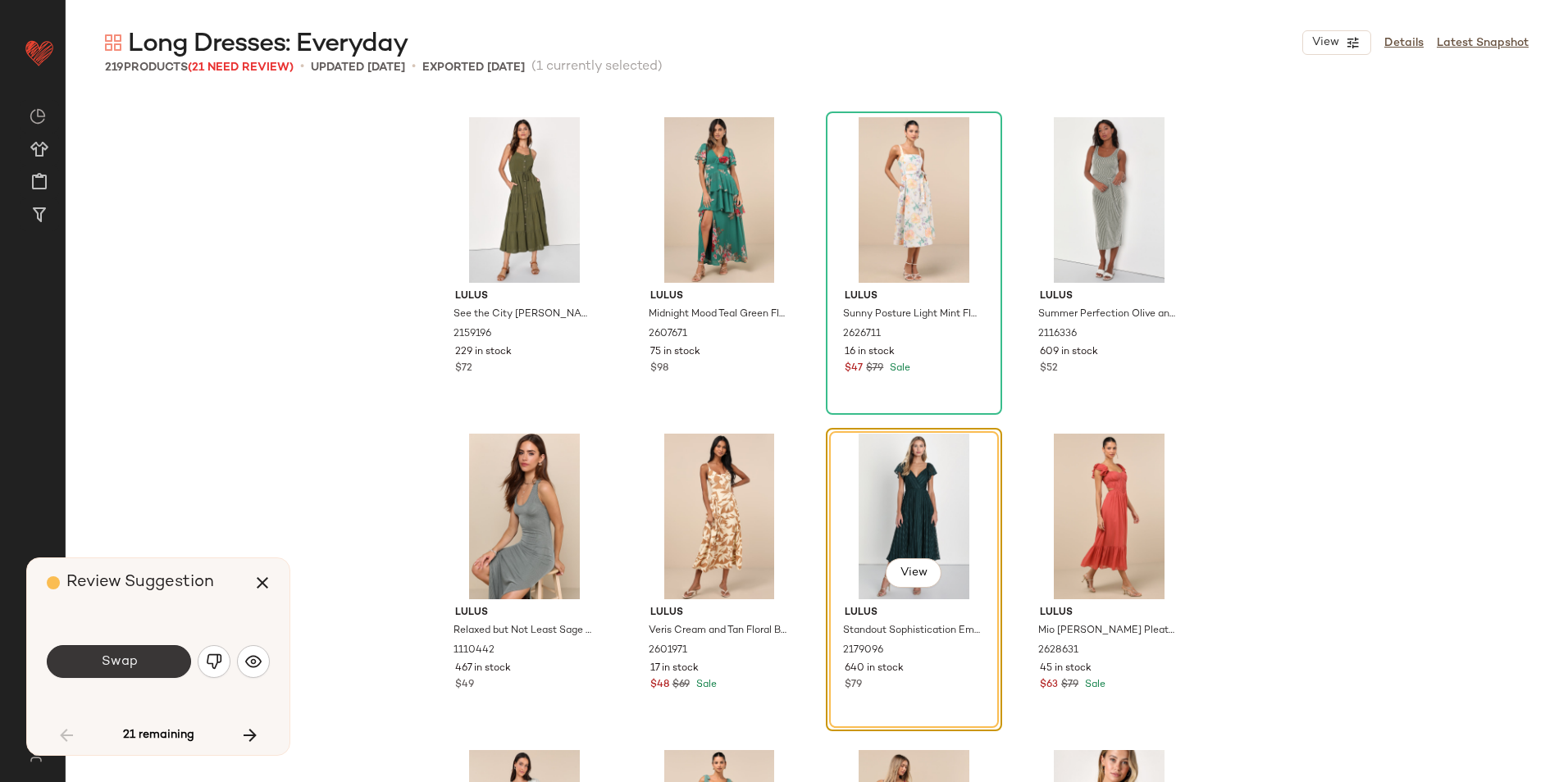
click at [155, 656] on button "Swap" at bounding box center [119, 662] width 145 height 33
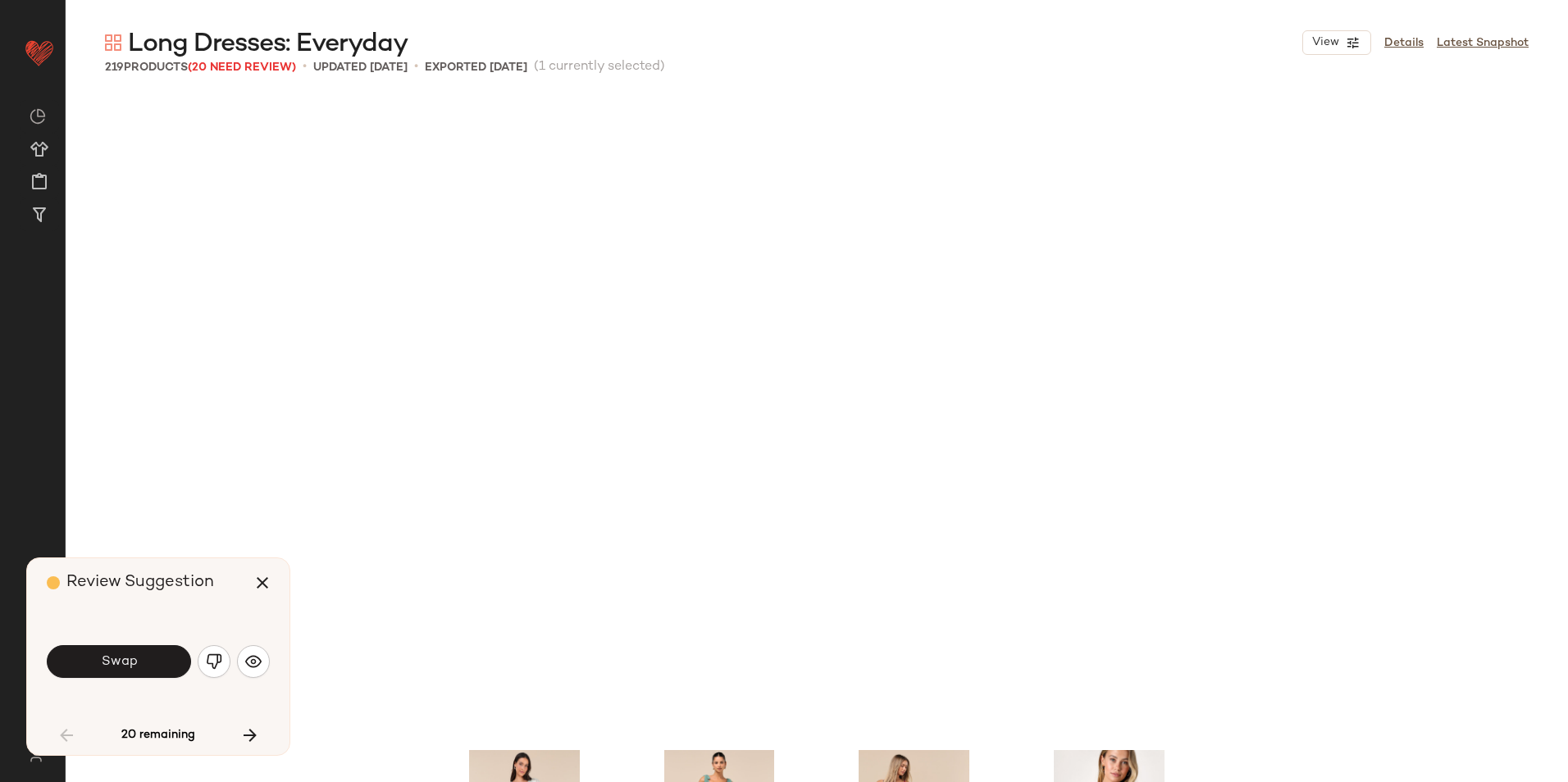
scroll to position [5066, 0]
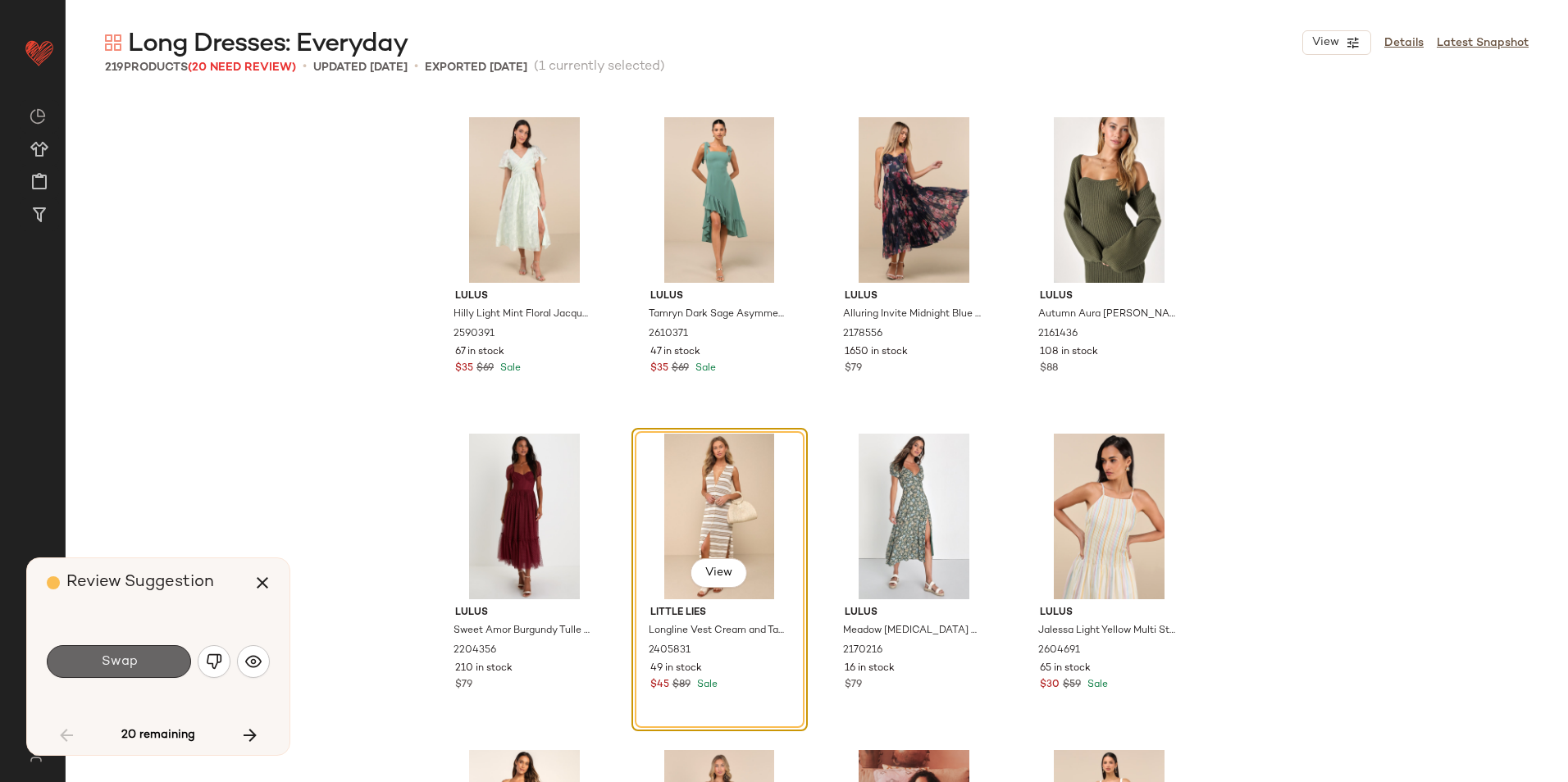
click at [162, 648] on button "Swap" at bounding box center [119, 662] width 145 height 33
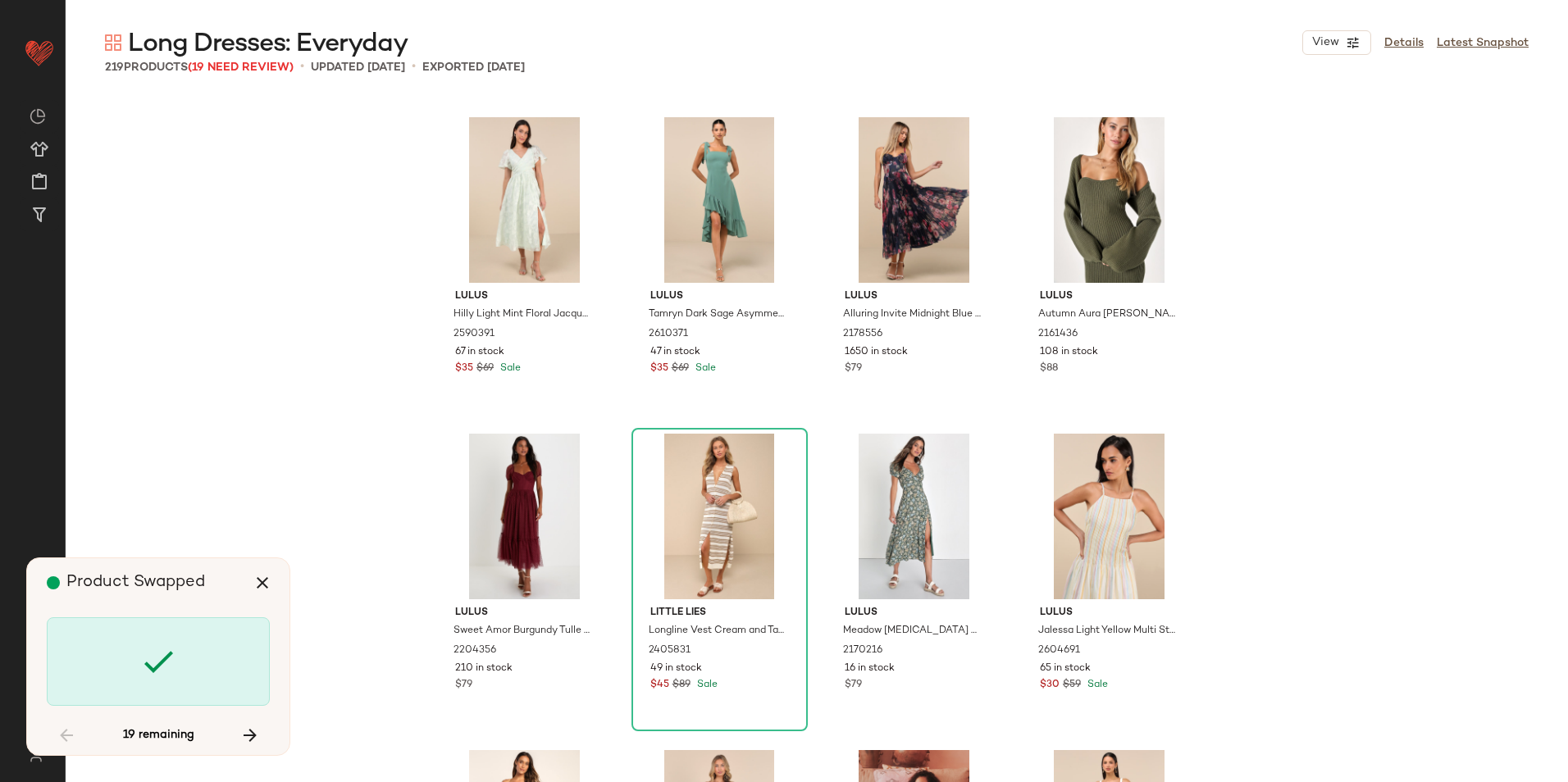
scroll to position [5699, 0]
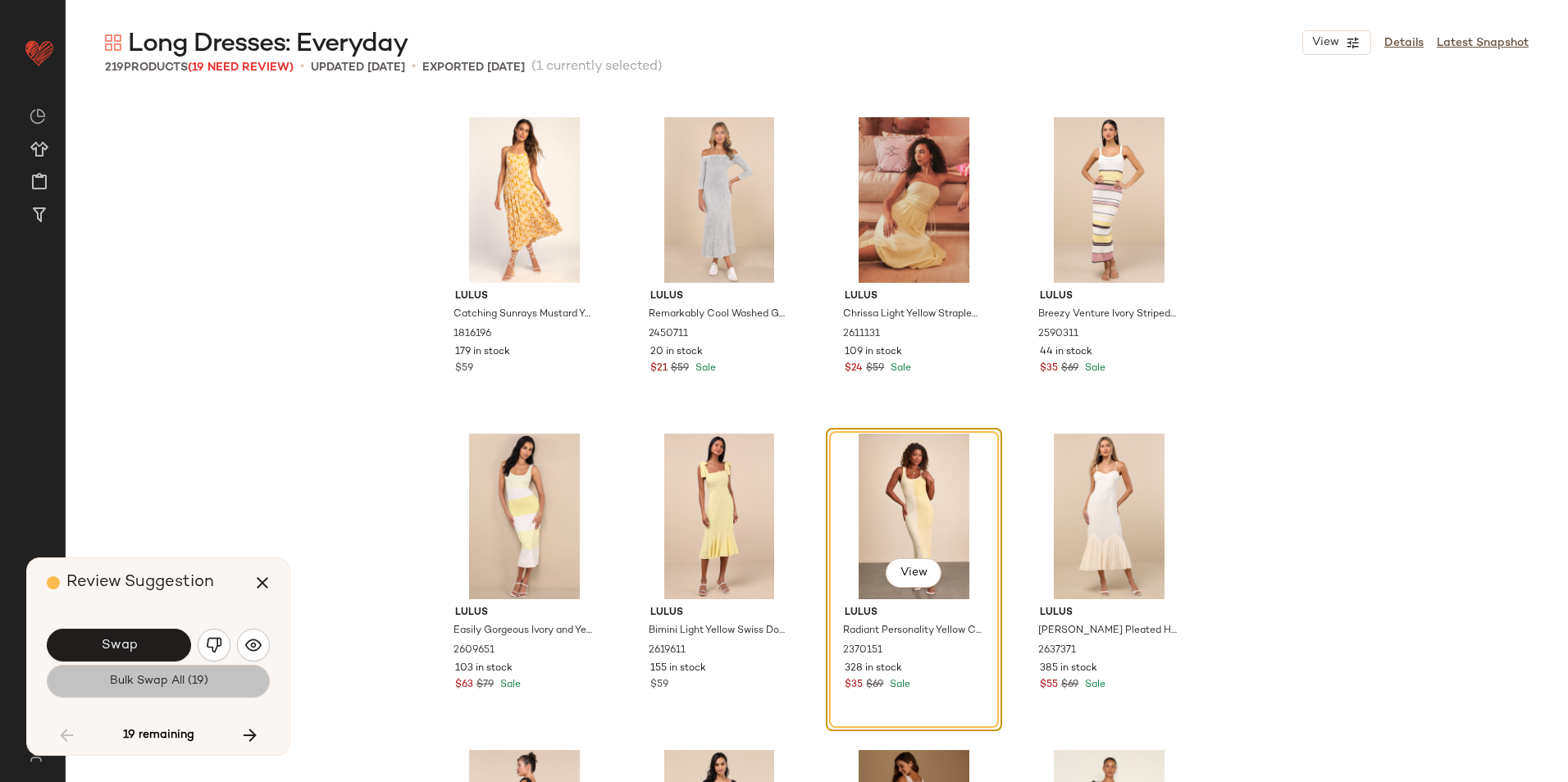
click at [176, 679] on span "Bulk Swap All (19)" at bounding box center [158, 681] width 99 height 13
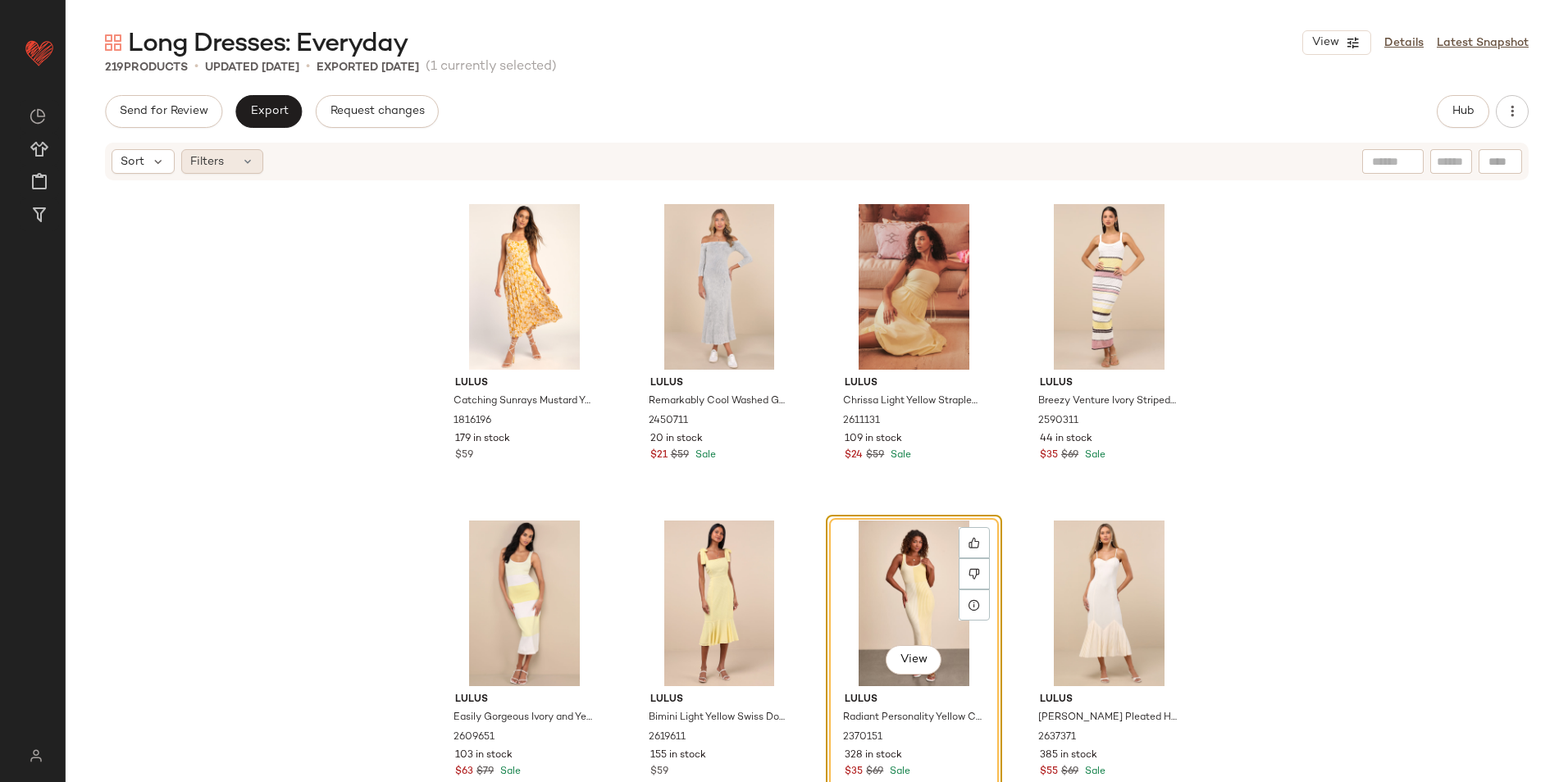
click at [239, 162] on div "Filters" at bounding box center [222, 161] width 82 height 24
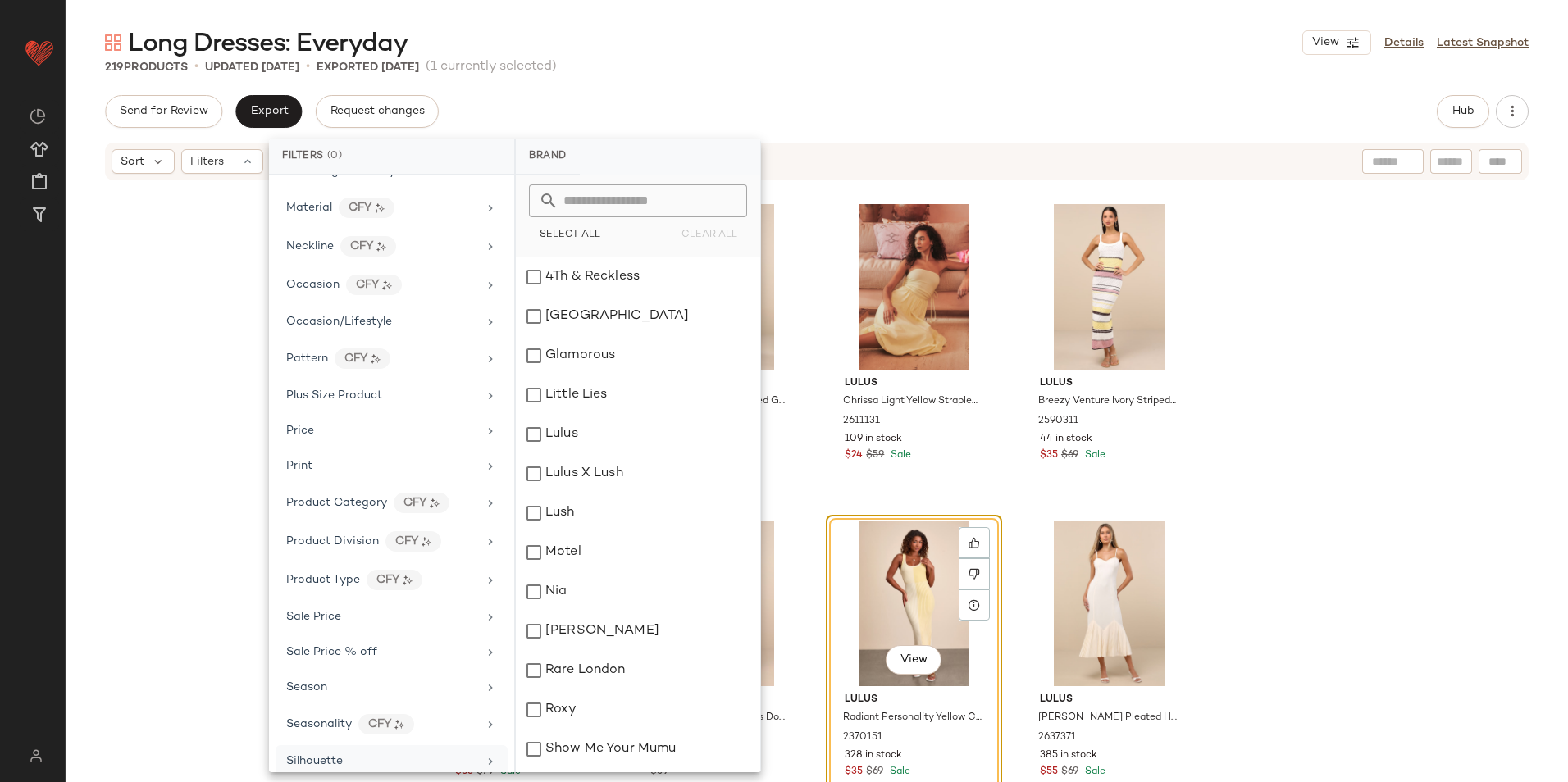
scroll to position [846, 0]
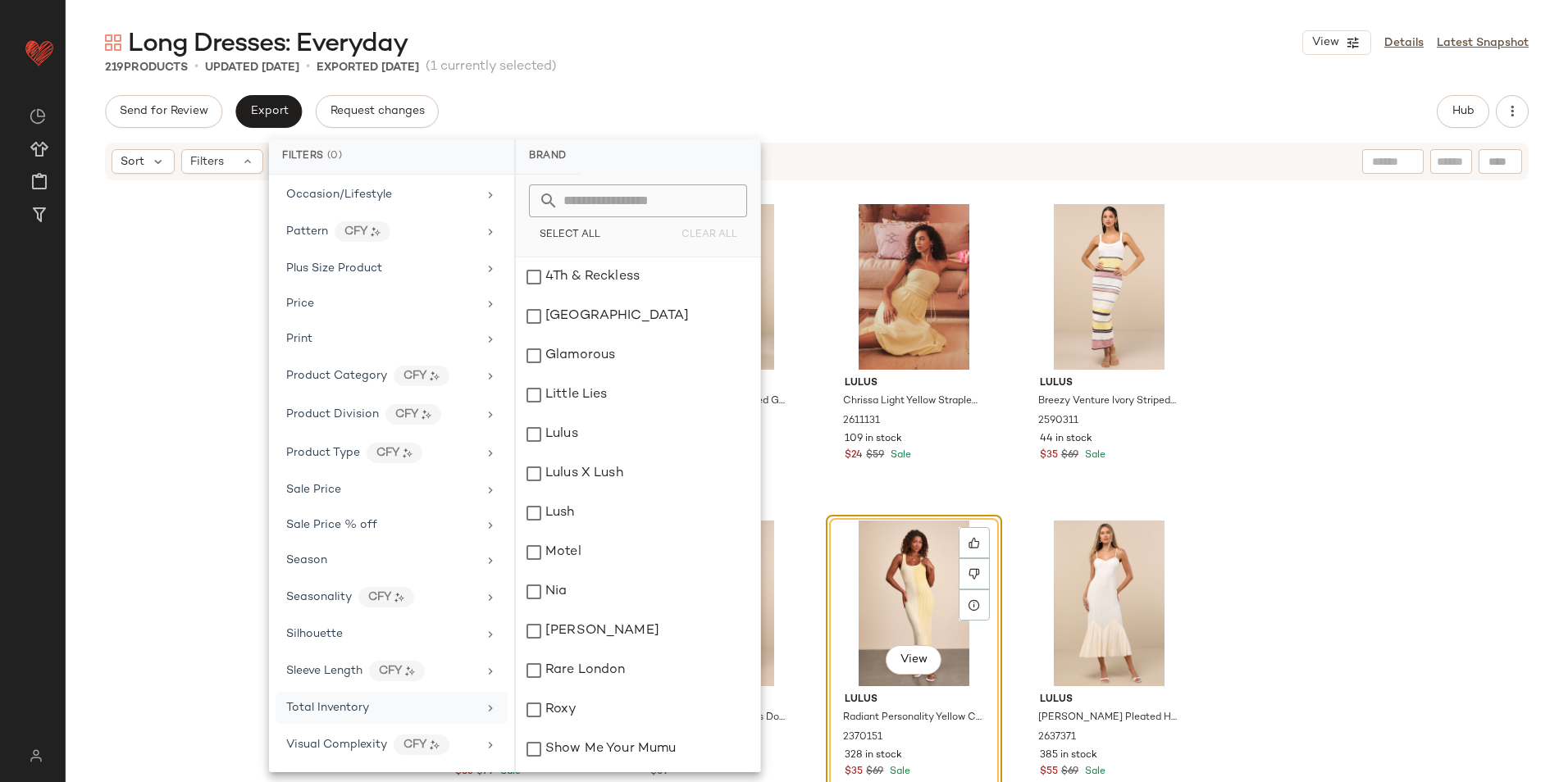
click at [358, 698] on div "Total Inventory" at bounding box center [391, 708] width 232 height 32
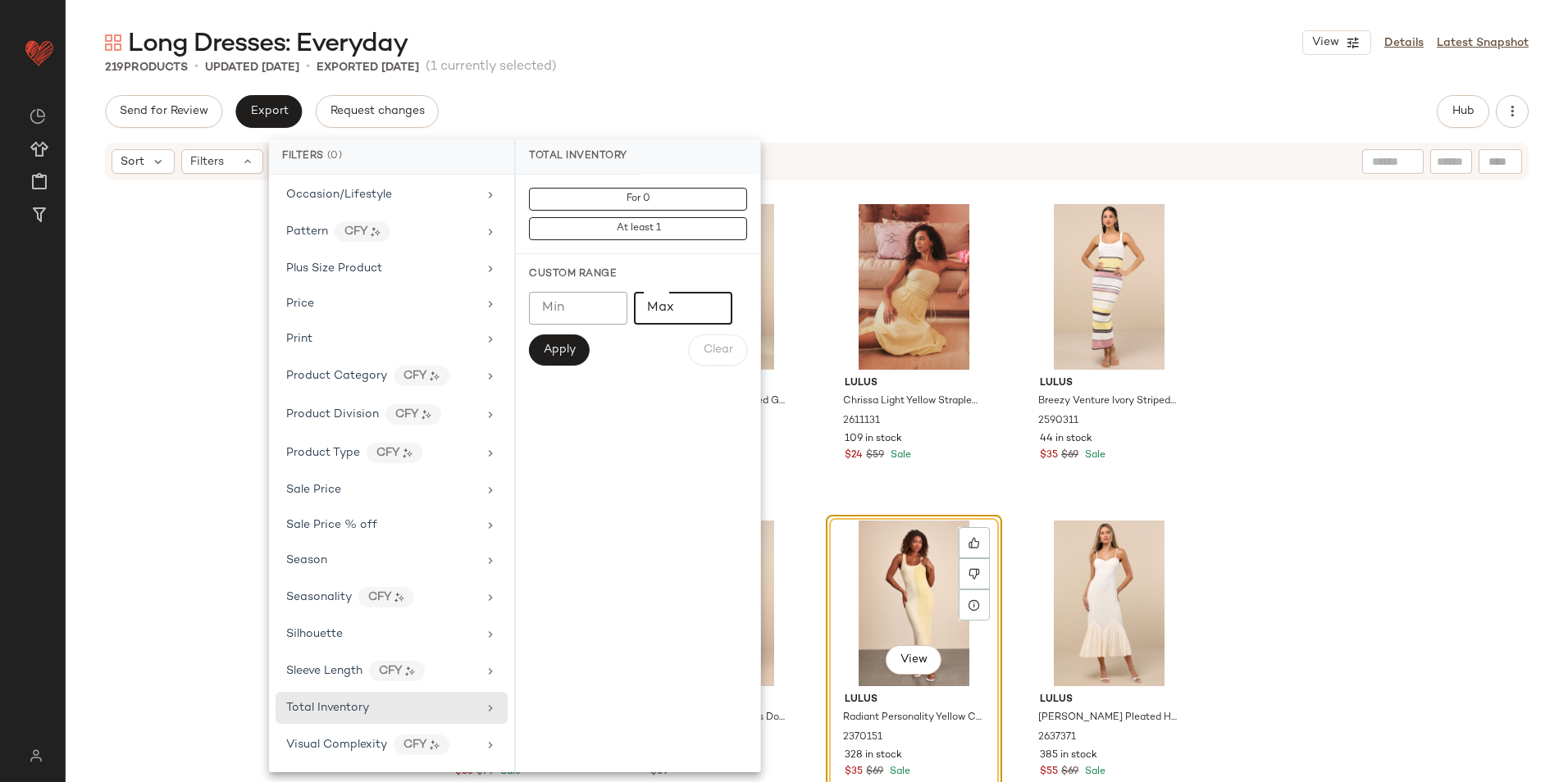
click at [707, 313] on input "**" at bounding box center [683, 308] width 98 height 33
type input "**"
click at [530, 362] on div "Apply" at bounding box center [559, 350] width 61 height 31
click at [573, 347] on span "Apply" at bounding box center [559, 350] width 33 height 13
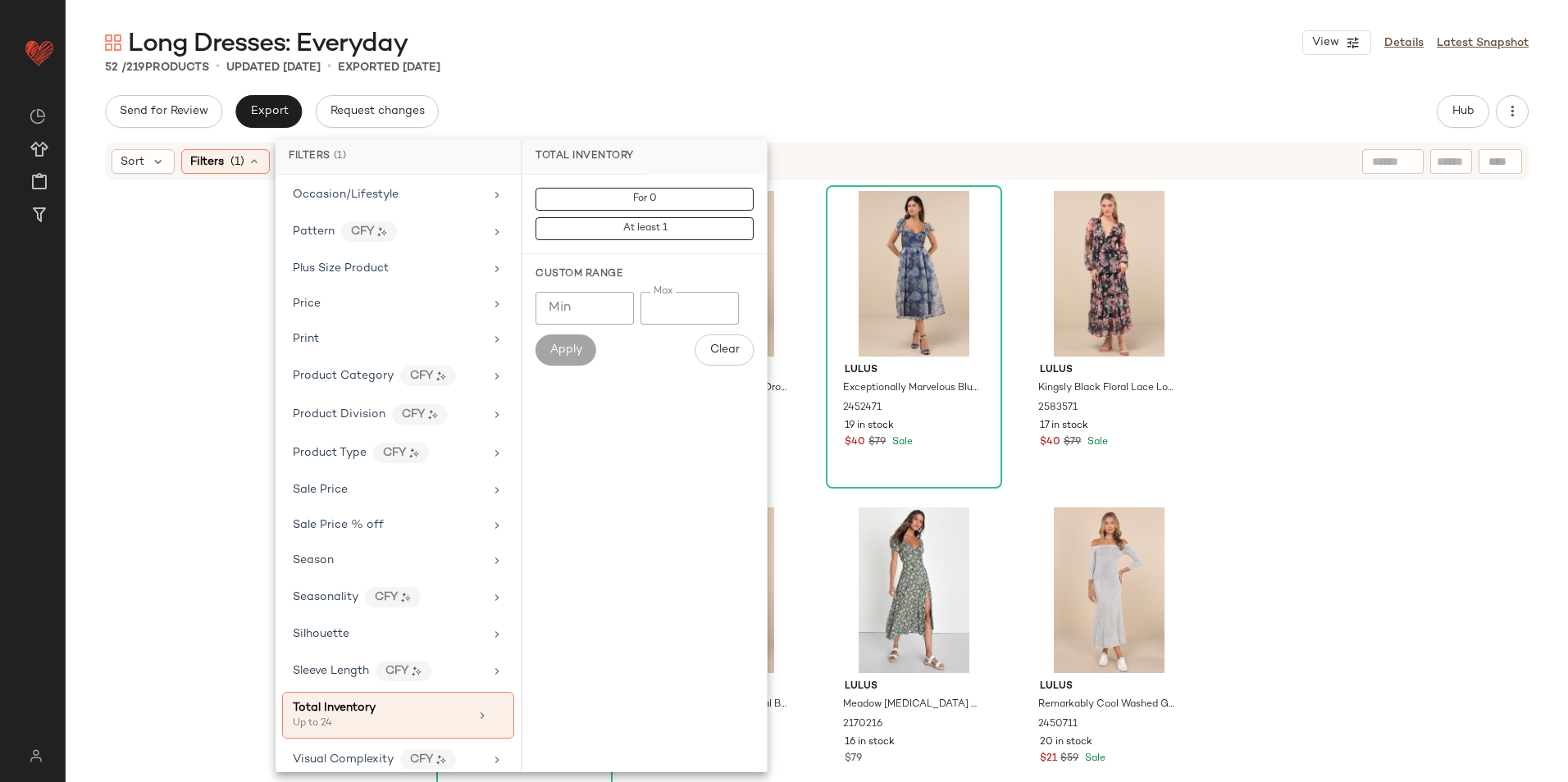
click at [735, 100] on div "Send for Review Export Request changes Hub" at bounding box center [817, 111] width 1423 height 33
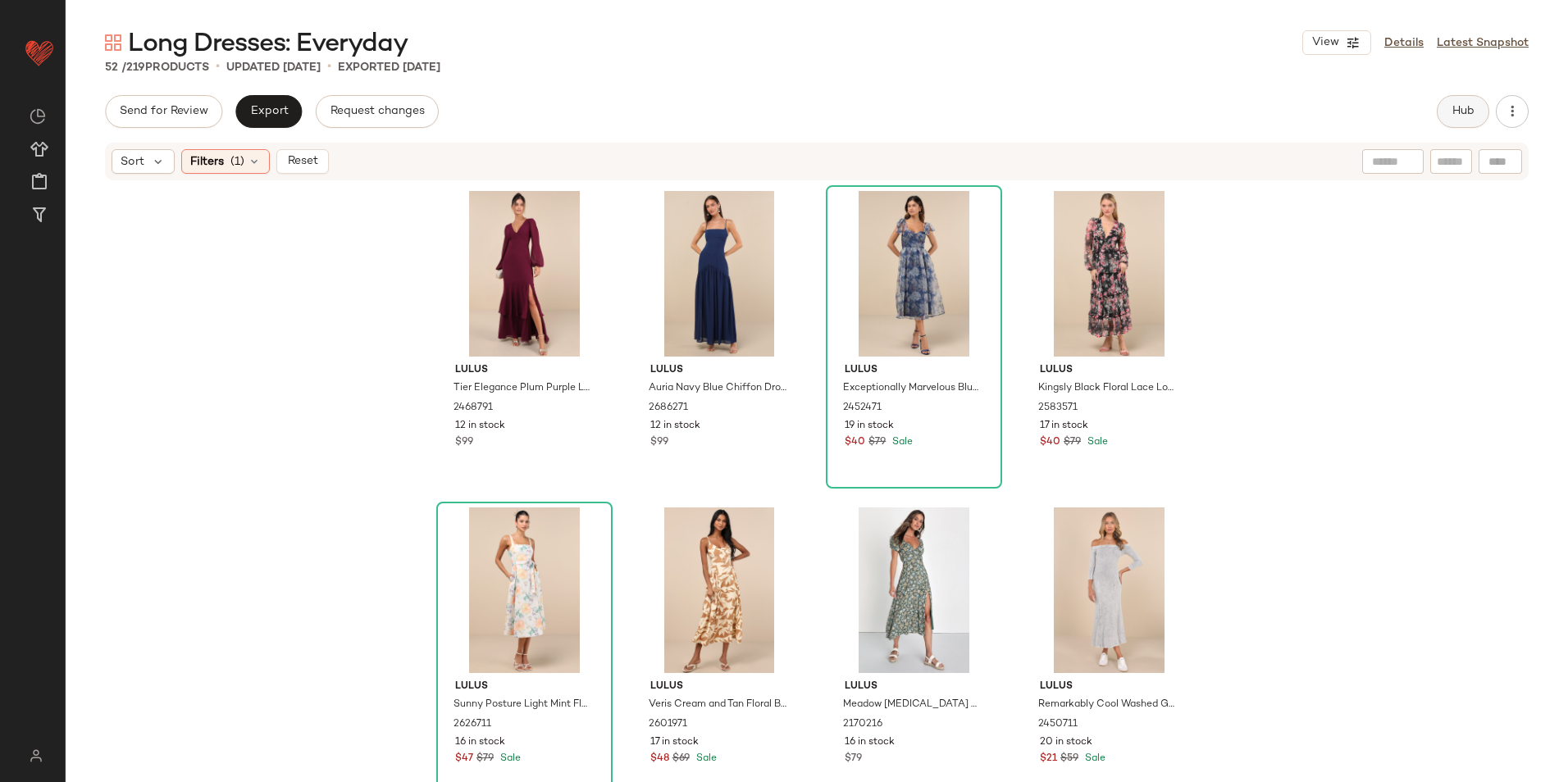
click at [1468, 120] on button "Hub" at bounding box center [1463, 111] width 52 height 33
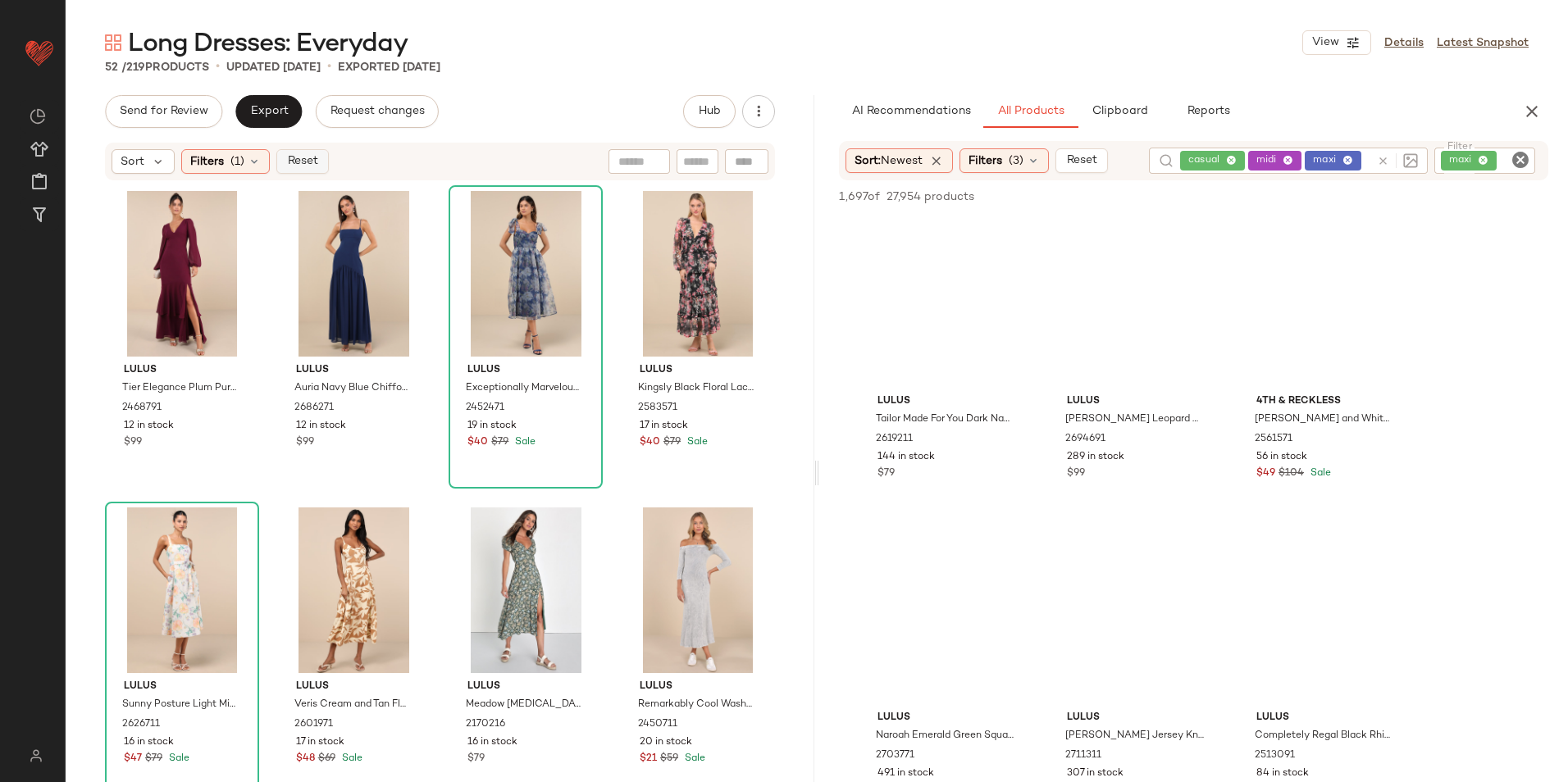
click at [306, 165] on span "Reset" at bounding box center [302, 161] width 31 height 13
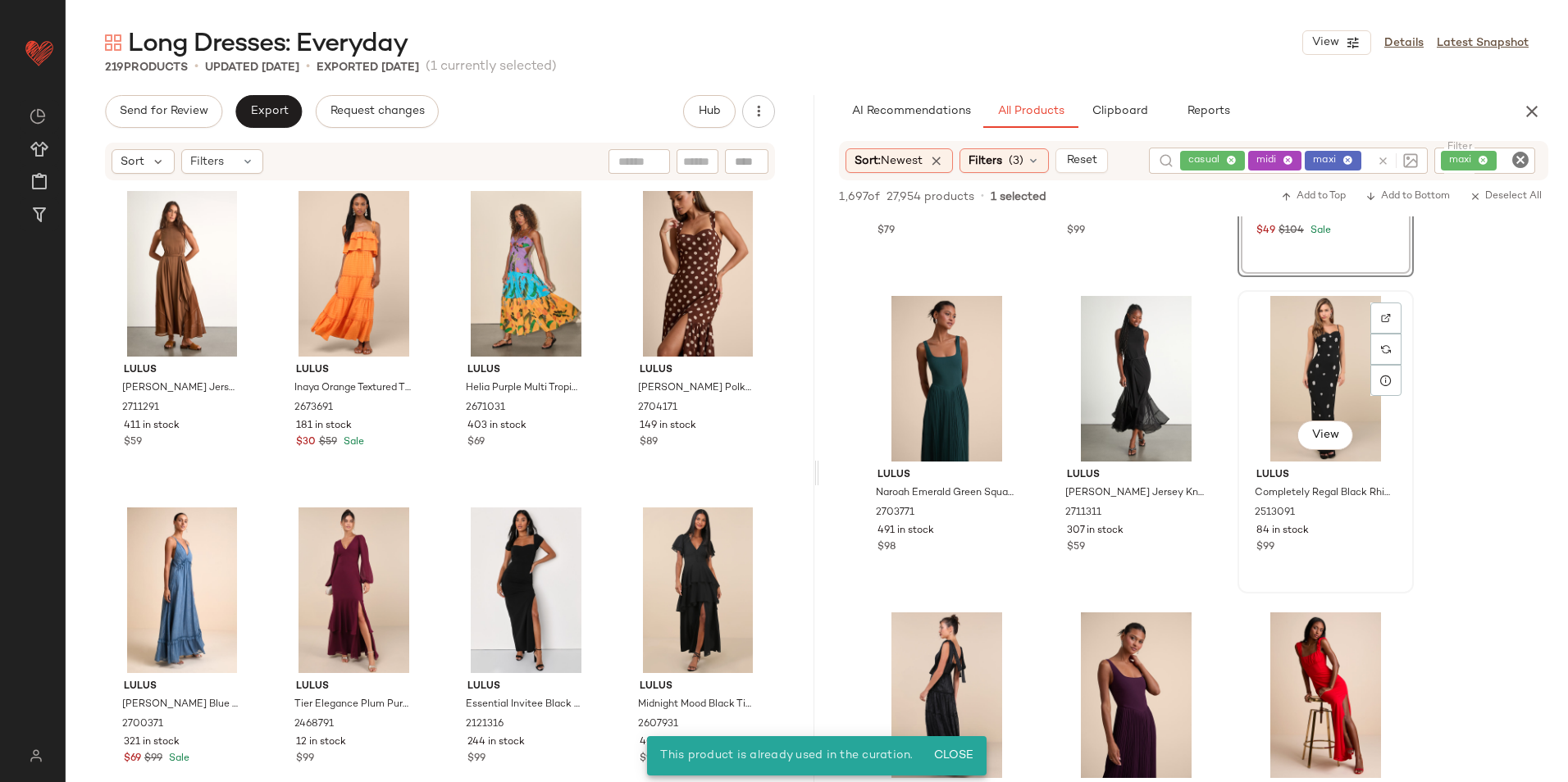
scroll to position [246, 0]
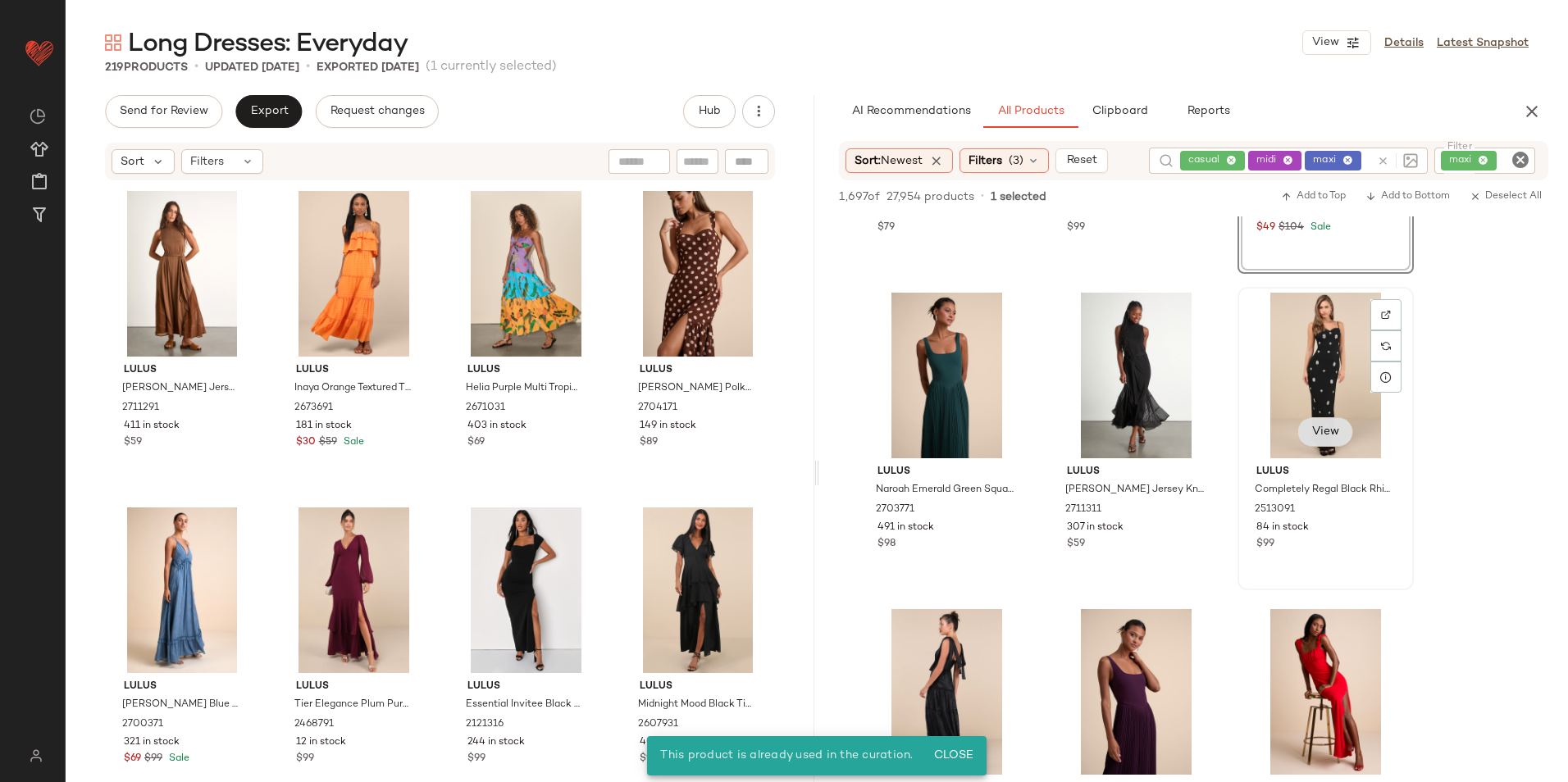
click at [1324, 428] on span "View" at bounding box center [1325, 432] width 28 height 13
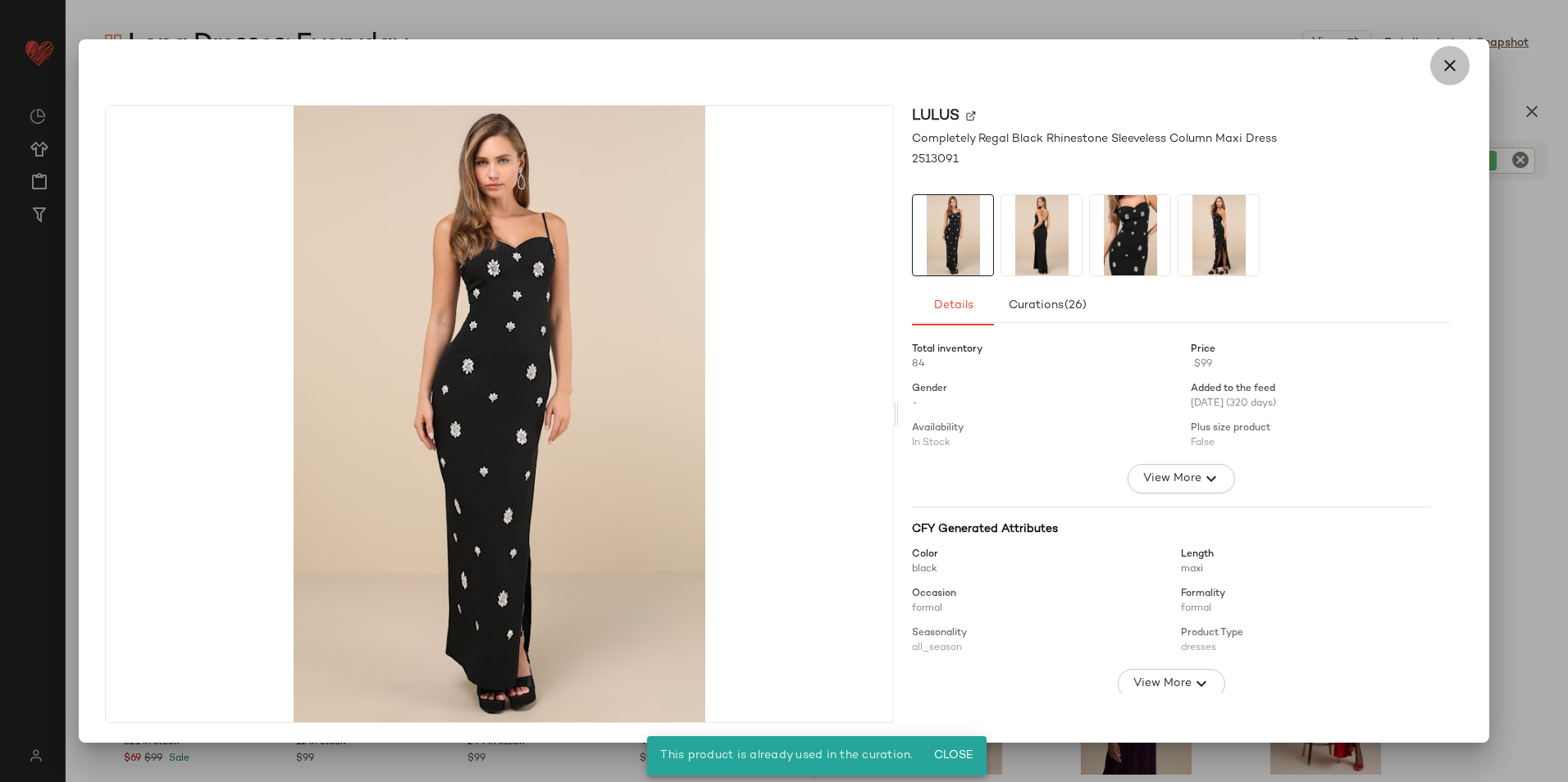
click at [1440, 69] on icon "button" at bounding box center [1450, 65] width 20 height 20
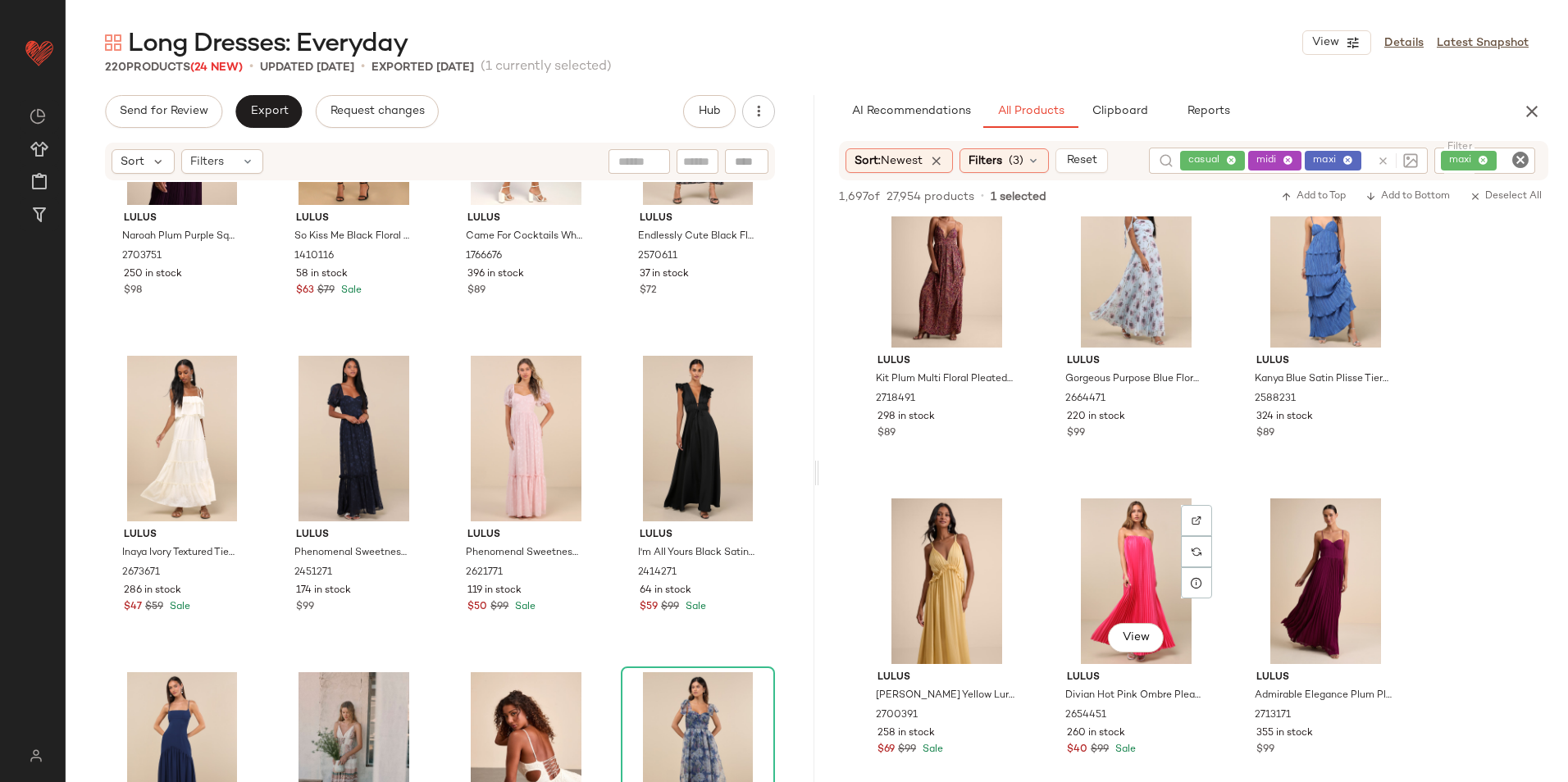
scroll to position [4019, 0]
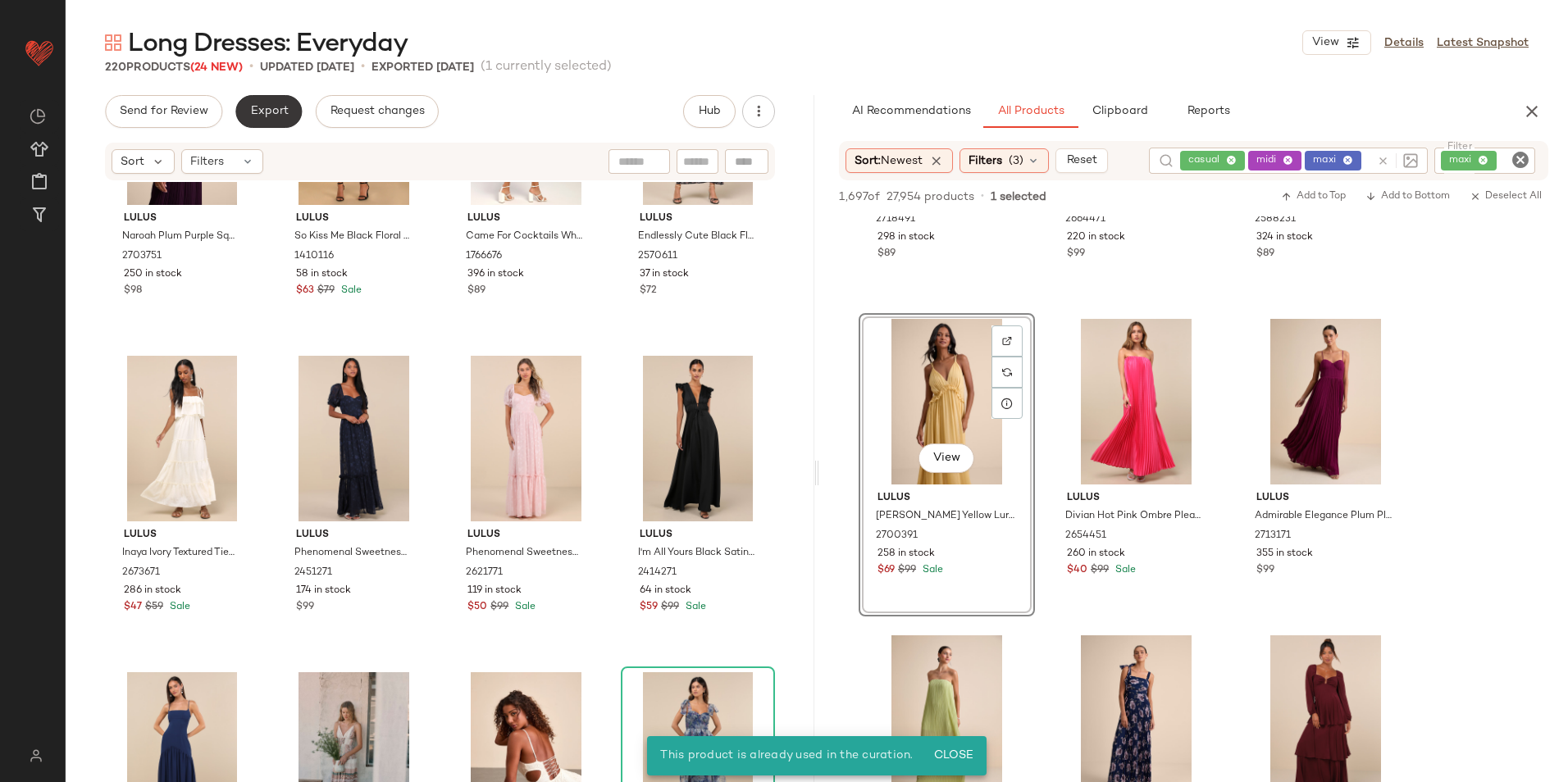
click at [266, 104] on button "Export" at bounding box center [268, 111] width 66 height 33
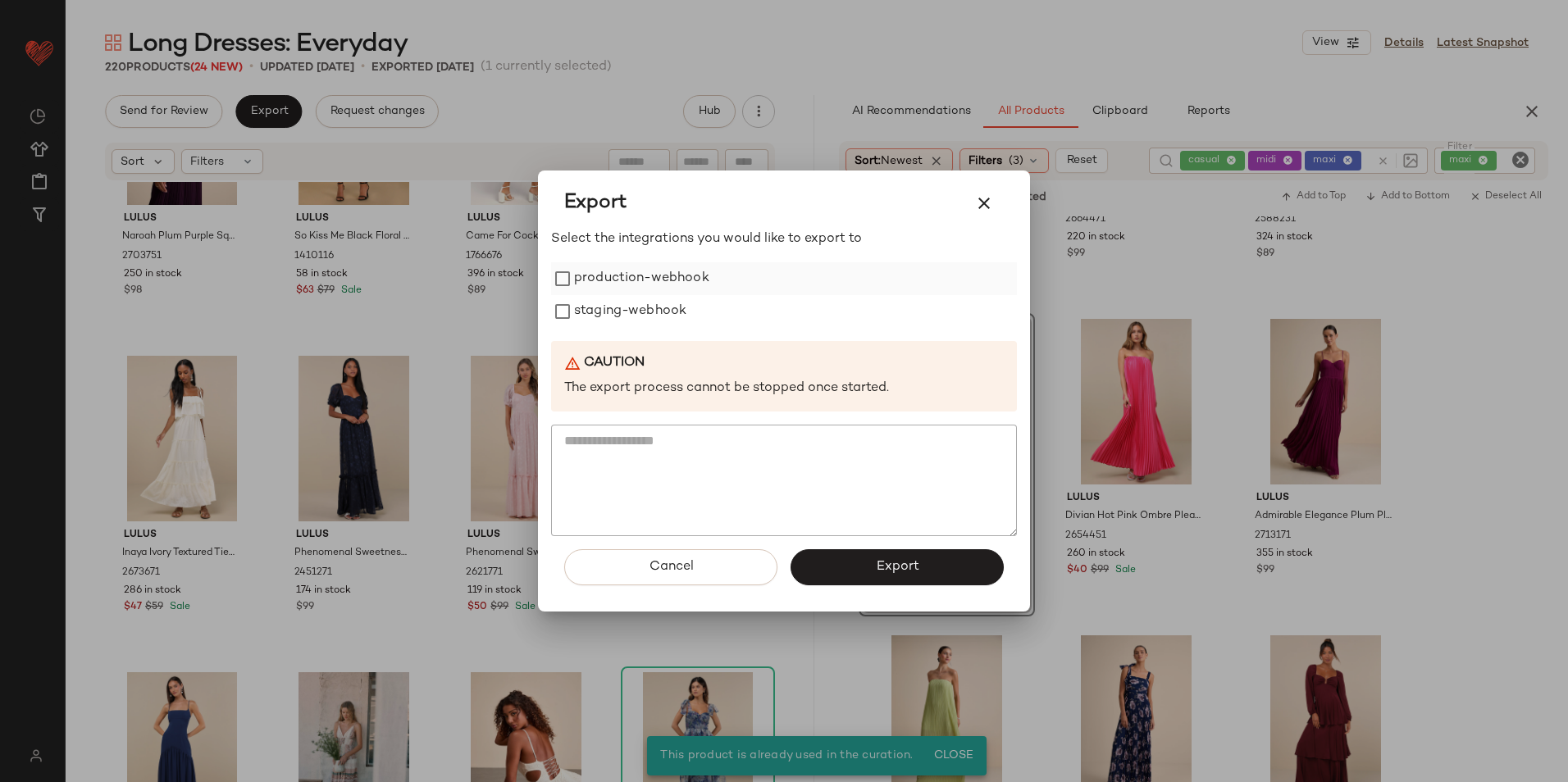
click at [691, 289] on label "production-webhook" at bounding box center [641, 279] width 135 height 33
drag, startPoint x: 674, startPoint y: 304, endPoint x: 674, endPoint y: 316, distance: 12.0
click at [674, 306] on label "staging-webhook" at bounding box center [629, 312] width 112 height 33
click at [830, 543] on div "Select the integrations you would like to export to production-webhook staging-…" at bounding box center [784, 421] width 466 height 382
click at [843, 559] on button "Export" at bounding box center [897, 567] width 213 height 36
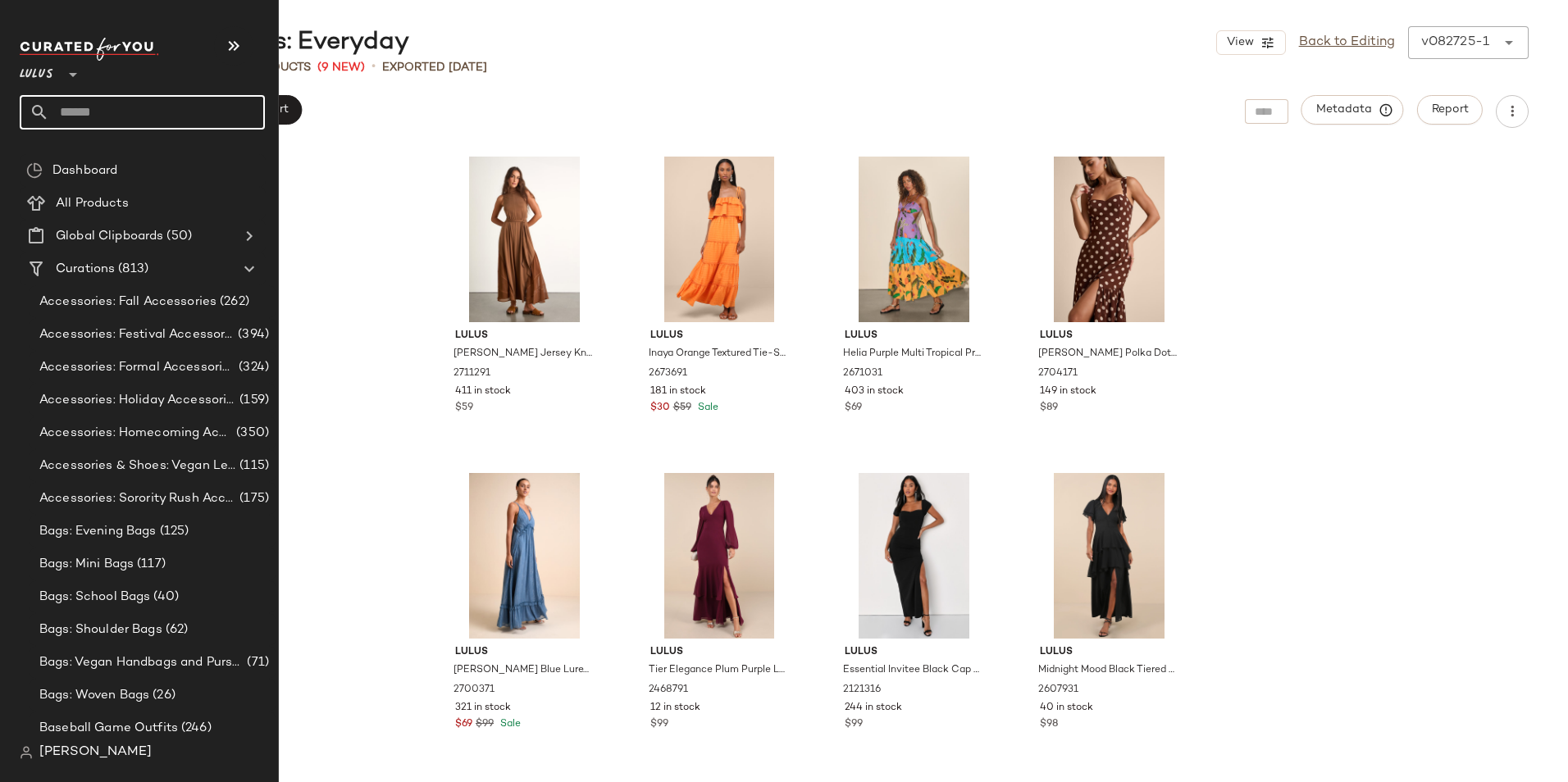
click at [51, 116] on input "text" at bounding box center [158, 112] width 216 height 35
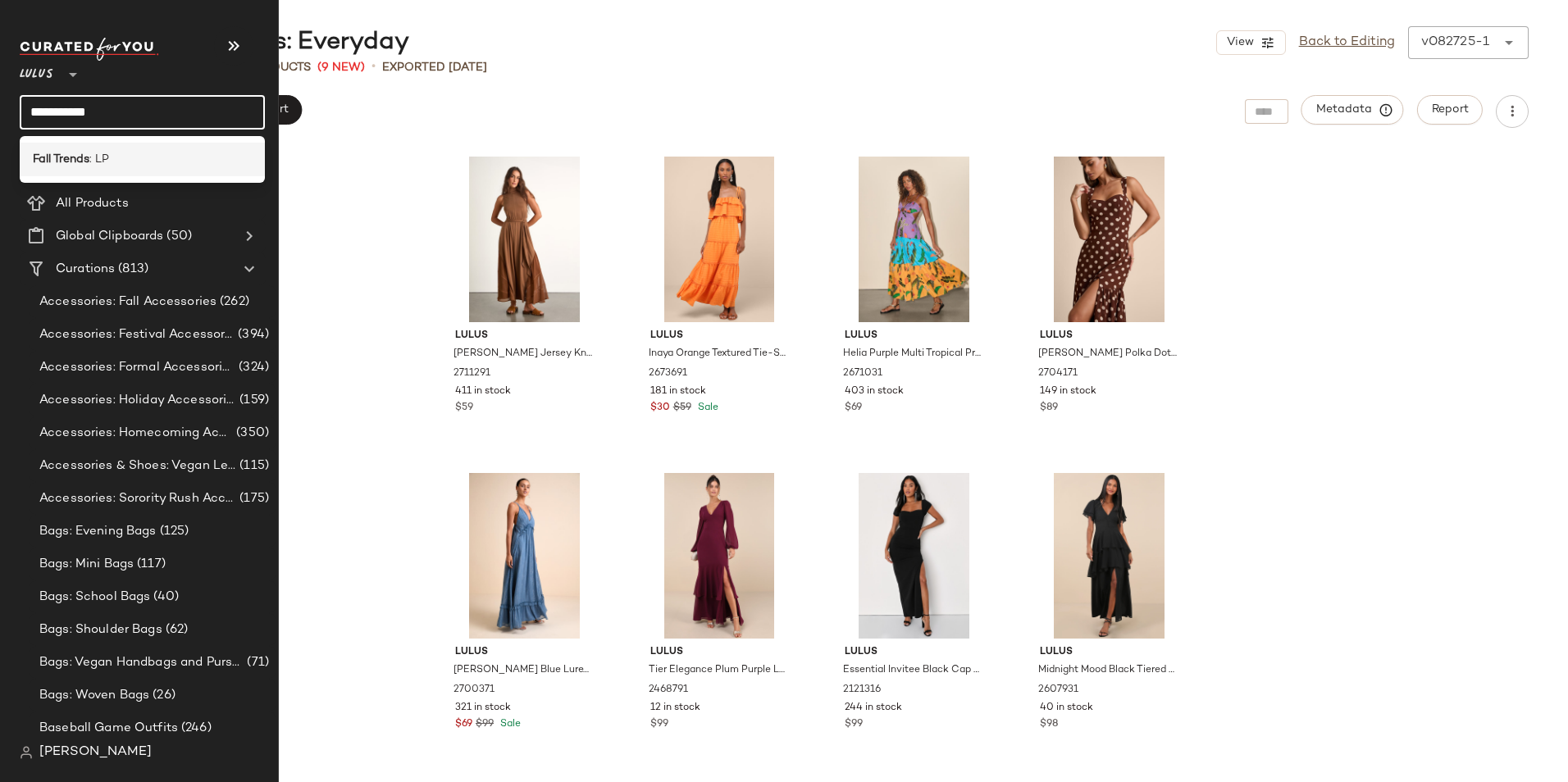
type input "**********"
click at [74, 165] on b "Fall Trends" at bounding box center [61, 159] width 57 height 17
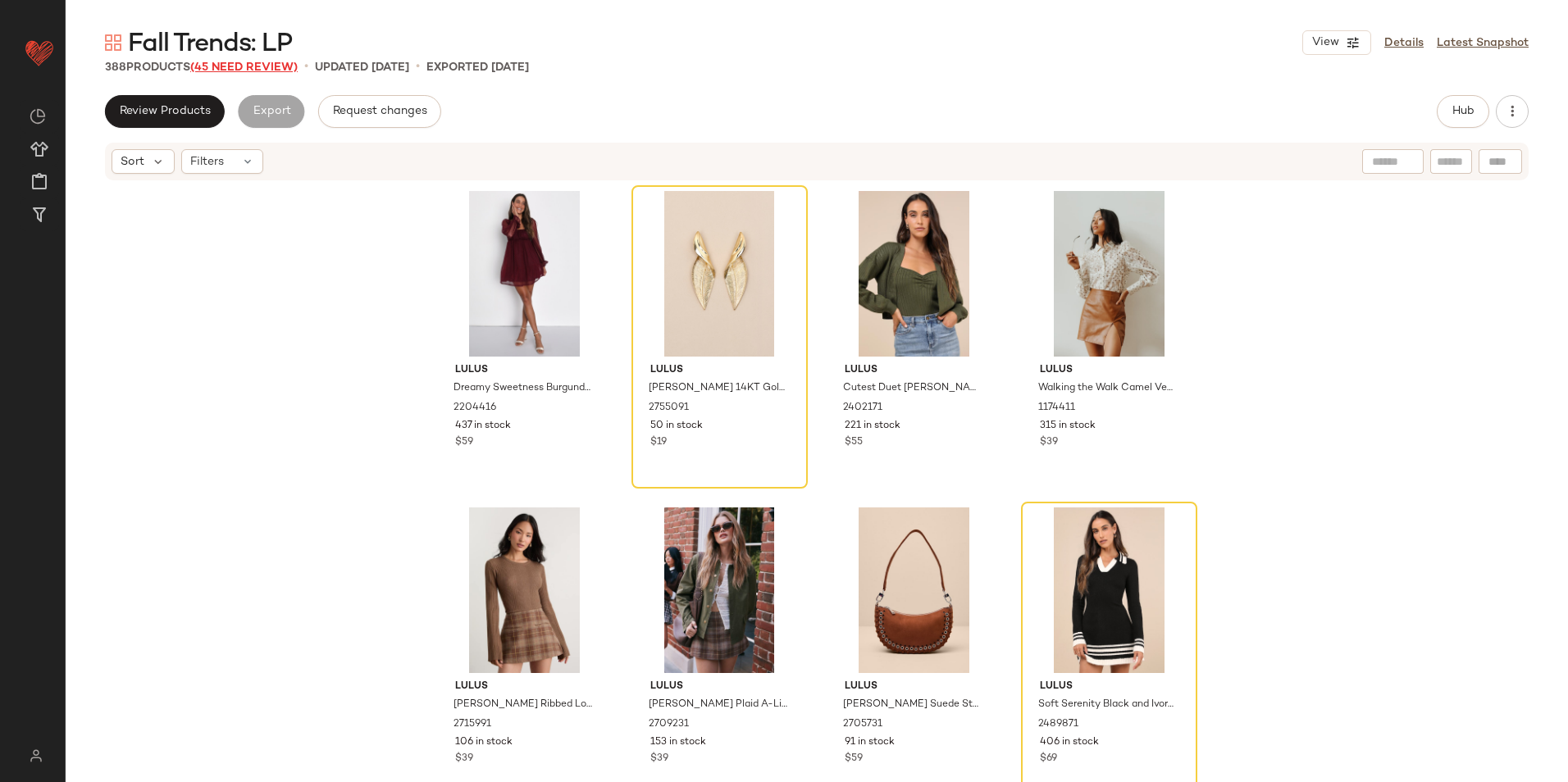
click at [269, 66] on span "(45 Need Review)" at bounding box center [244, 68] width 107 height 12
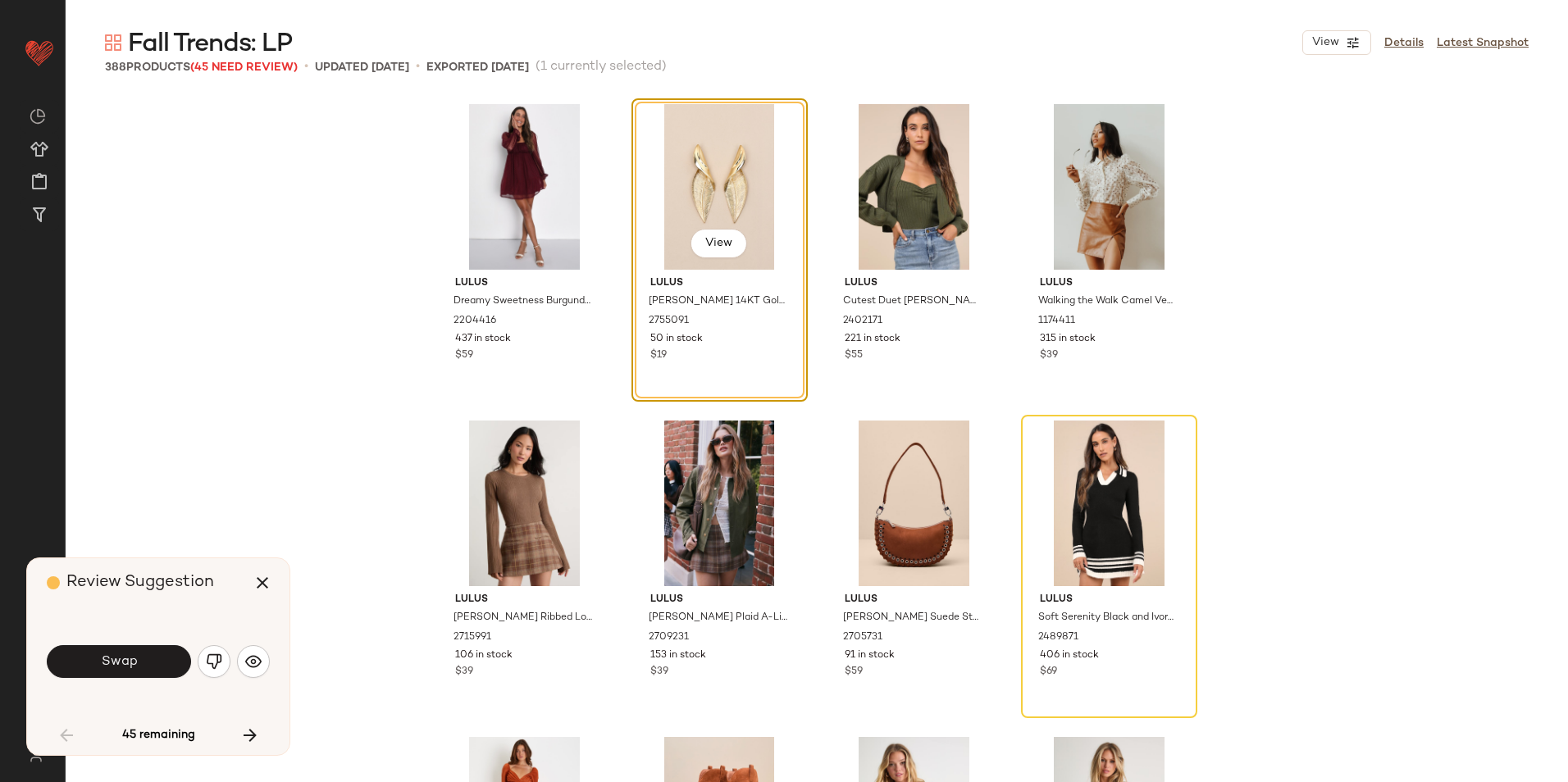
click at [151, 667] on button "Swap" at bounding box center [119, 662] width 145 height 33
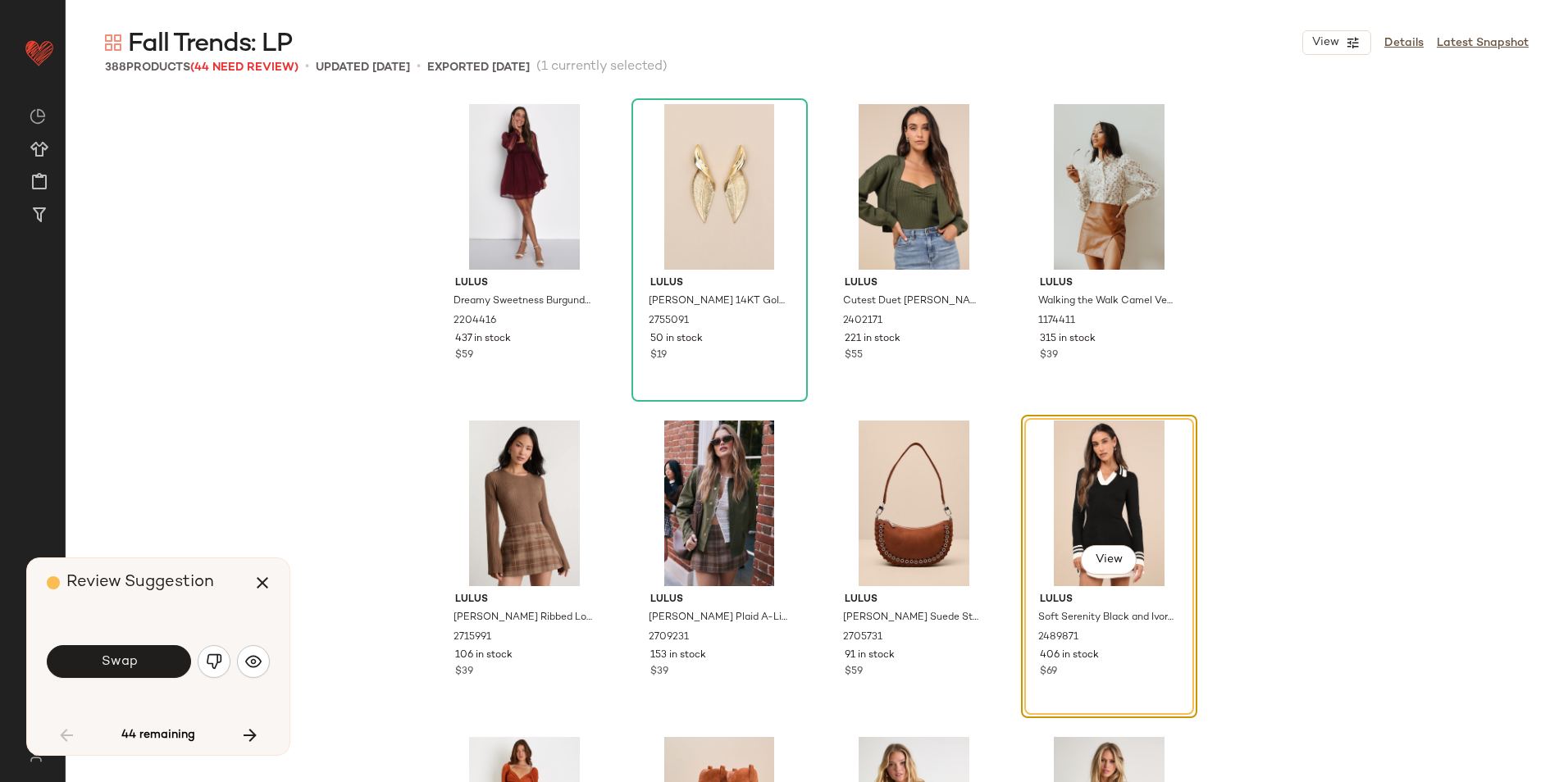
drag, startPoint x: 133, startPoint y: 649, endPoint x: 144, endPoint y: 655, distance: 12.5
click at [134, 648] on button "Swap" at bounding box center [119, 662] width 145 height 33
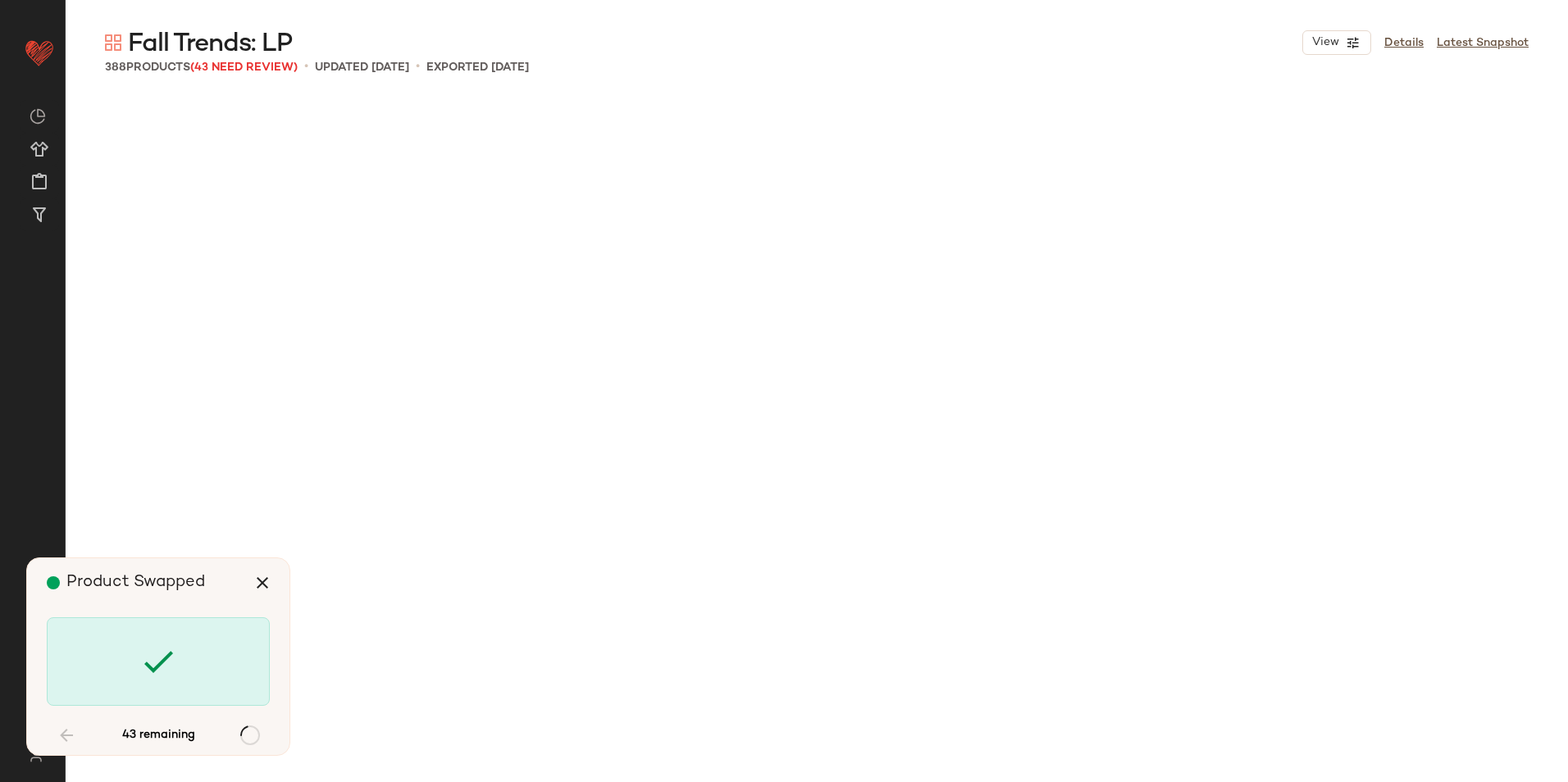
scroll to position [1899, 0]
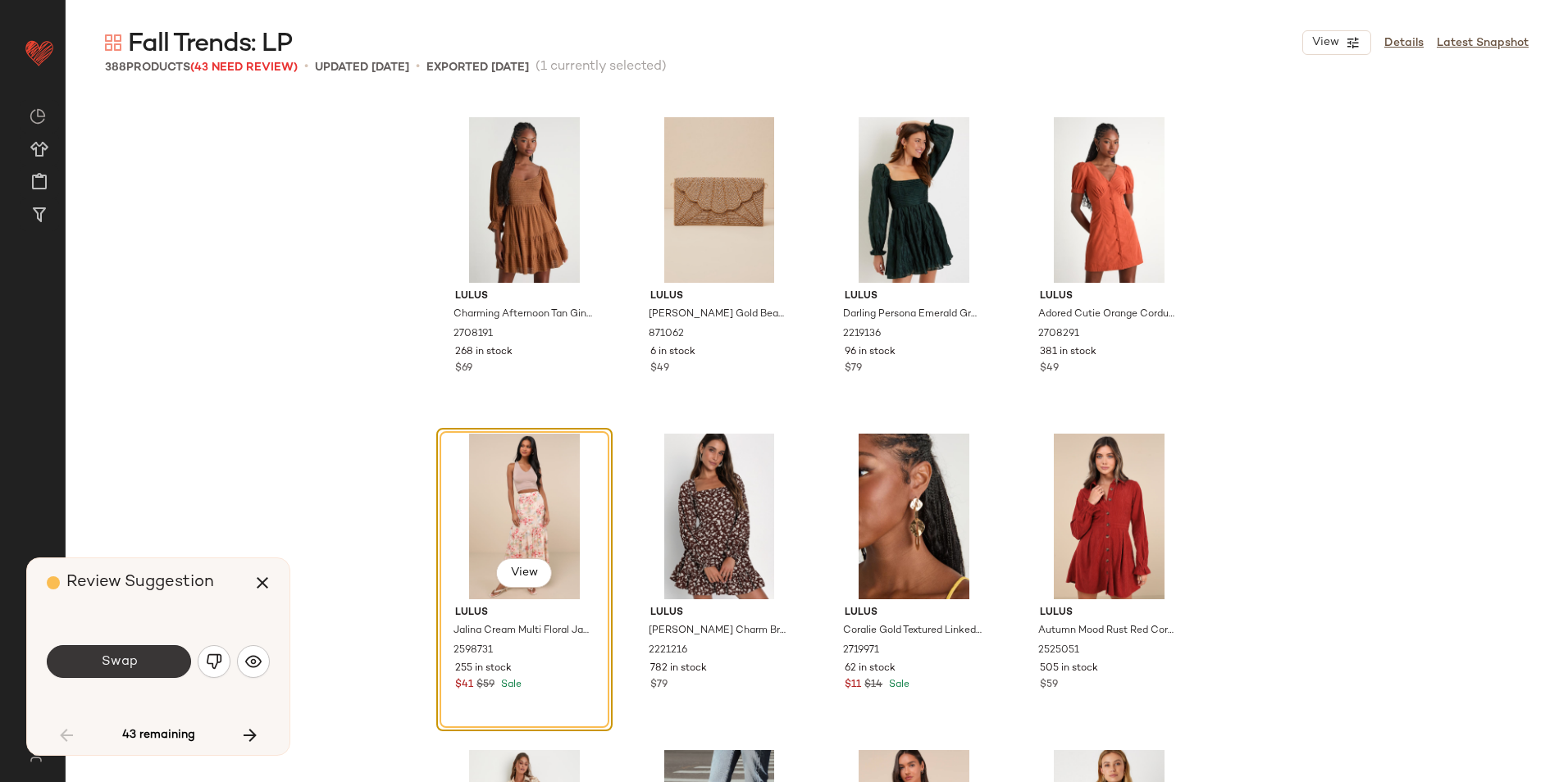
click at [138, 663] on button "Swap" at bounding box center [119, 662] width 145 height 33
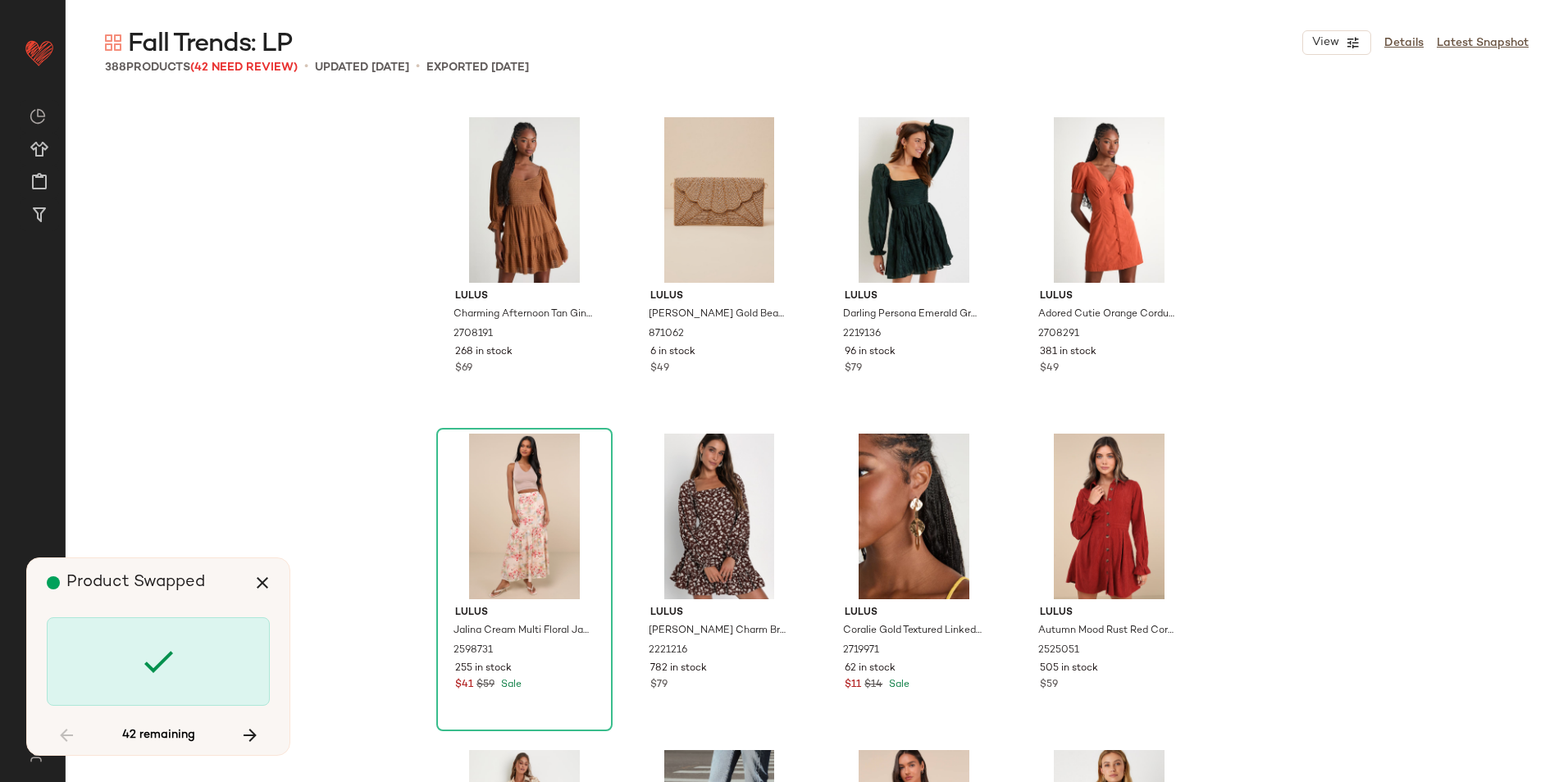
scroll to position [2532, 0]
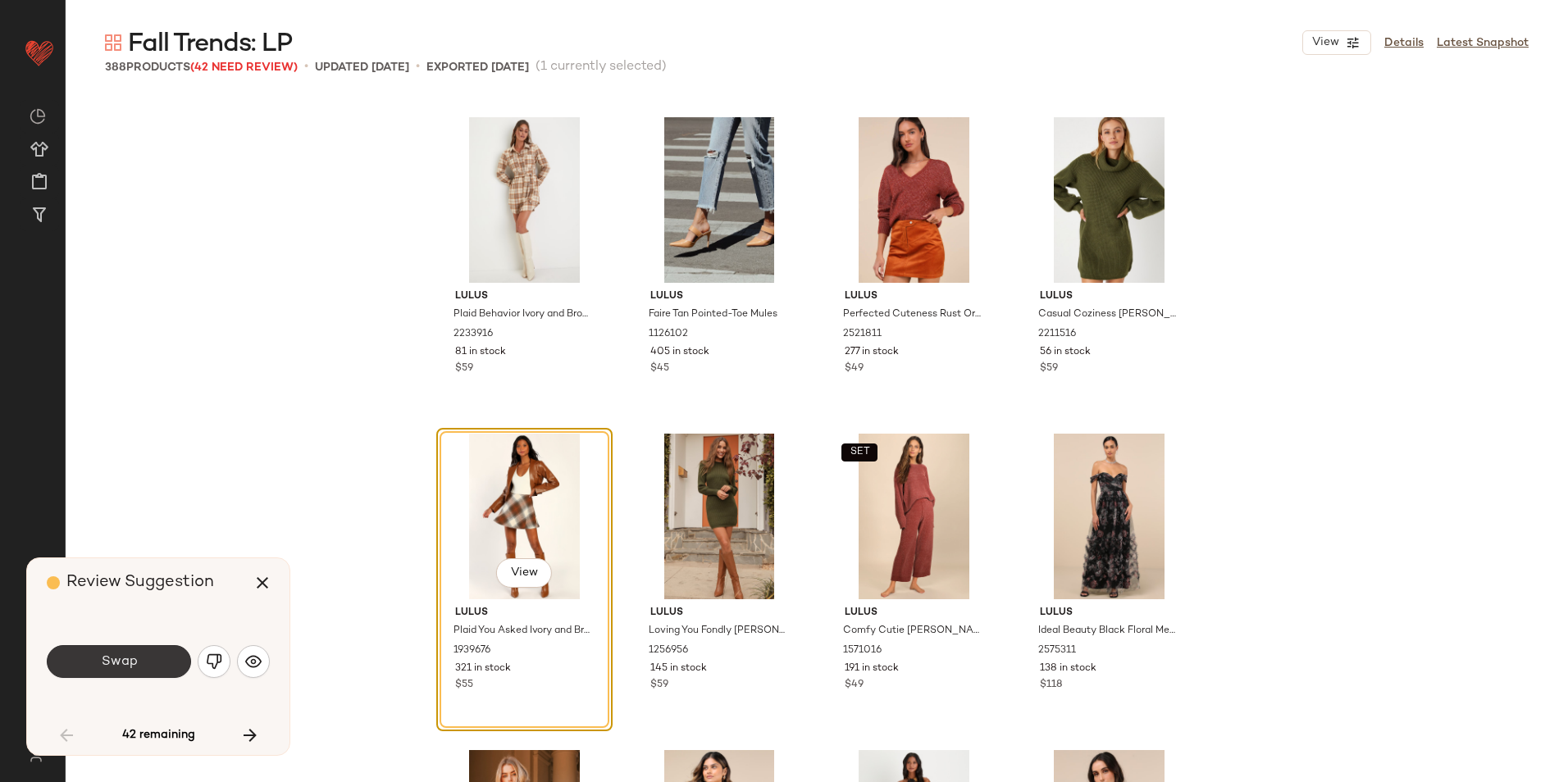
click at [134, 661] on span "Swap" at bounding box center [118, 663] width 37 height 16
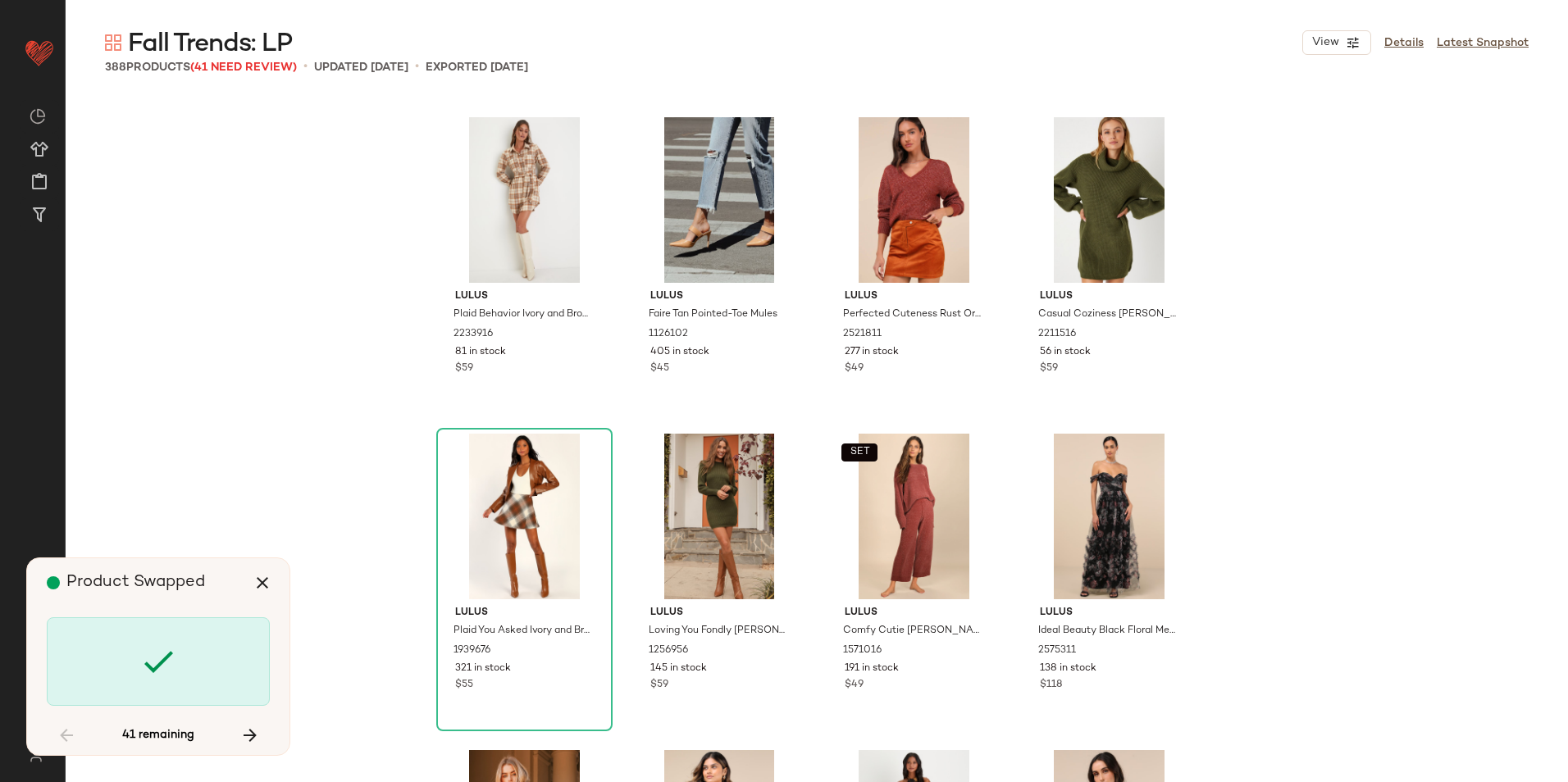
scroll to position [4749, 0]
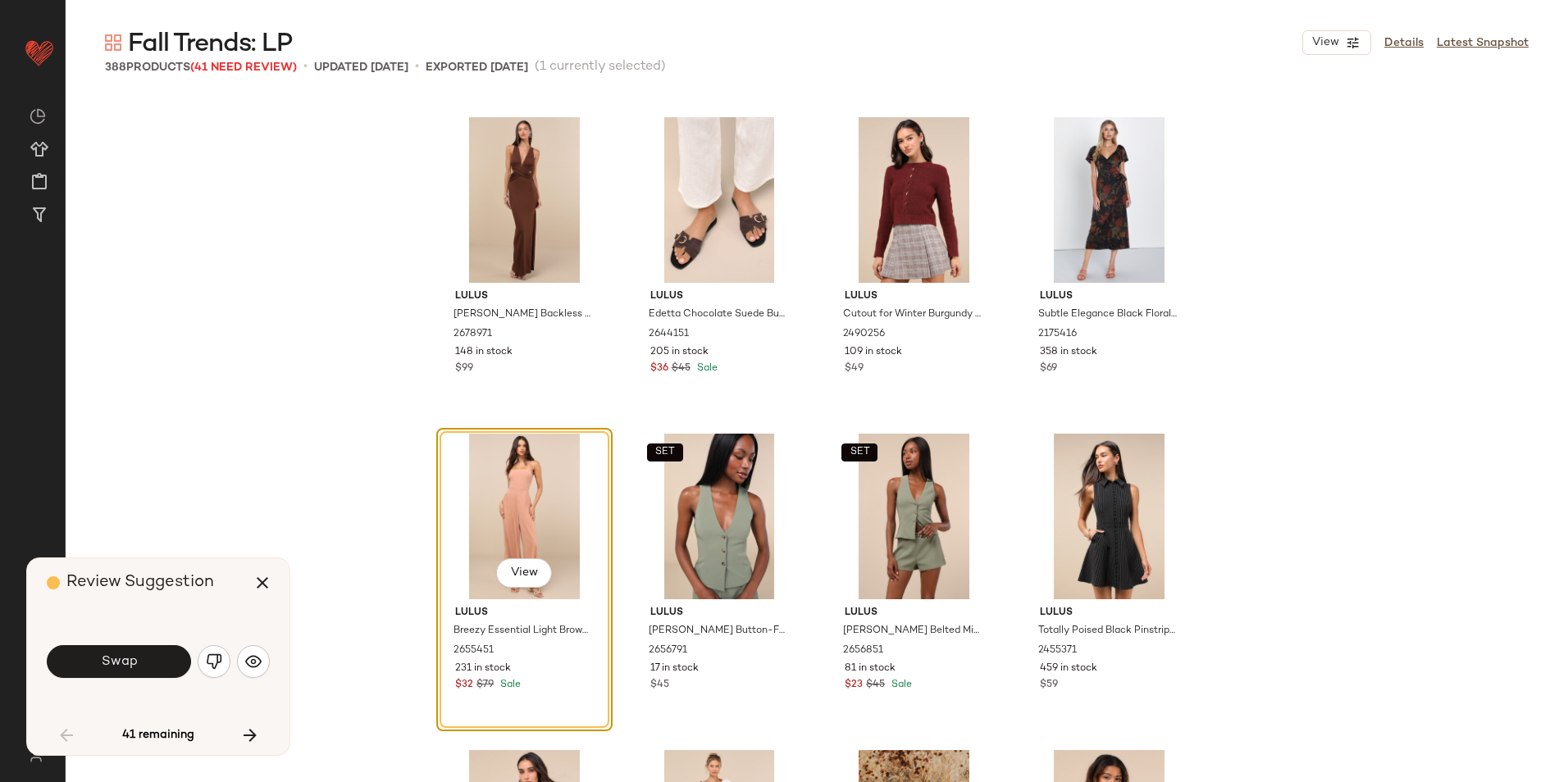
click at [178, 650] on button "Swap" at bounding box center [119, 662] width 145 height 33
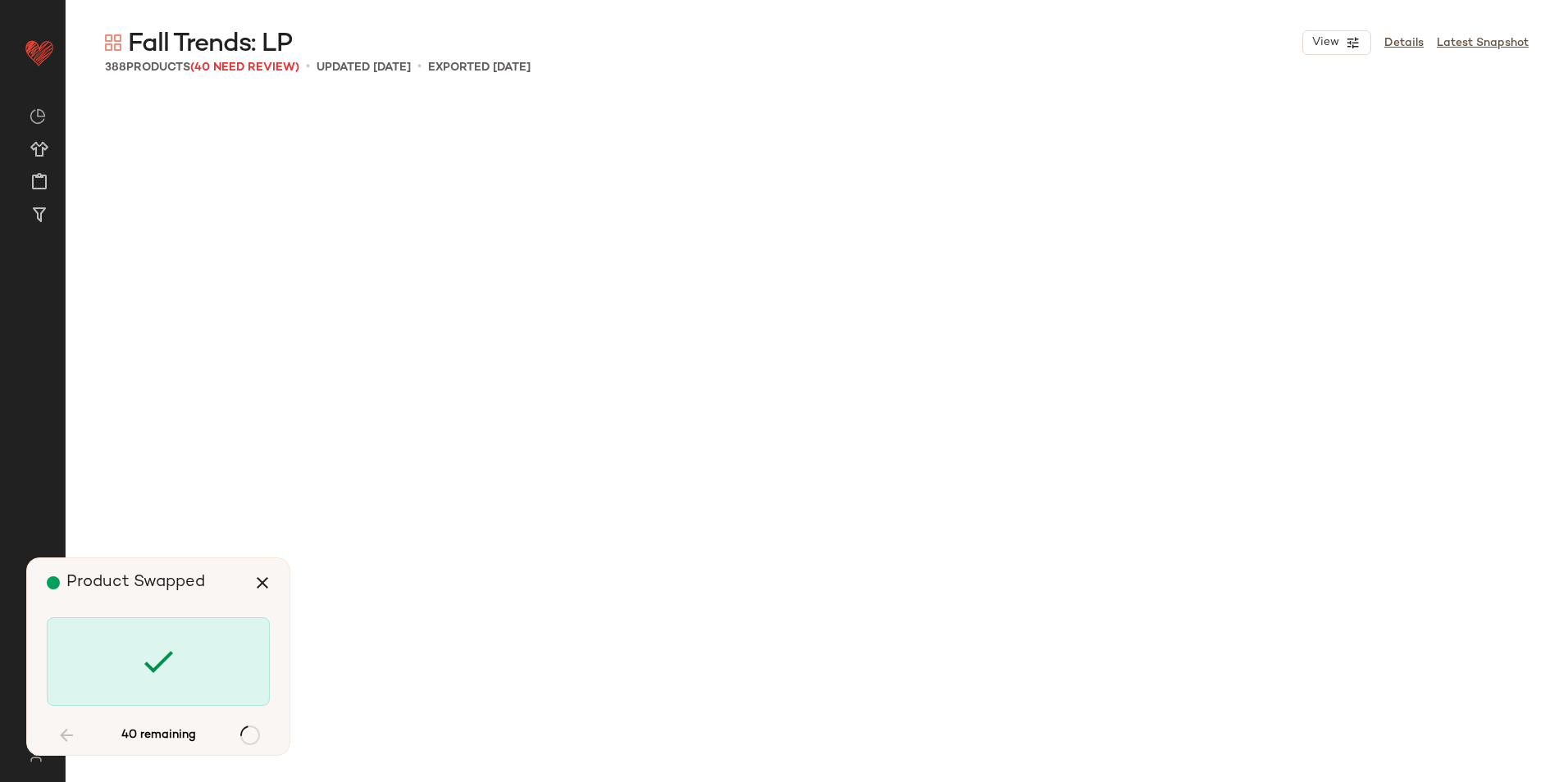
scroll to position [6015, 0]
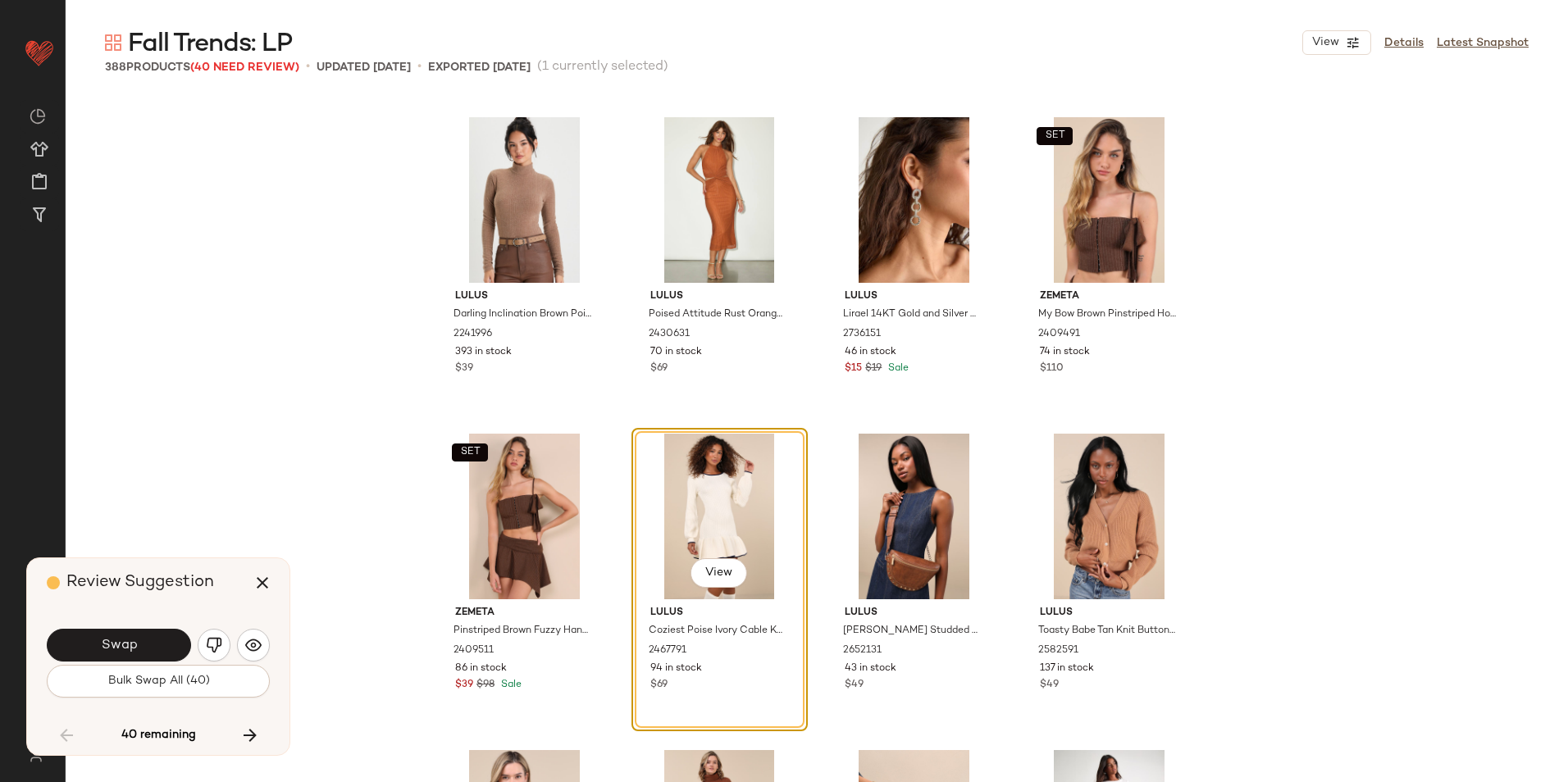
click at [185, 672] on button "Bulk Swap All (40)" at bounding box center [158, 682] width 223 height 33
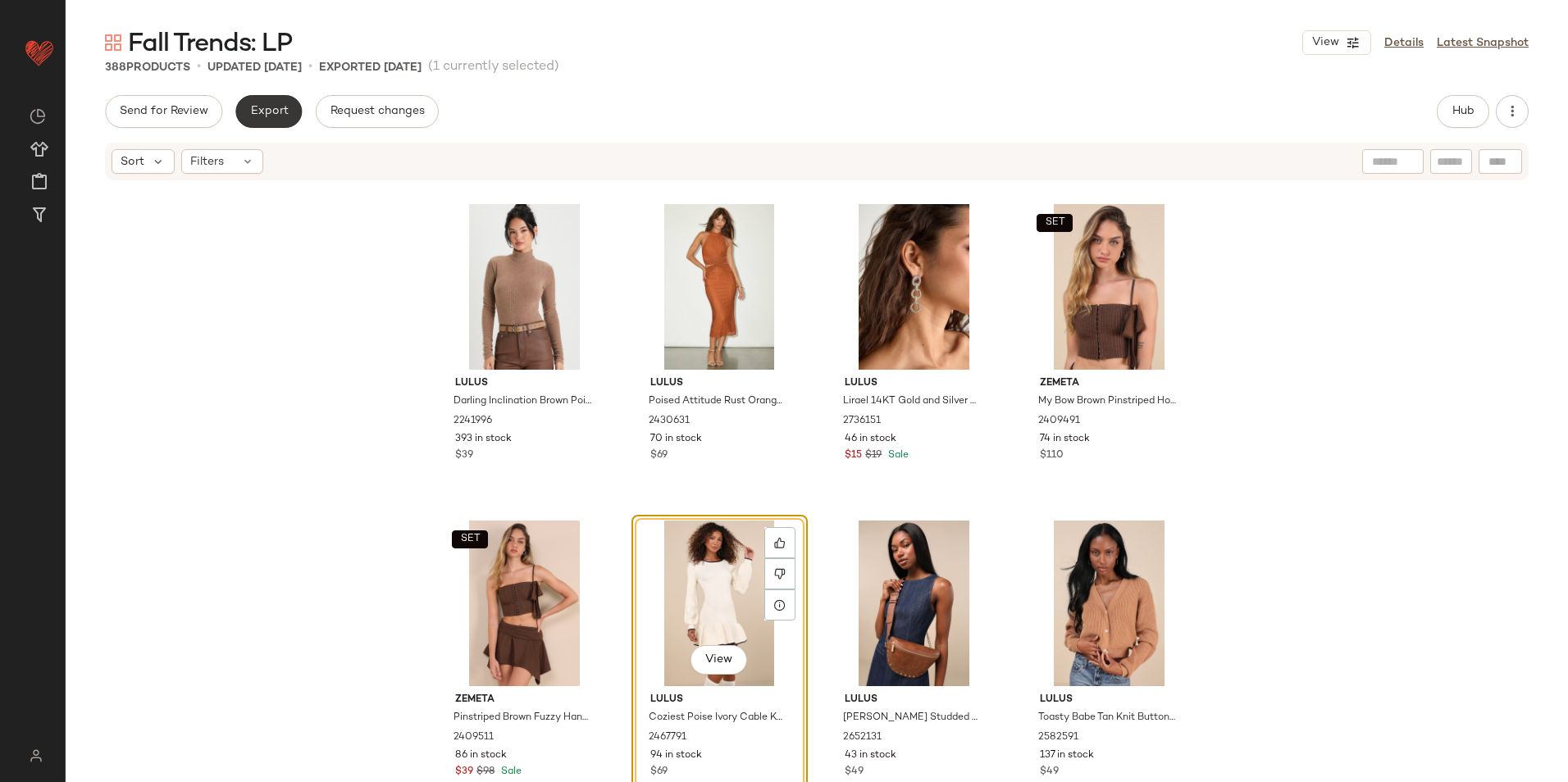
click at [277, 107] on span "Export" at bounding box center [268, 111] width 38 height 13
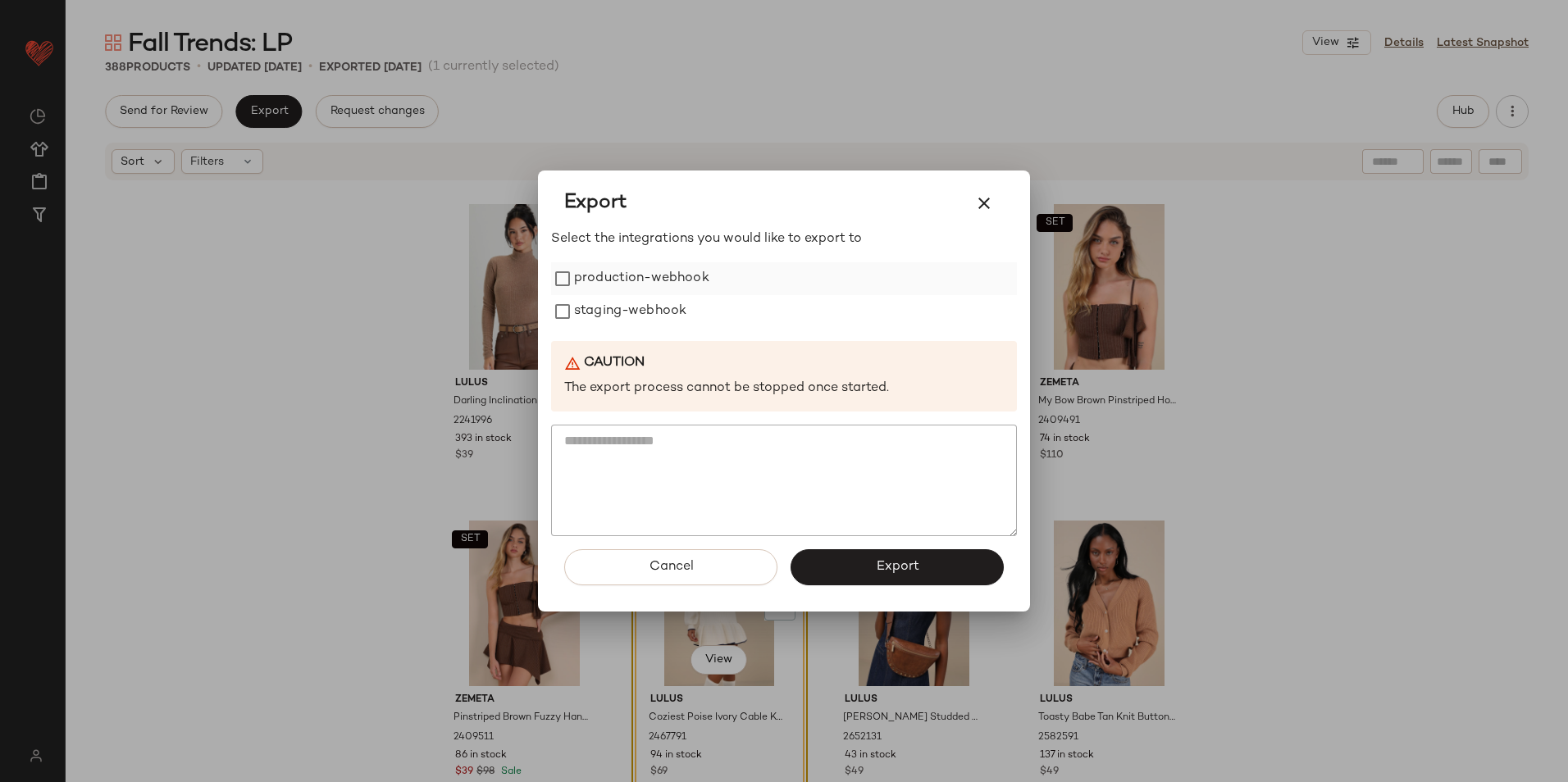
click at [643, 283] on label "production-webhook" at bounding box center [641, 279] width 135 height 33
click at [632, 313] on label "staging-webhook" at bounding box center [629, 312] width 112 height 33
click at [885, 559] on span "Export" at bounding box center [897, 567] width 44 height 16
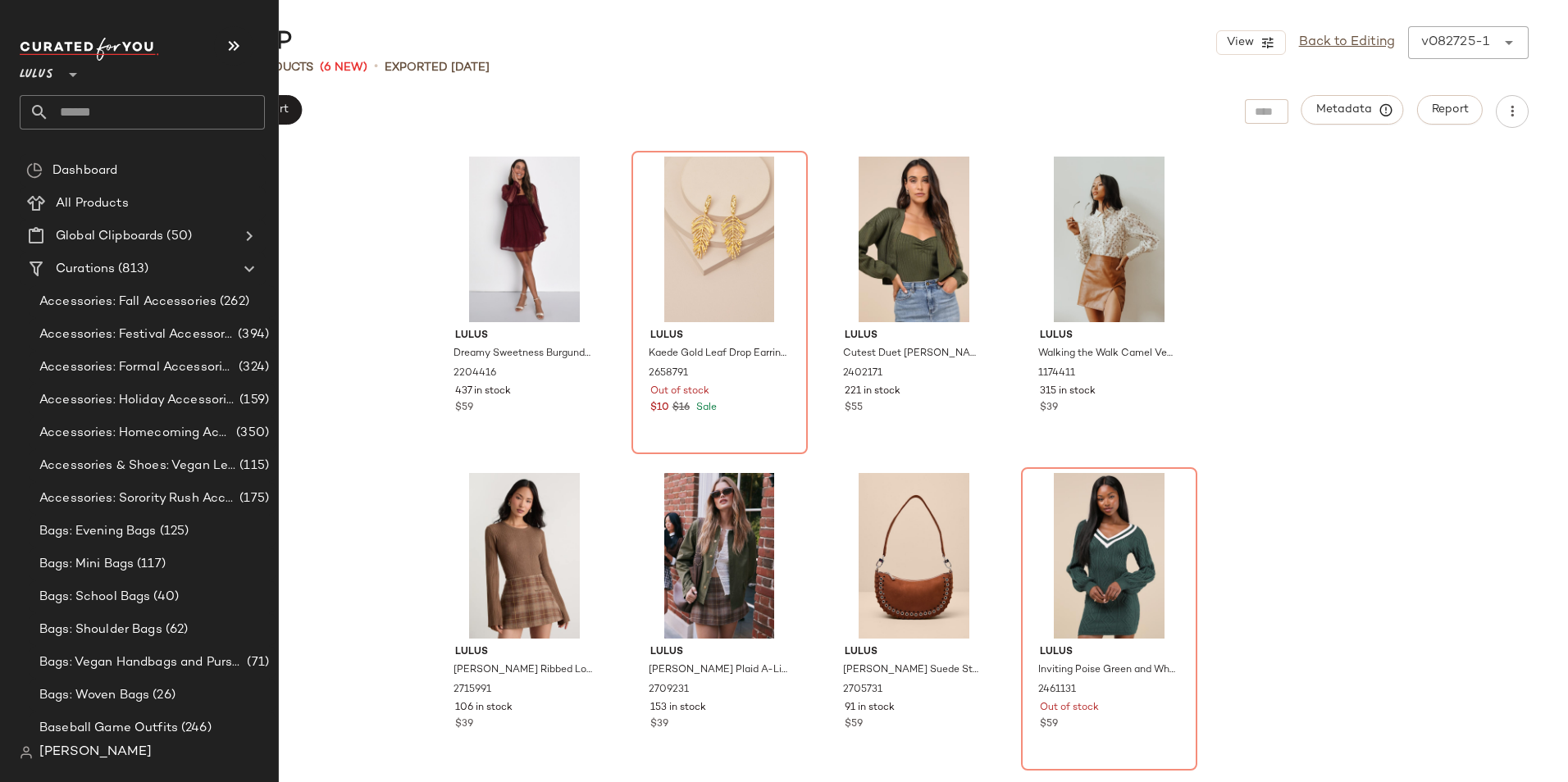
click at [66, 115] on input "text" at bounding box center [158, 112] width 216 height 35
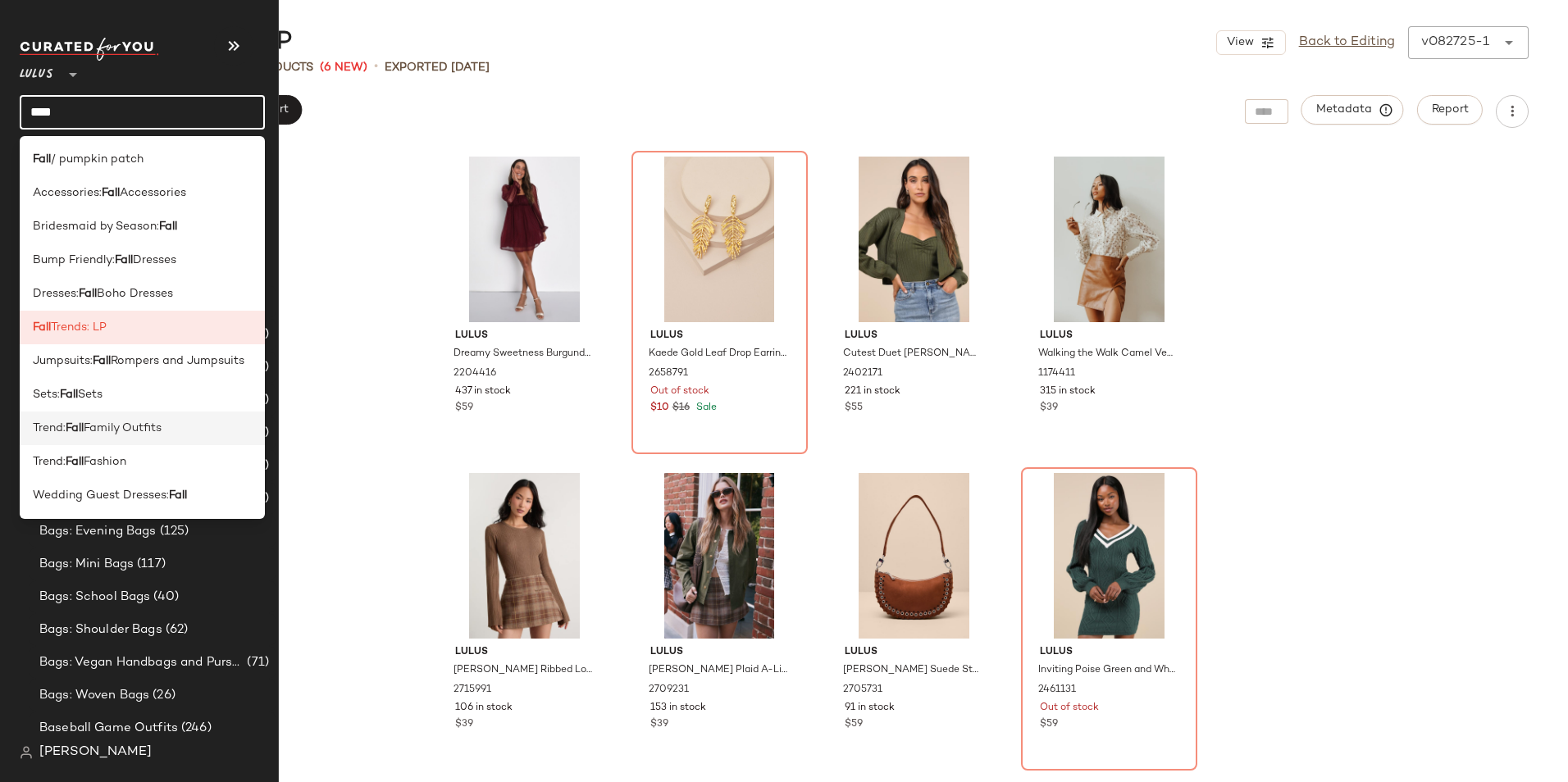
type input "****"
click at [102, 423] on span "Family Outfits" at bounding box center [122, 428] width 77 height 17
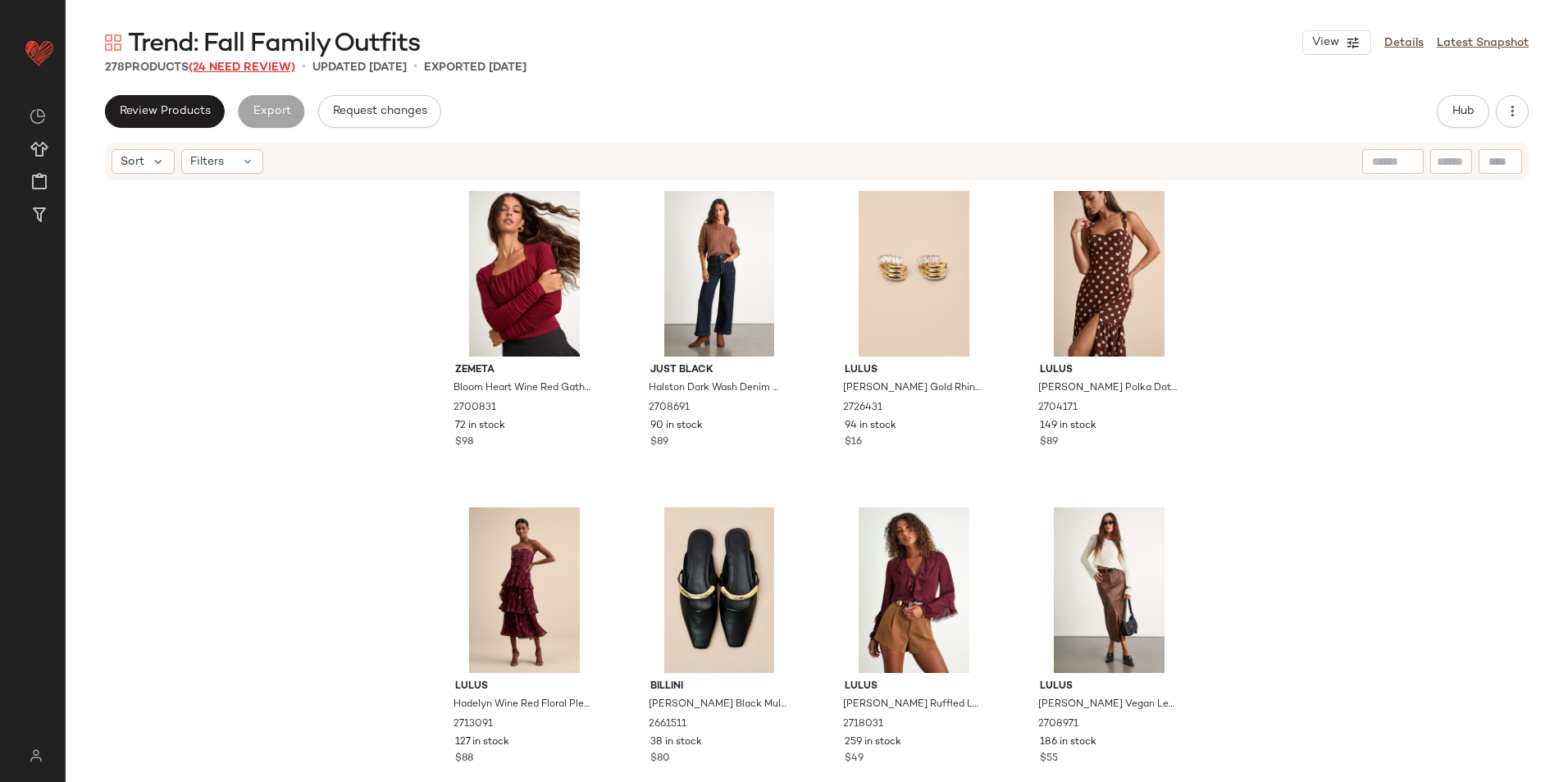
click at [278, 69] on span "(24 Need Review)" at bounding box center [242, 68] width 106 height 12
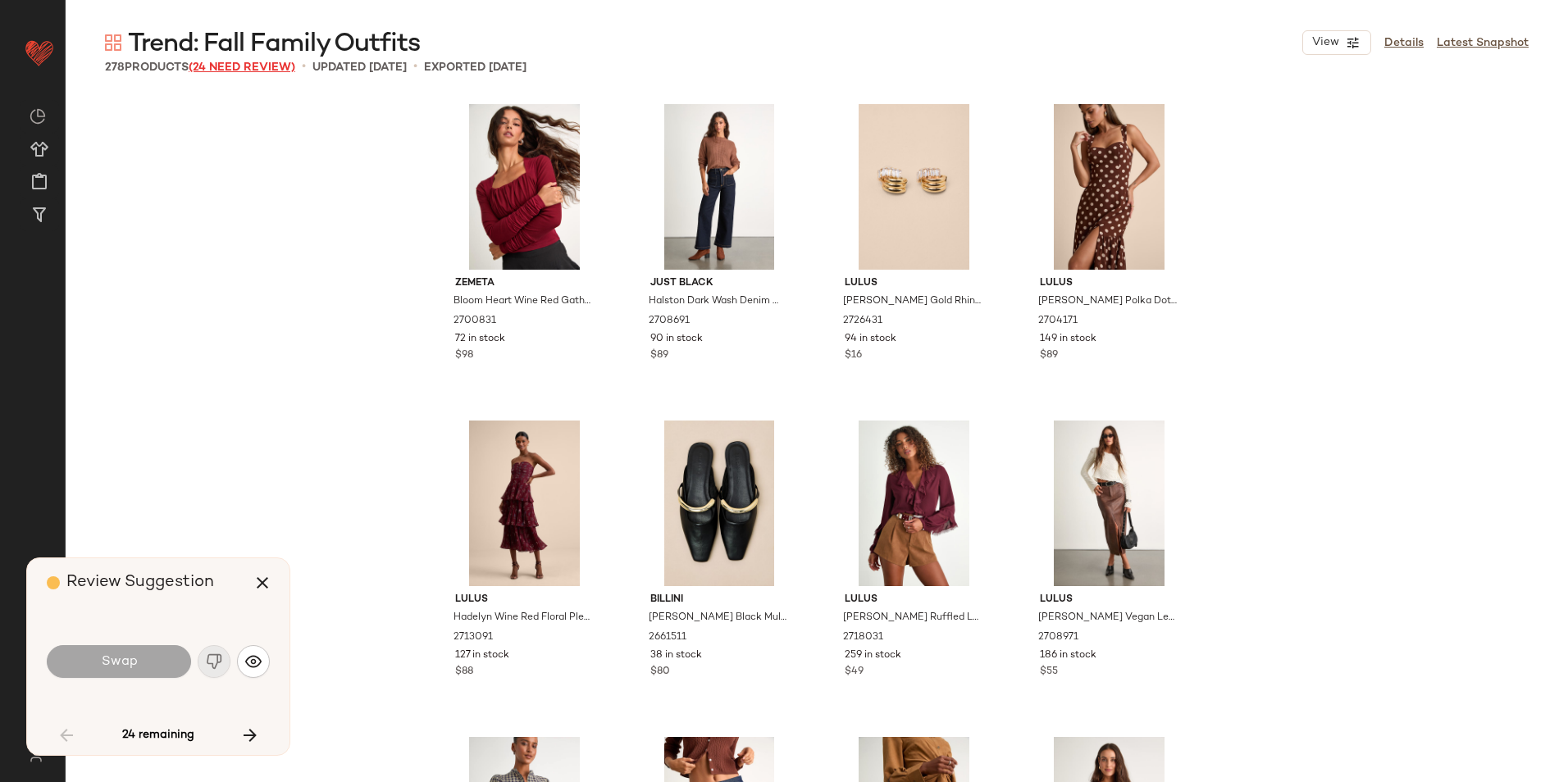
scroll to position [1899, 0]
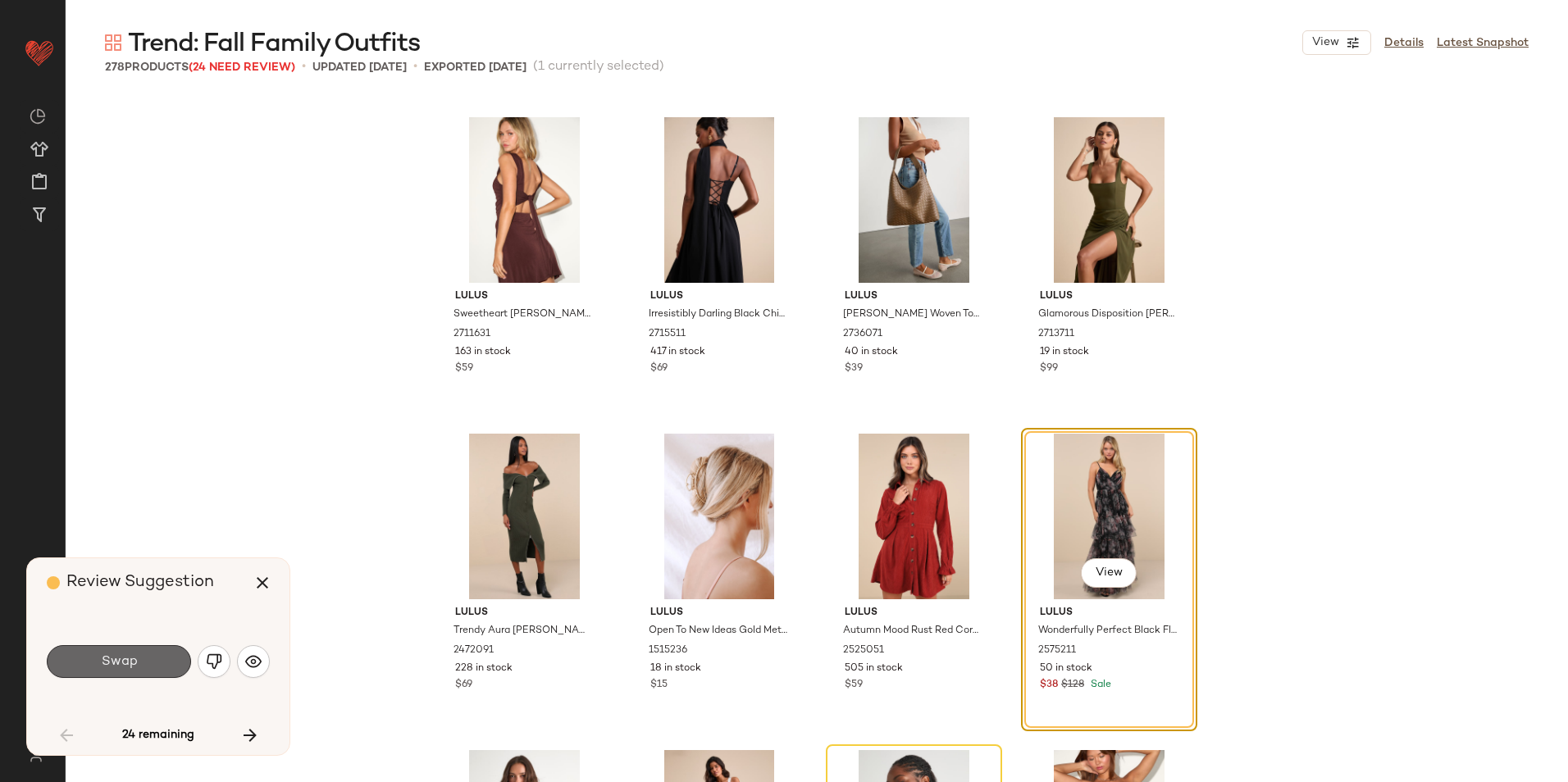
click at [121, 669] on span "Swap" at bounding box center [118, 663] width 37 height 16
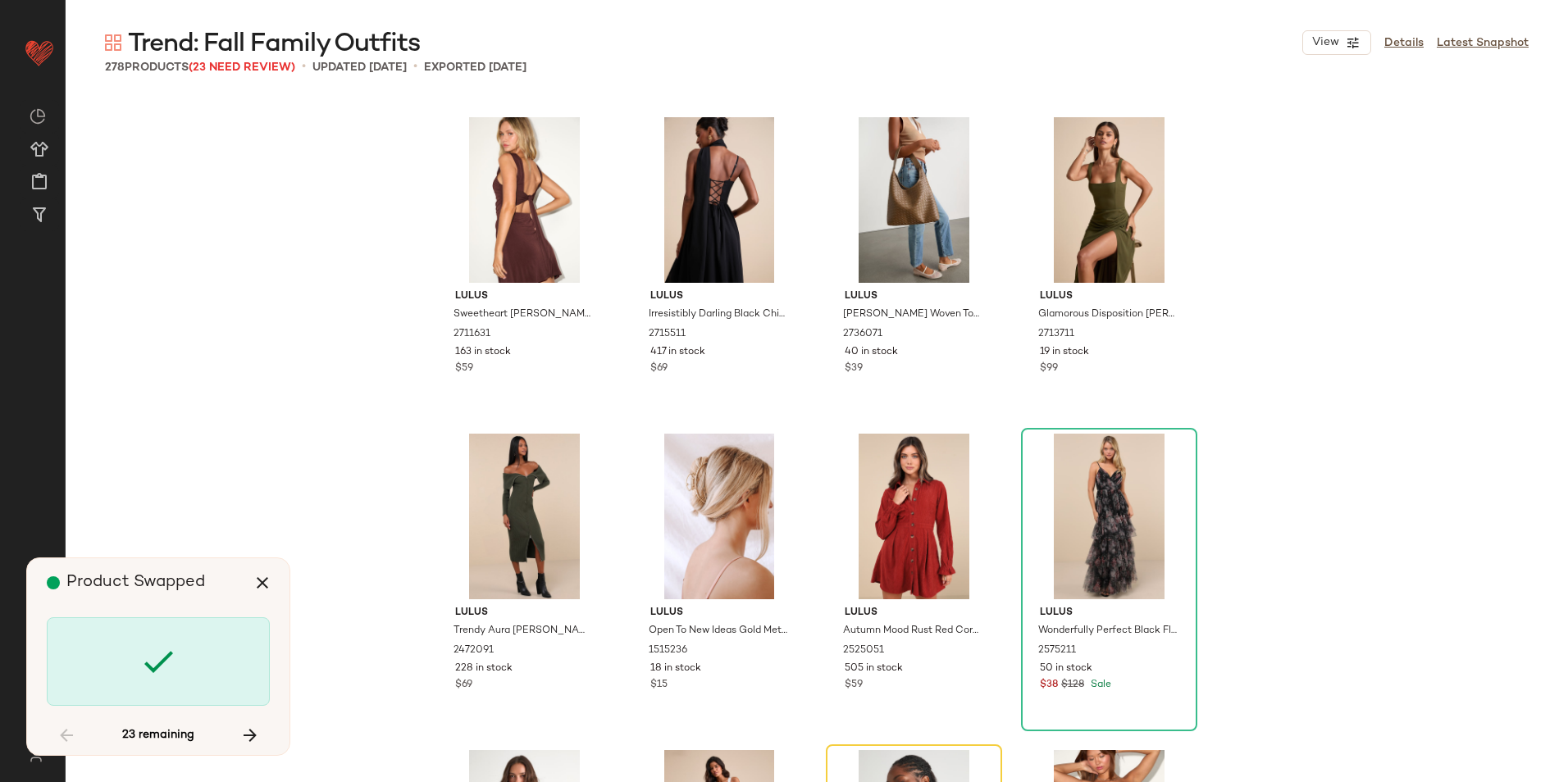
scroll to position [2216, 0]
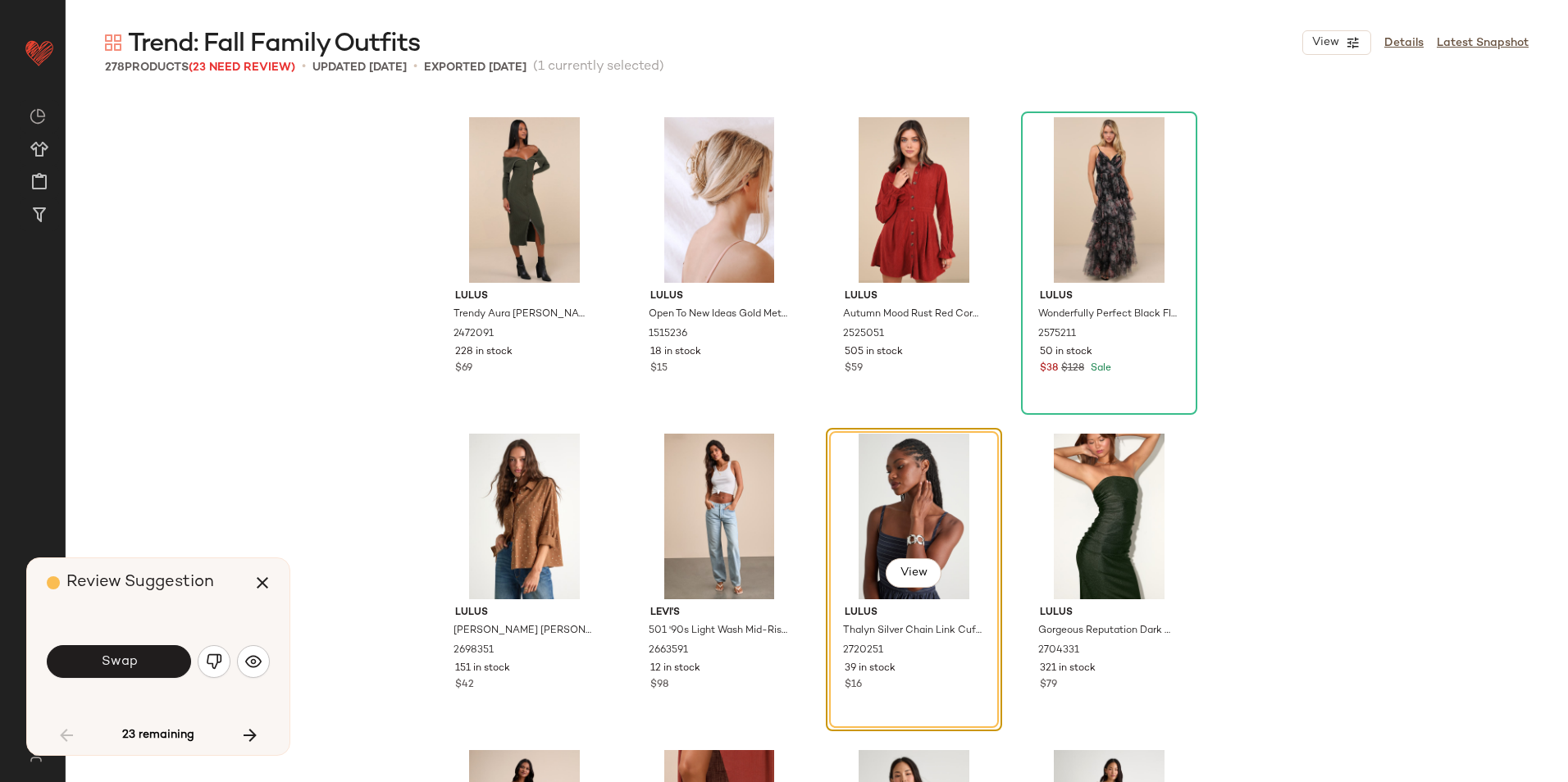
click at [172, 656] on button "Swap" at bounding box center [119, 662] width 145 height 33
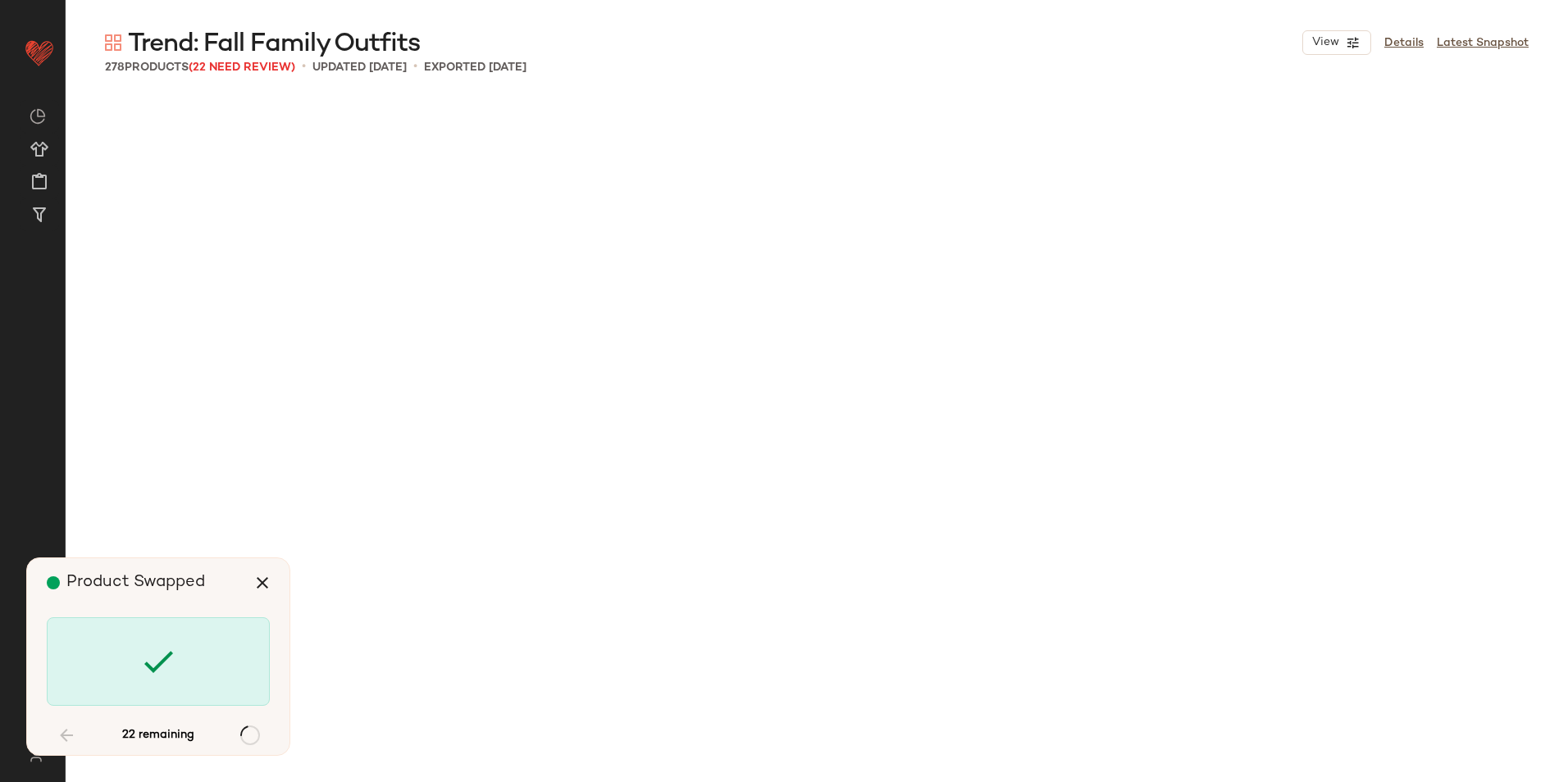
scroll to position [4116, 0]
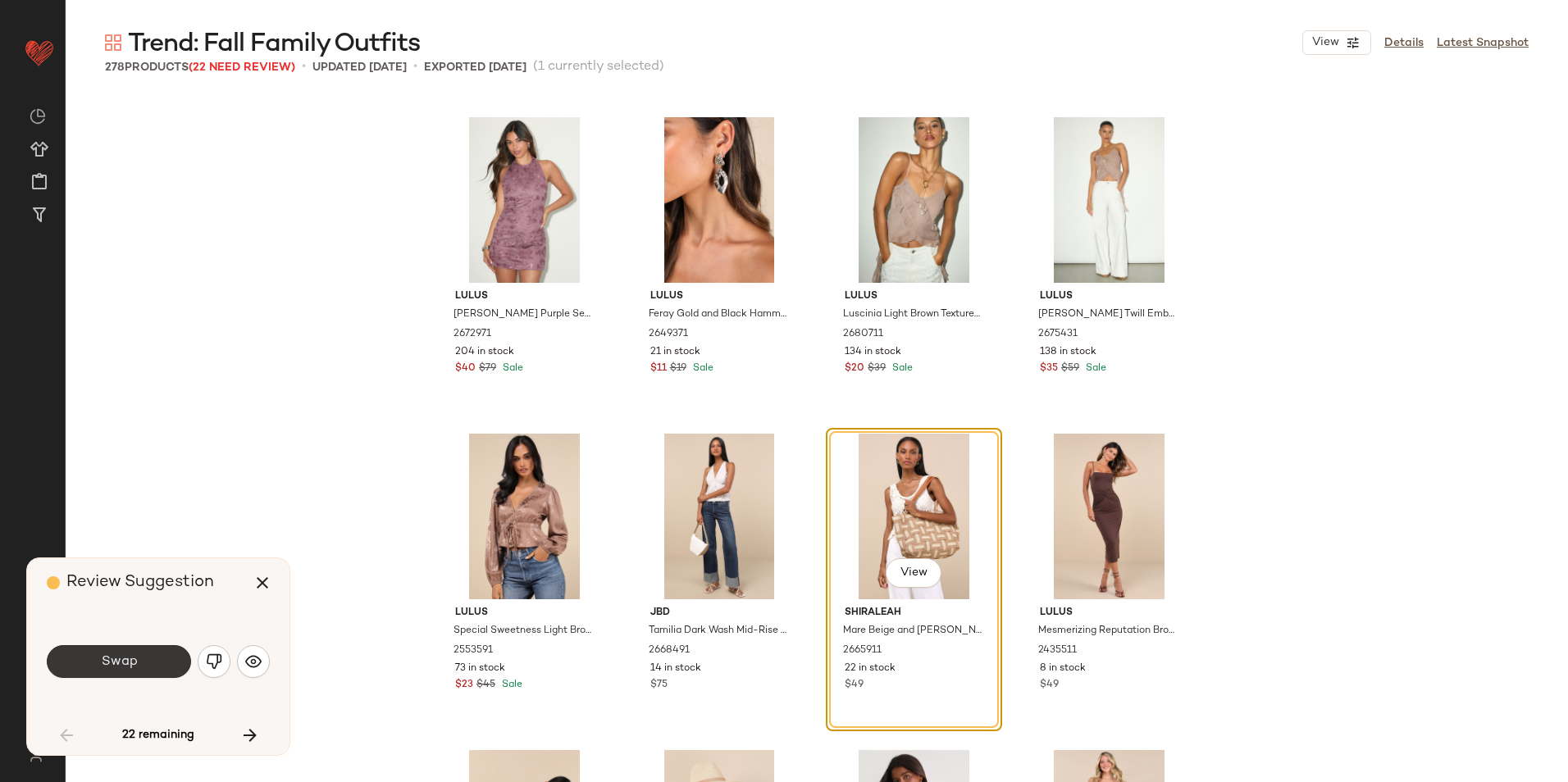
click at [138, 653] on button "Swap" at bounding box center [119, 662] width 145 height 33
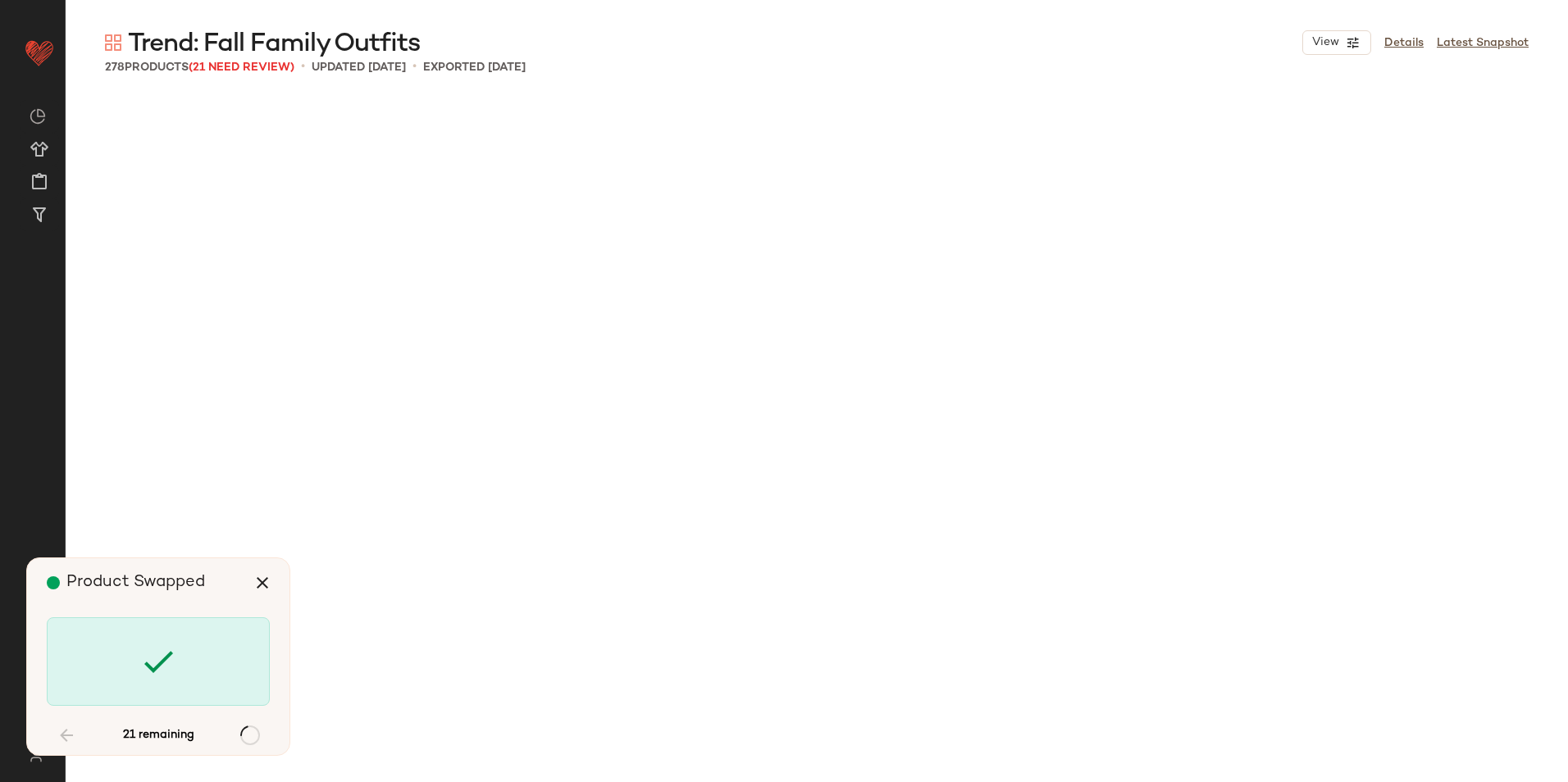
scroll to position [5382, 0]
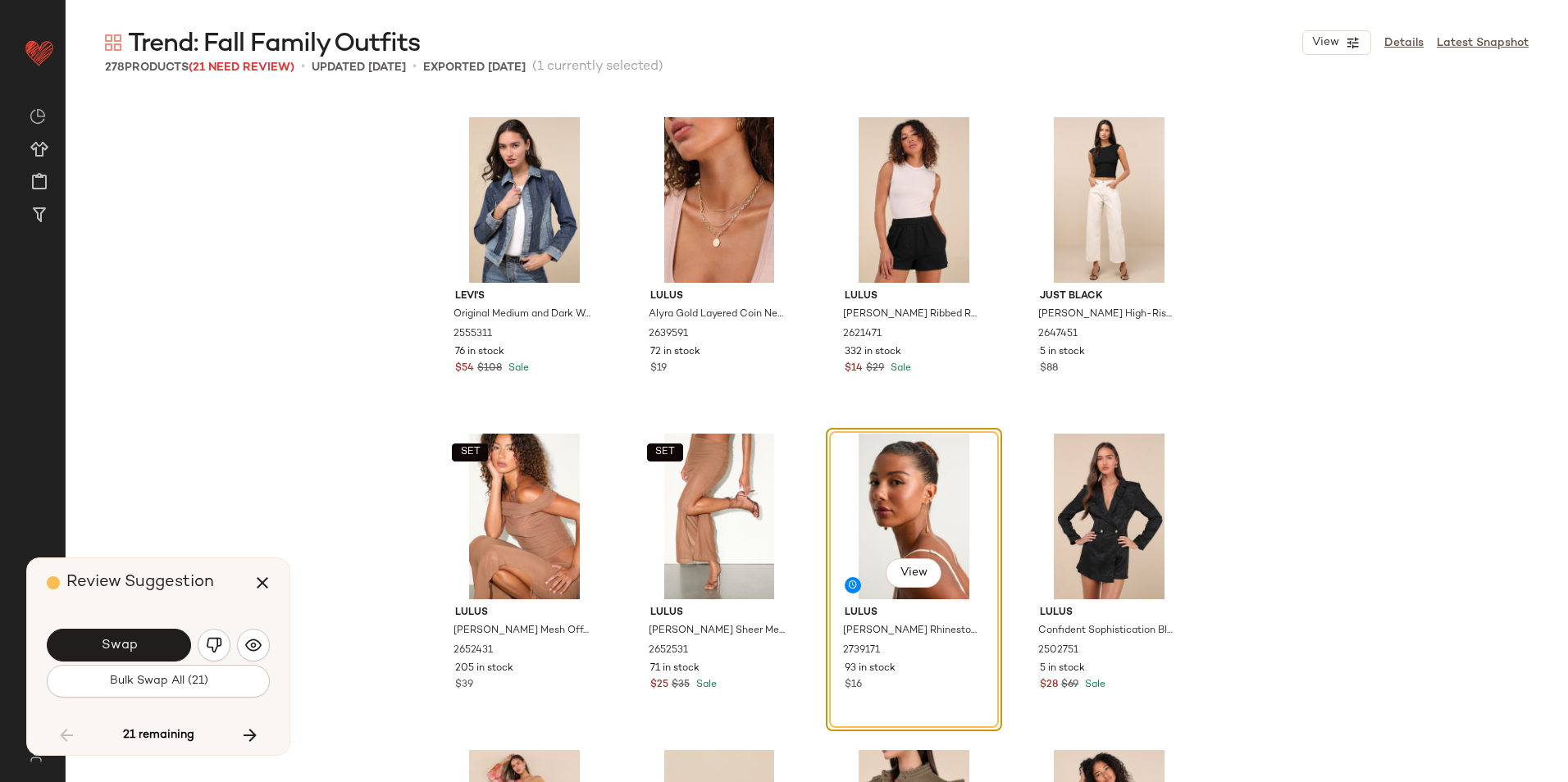
click at [138, 653] on button "Swap" at bounding box center [119, 645] width 145 height 33
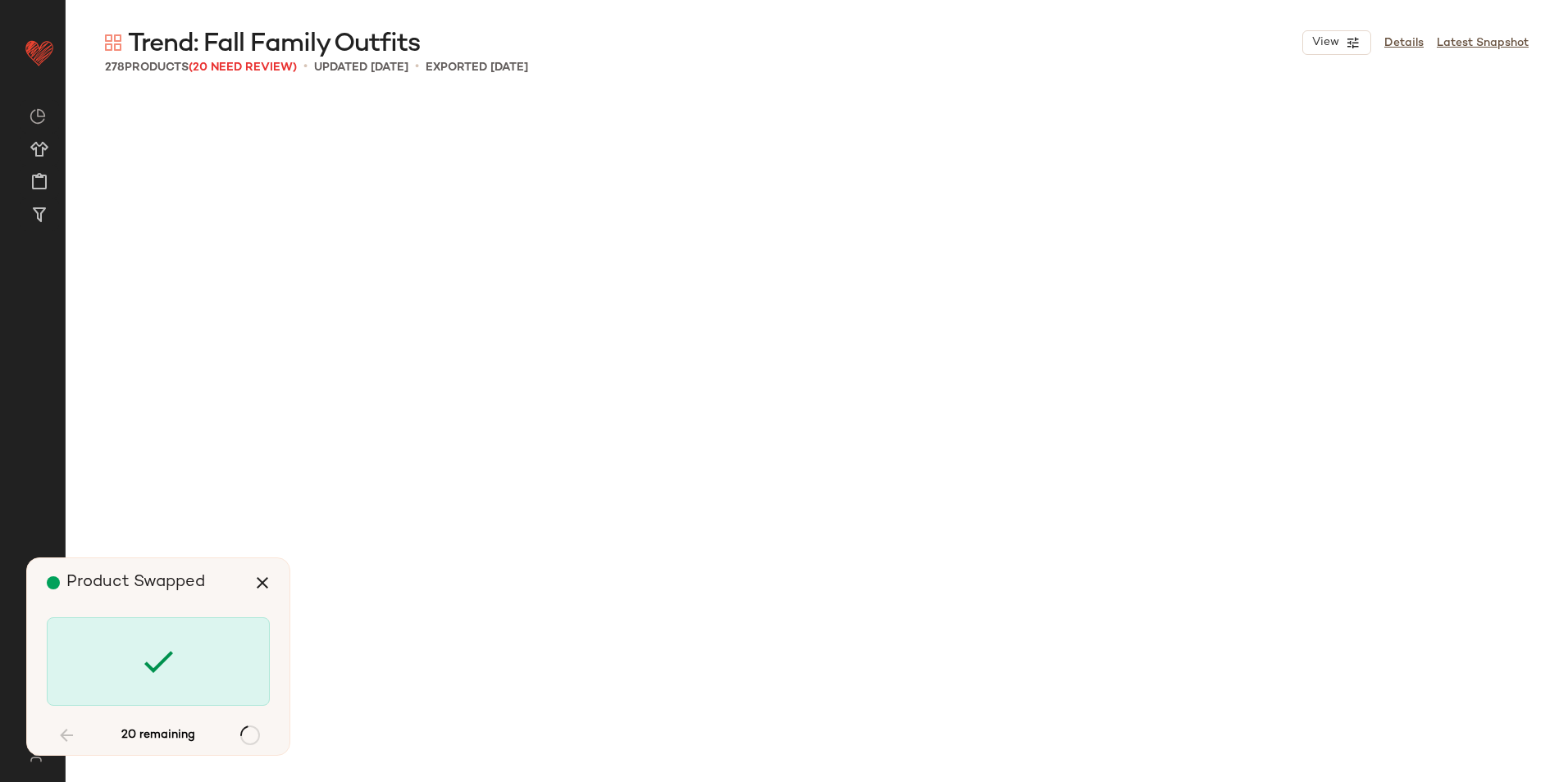
scroll to position [7281, 0]
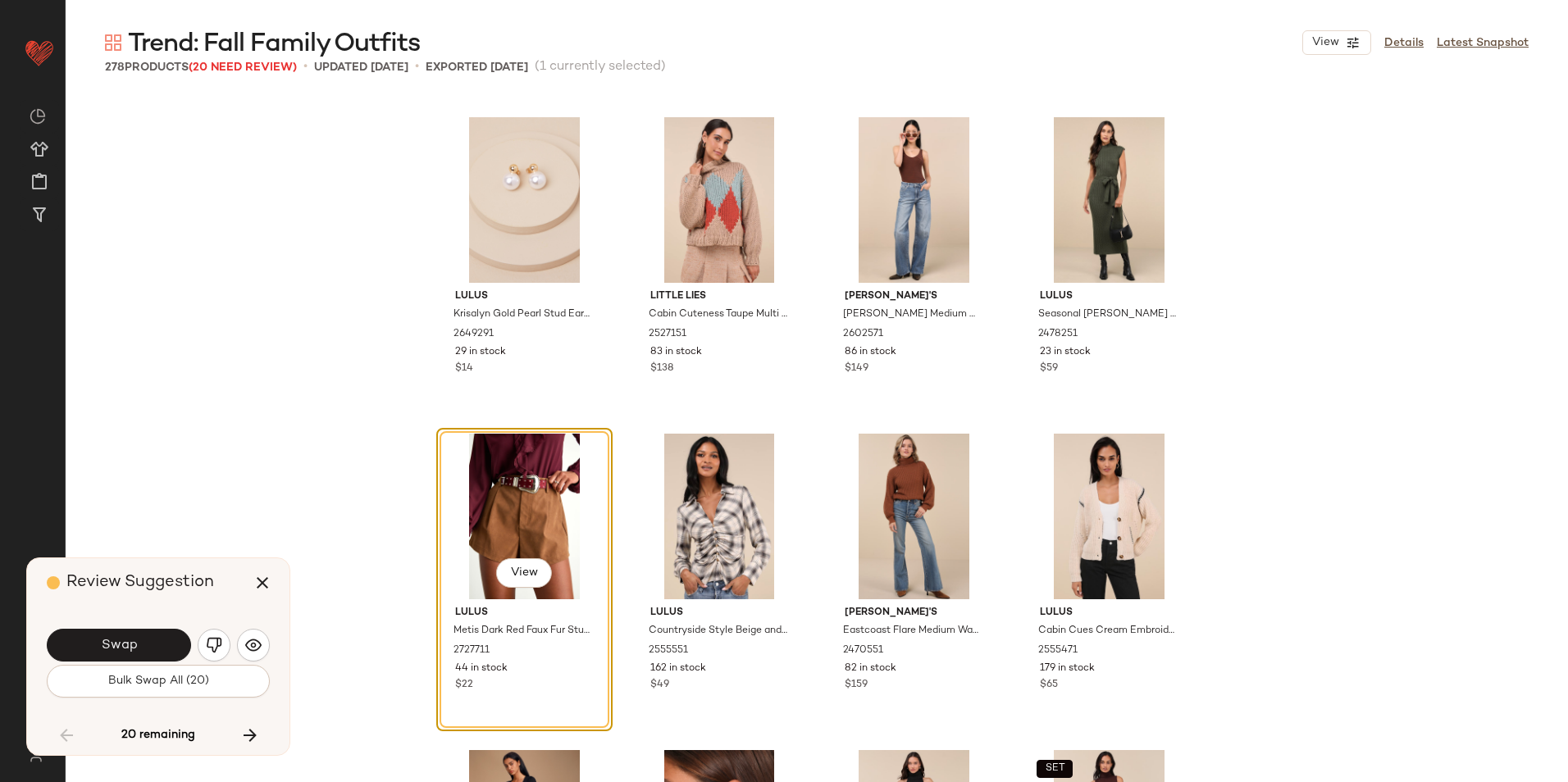
click at [164, 675] on span "Bulk Swap All (20)" at bounding box center [158, 681] width 102 height 13
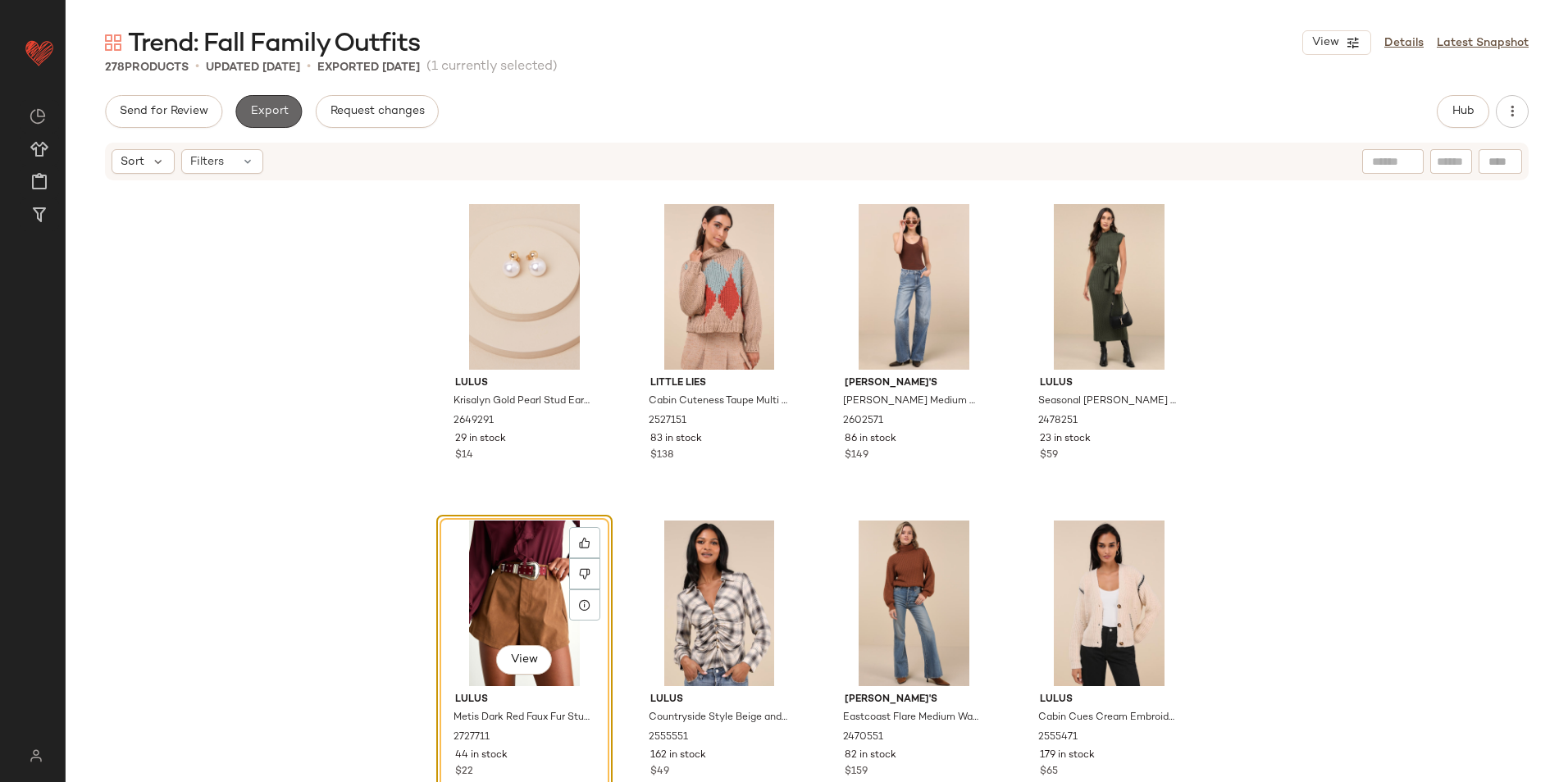
click at [273, 123] on button "Export" at bounding box center [268, 111] width 66 height 33
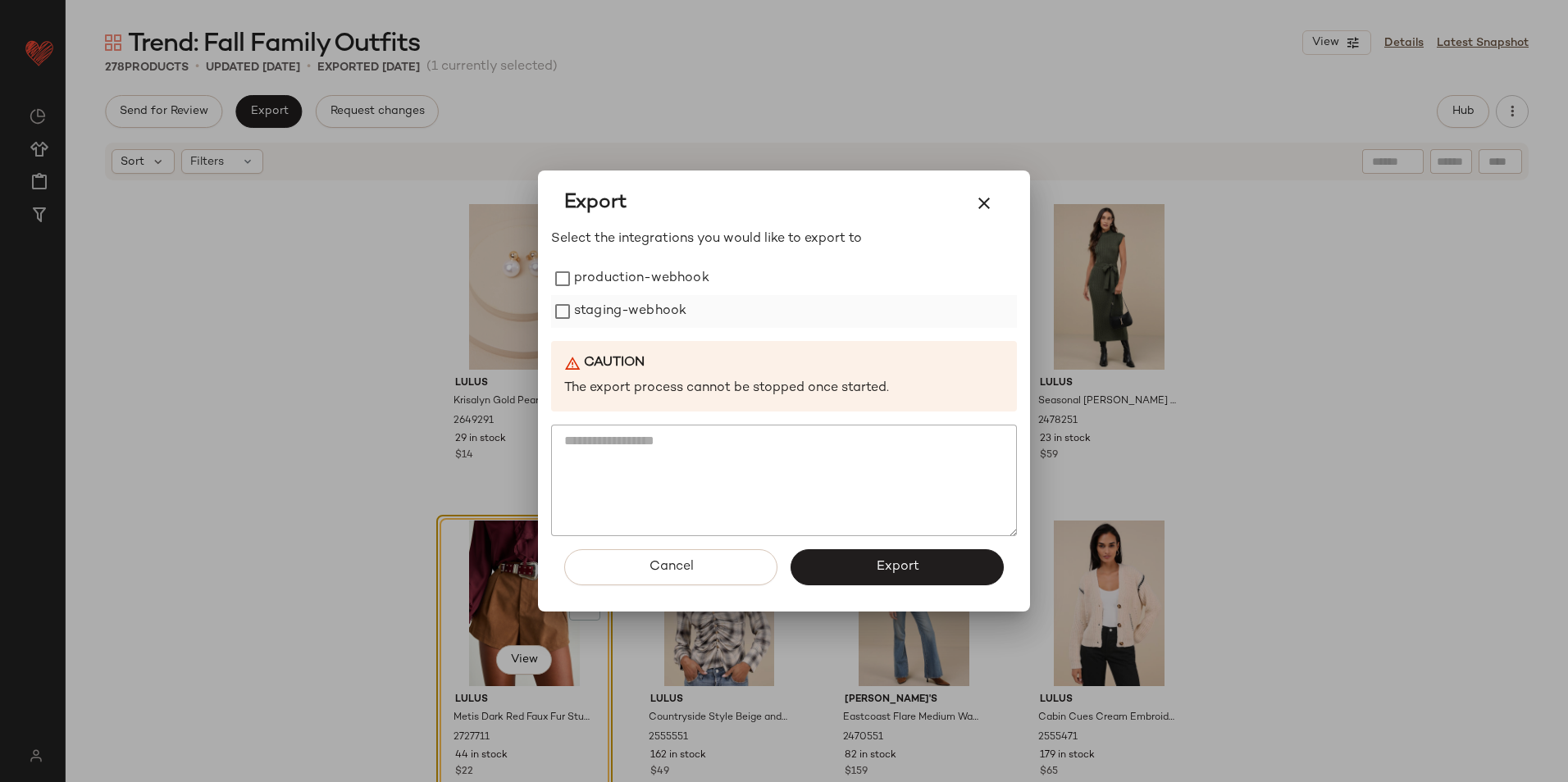
drag, startPoint x: 615, startPoint y: 261, endPoint x: 616, endPoint y: 307, distance: 46.0
click at [616, 294] on div "Select the integrations you would like to export to production-webhook staging-…" at bounding box center [784, 383] width 466 height 307
click at [616, 307] on label "staging-webhook" at bounding box center [629, 312] width 112 height 33
click at [618, 273] on label "production-webhook" at bounding box center [641, 279] width 135 height 33
drag, startPoint x: 778, startPoint y: 550, endPoint x: 811, endPoint y: 565, distance: 36.2
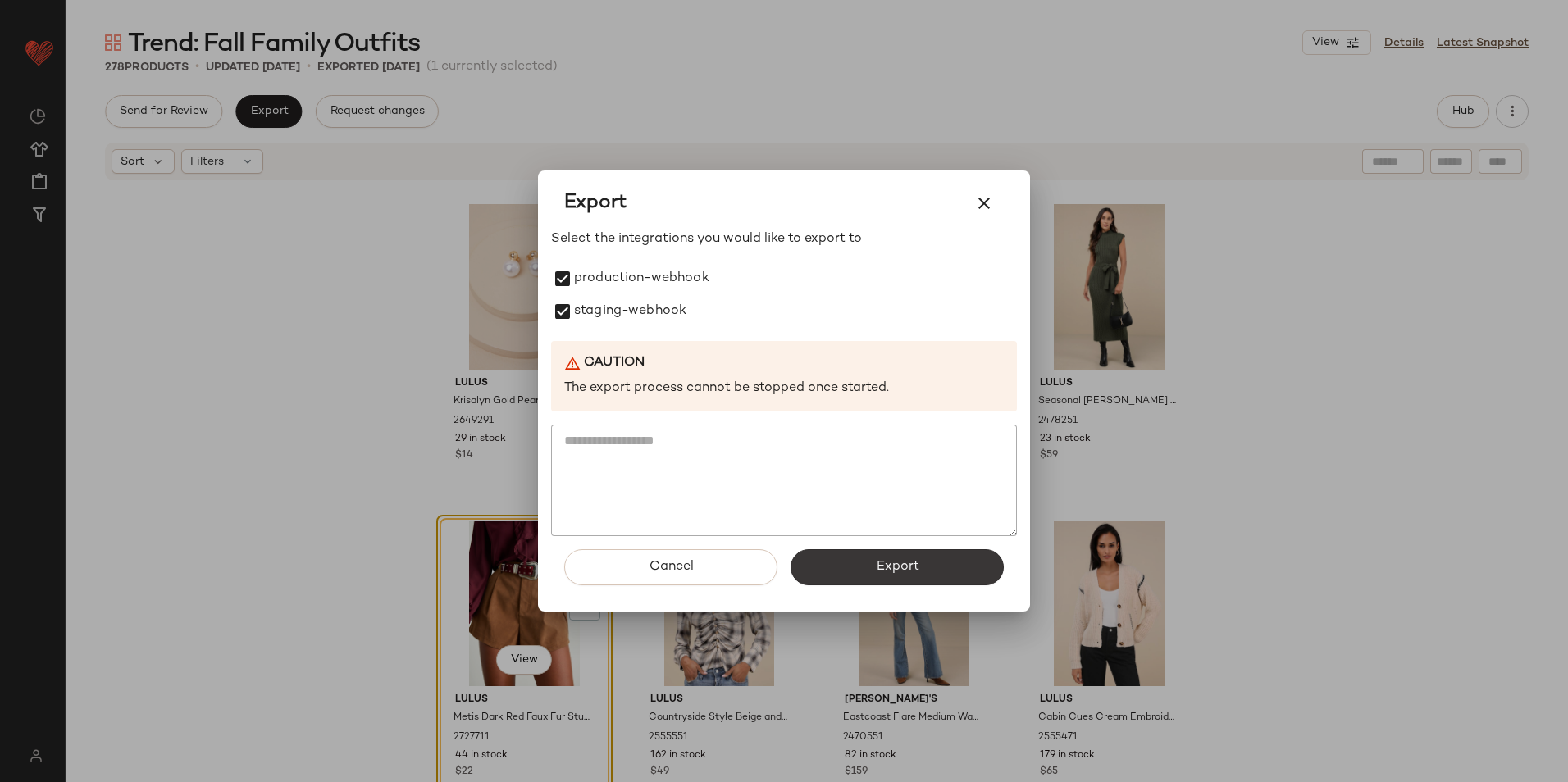
click at [788, 557] on div "Cancel Export" at bounding box center [784, 574] width 466 height 76
click at [811, 565] on button "Export" at bounding box center [897, 567] width 213 height 36
